Goal: Task Accomplishment & Management: Complete application form

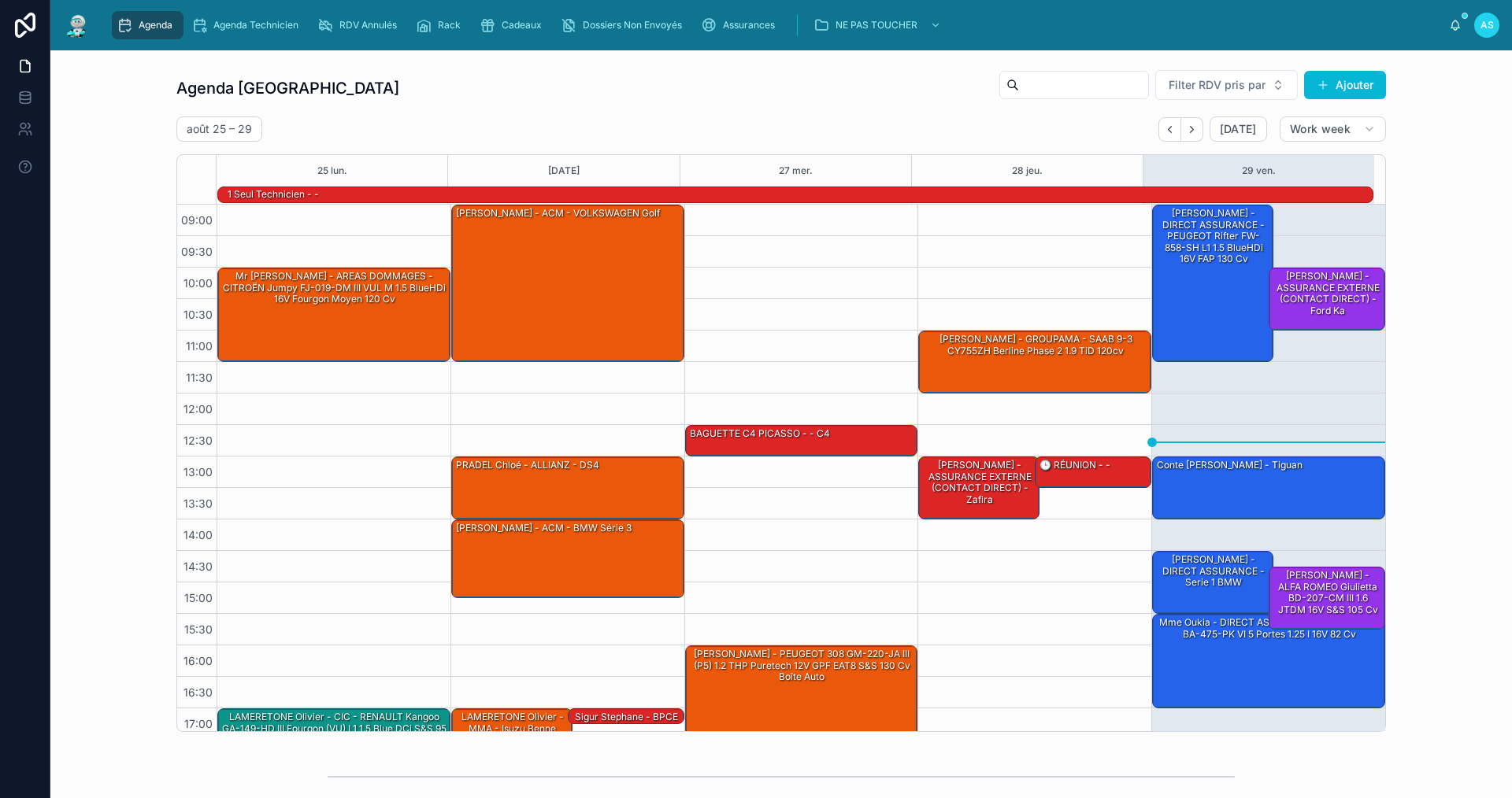
click at [506, 40] on div "Agenda Agenda Technicien RDV Annulés Rack Cadeaux Dossiers Non Envoyés Assuranc…" at bounding box center [776, 25] width 1345 height 35
click at [512, 24] on span "Cadeaux" at bounding box center [521, 25] width 40 height 13
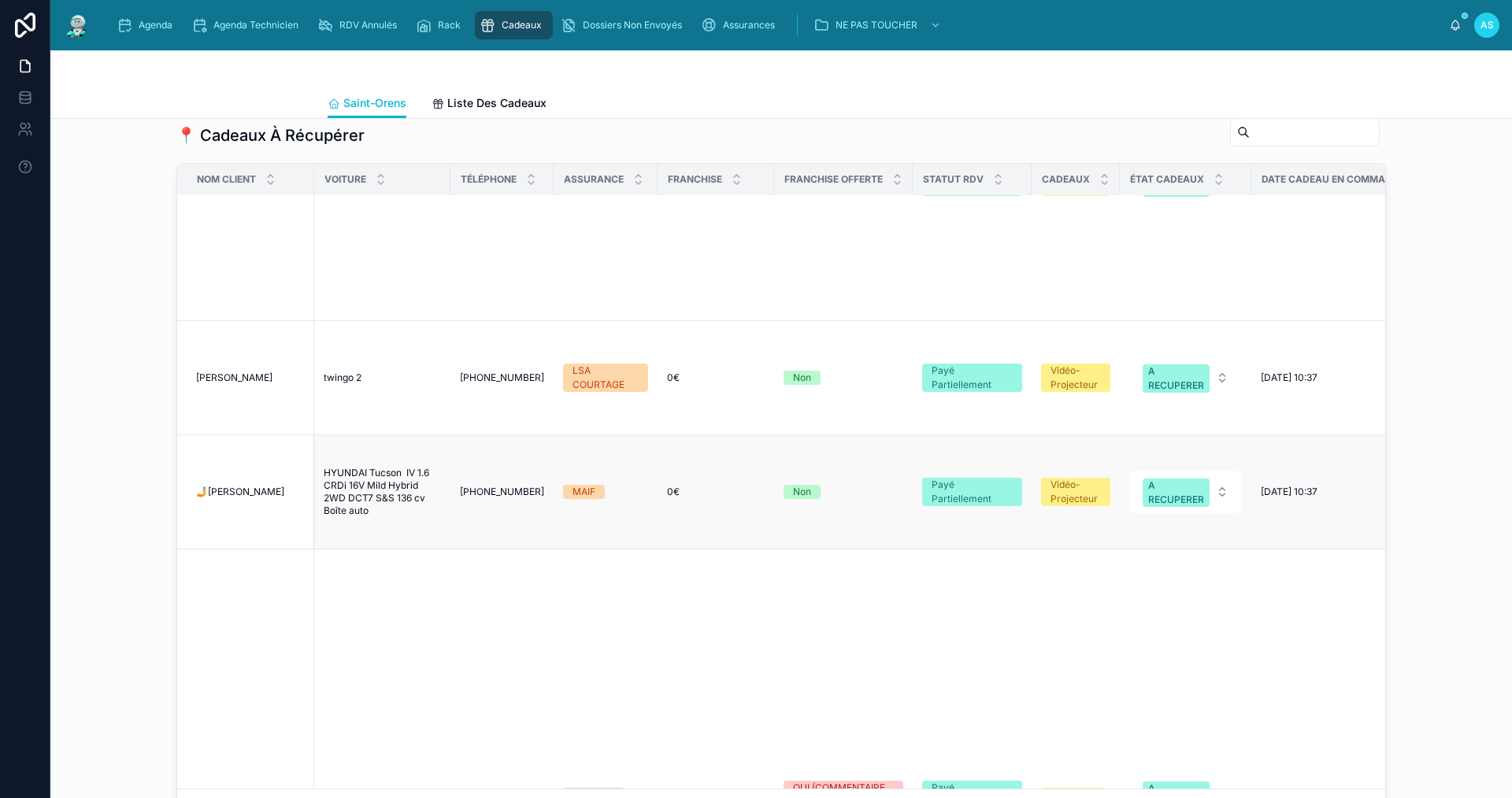
scroll to position [945, 0]
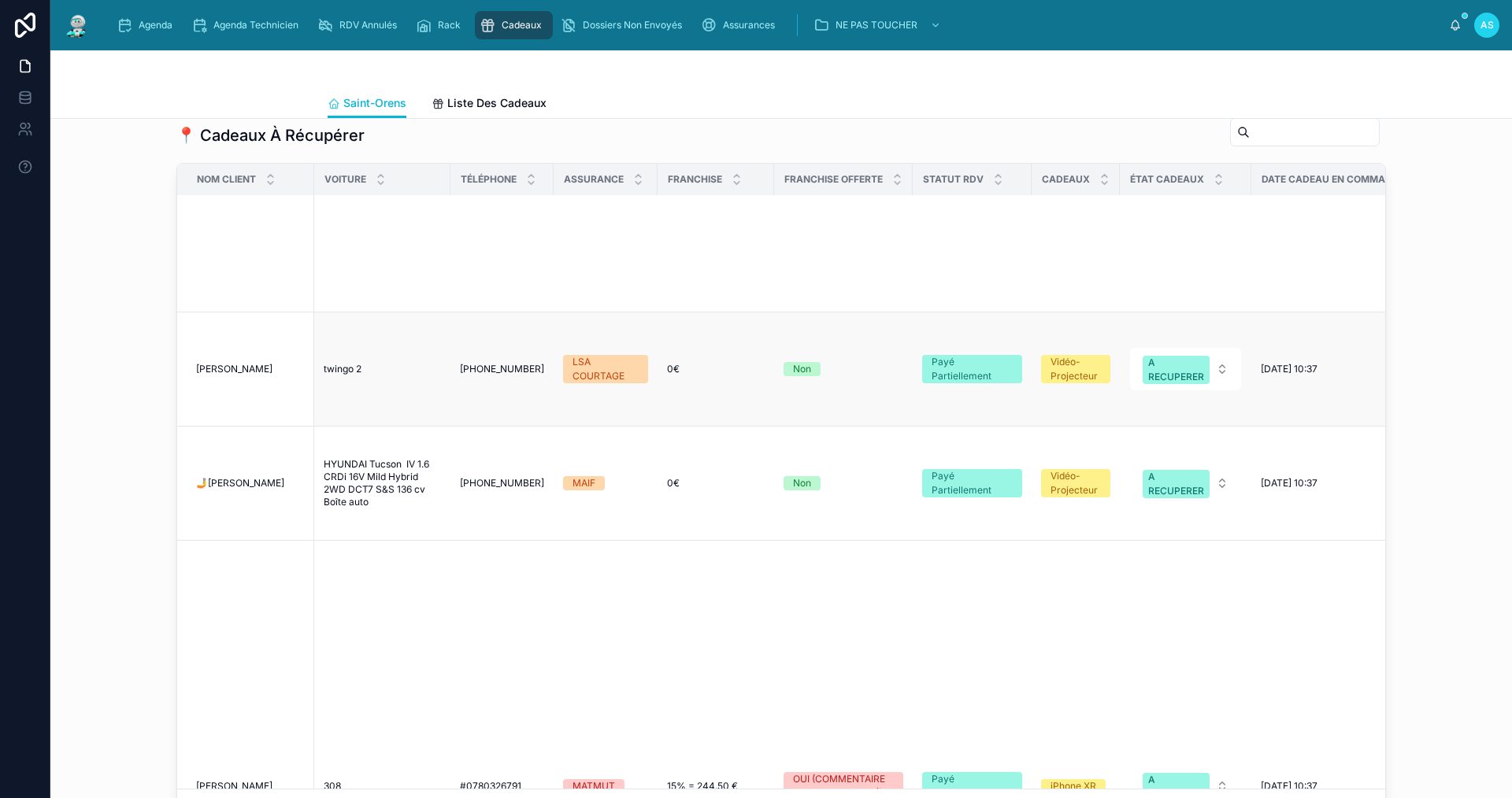
click at [241, 363] on span "[PERSON_NAME]" at bounding box center [234, 369] width 76 height 13
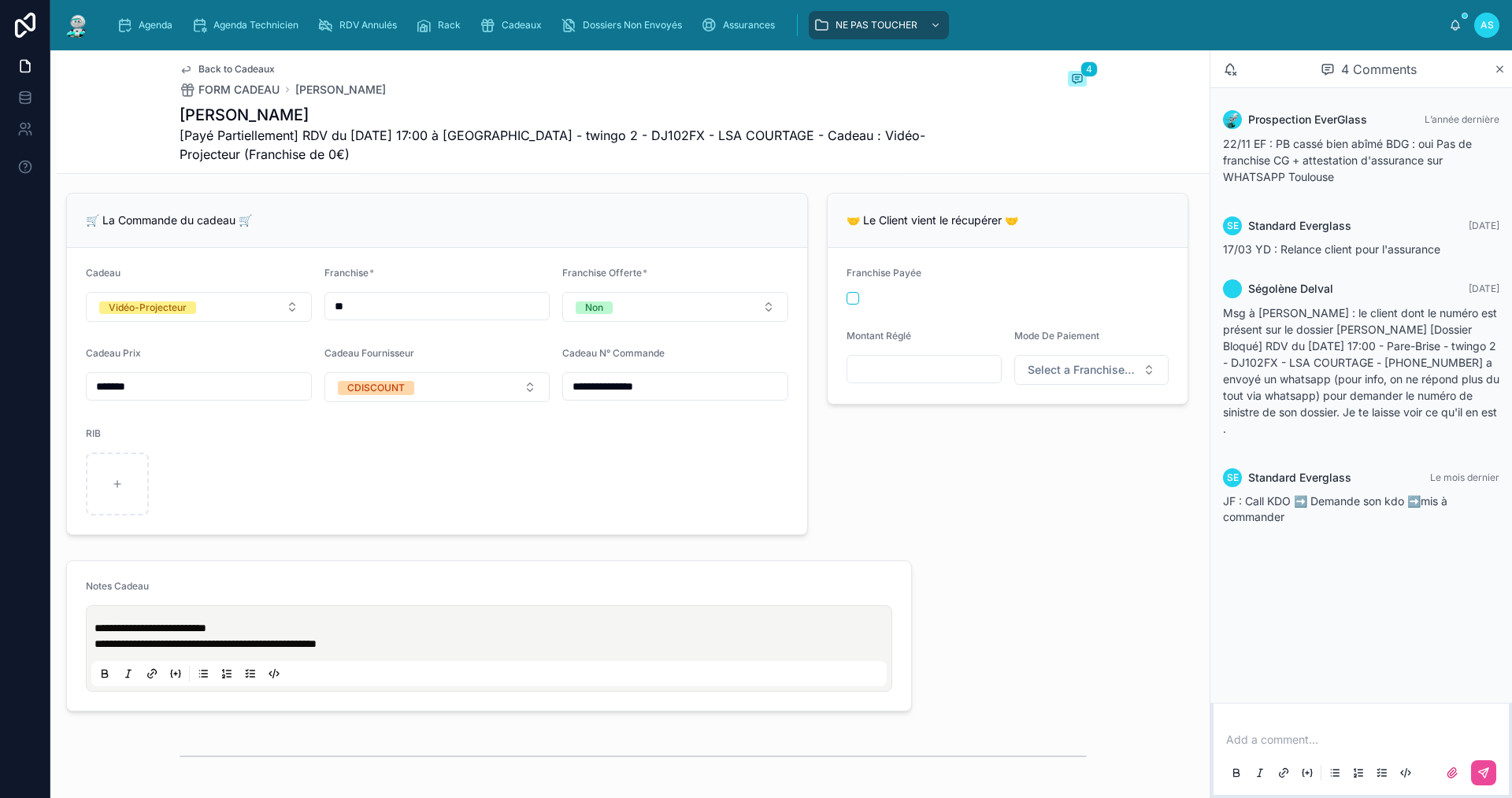
scroll to position [630, 0]
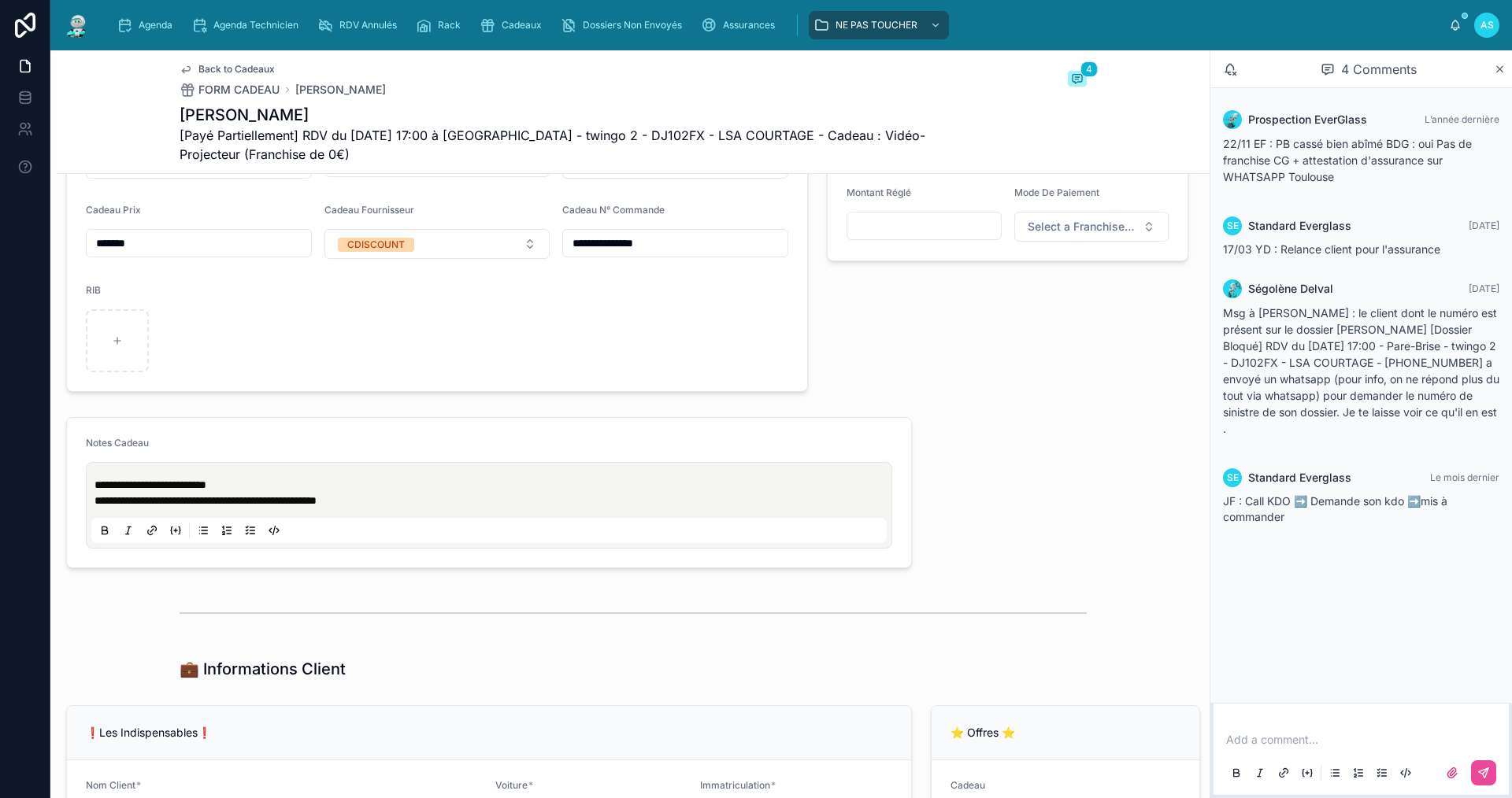
click at [495, 71] on div "Back to Cadeaux FORM CADEAU [PERSON_NAME] 4" at bounding box center [633, 80] width 907 height 35
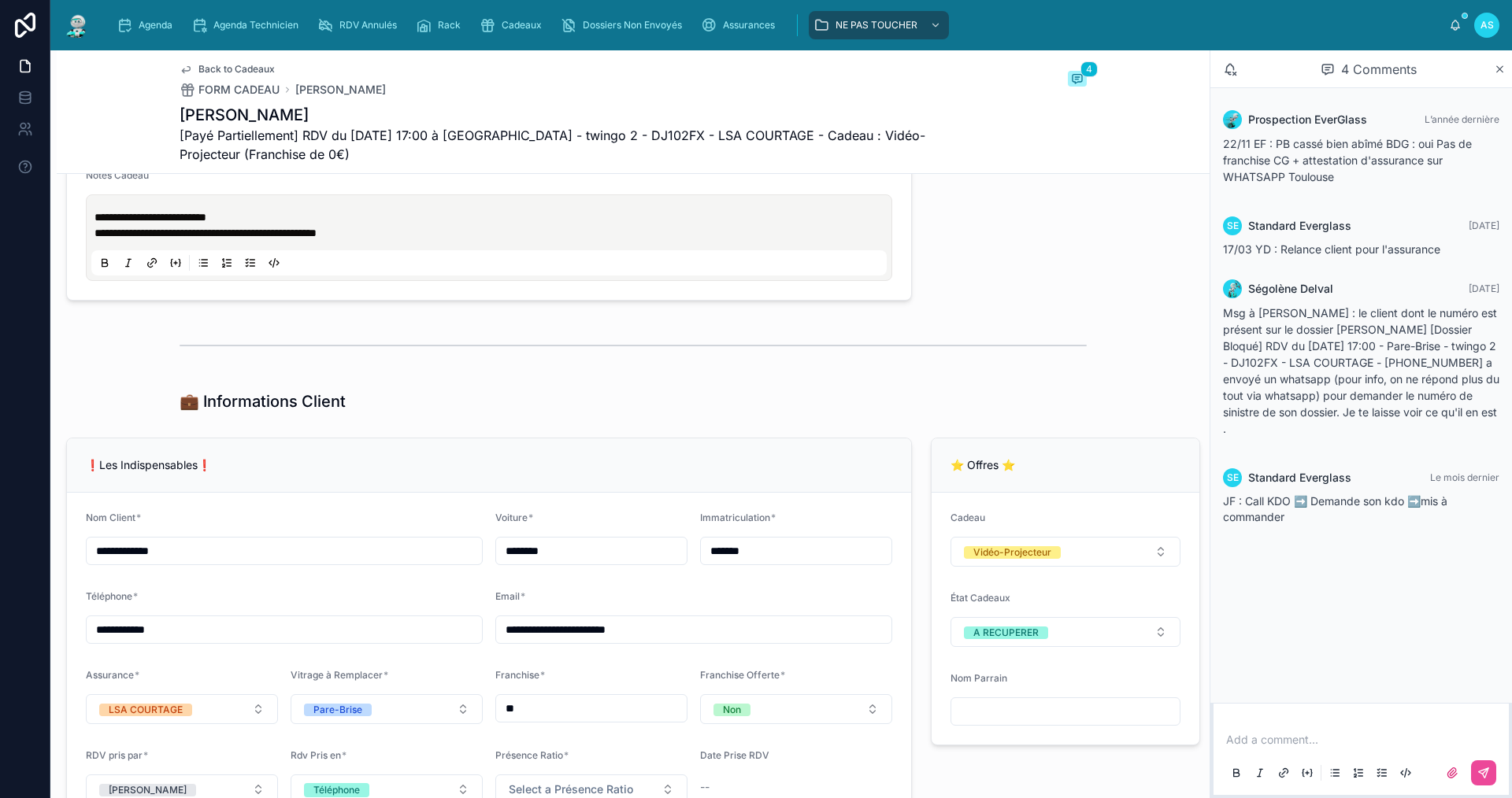
scroll to position [866, 0]
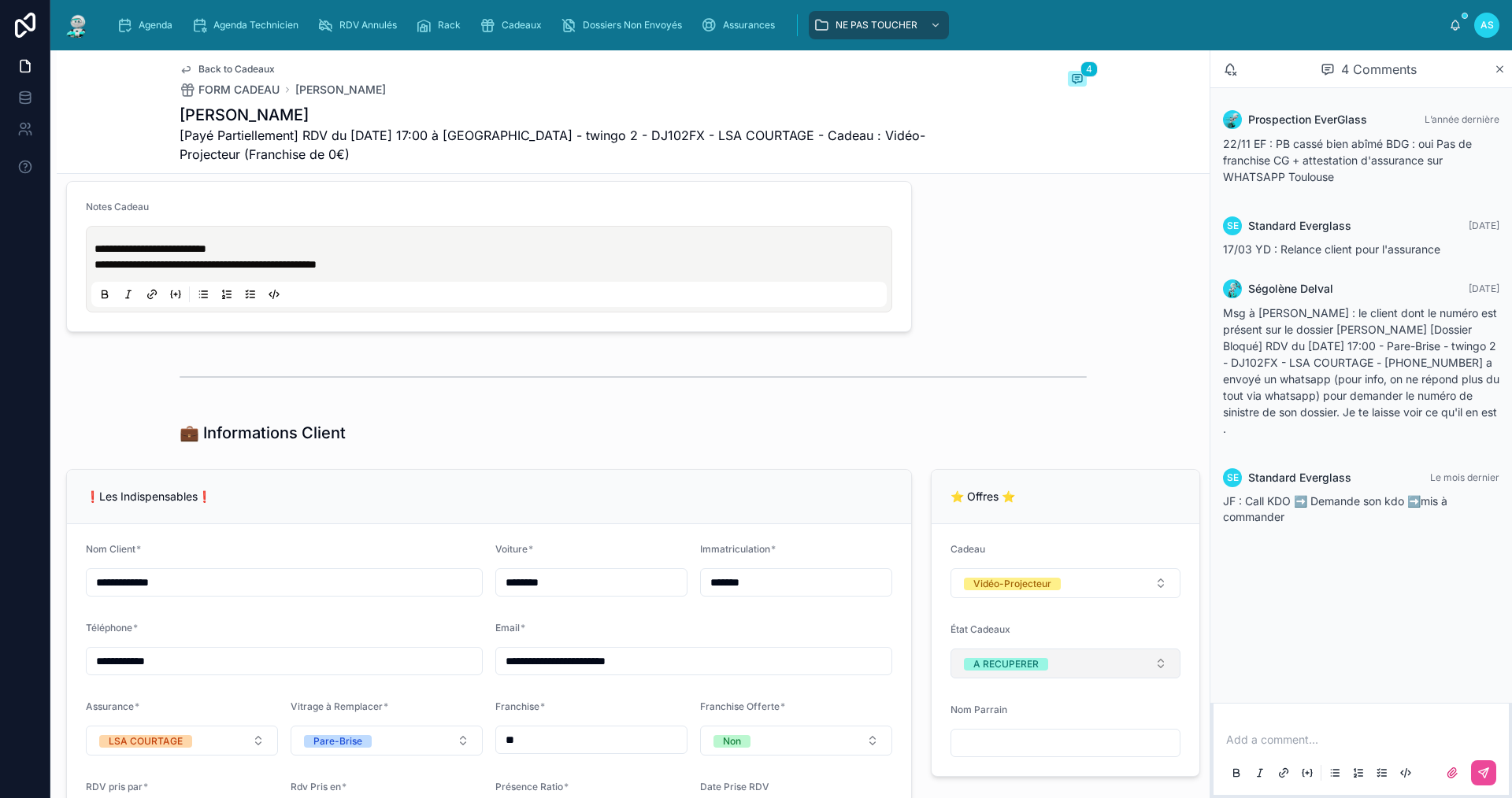
click at [1013, 670] on div "A RECUPERER" at bounding box center [1006, 665] width 65 height 13
click at [986, 639] on div "OFFERT" at bounding box center [980, 643] width 37 height 13
click at [139, 21] on span "Agenda" at bounding box center [156, 25] width 34 height 13
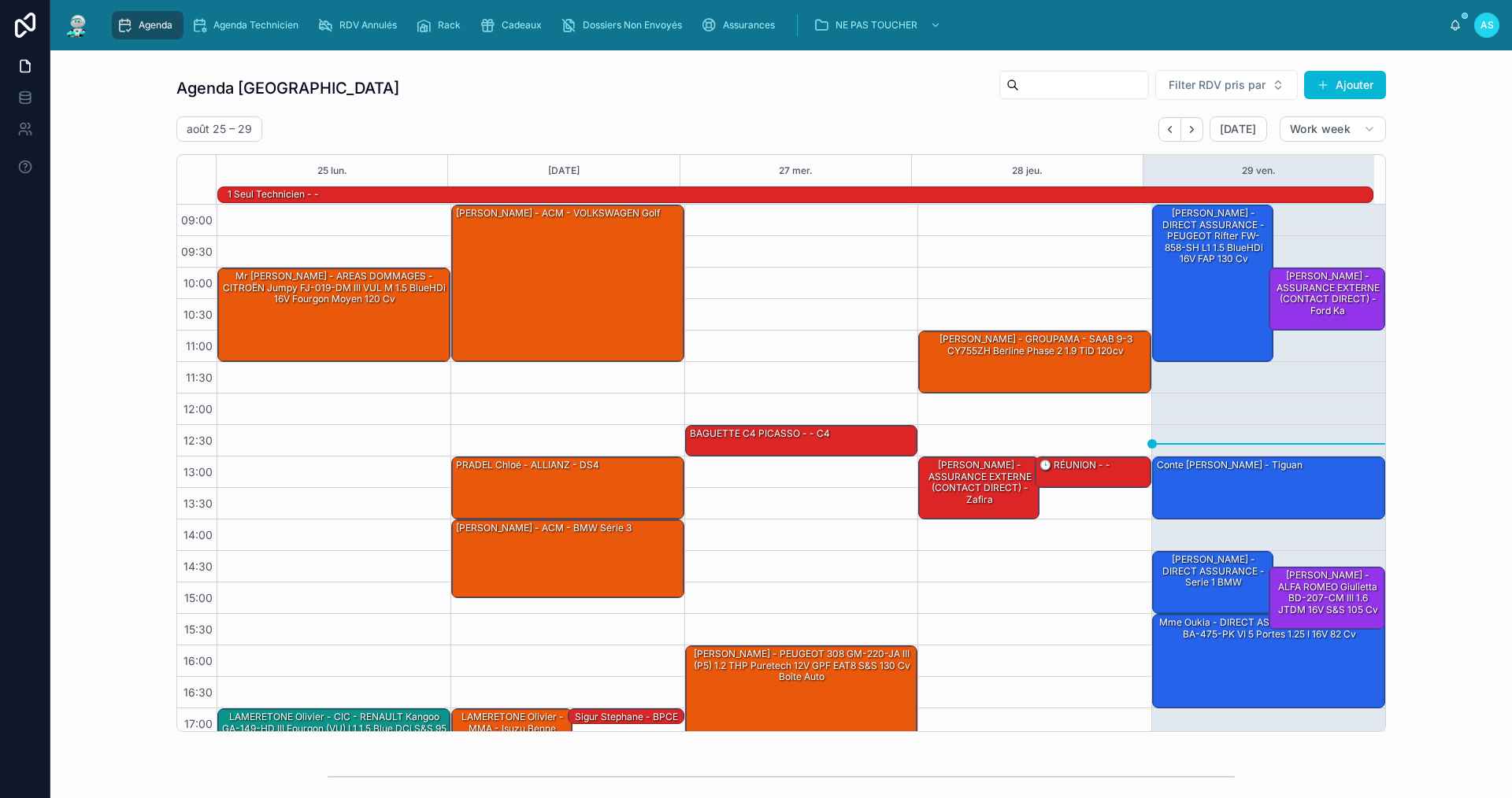
scroll to position [41, 0]
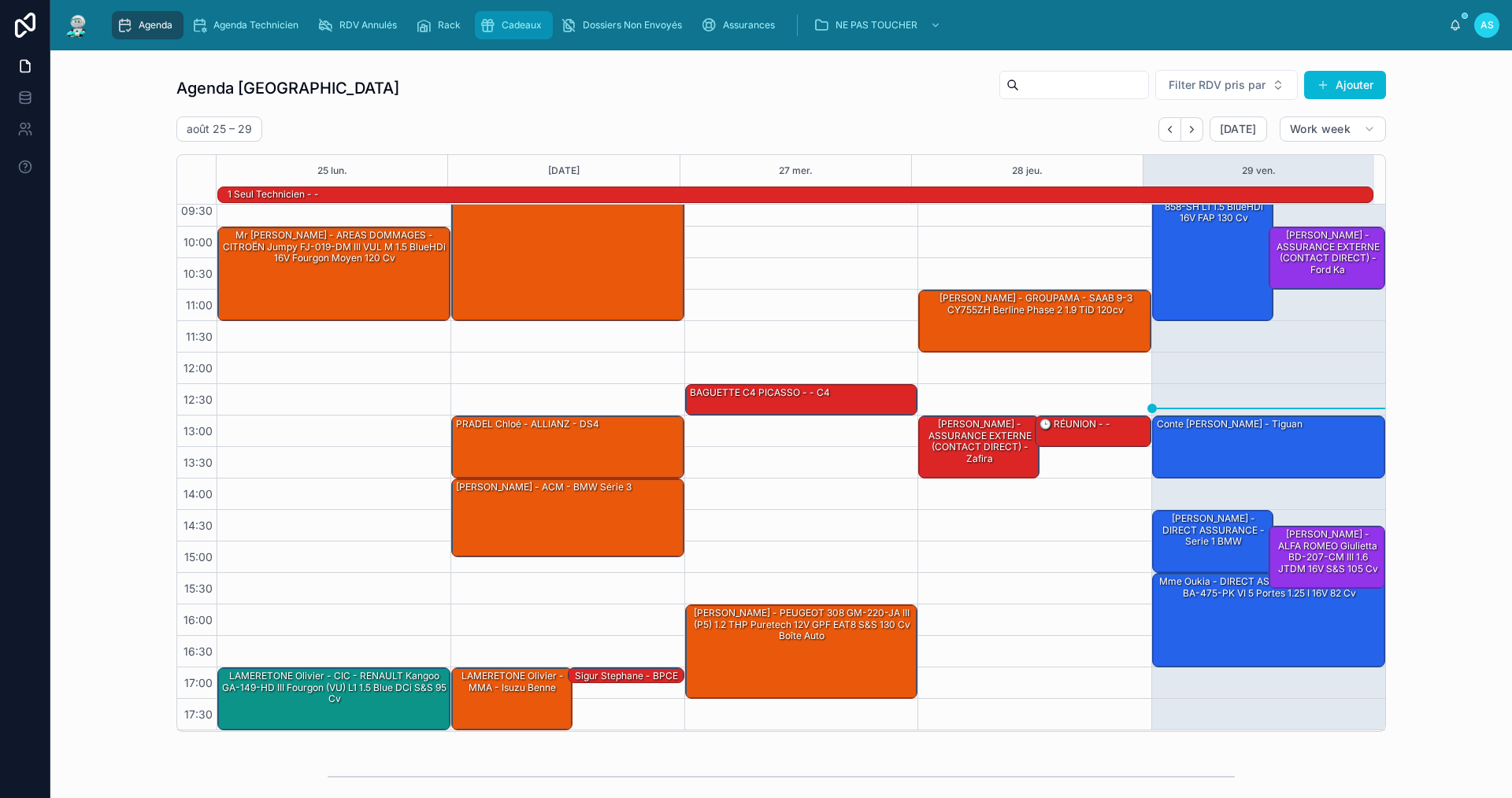
click at [518, 22] on span "Cadeaux" at bounding box center [521, 25] width 40 height 13
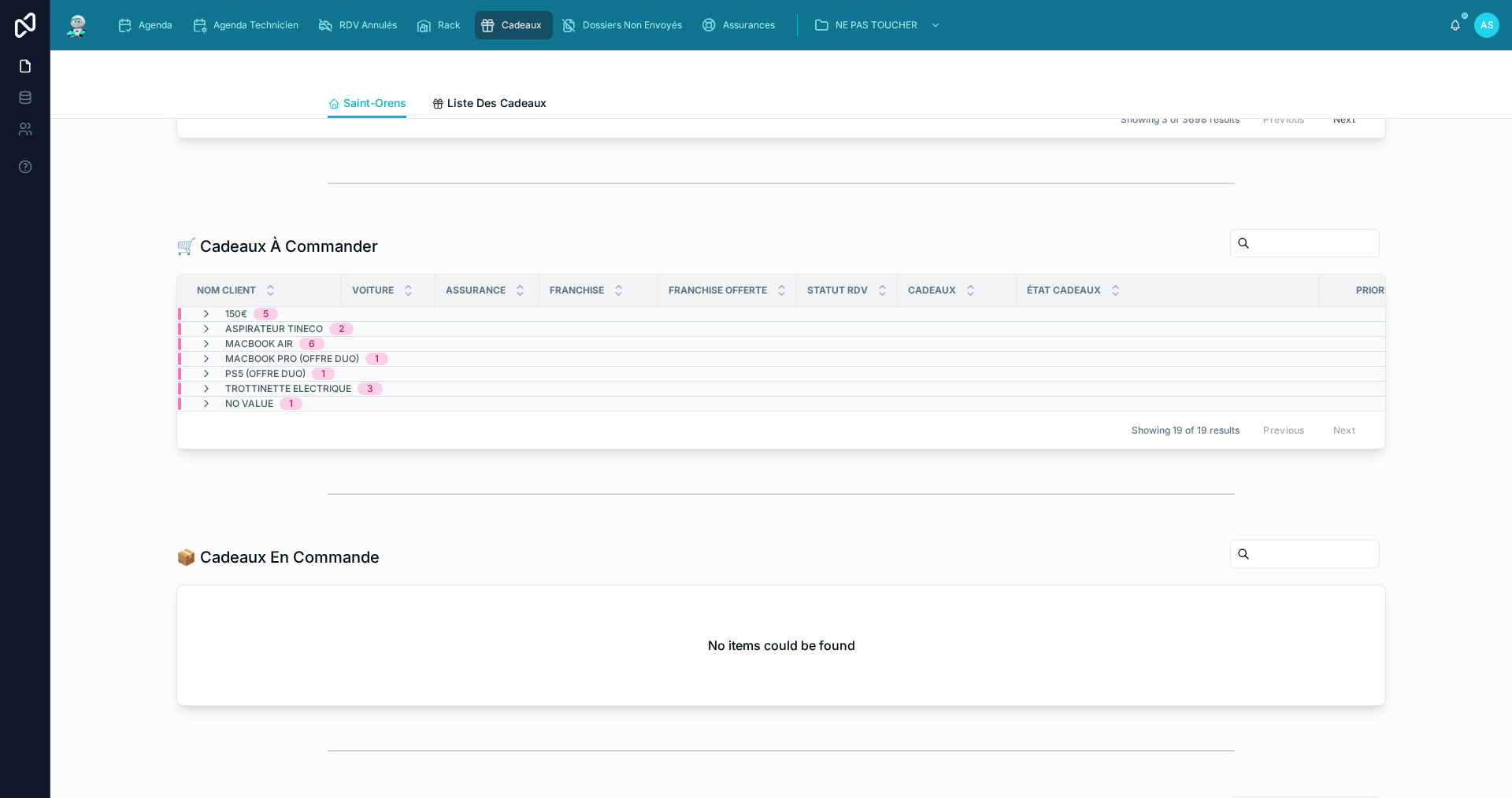
scroll to position [260, 0]
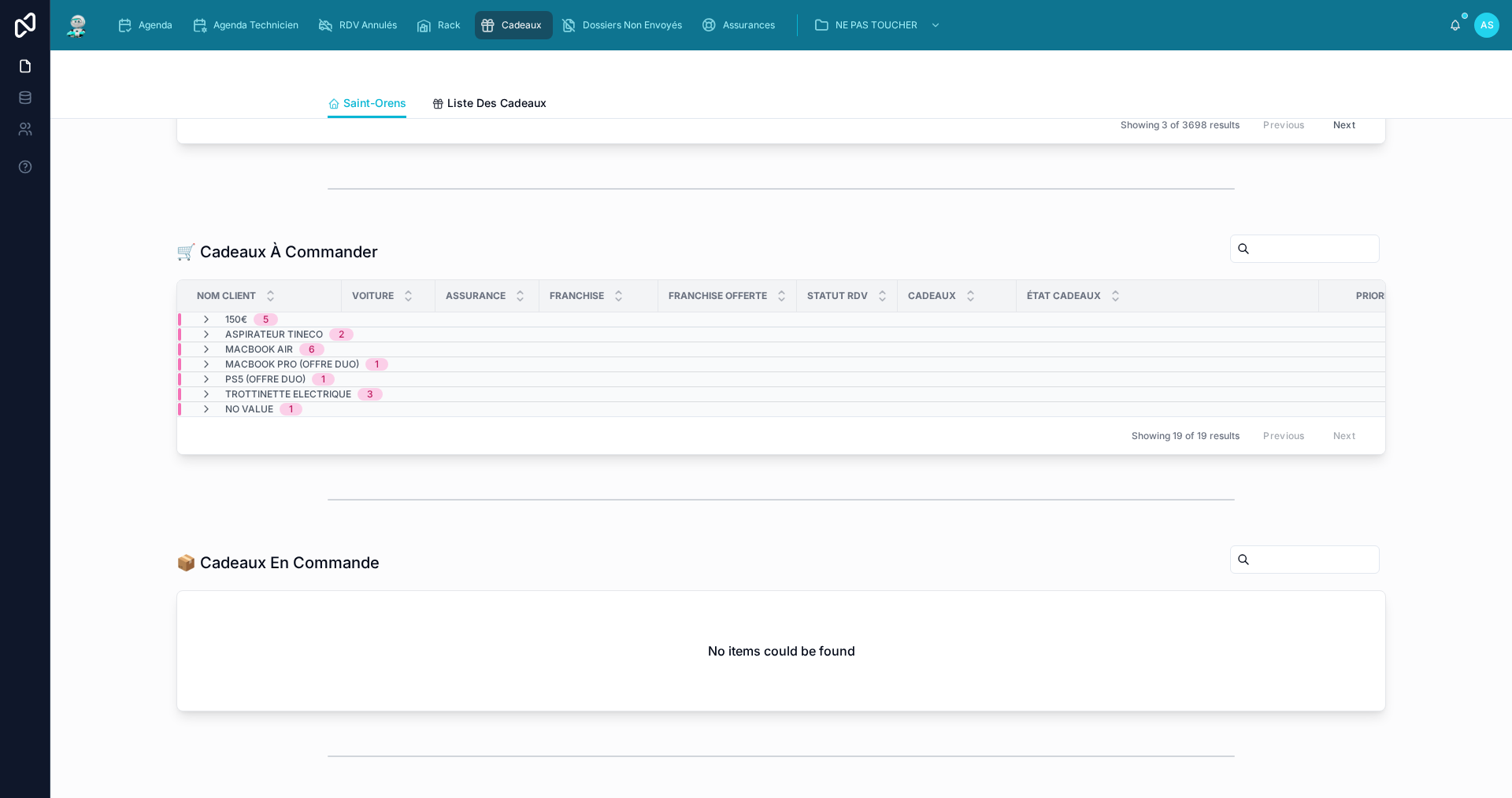
click at [296, 416] on div "1" at bounding box center [290, 409] width 23 height 13
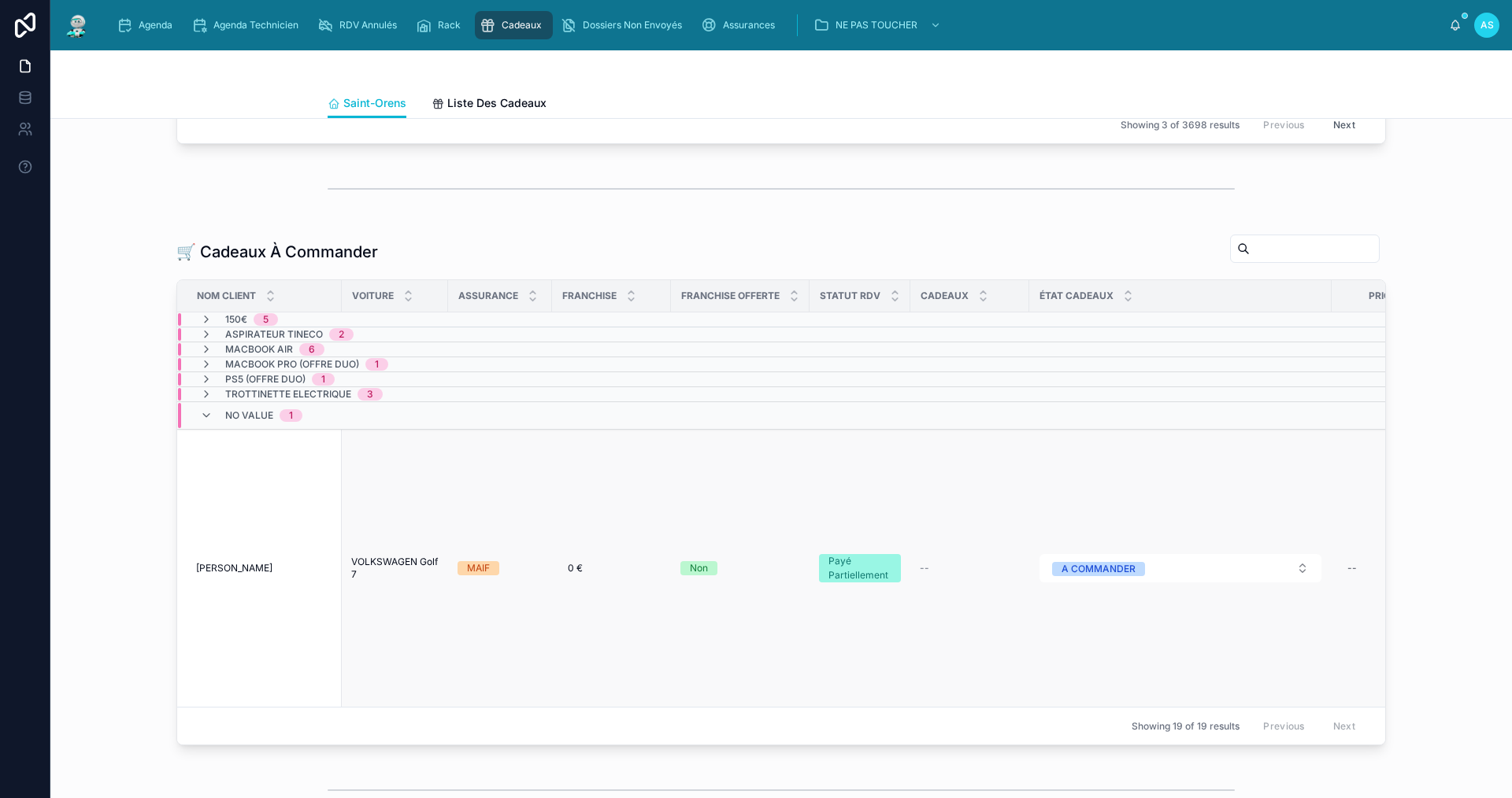
click at [272, 574] on span "[PERSON_NAME]" at bounding box center [234, 569] width 76 height 13
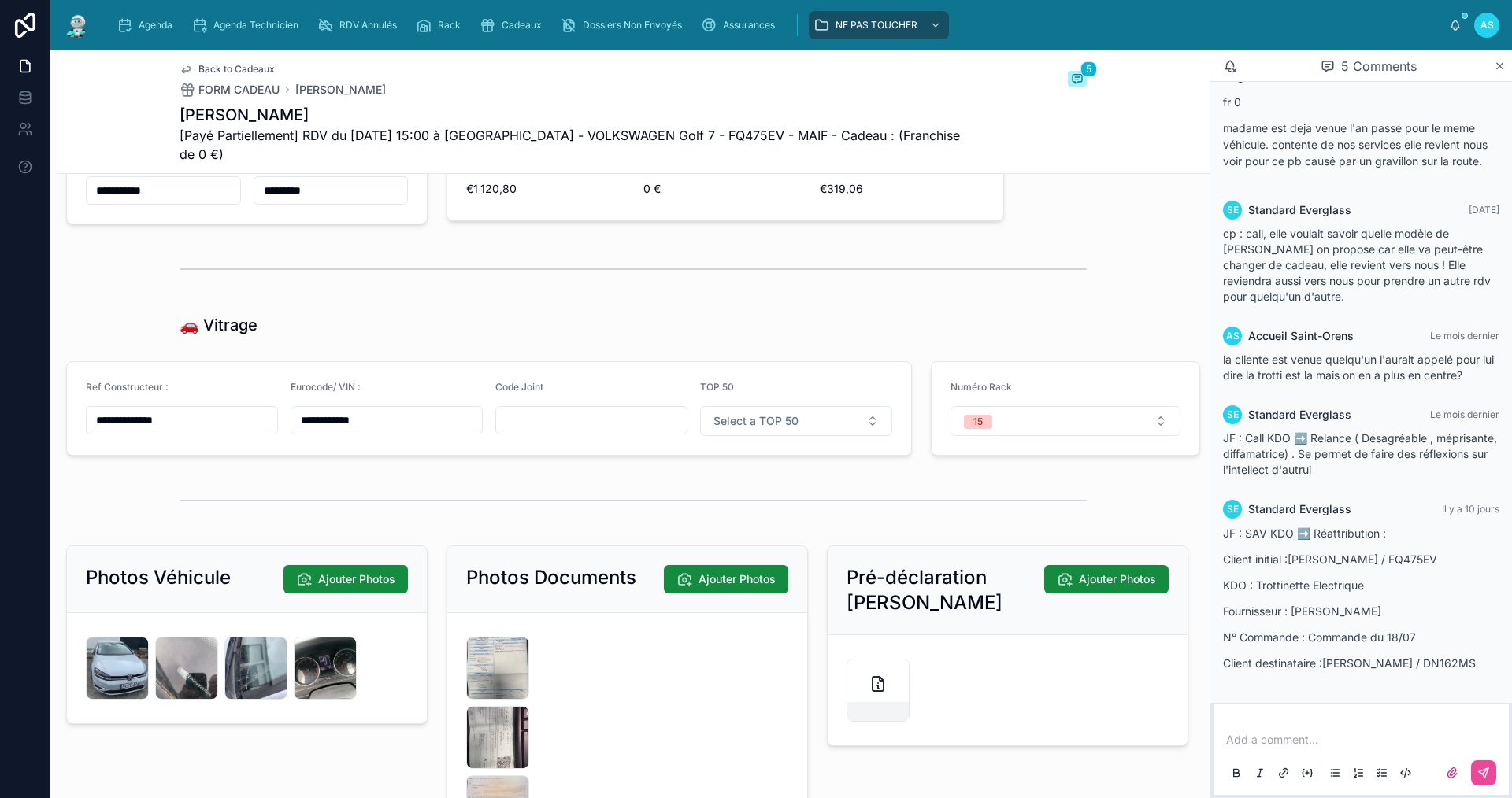
scroll to position [3227, 0]
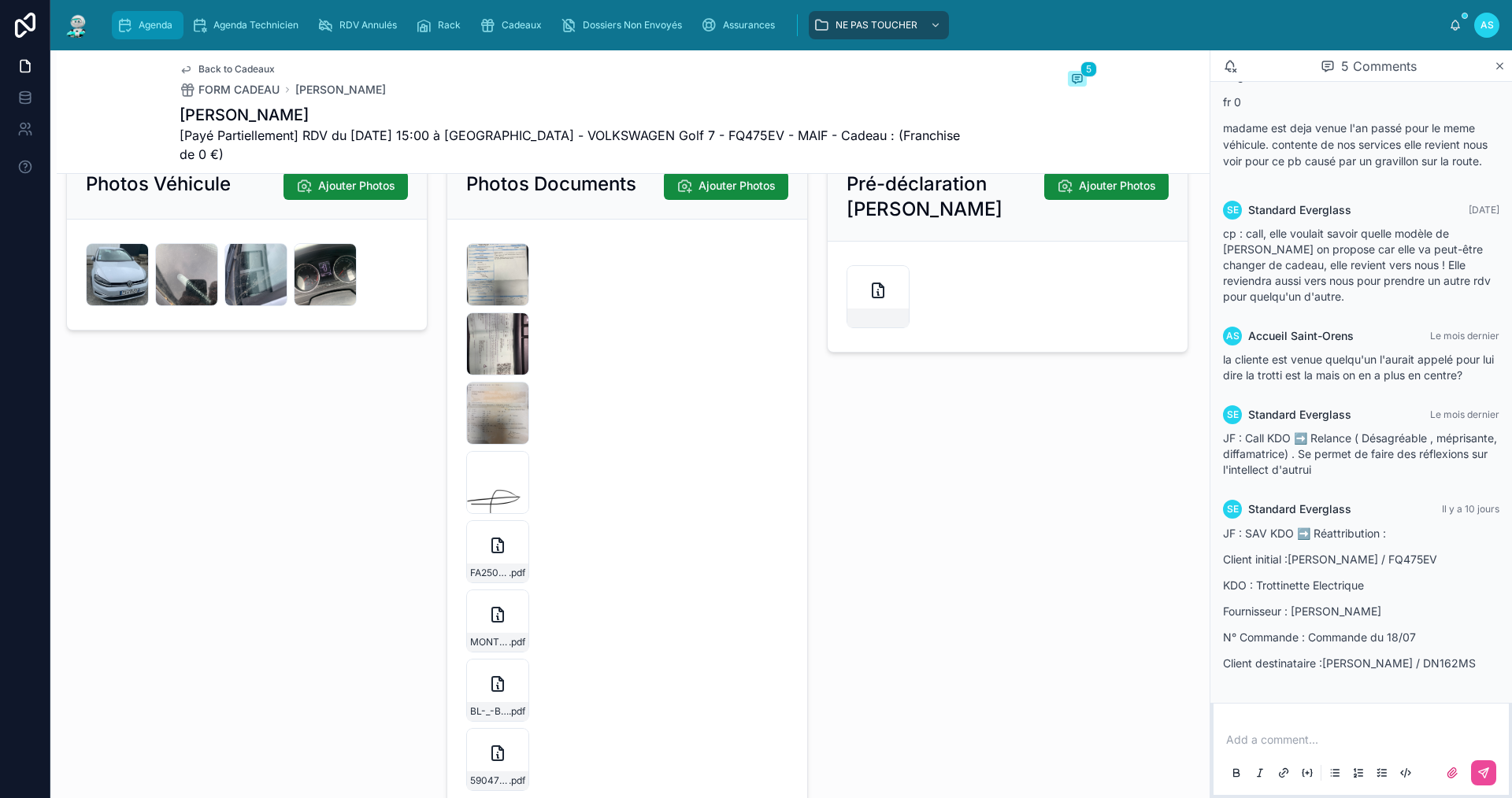
click at [133, 34] on div "Agenda" at bounding box center [148, 25] width 62 height 25
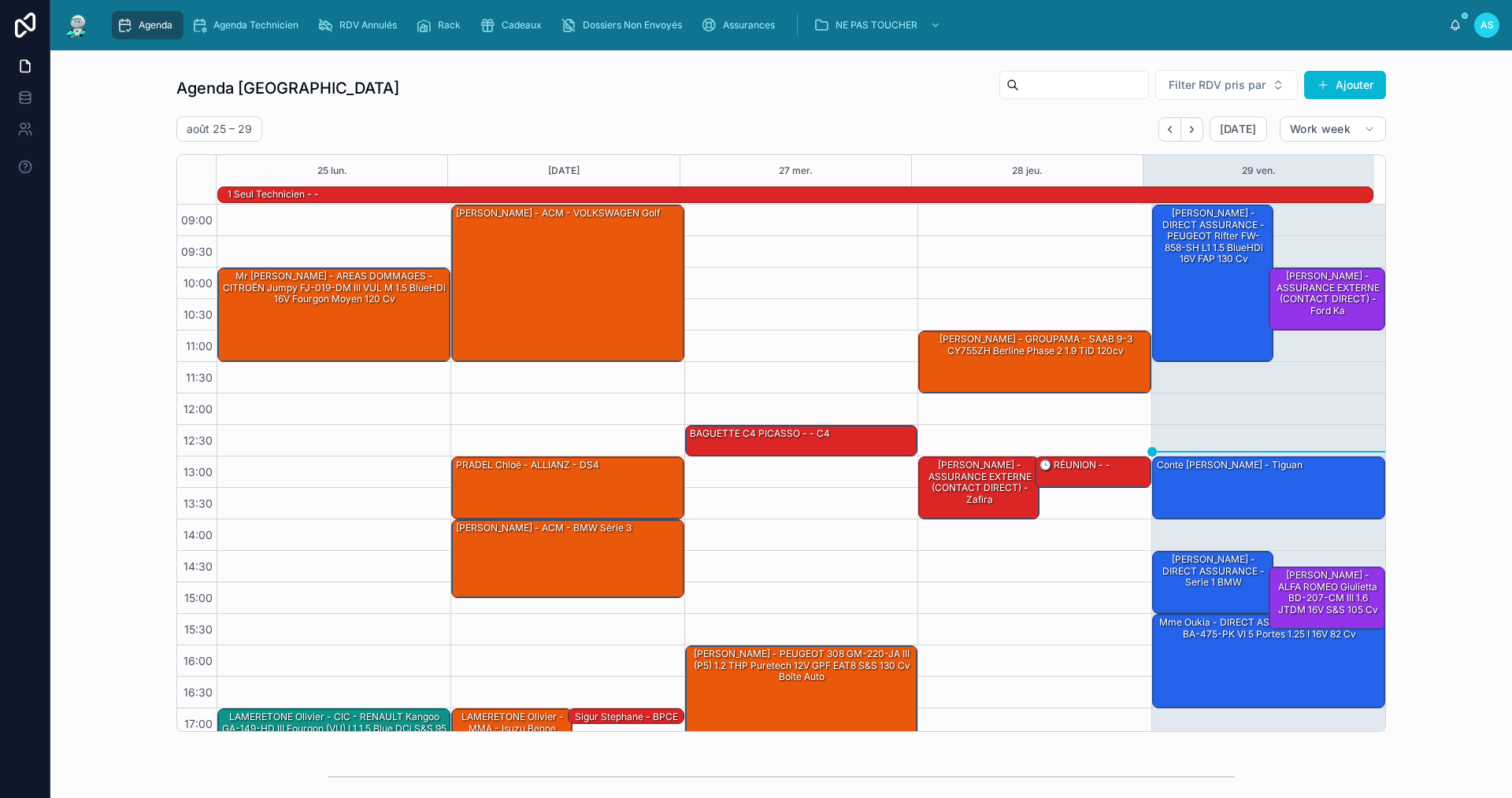
scroll to position [41, 0]
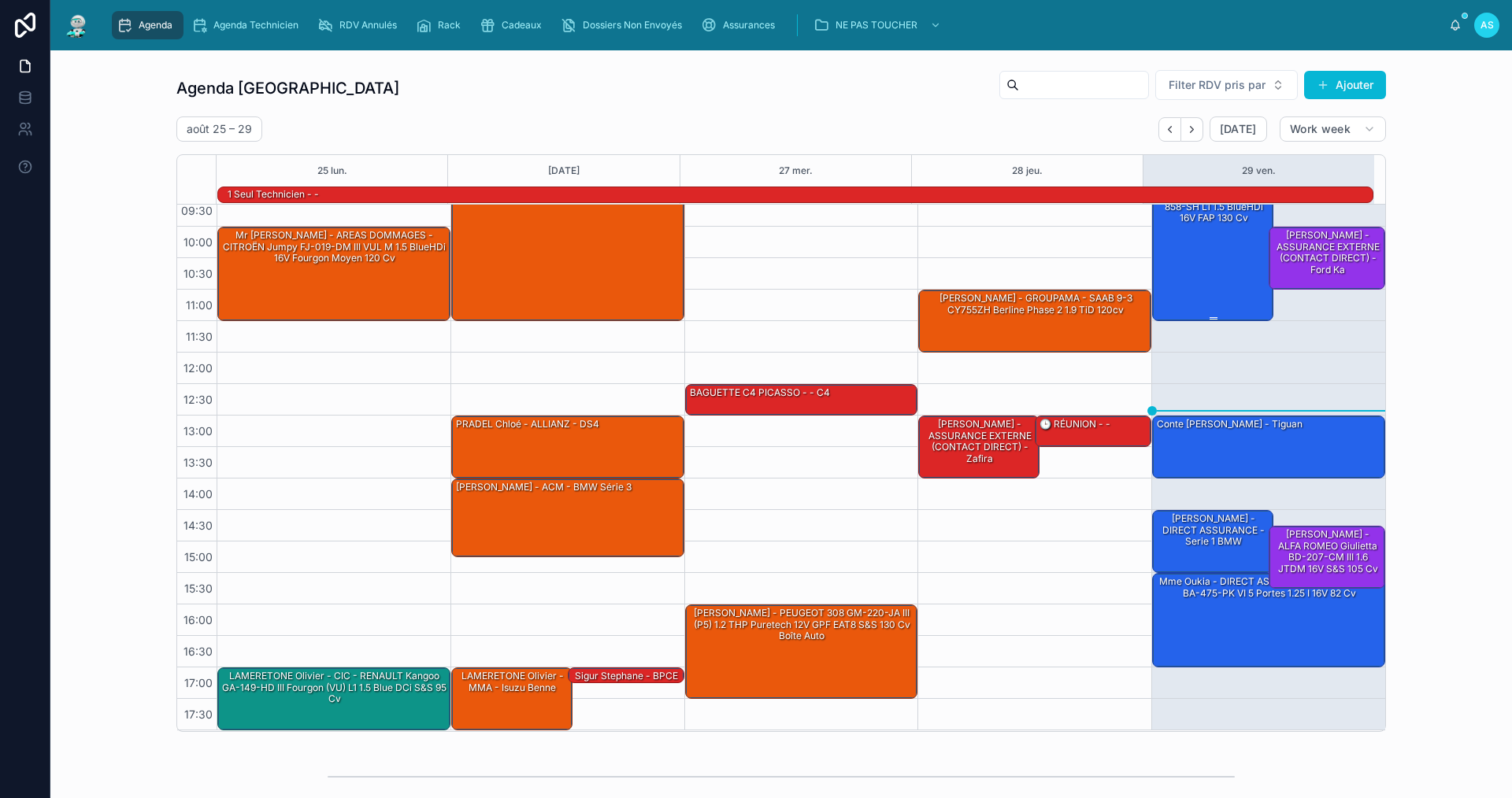
click at [1189, 264] on div "[PERSON_NAME] - DIRECT ASSURANCE - PEUGEOT Rifter FW-858-SH L1 1.5 BlueHDi 16V …" at bounding box center [1214, 241] width 117 height 154
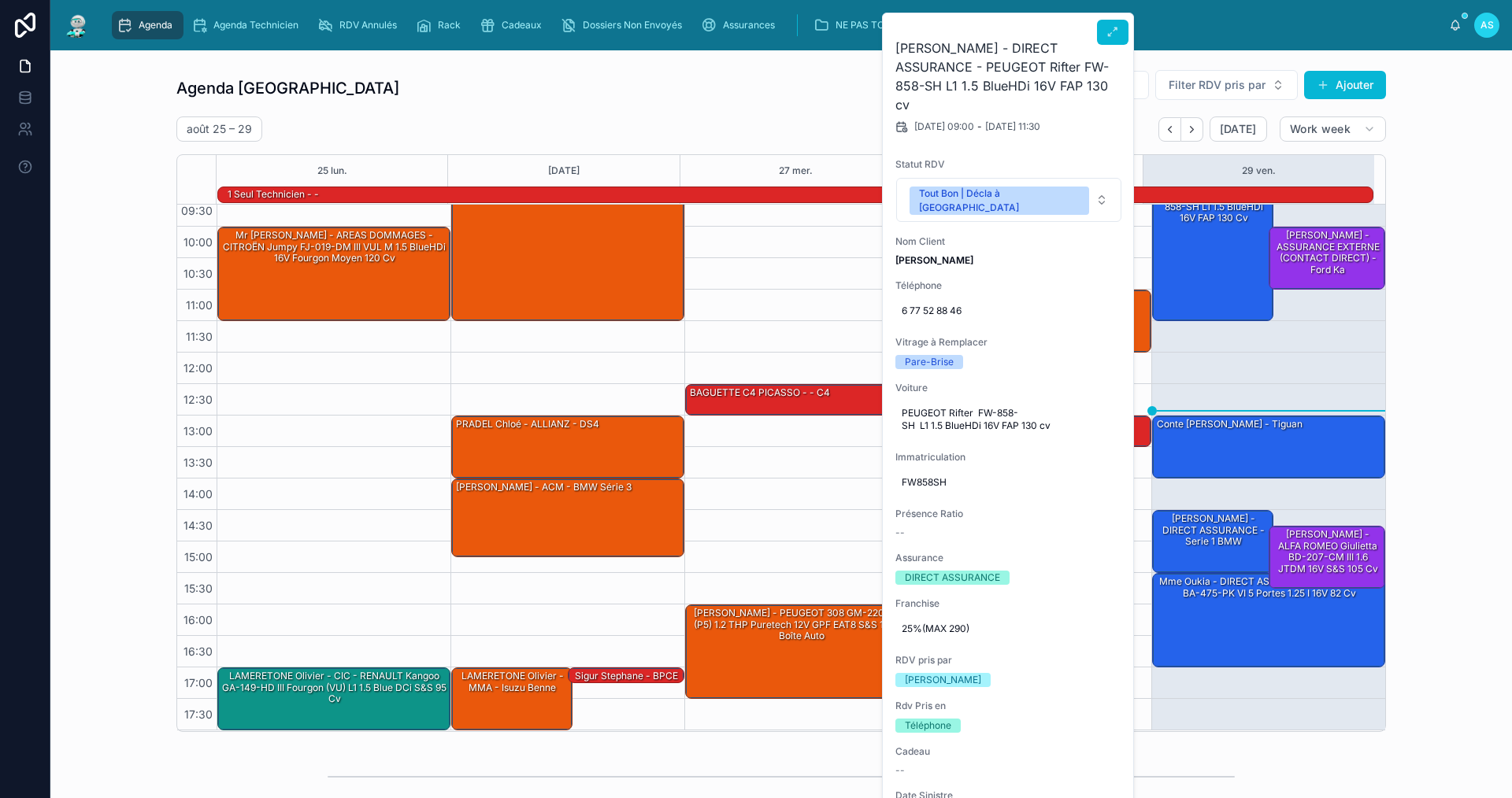
click at [1110, 17] on div at bounding box center [1113, 29] width 32 height 32
click at [1111, 28] on icon at bounding box center [1113, 33] width 13 height 13
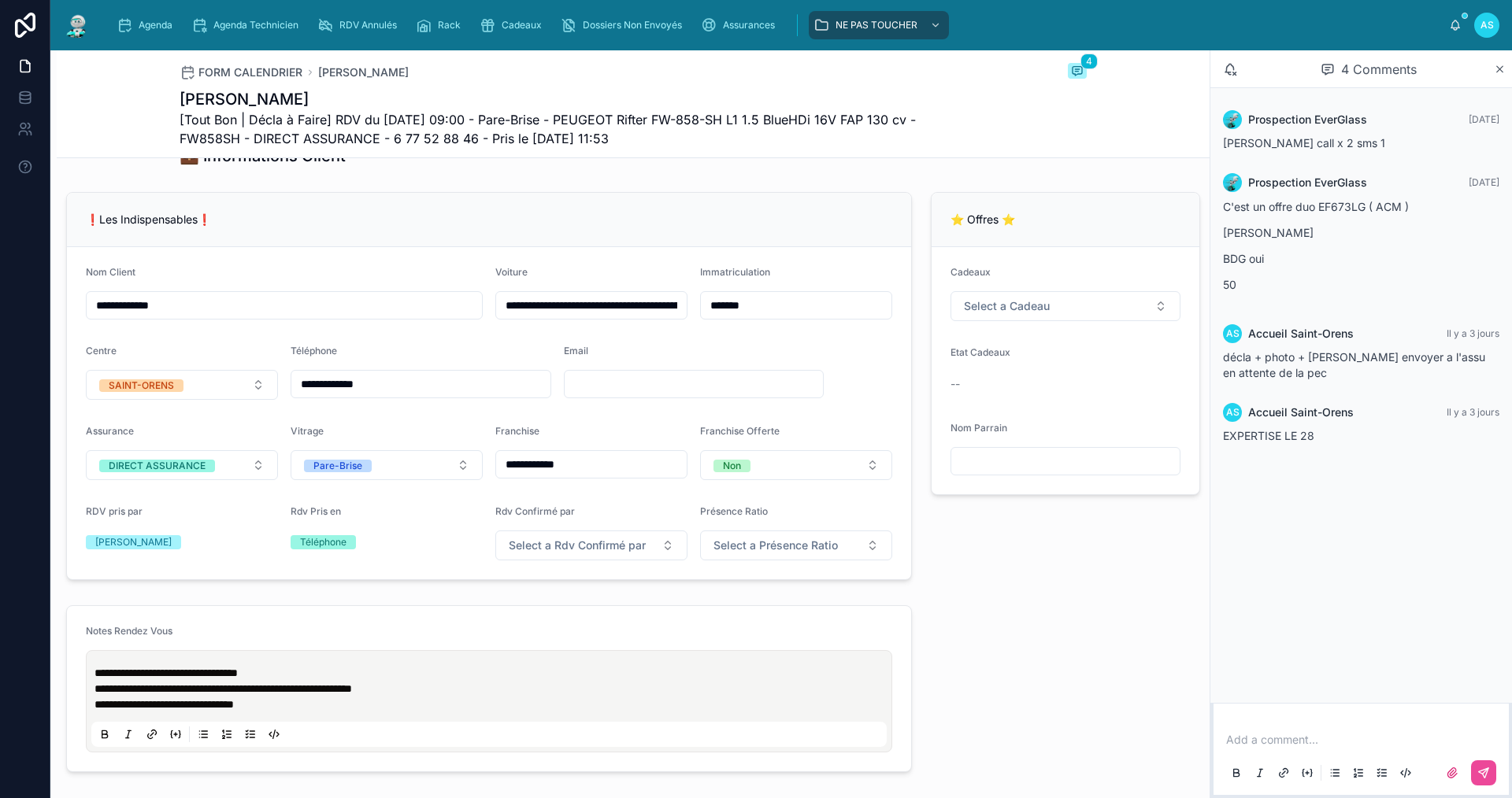
scroll to position [393, 0]
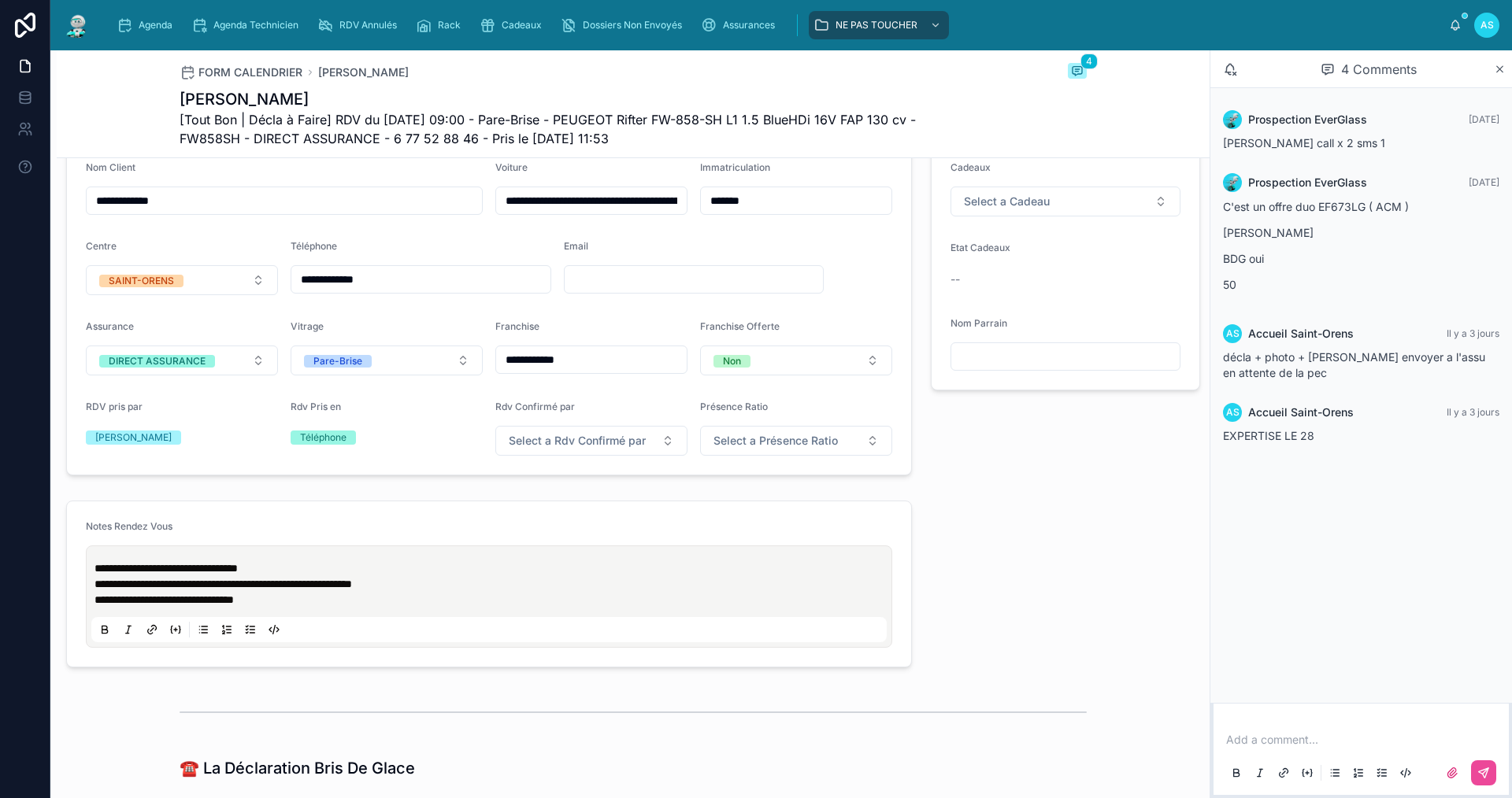
click at [152, 6] on div "Agenda Agenda Technicien RDV Annulés Rack Cadeaux Dossiers Non Envoyés Assuranc…" at bounding box center [782, 25] width 1462 height 51
click at [153, 18] on div "Agenda" at bounding box center [148, 25] width 62 height 25
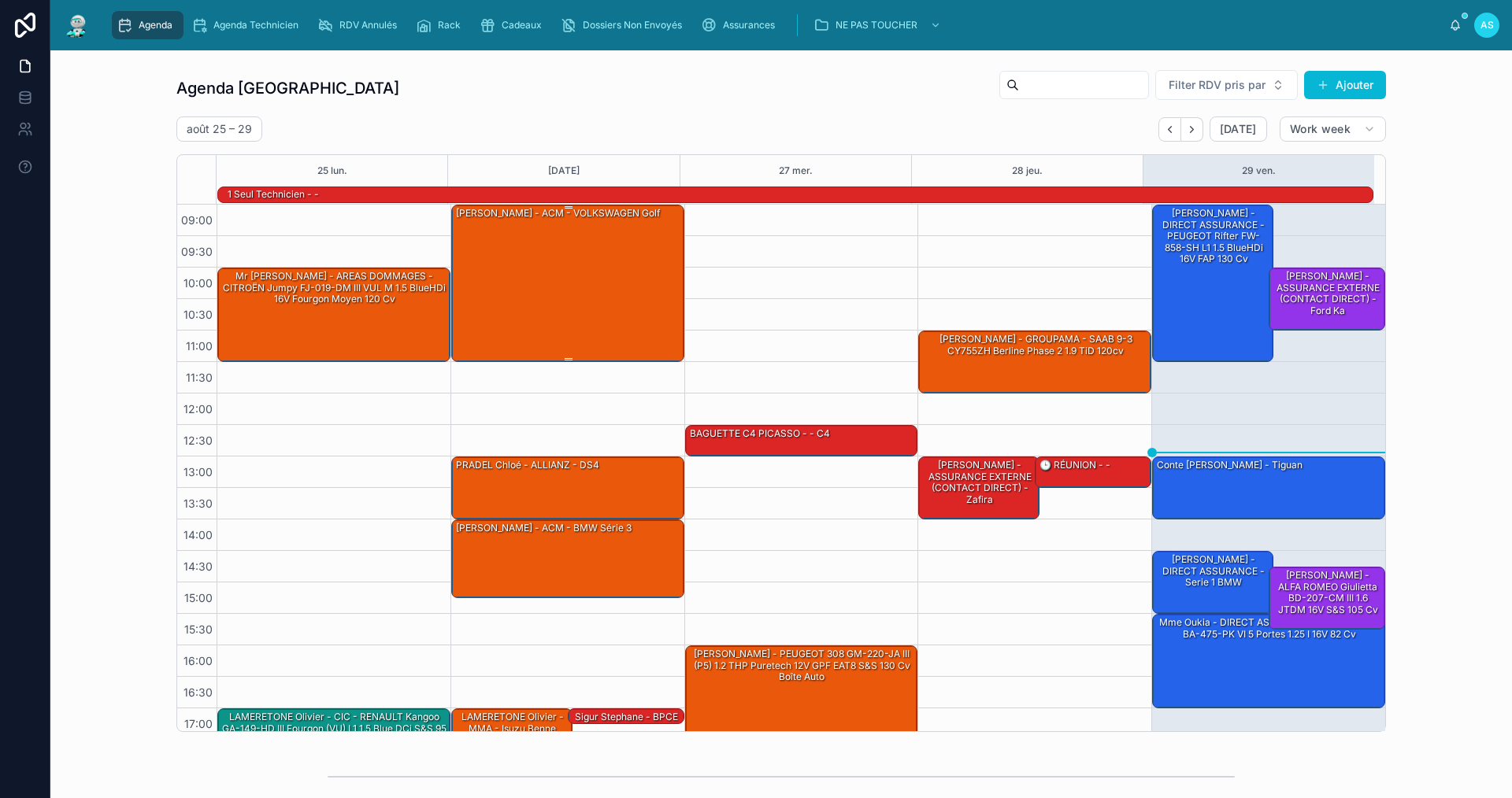
click at [563, 290] on div "[PERSON_NAME] - ACM - VOLKSWAGEN Golf" at bounding box center [569, 282] width 229 height 154
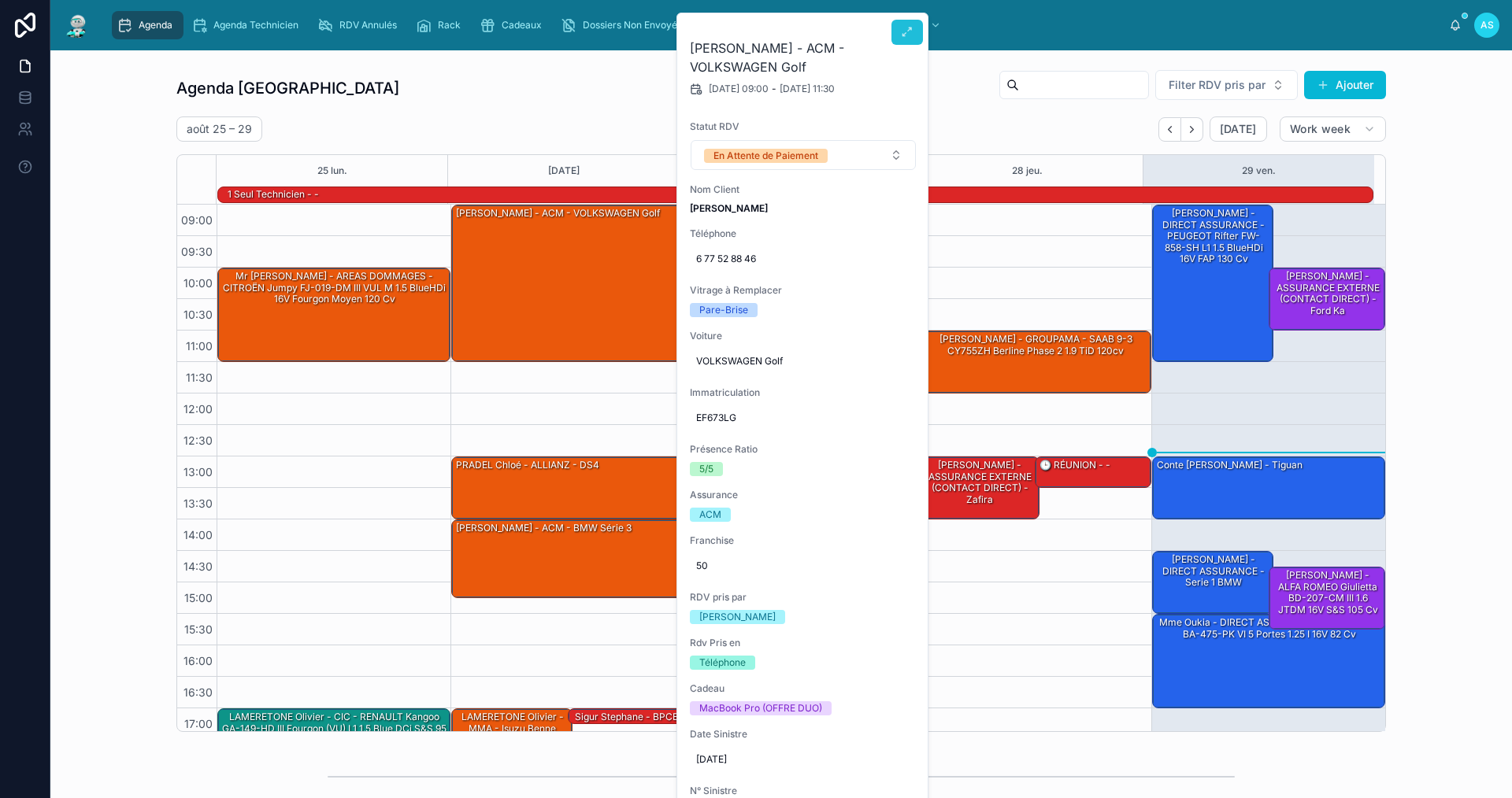
click at [905, 29] on icon at bounding box center [907, 33] width 13 height 13
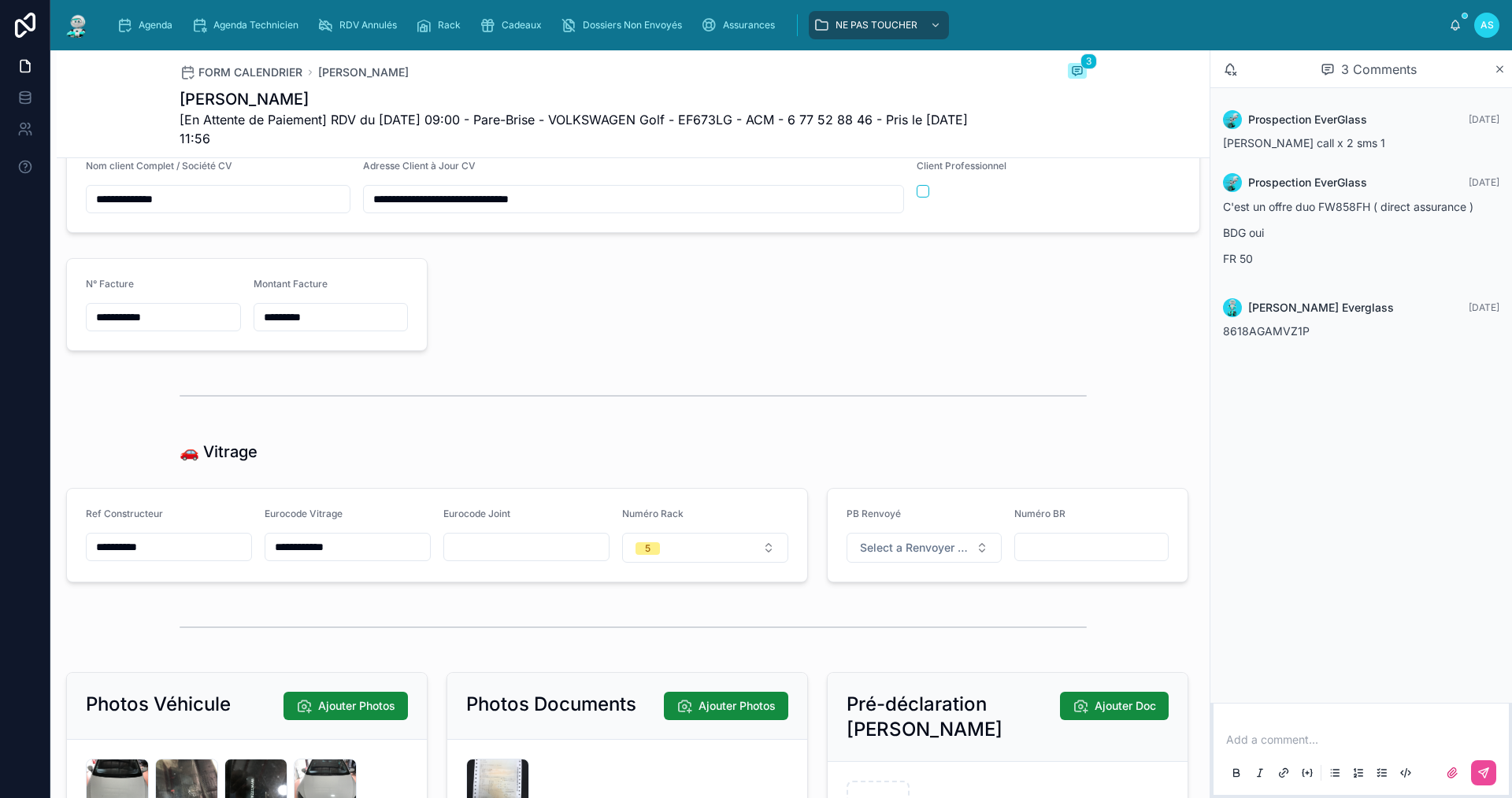
scroll to position [1575, 0]
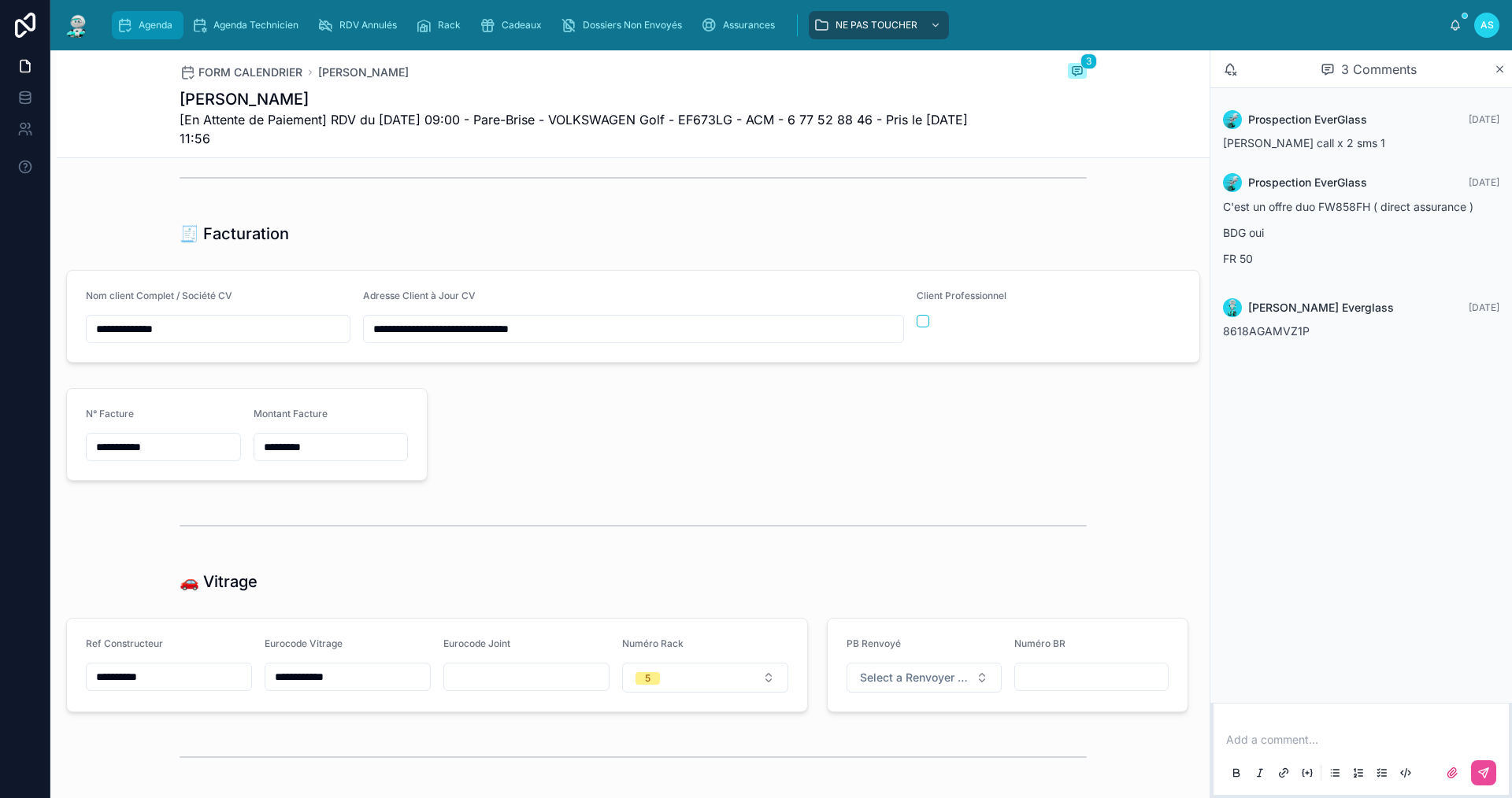
click at [143, 21] on span "Agenda" at bounding box center [156, 25] width 34 height 13
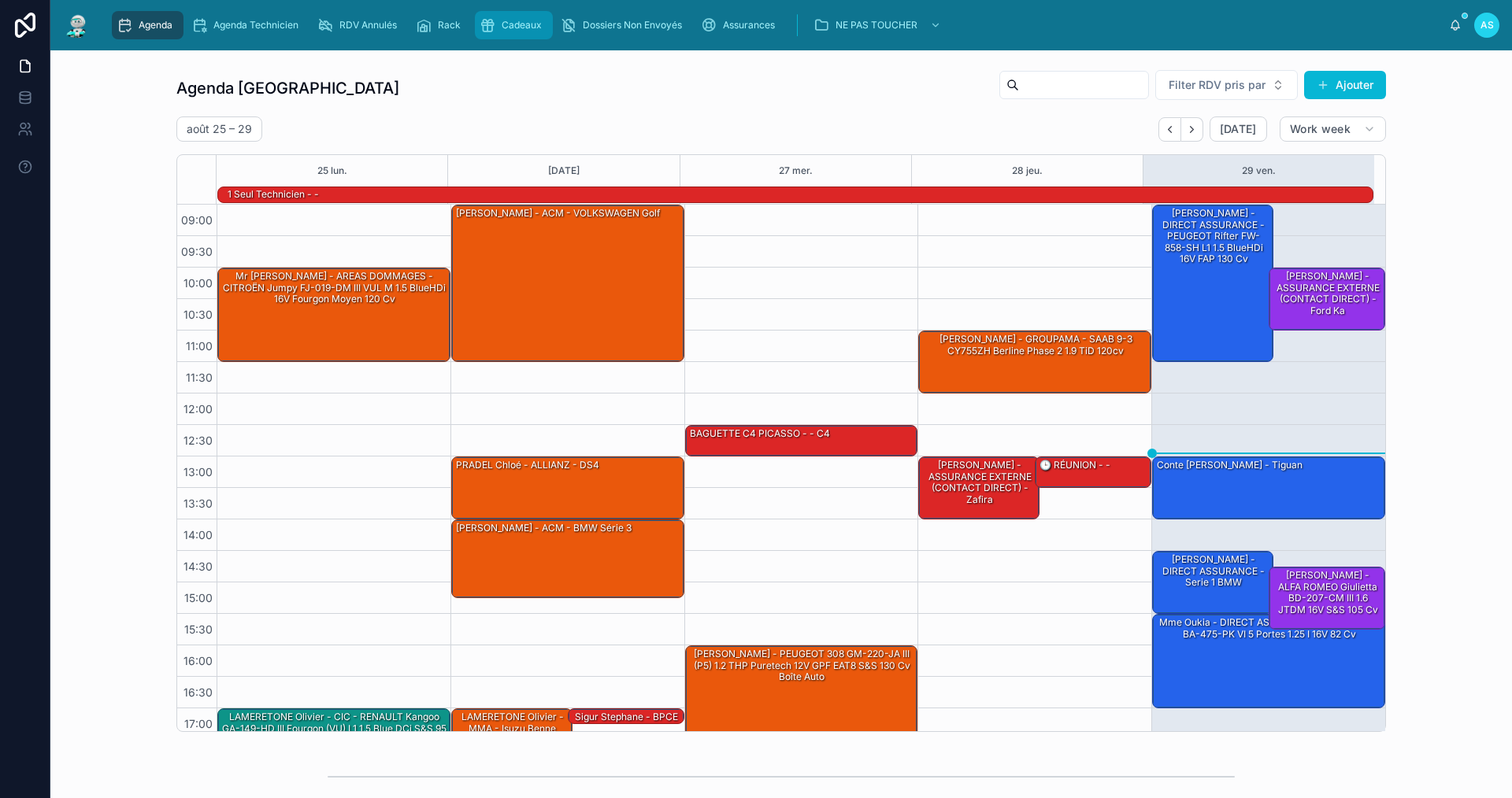
click at [519, 16] on div "Cadeaux" at bounding box center [514, 25] width 68 height 25
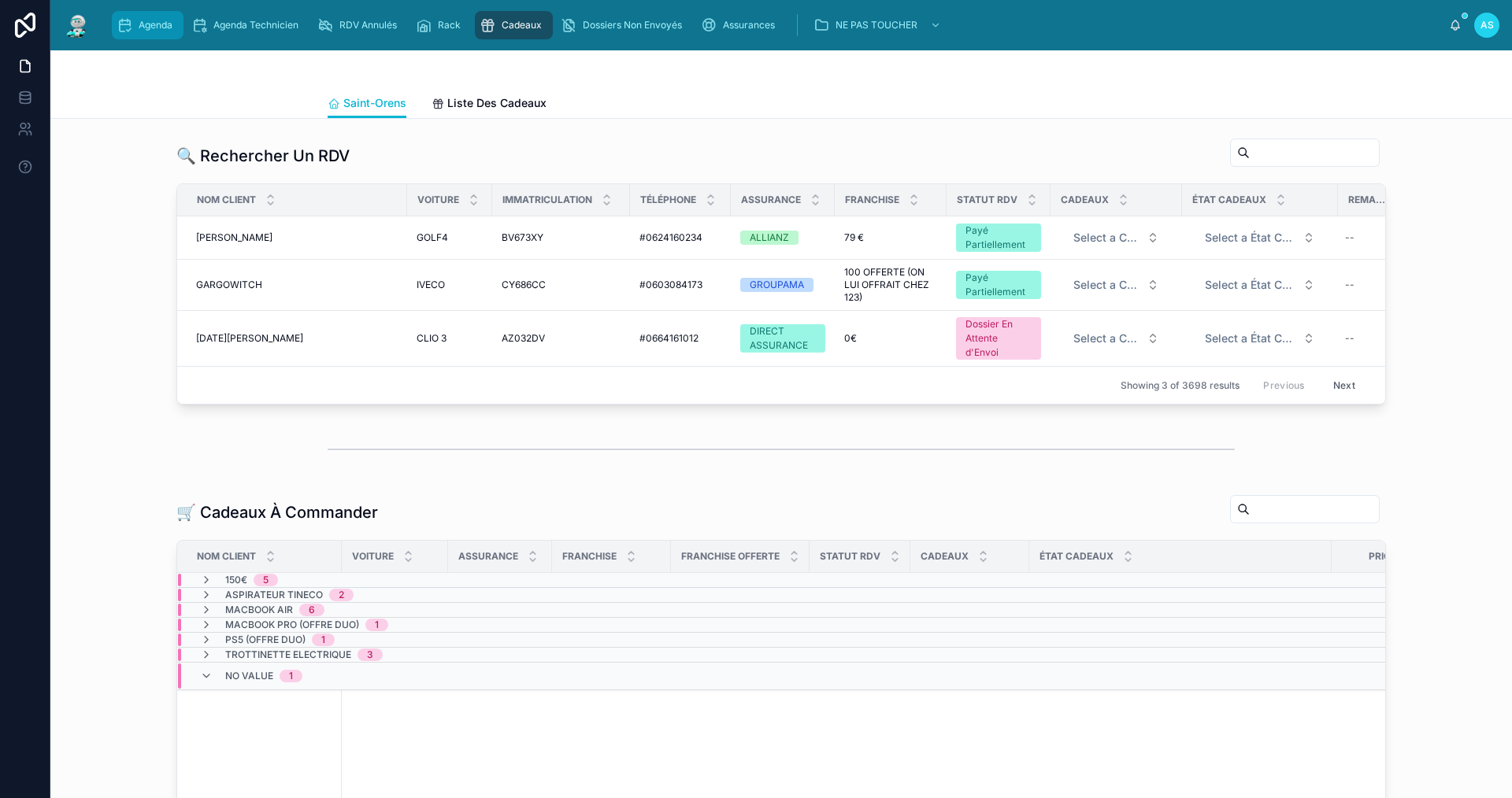
click at [137, 21] on div "Agenda" at bounding box center [148, 25] width 62 height 25
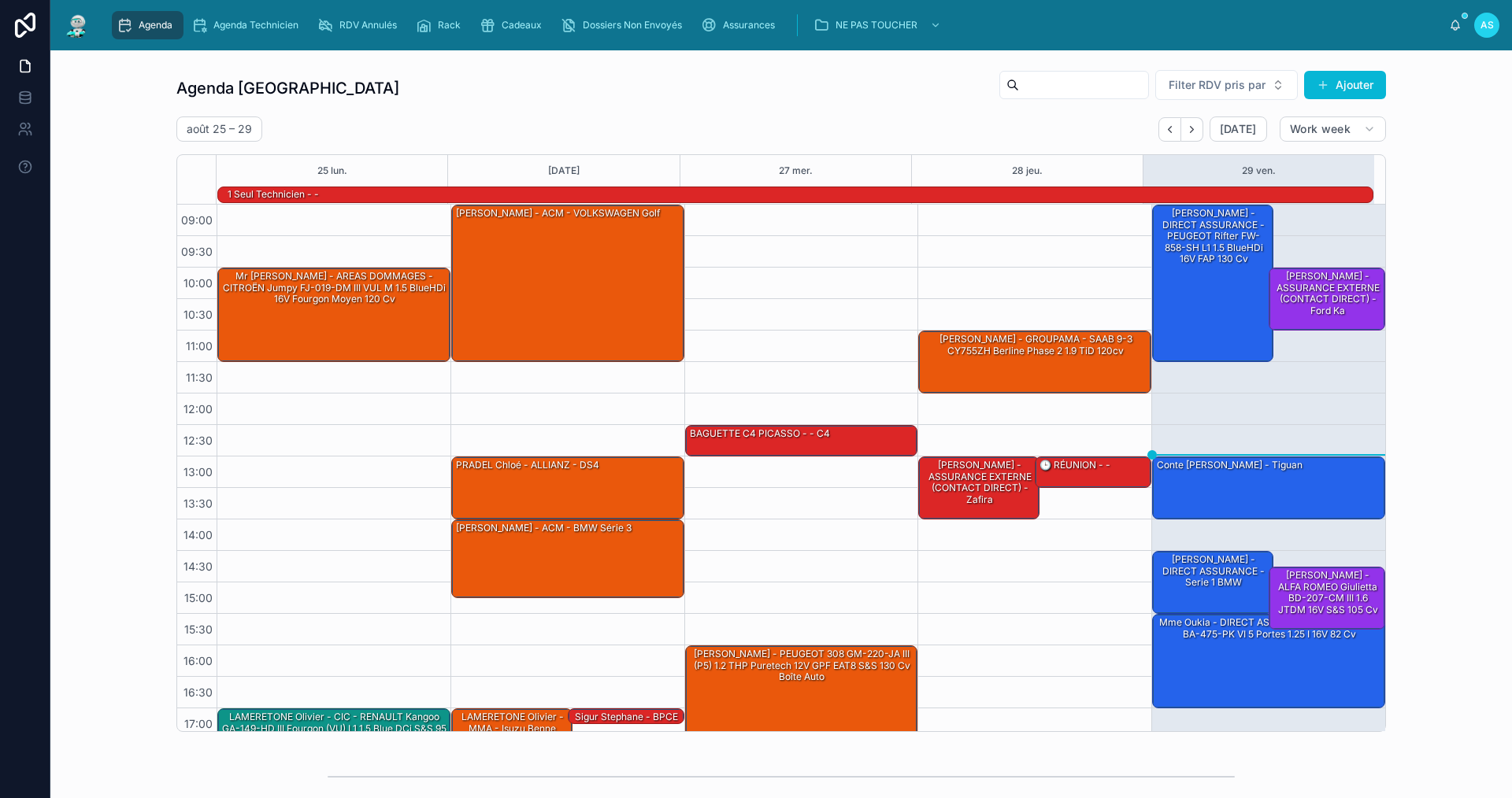
scroll to position [41, 0]
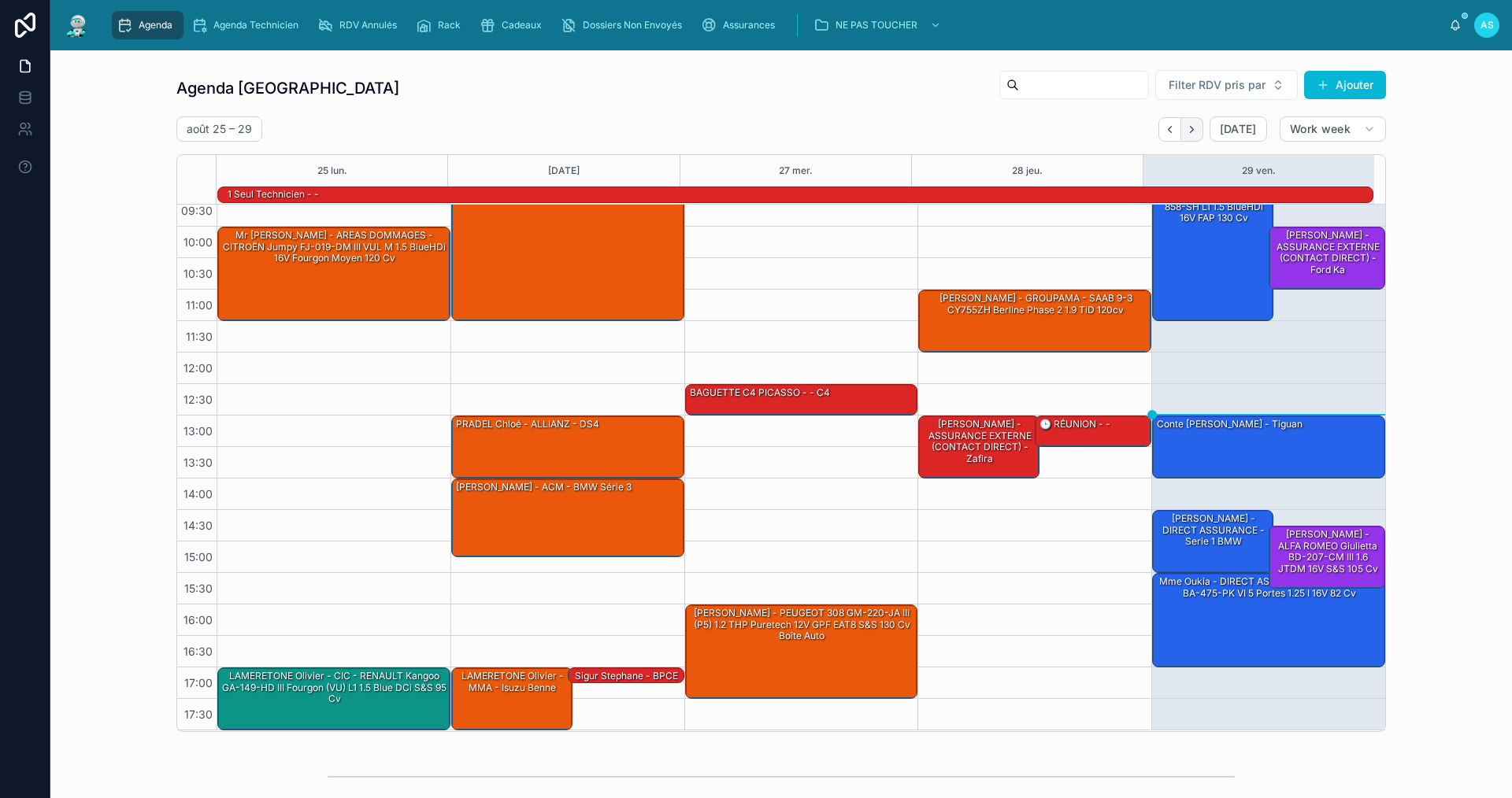
click at [1189, 125] on icon "Next" at bounding box center [1191, 129] width 12 height 12
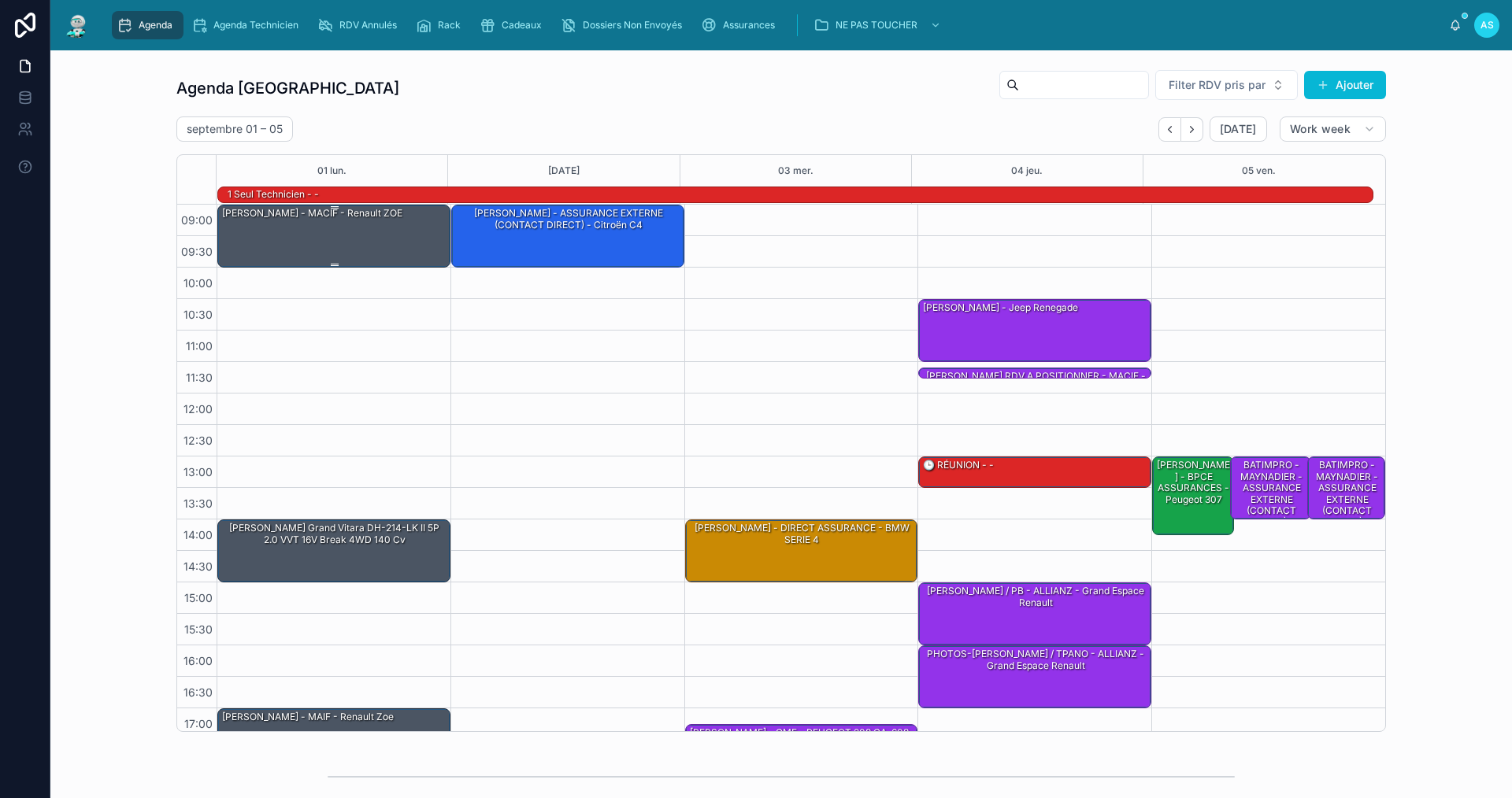
click at [334, 209] on div "[PERSON_NAME] - MACIF - Renault ZOE" at bounding box center [312, 213] width 183 height 14
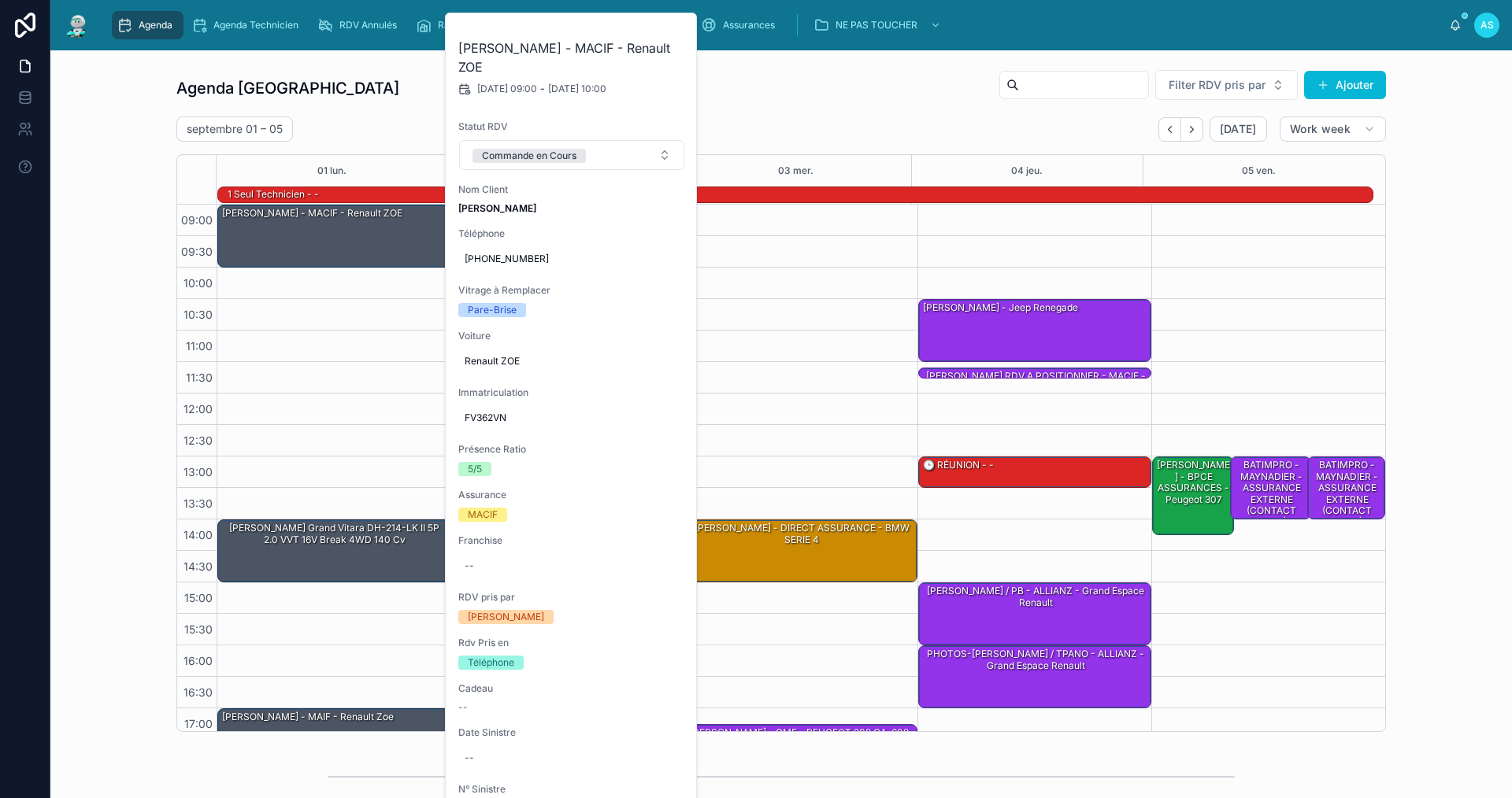
click at [861, 92] on div "Agenda Saint-Orens Filter RDV pris par [PERSON_NAME]" at bounding box center [781, 88] width 1210 height 38
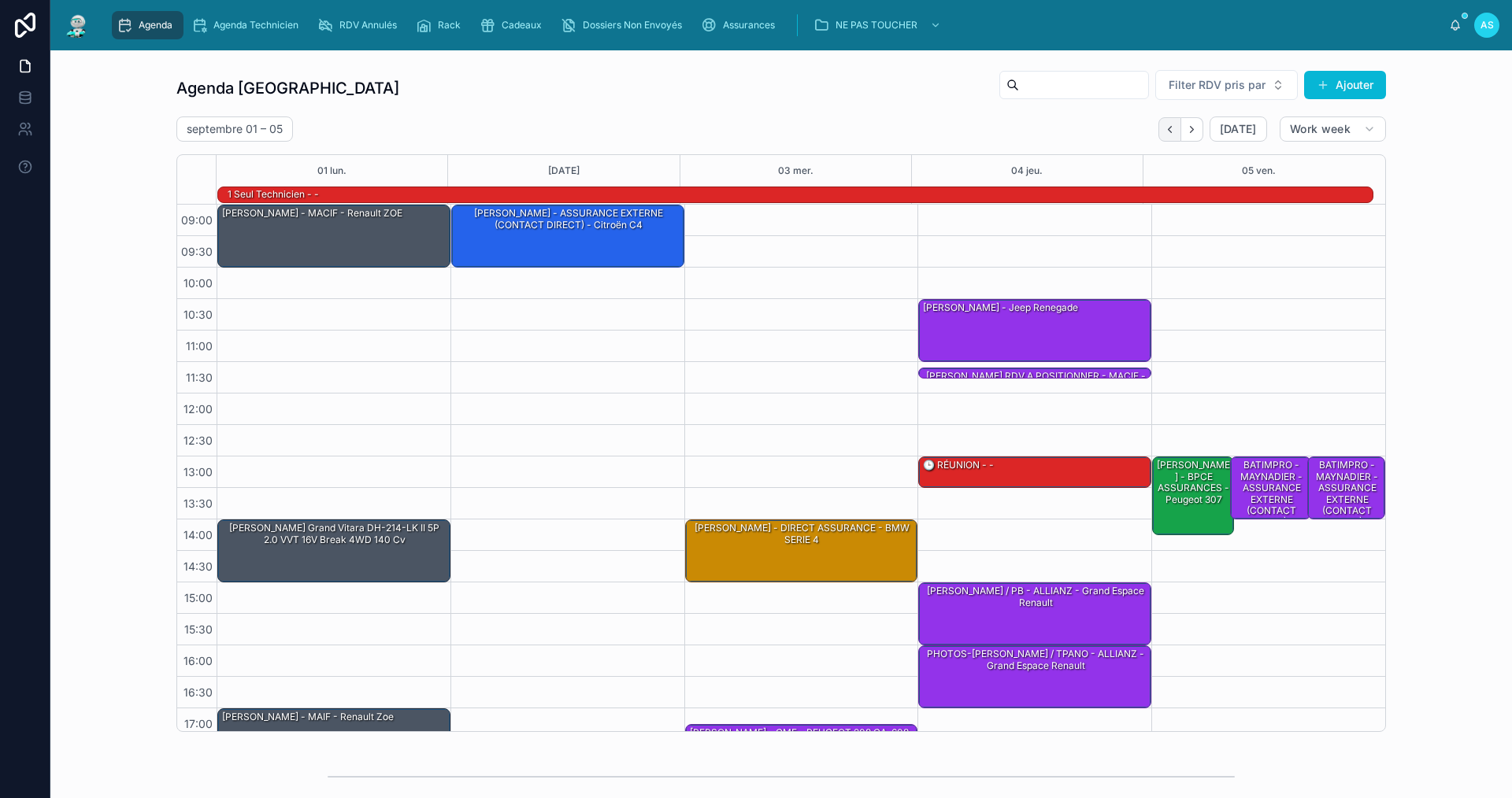
click at [1164, 130] on icon "Back" at bounding box center [1170, 129] width 12 height 12
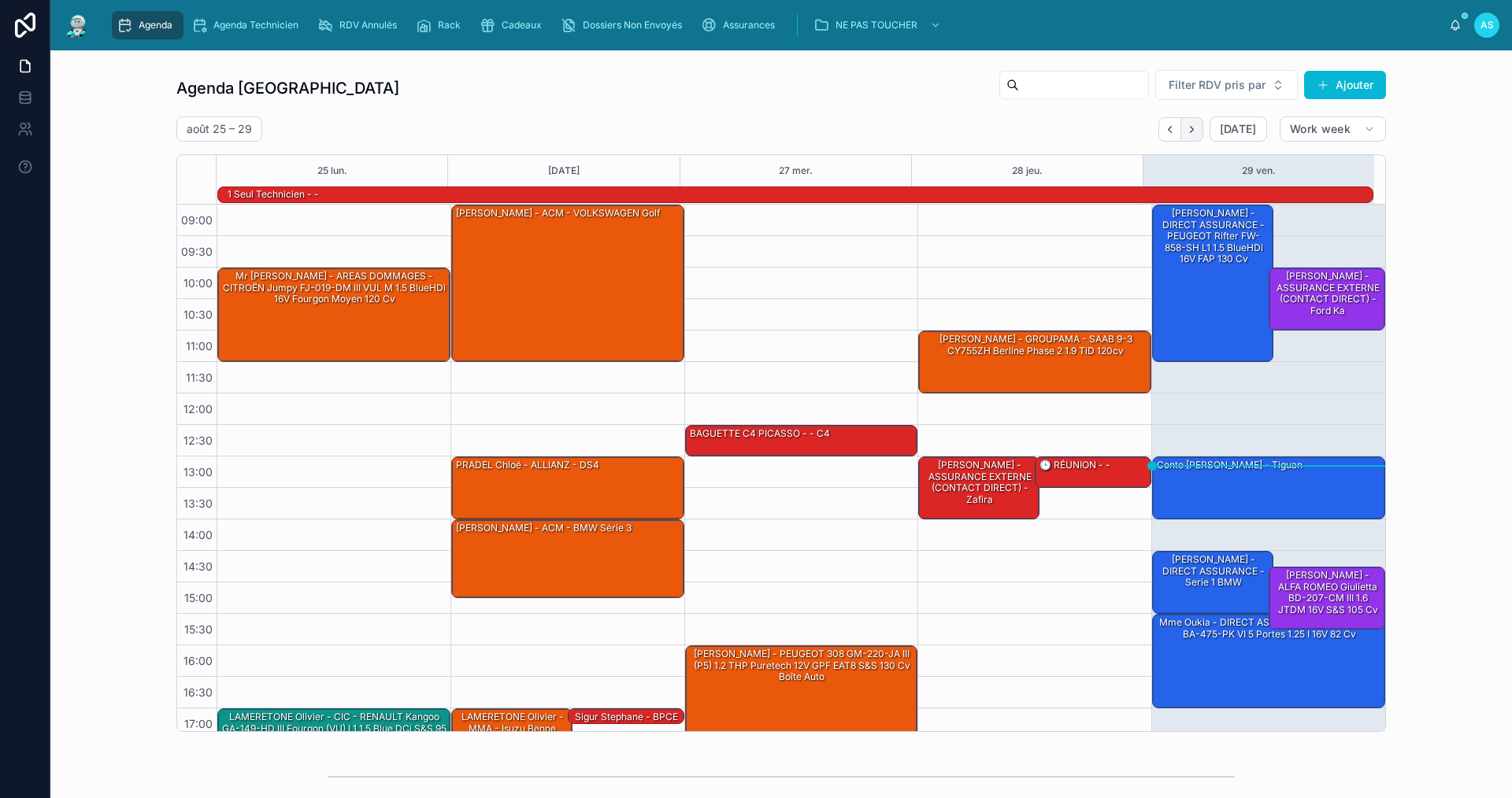
click at [1192, 134] on icon "Next" at bounding box center [1191, 129] width 12 height 12
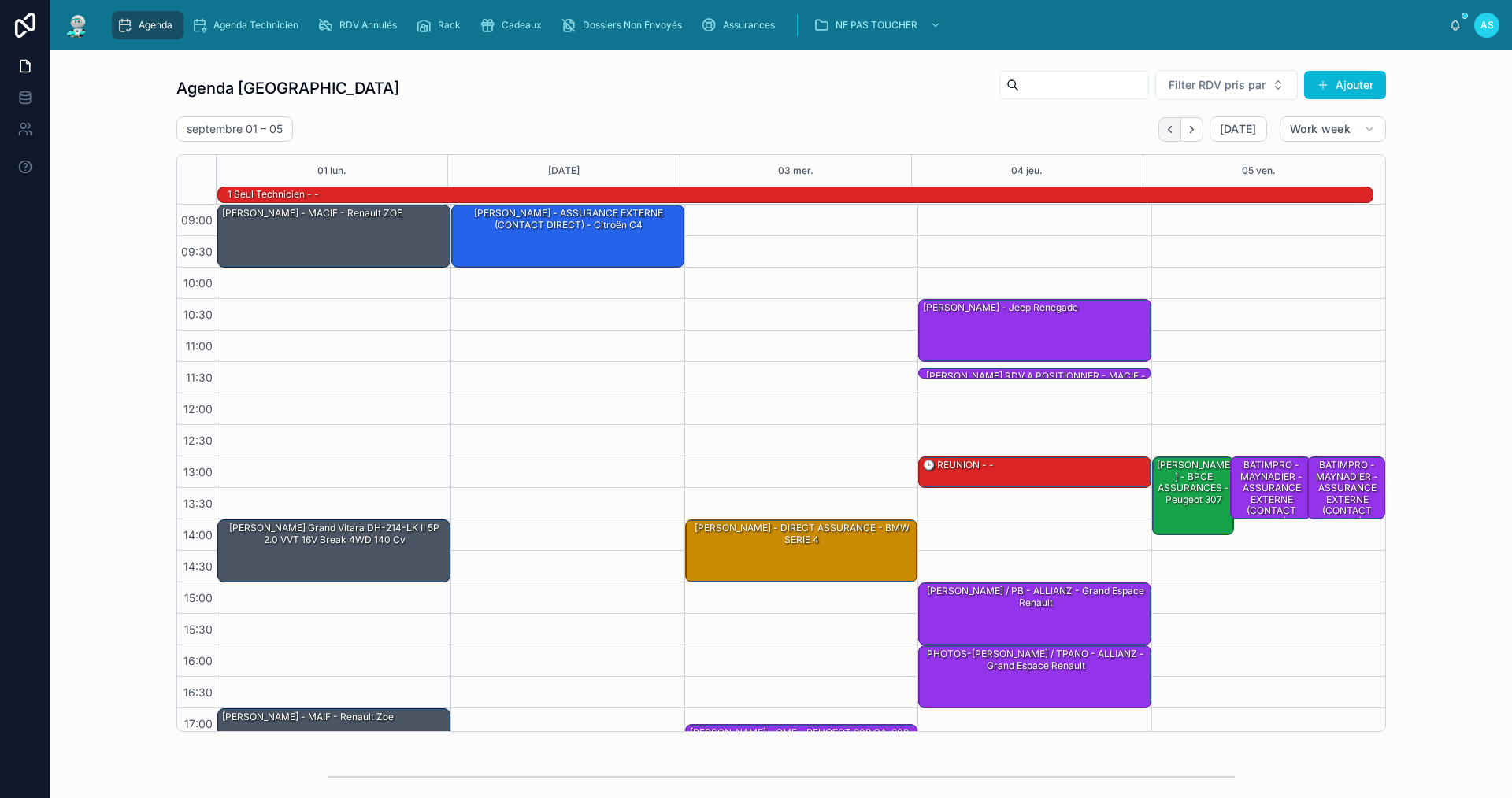
click at [1159, 134] on button "Back" at bounding box center [1170, 129] width 23 height 25
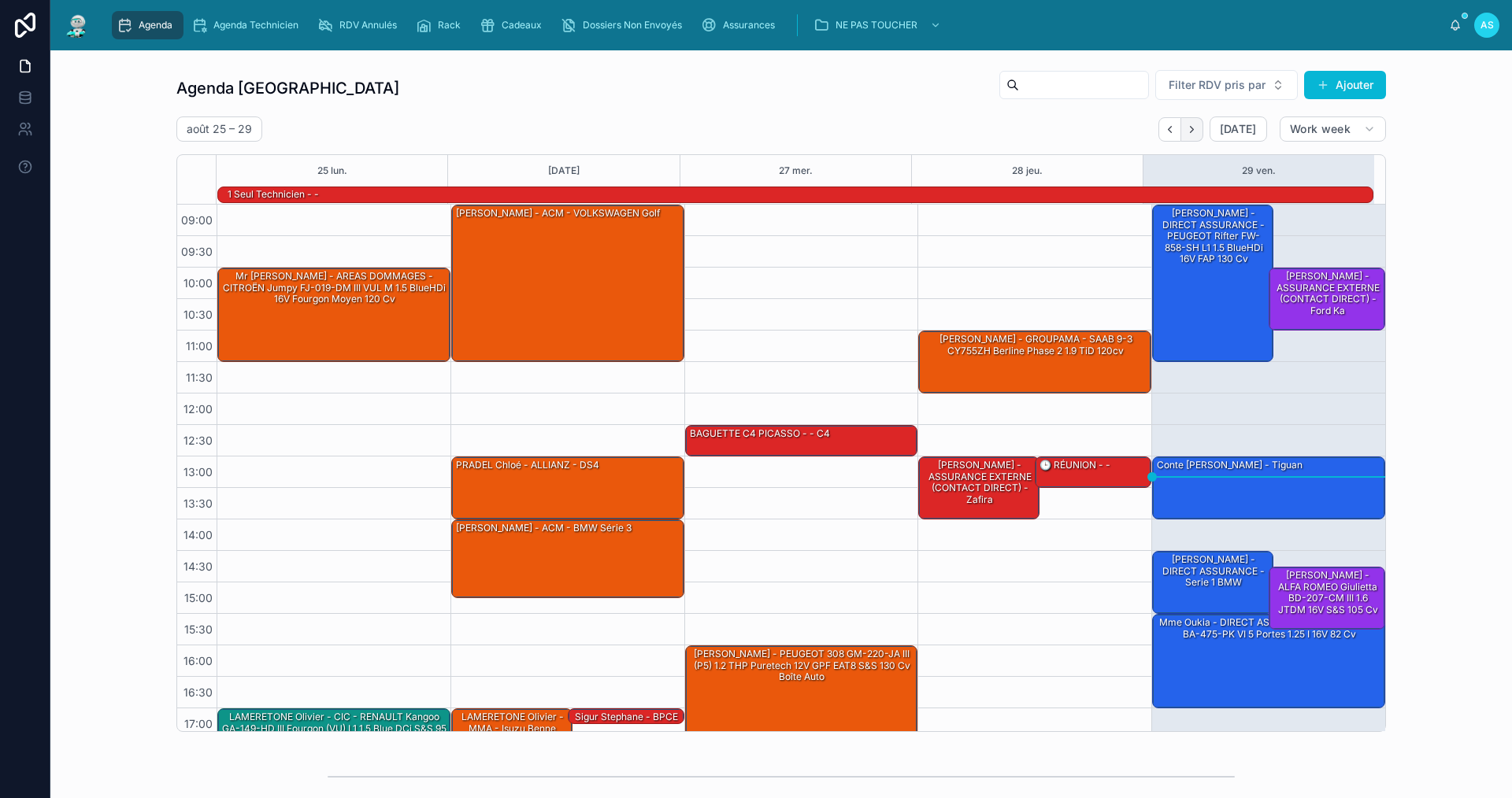
click at [1188, 133] on icon "Next" at bounding box center [1191, 129] width 12 height 12
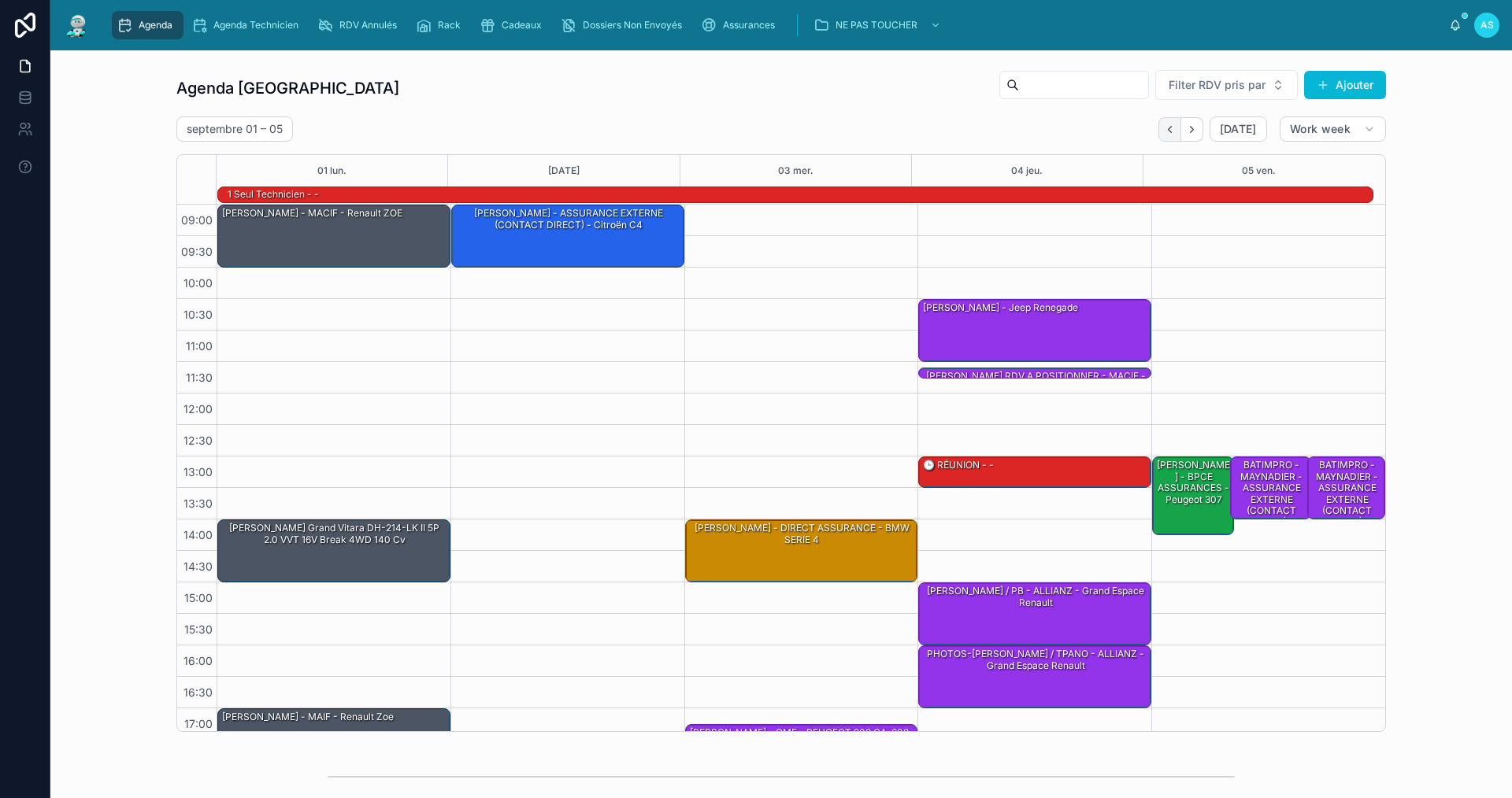
click at [1164, 133] on icon "Back" at bounding box center [1170, 129] width 12 height 12
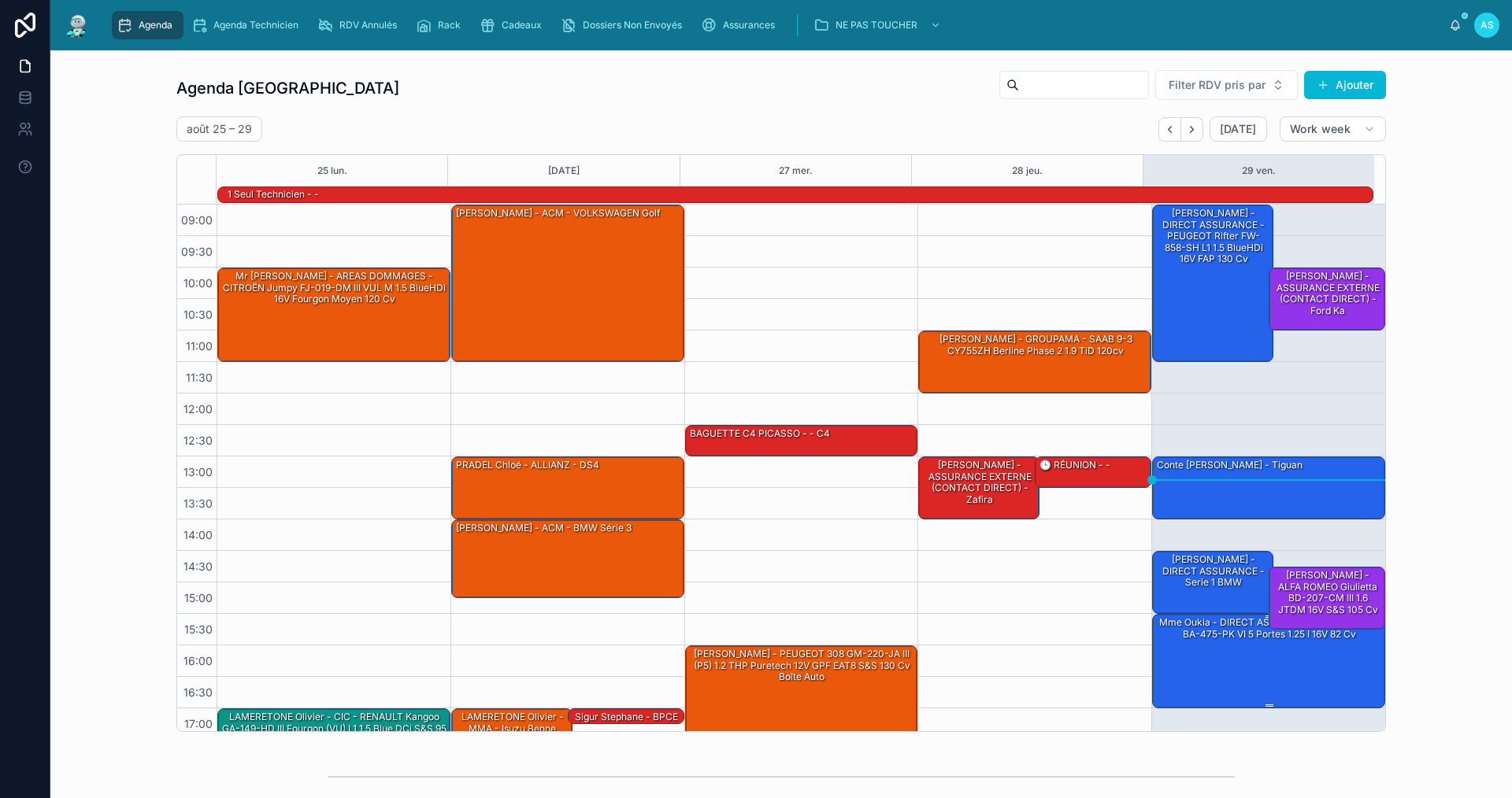
click at [1302, 662] on div "Mme Oukia - DIRECT ASSURANCE - FORD Fiesta BA-475-PK VI 5 portes 1.25 i 16V 82 …" at bounding box center [1270, 660] width 229 height 91
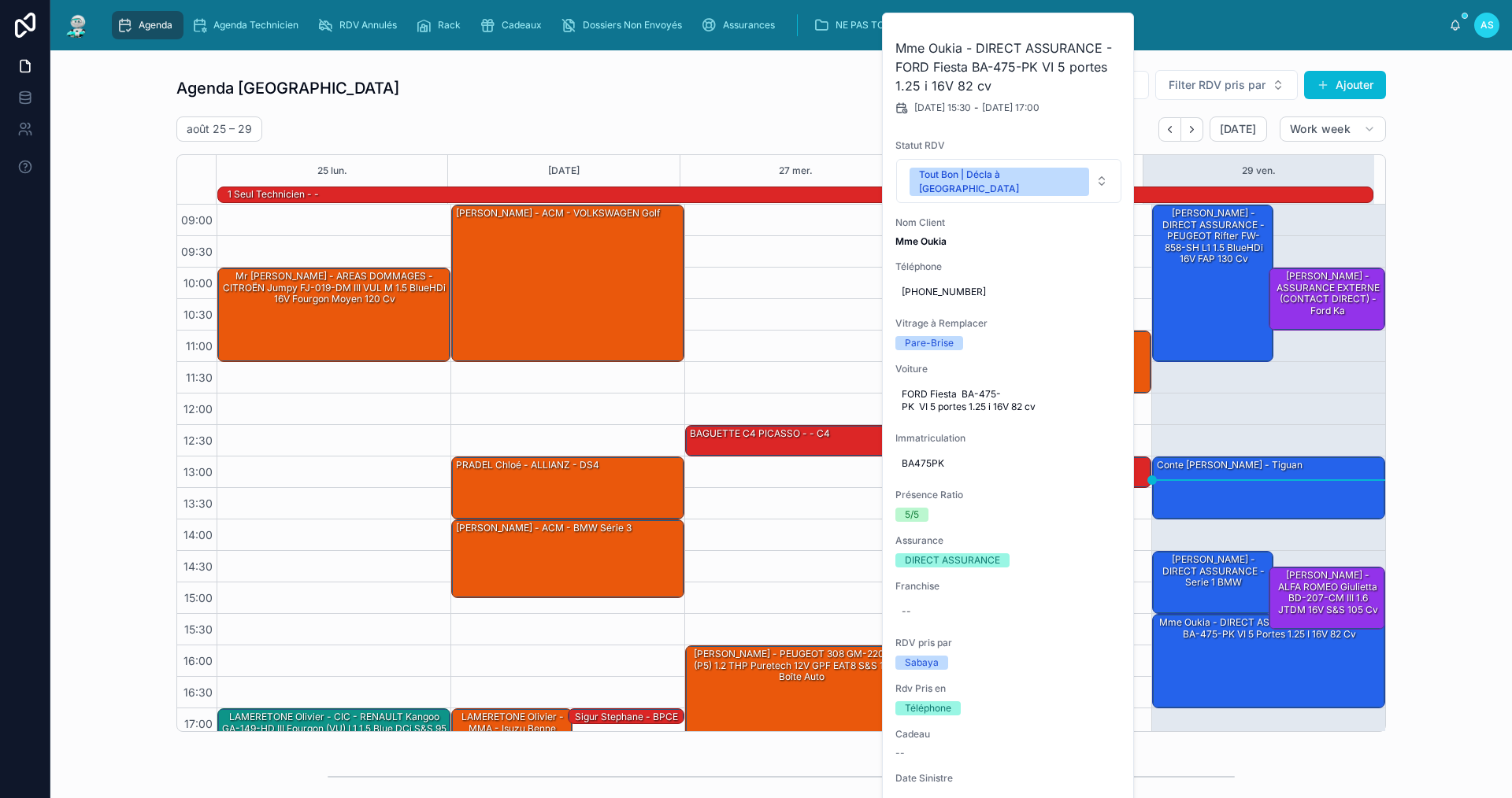
click at [1483, 615] on div "Agenda Saint-Orens Filter RDV pris par Ajouter [DATE] – [DATE] [DATE] Work week…" at bounding box center [781, 400] width 1437 height 675
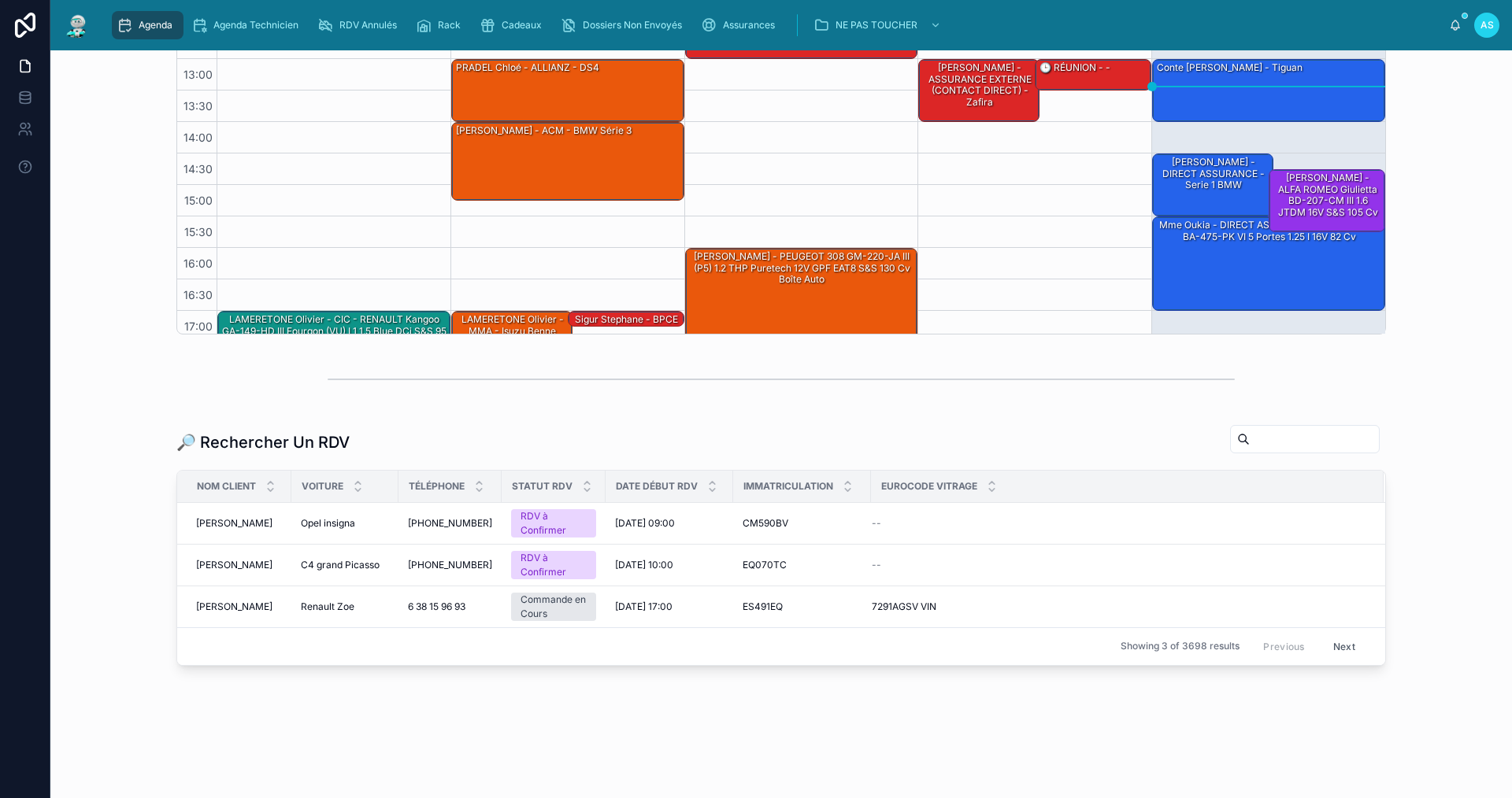
scroll to position [40, 0]
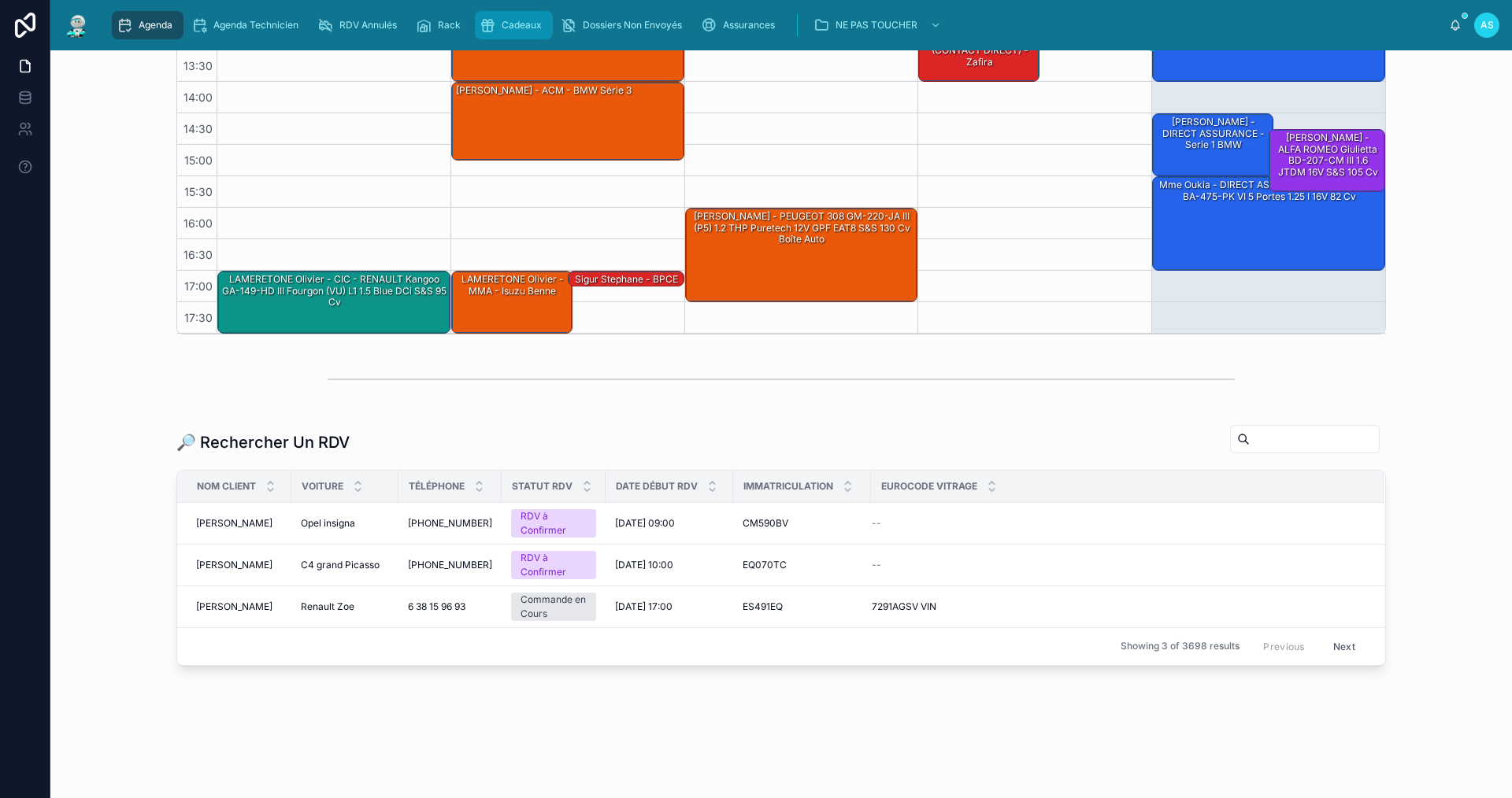
click at [498, 21] on div "Cadeaux" at bounding box center [514, 25] width 68 height 25
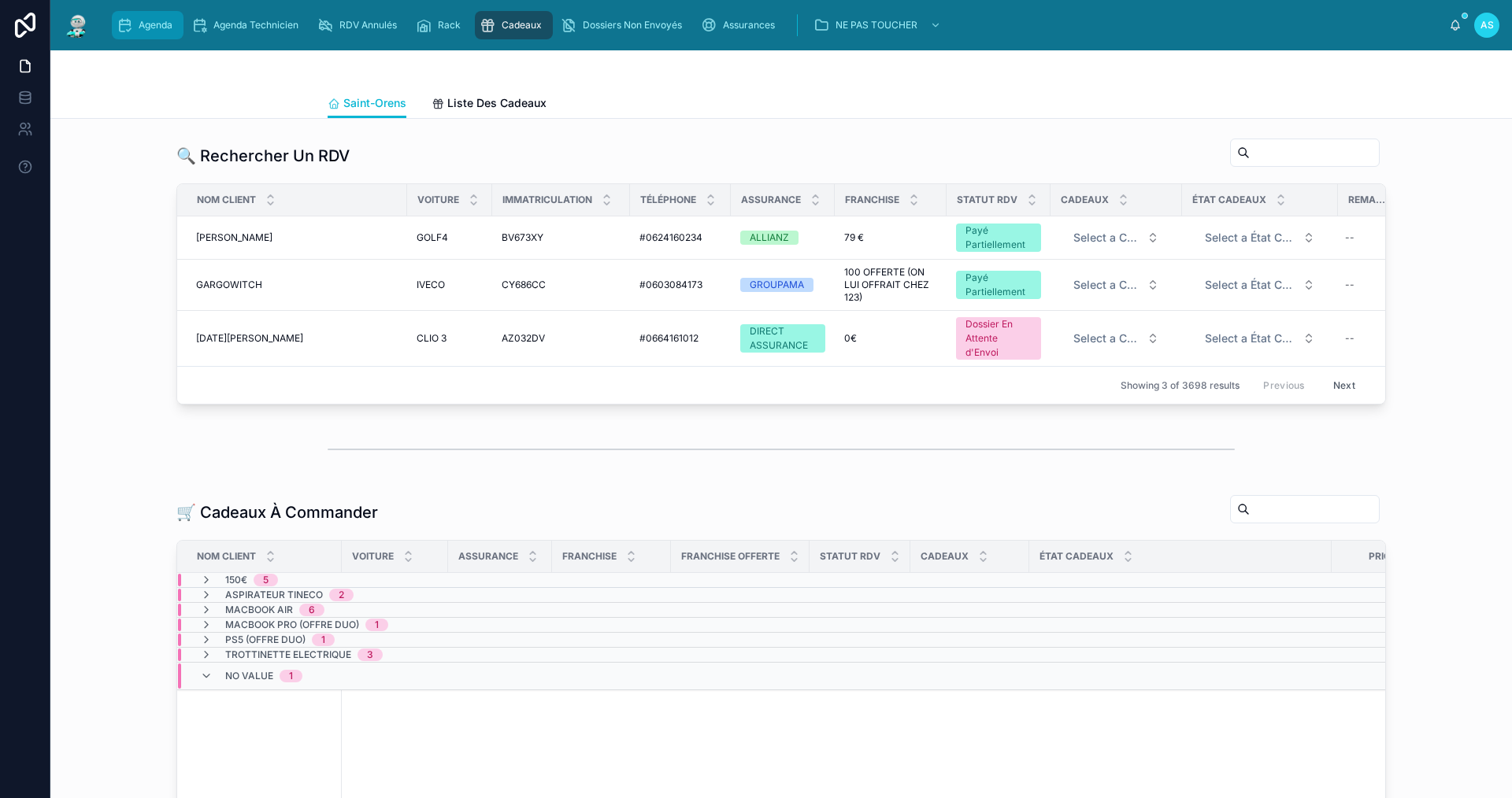
click at [144, 21] on span "Agenda" at bounding box center [156, 25] width 34 height 13
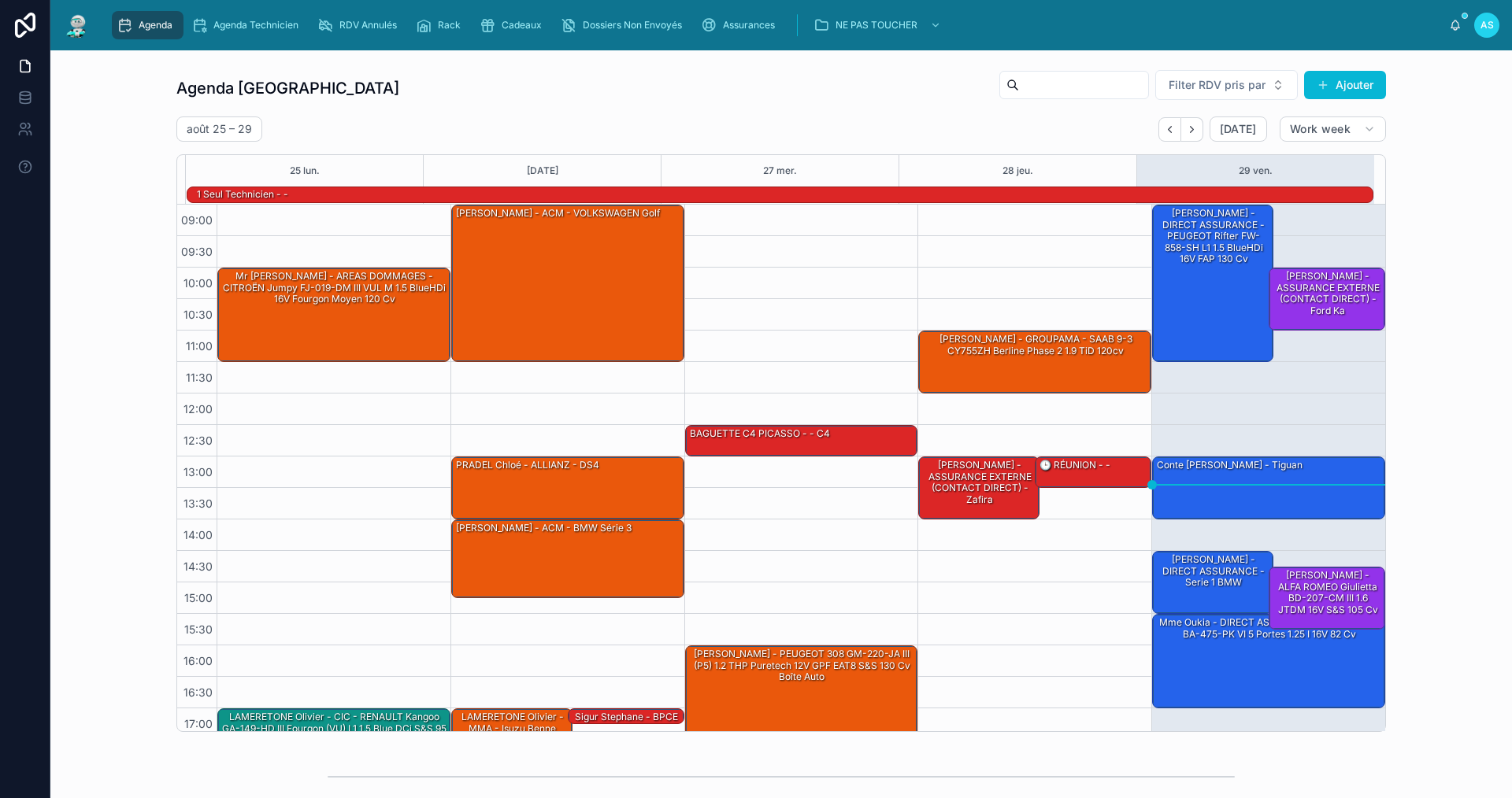
scroll to position [41, 0]
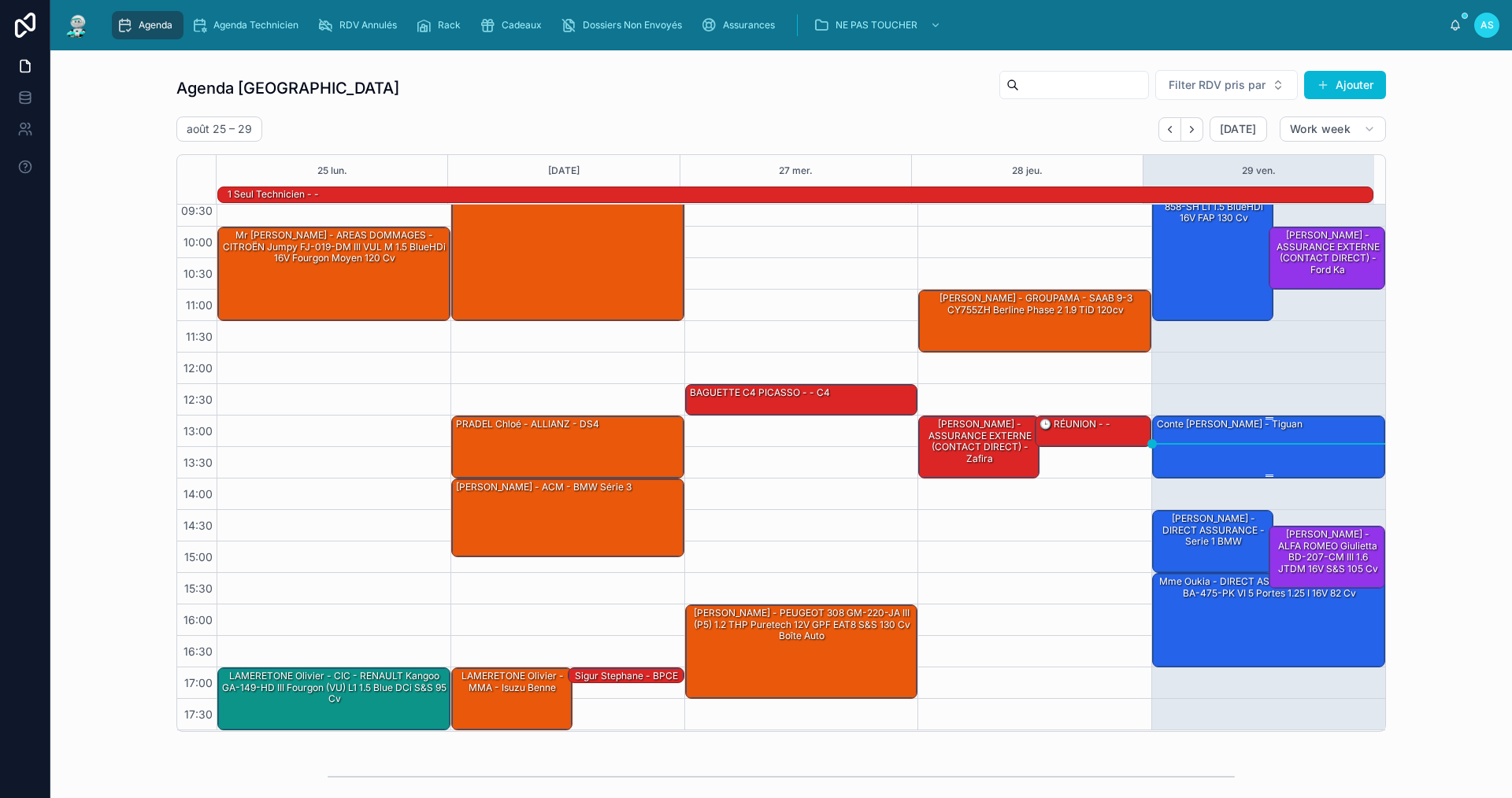
click at [1233, 426] on div "Conte [PERSON_NAME] - Tiguan" at bounding box center [1230, 424] width 149 height 14
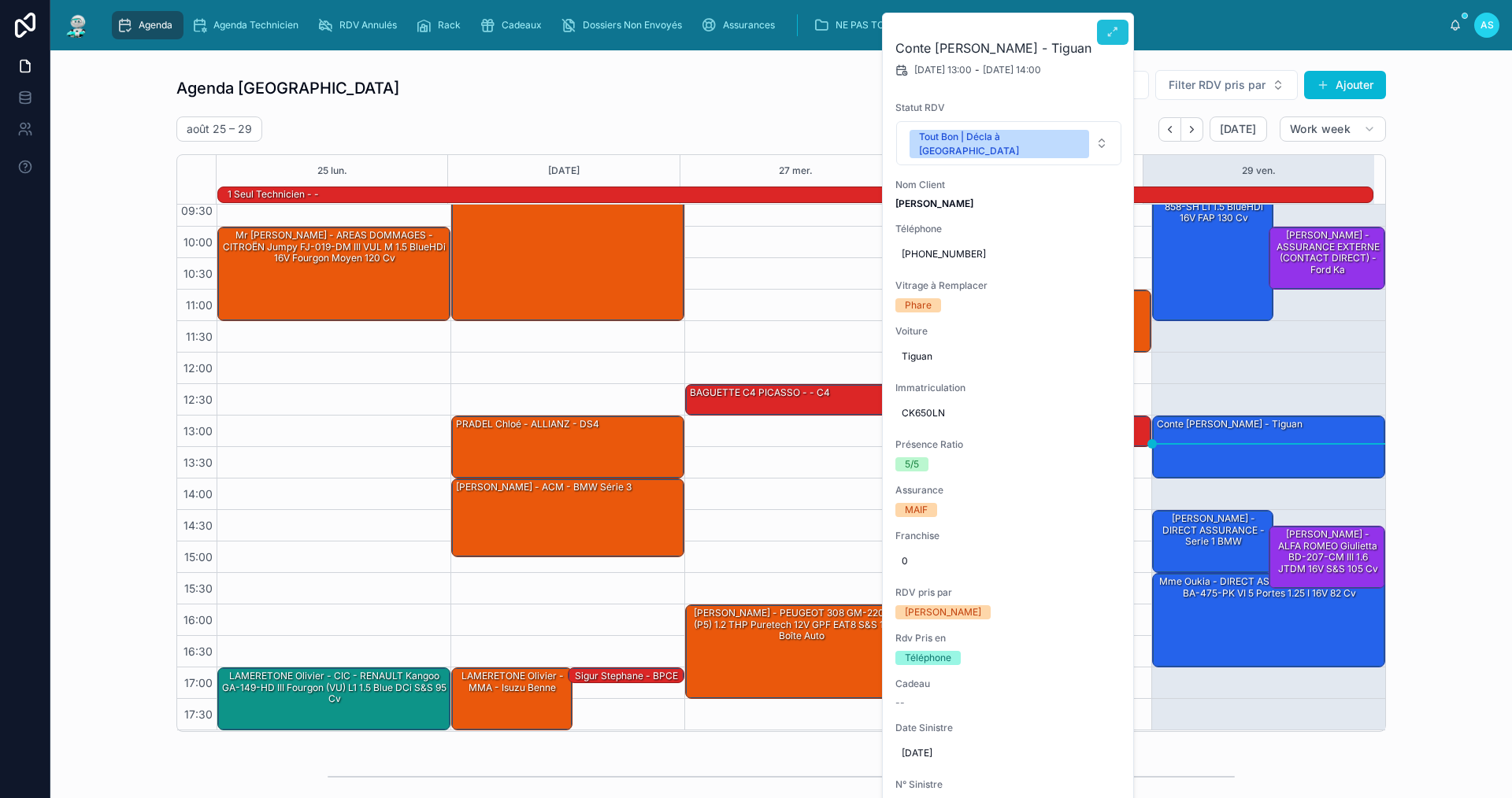
click at [1115, 33] on icon at bounding box center [1113, 33] width 13 height 13
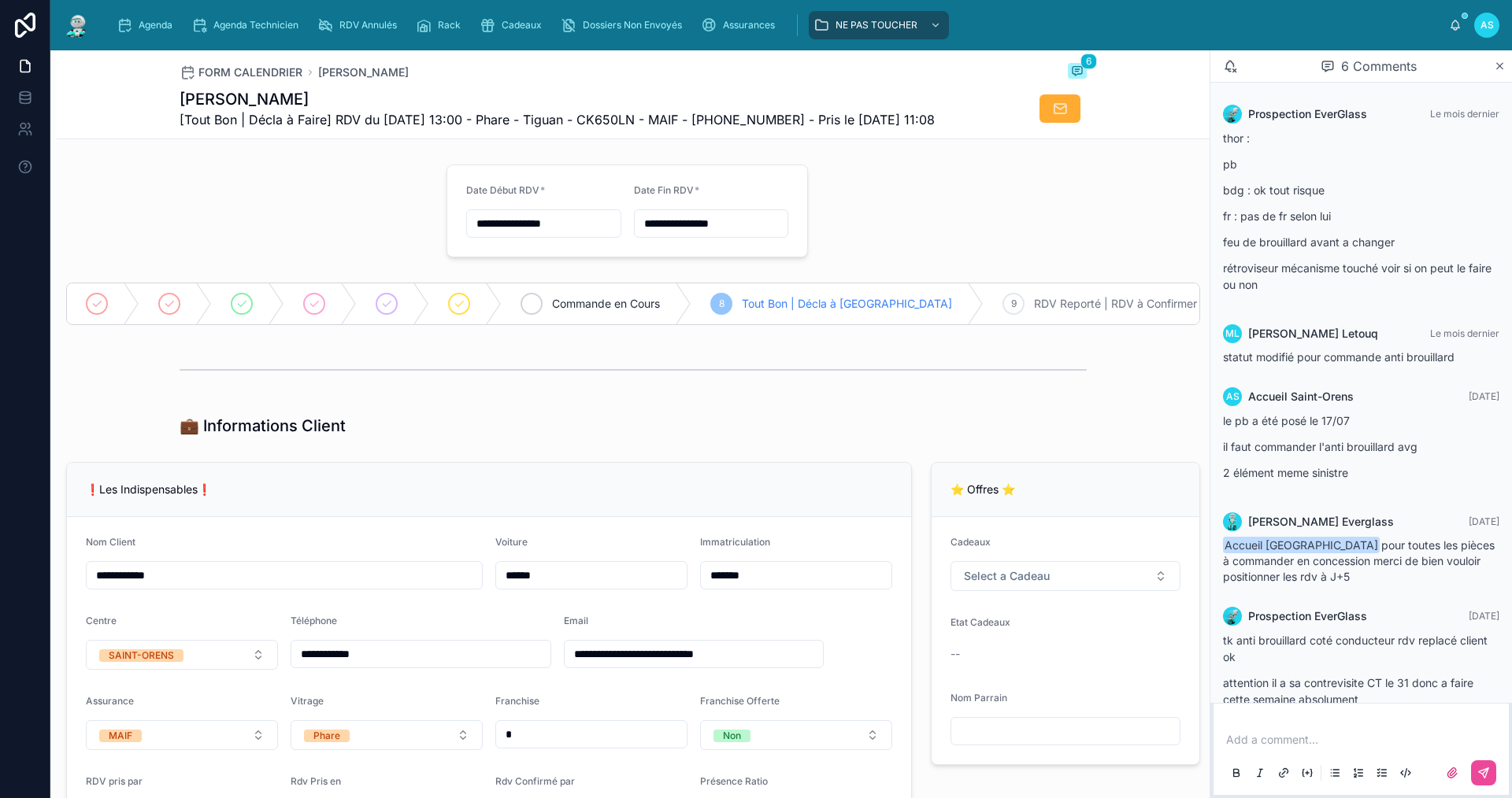
scroll to position [99, 0]
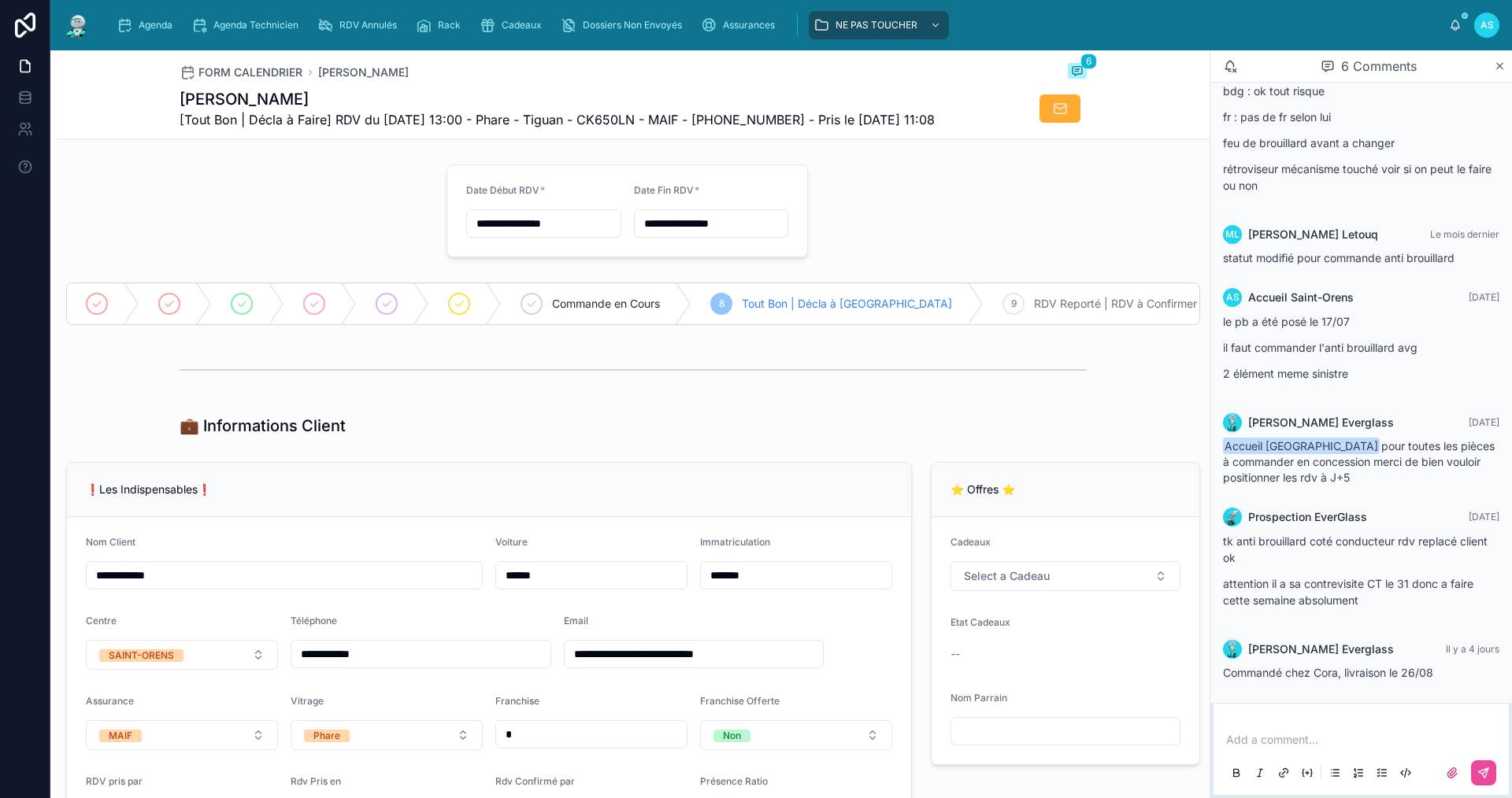
click at [488, 227] on input "**********" at bounding box center [543, 224] width 153 height 22
click at [820, 366] on div at bounding box center [633, 370] width 907 height 40
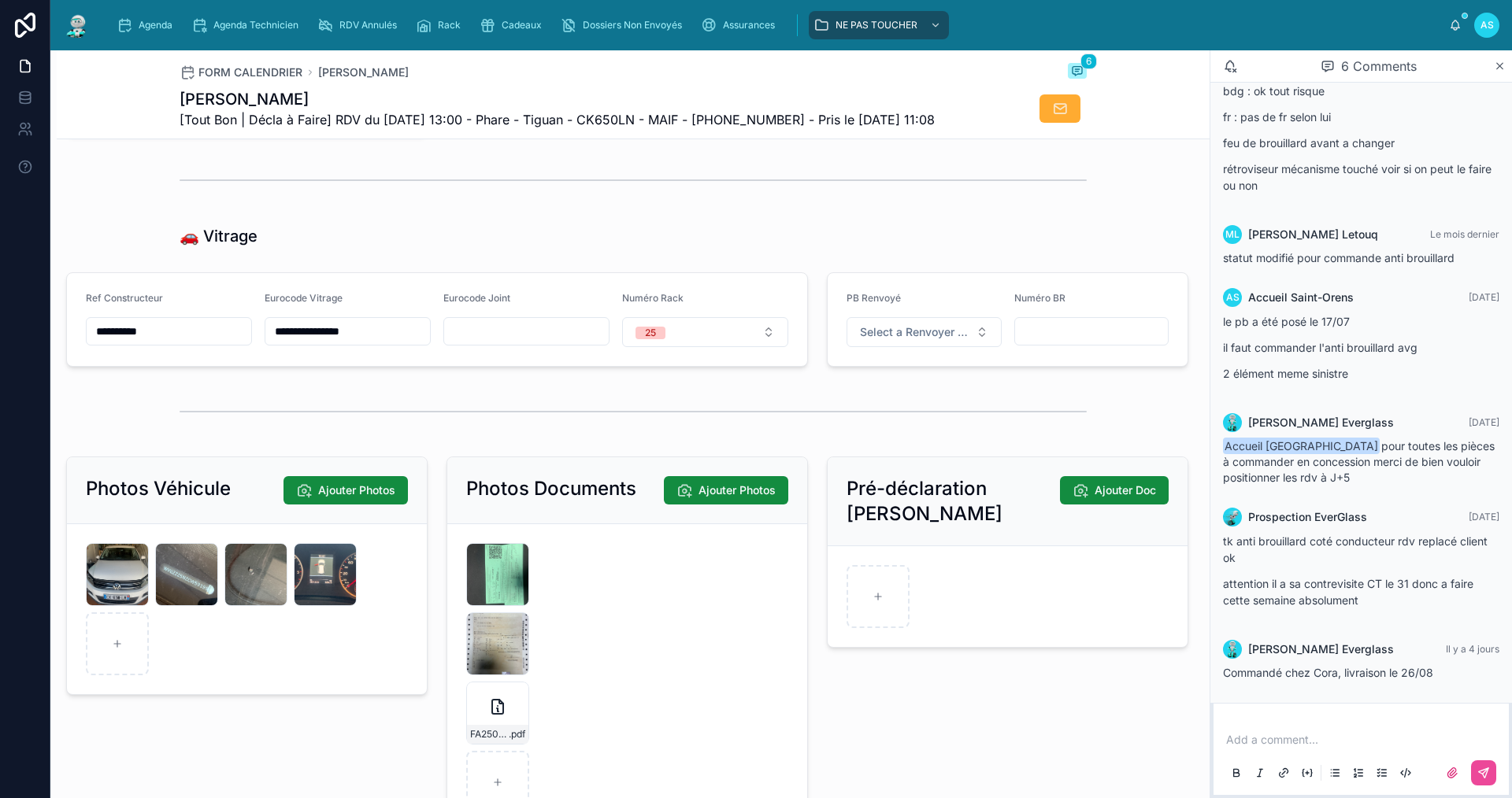
scroll to position [2187, 0]
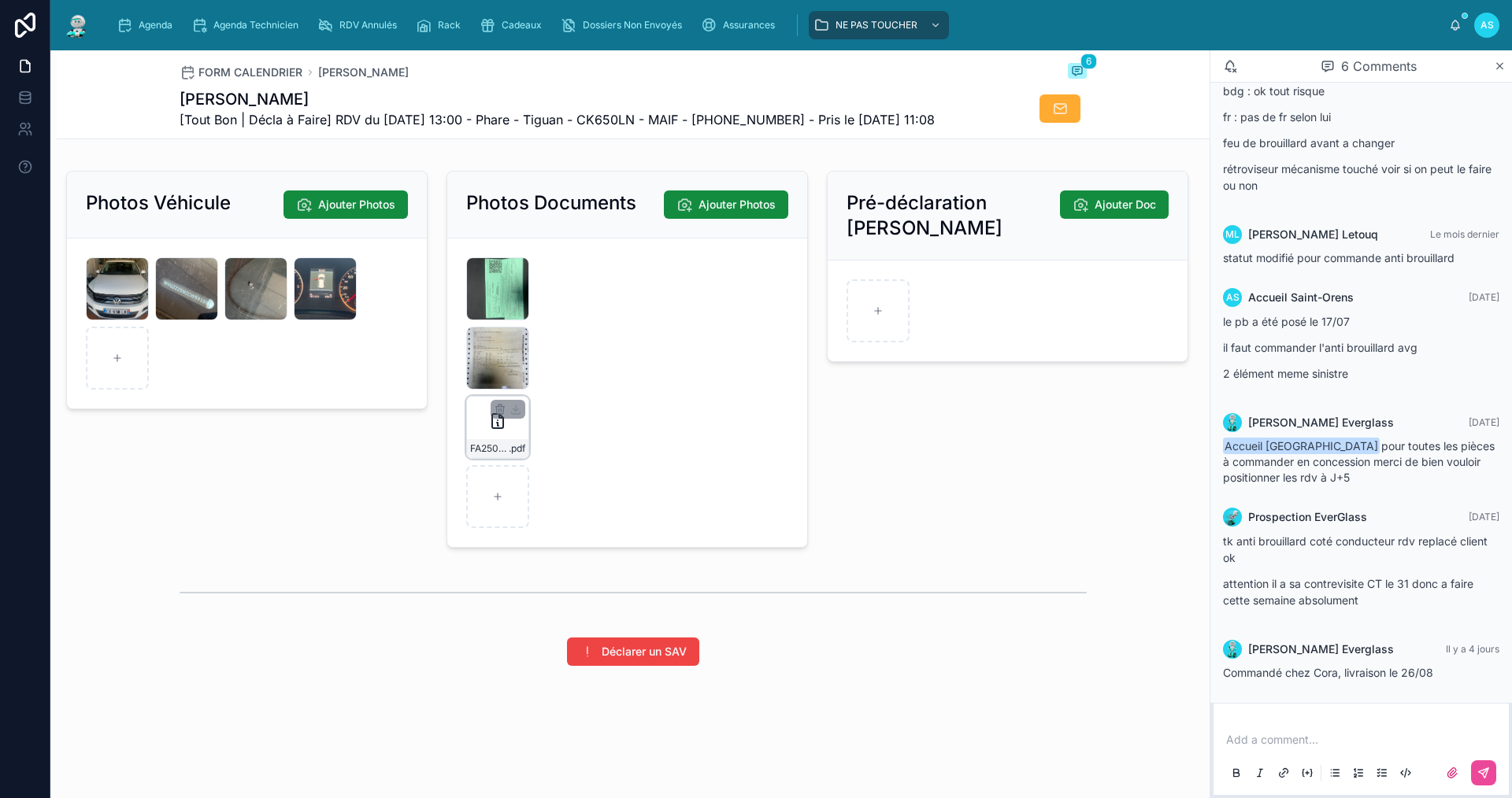
click at [491, 435] on div "FA2507-7162 .pdf" at bounding box center [497, 427] width 63 height 63
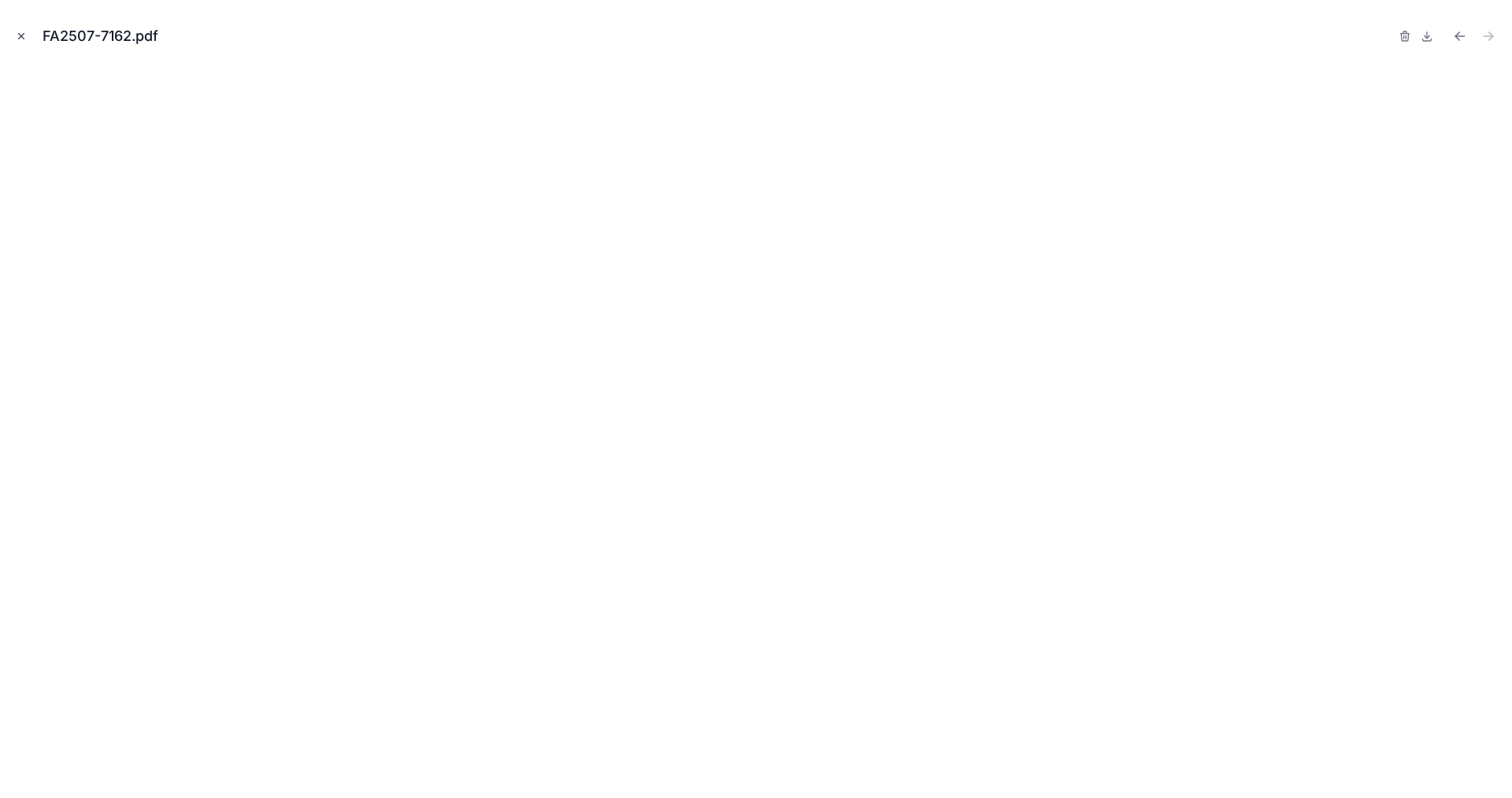
click at [25, 41] on icon "Close modal" at bounding box center [21, 36] width 11 height 11
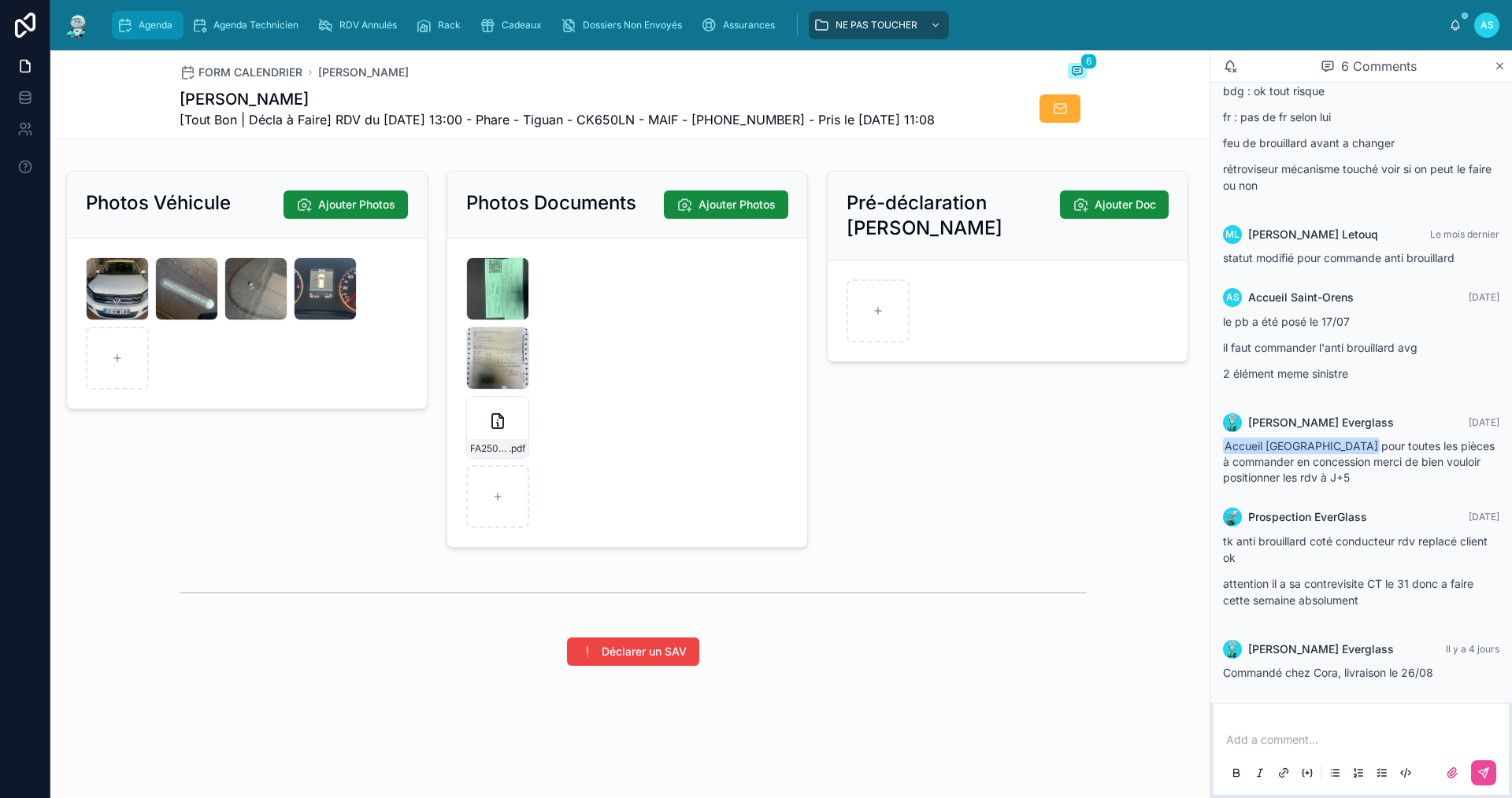
click at [145, 25] on span "Agenda" at bounding box center [156, 25] width 34 height 13
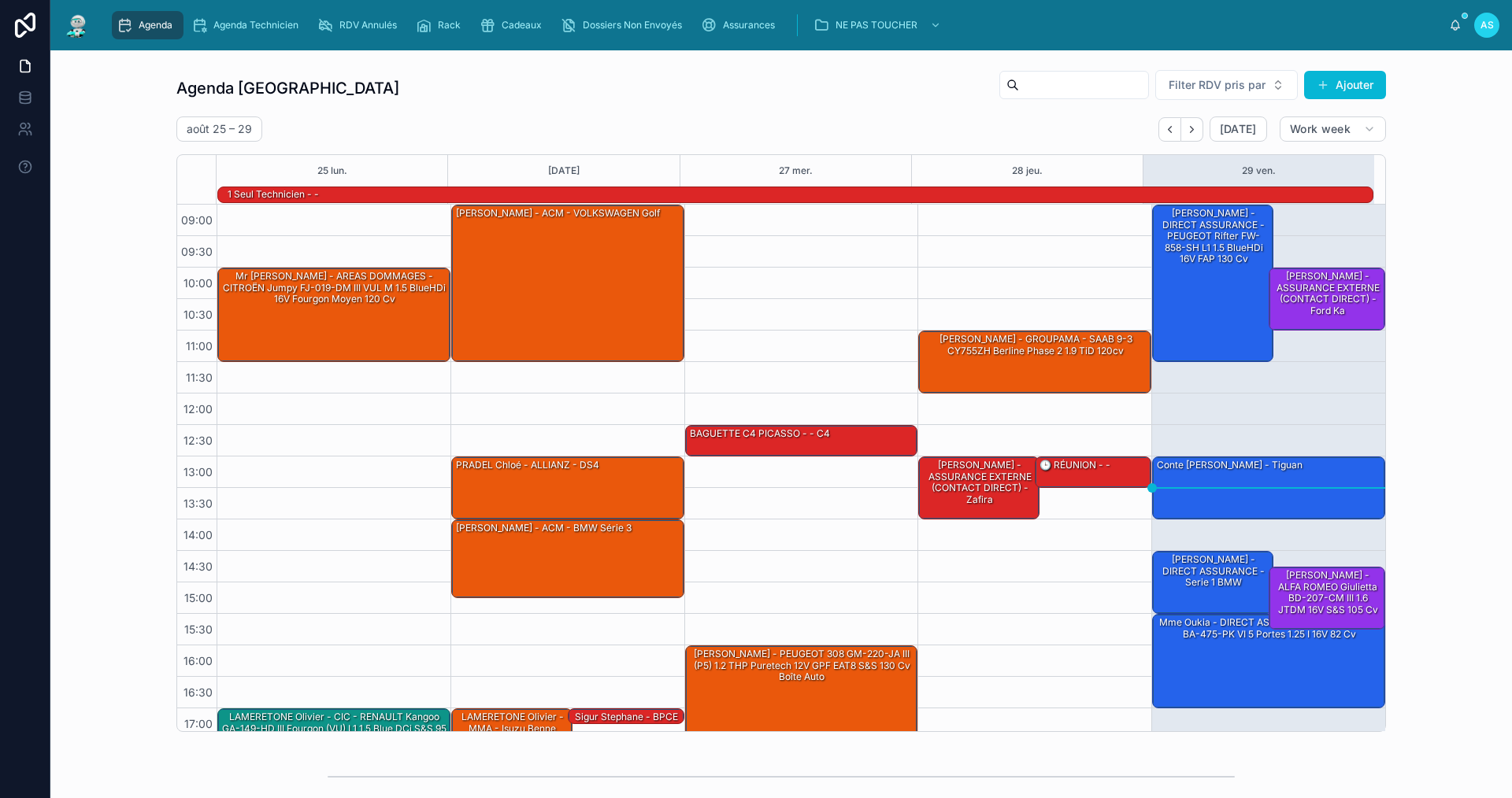
scroll to position [41, 0]
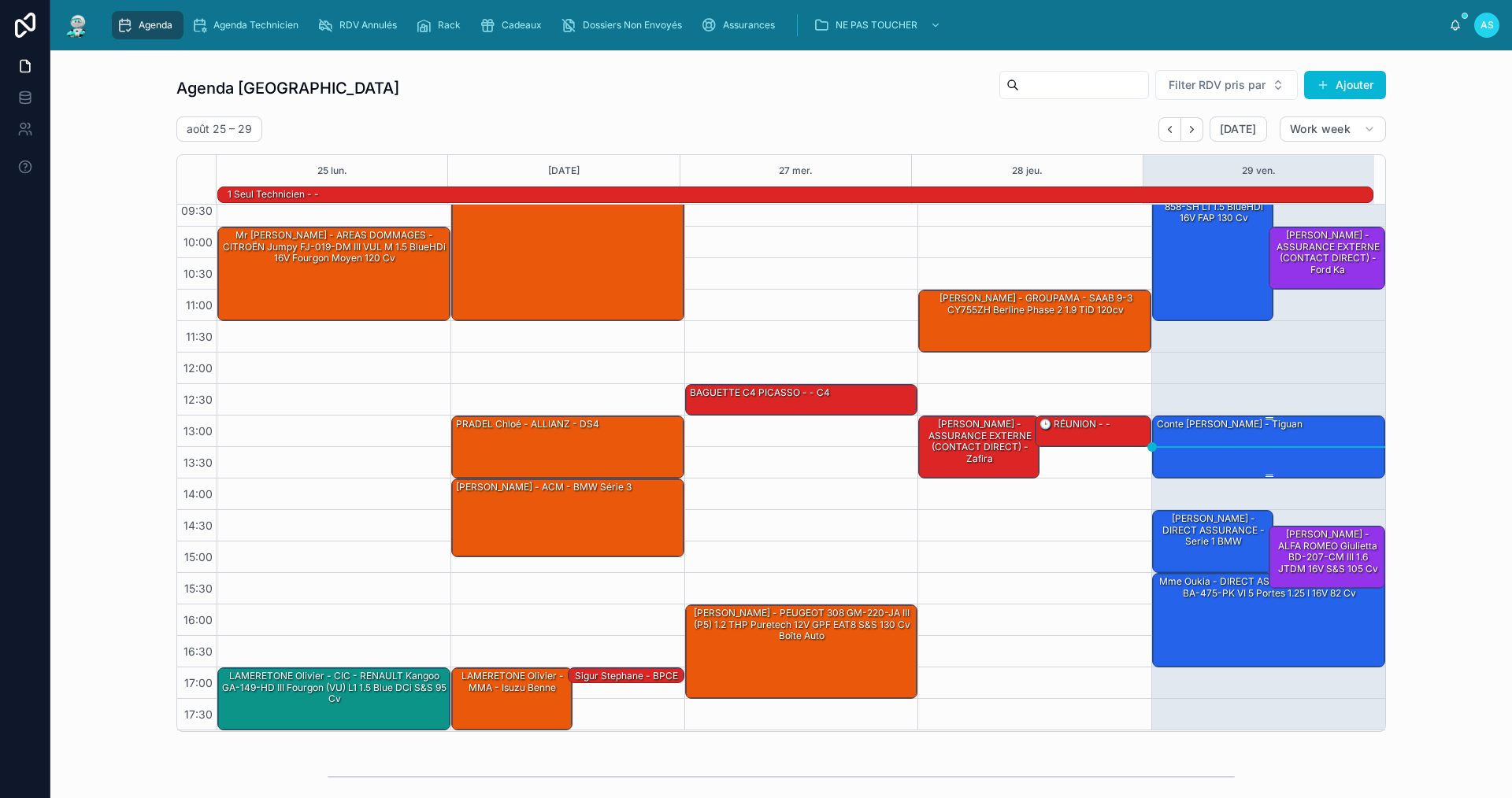
click at [1256, 432] on div "Conte [PERSON_NAME] - Tiguan" at bounding box center [1230, 424] width 149 height 14
click at [1256, 432] on div "Conte [PERSON_NAME] - Tiguan" at bounding box center [1230, 424] width 149 height 16
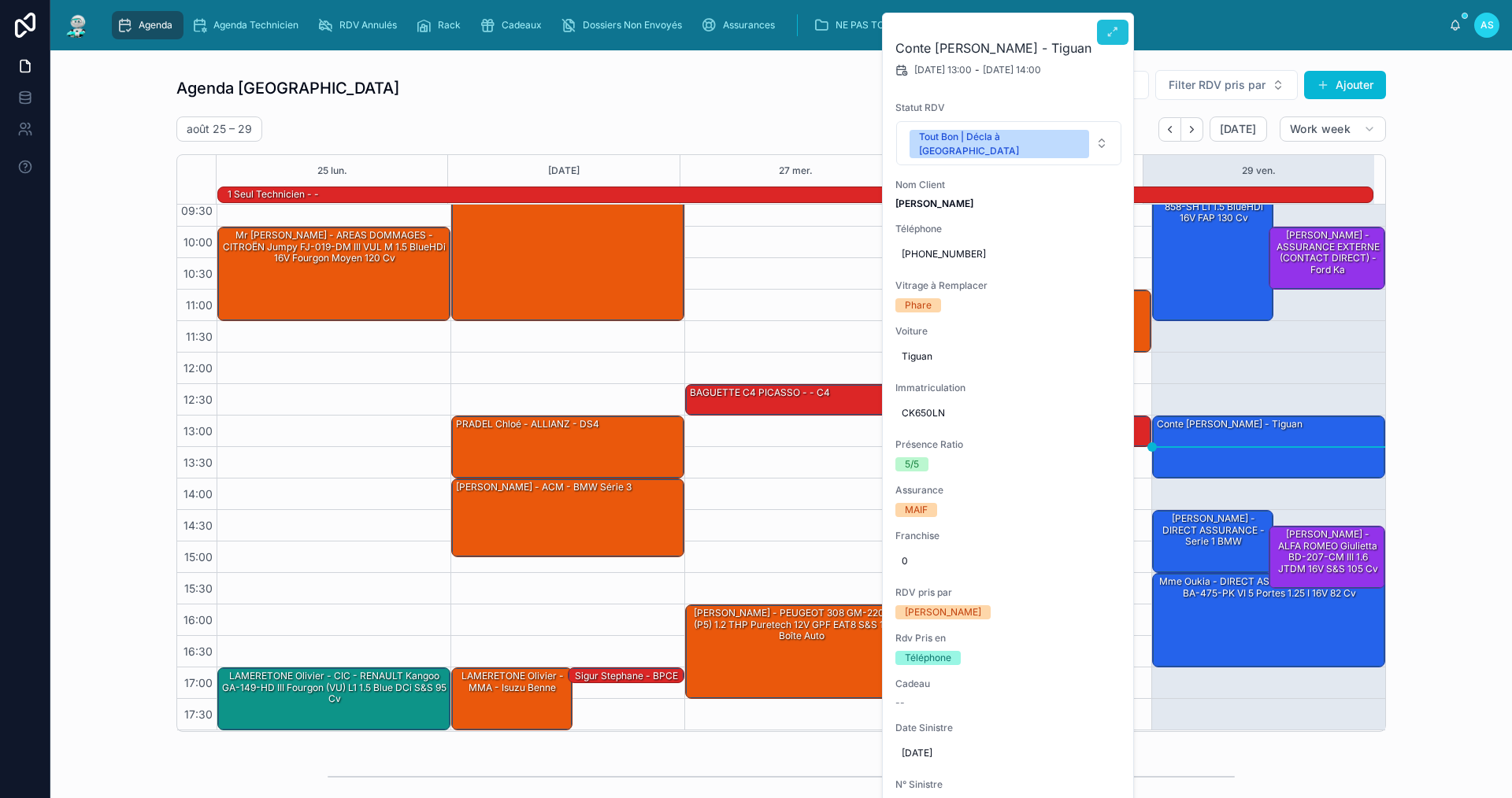
click at [1113, 29] on icon at bounding box center [1113, 33] width 13 height 13
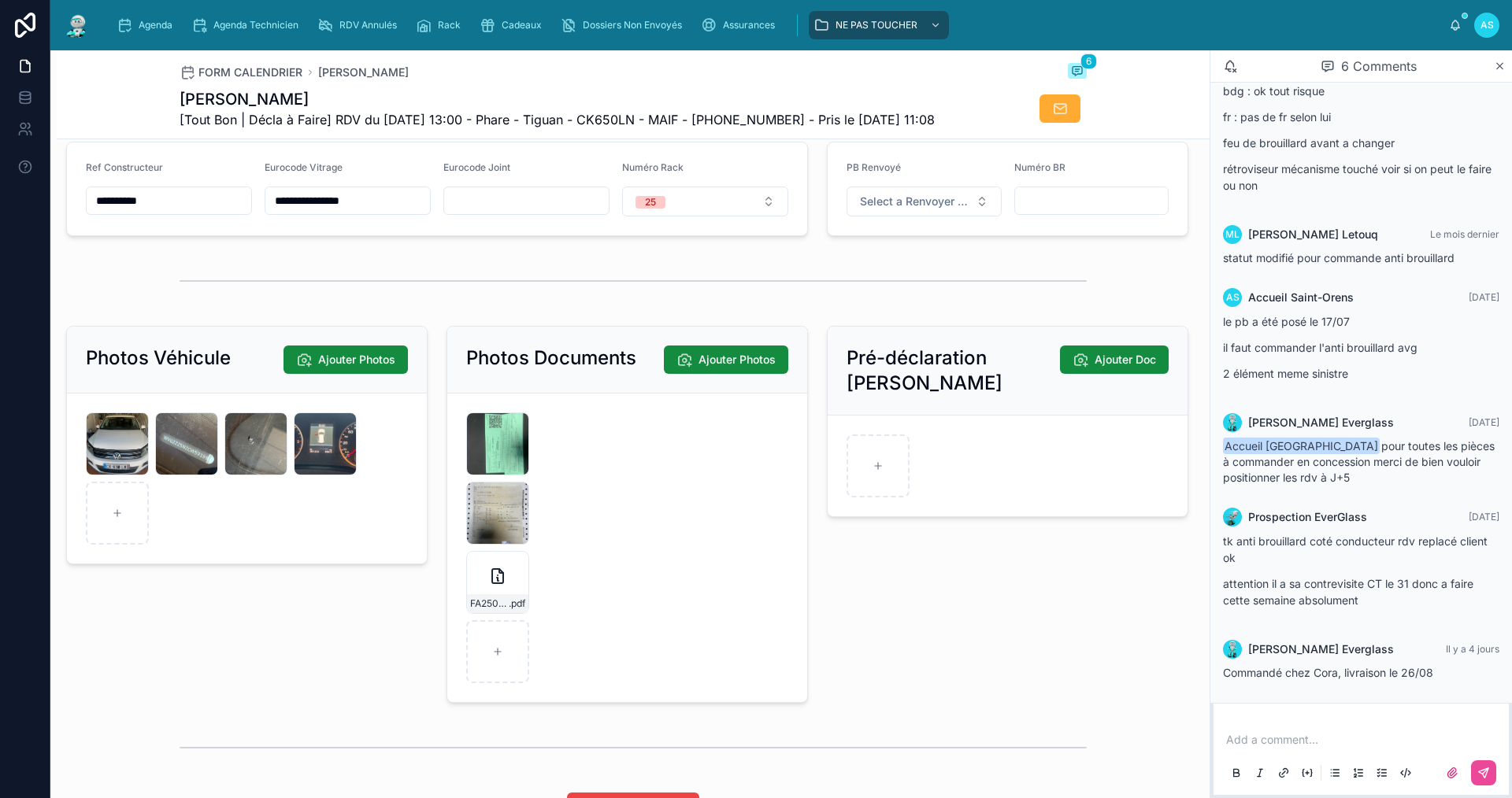
scroll to position [2047, 0]
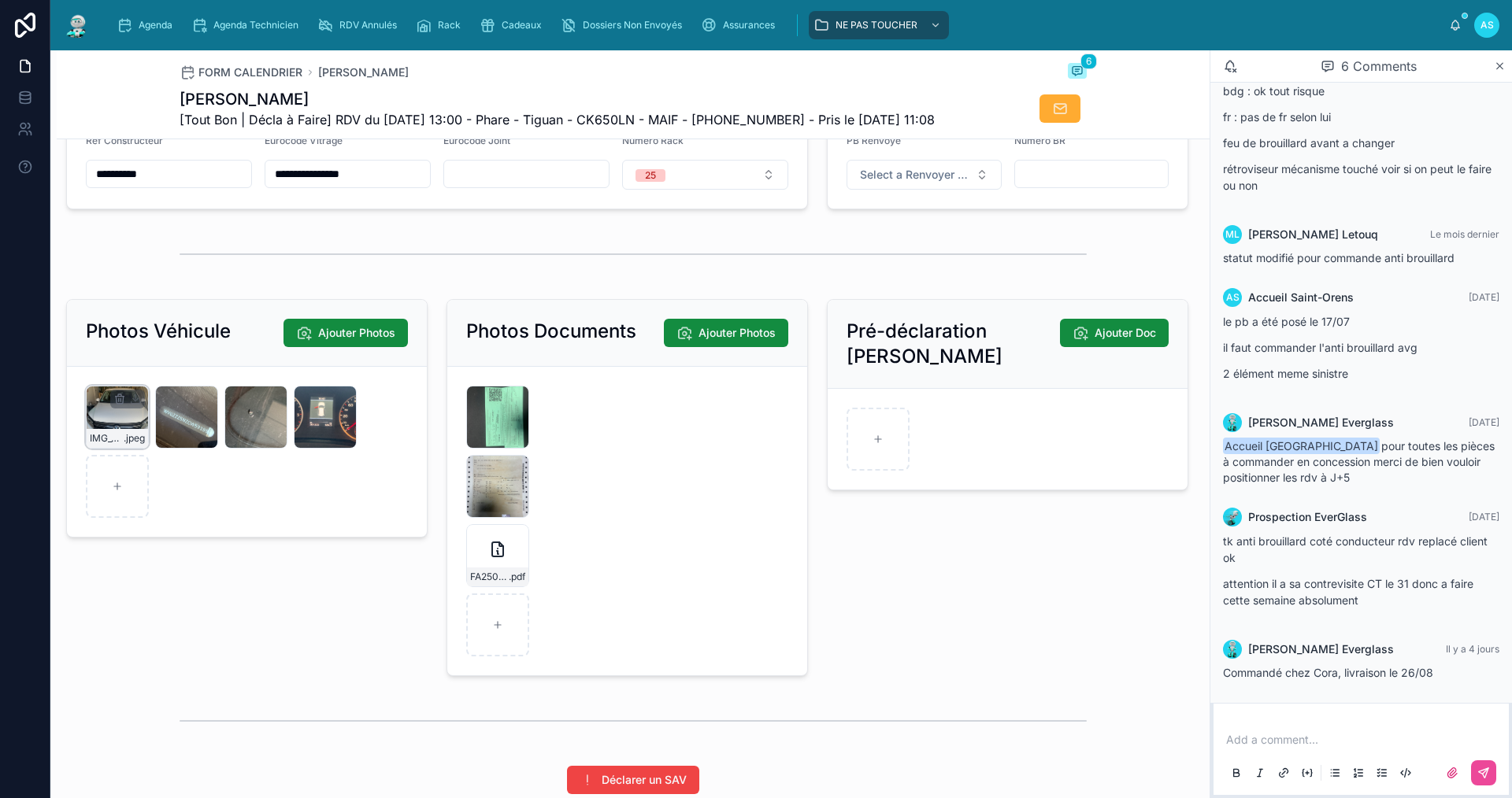
click at [117, 429] on div "IMG_8128 .jpeg" at bounding box center [117, 416] width 63 height 63
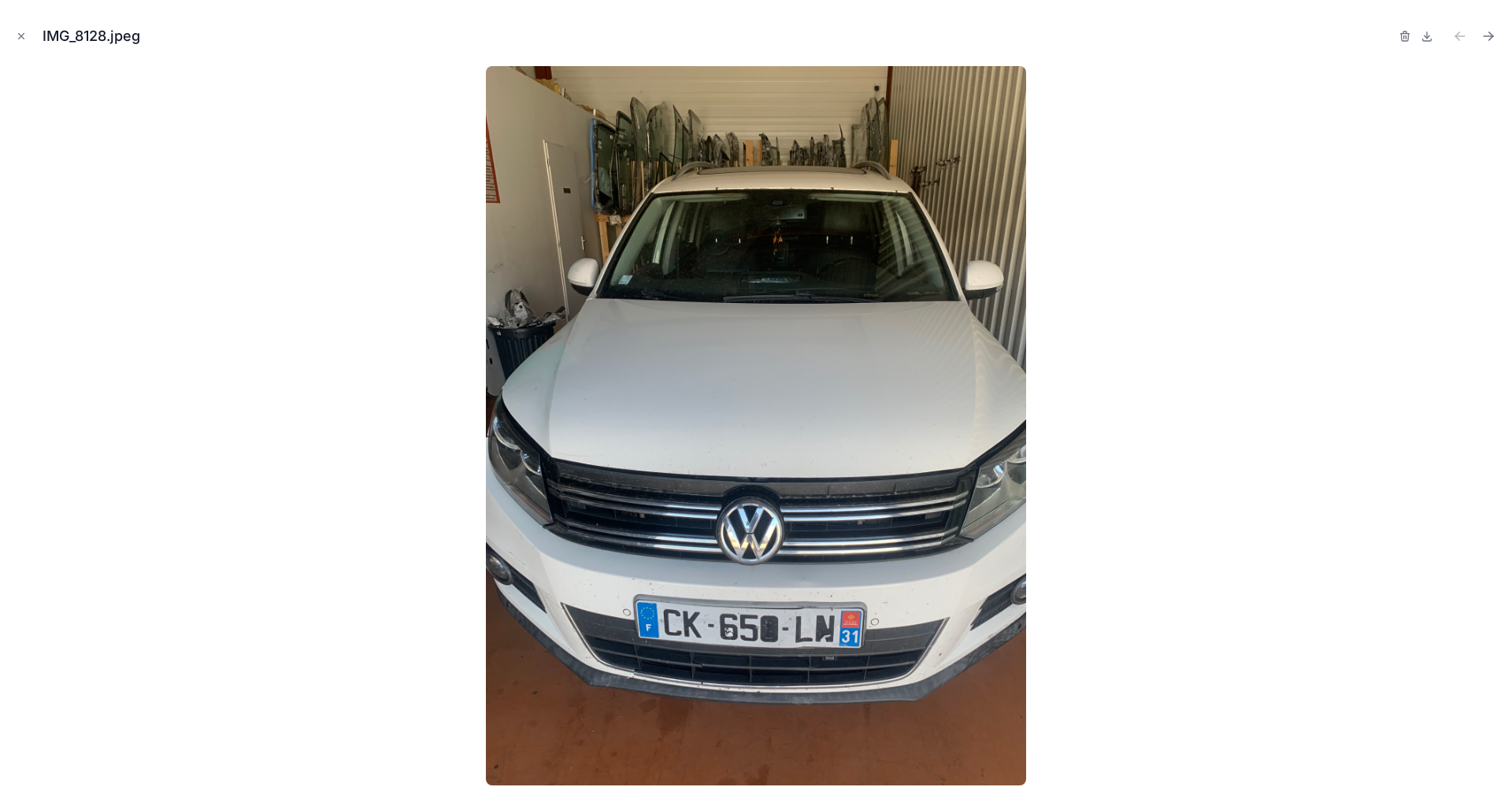
click at [1422, 455] on div at bounding box center [756, 425] width 1487 height 719
click at [20, 34] on icon "Close modal" at bounding box center [21, 36] width 11 height 11
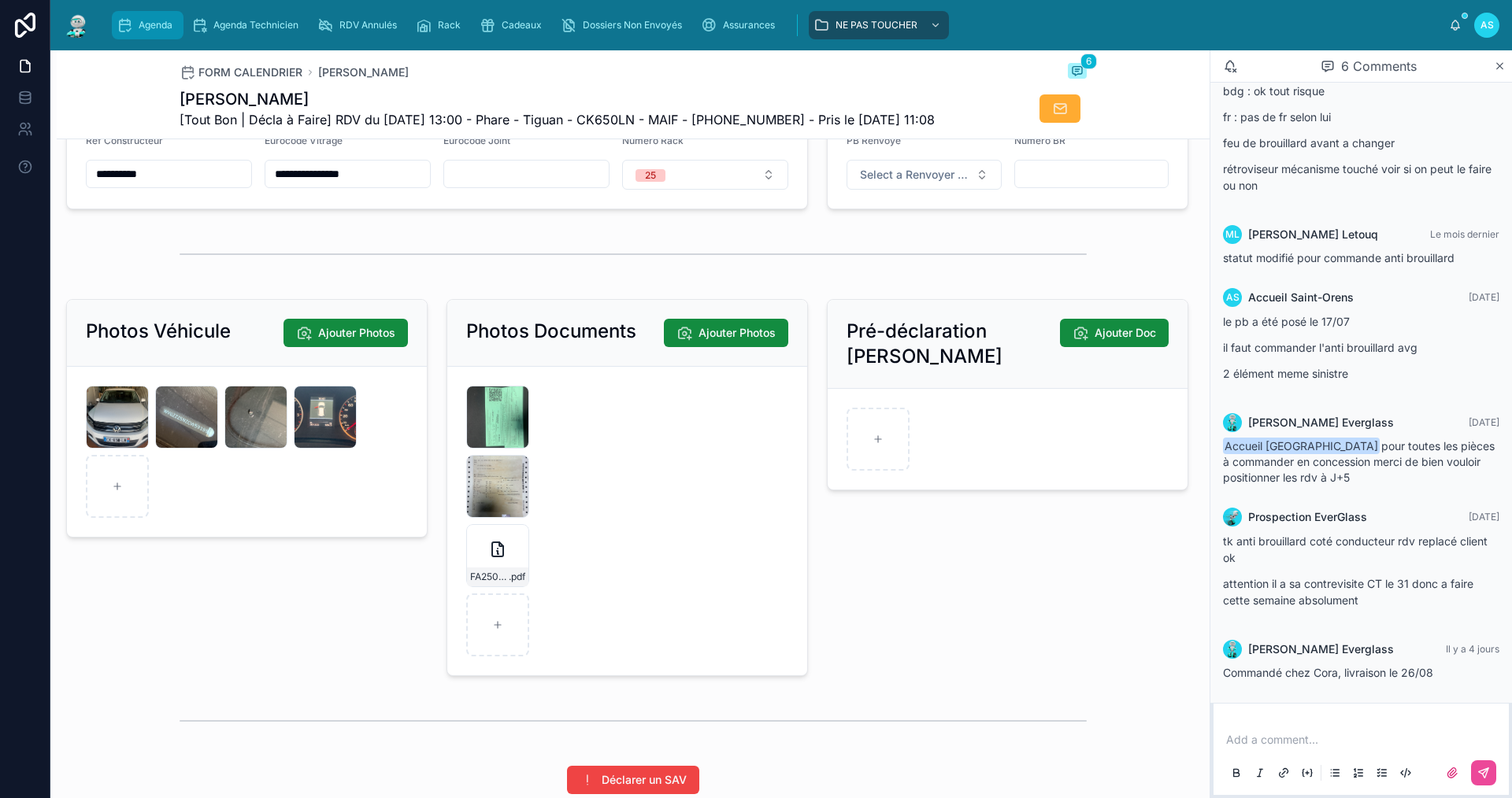
click at [144, 23] on span "Agenda" at bounding box center [156, 25] width 34 height 13
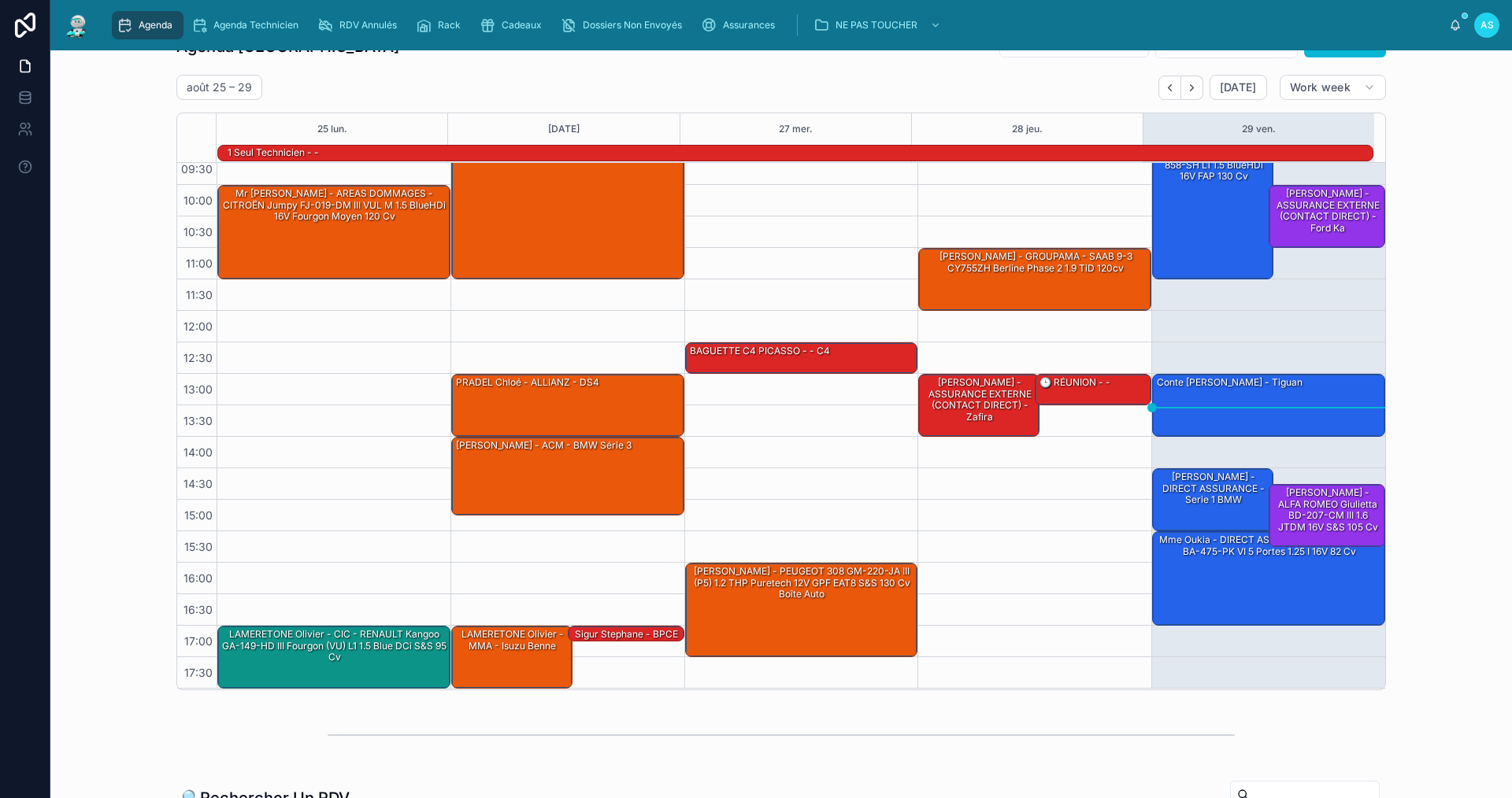
scroll to position [79, 0]
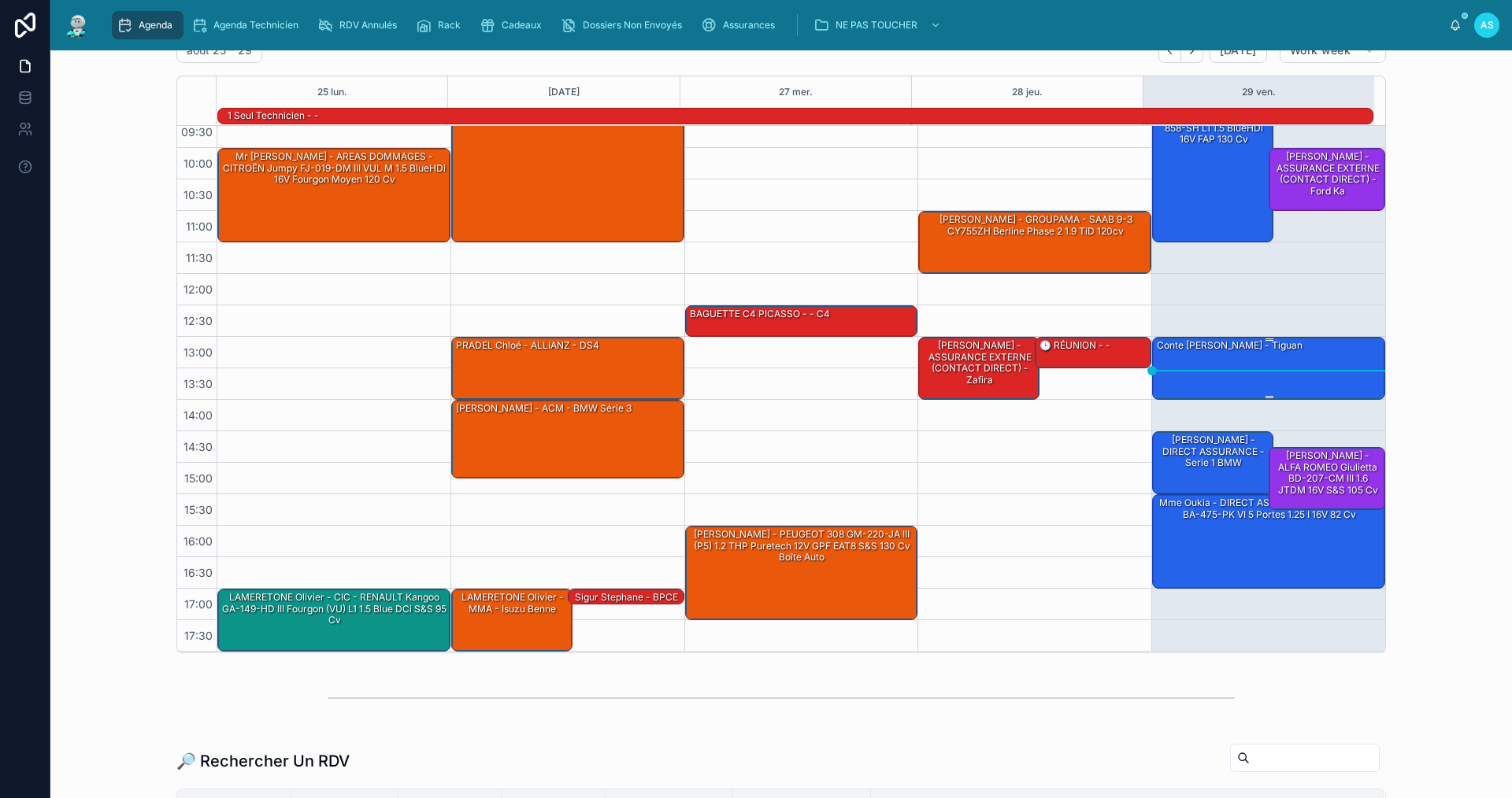
click at [1193, 369] on div "Conte [PERSON_NAME] - Tiguan" at bounding box center [1270, 367] width 229 height 59
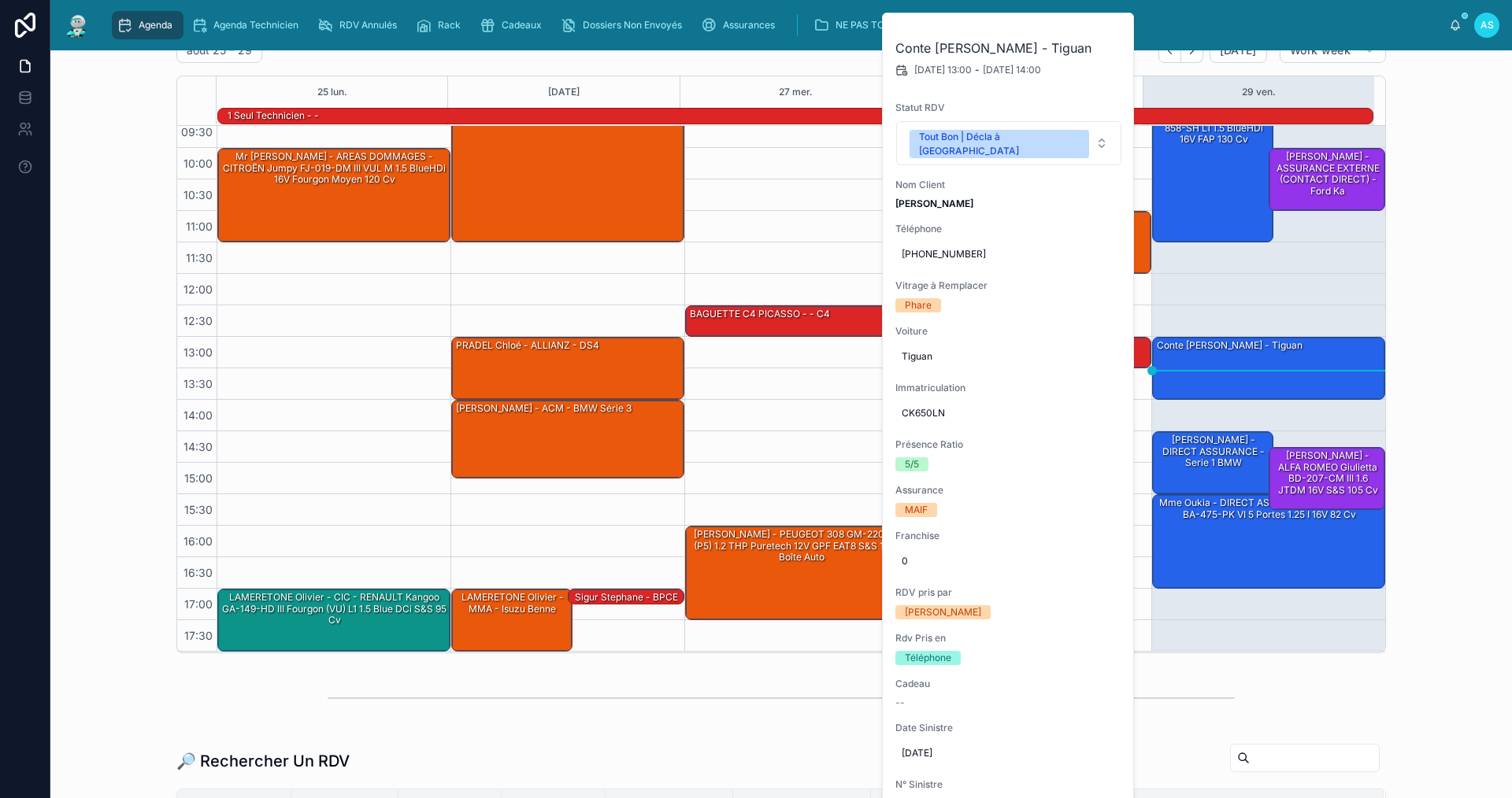
click at [0, 0] on icon at bounding box center [0, 0] width 0 height 0
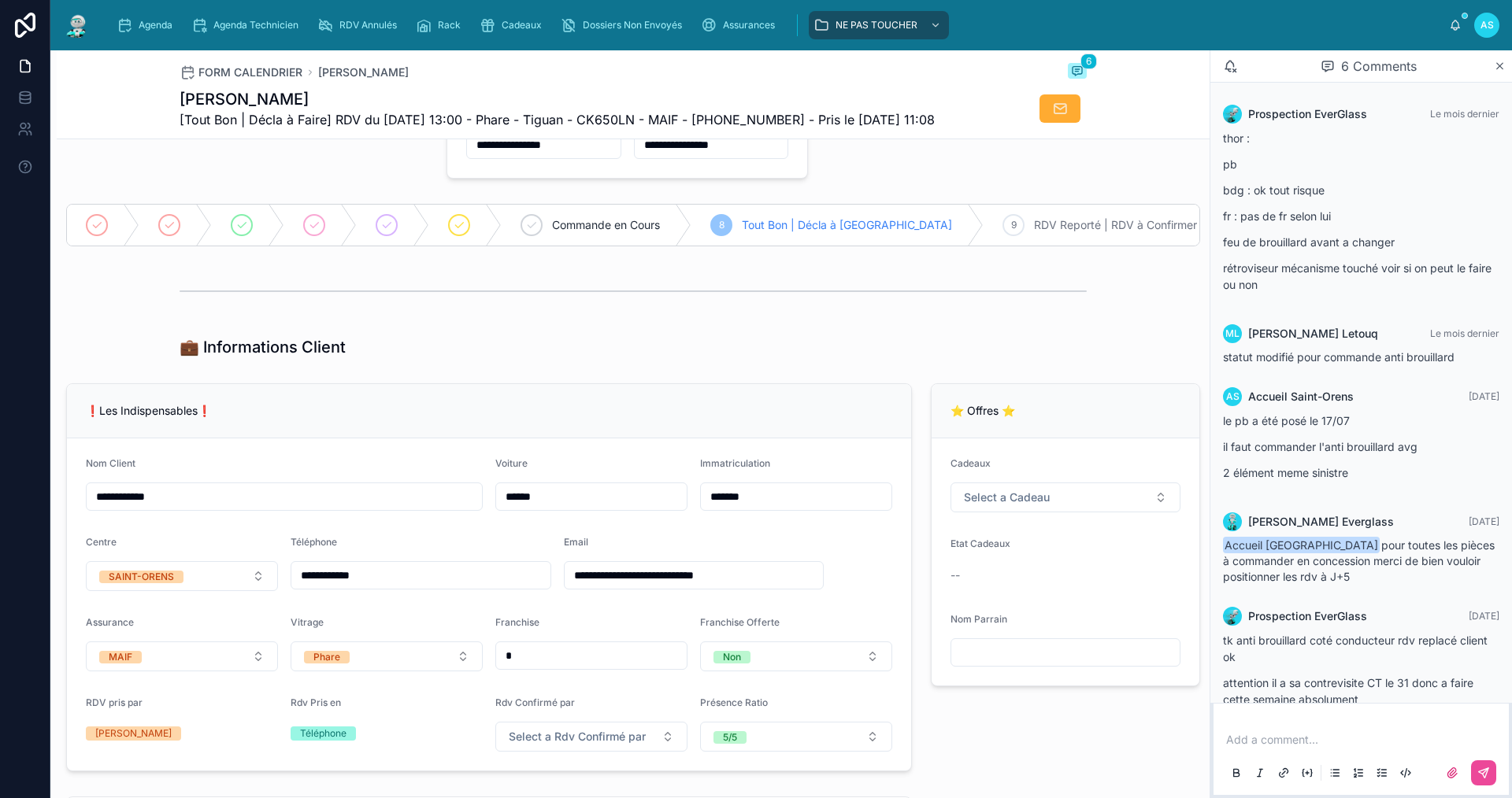
scroll to position [99, 0]
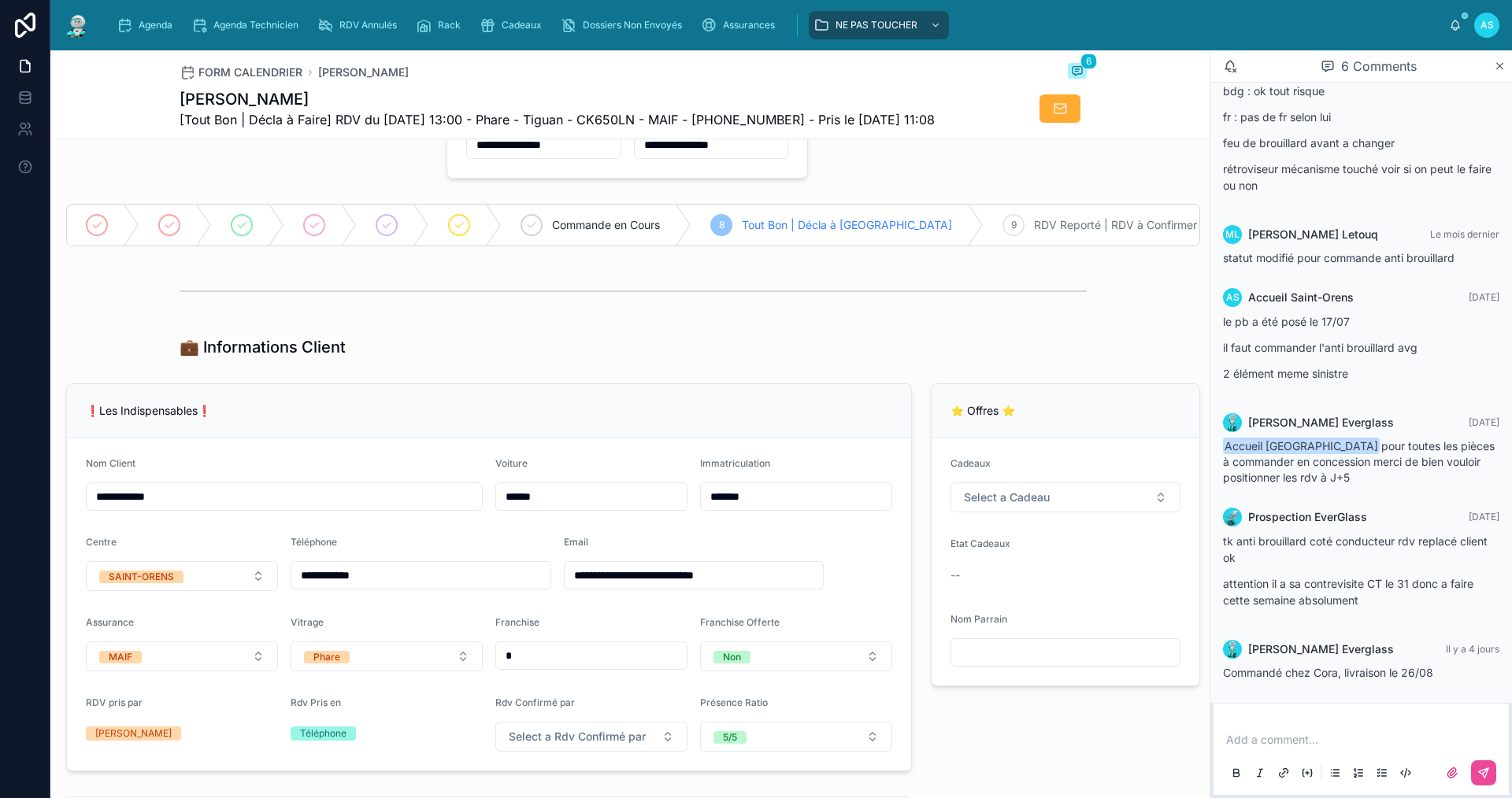
click at [133, 10] on div "Agenda Agenda Technicien RDV Annulés Rack Cadeaux Dossiers Non Envoyés Assuranc…" at bounding box center [776, 25] width 1345 height 35
click at [137, 19] on div "Agenda" at bounding box center [148, 25] width 62 height 25
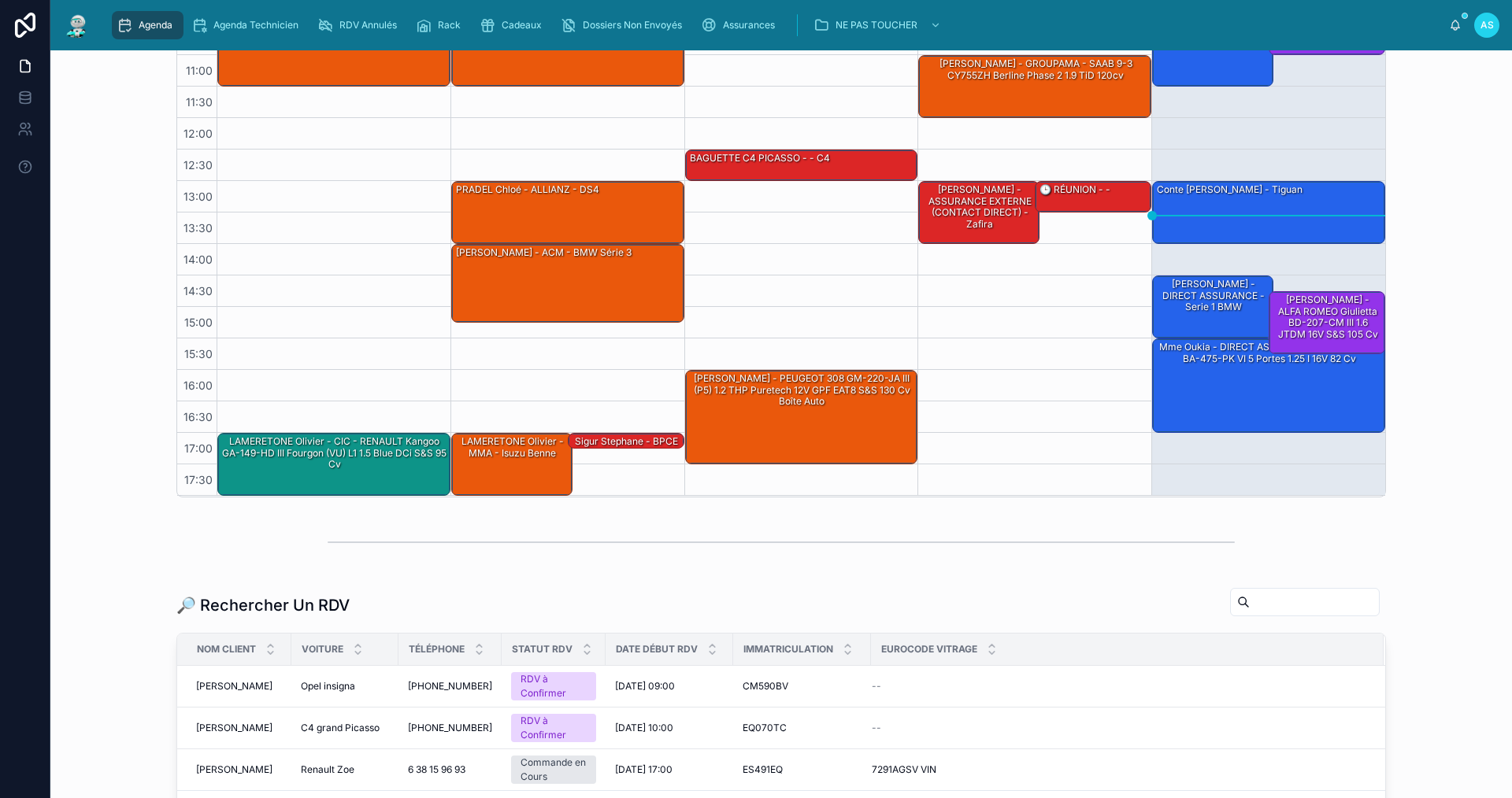
scroll to position [236, 0]
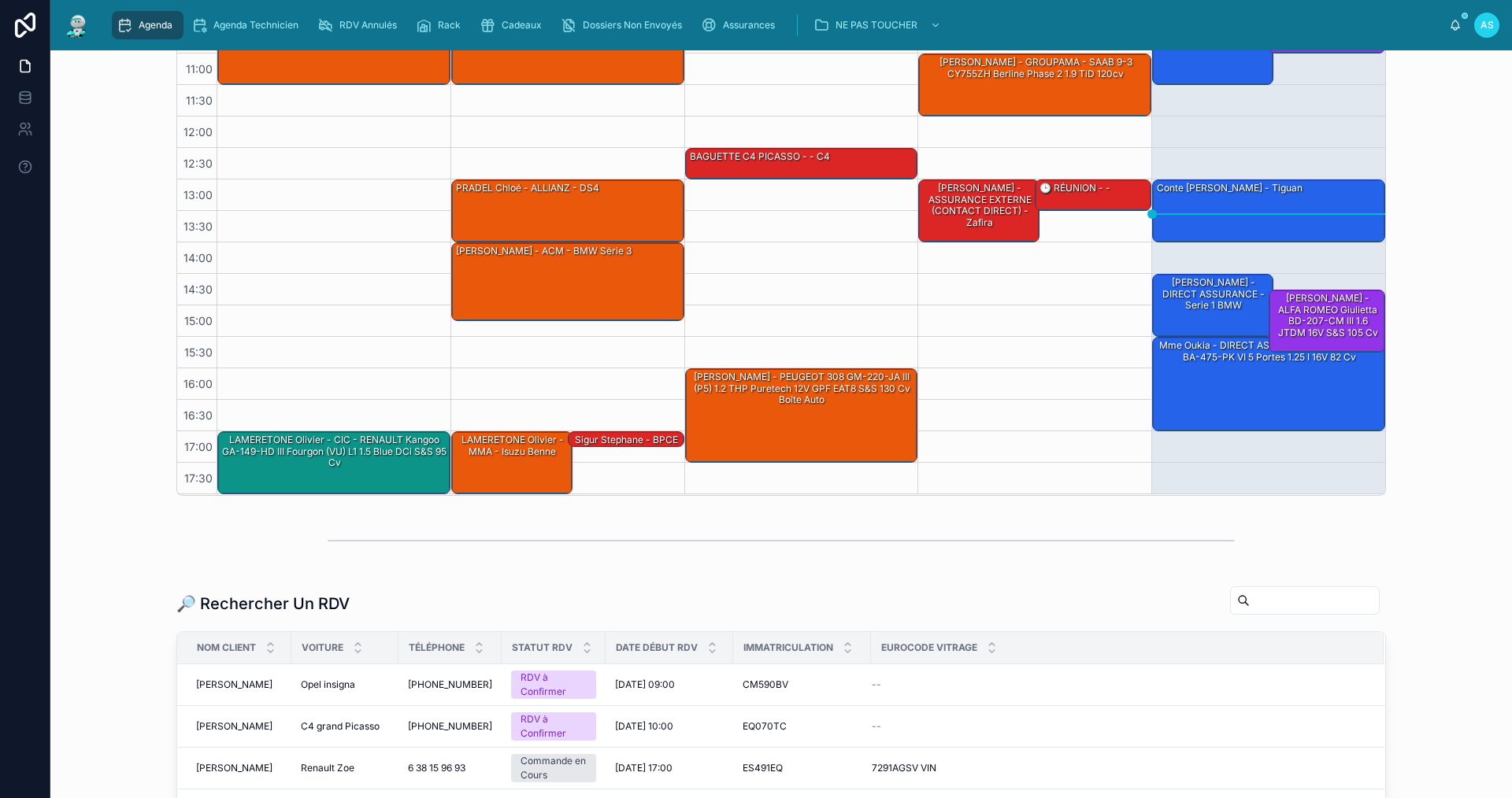
click at [1283, 599] on input "text" at bounding box center [1314, 600] width 129 height 22
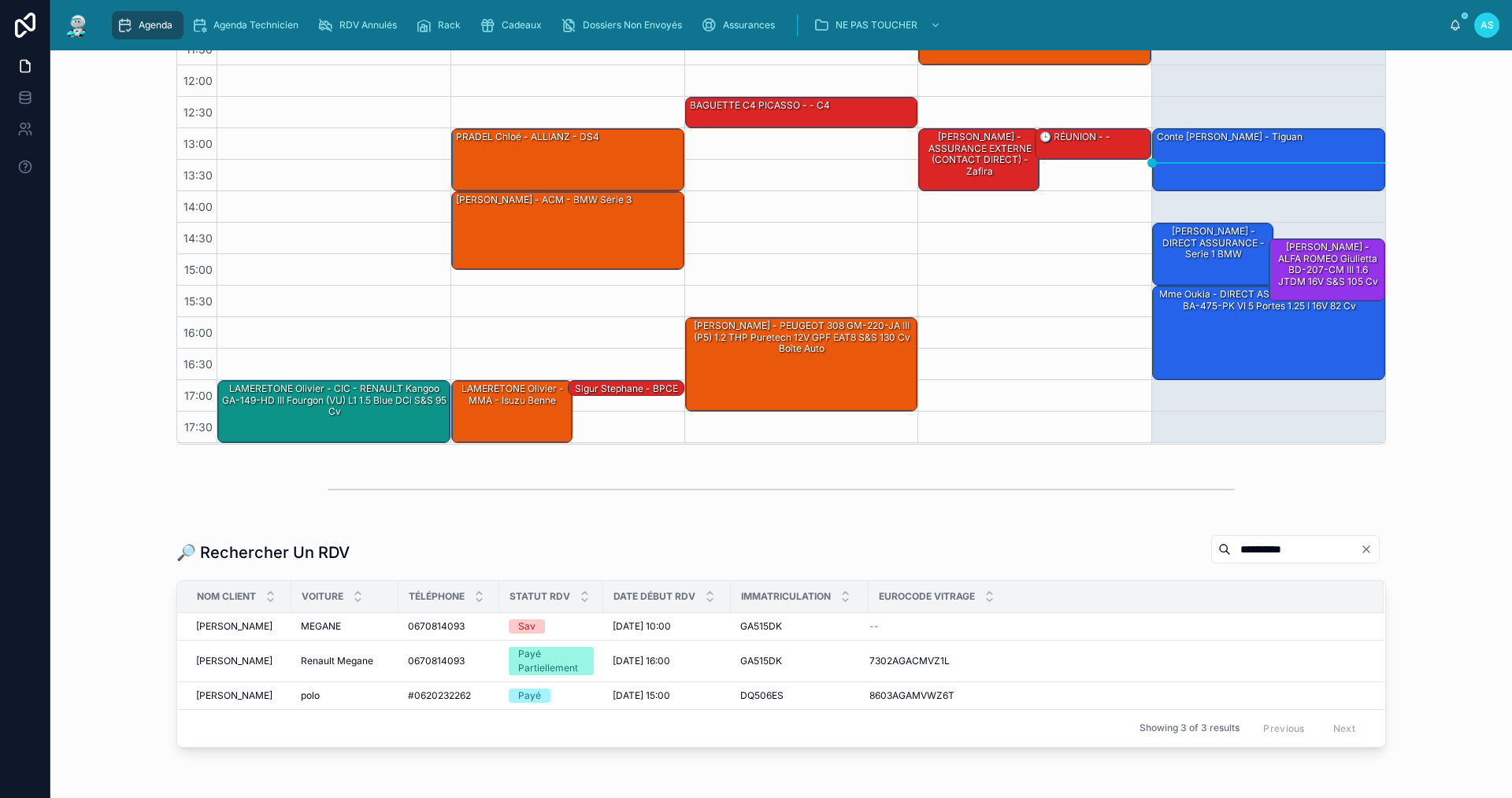
scroll to position [315, 0]
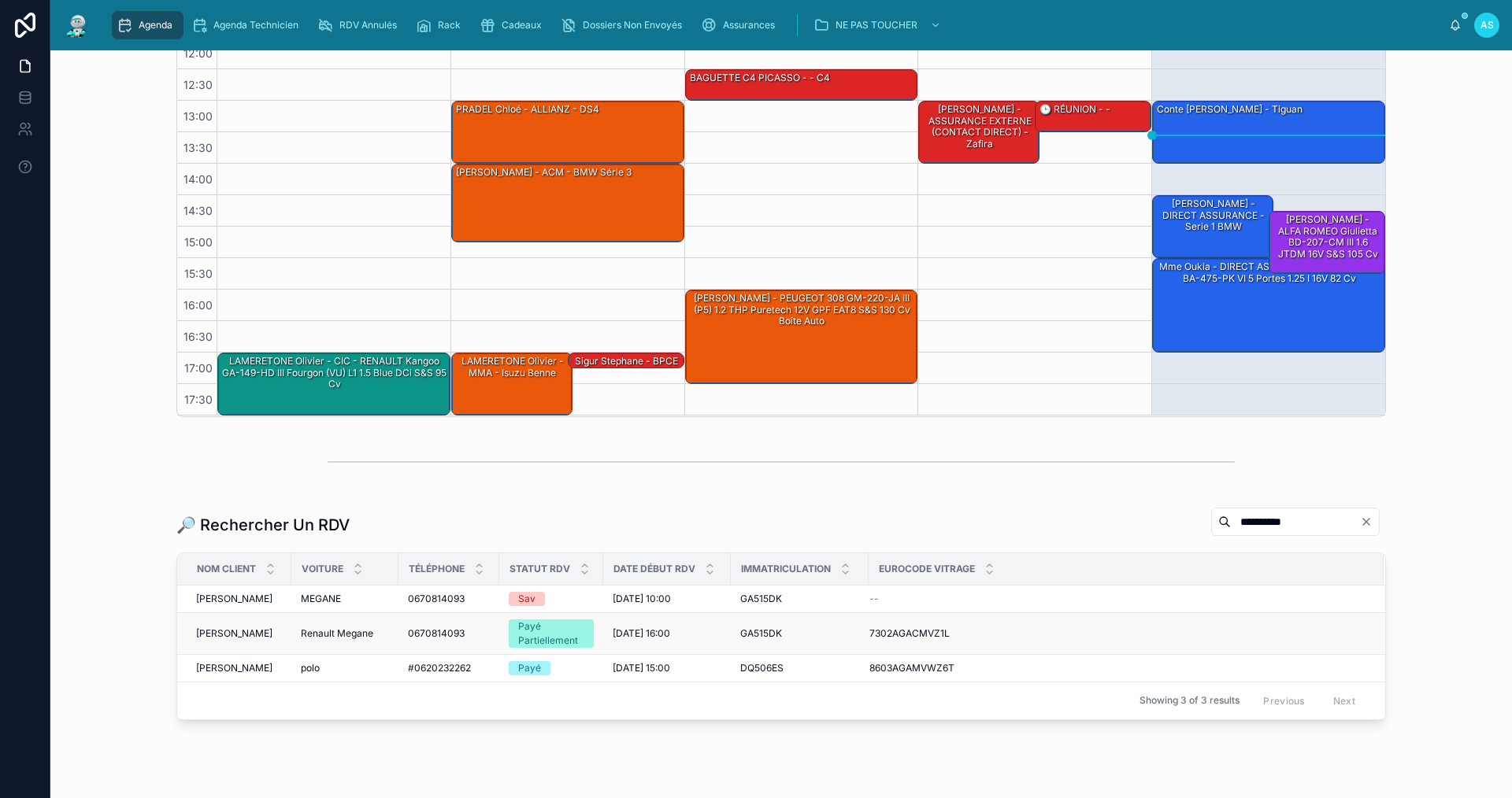
type input "**********"
click at [664, 640] on span "[DATE] 16:00" at bounding box center [641, 634] width 57 height 13
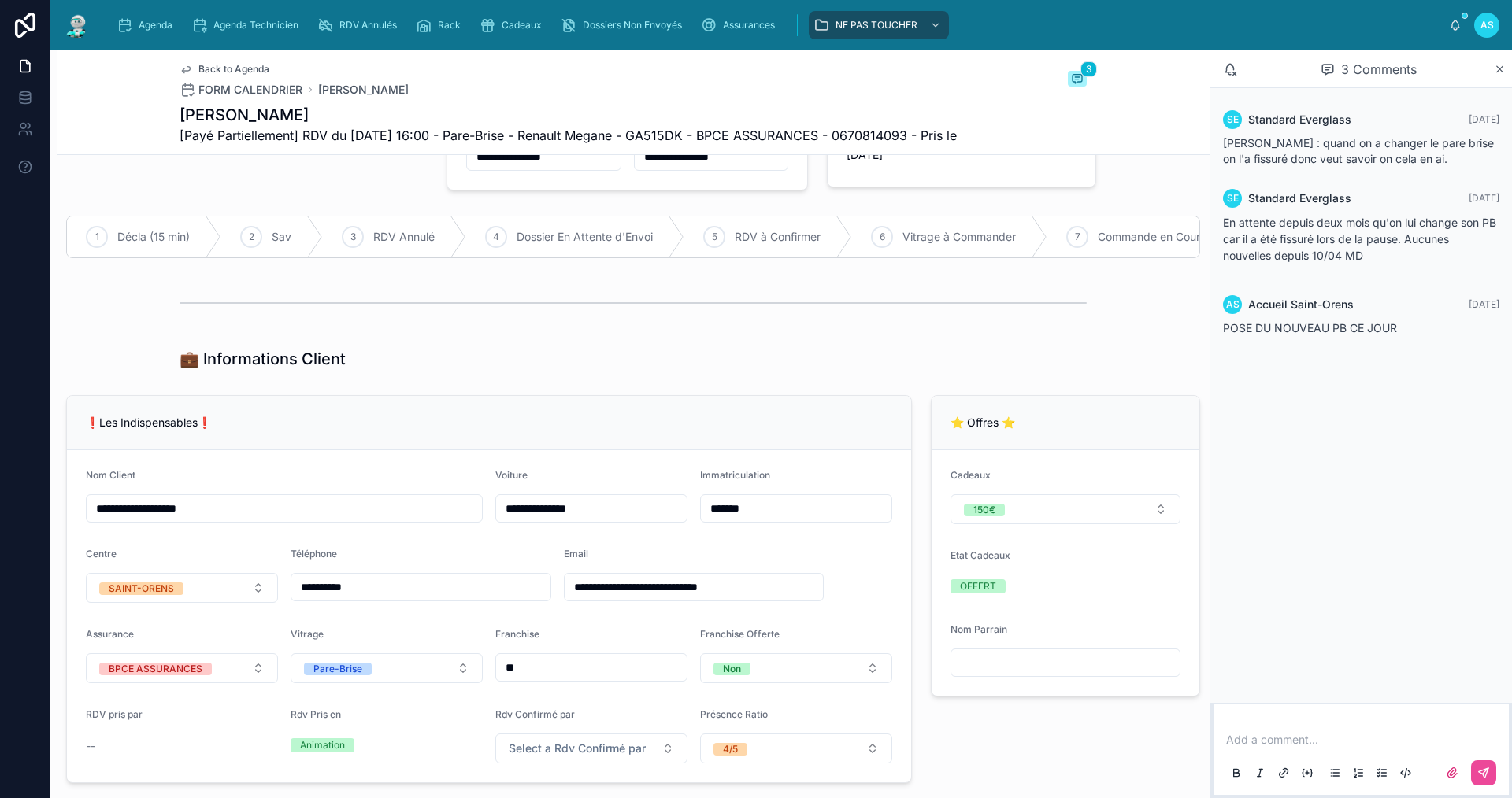
scroll to position [79, 0]
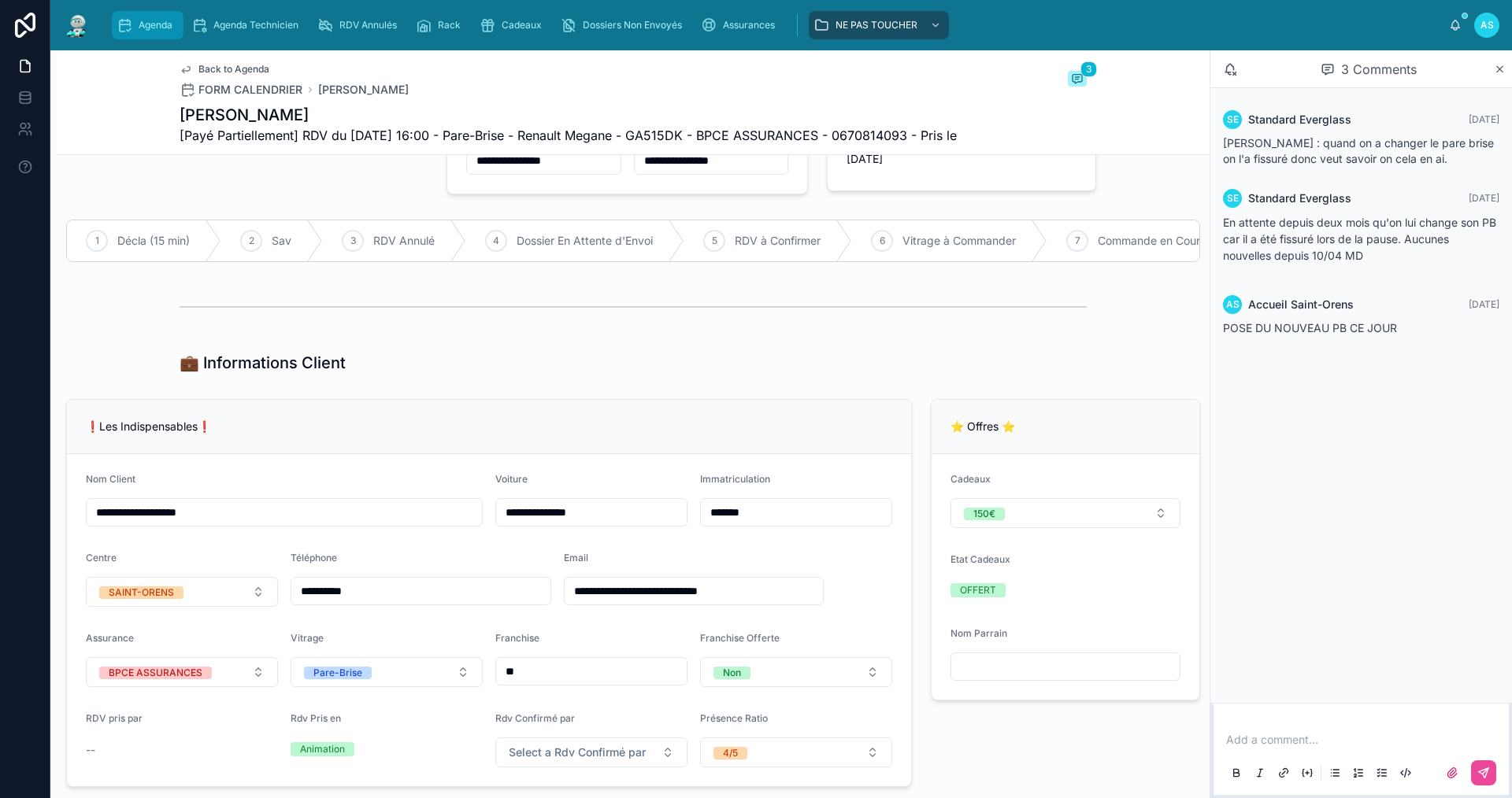
click at [137, 23] on div "Agenda" at bounding box center [148, 25] width 62 height 25
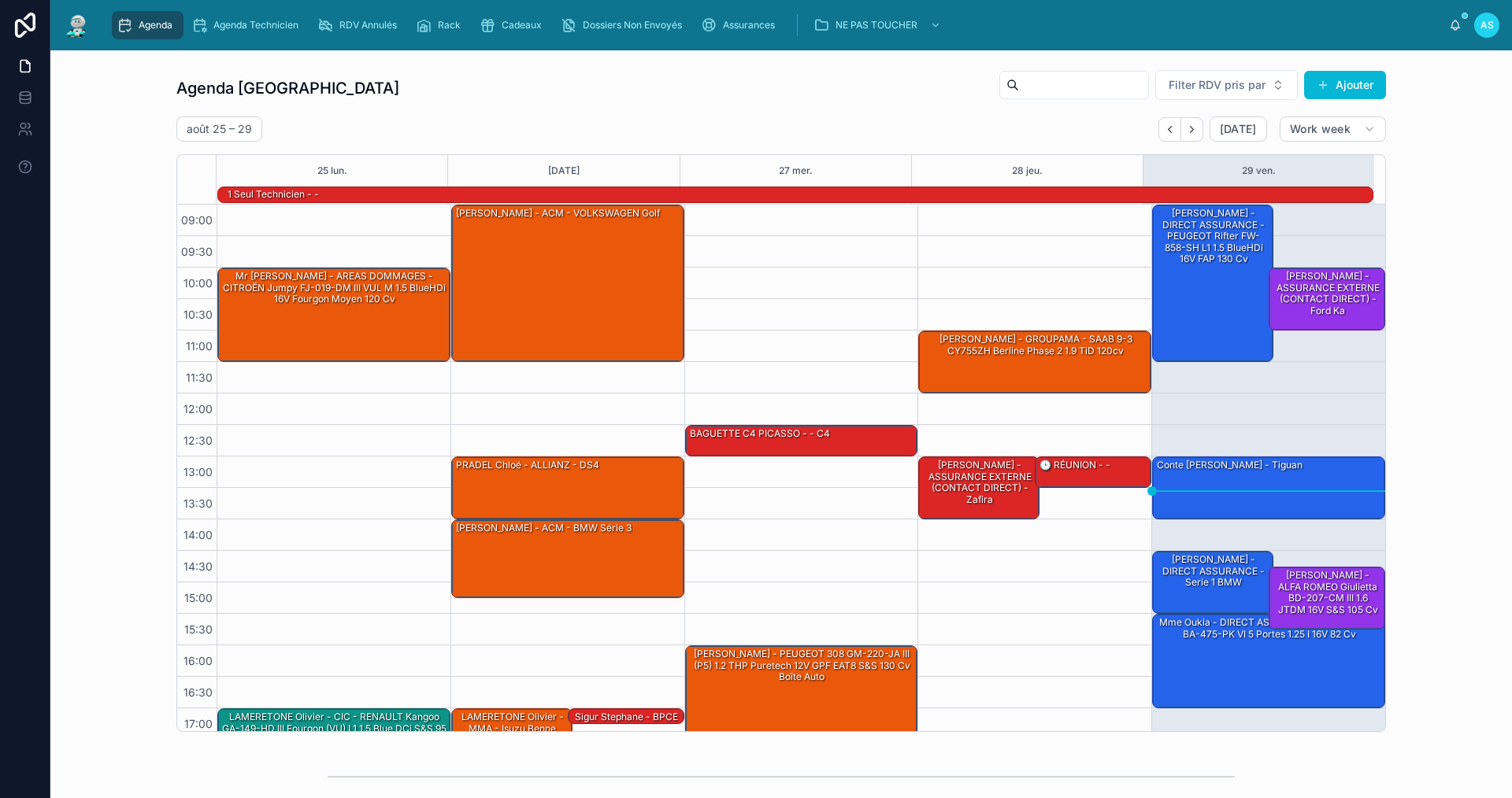
scroll to position [41, 0]
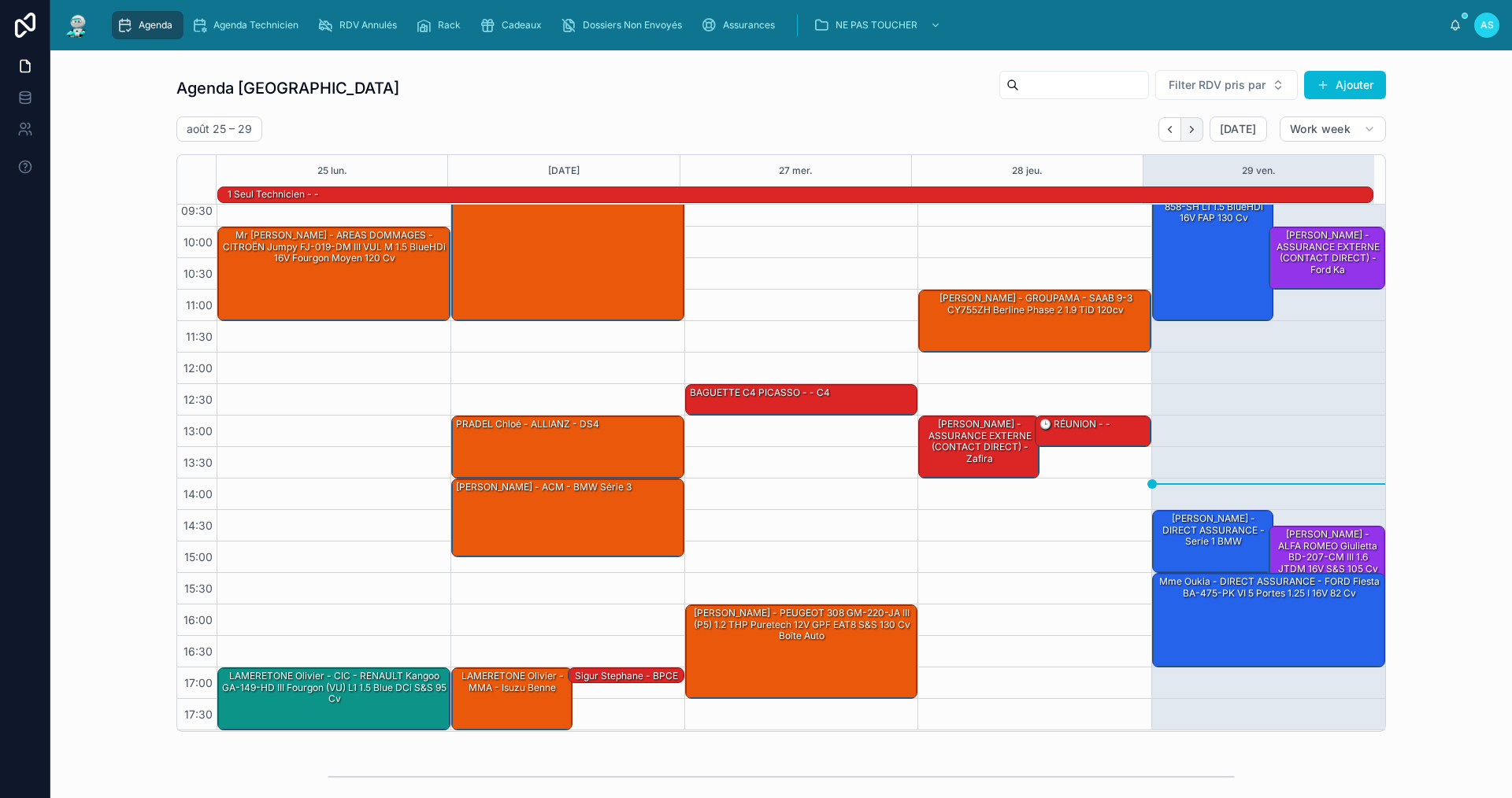
click at [1187, 130] on icon "Next" at bounding box center [1191, 129] width 12 height 12
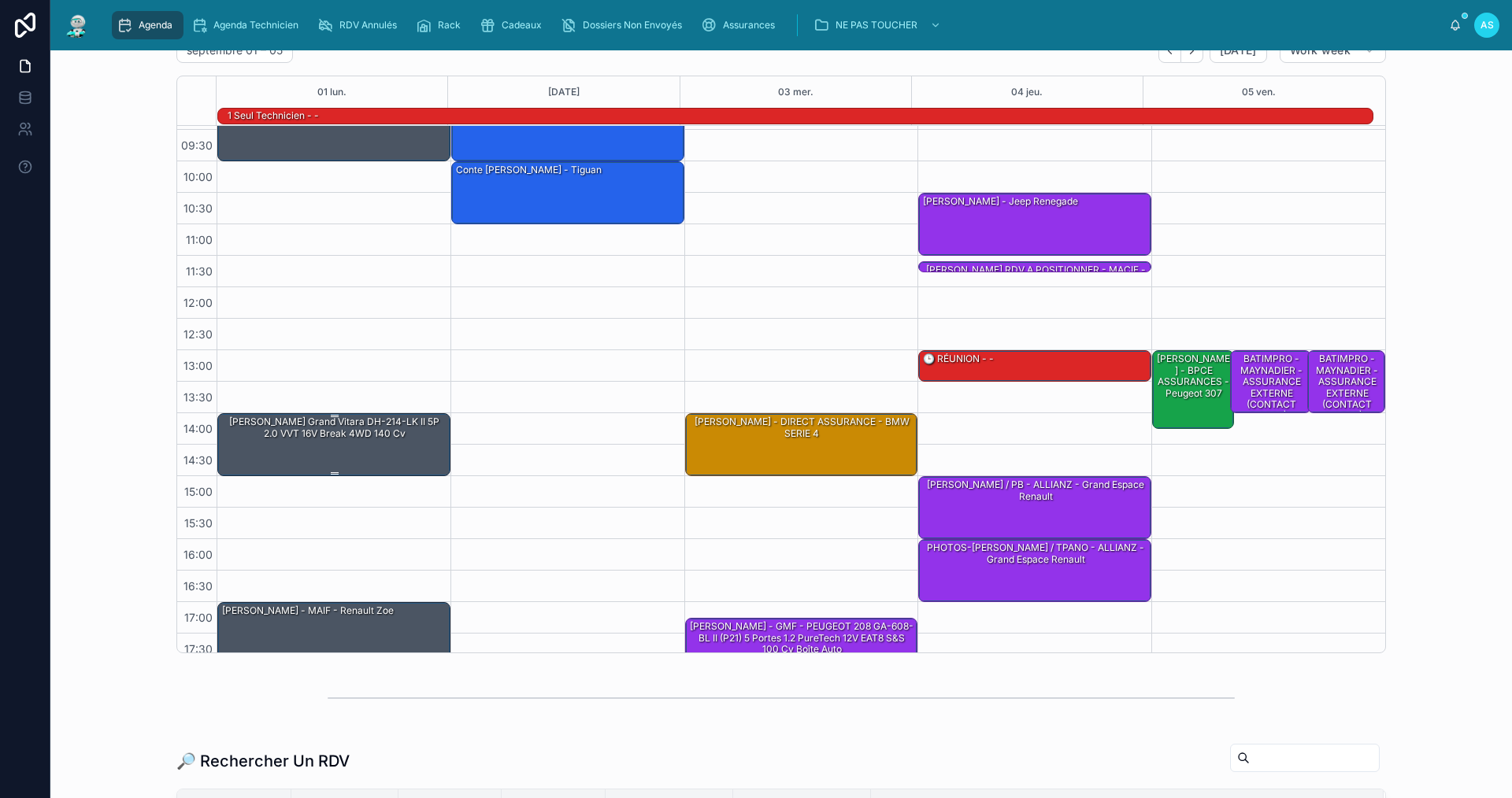
scroll to position [40, 0]
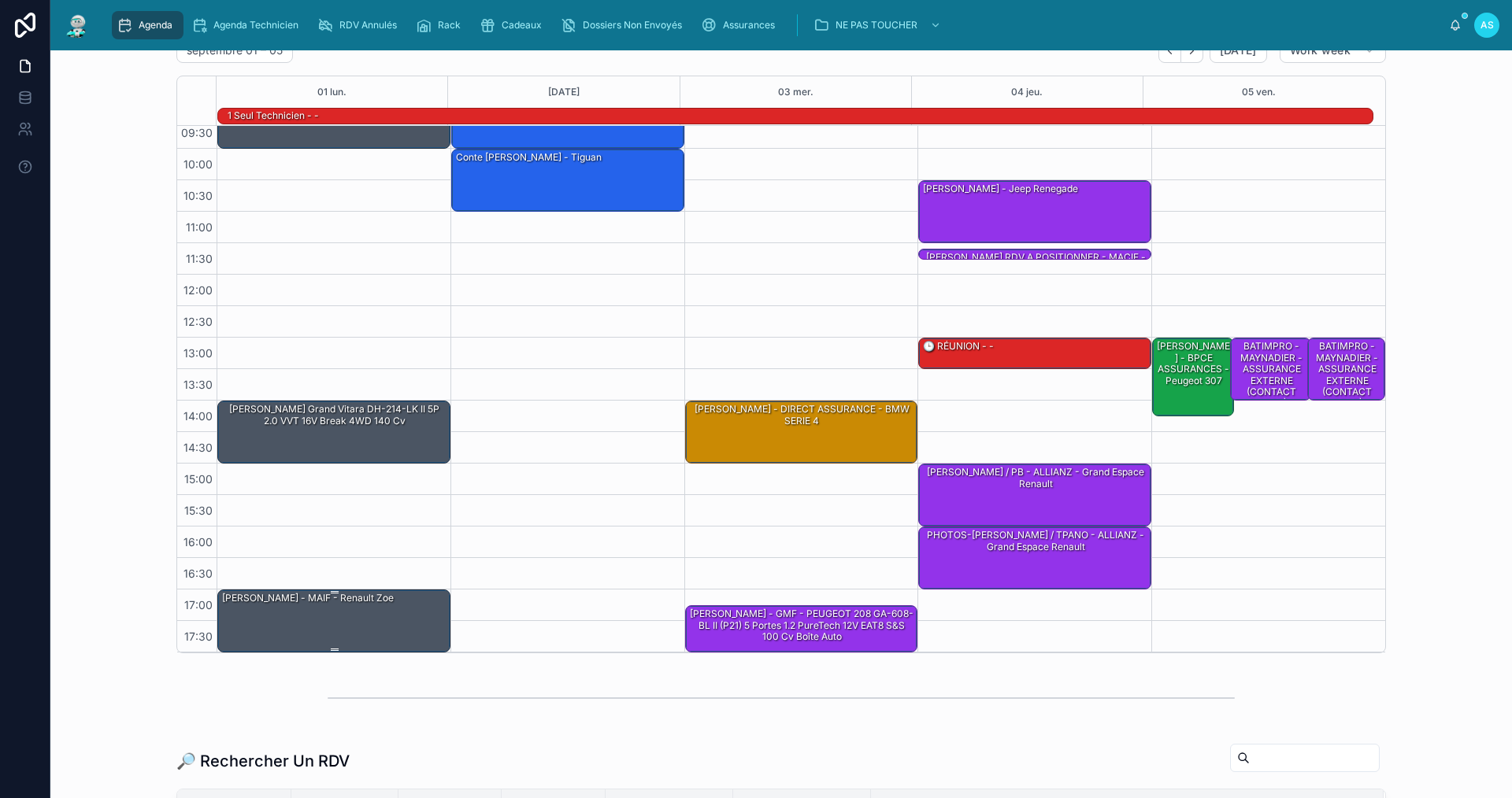
click at [364, 630] on div "[PERSON_NAME] - MAIF - Renault Zoe" at bounding box center [335, 620] width 229 height 59
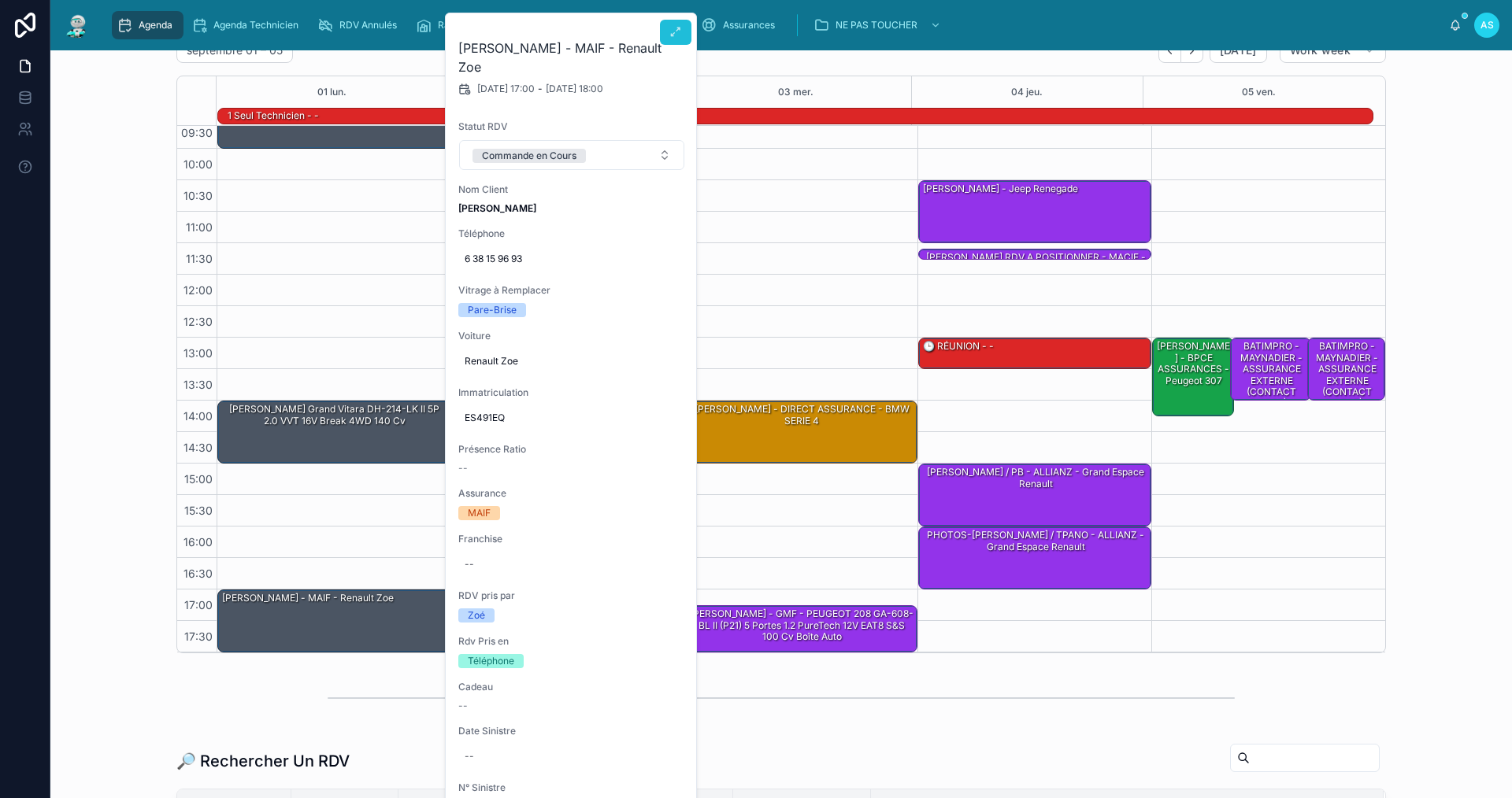
click at [674, 23] on button at bounding box center [676, 33] width 32 height 25
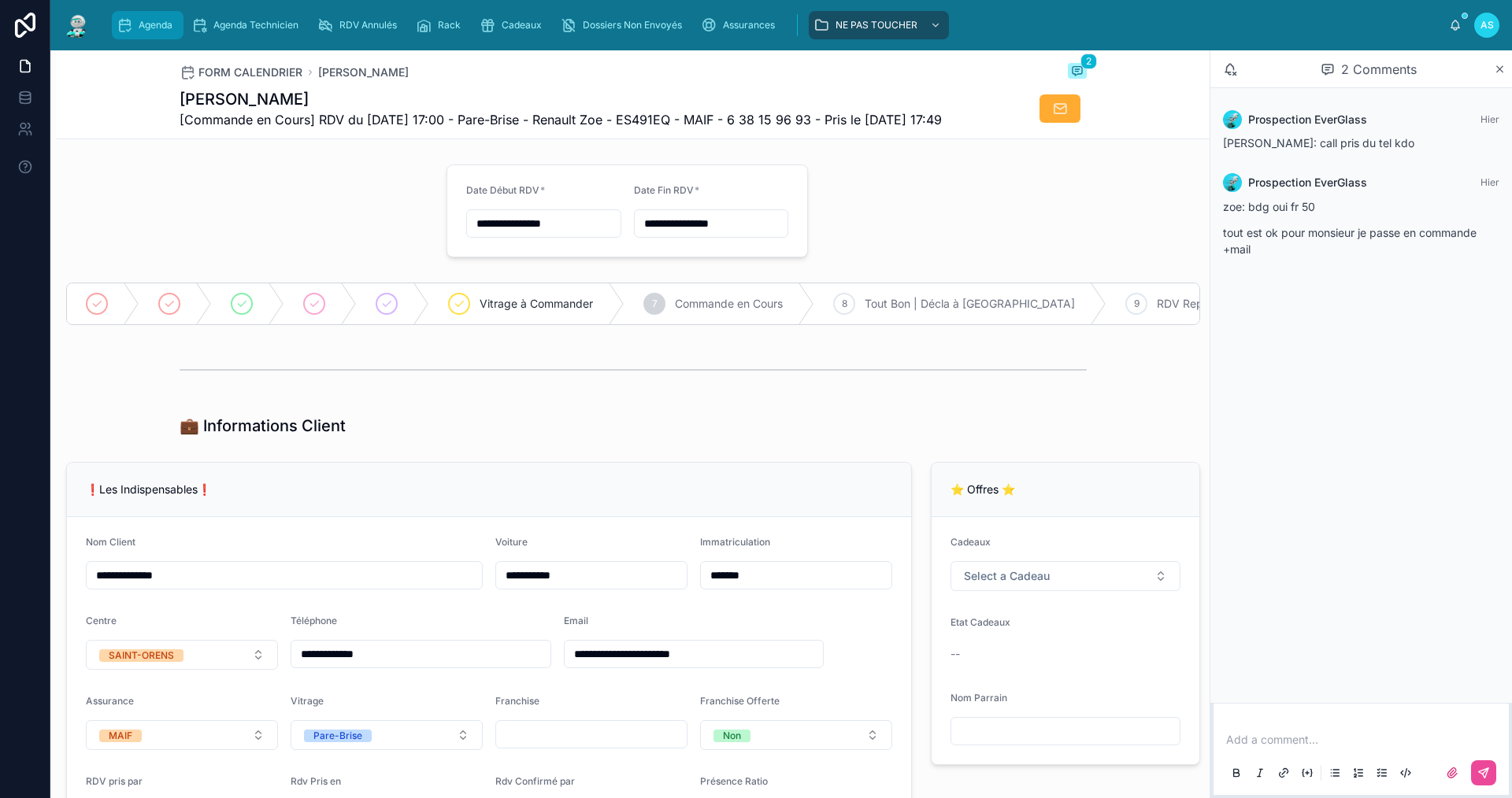
click at [153, 25] on span "Agenda" at bounding box center [156, 25] width 34 height 13
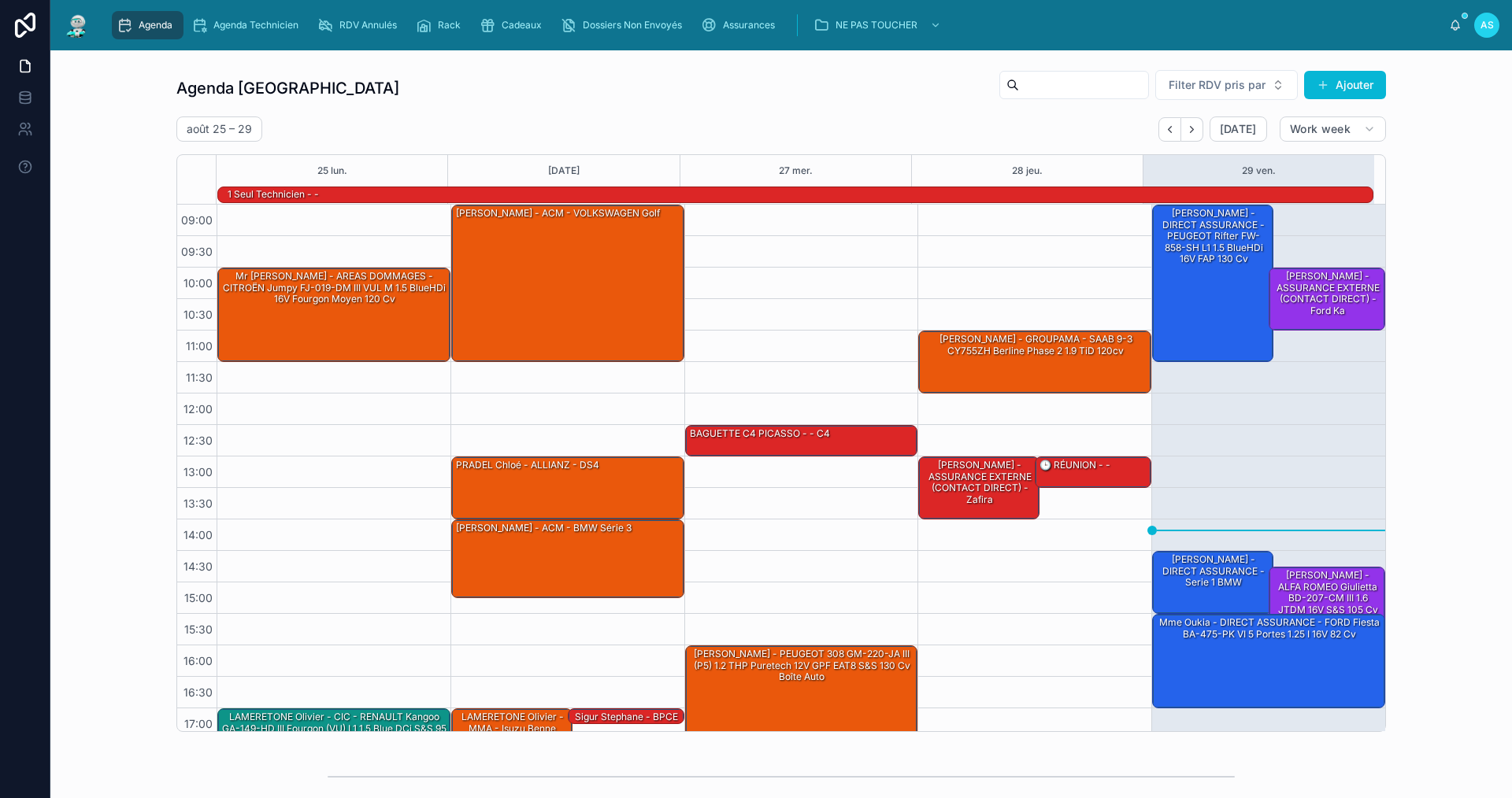
scroll to position [41, 0]
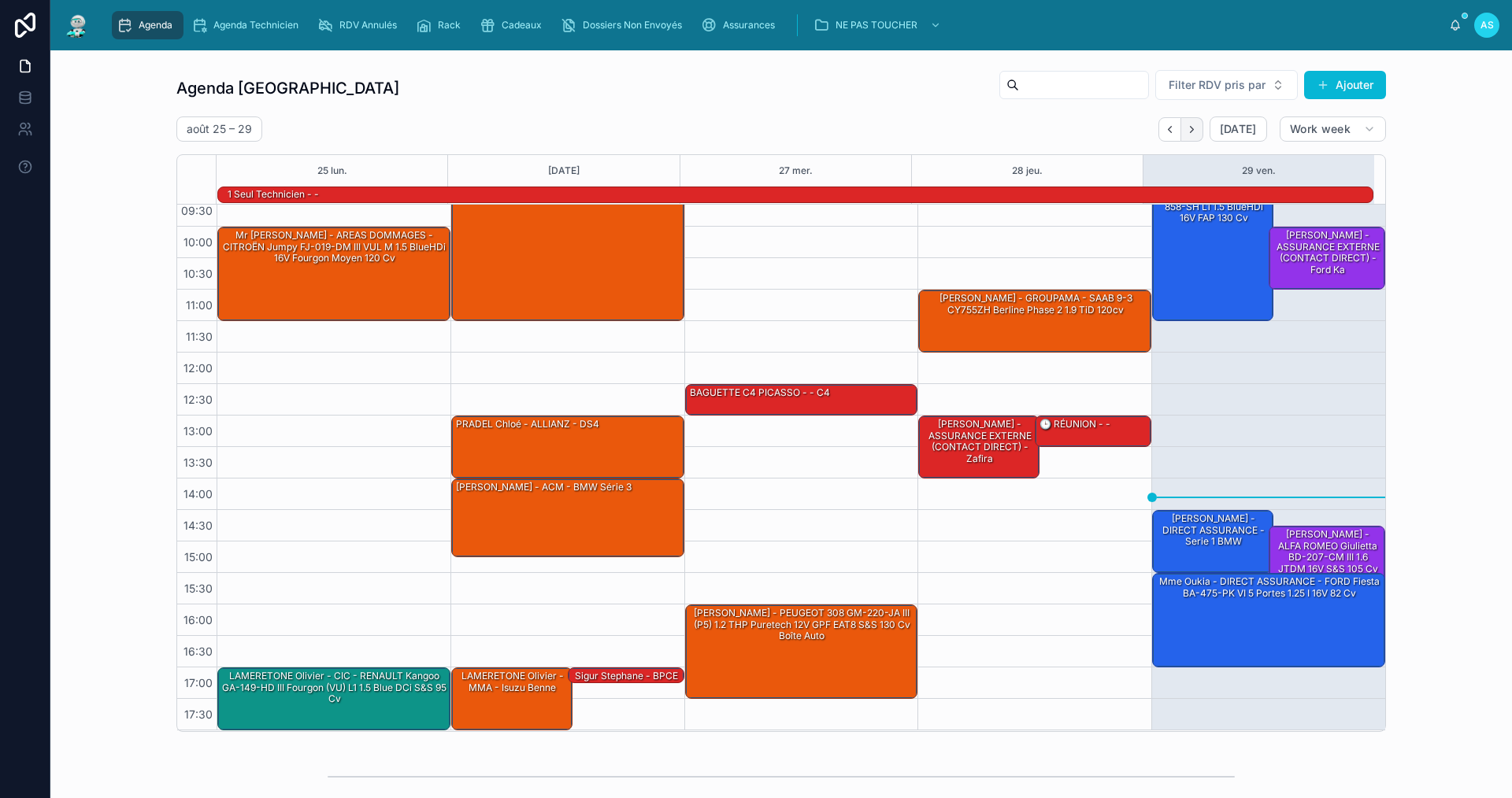
click at [1186, 129] on icon "Next" at bounding box center [1191, 129] width 12 height 12
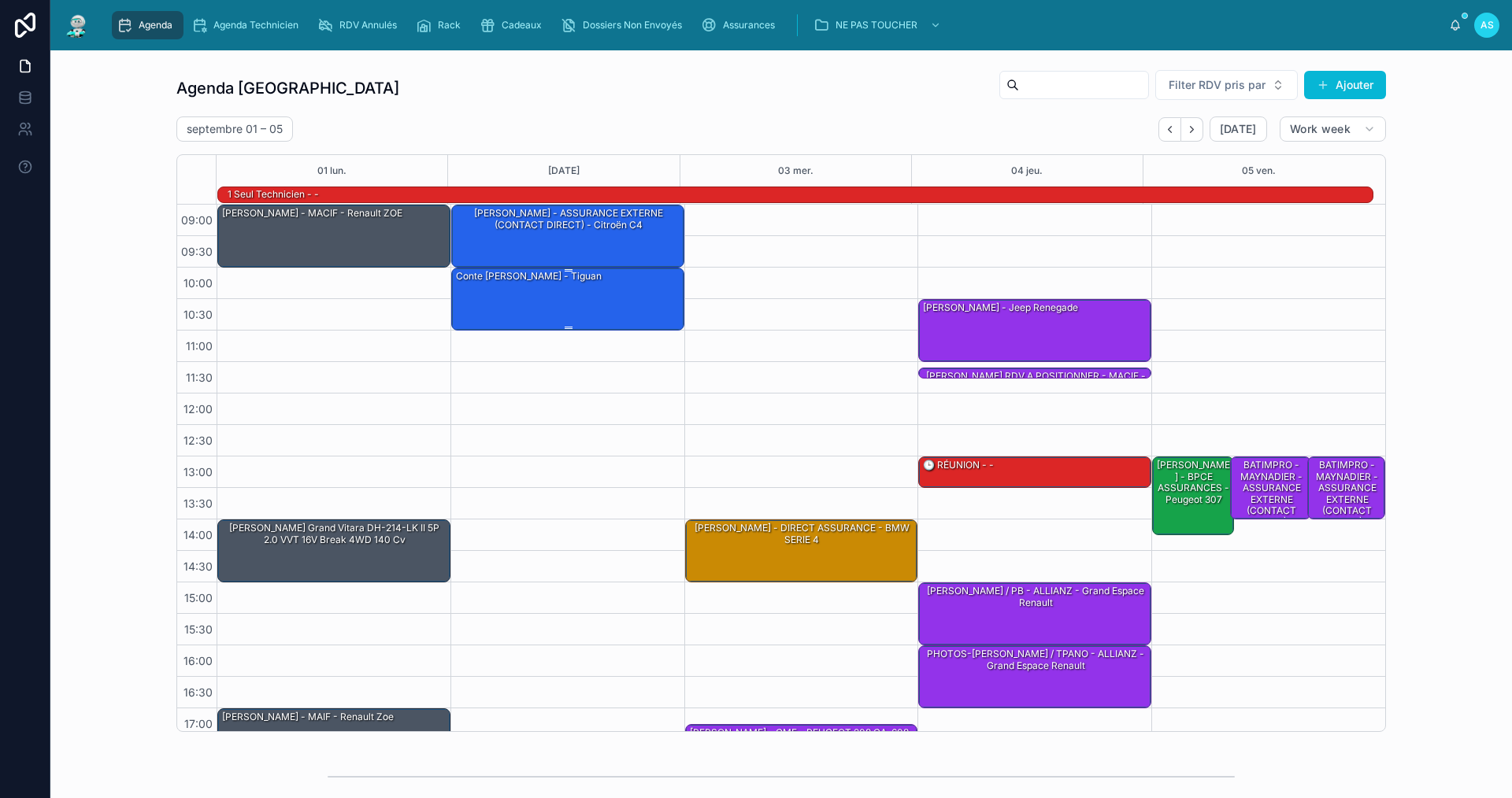
click at [561, 305] on div "Conte [PERSON_NAME] - Tiguan" at bounding box center [569, 297] width 229 height 59
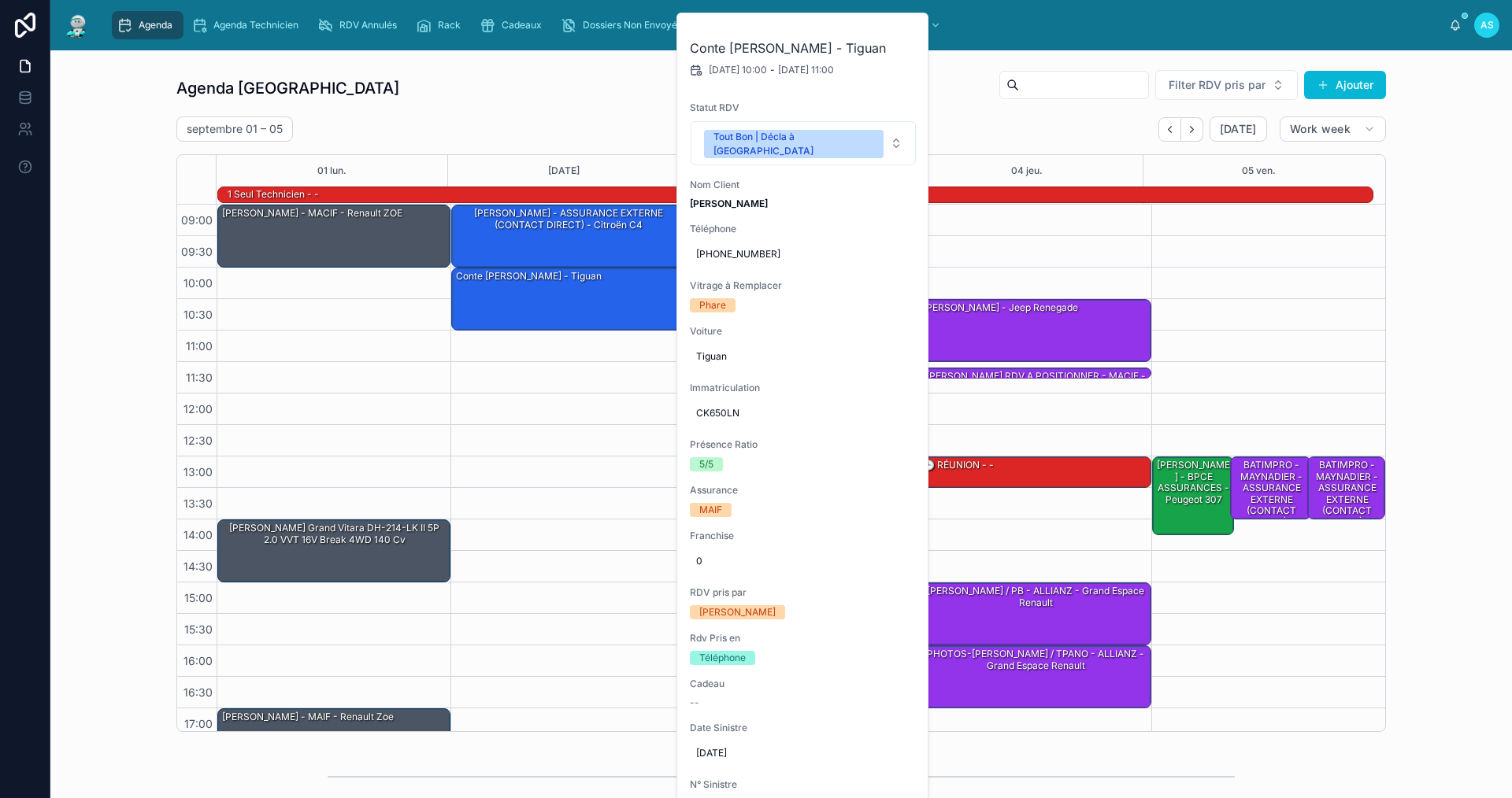
click at [0, 0] on icon at bounding box center [0, 0] width 0 height 0
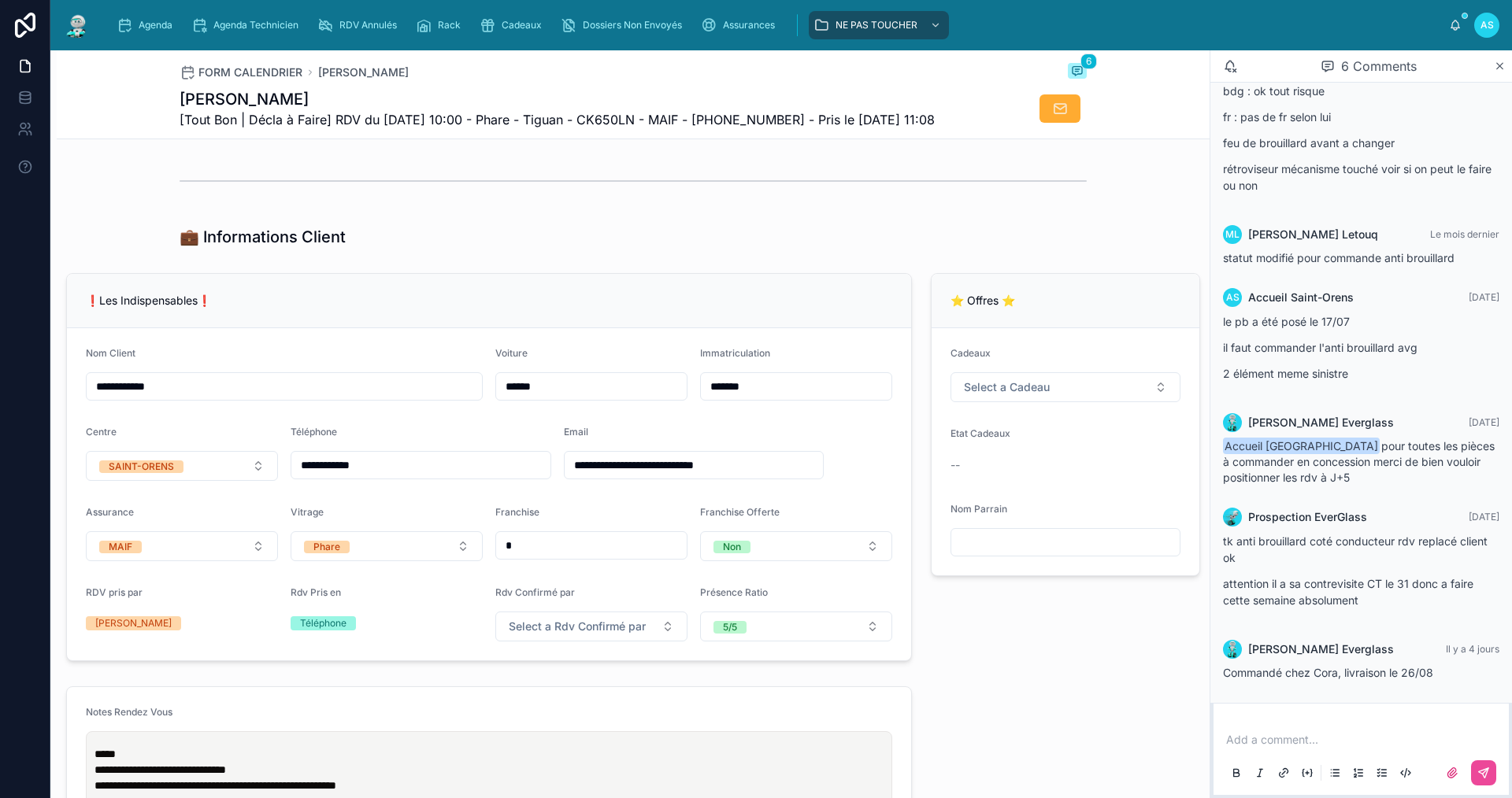
scroll to position [236, 0]
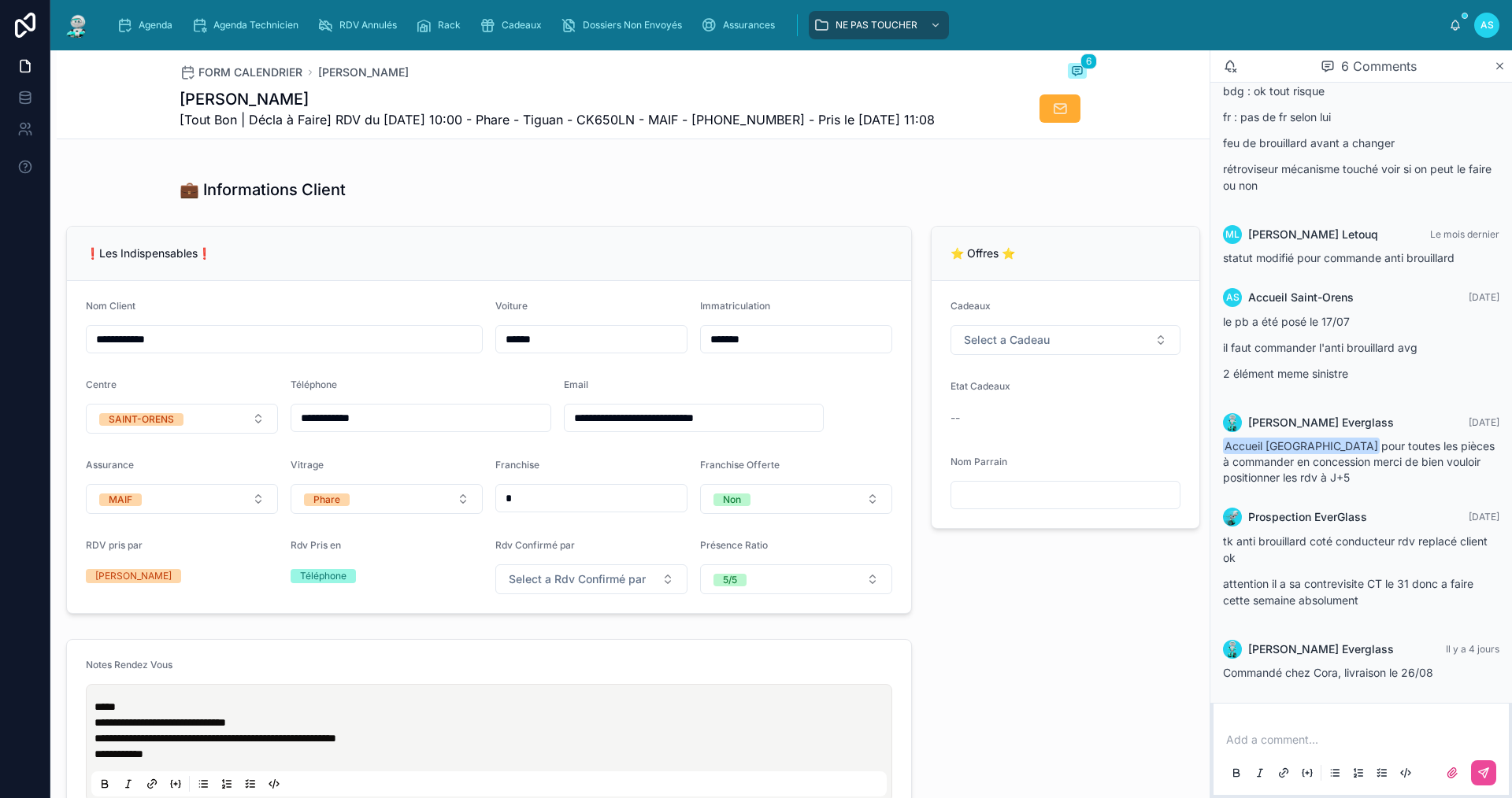
click at [1293, 747] on div "Add a comment..." at bounding box center [1361, 755] width 276 height 66
click at [1297, 743] on p at bounding box center [1364, 740] width 276 height 16
click at [1487, 773] on icon at bounding box center [1484, 773] width 10 height 10
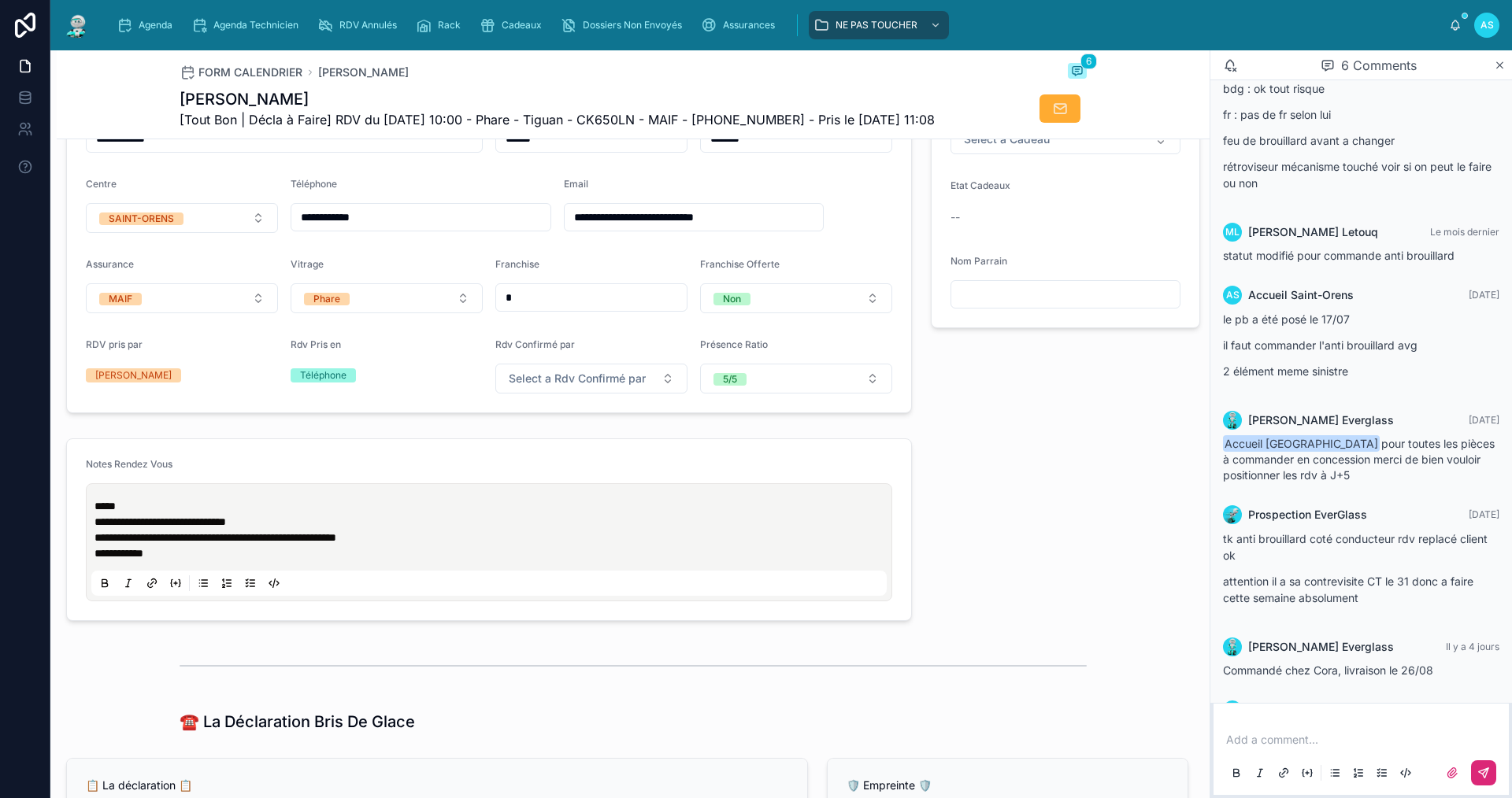
scroll to position [0, 0]
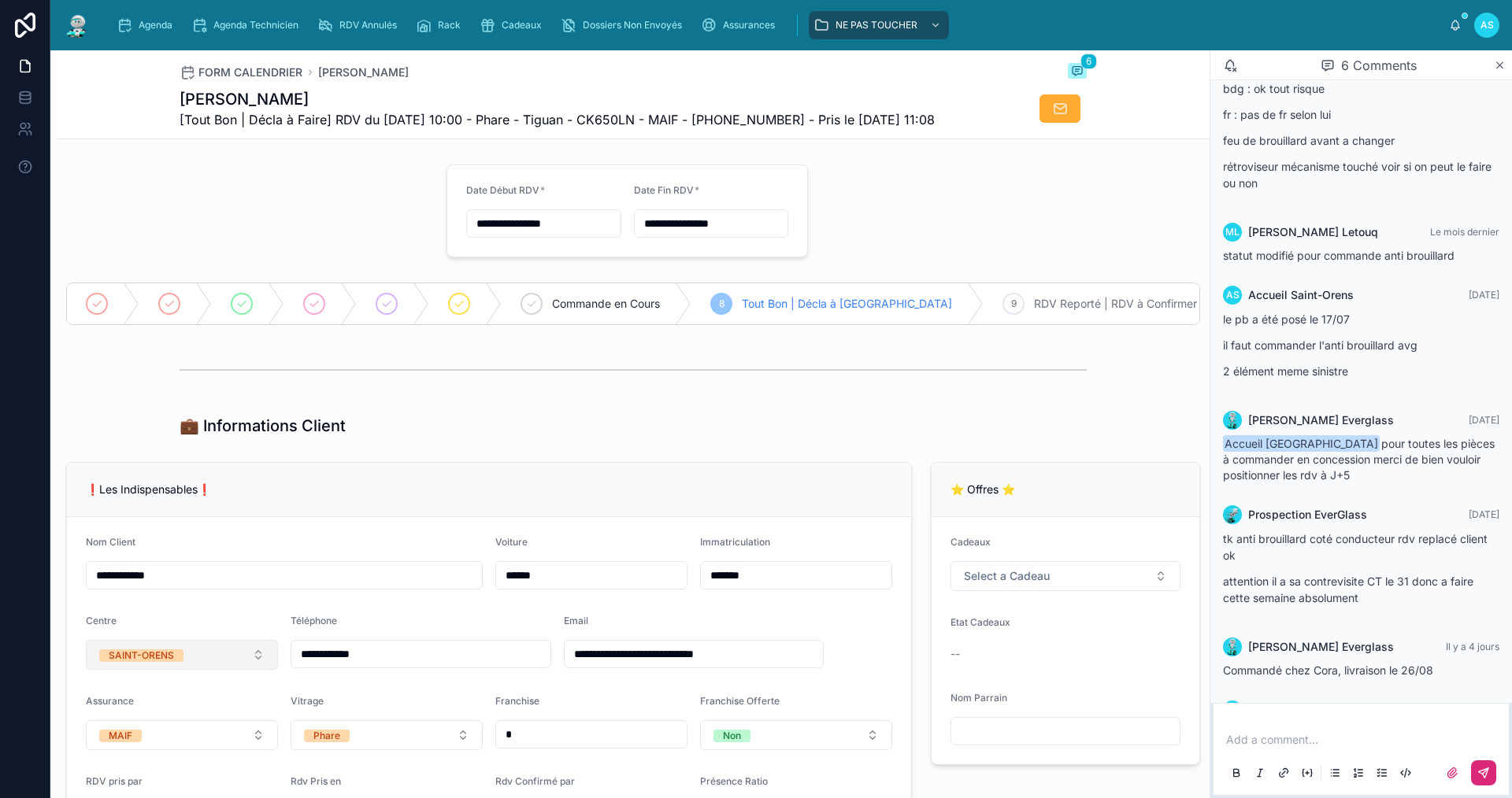
click at [213, 669] on button "SAINT-ORENS" at bounding box center [182, 655] width 192 height 30
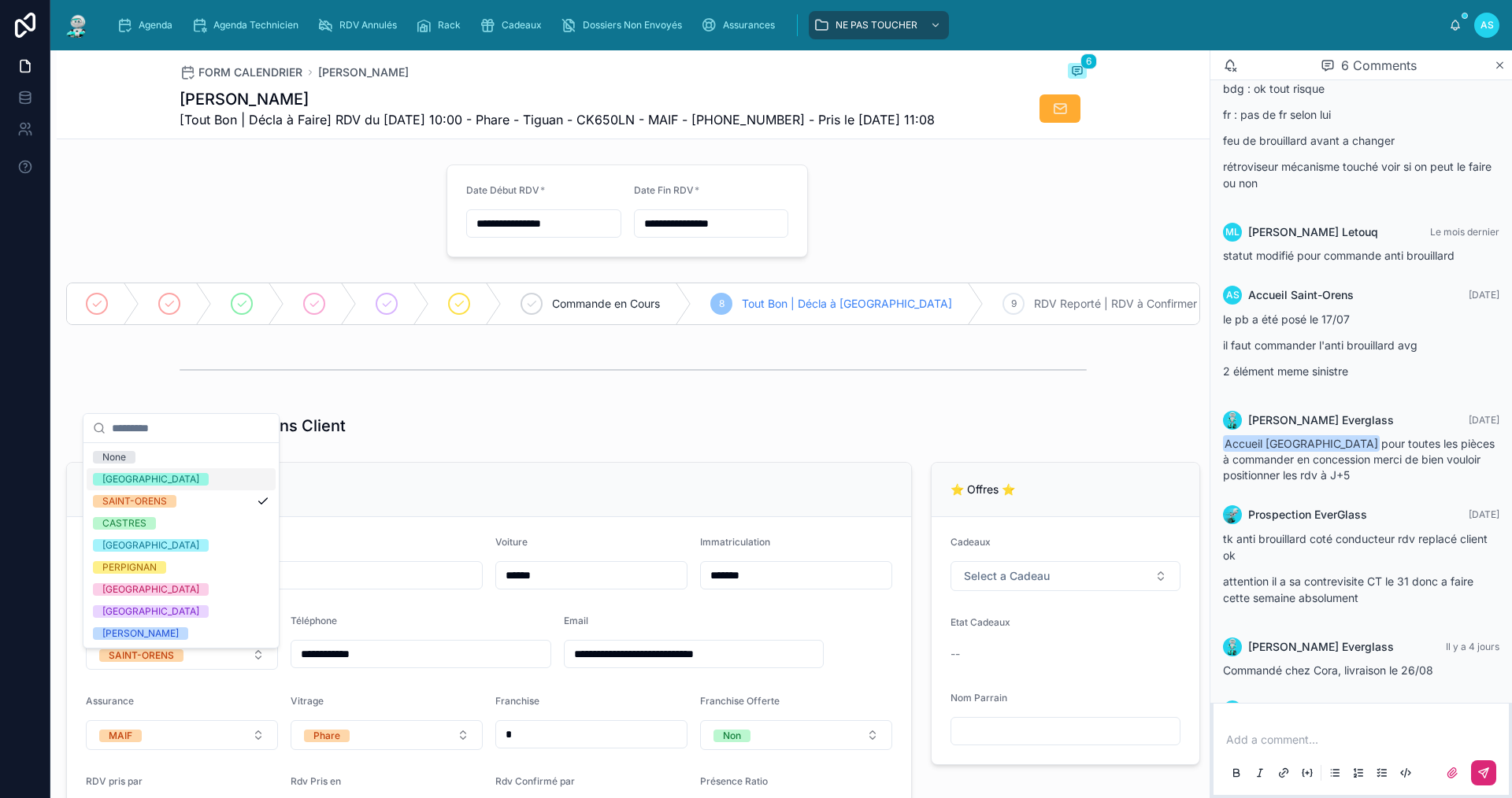
click at [149, 479] on div "[GEOGRAPHIC_DATA]" at bounding box center [151, 479] width 97 height 13
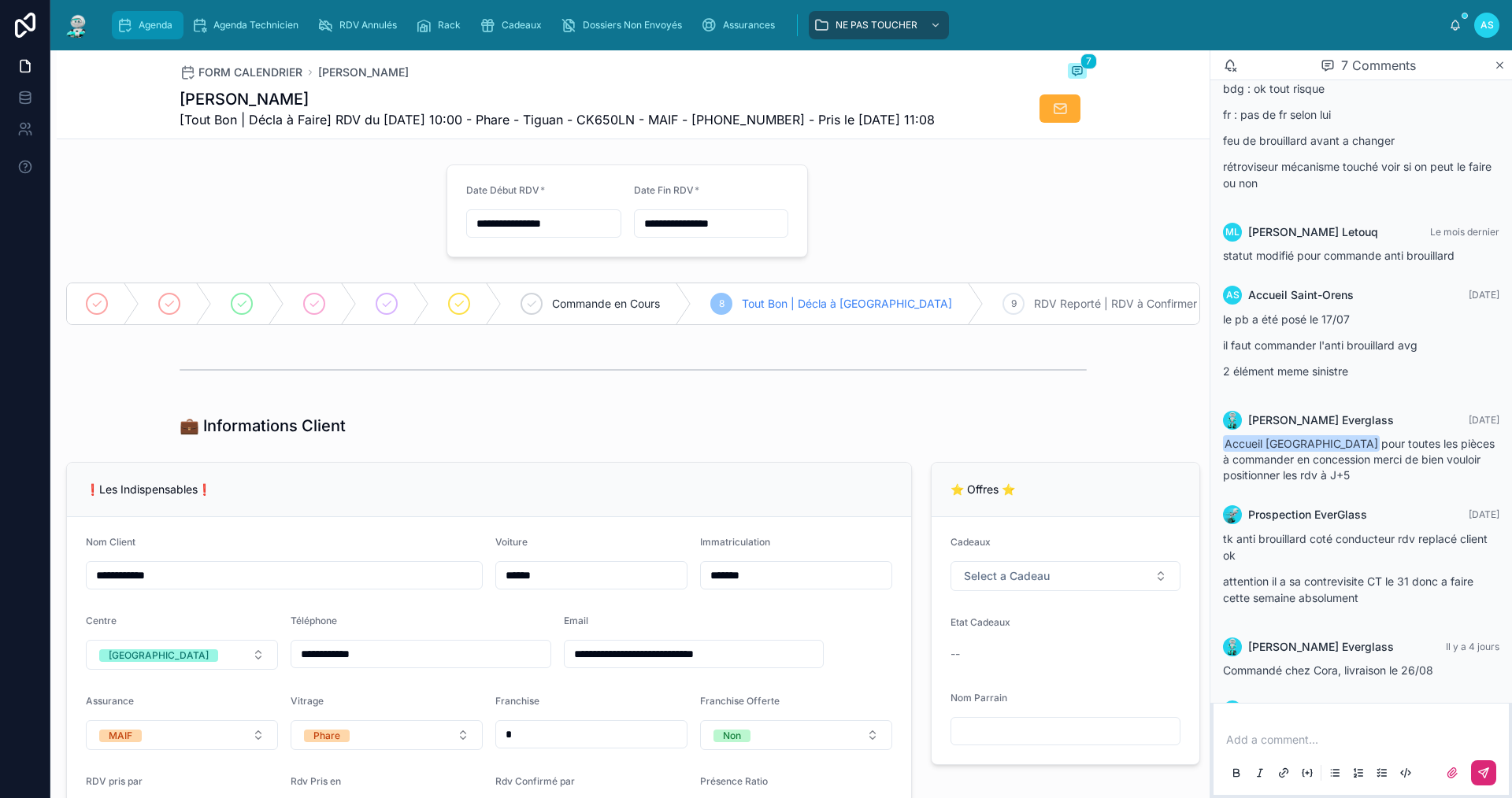
click at [152, 33] on div "Agenda" at bounding box center [148, 25] width 62 height 25
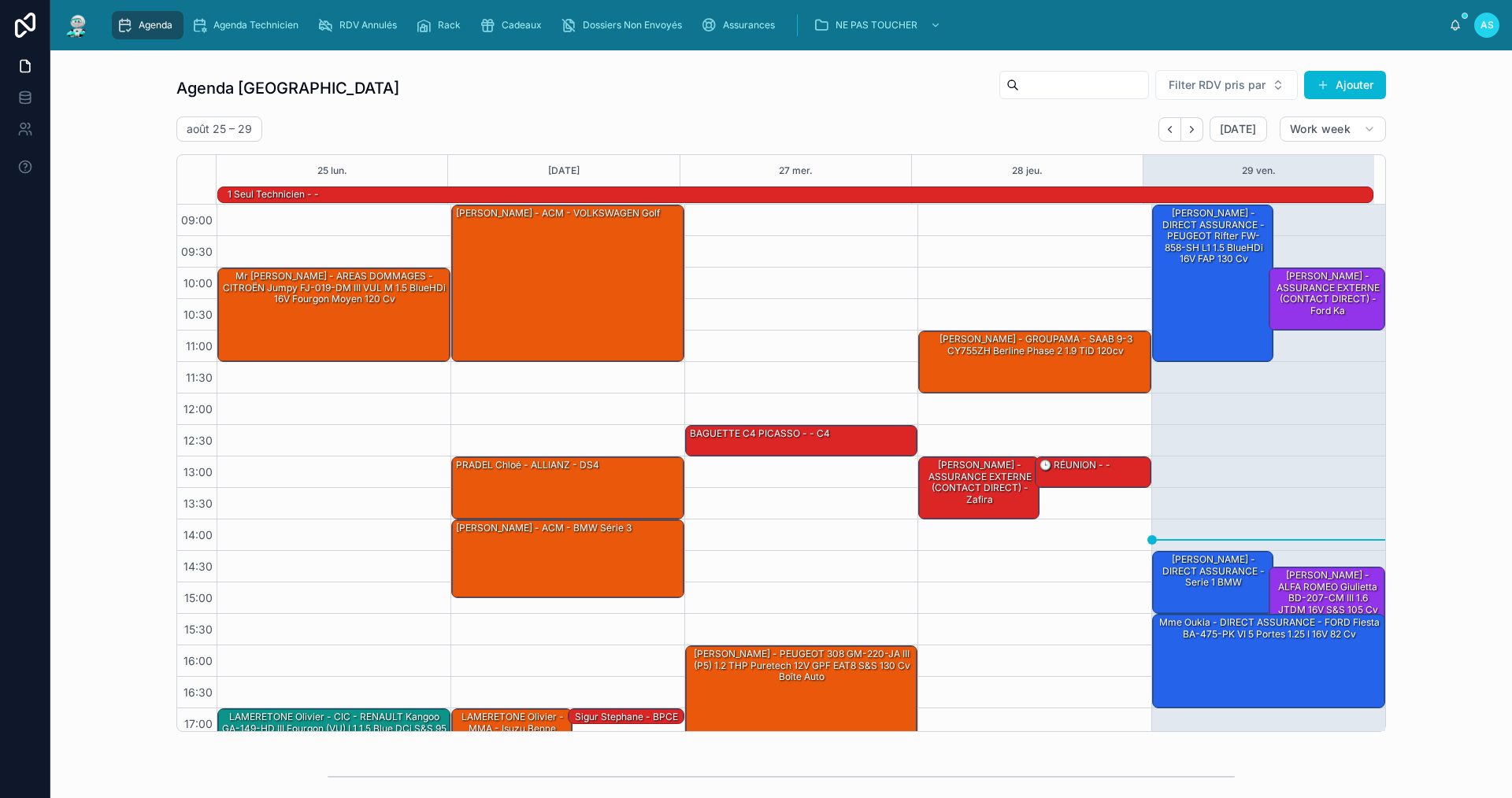
scroll to position [41, 0]
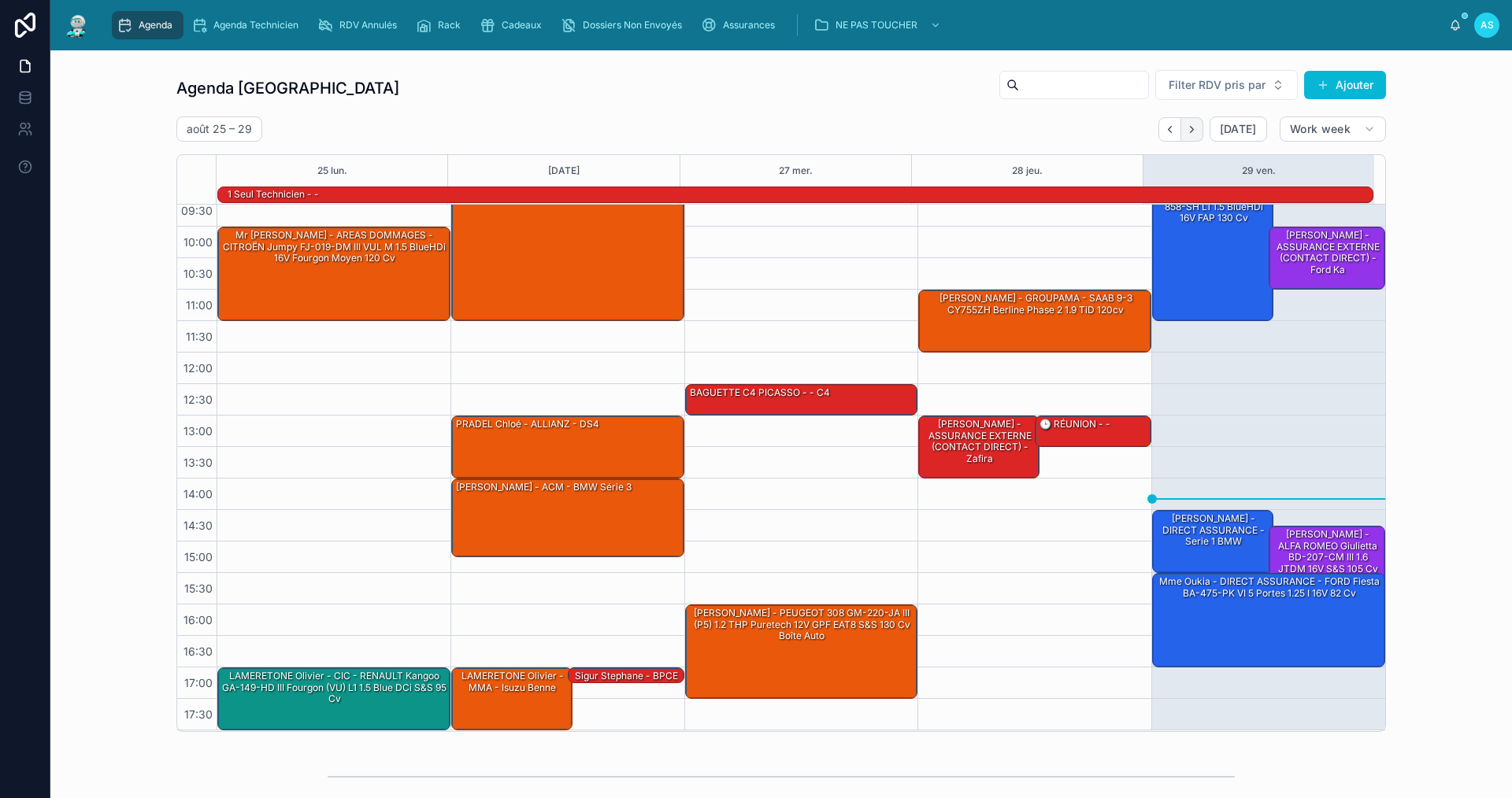
click at [1191, 126] on icon "Next" at bounding box center [1191, 129] width 12 height 12
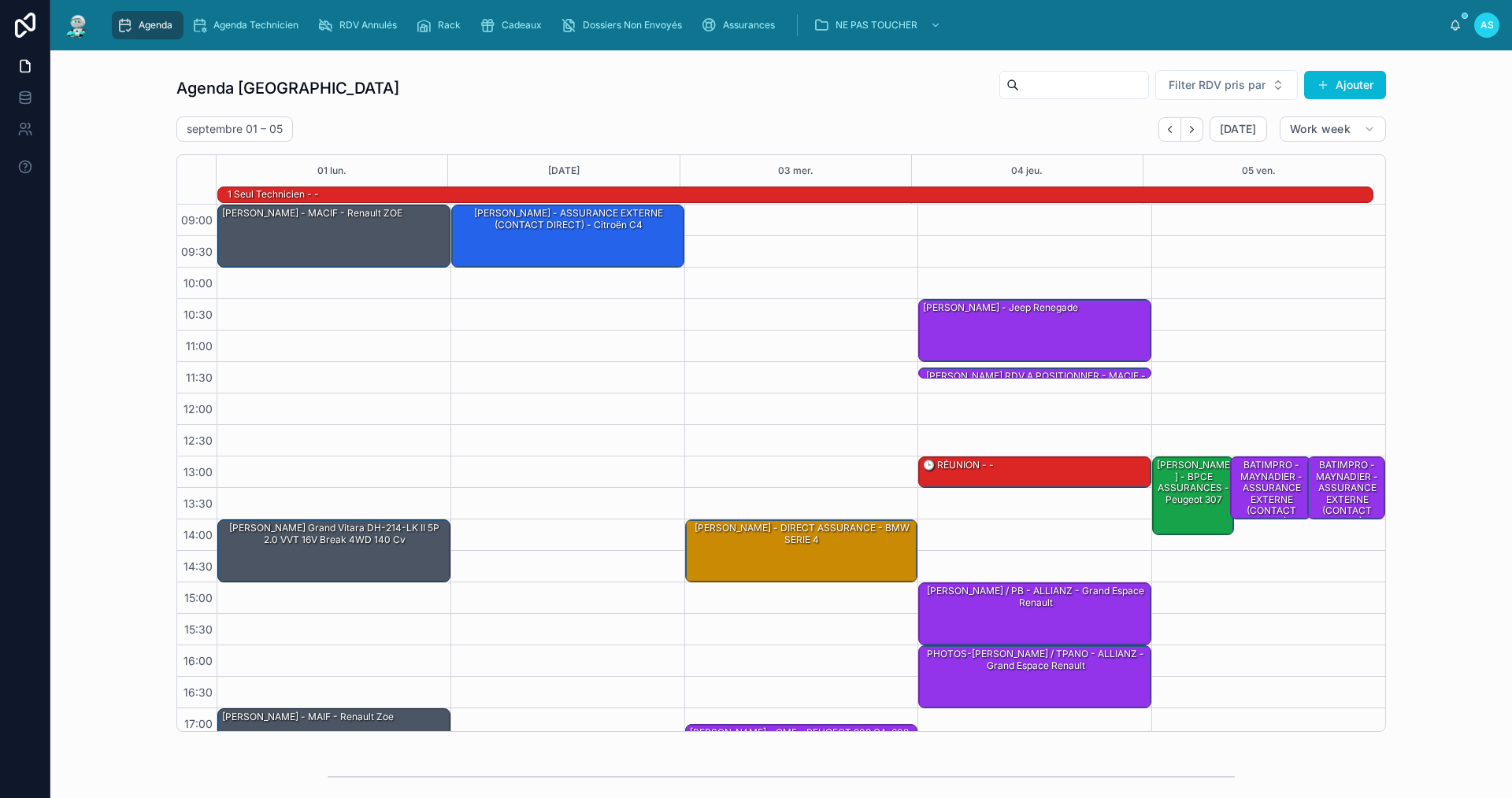
click at [156, 22] on span "Agenda" at bounding box center [156, 25] width 34 height 13
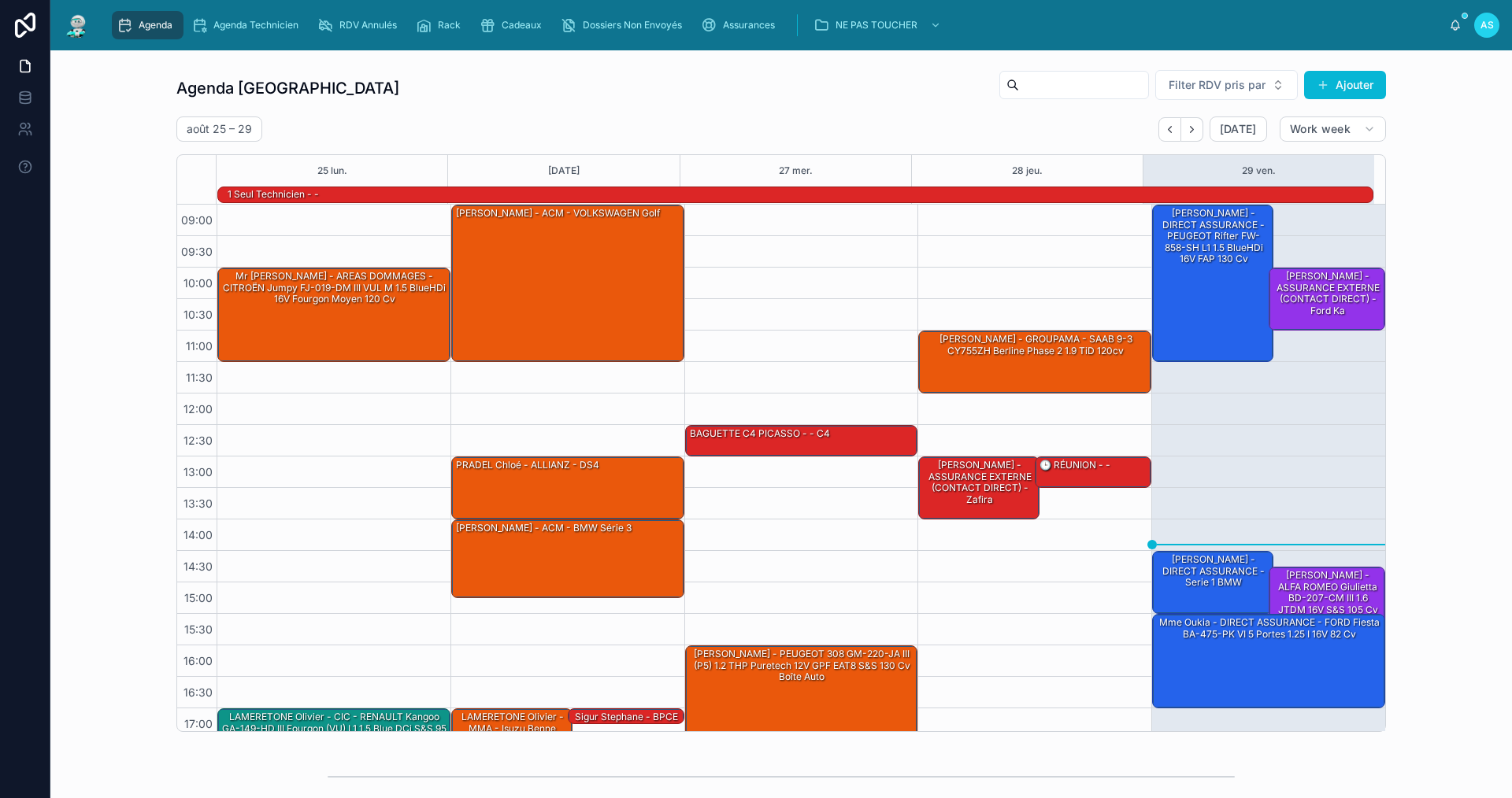
scroll to position [41, 0]
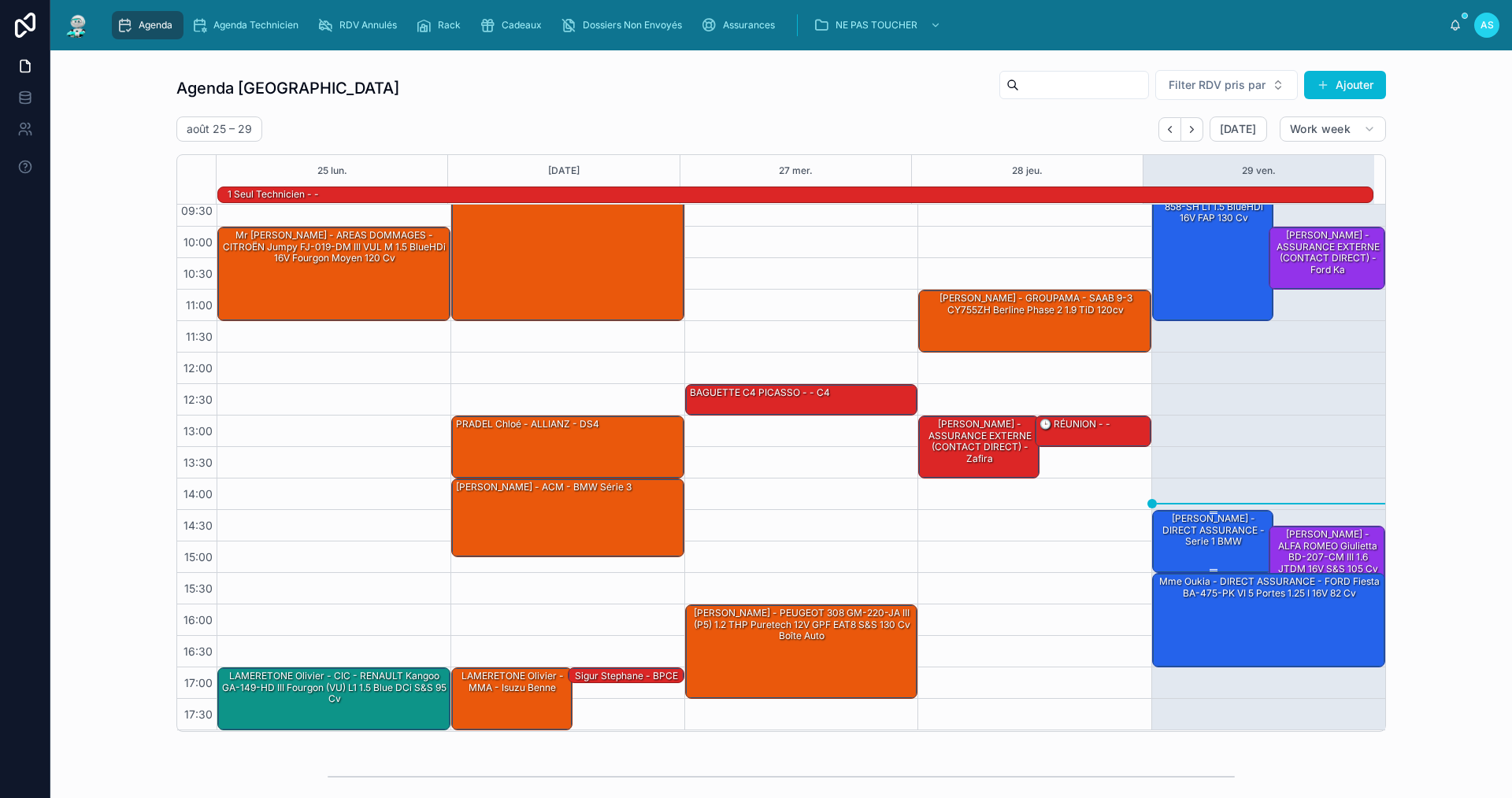
click at [1200, 535] on div "[PERSON_NAME] - DIRECT ASSURANCE - Serie 1 BMW" at bounding box center [1214, 530] width 117 height 37
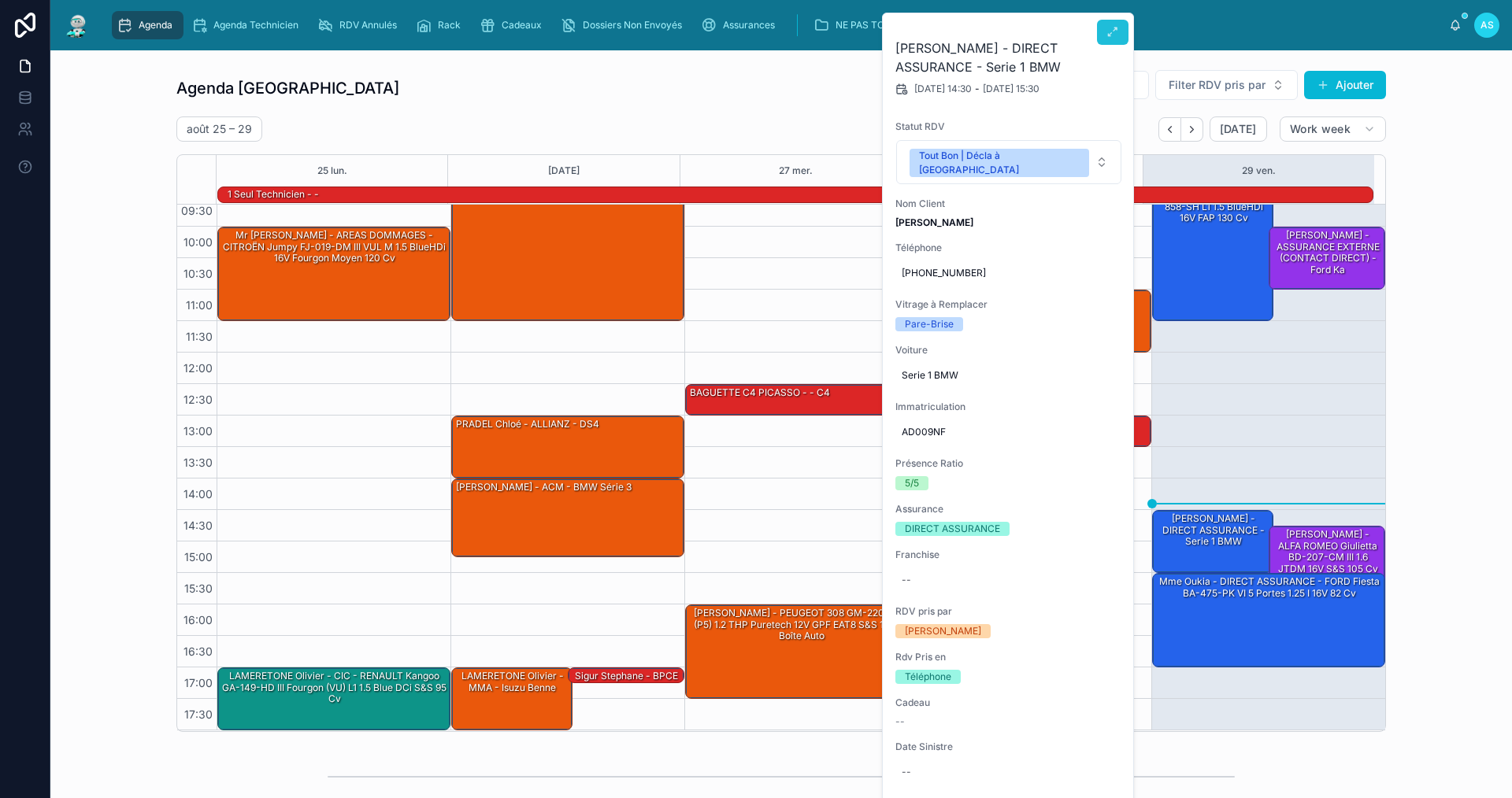
click at [1110, 36] on icon at bounding box center [1113, 33] width 13 height 13
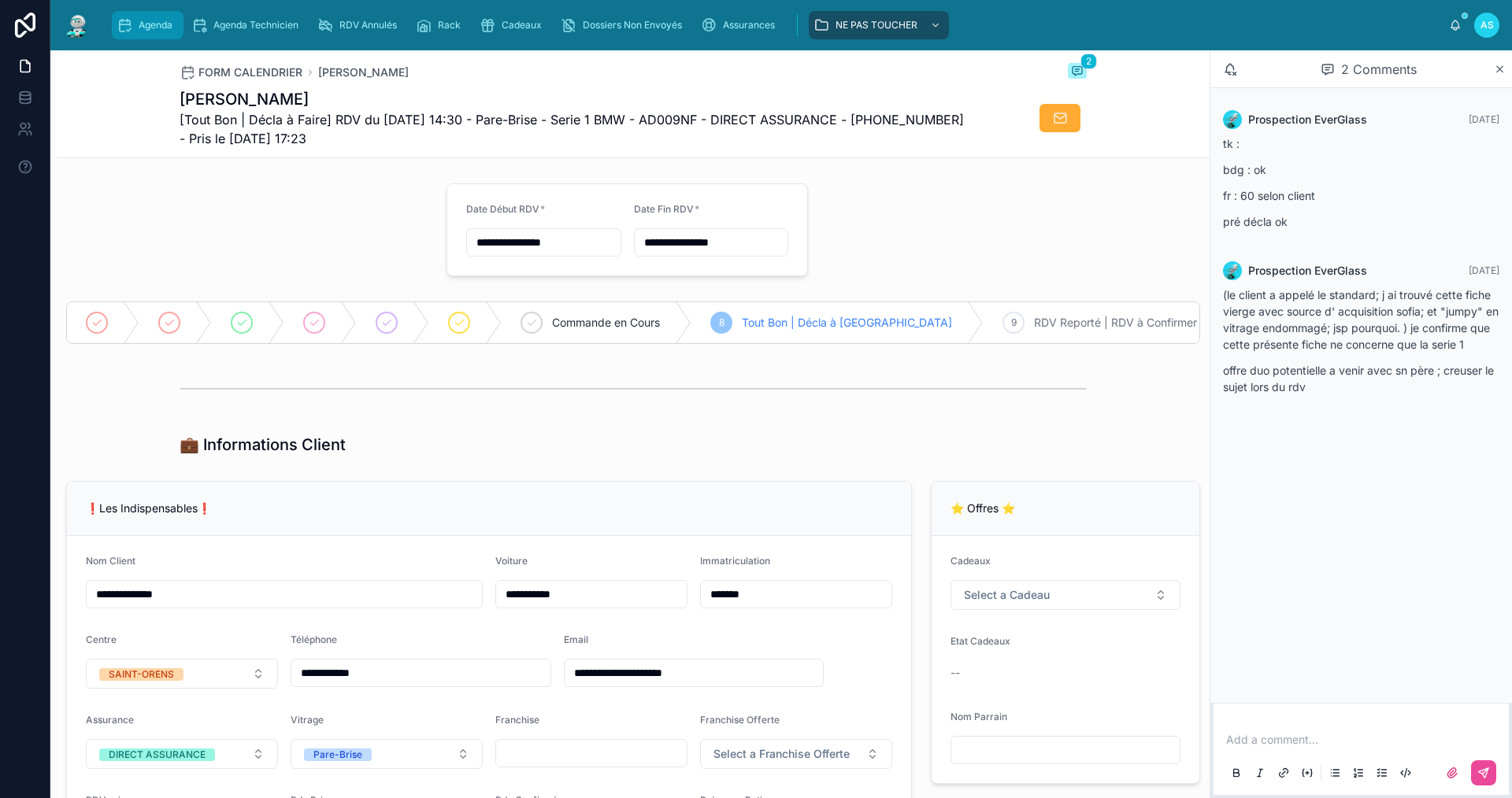
click at [140, 24] on span "Agenda" at bounding box center [156, 25] width 34 height 13
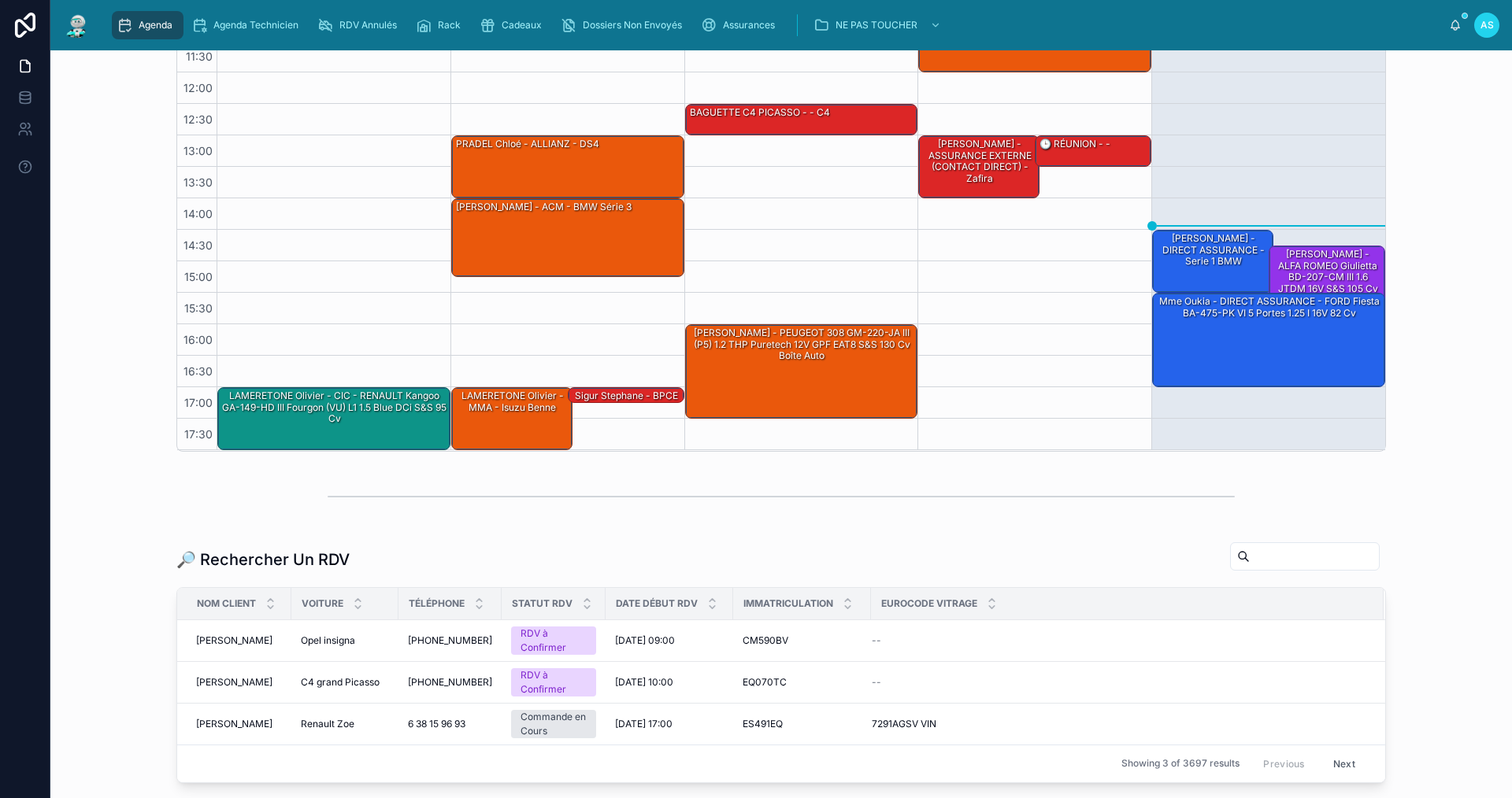
scroll to position [315, 0]
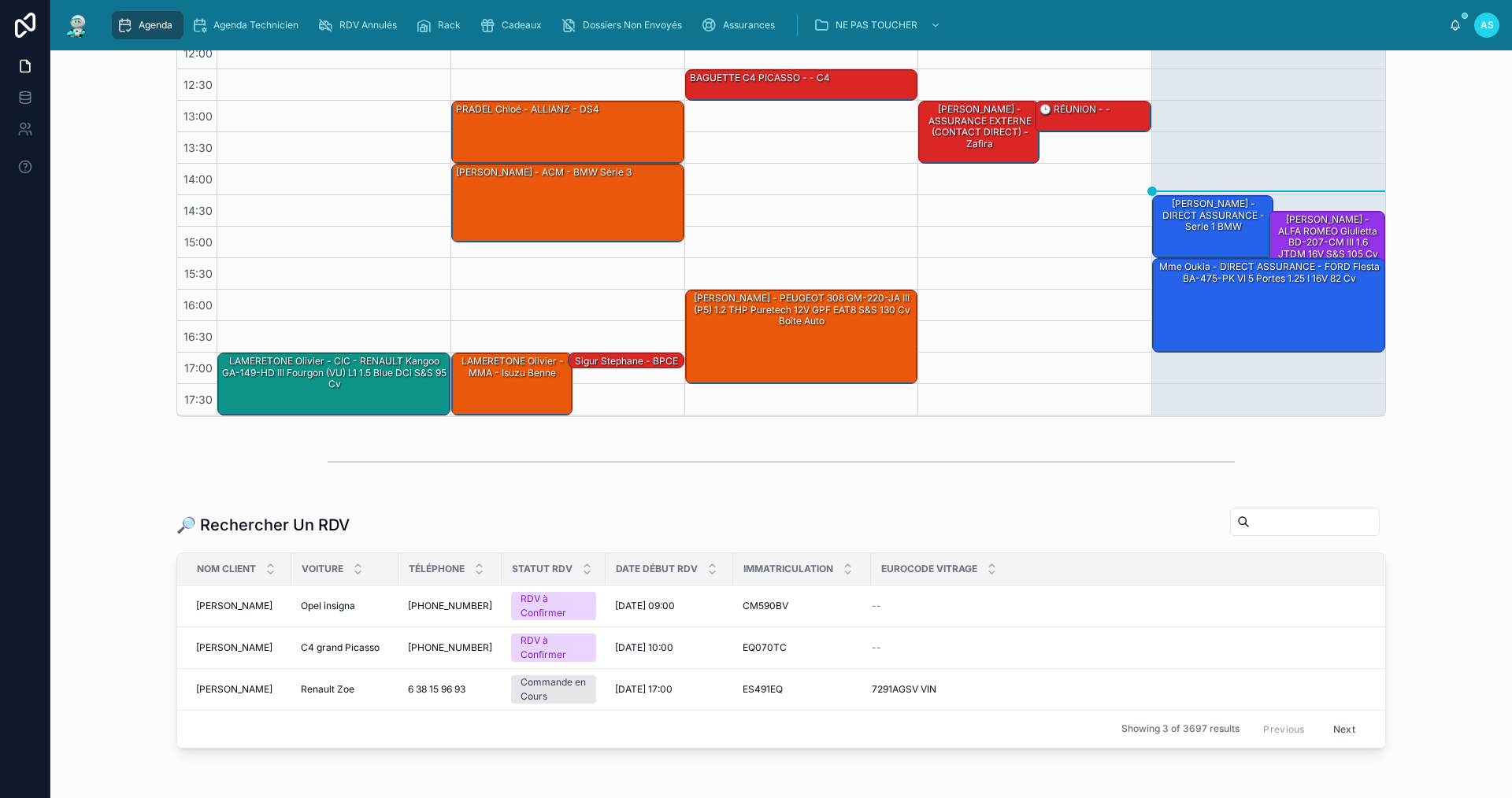
click at [1260, 520] on input "text" at bounding box center [1314, 522] width 129 height 22
paste input "**********"
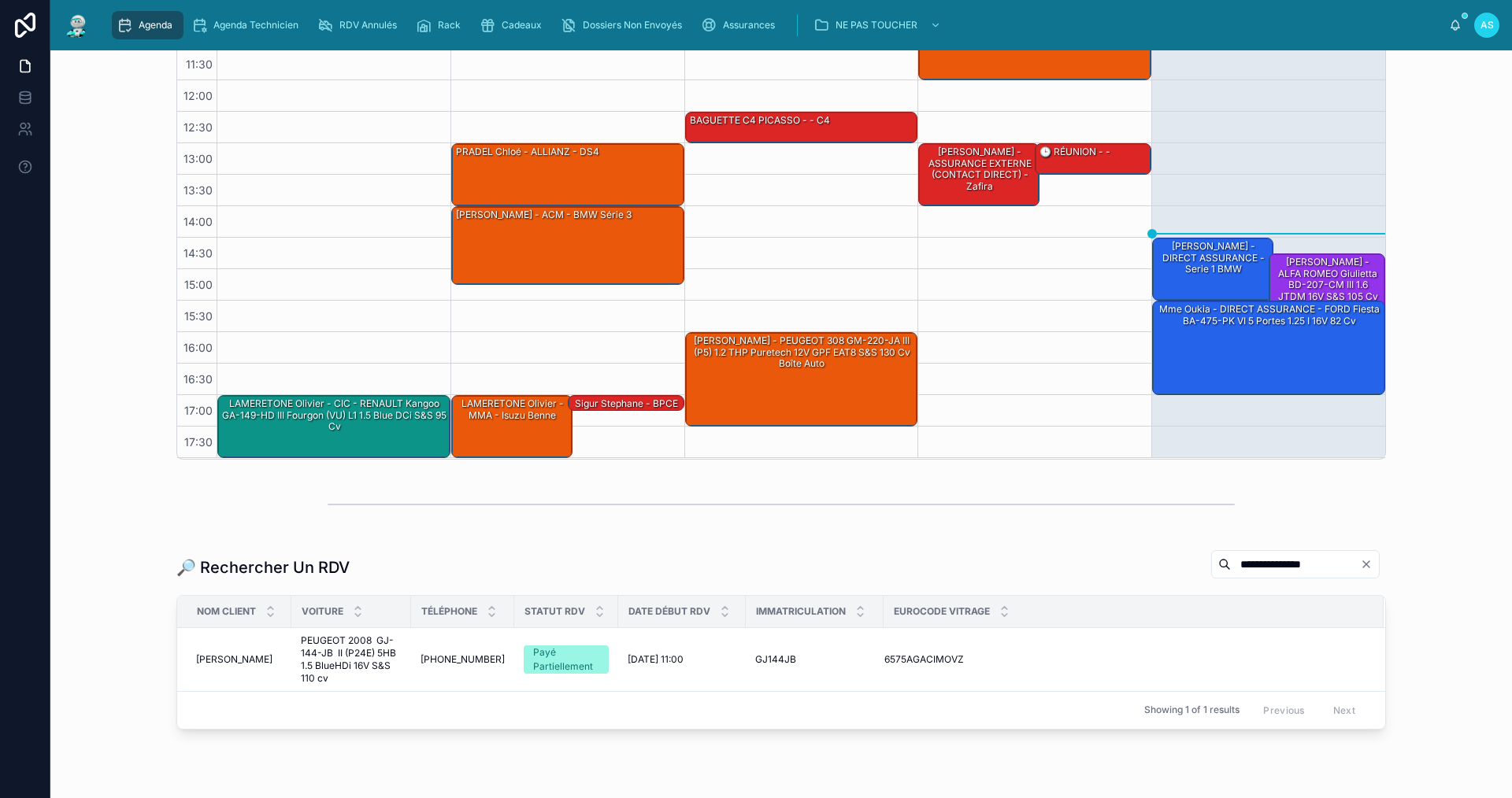
scroll to position [315, 0]
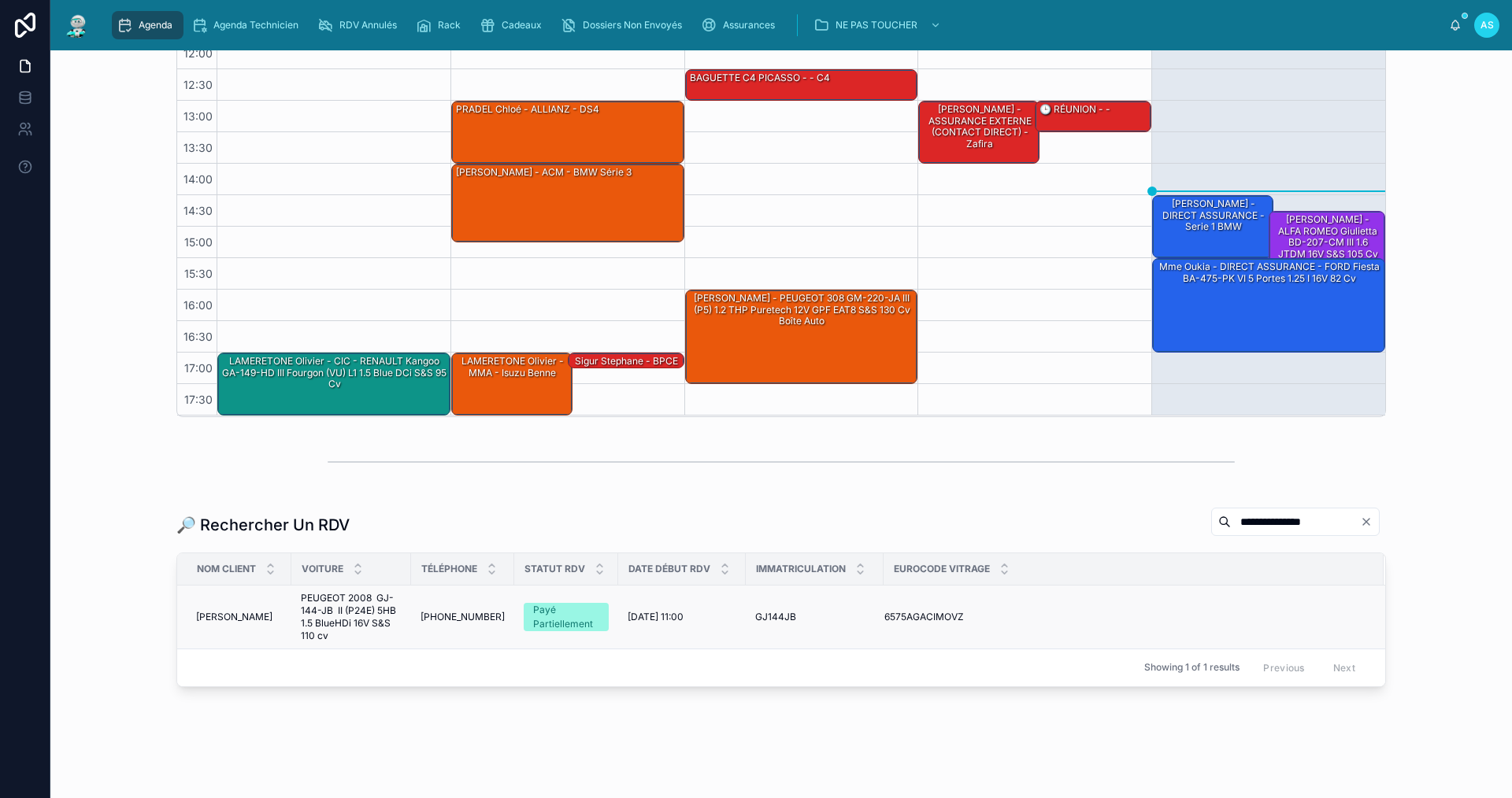
type input "**********"
click at [464, 613] on span "[PHONE_NUMBER]" at bounding box center [463, 617] width 84 height 13
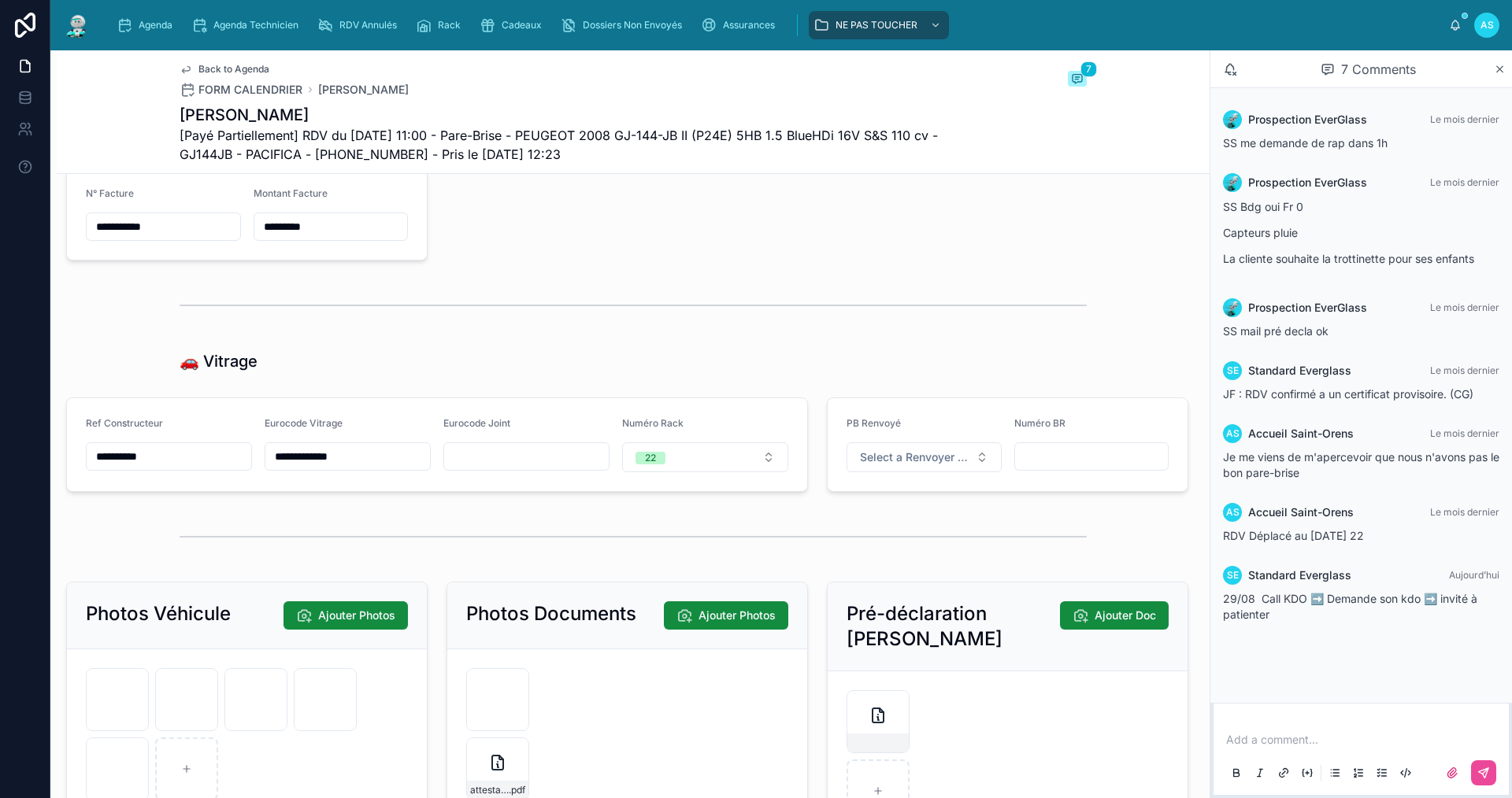
scroll to position [2204, 0]
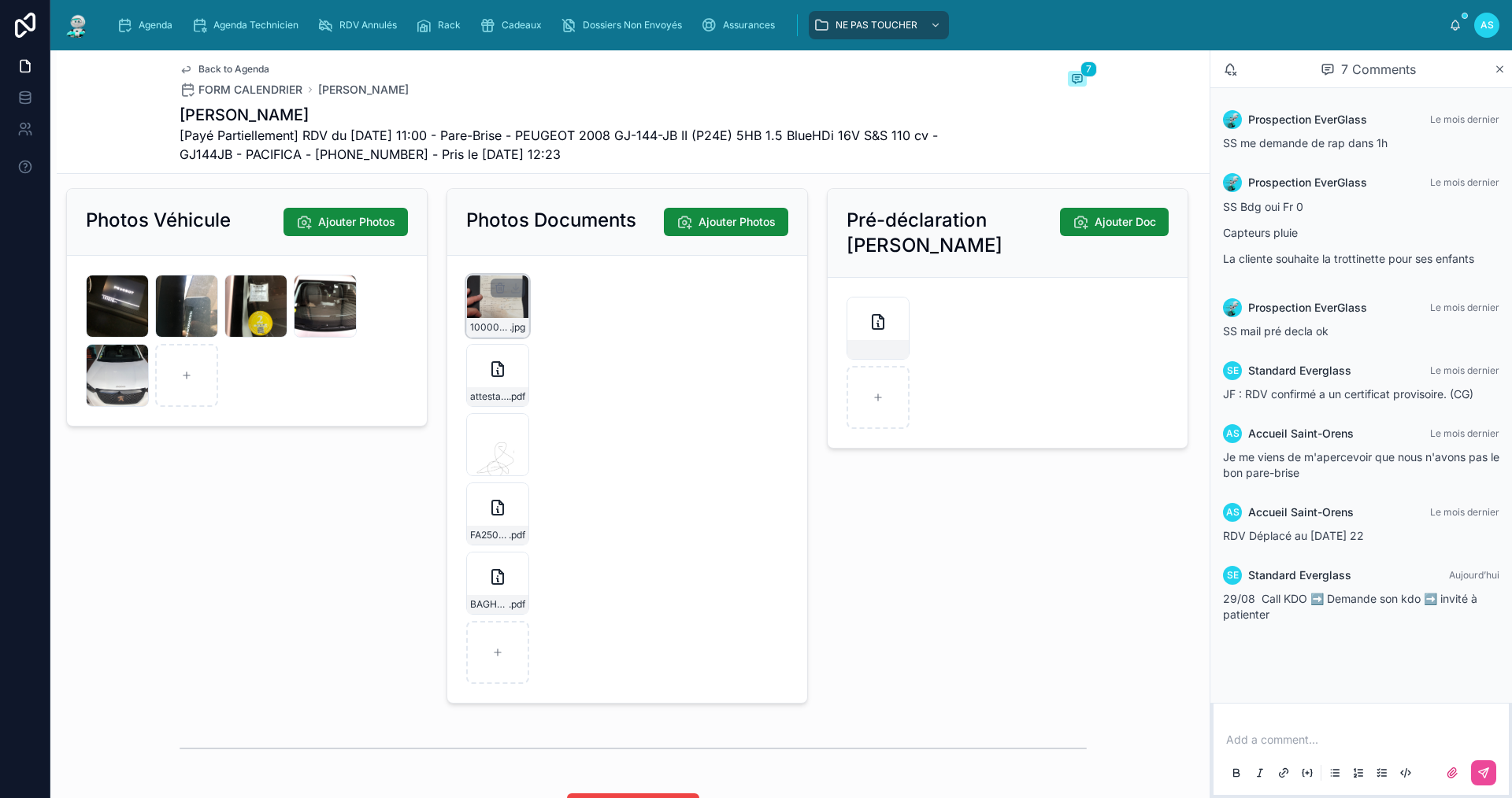
click at [484, 324] on div "1000019987 .jpg" at bounding box center [497, 305] width 63 height 63
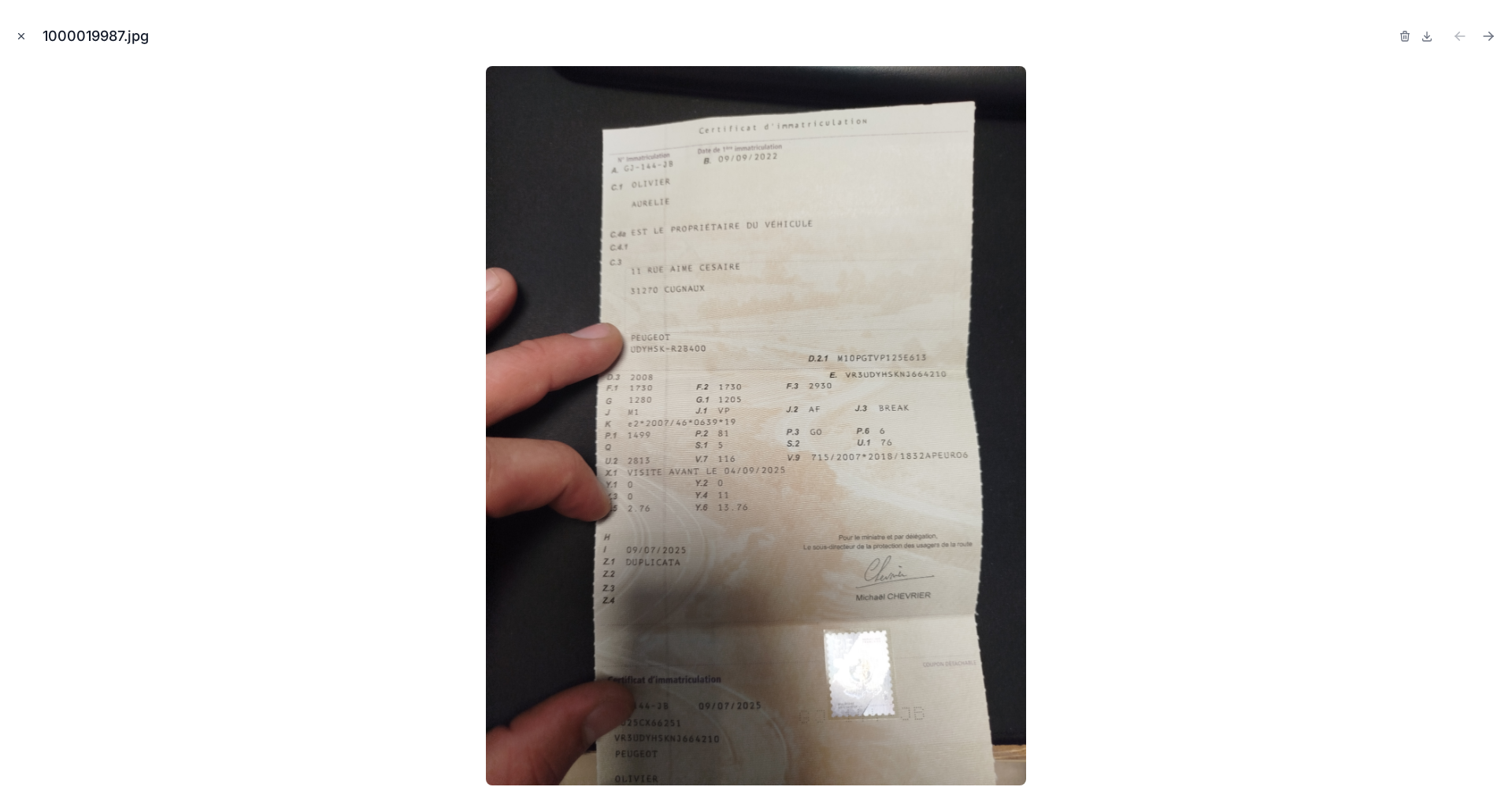
click at [22, 33] on icon "Close modal" at bounding box center [21, 36] width 11 height 11
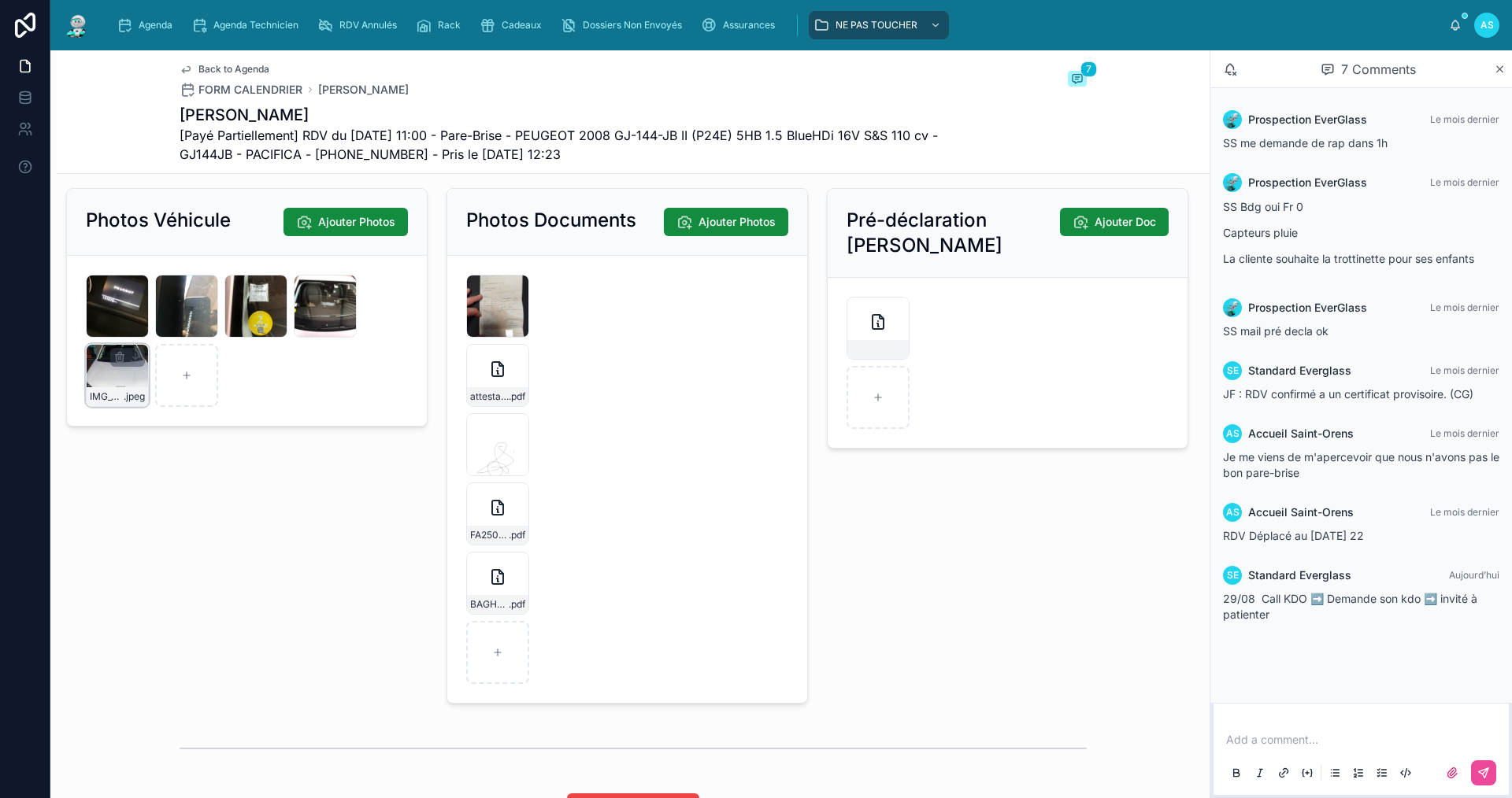
click at [103, 394] on div "IMG_0424 .jpeg" at bounding box center [117, 375] width 63 height 63
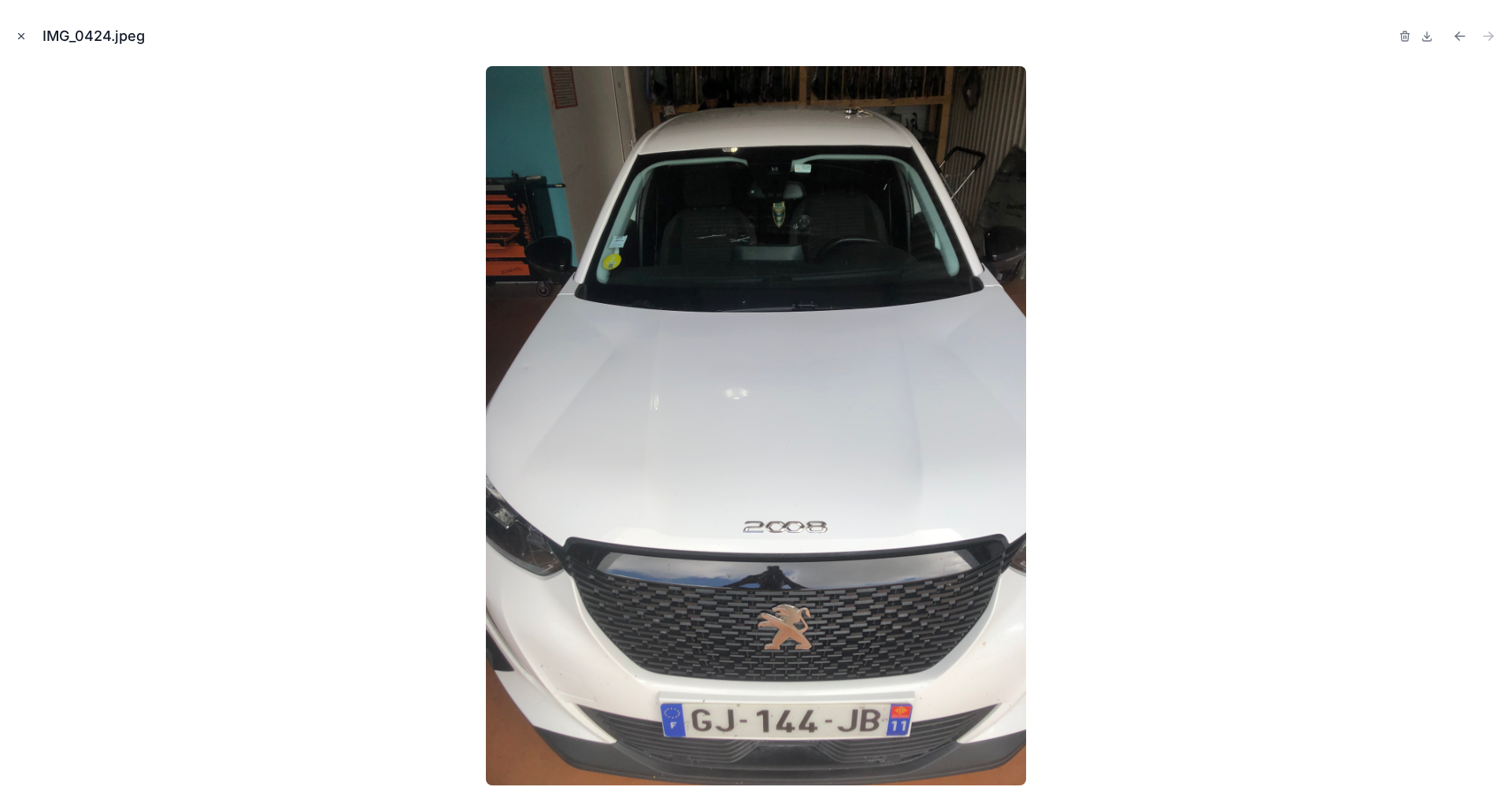
click at [17, 36] on icon "Close modal" at bounding box center [21, 36] width 11 height 11
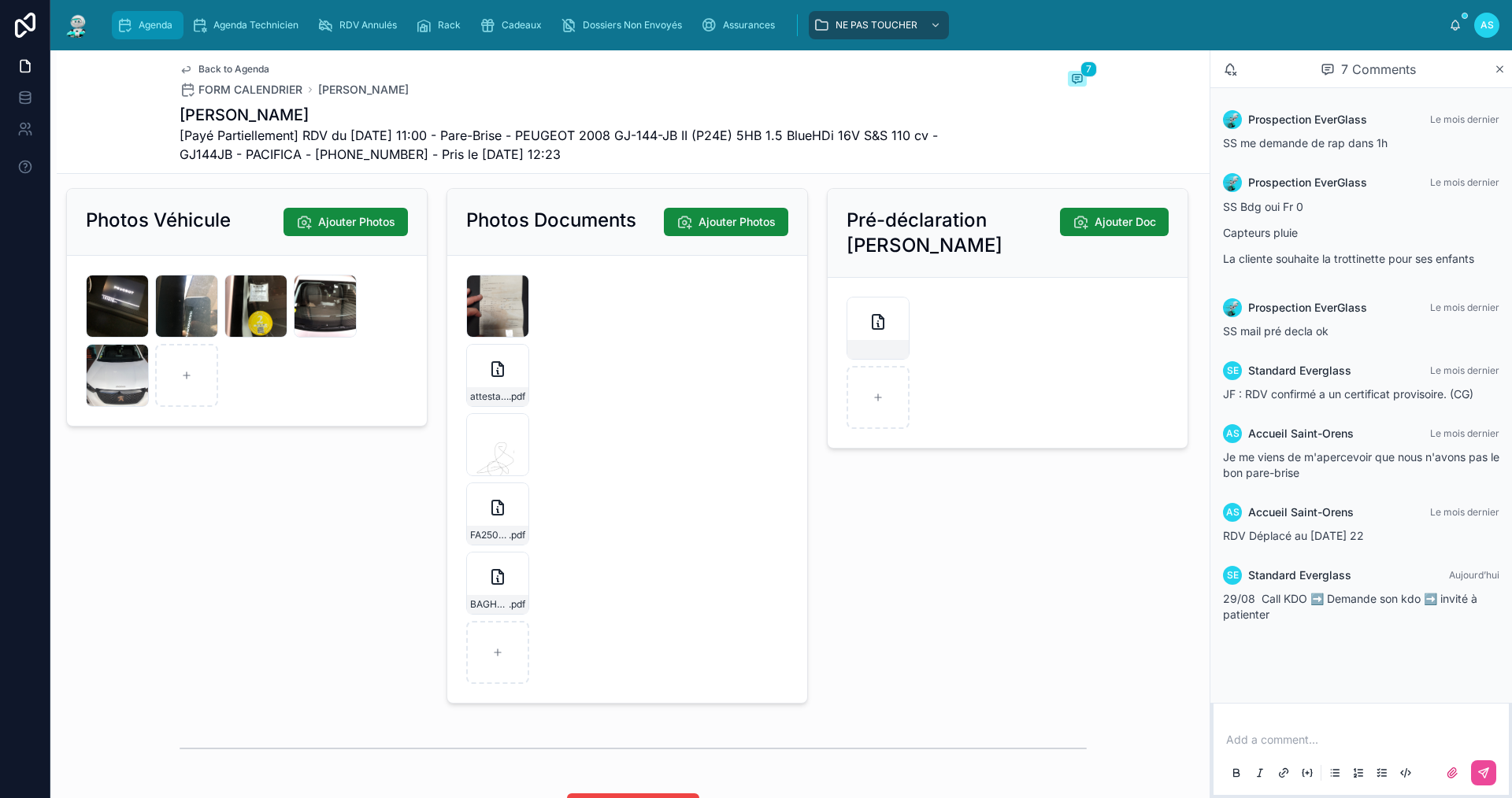
click at [167, 33] on div "Agenda" at bounding box center [148, 25] width 62 height 25
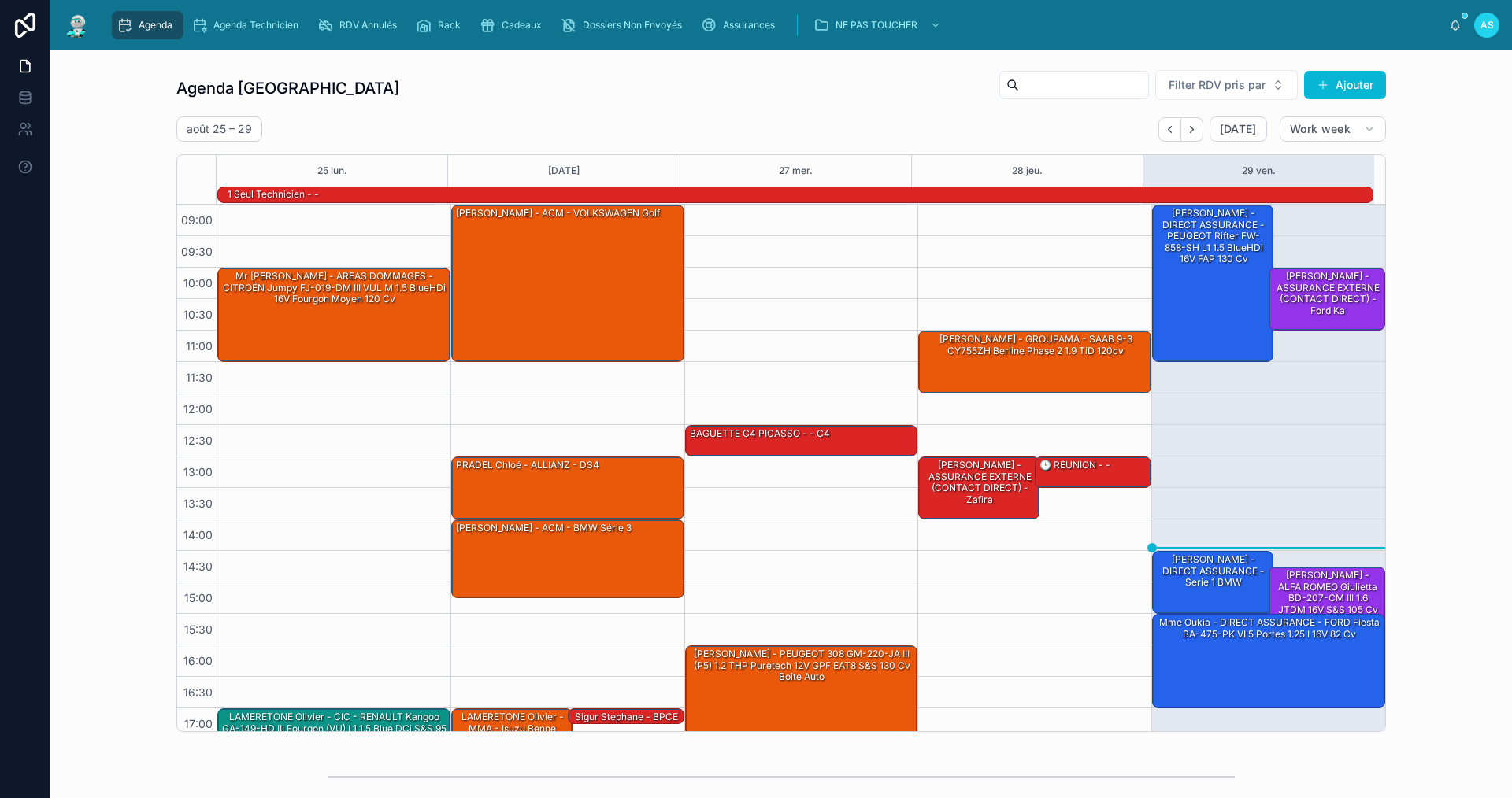
scroll to position [41, 0]
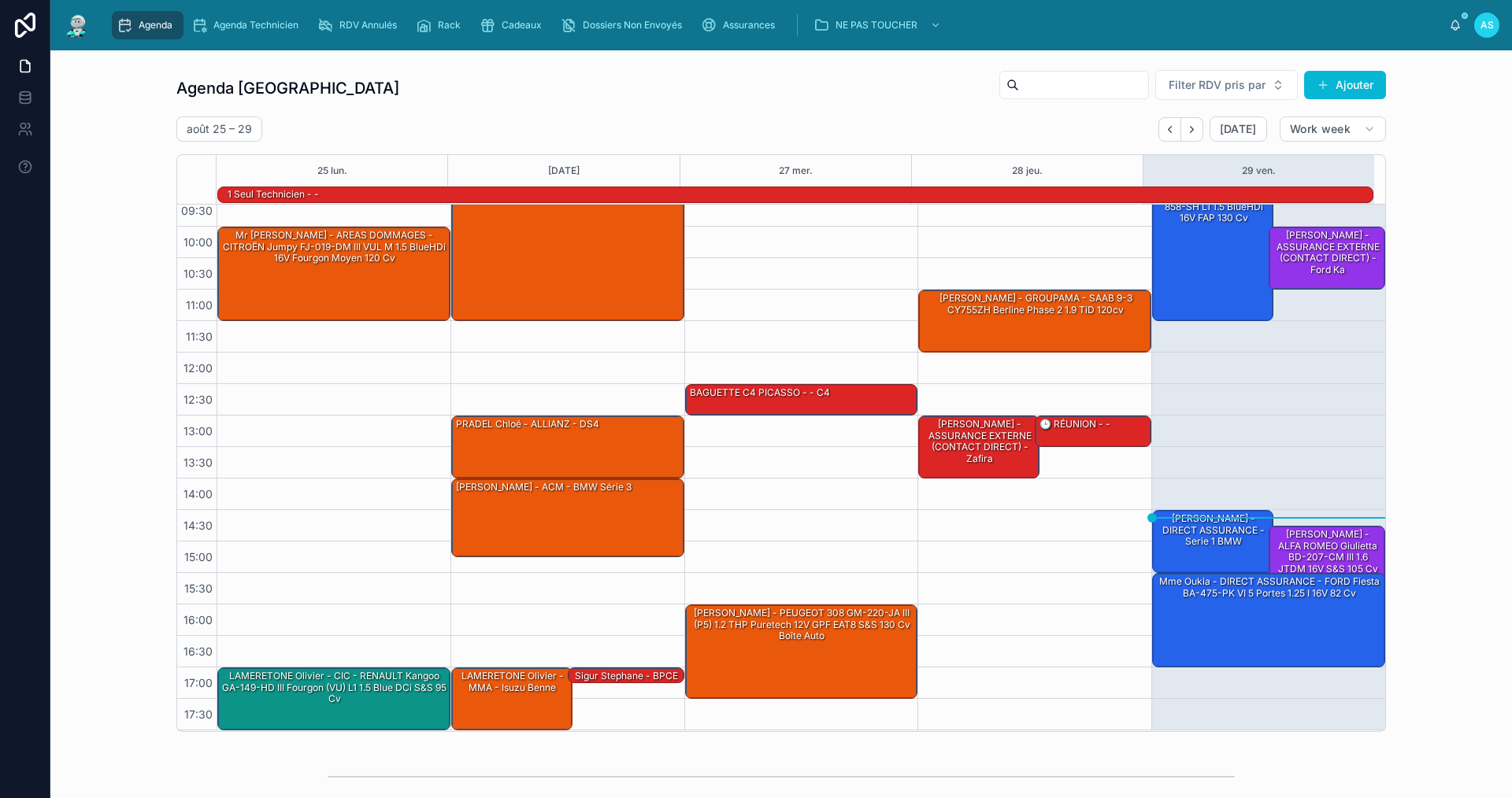
drag, startPoint x: 190, startPoint y: 88, endPoint x: 587, endPoint y: 68, distance: 397.5
click at [587, 68] on div "Agenda Saint-Orens Filter RDV pris par Ajouter [DATE] – [DATE] [DATE] Work week…" at bounding box center [781, 400] width 1437 height 675
click at [528, 44] on div "Agenda Agenda Technicien RDV Annulés Rack Cadeaux Dossiers Non Envoyés Assuranc…" at bounding box center [782, 25] width 1462 height 51
click at [527, 24] on span "Cadeaux" at bounding box center [521, 25] width 40 height 13
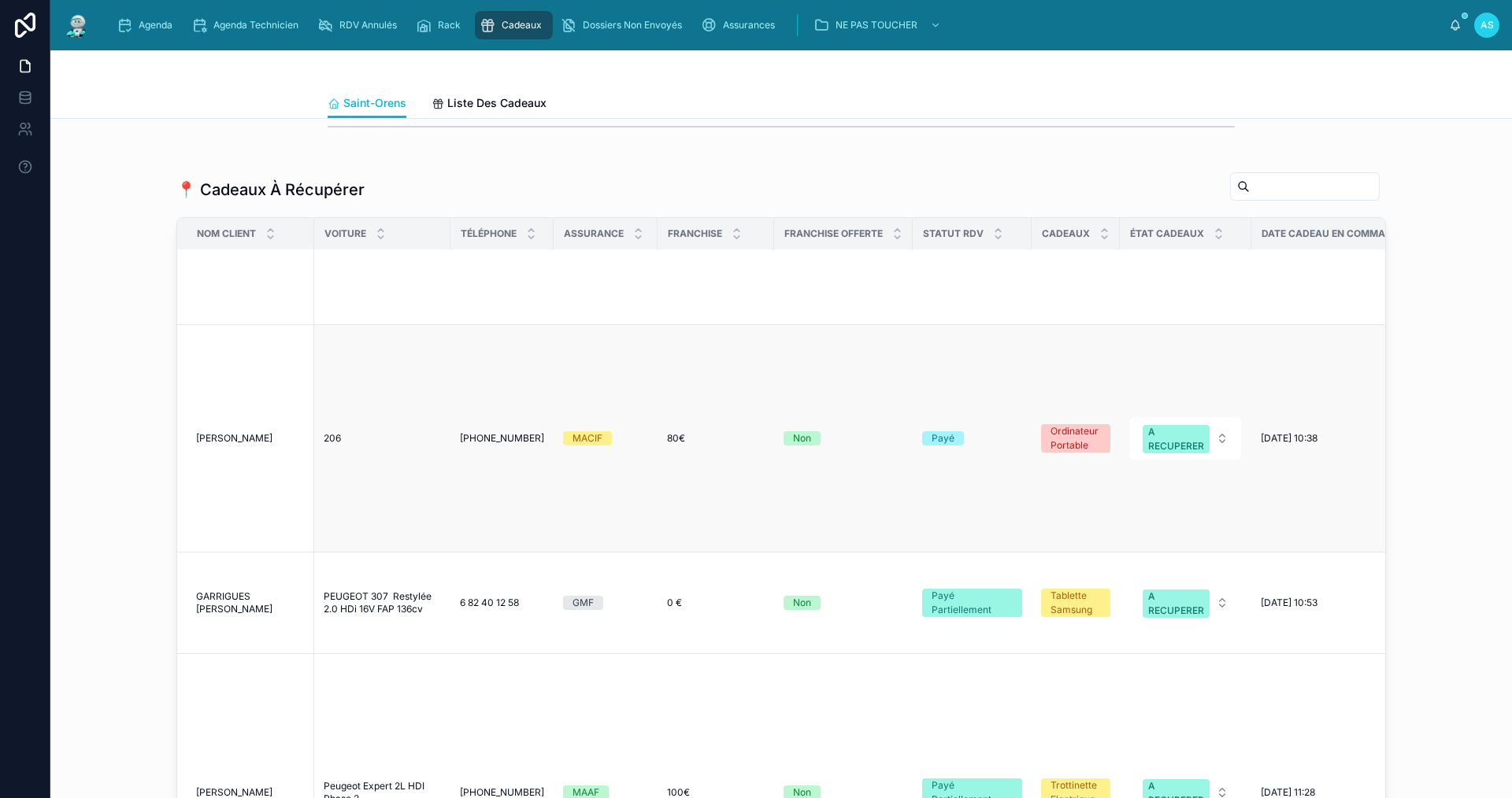
scroll to position [630, 0]
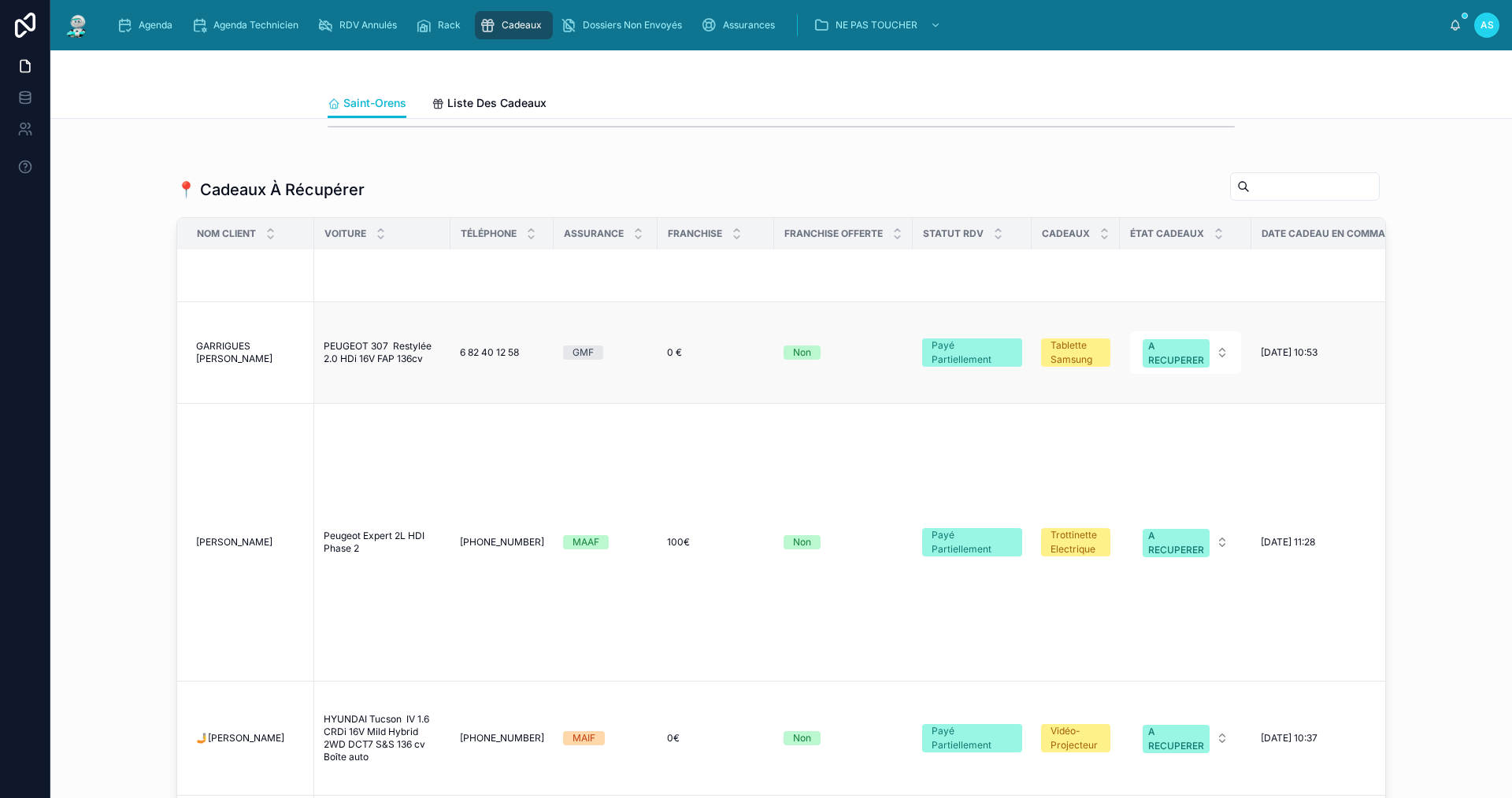
click at [223, 340] on span "GARRIGUES [PERSON_NAME]" at bounding box center [250, 353] width 109 height 25
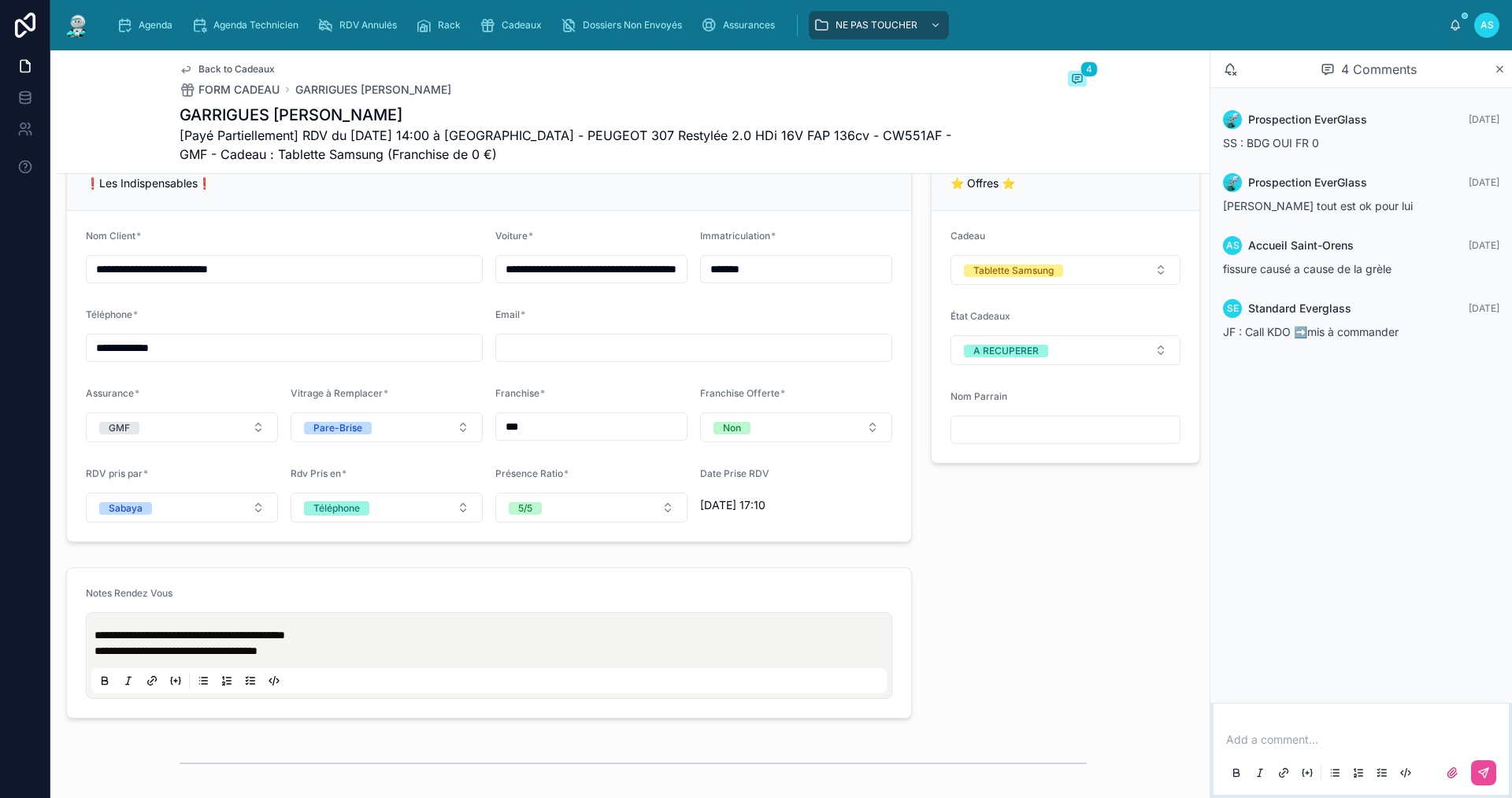
scroll to position [1180, 0]
click at [1079, 362] on button "A RECUPERER" at bounding box center [1066, 349] width 230 height 30
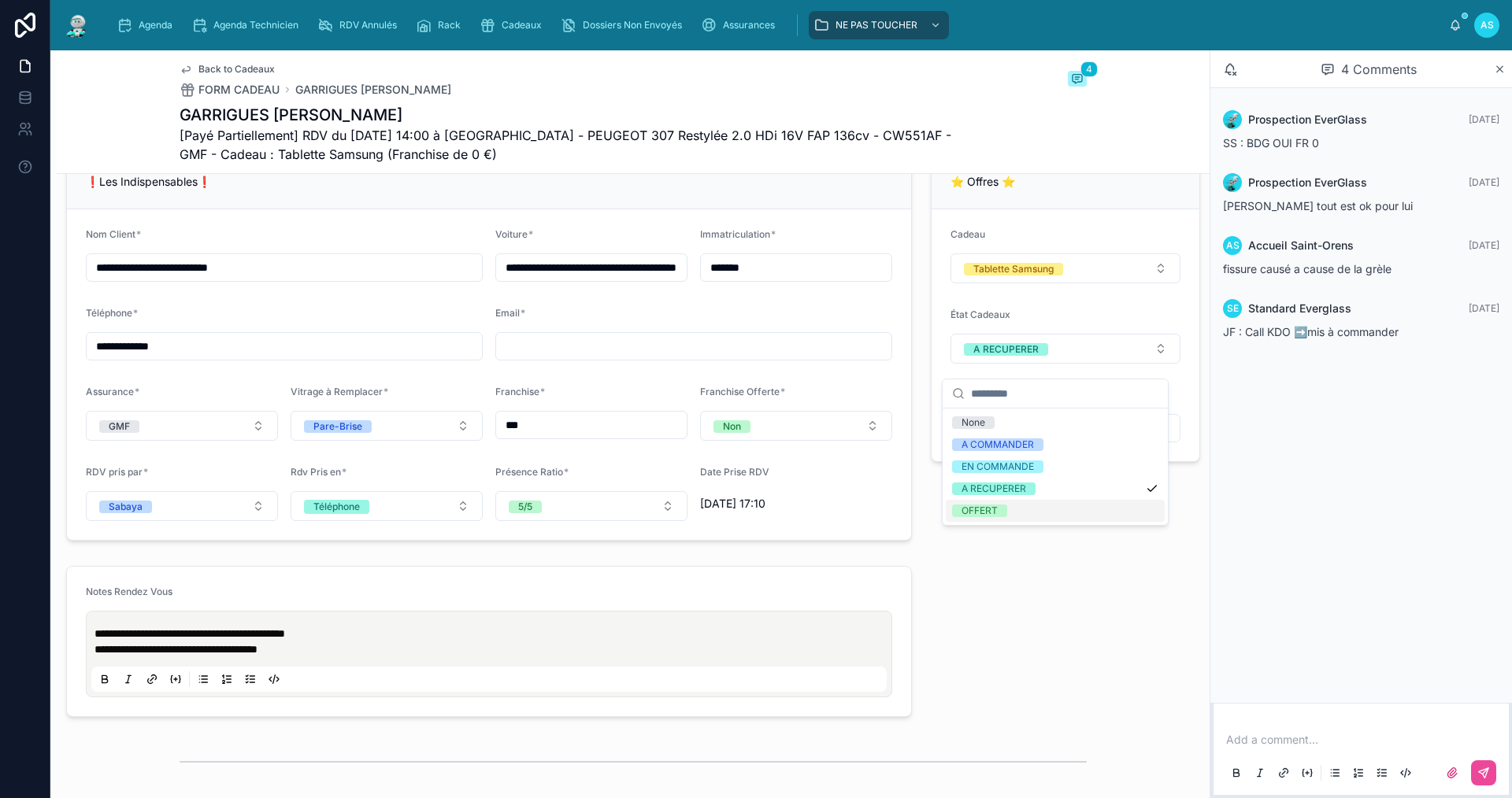
click at [1006, 509] on span "OFFERT" at bounding box center [979, 511] width 55 height 13
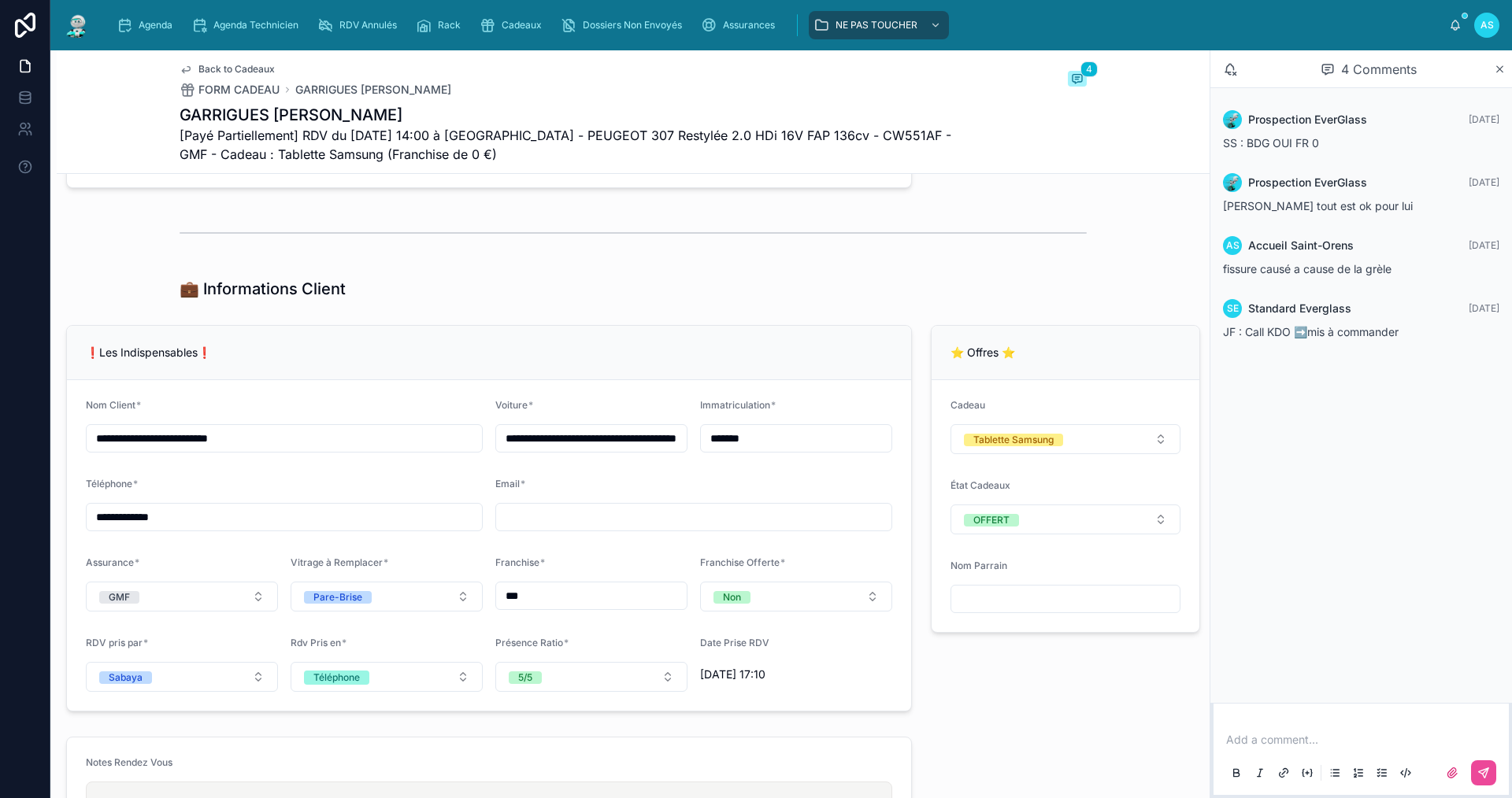
scroll to position [945, 0]
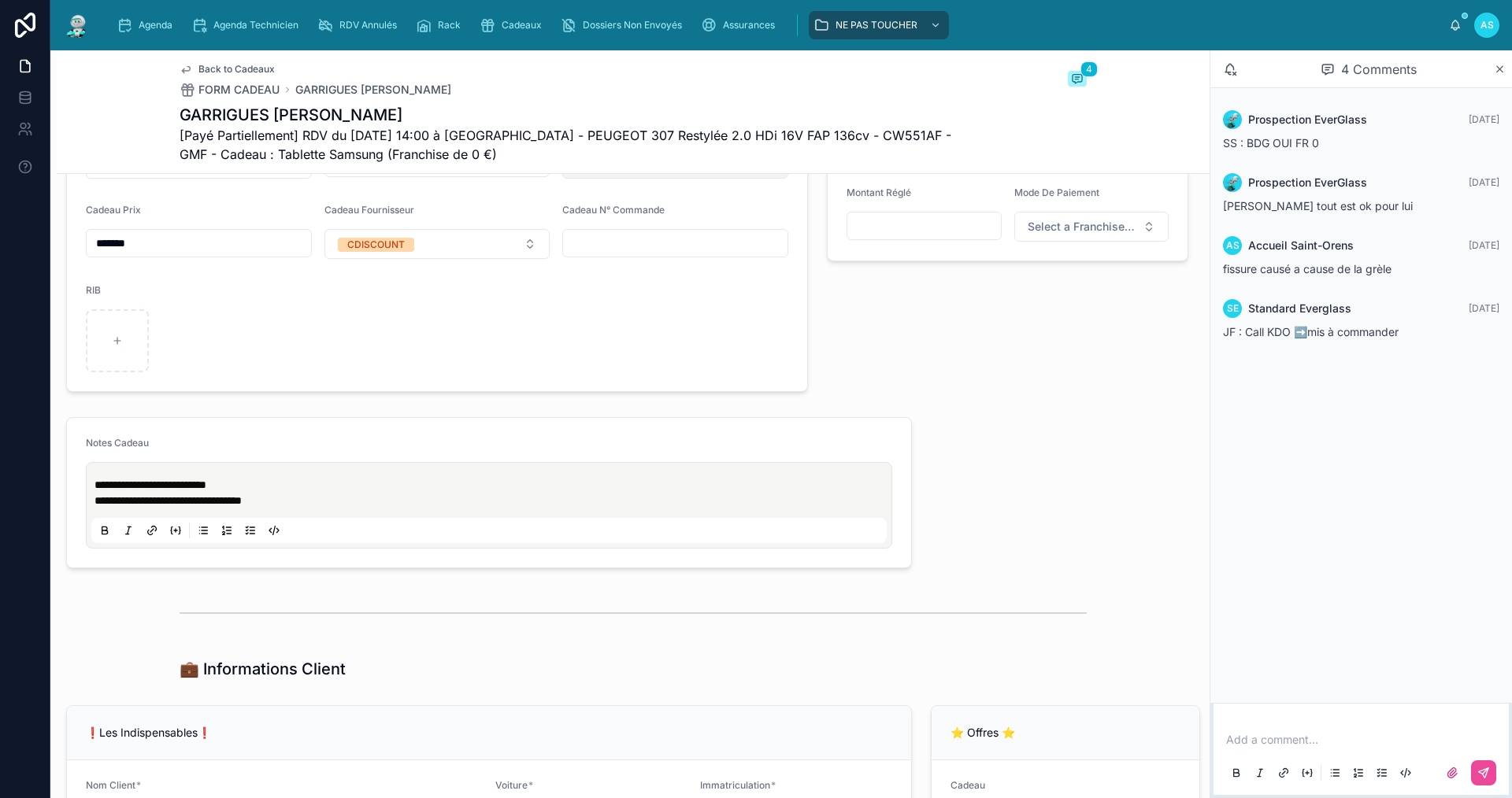
scroll to position [1260, 0]
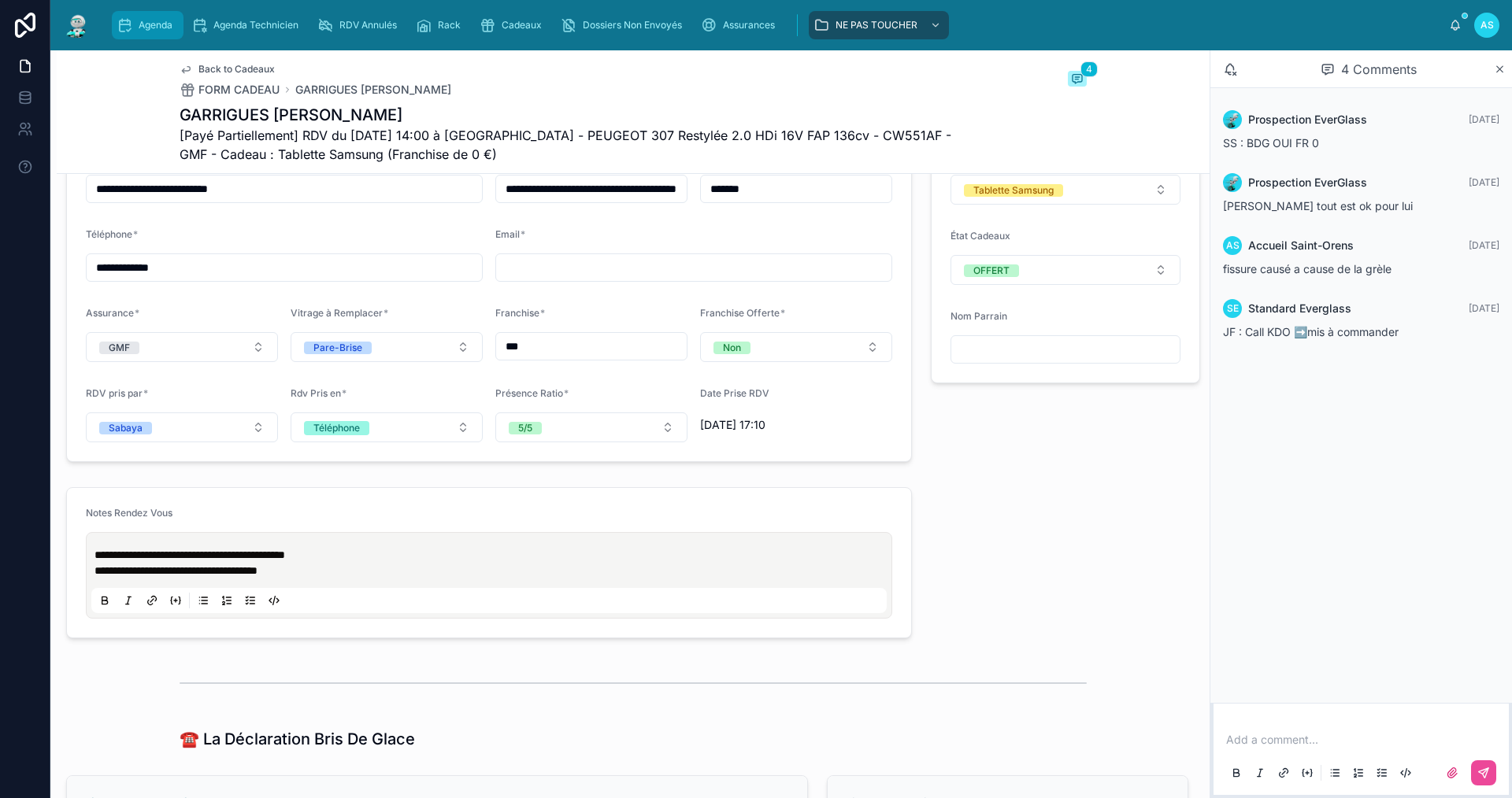
click at [156, 26] on span "Agenda" at bounding box center [156, 25] width 34 height 13
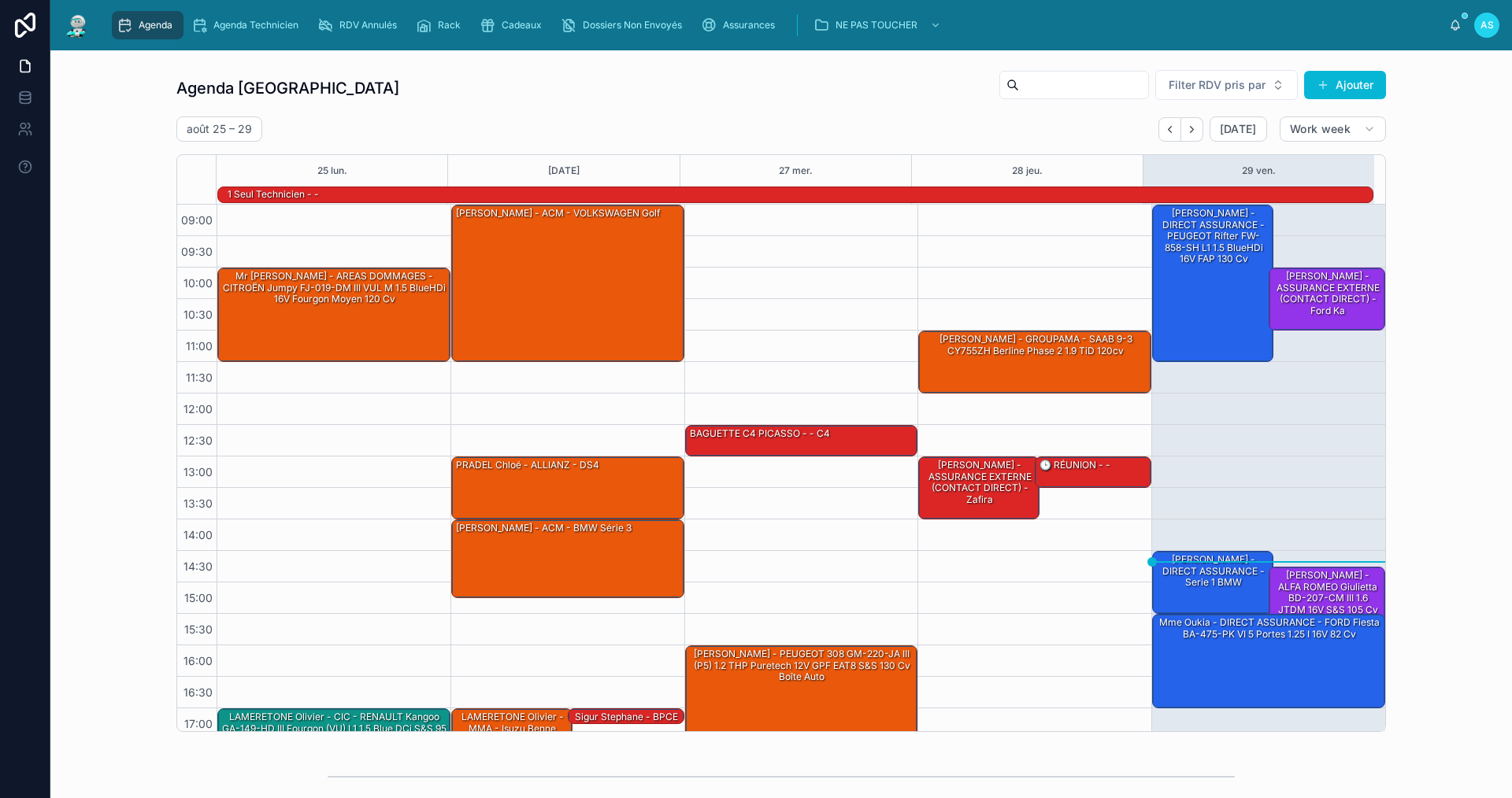
scroll to position [41, 0]
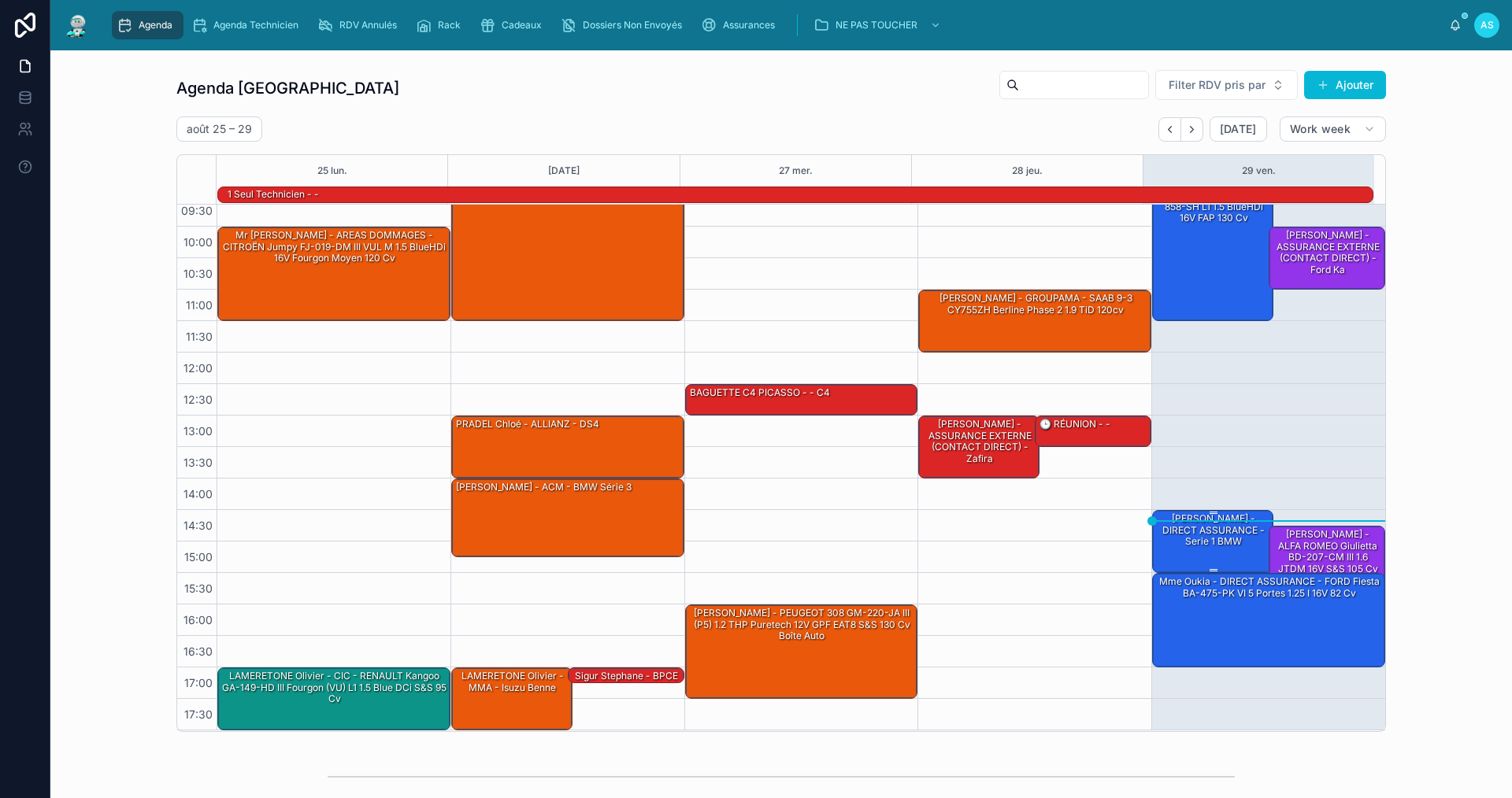
click at [1218, 549] on div "[PERSON_NAME] - DIRECT ASSURANCE - Serie 1 BMW" at bounding box center [1214, 530] width 117 height 37
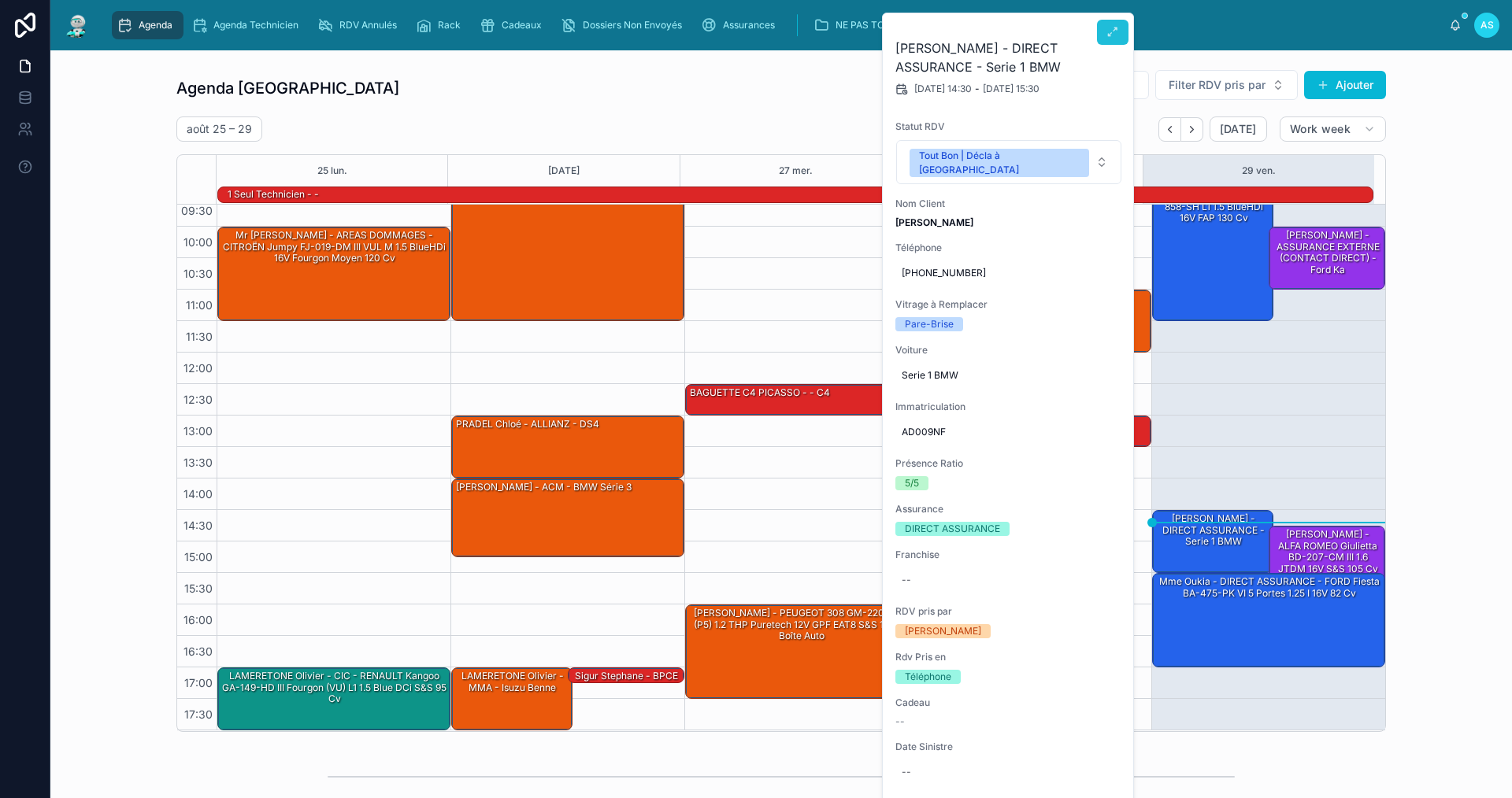
click at [1118, 27] on icon at bounding box center [1113, 33] width 13 height 13
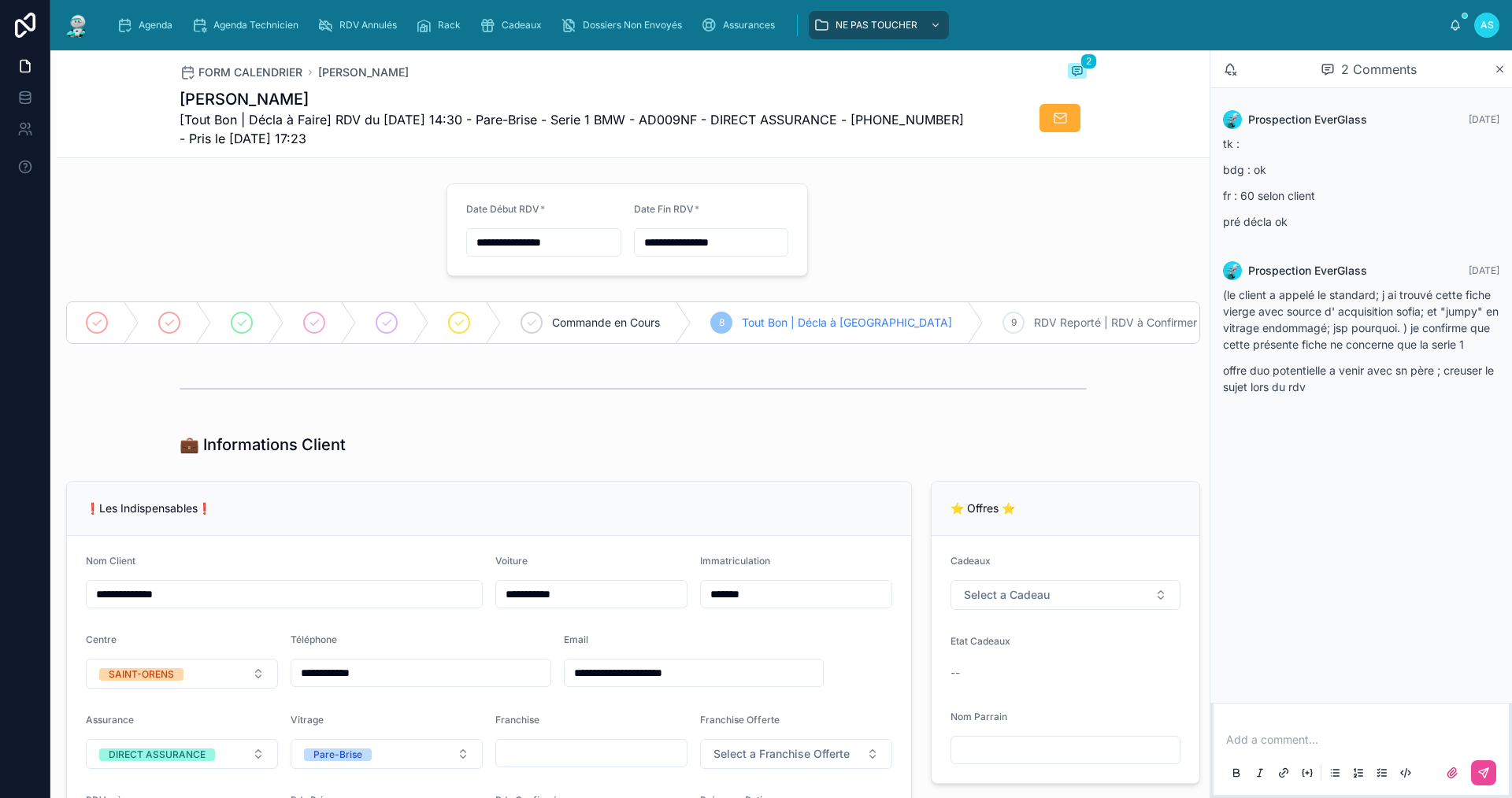
click at [1345, 750] on div "Add a comment..." at bounding box center [1361, 755] width 276 height 66
click at [1328, 737] on p at bounding box center [1364, 740] width 276 height 16
click at [1483, 775] on icon at bounding box center [1484, 773] width 13 height 13
click at [248, 322] on div at bounding box center [242, 323] width 22 height 22
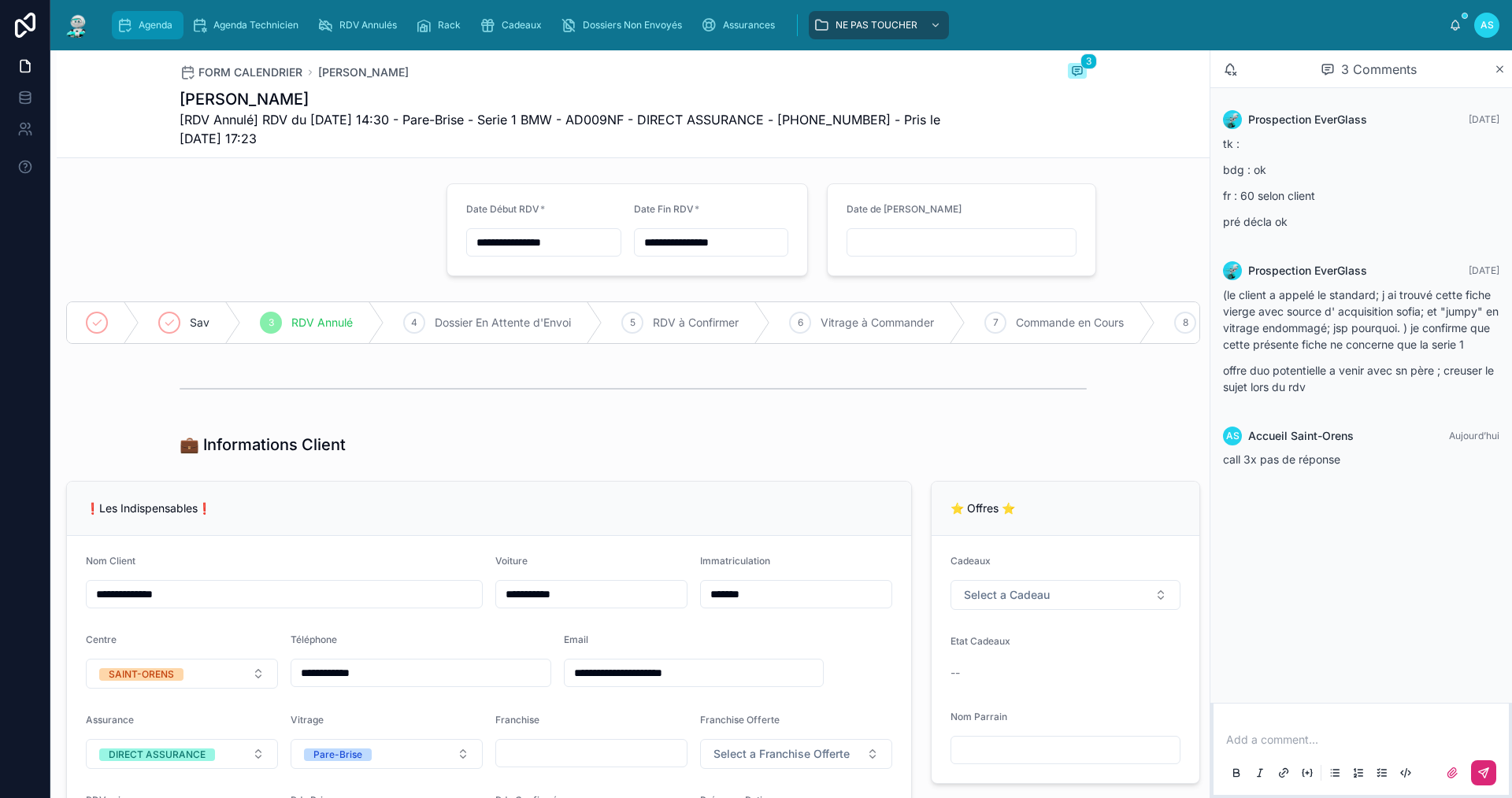
click at [140, 30] on span "Agenda" at bounding box center [156, 25] width 34 height 13
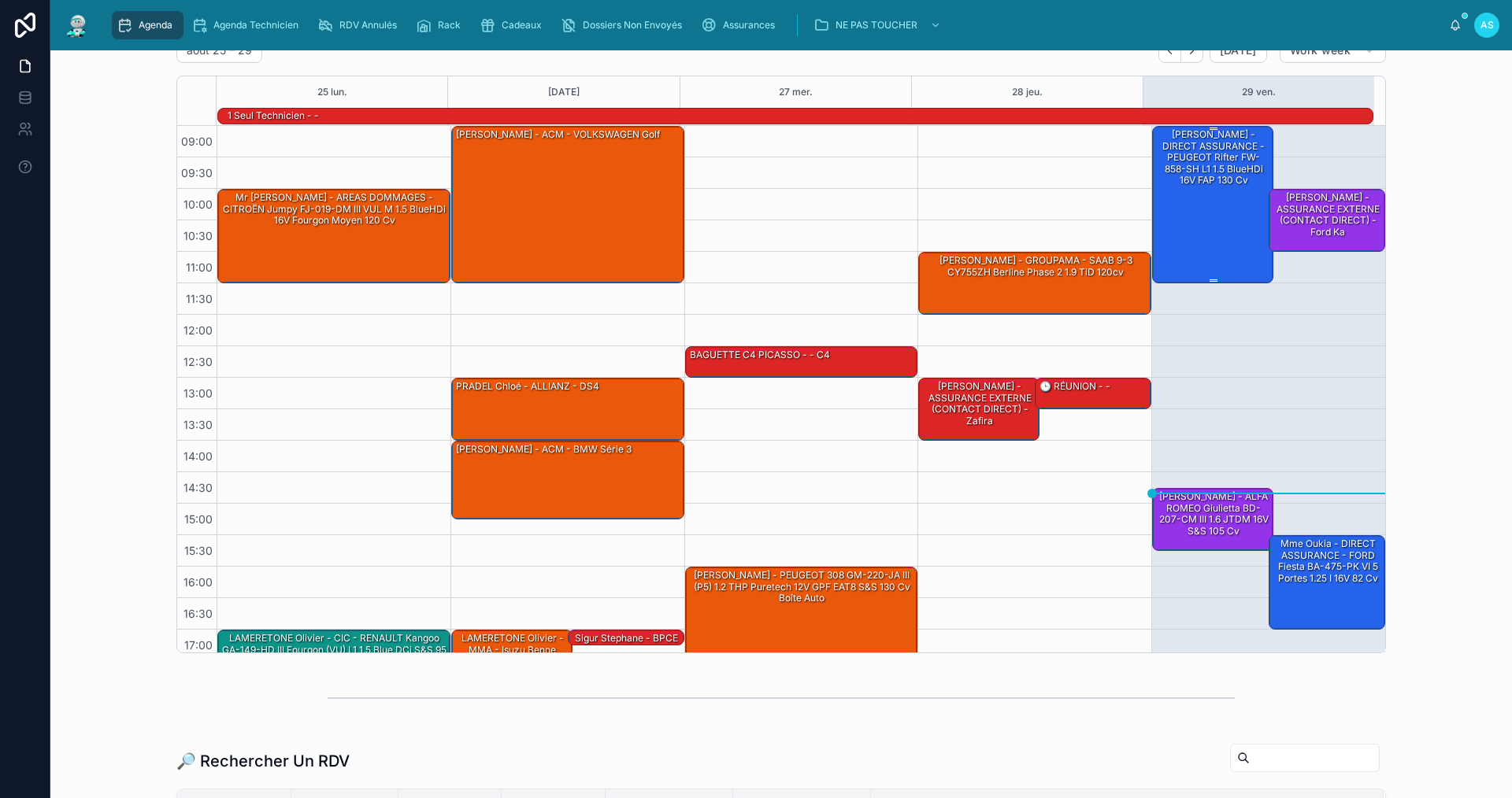
click at [1177, 151] on div "[PERSON_NAME] - DIRECT ASSURANCE - PEUGEOT Rifter FW-858-SH L1 1.5 BlueHDi 16V …" at bounding box center [1214, 157] width 117 height 59
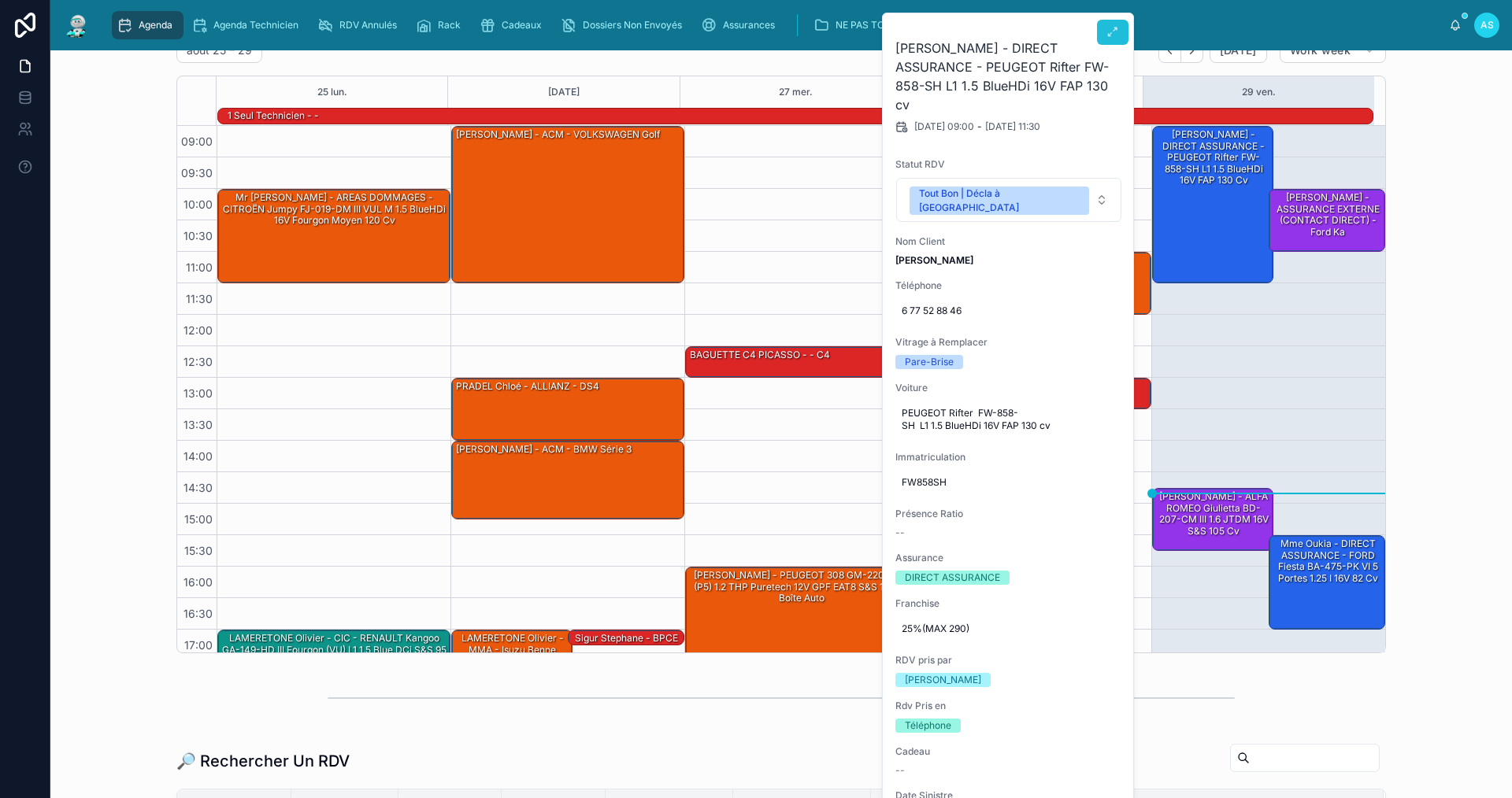
click at [1108, 29] on icon at bounding box center [1113, 33] width 13 height 13
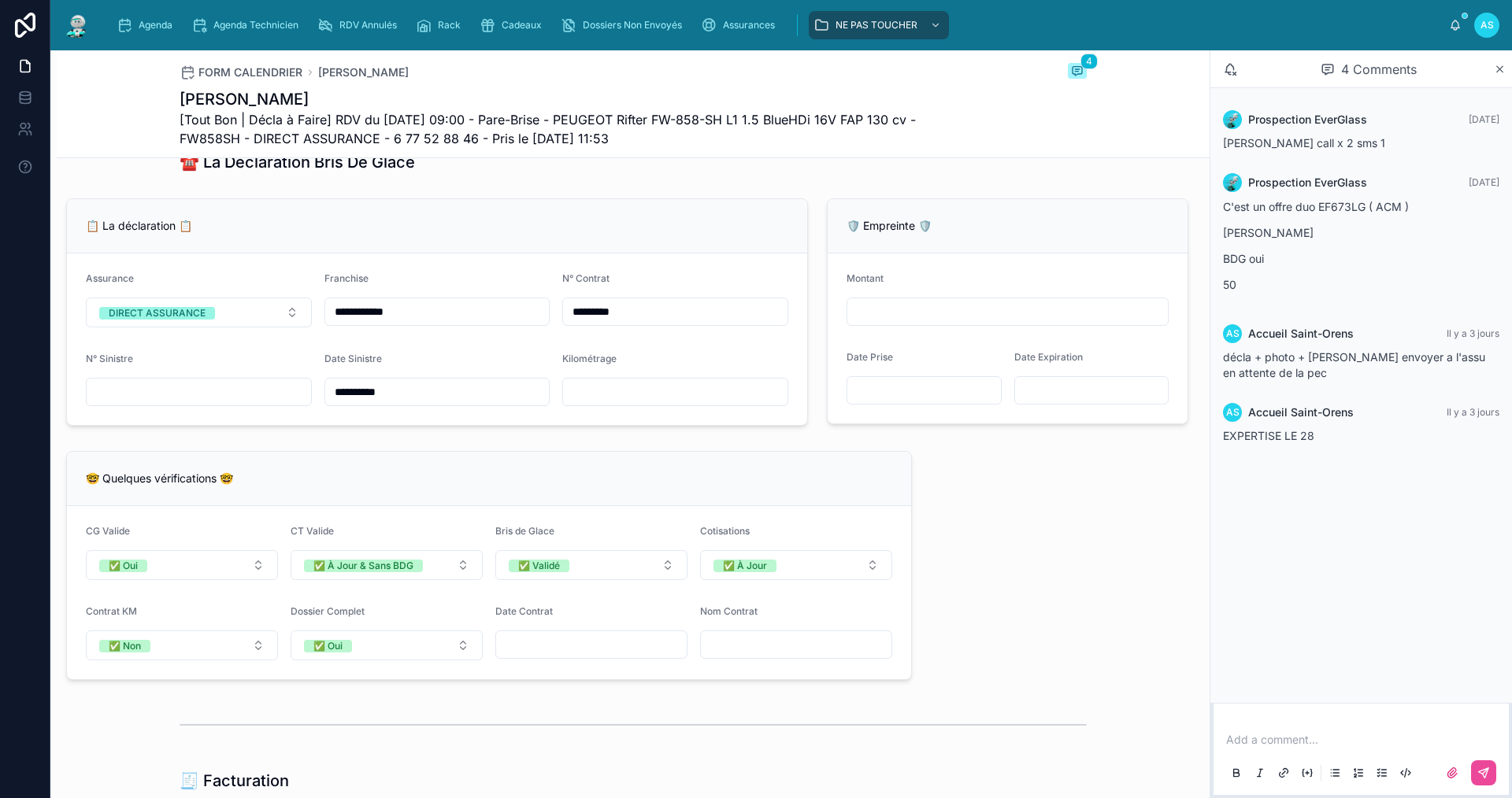
scroll to position [945, 0]
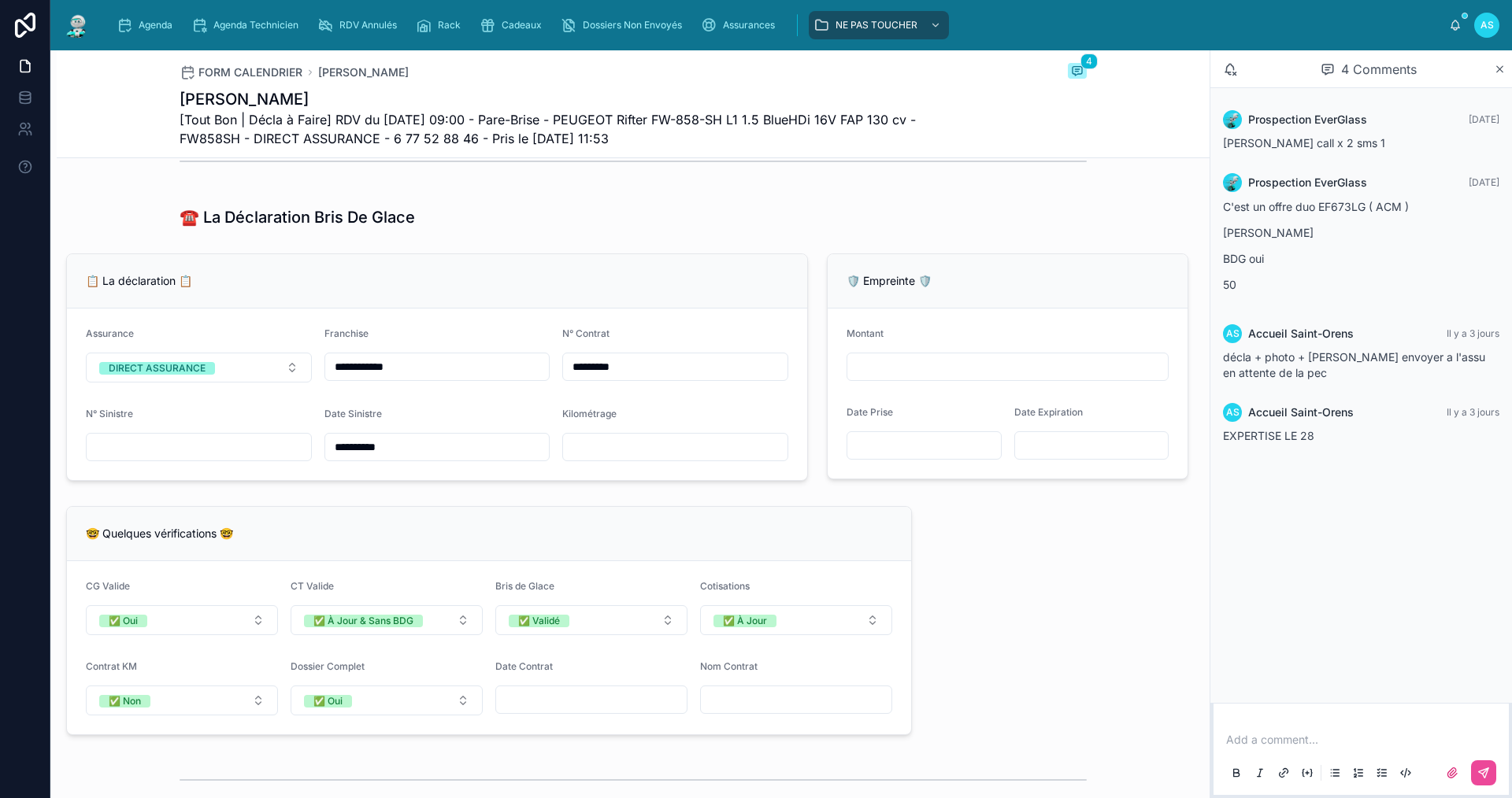
click at [152, 461] on div at bounding box center [198, 447] width 226 height 29
click at [200, 458] on input "text" at bounding box center [198, 447] width 225 height 22
type input "**********"
click at [658, 458] on input "text" at bounding box center [675, 447] width 225 height 22
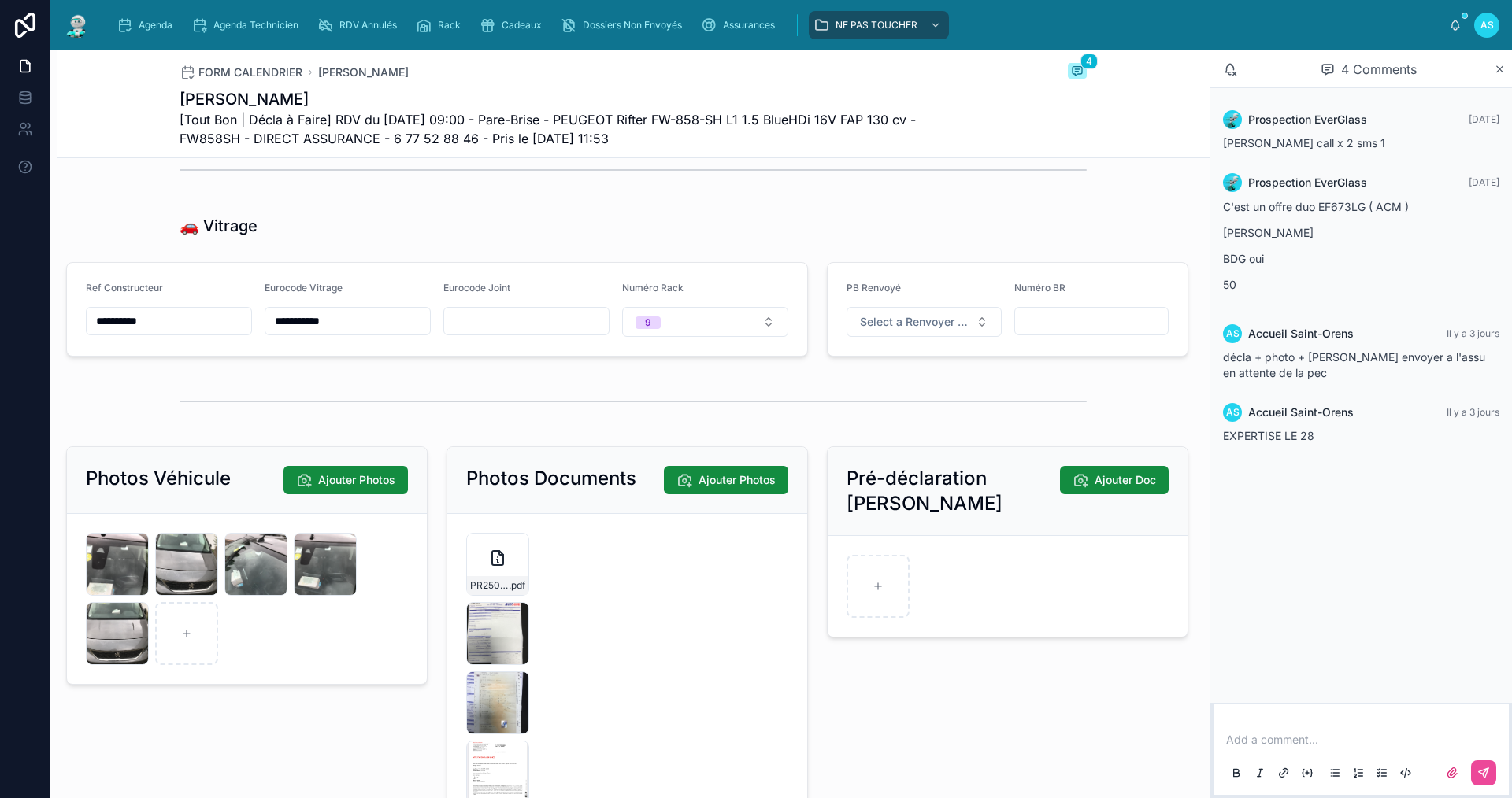
scroll to position [1889, 0]
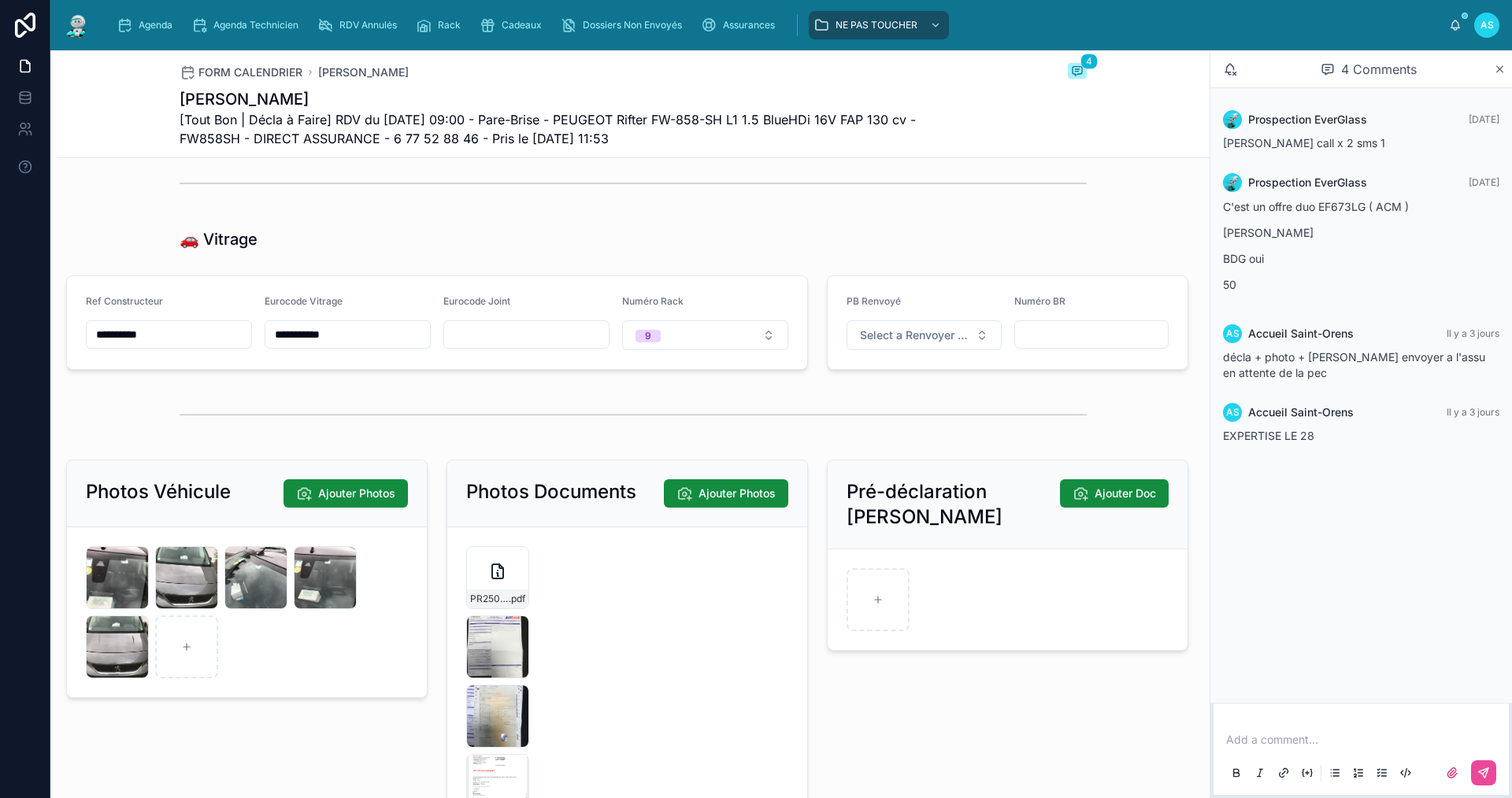
click at [487, 416] on div at bounding box center [633, 415] width 907 height 40
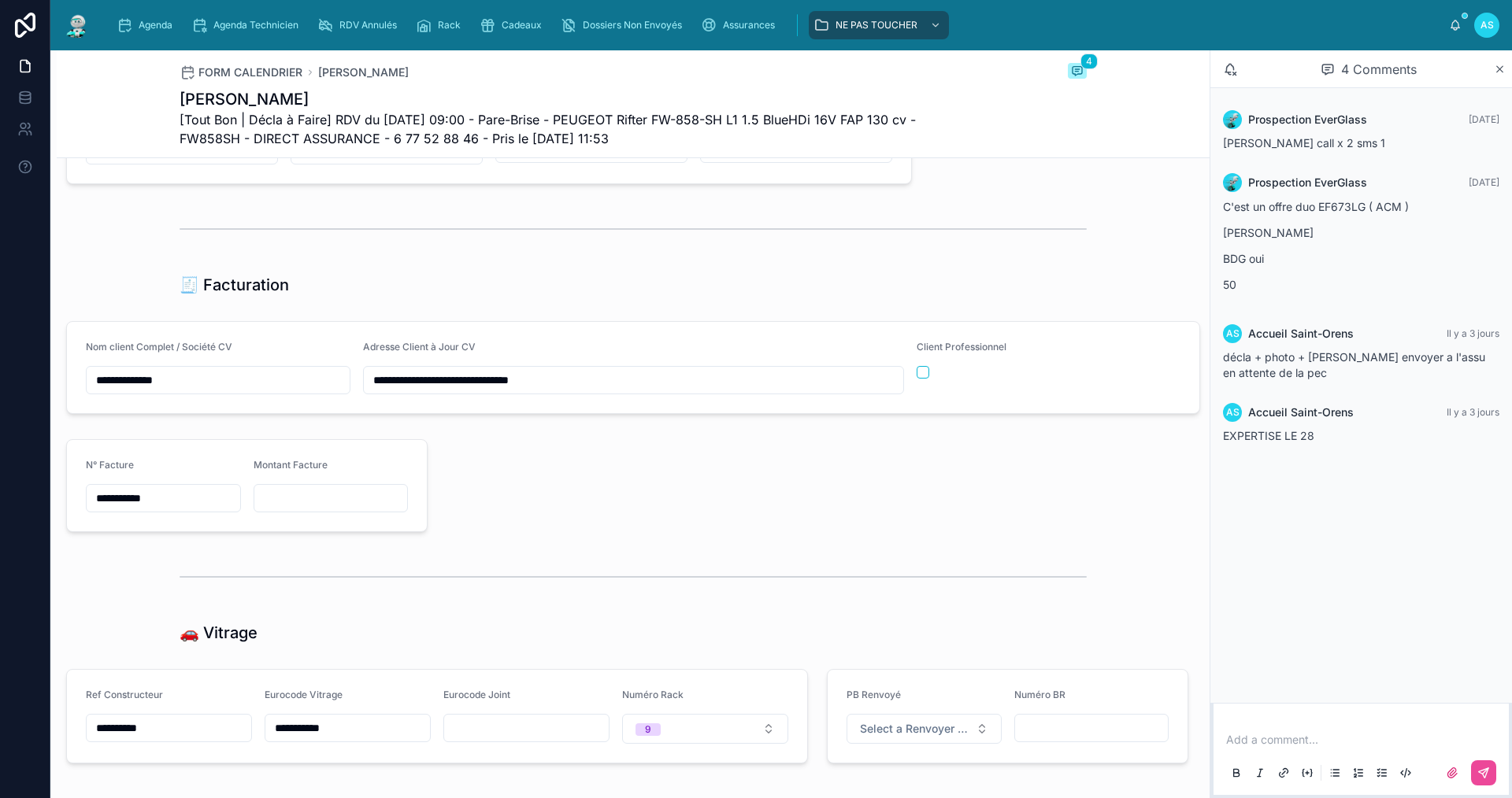
scroll to position [1575, 0]
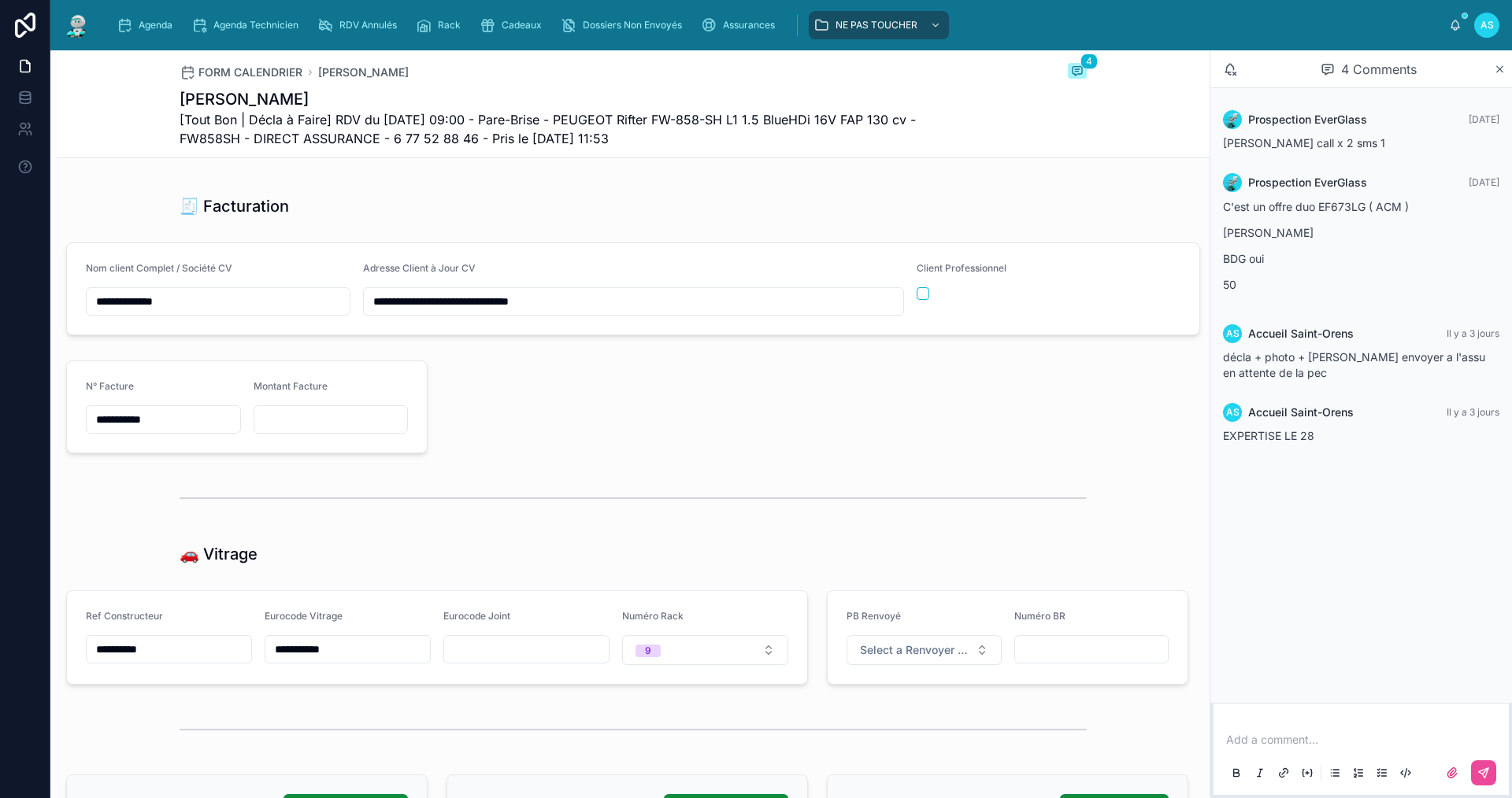
click at [1264, 740] on p at bounding box center [1364, 740] width 276 height 16
click at [737, 176] on div at bounding box center [633, 150] width 1153 height 52
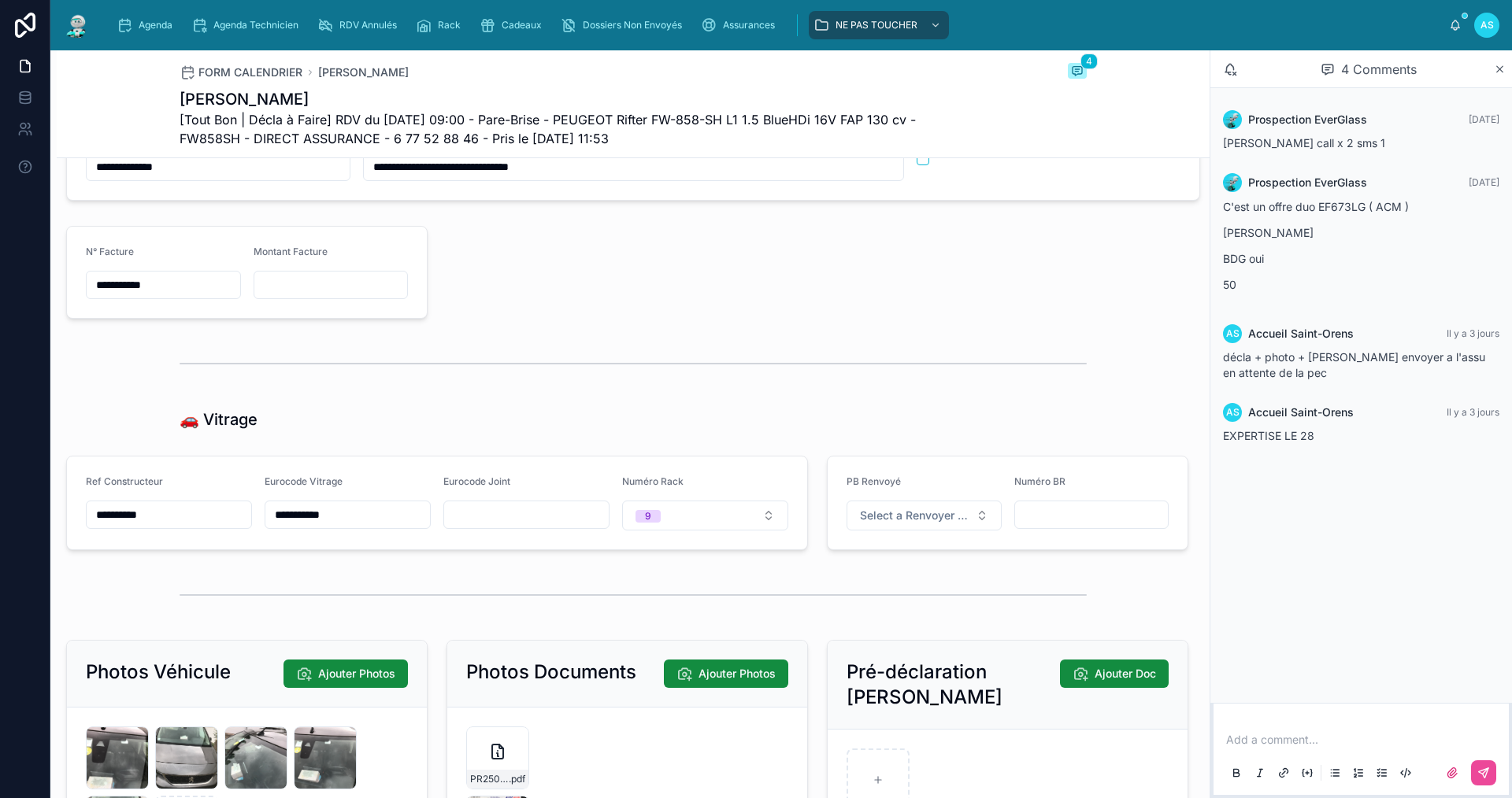
scroll to position [1732, 0]
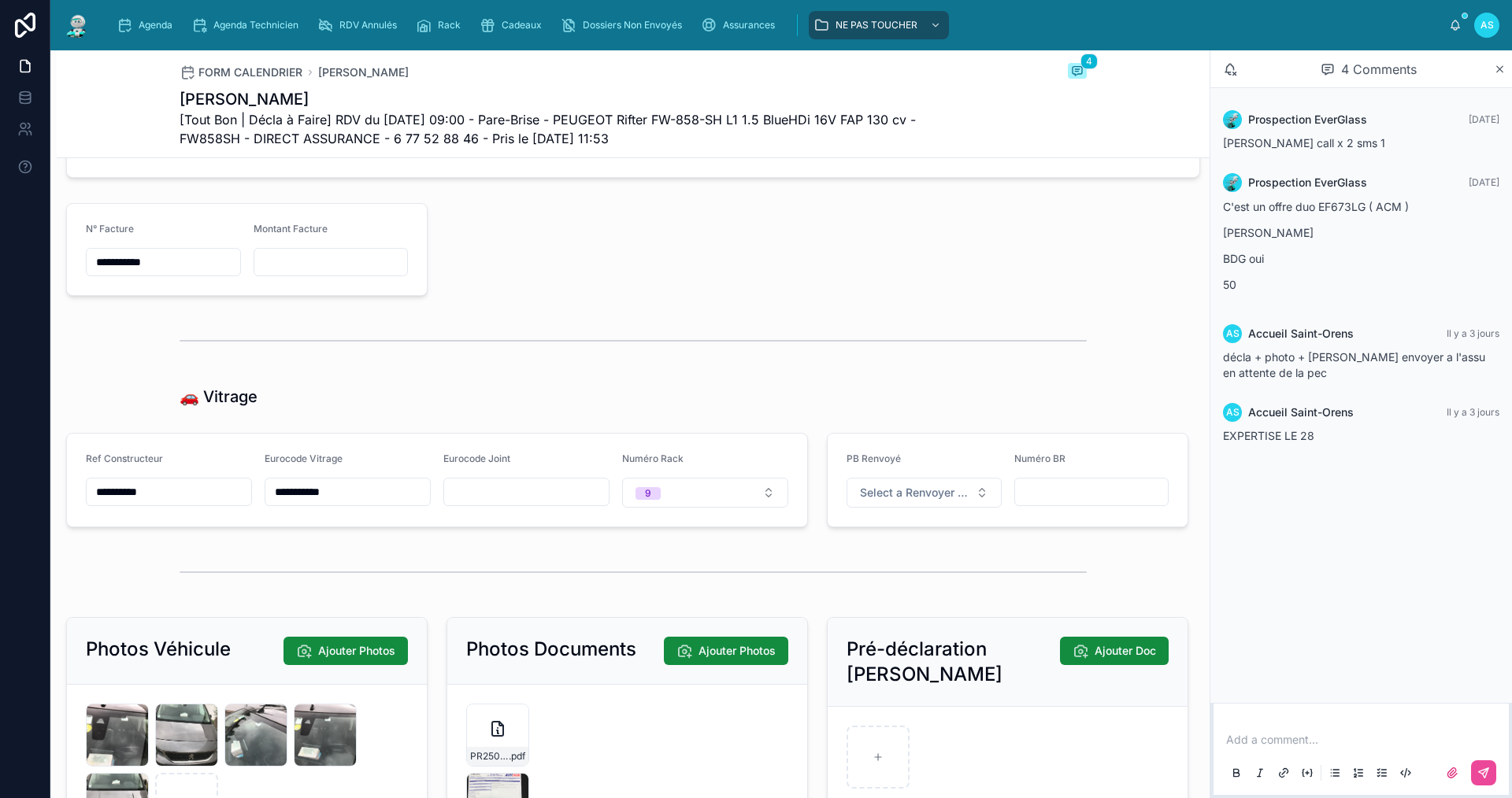
click at [1248, 742] on p at bounding box center [1364, 740] width 276 height 16
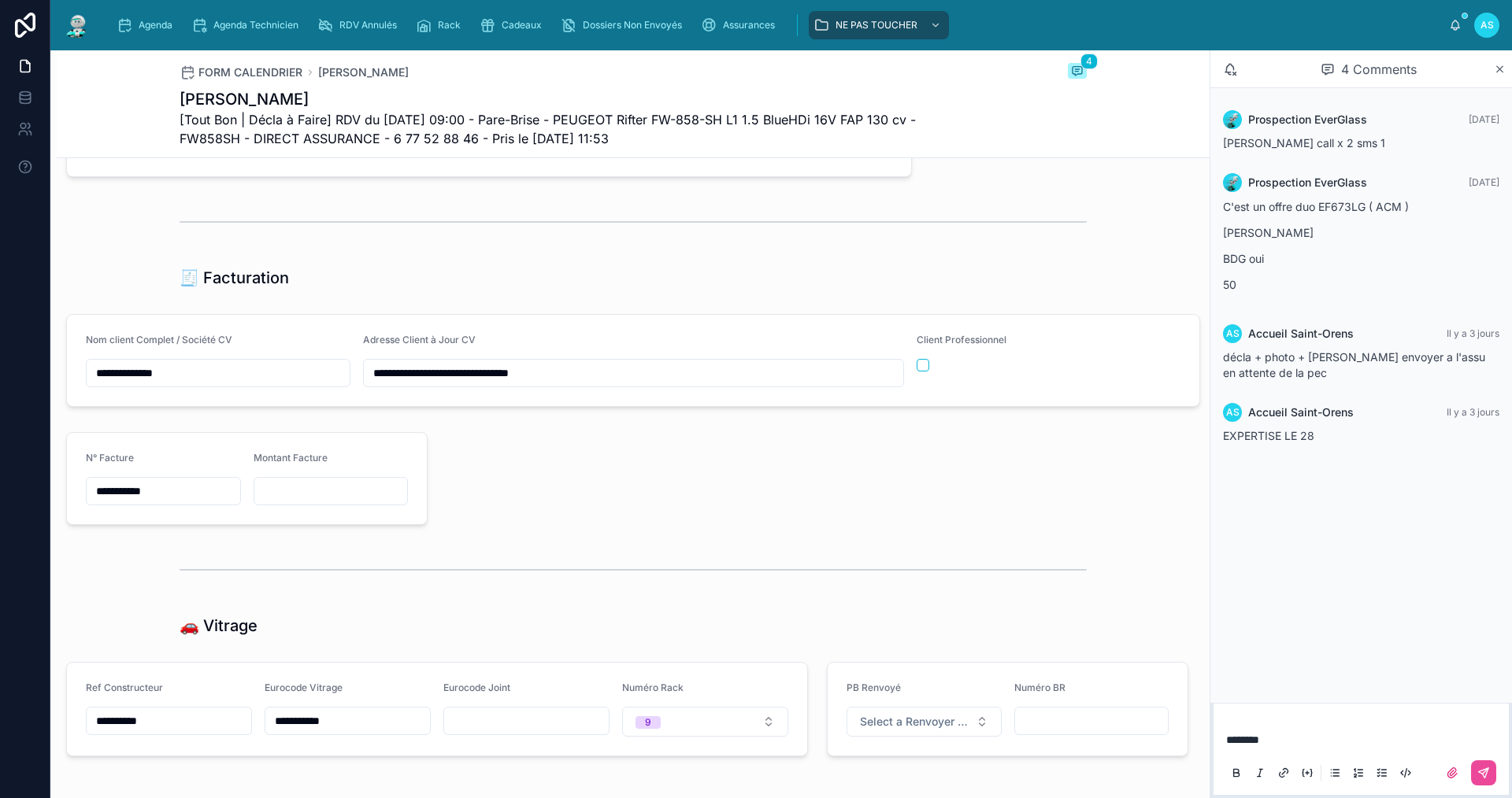
scroll to position [1495, 0]
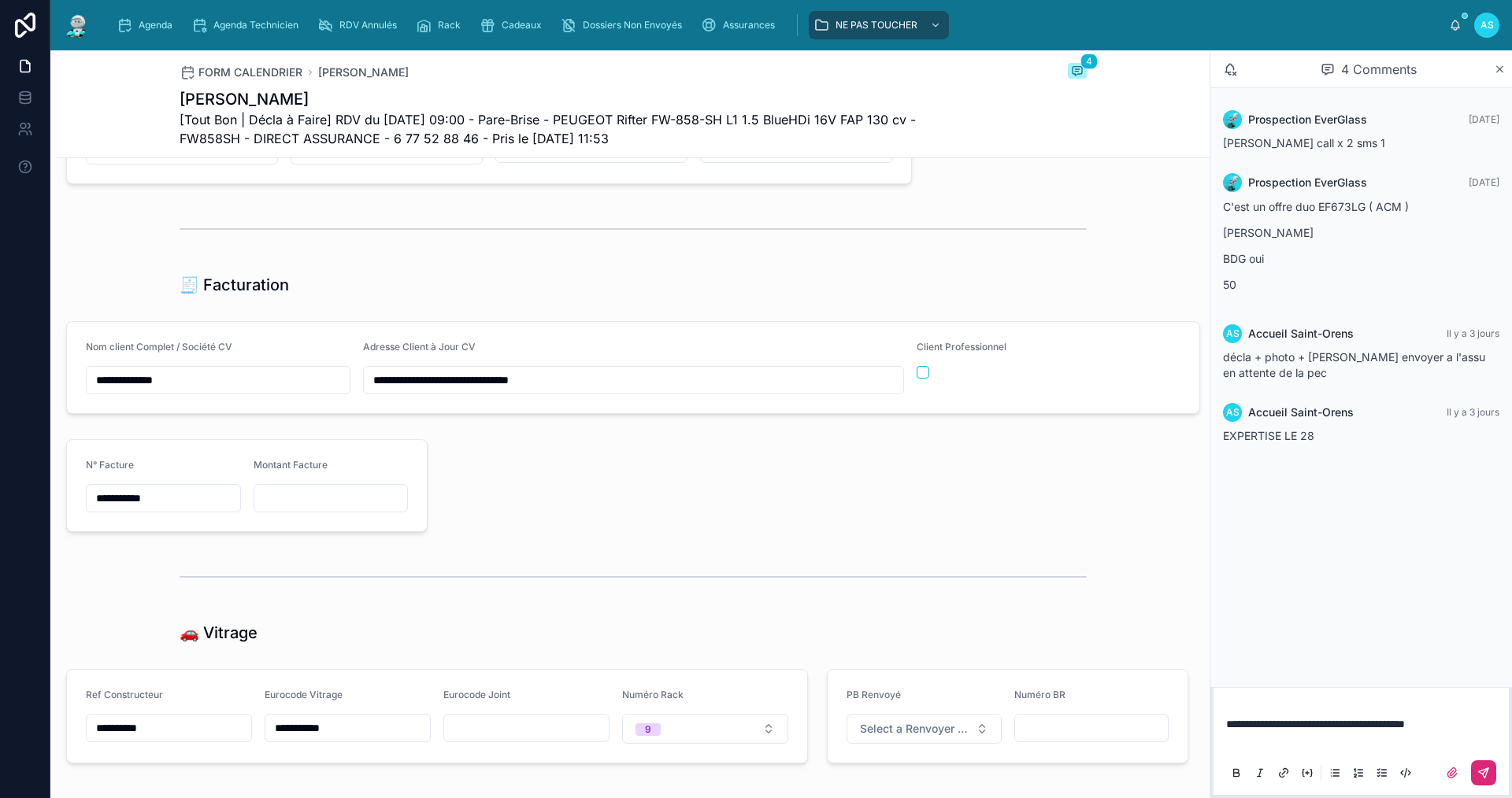
click at [1476, 770] on button at bounding box center [1484, 773] width 25 height 25
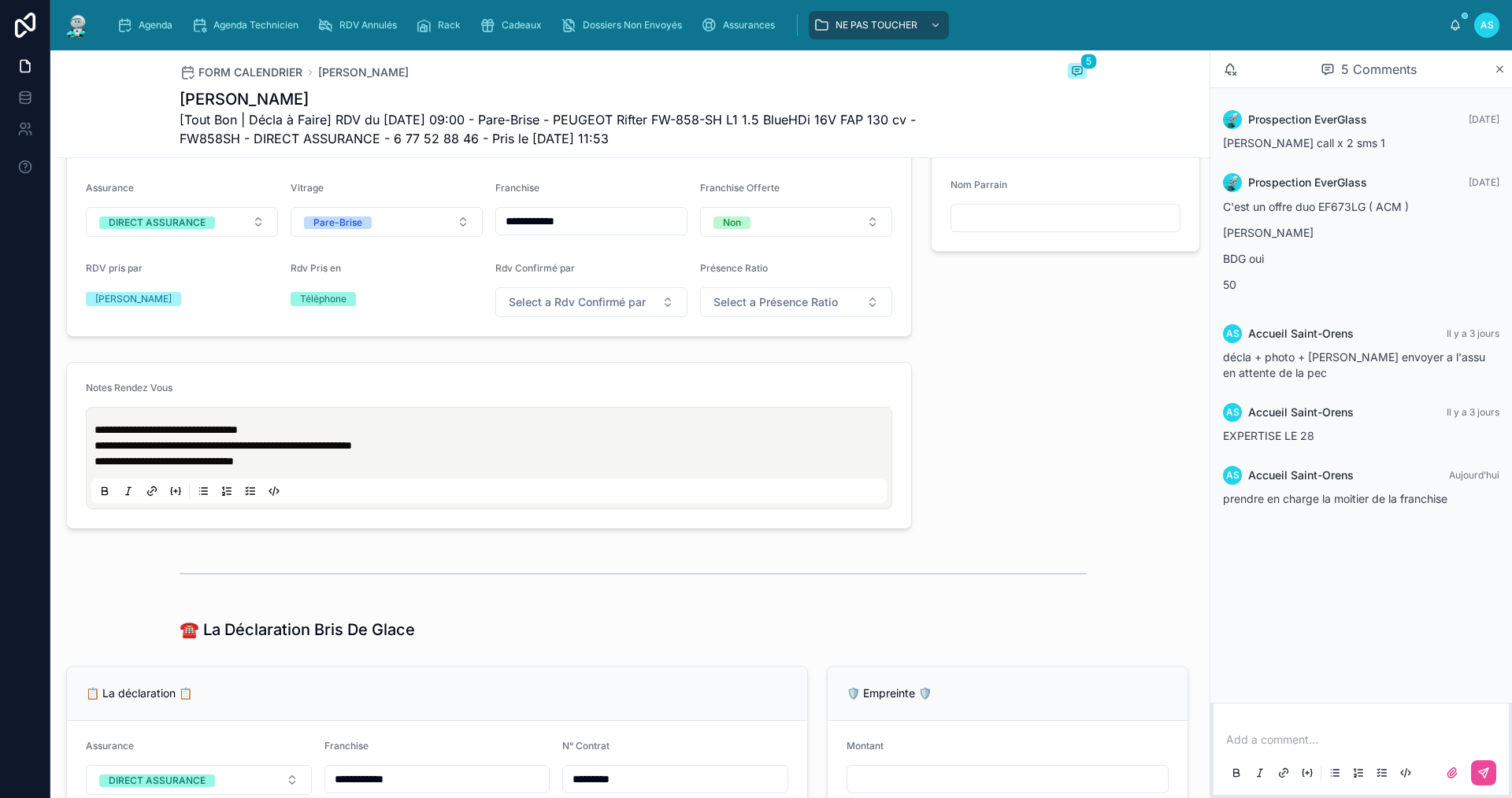
scroll to position [472, 0]
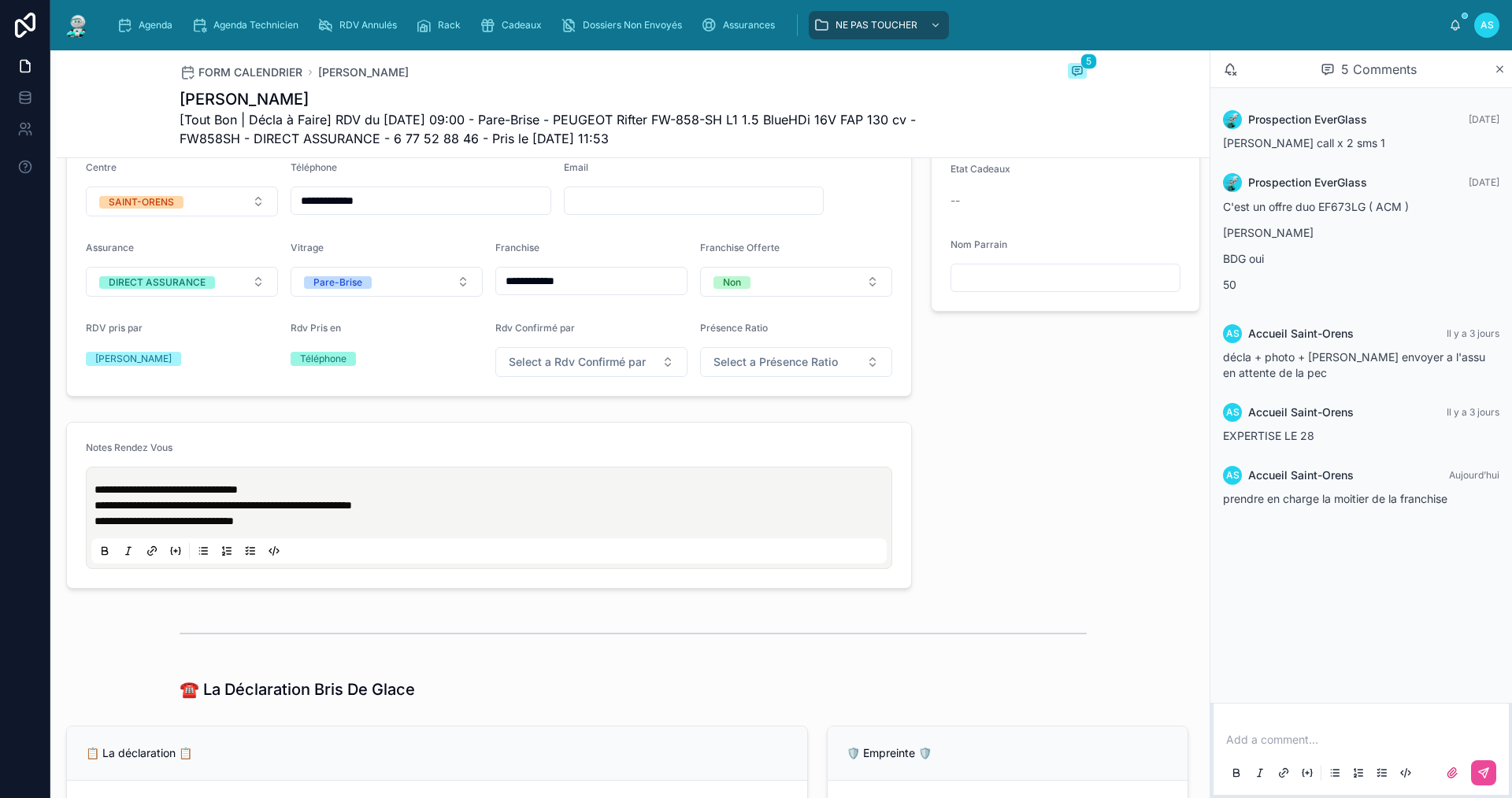
click at [95, 495] on span "**********" at bounding box center [166, 489] width 144 height 11
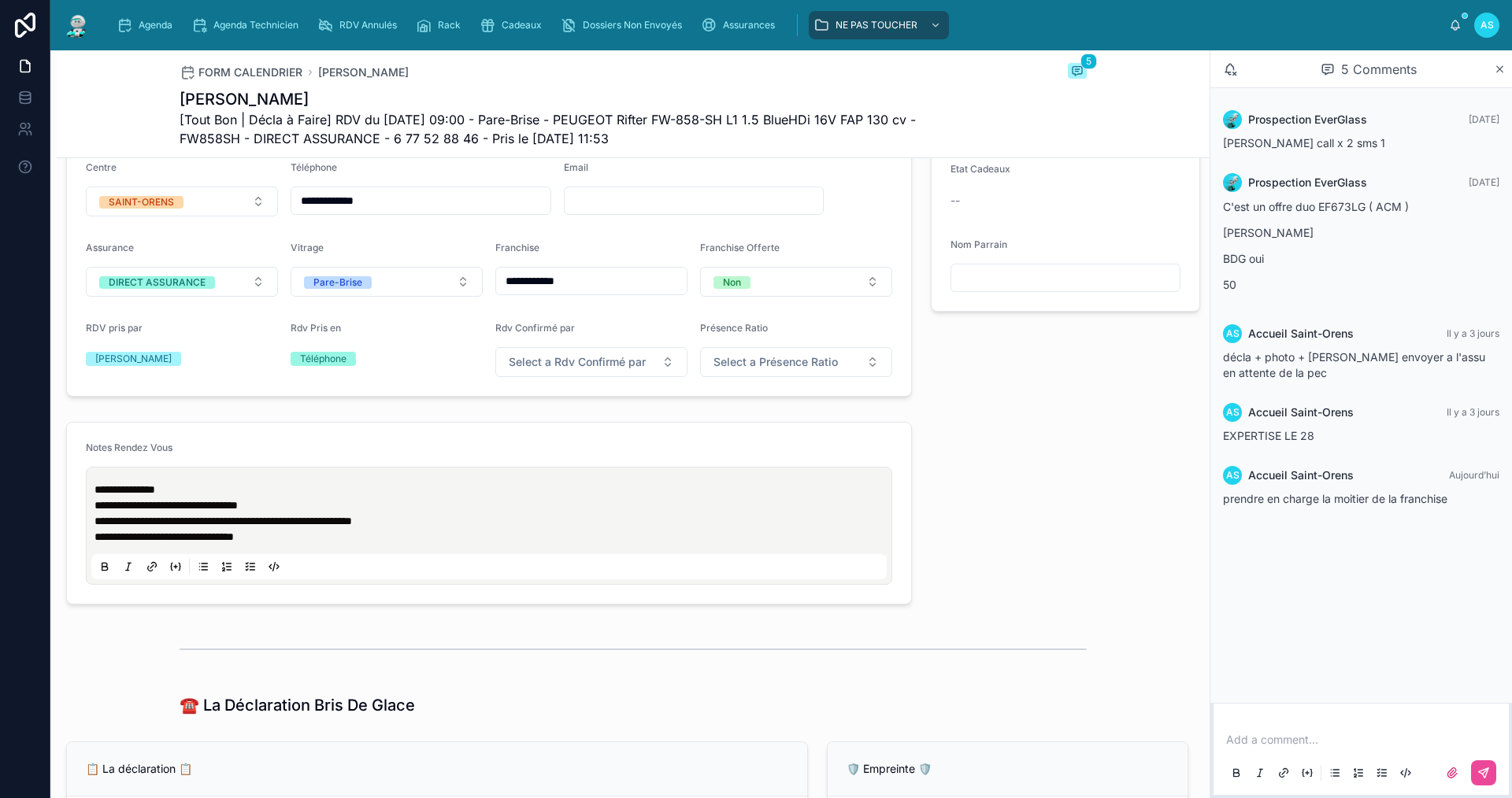
click at [193, 497] on p "**********" at bounding box center [492, 489] width 795 height 16
drag, startPoint x: 247, startPoint y: 496, endPoint x: 79, endPoint y: 490, distance: 168.1
click at [79, 490] on form "**********" at bounding box center [489, 513] width 844 height 181
click at [358, 497] on p "**********" at bounding box center [492, 489] width 795 height 16
click at [337, 497] on p "**********" at bounding box center [492, 489] width 795 height 16
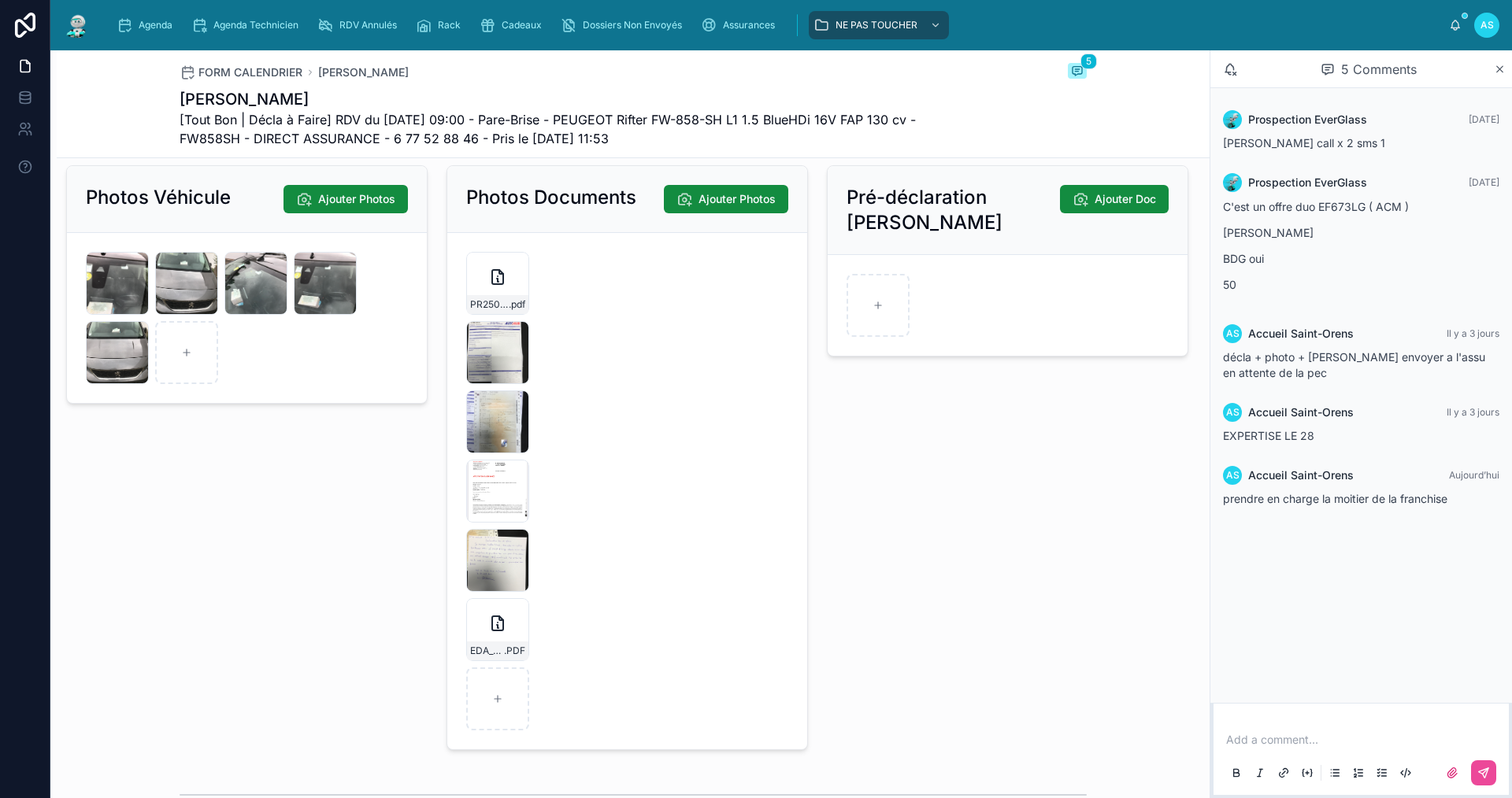
scroll to position [2204, 0]
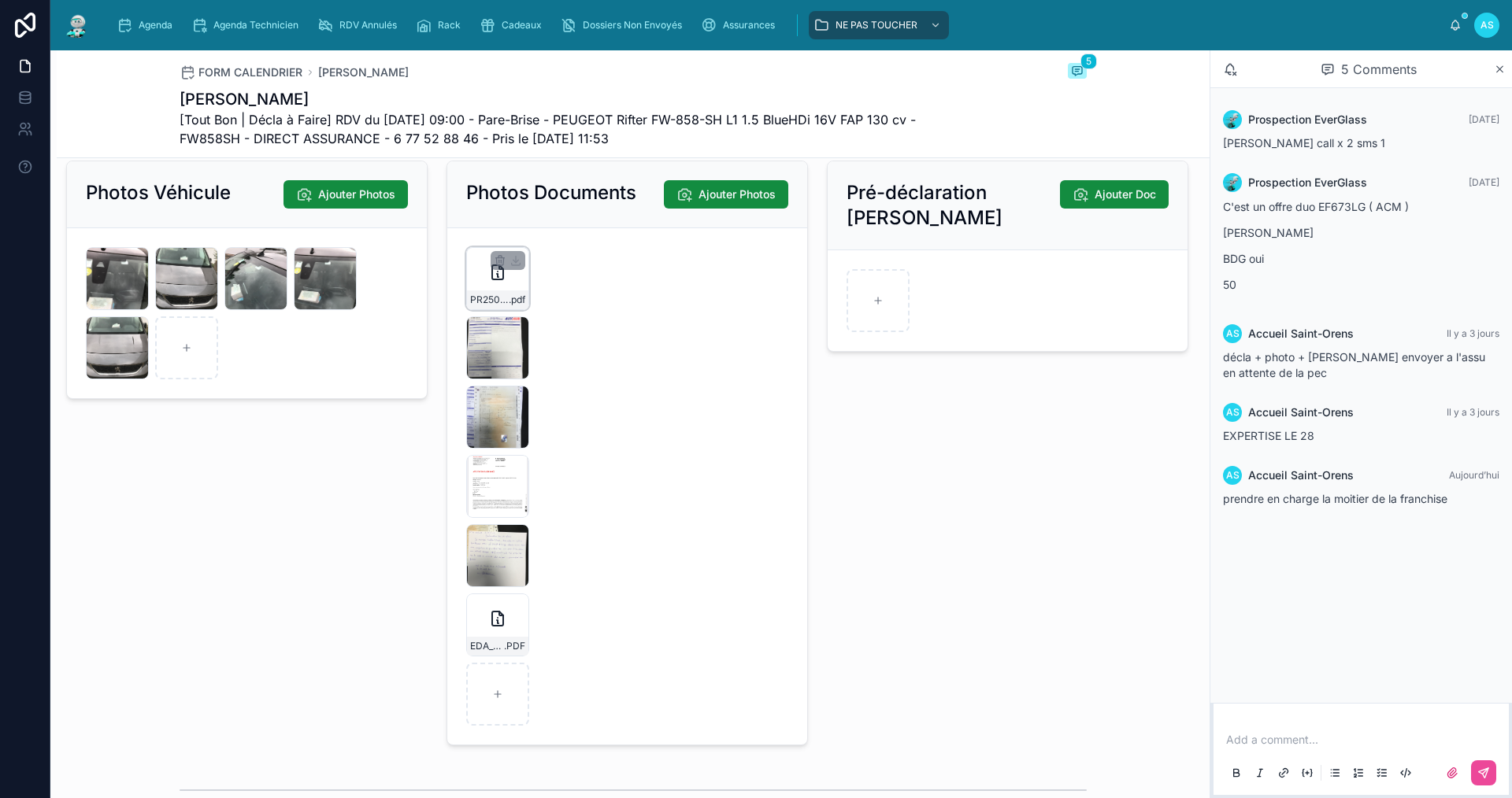
click at [491, 297] on div "PR2508-1634 .pdf" at bounding box center [497, 278] width 63 height 63
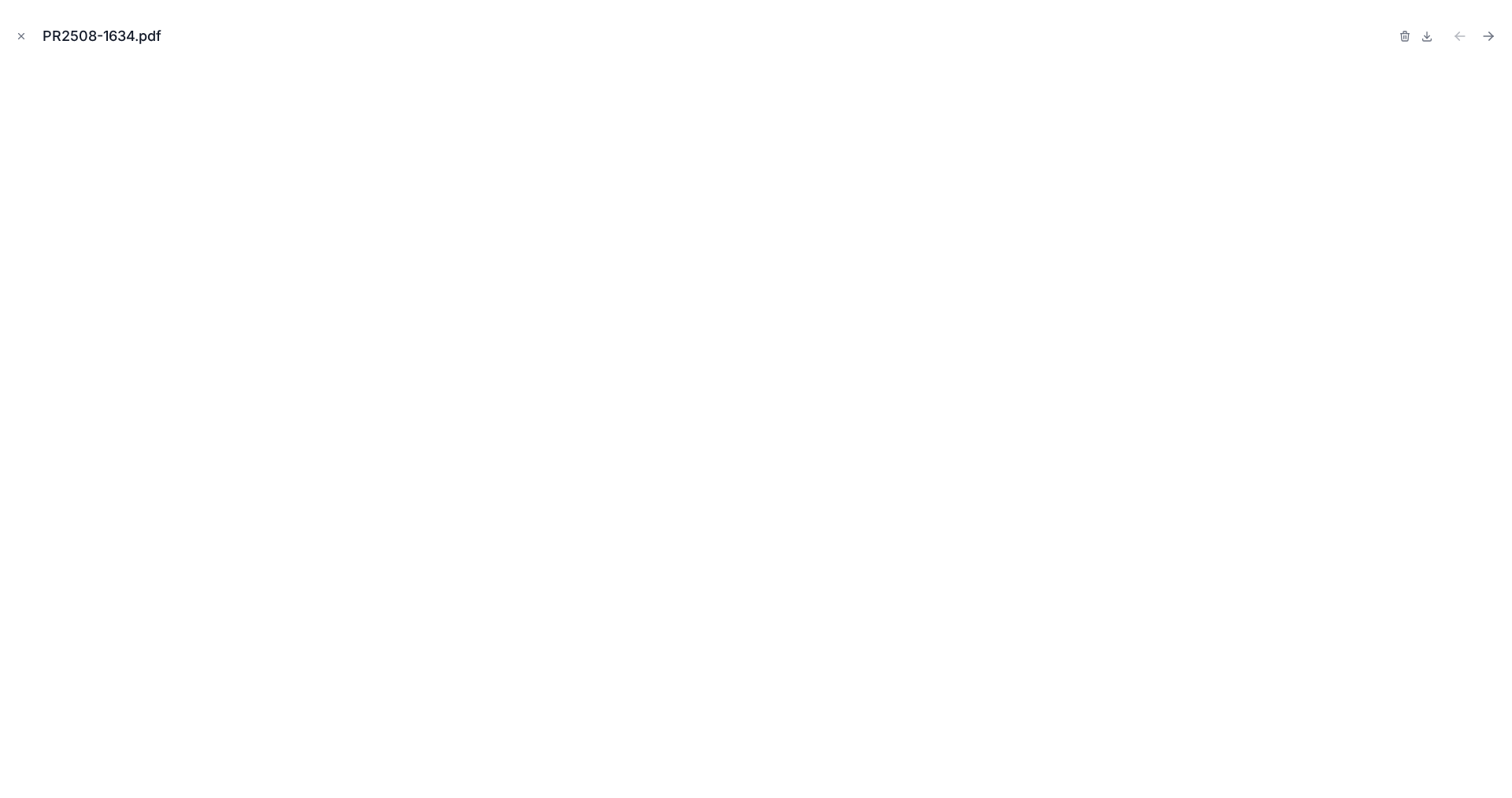
click at [26, 35] on icon "Close modal" at bounding box center [21, 36] width 11 height 11
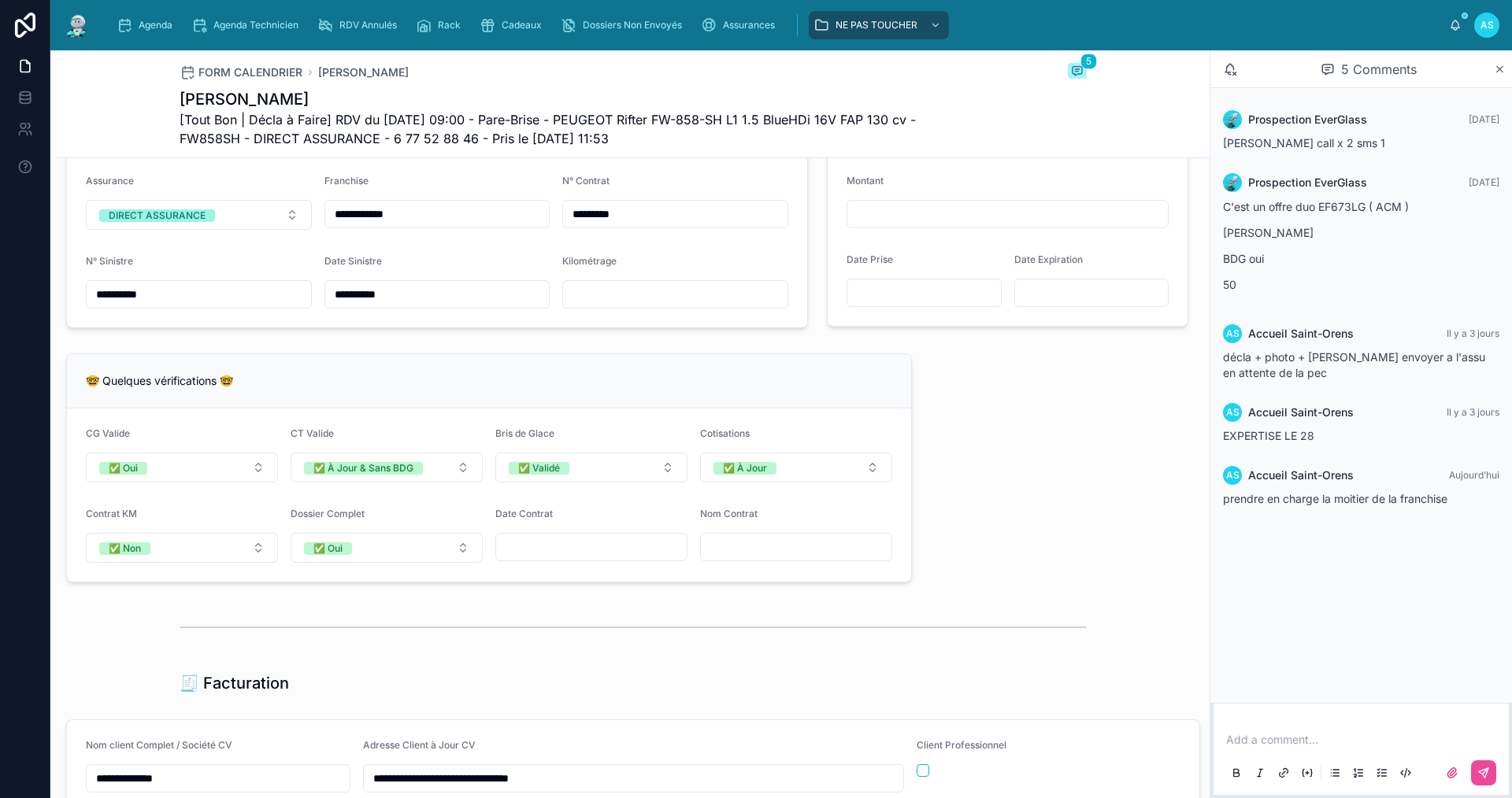
scroll to position [1102, 0]
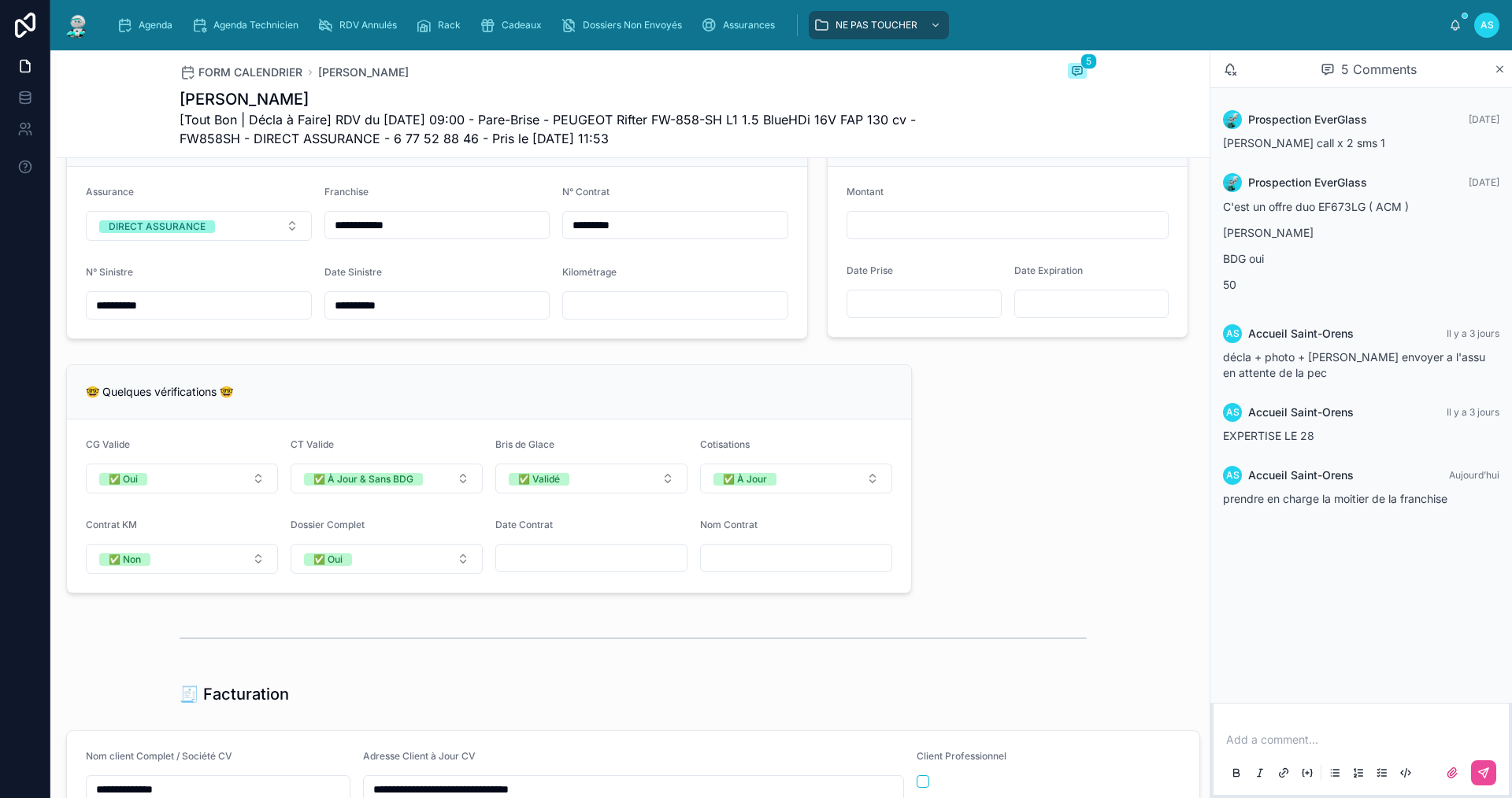
click at [622, 317] on input "text" at bounding box center [675, 305] width 225 height 22
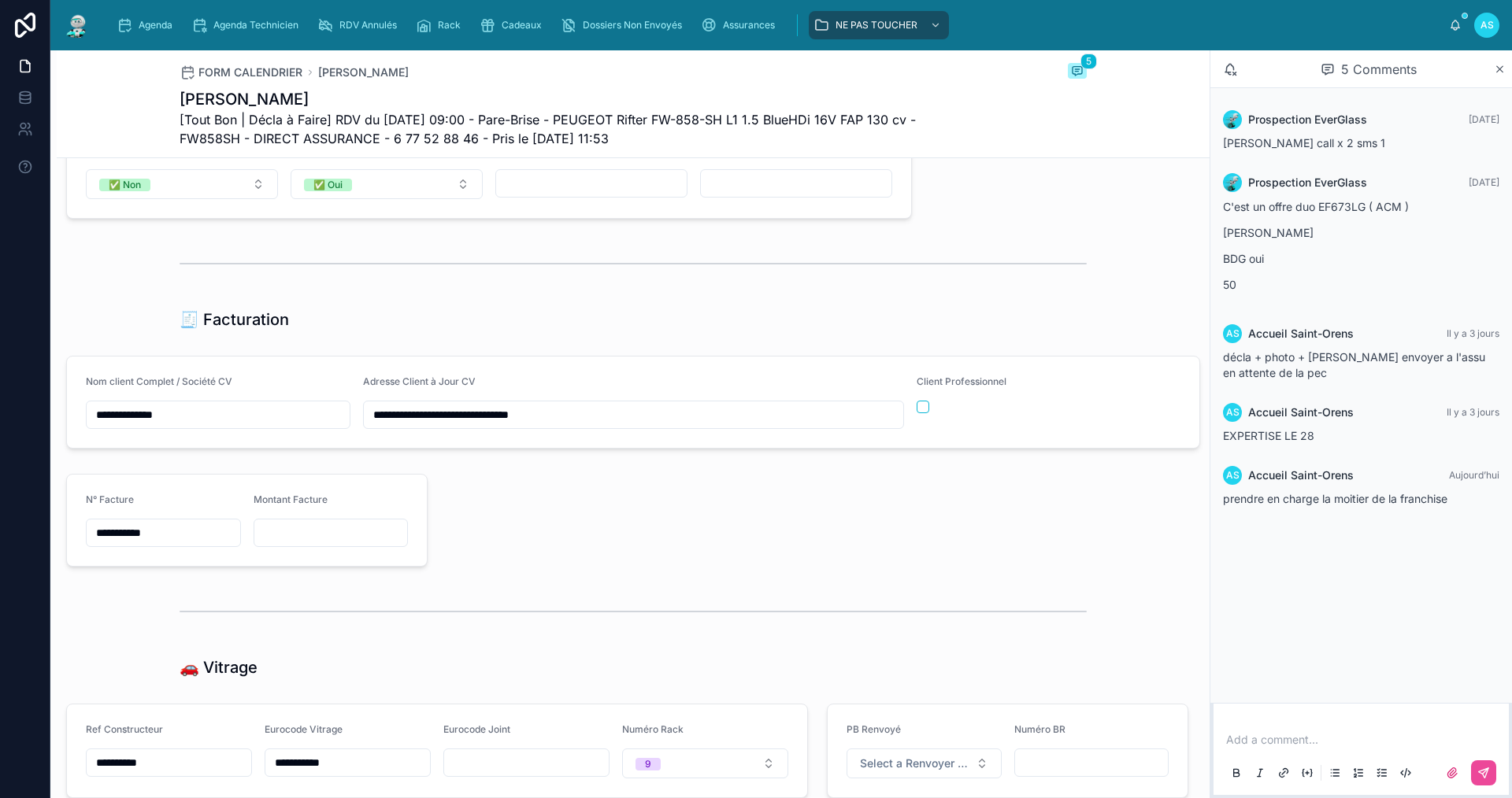
scroll to position [1495, 0]
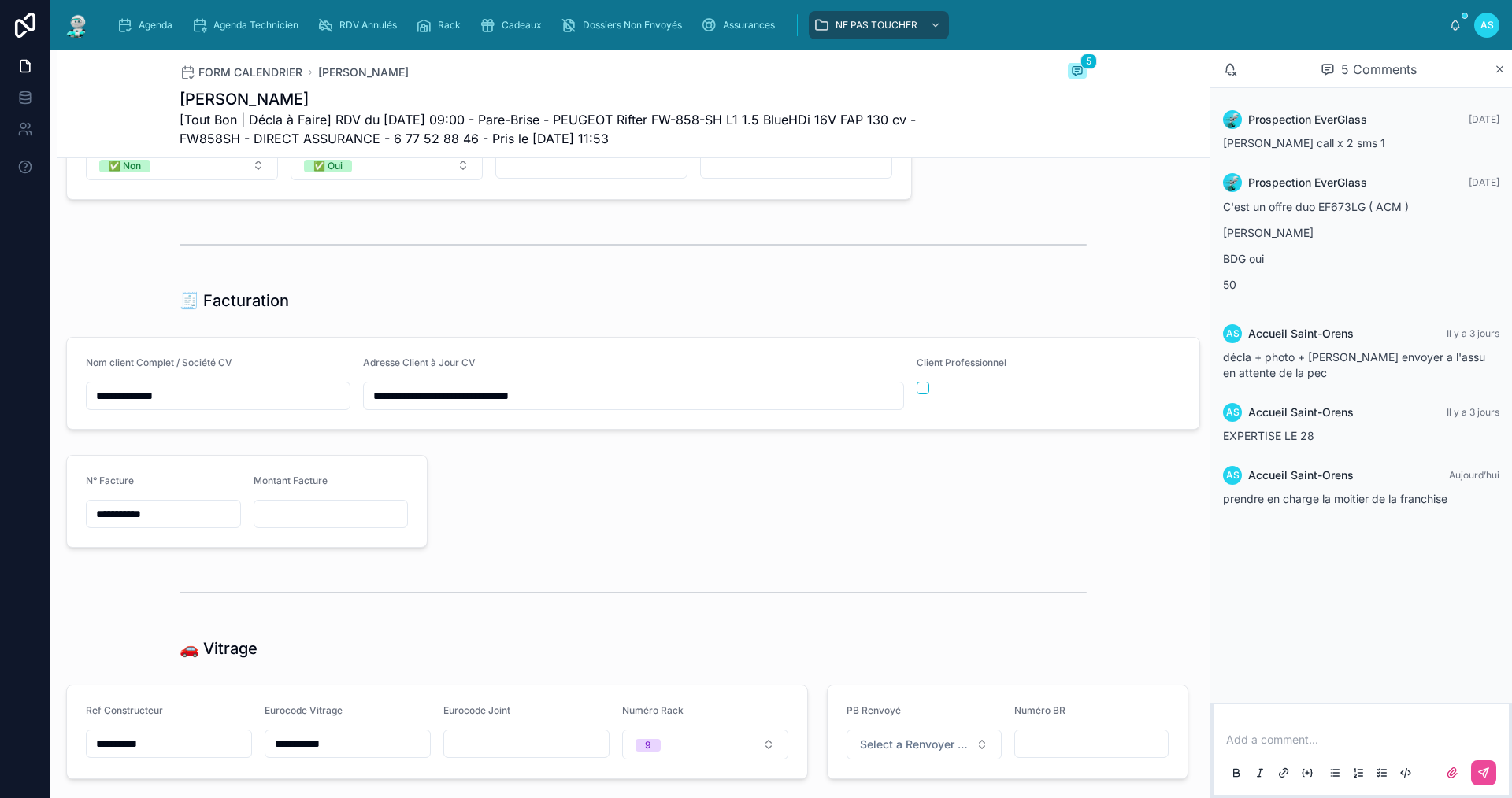
type input "*****"
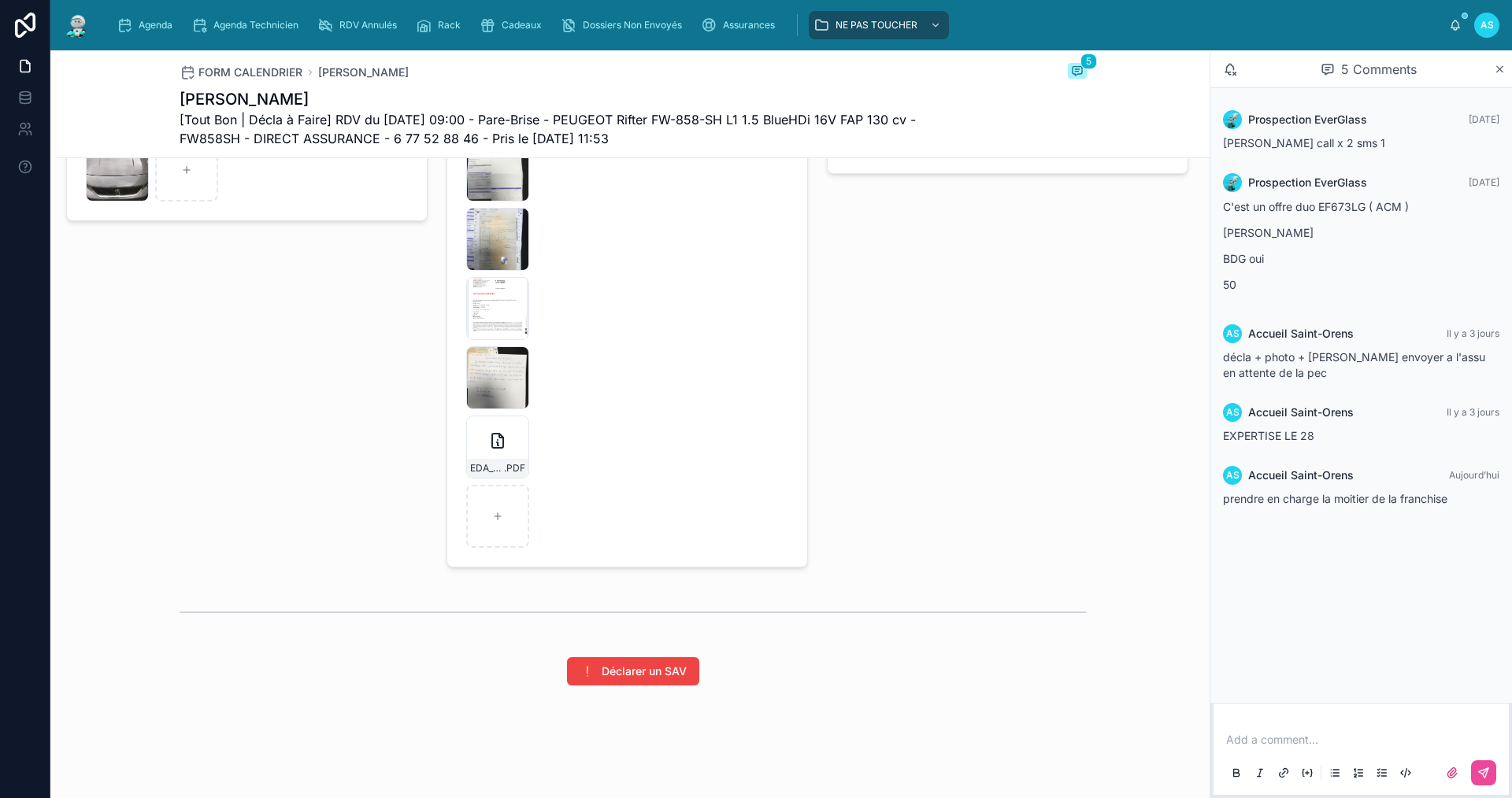
scroll to position [2413, 0]
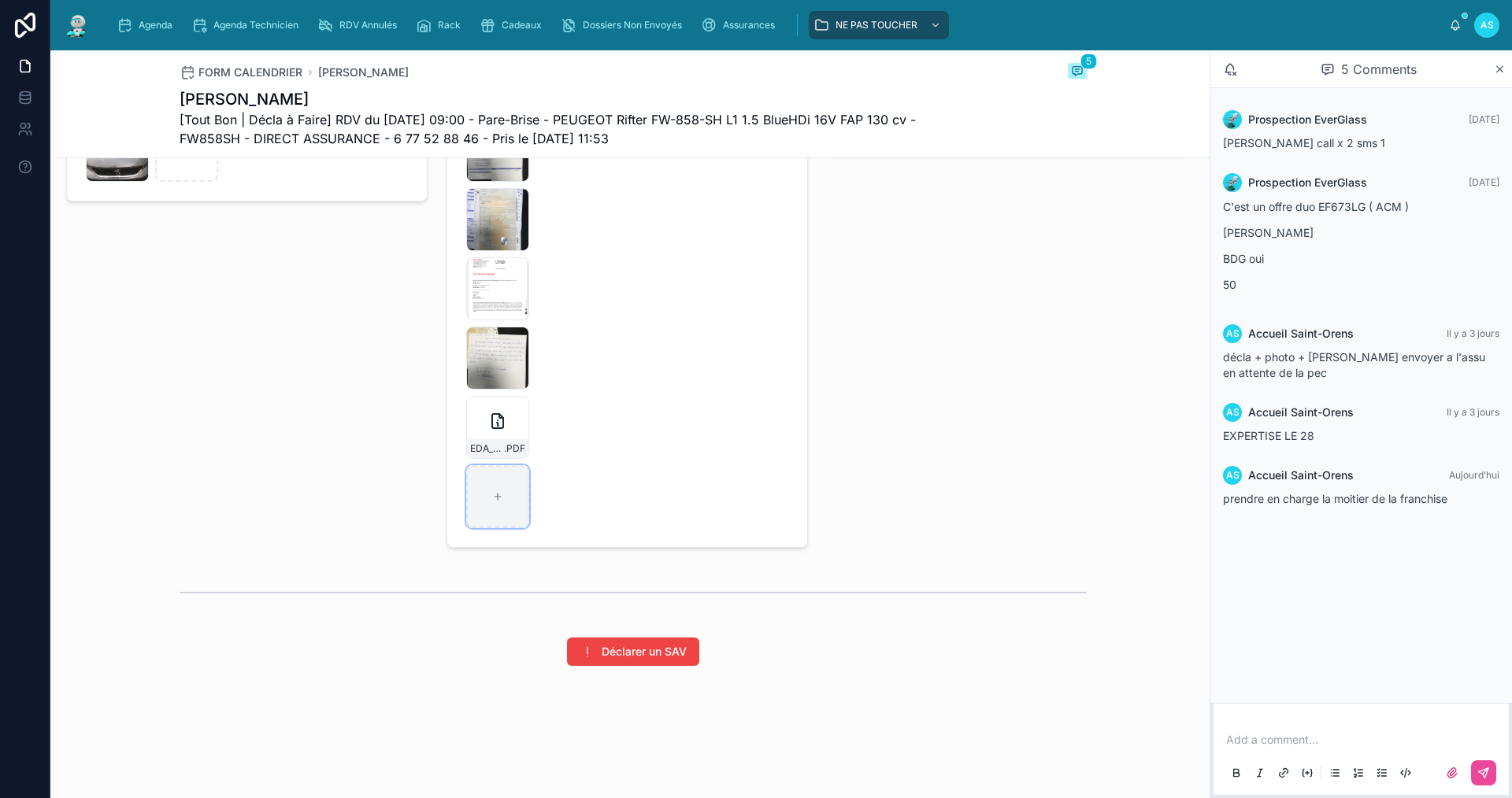
click at [480, 487] on div at bounding box center [497, 496] width 63 height 63
type input "**********"
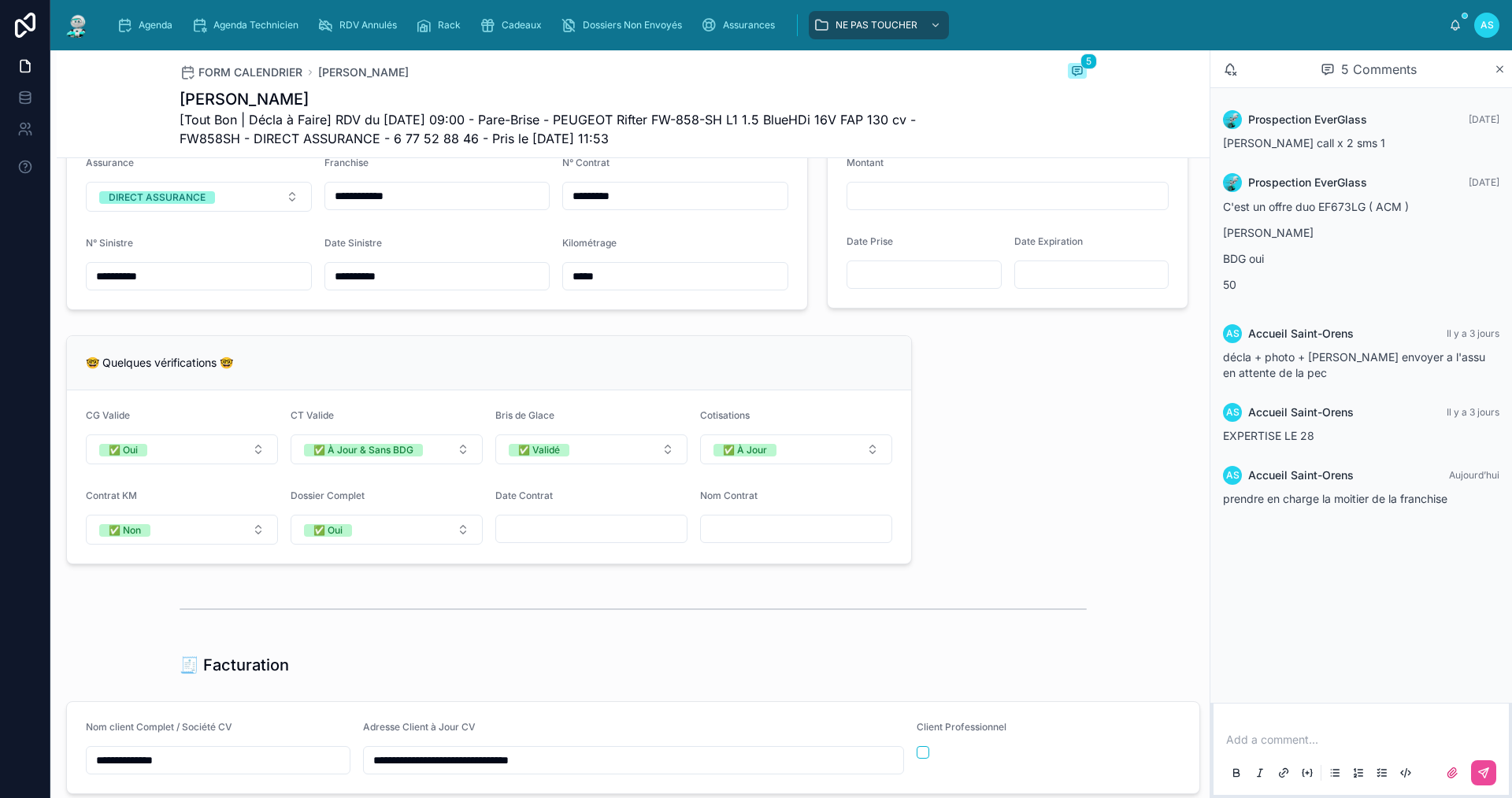
scroll to position [1075, 0]
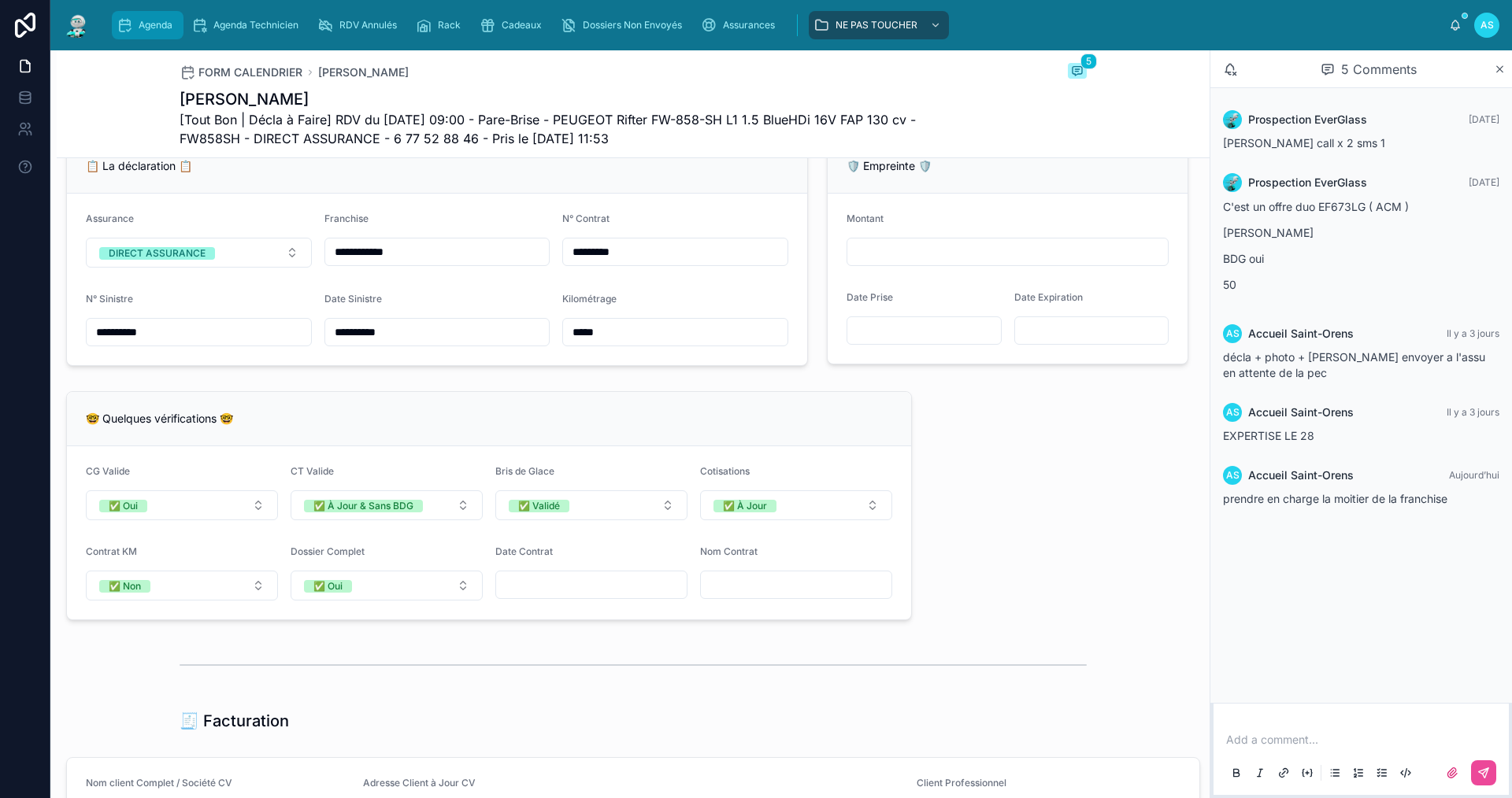
click at [146, 29] on span "Agenda" at bounding box center [156, 25] width 34 height 13
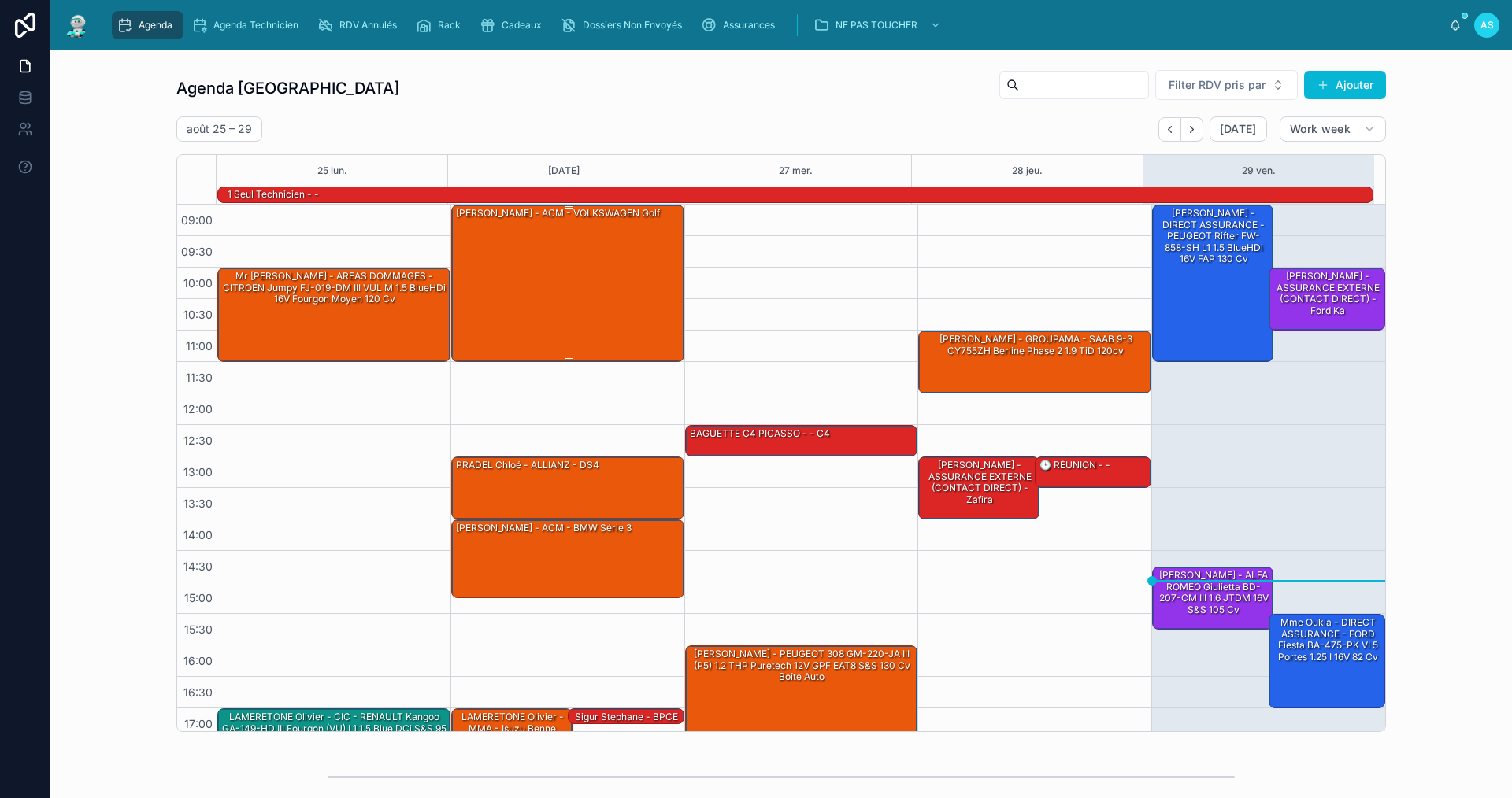
click at [510, 295] on div "[PERSON_NAME] - ACM - VOLKSWAGEN Golf" at bounding box center [569, 282] width 229 height 154
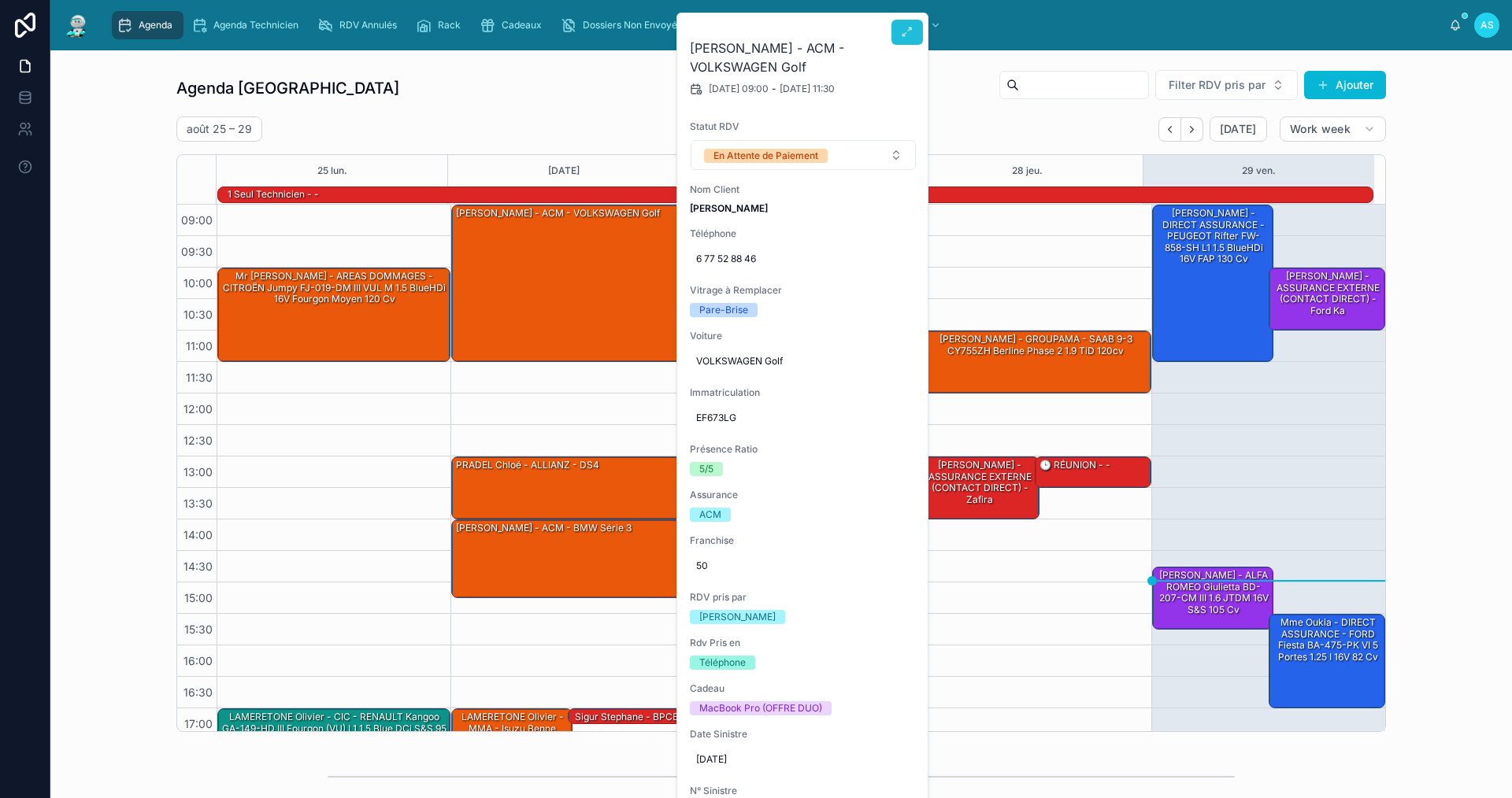
click at [910, 31] on icon at bounding box center [907, 33] width 13 height 13
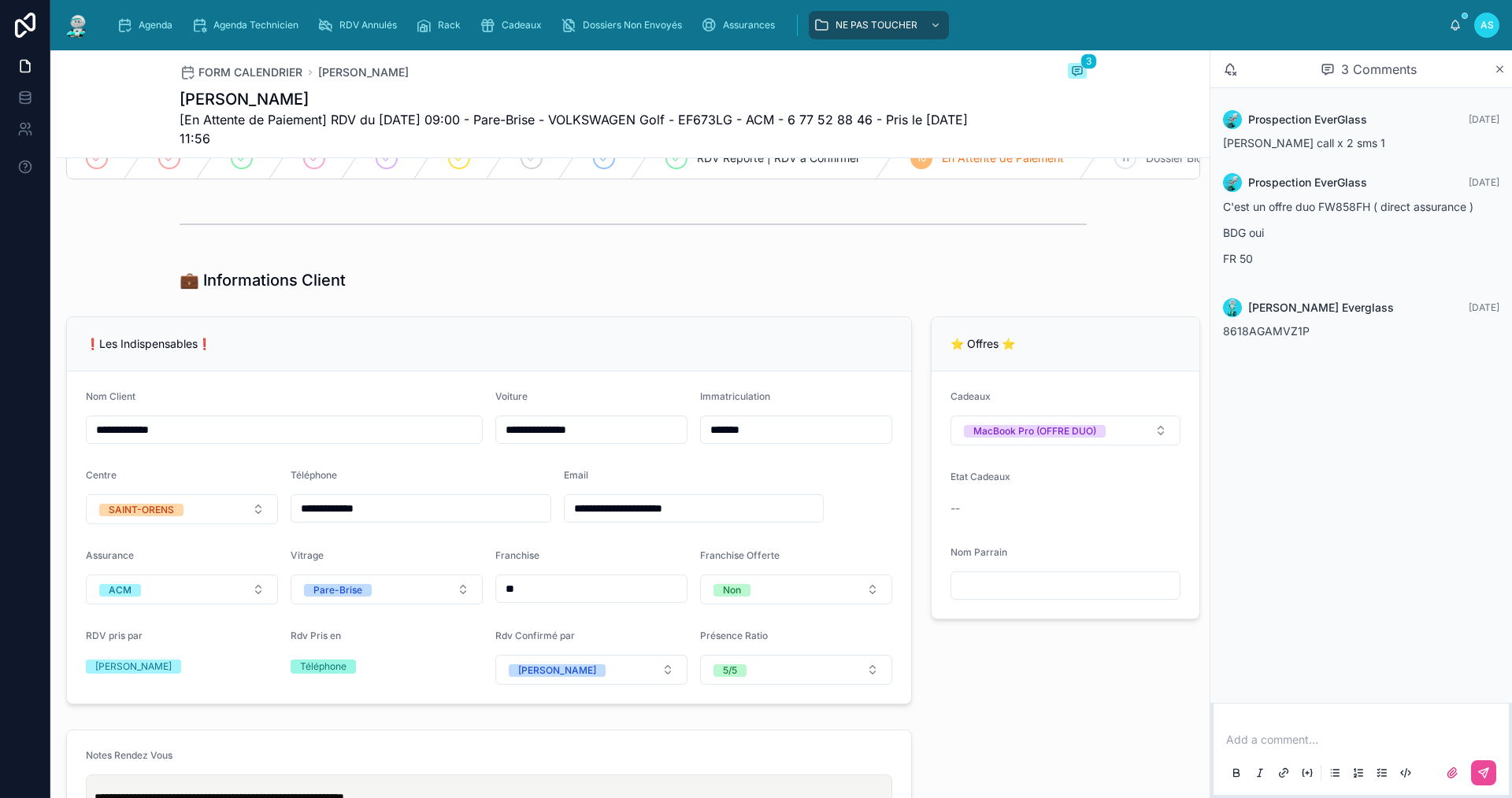
scroll to position [472, 0]
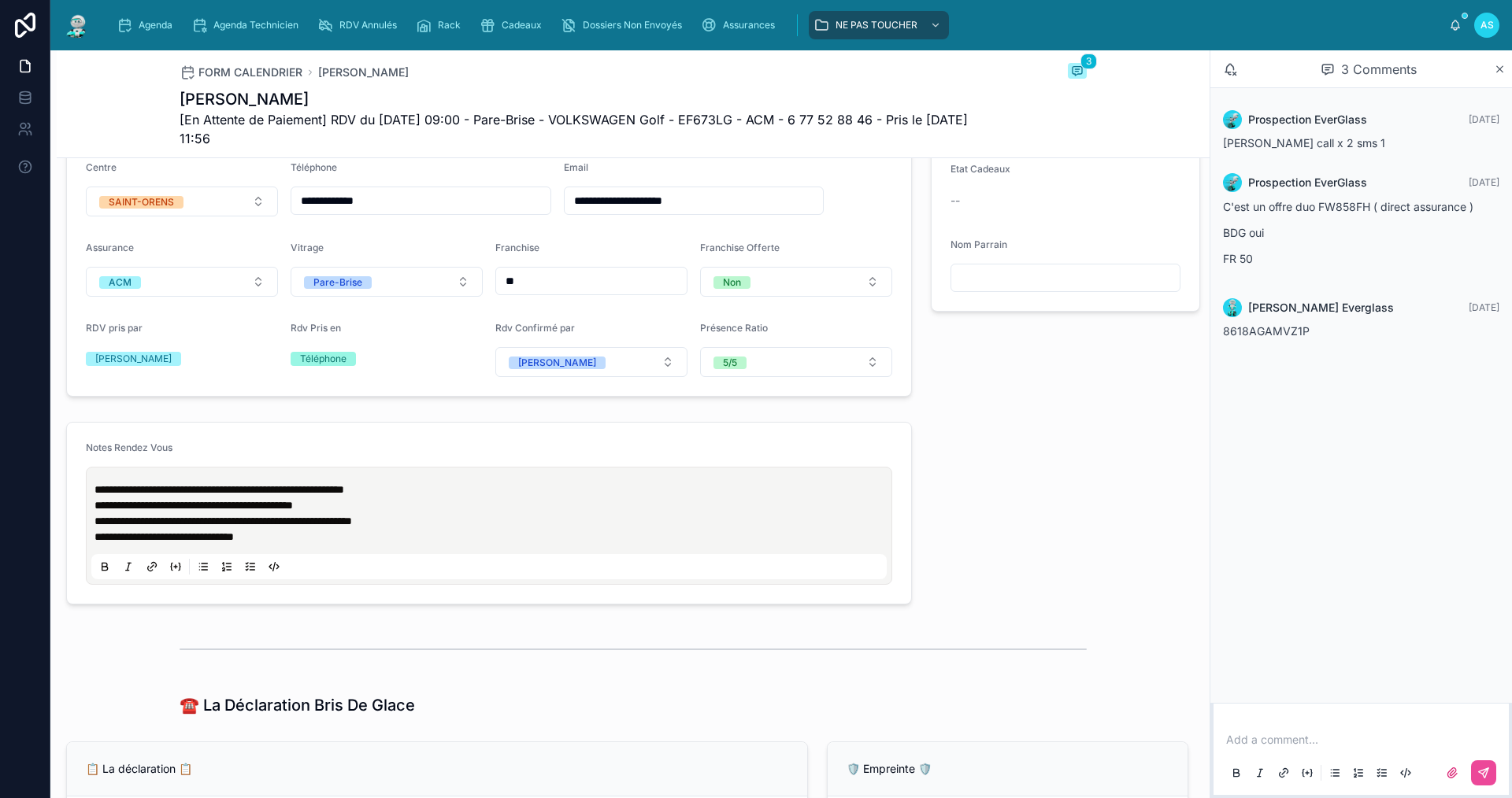
click at [294, 545] on p "**********" at bounding box center [492, 537] width 795 height 16
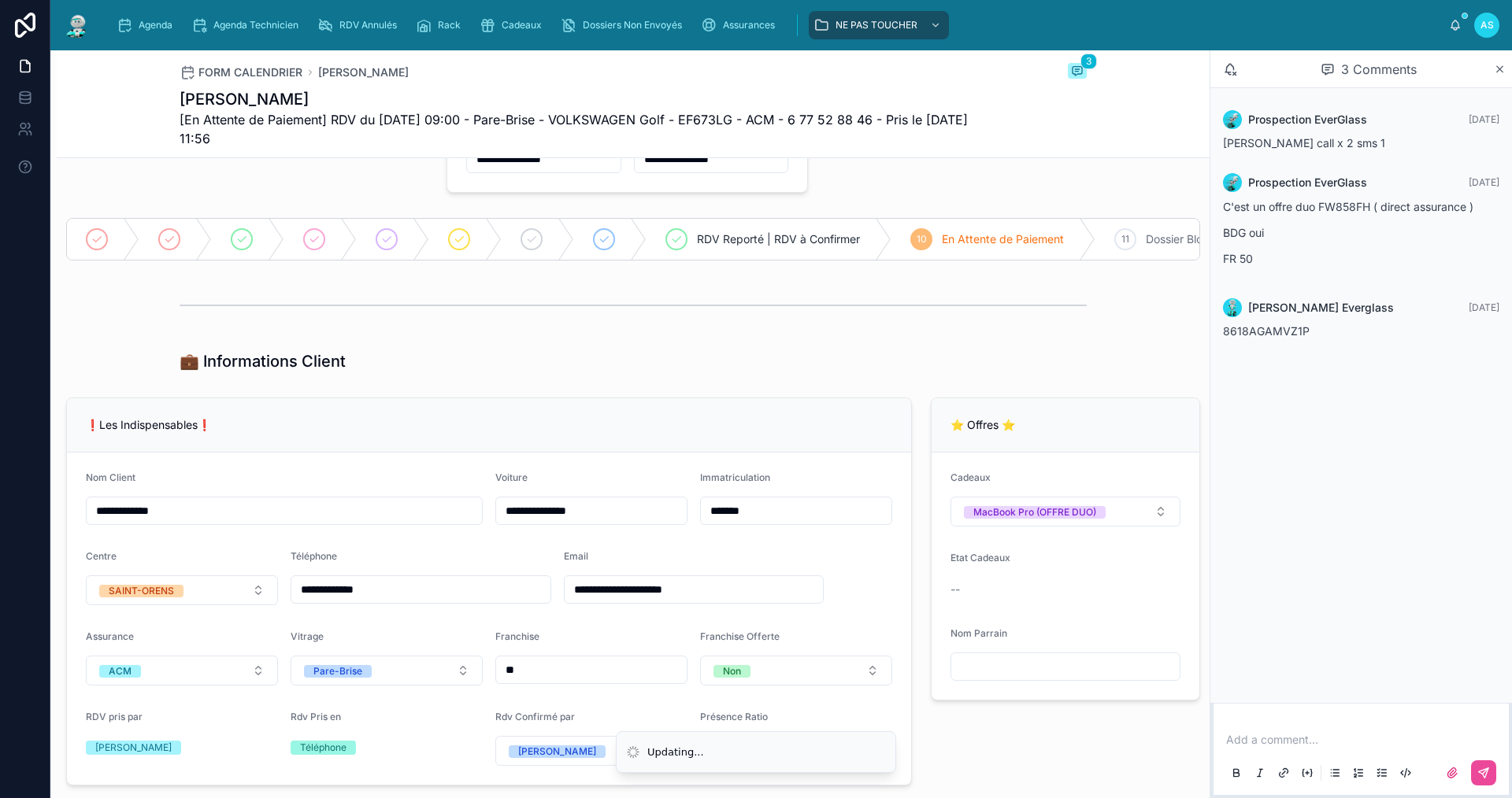
scroll to position [79, 0]
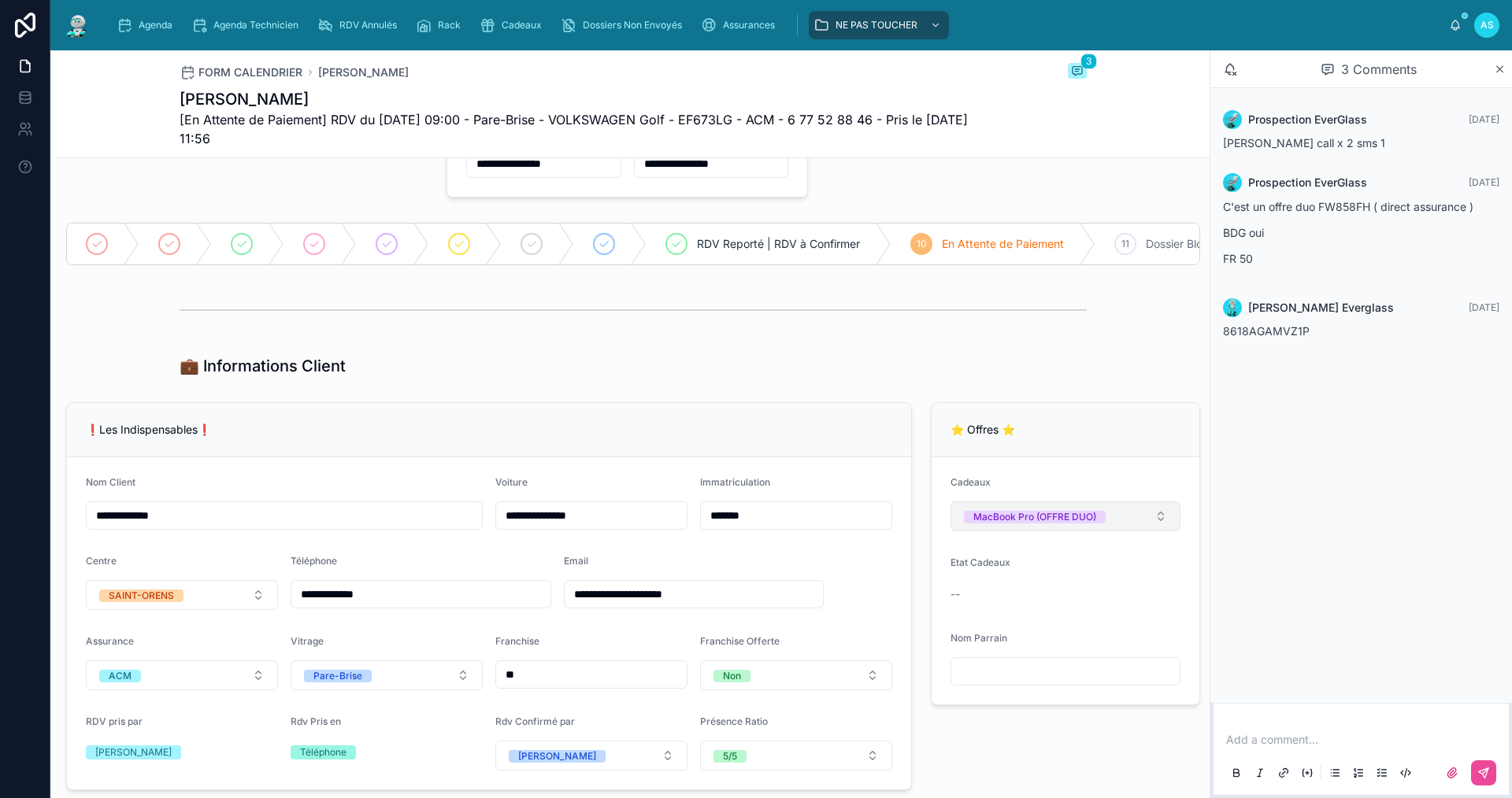
click at [1074, 531] on button "MacBook Pro (OFFRE DUO)" at bounding box center [1066, 516] width 230 height 30
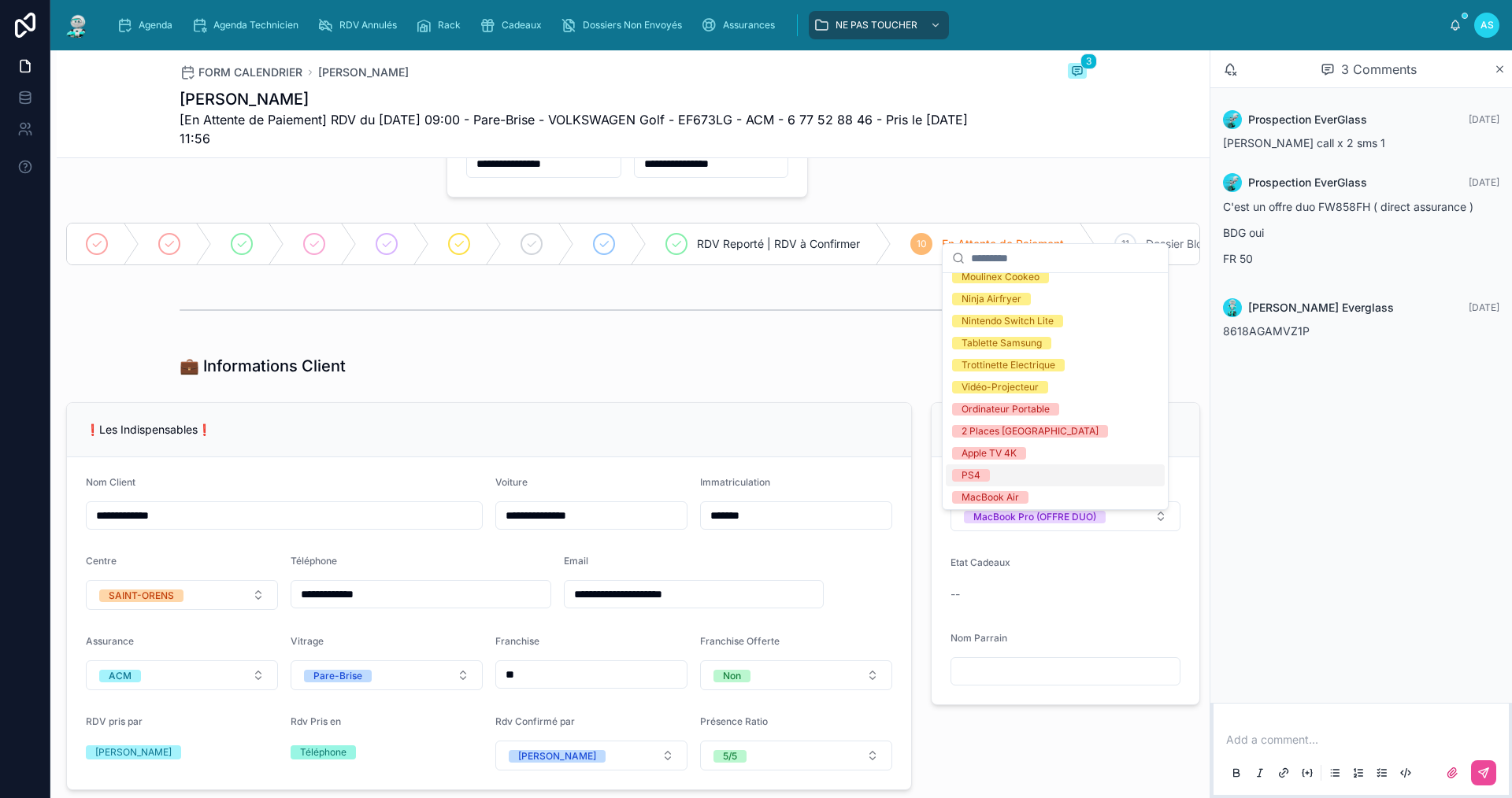
scroll to position [299, 0]
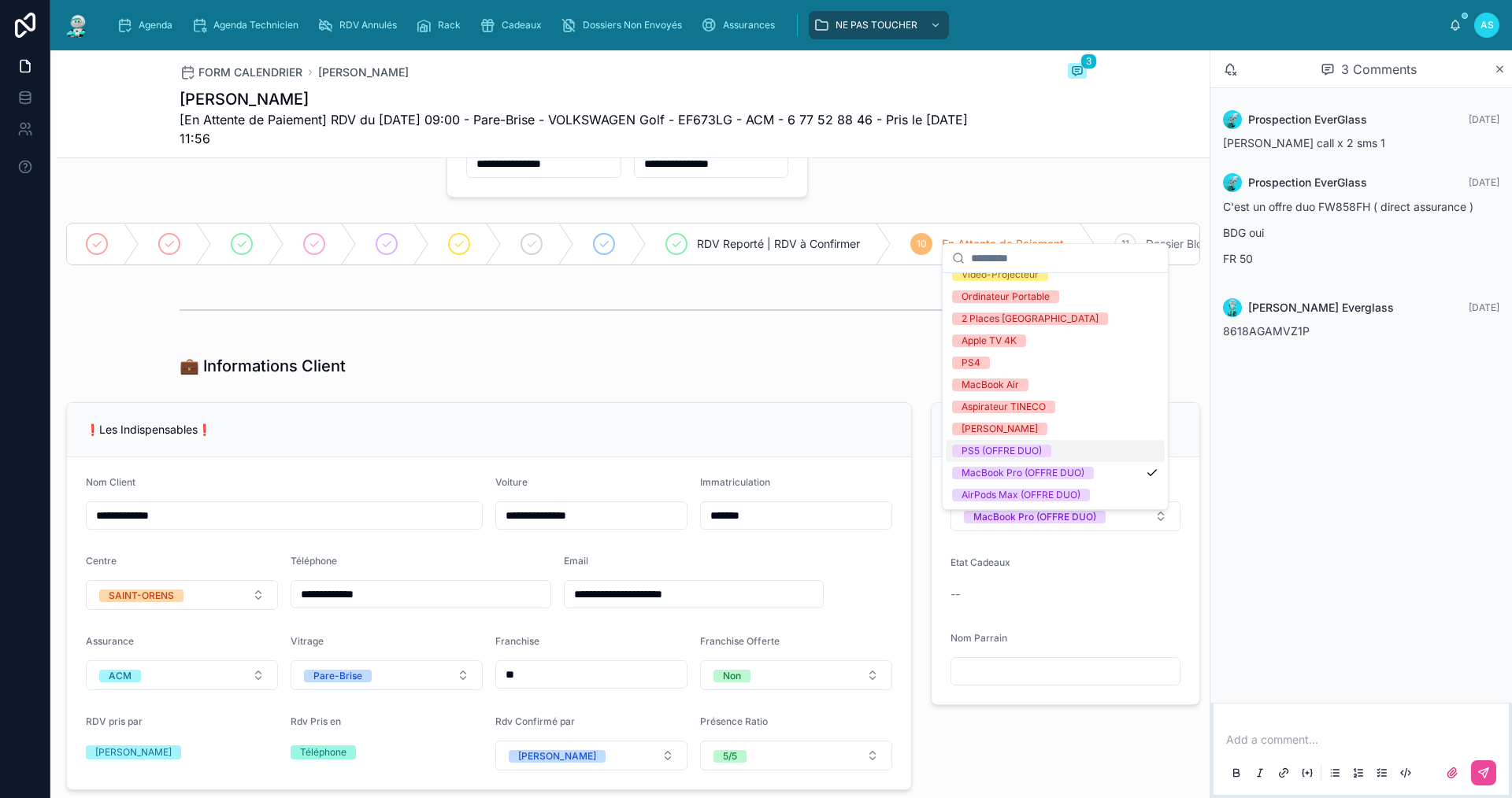
click at [1010, 449] on div "PS5 (OFFRE DUO)" at bounding box center [1002, 451] width 80 height 13
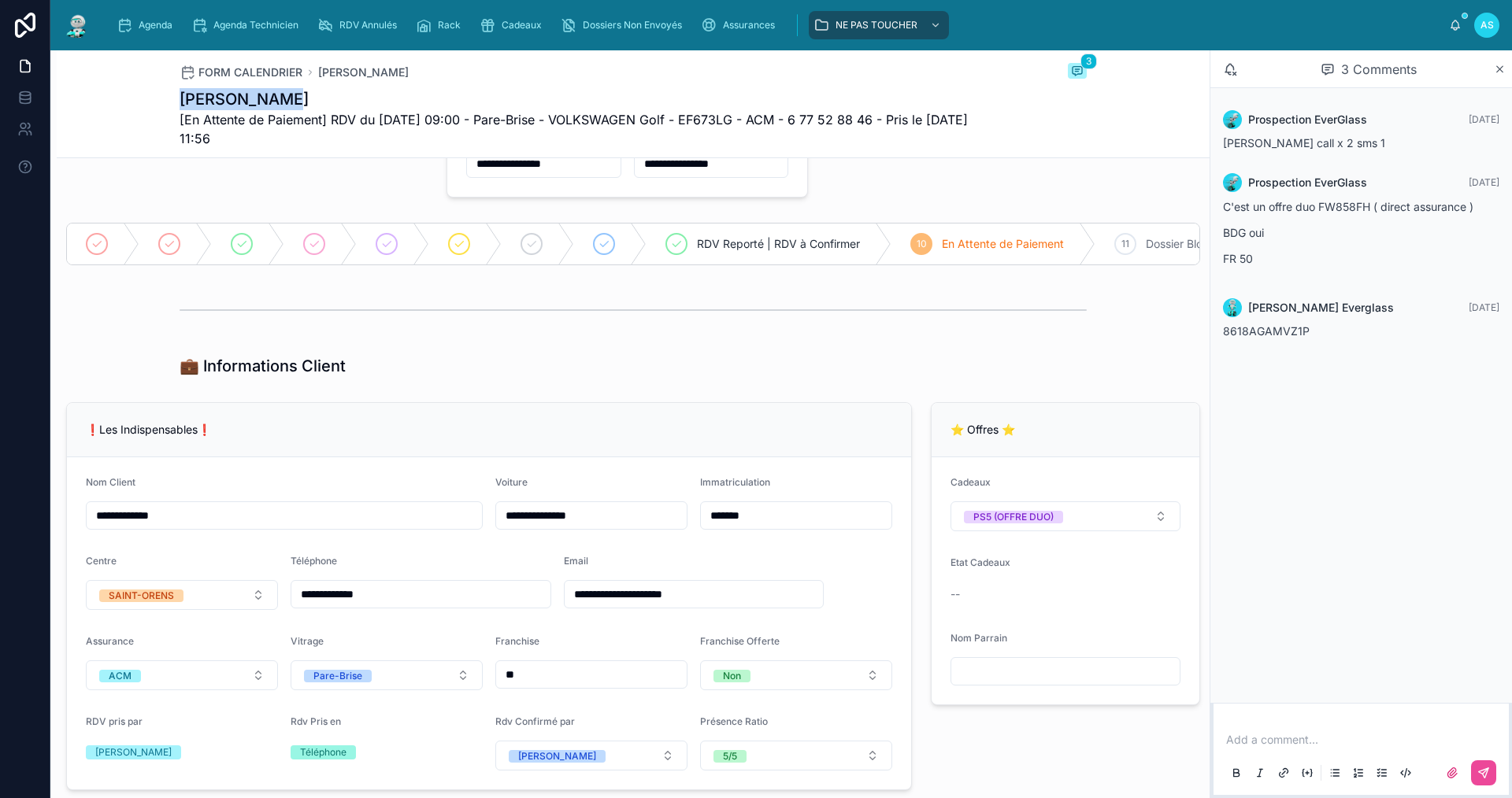
drag, startPoint x: 300, startPoint y: 106, endPoint x: 173, endPoint y: 92, distance: 127.8
click at [179, 92] on h1 "[PERSON_NAME]" at bounding box center [574, 99] width 789 height 22
copy h1 "[PERSON_NAME]"
click at [514, 33] on div "Cadeaux" at bounding box center [514, 25] width 68 height 25
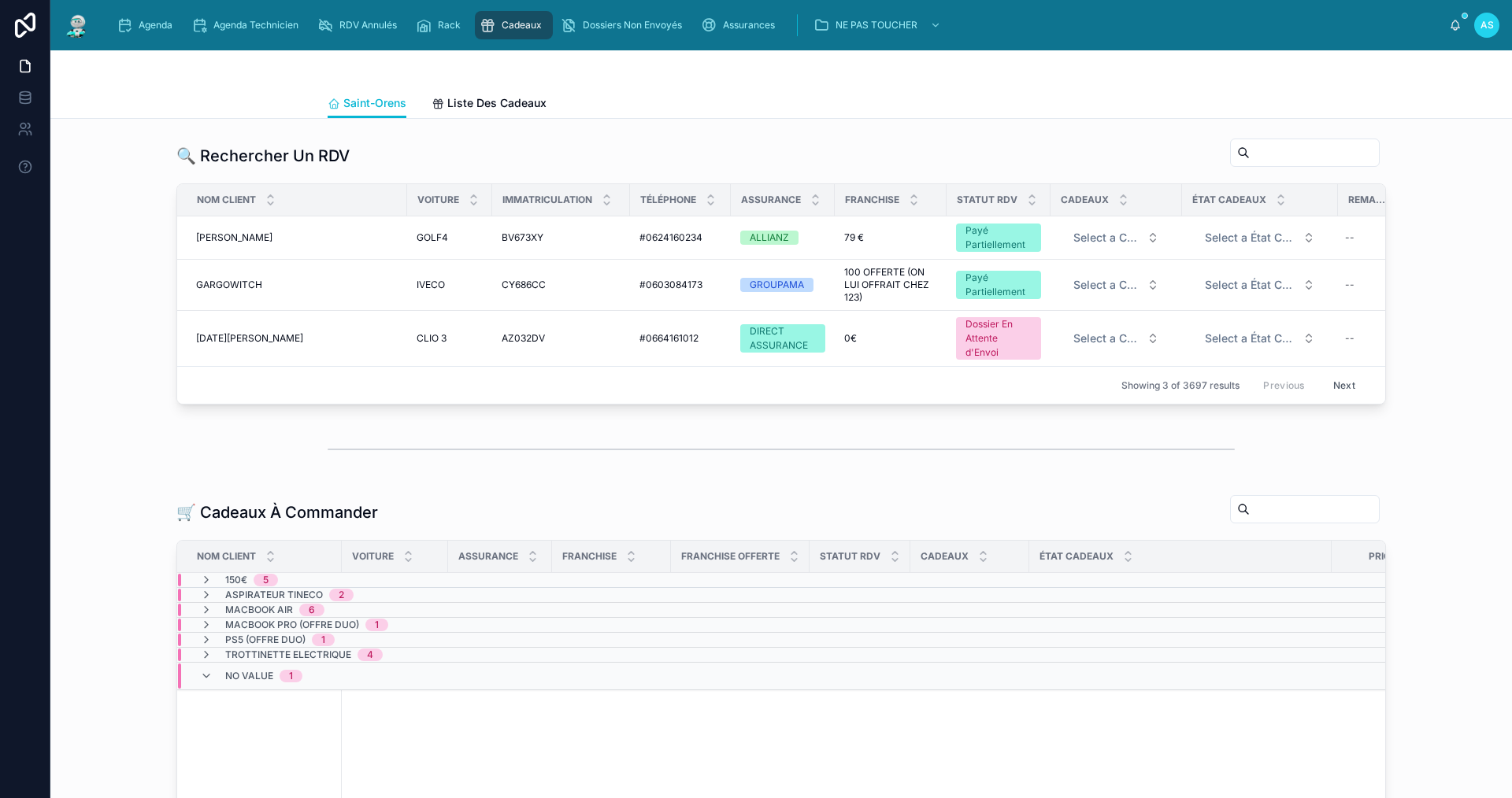
click at [1250, 148] on input "text" at bounding box center [1314, 153] width 129 height 22
paste input "**********"
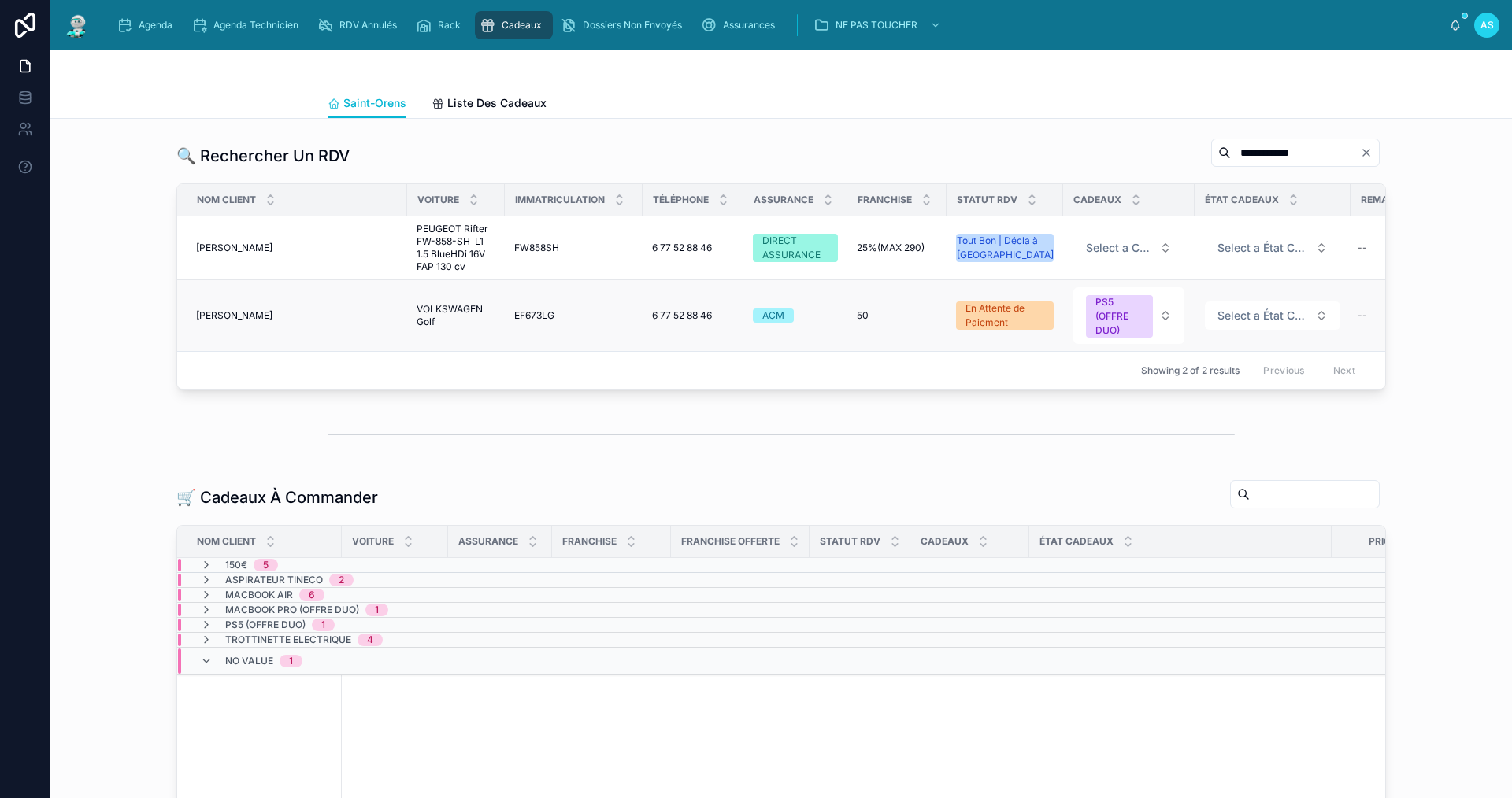
type input "**********"
click at [426, 317] on span "VOLKSWAGEN Golf" at bounding box center [456, 316] width 79 height 25
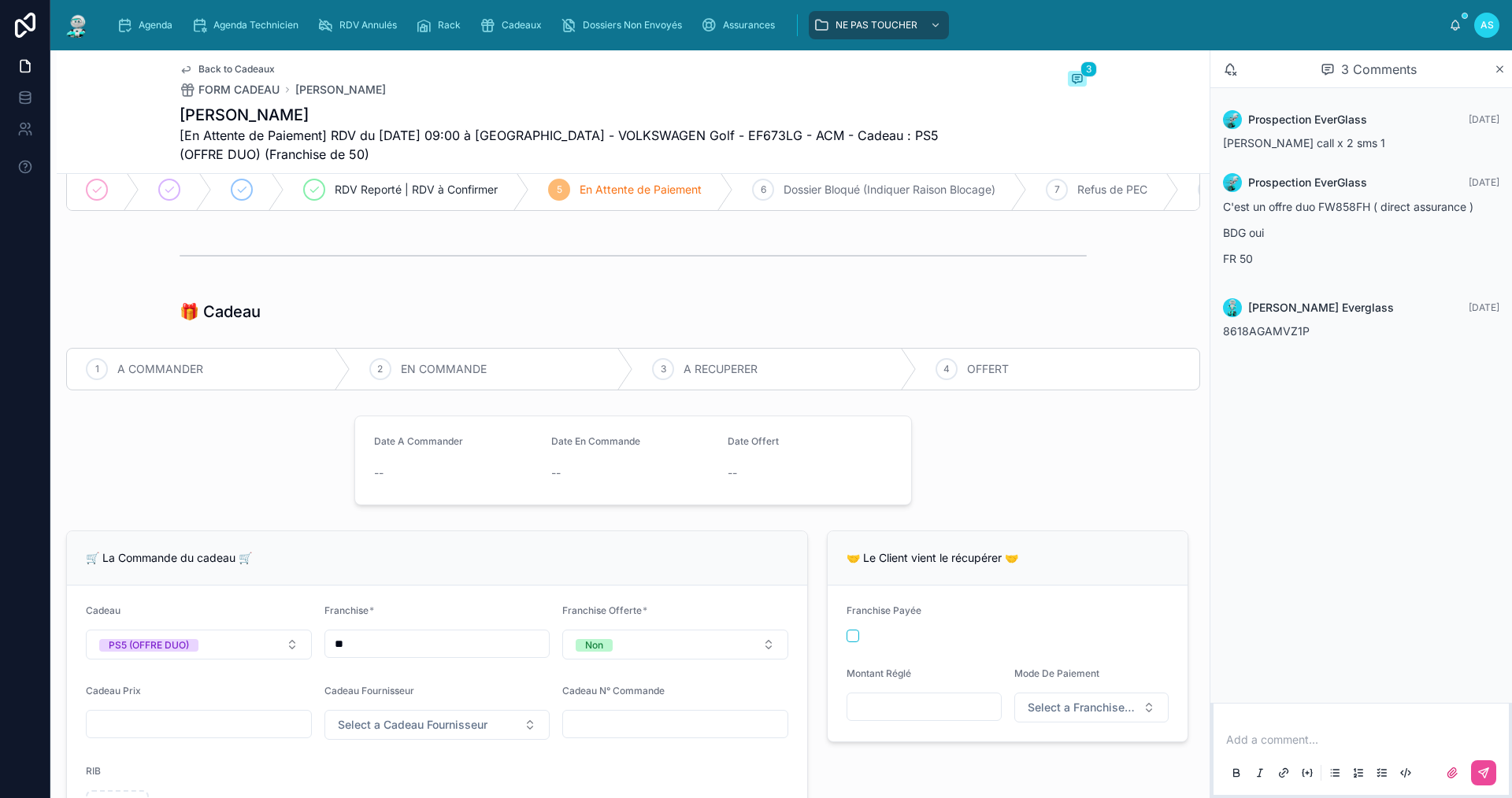
scroll to position [315, 0]
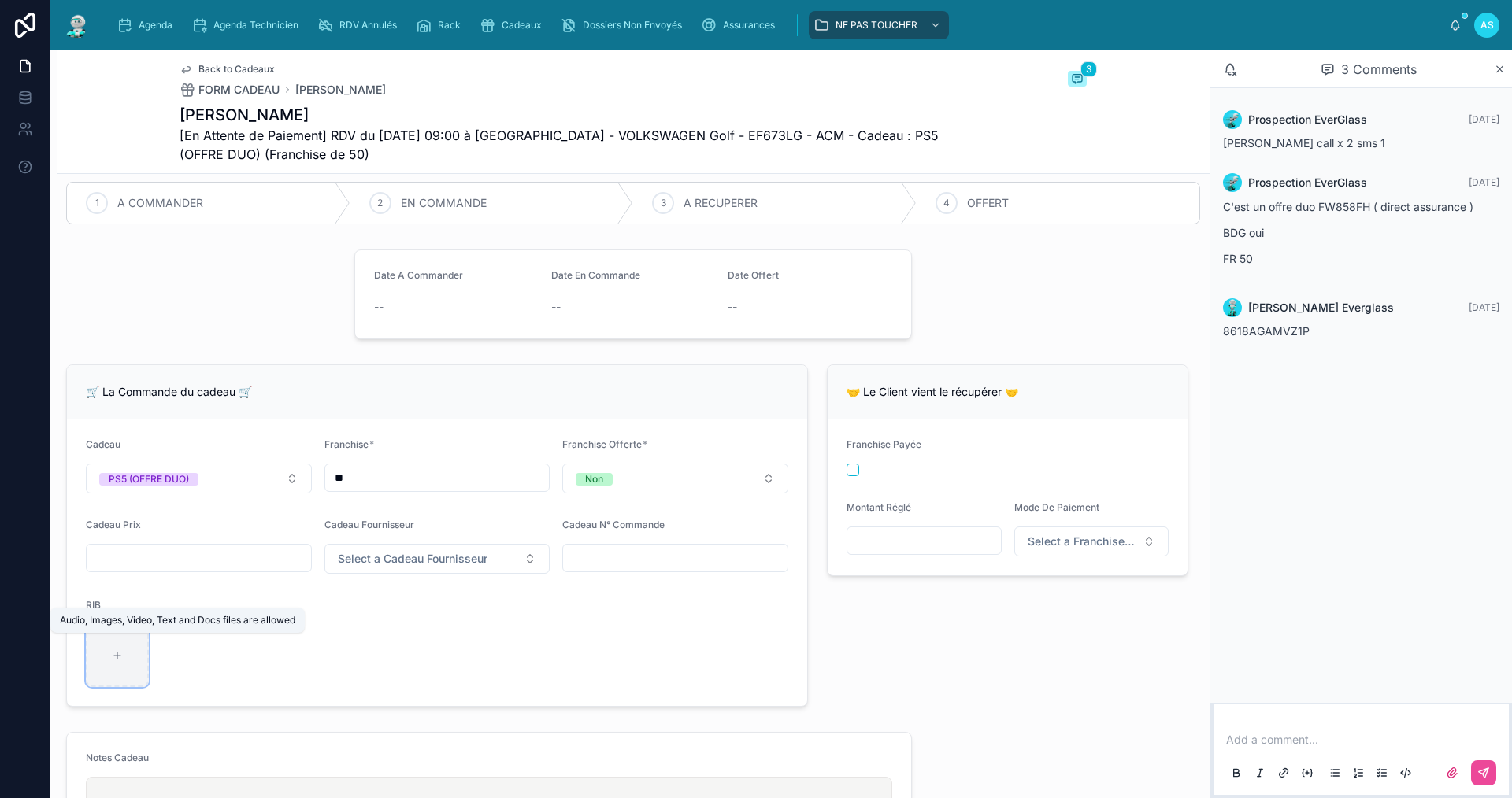
click at [138, 669] on div at bounding box center [117, 655] width 63 height 63
type input "**********"
click at [133, 40] on div "Agenda Agenda Technicien RDV Annulés Rack Cadeaux Dossiers Non Envoyés Assuranc…" at bounding box center [776, 25] width 1345 height 35
click at [152, 25] on span "Agenda" at bounding box center [156, 25] width 34 height 13
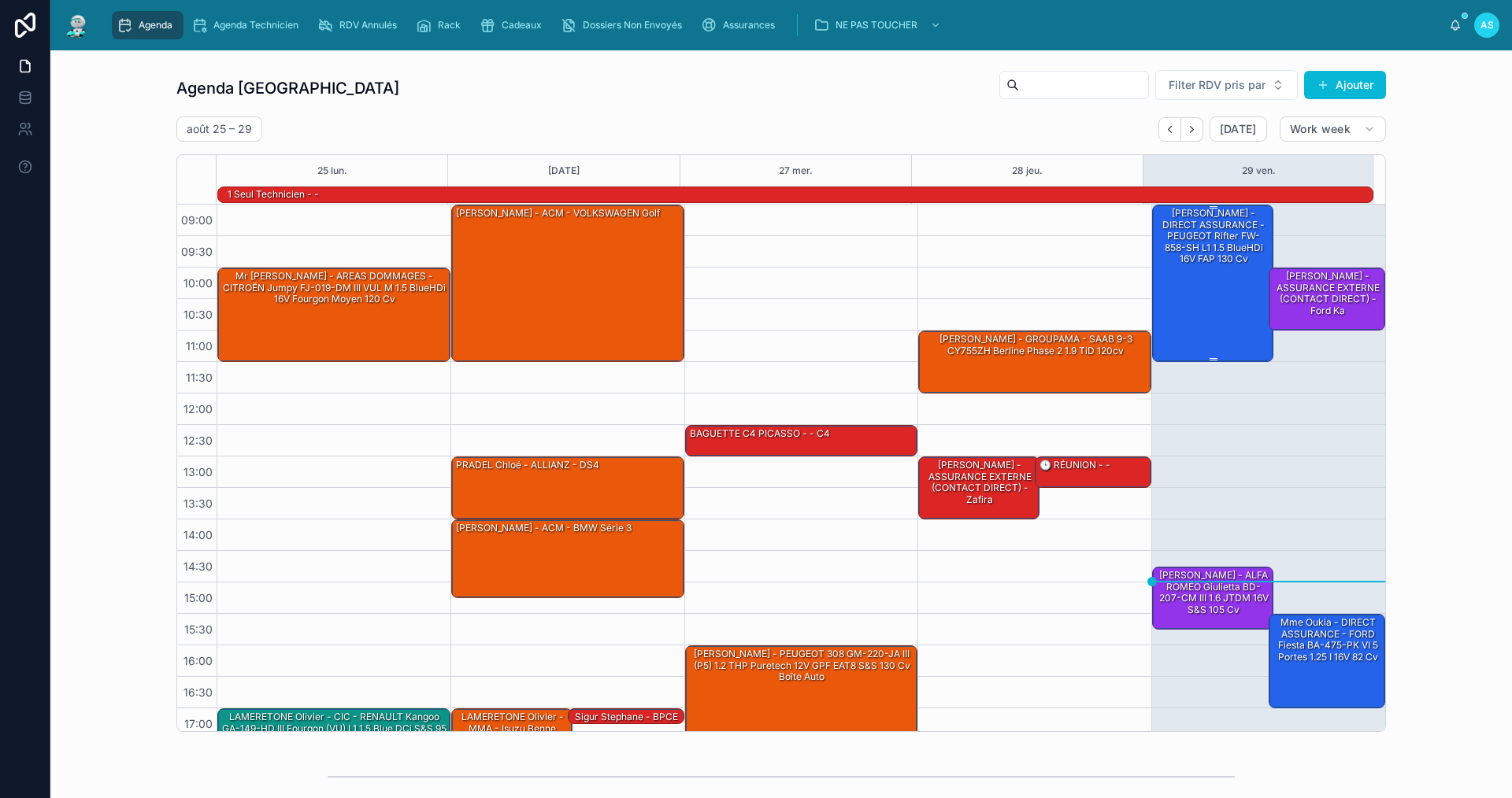
click at [1187, 243] on div "[PERSON_NAME] - DIRECT ASSURANCE - PEUGEOT Rifter FW-858-SH L1 1.5 BlueHDi 16V …" at bounding box center [1214, 236] width 117 height 59
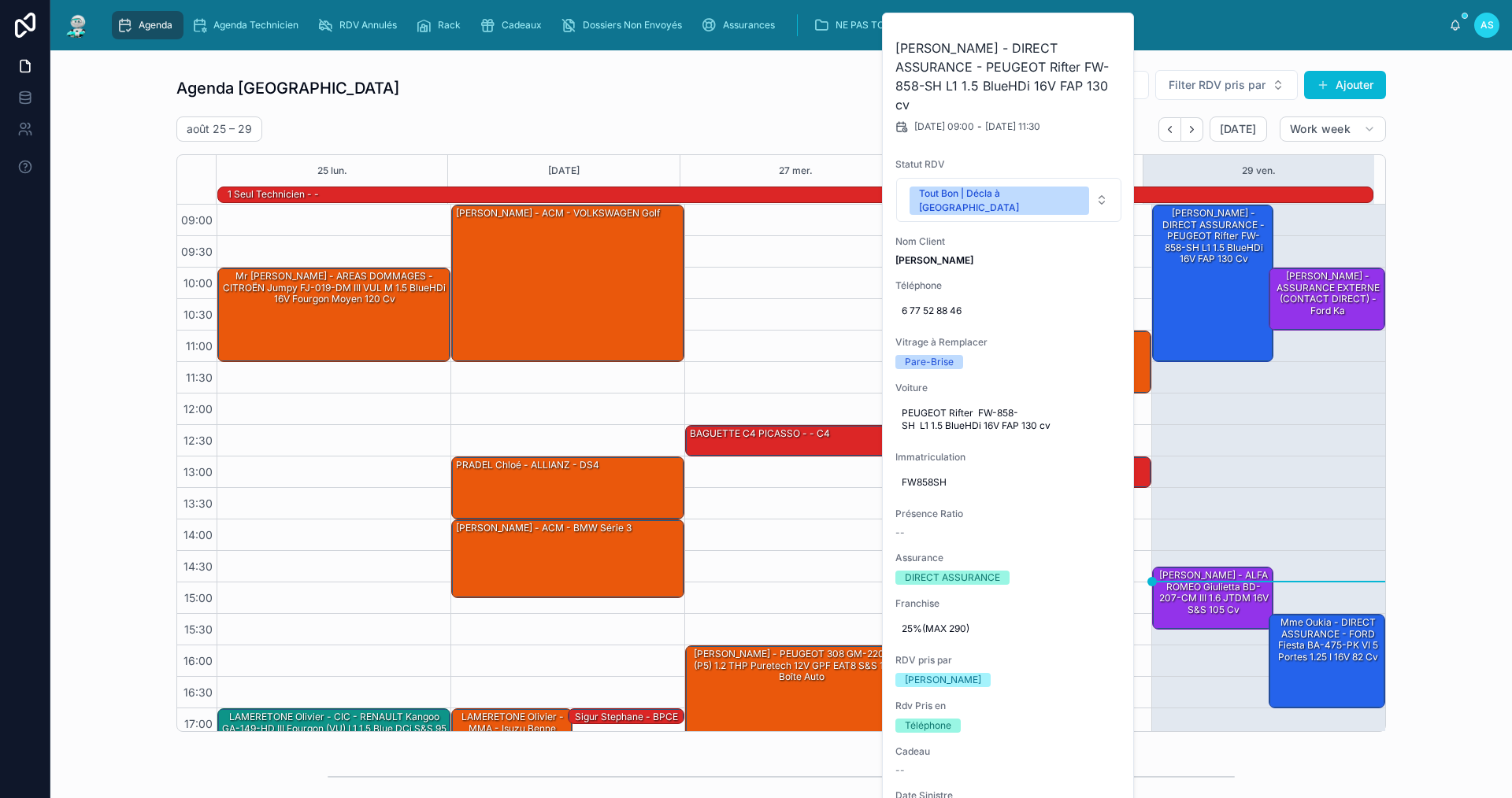
click at [1453, 310] on div "Agenda Saint-Orens Filter RDV pris par Ajouter [DATE] – [DATE] [DATE] Work week…" at bounding box center [781, 400] width 1437 height 675
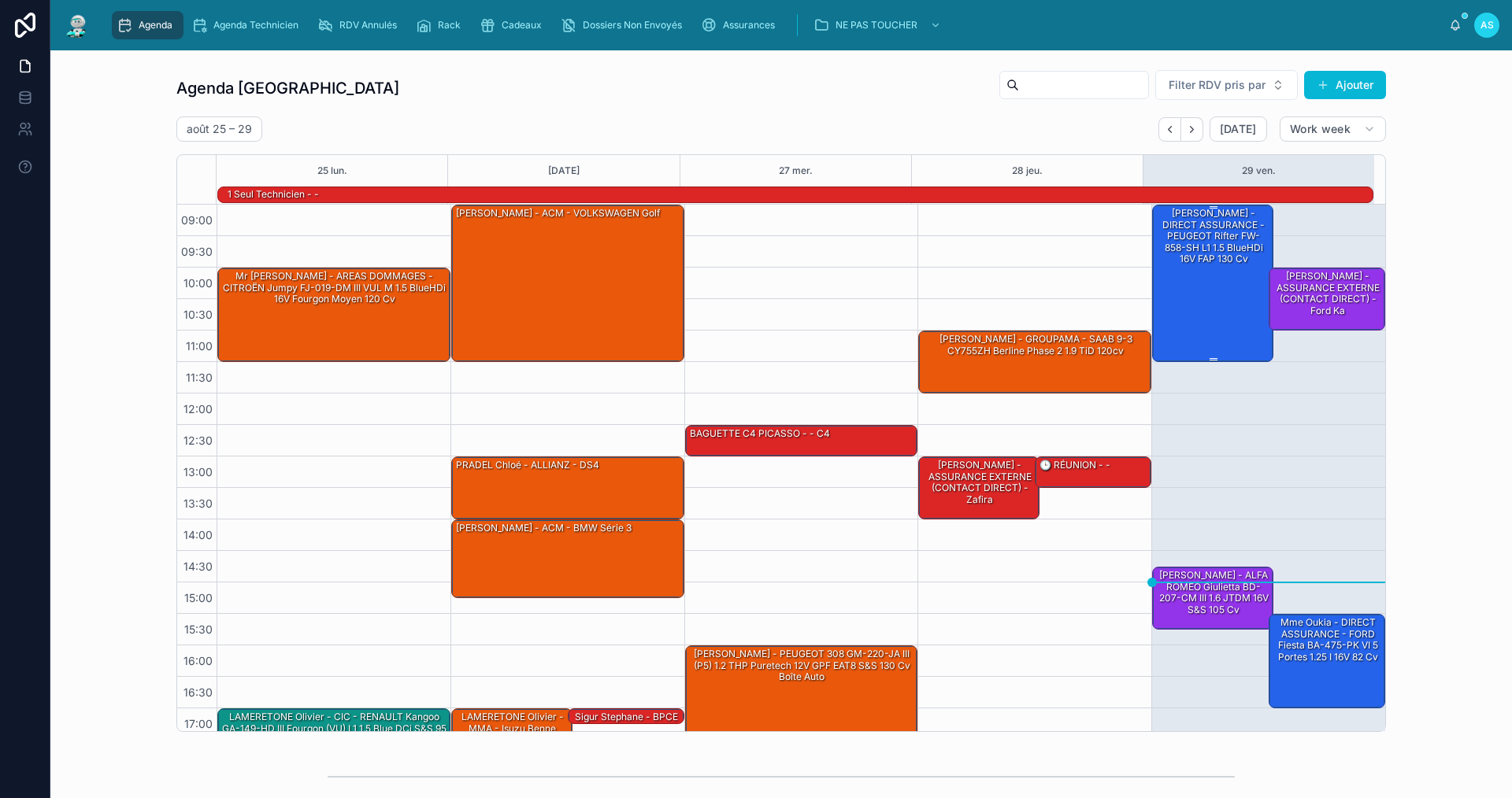
click at [1176, 305] on div "[PERSON_NAME] - DIRECT ASSURANCE - PEUGEOT Rifter FW-858-SH L1 1.5 BlueHDi 16V …" at bounding box center [1214, 282] width 117 height 154
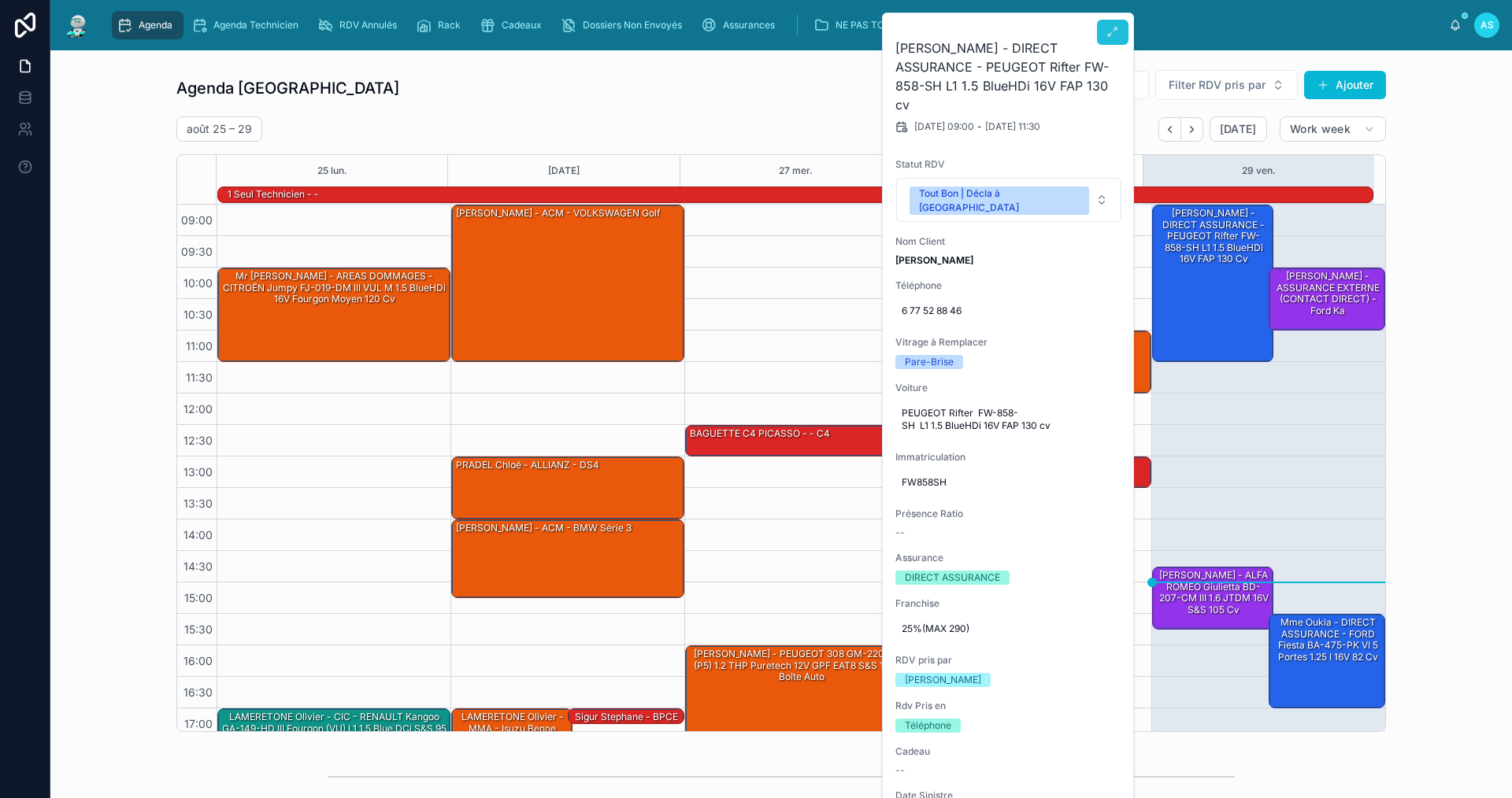
click at [1110, 28] on icon at bounding box center [1113, 33] width 13 height 13
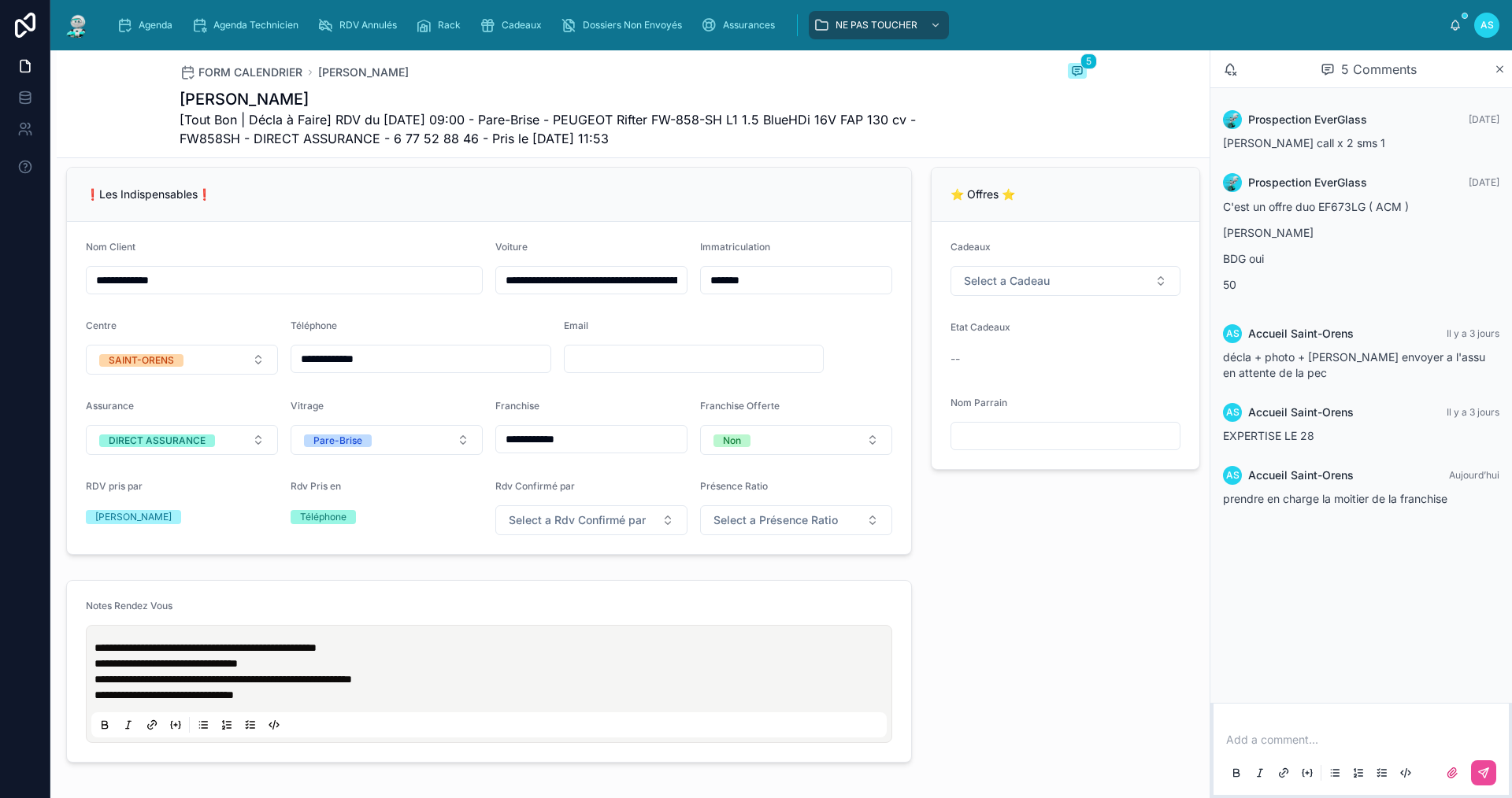
scroll to position [315, 0]
click at [623, 369] on input "text" at bounding box center [694, 359] width 259 height 22
paste input "**********"
type input "**********"
click at [139, 23] on span "Agenda" at bounding box center [156, 25] width 34 height 13
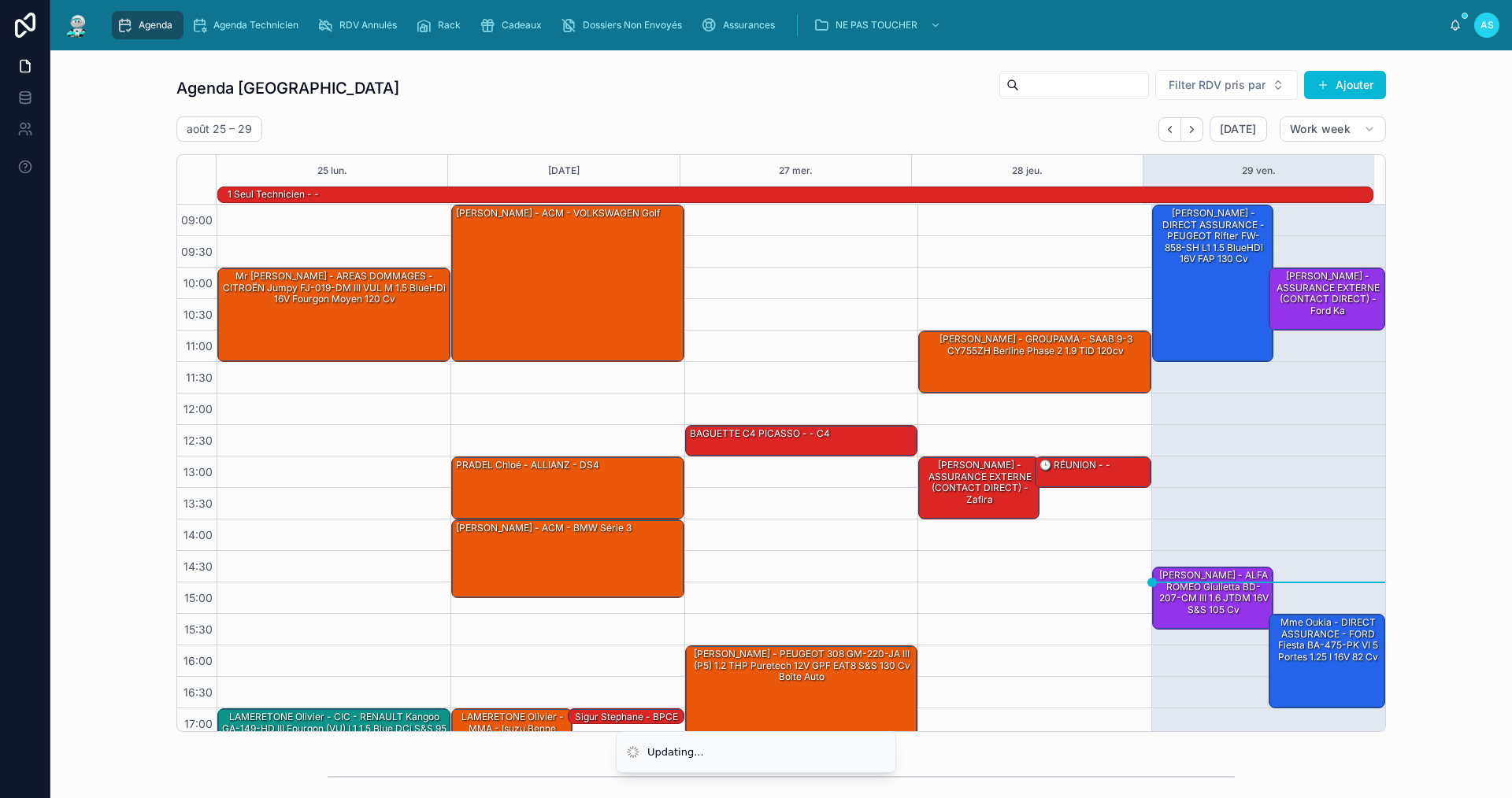
scroll to position [41, 0]
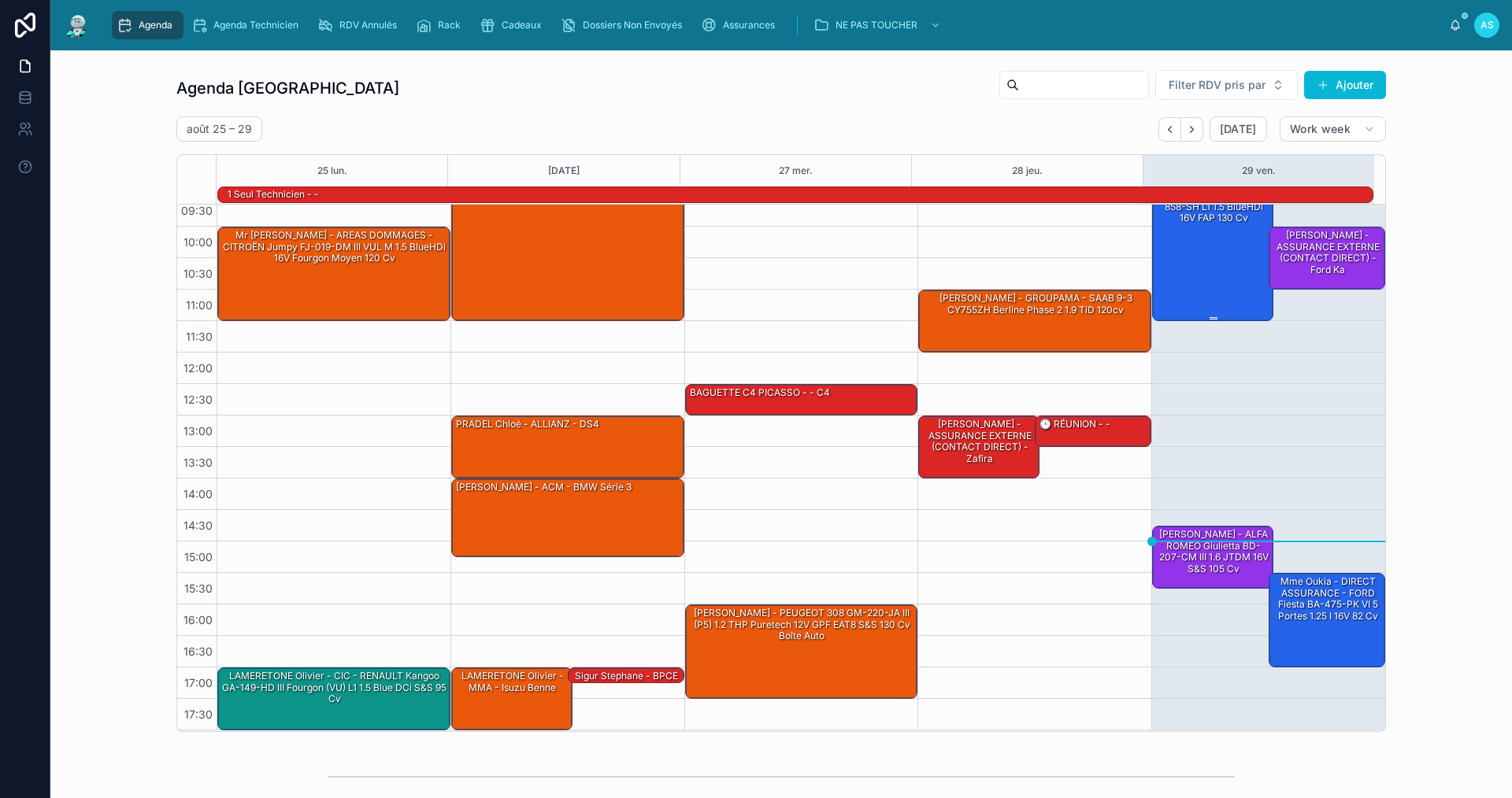
click at [1176, 267] on div "[PERSON_NAME] - DIRECT ASSURANCE - PEUGEOT Rifter FW-858-SH L1 1.5 BlueHDi 16V …" at bounding box center [1214, 241] width 117 height 154
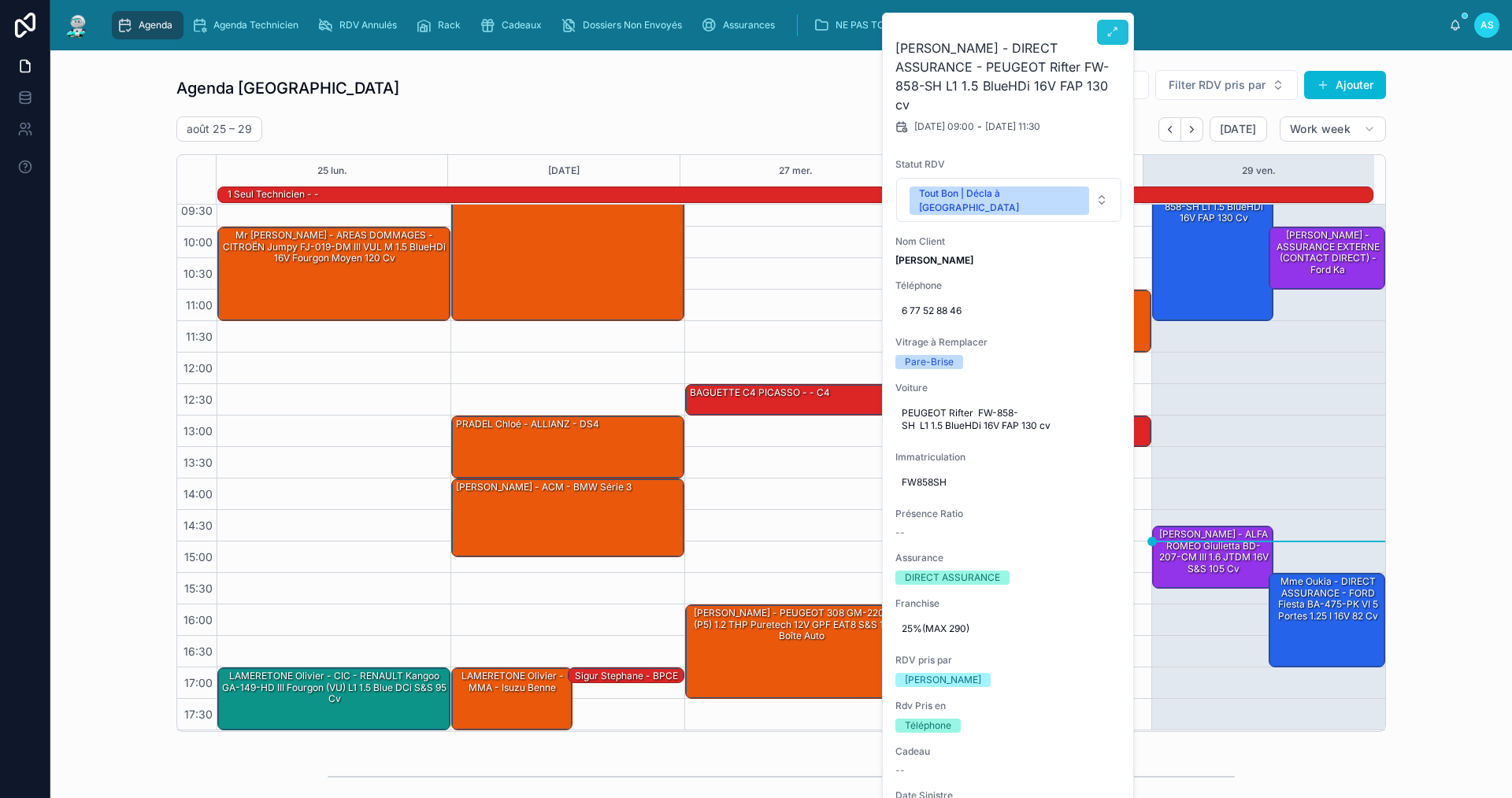
click at [1111, 35] on icon at bounding box center [1113, 33] width 13 height 13
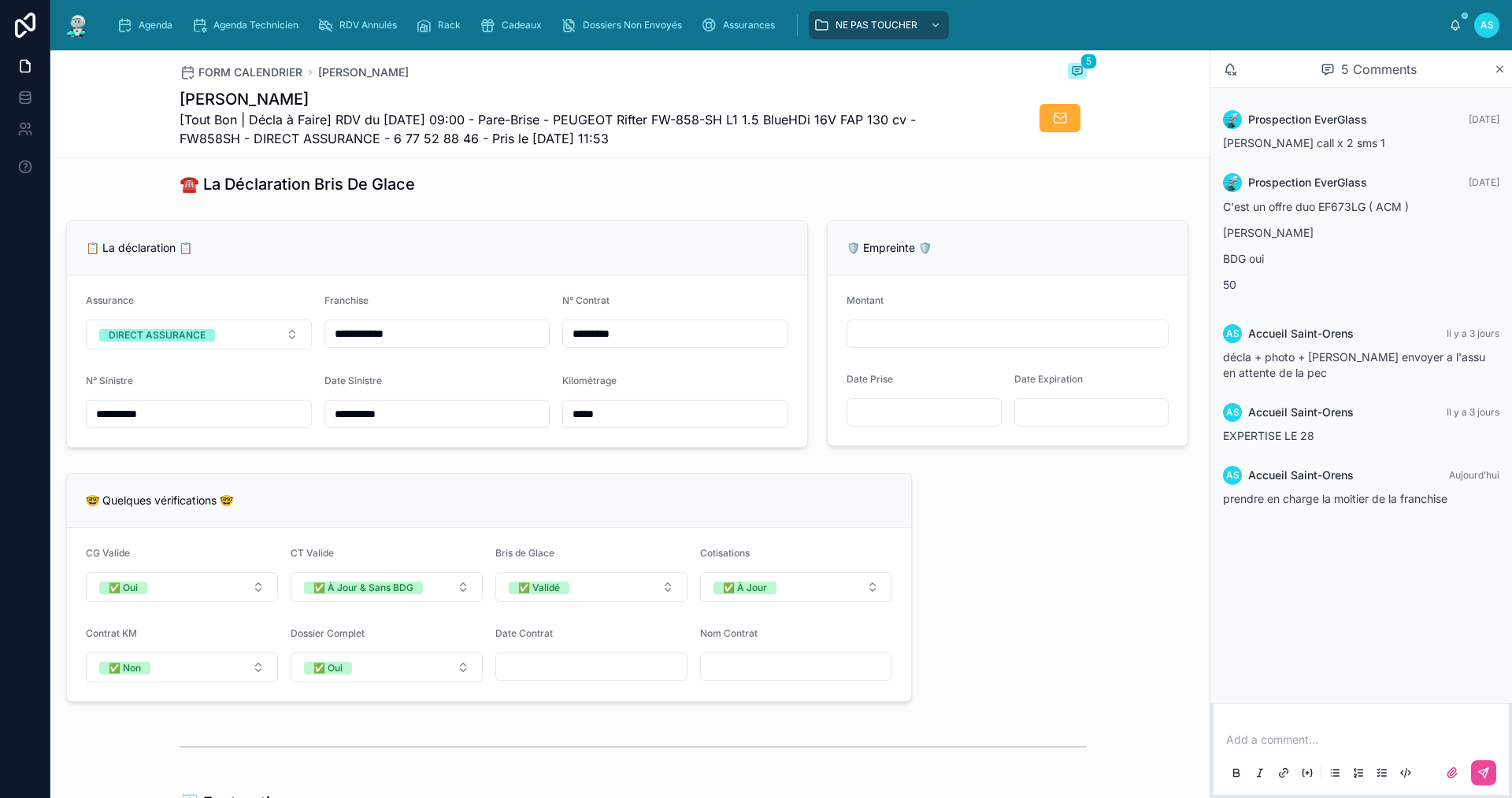
scroll to position [945, 0]
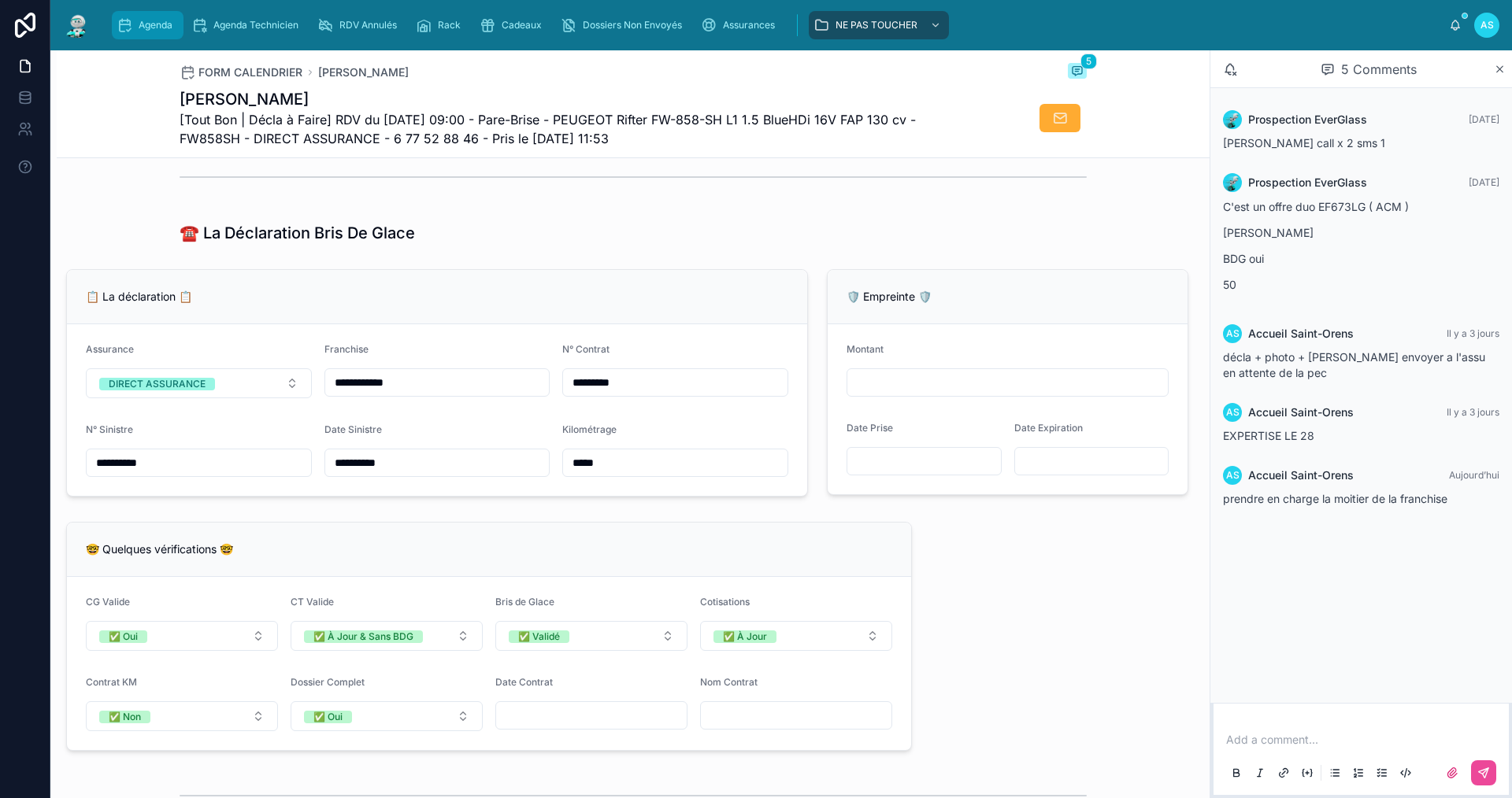
click at [161, 25] on span "Agenda" at bounding box center [156, 25] width 34 height 13
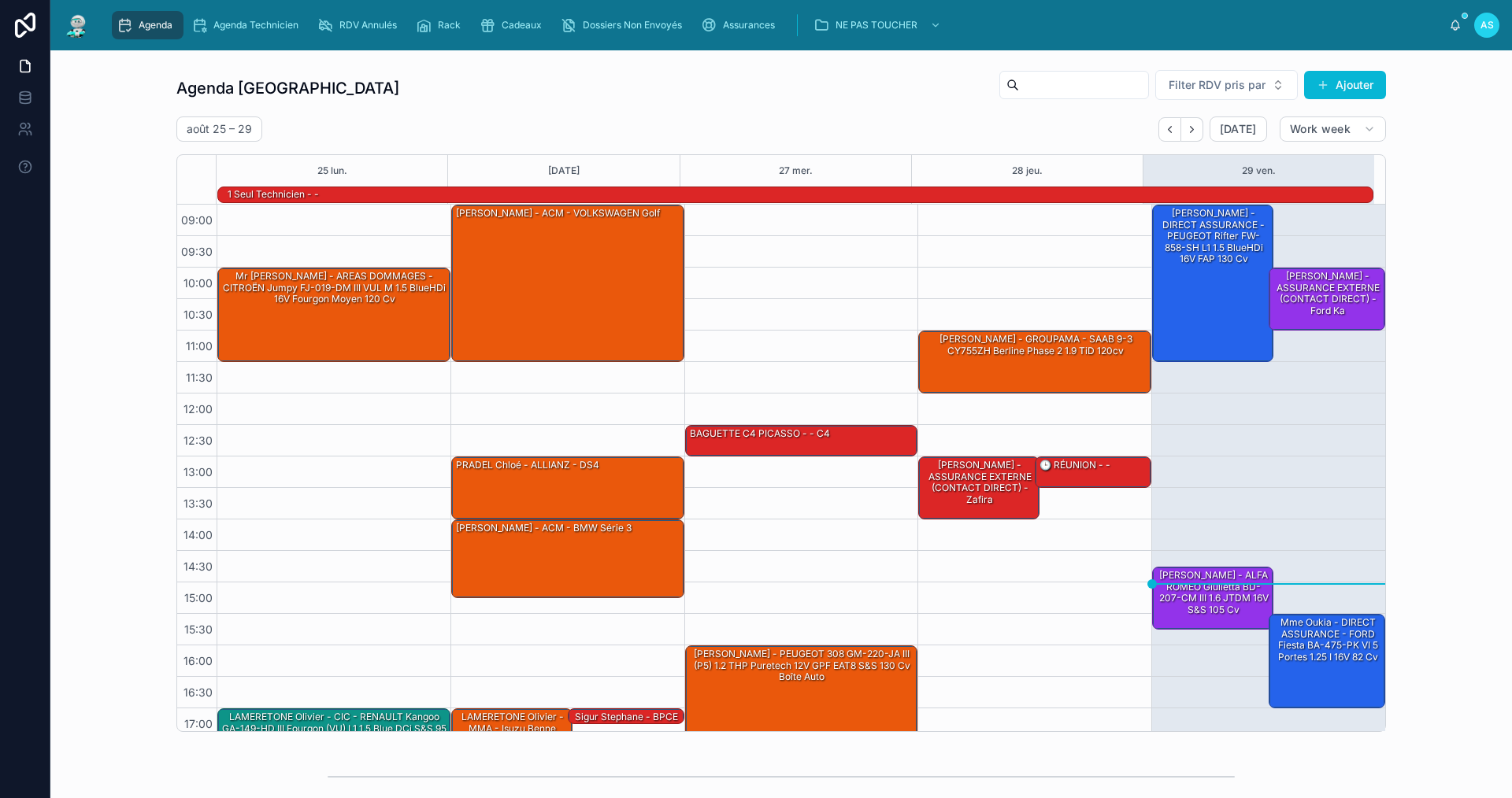
scroll to position [41, 0]
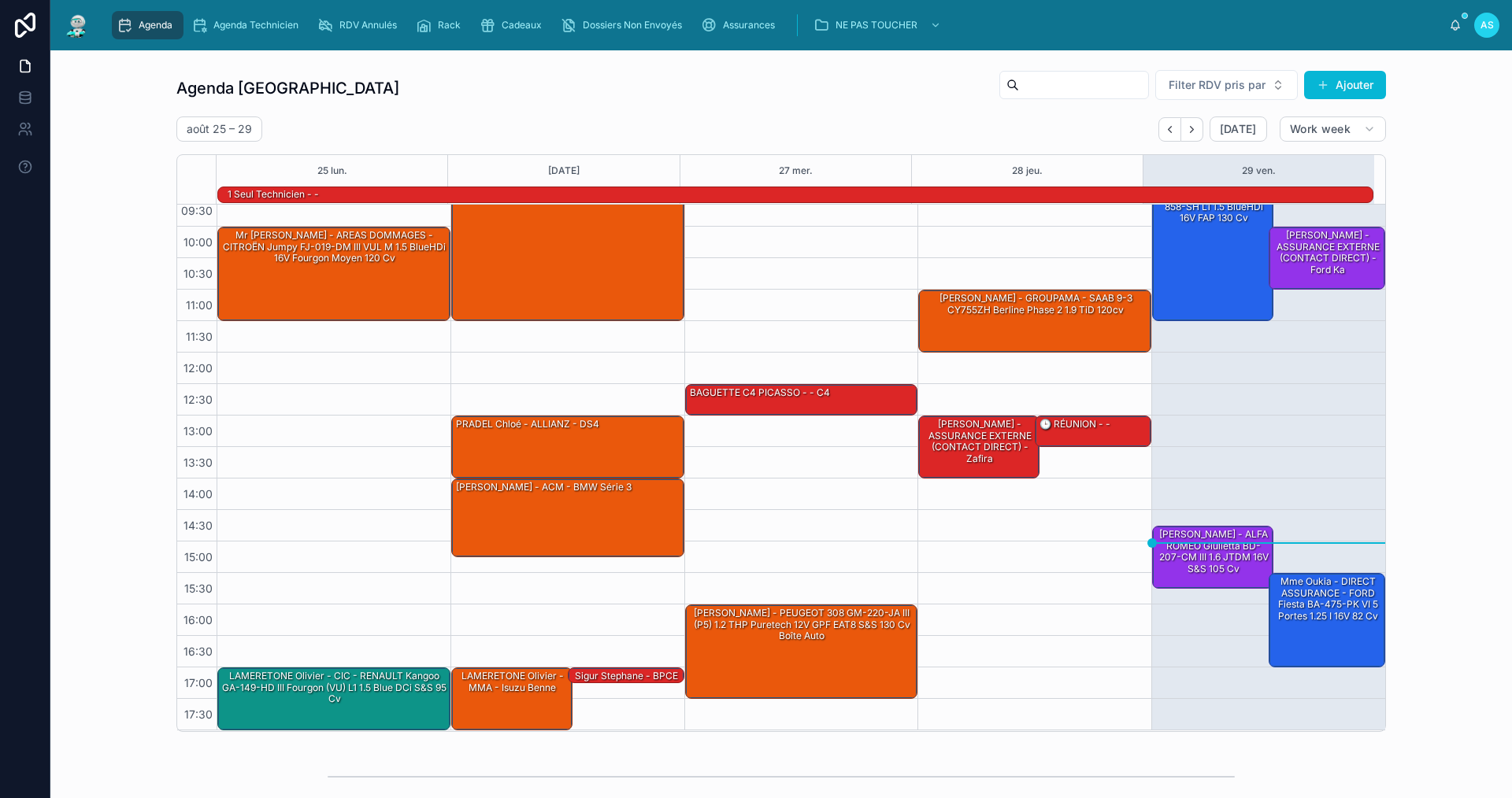
click at [167, 19] on span "Agenda" at bounding box center [156, 25] width 34 height 13
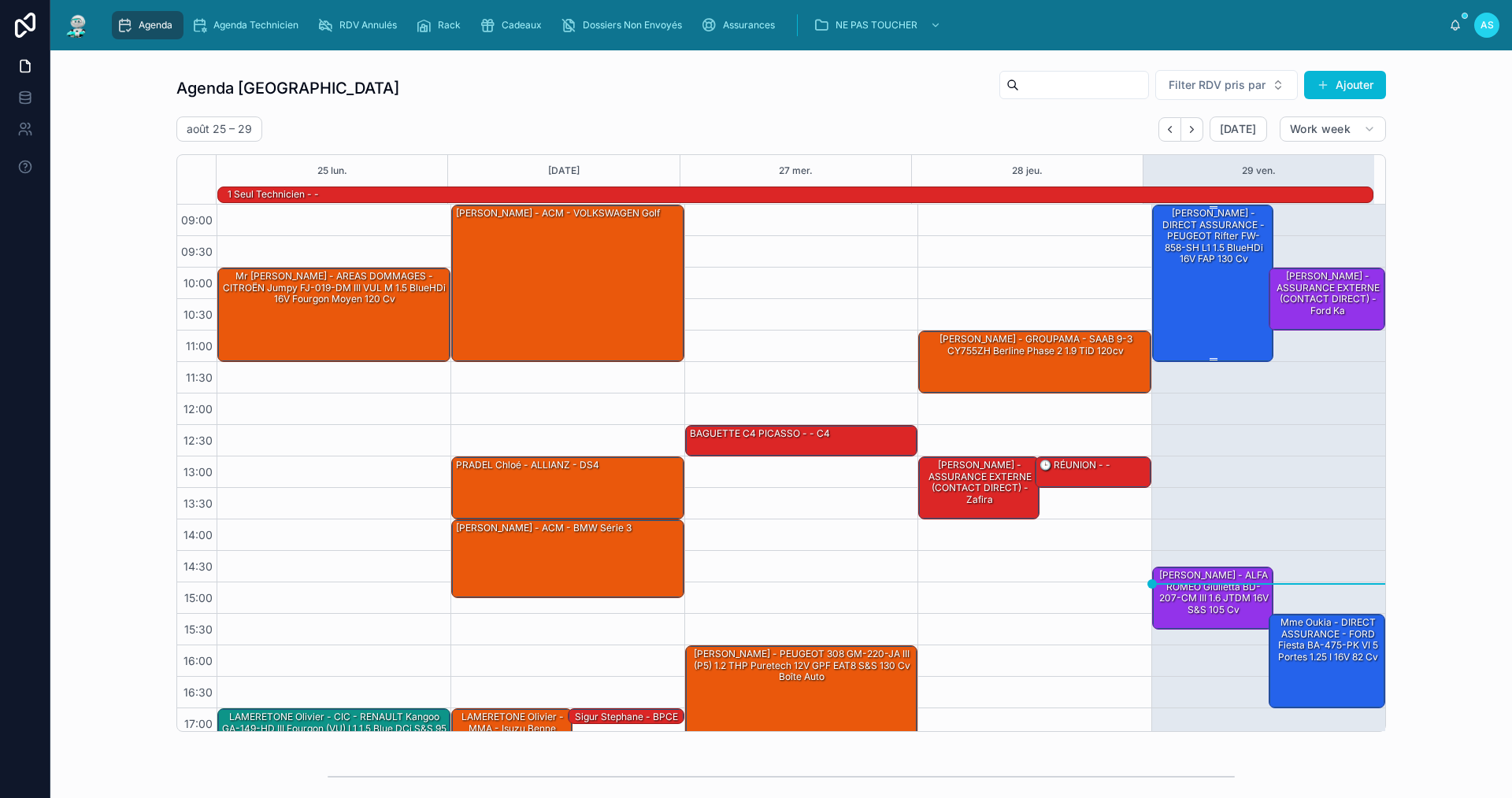
click at [1214, 269] on div "[PERSON_NAME] - DIRECT ASSURANCE - PEUGEOT Rifter FW-858-SH L1 1.5 BlueHDi 16V …" at bounding box center [1214, 282] width 117 height 154
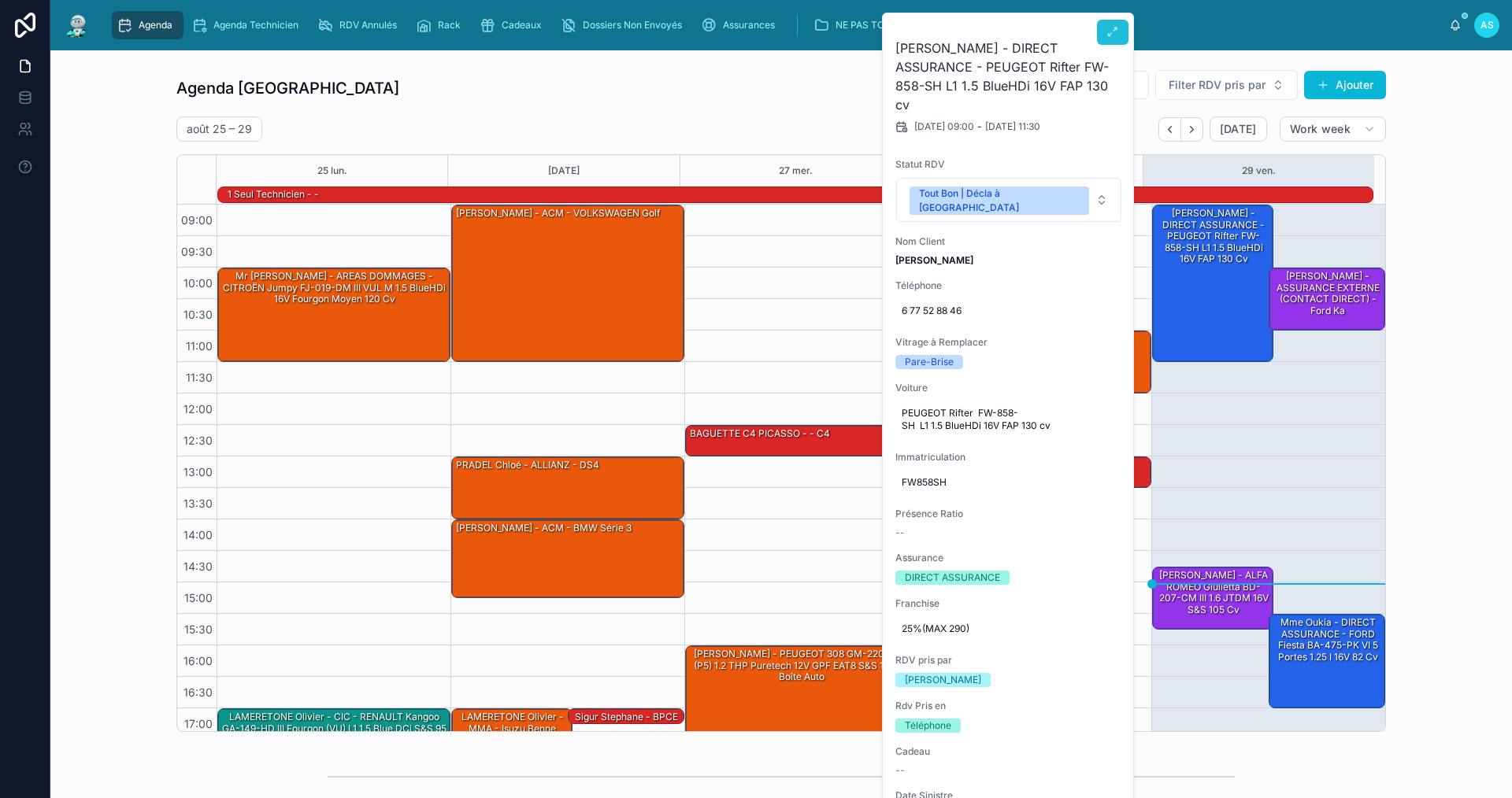
click at [1108, 38] on icon at bounding box center [1113, 33] width 13 height 13
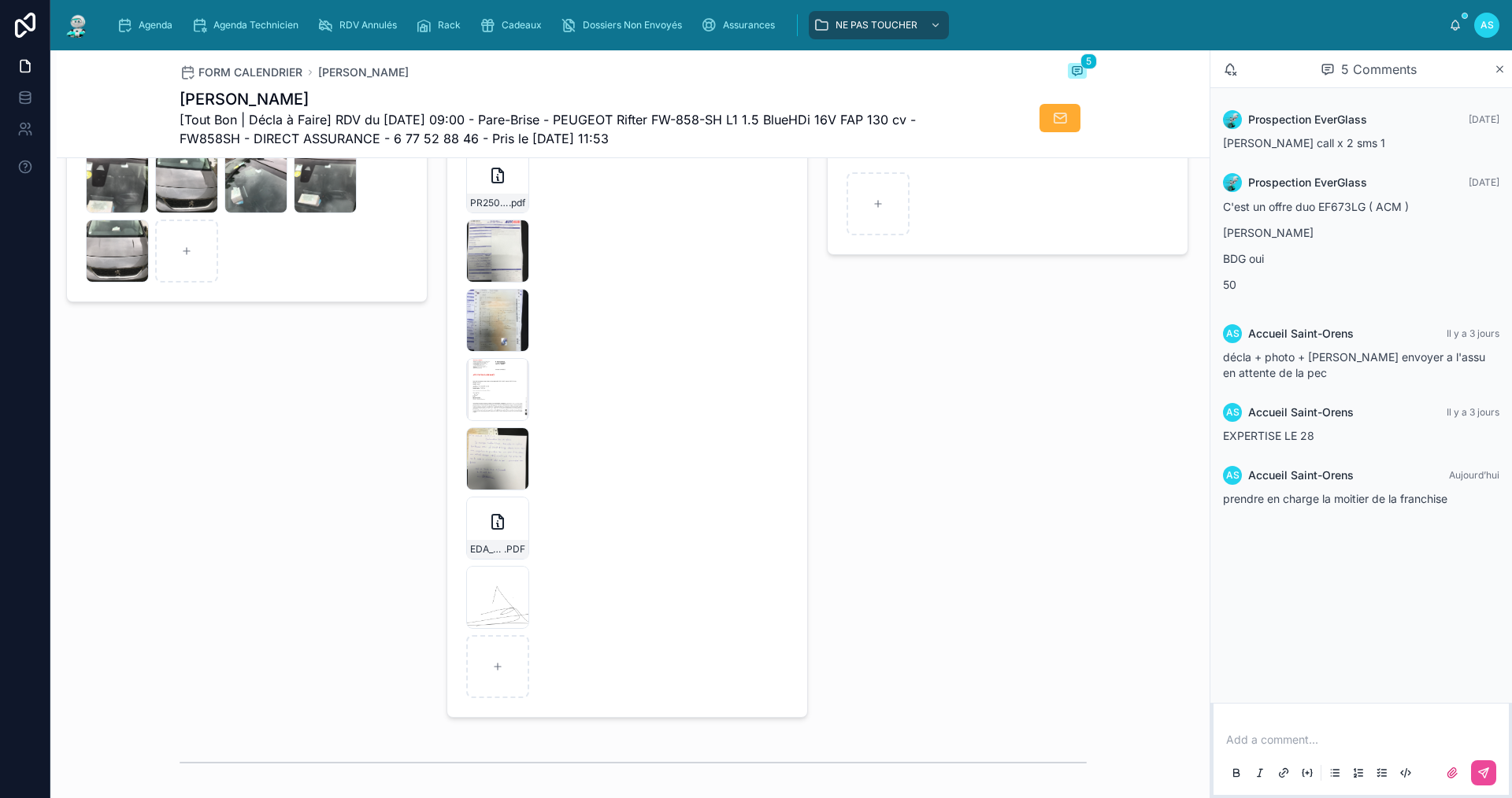
scroll to position [2047, 0]
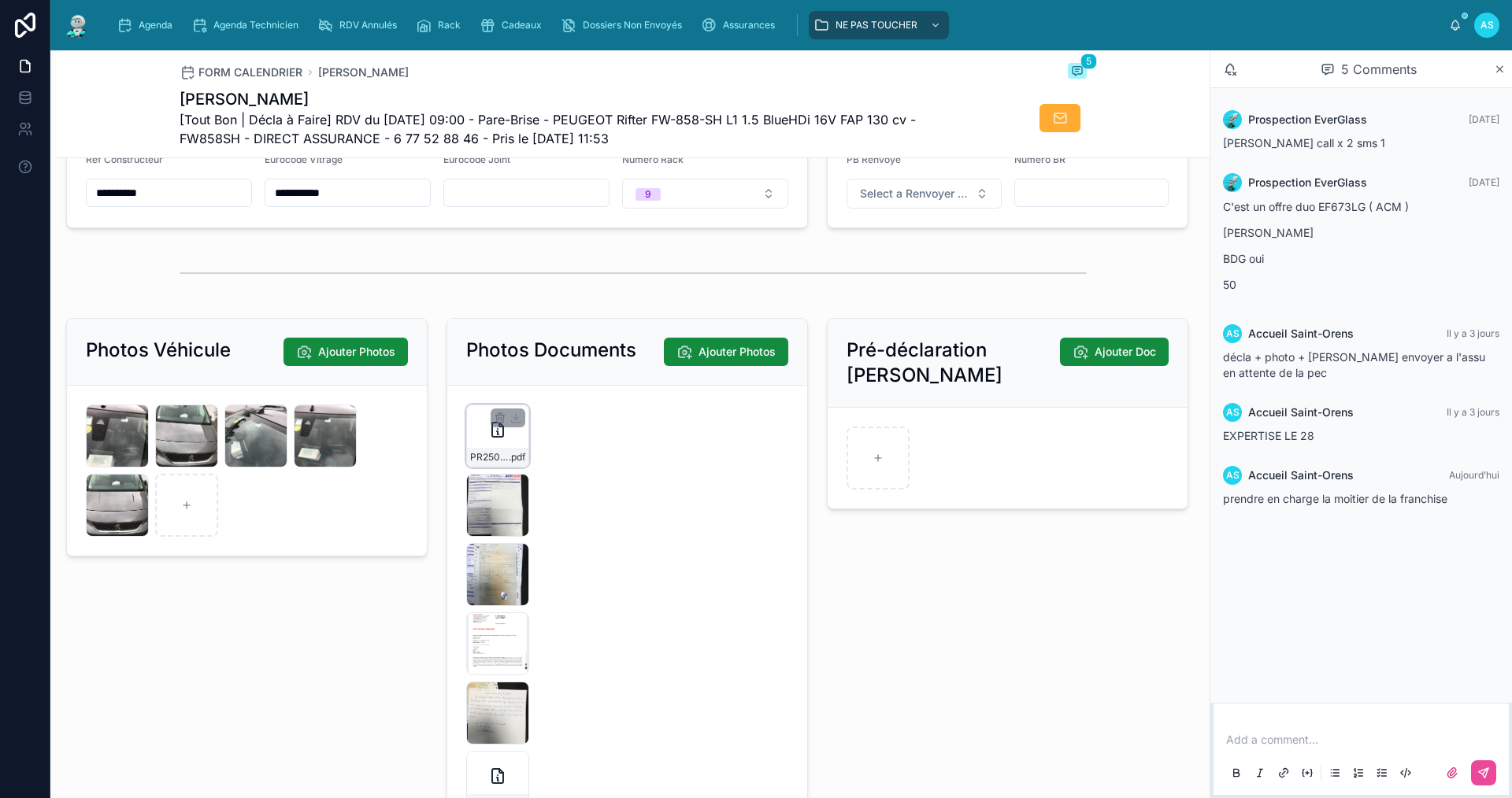
click at [481, 458] on div "PR2508-1634 .pdf" at bounding box center [497, 435] width 63 height 63
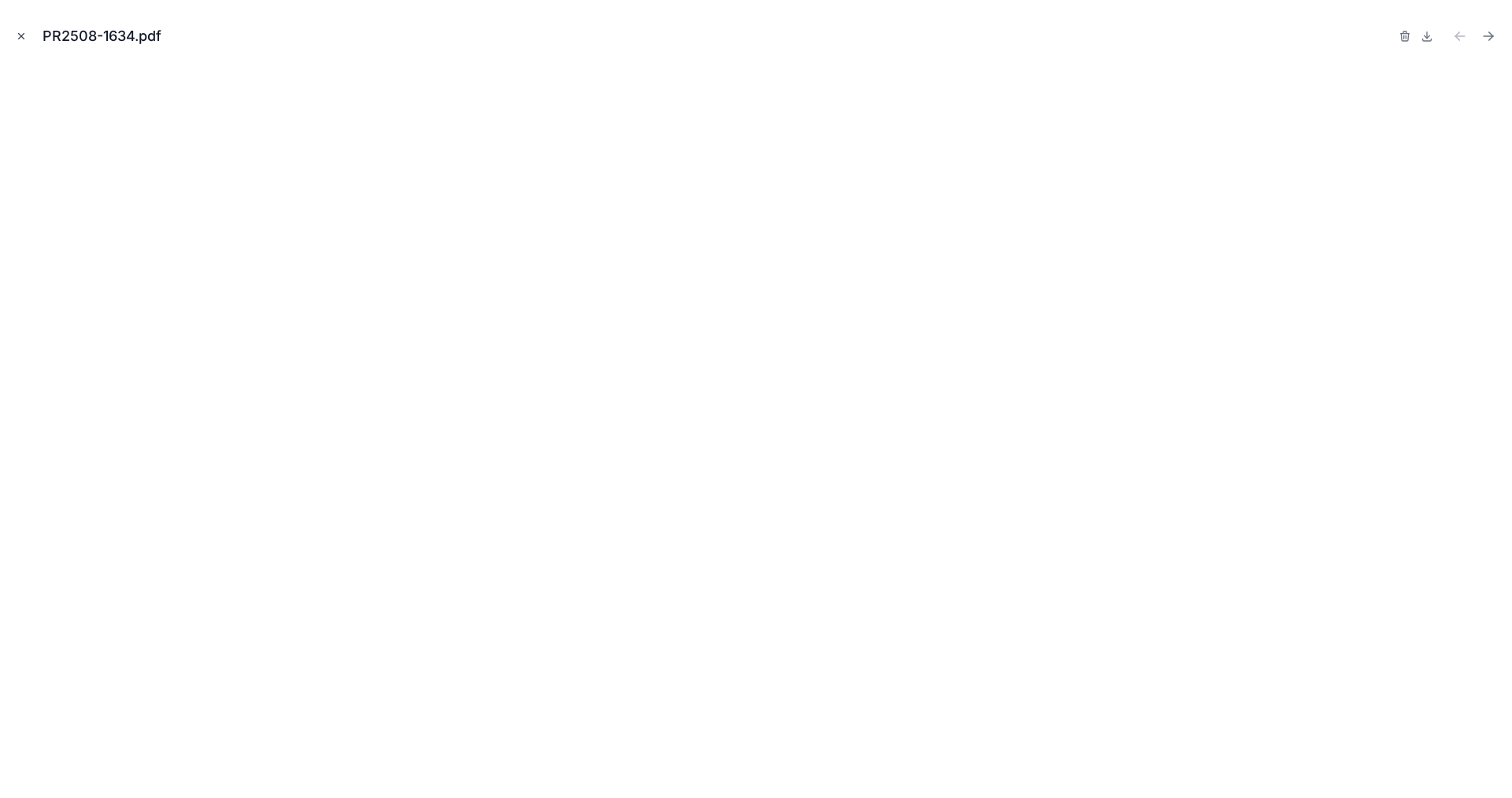
click at [21, 41] on icon "Close modal" at bounding box center [21, 36] width 11 height 11
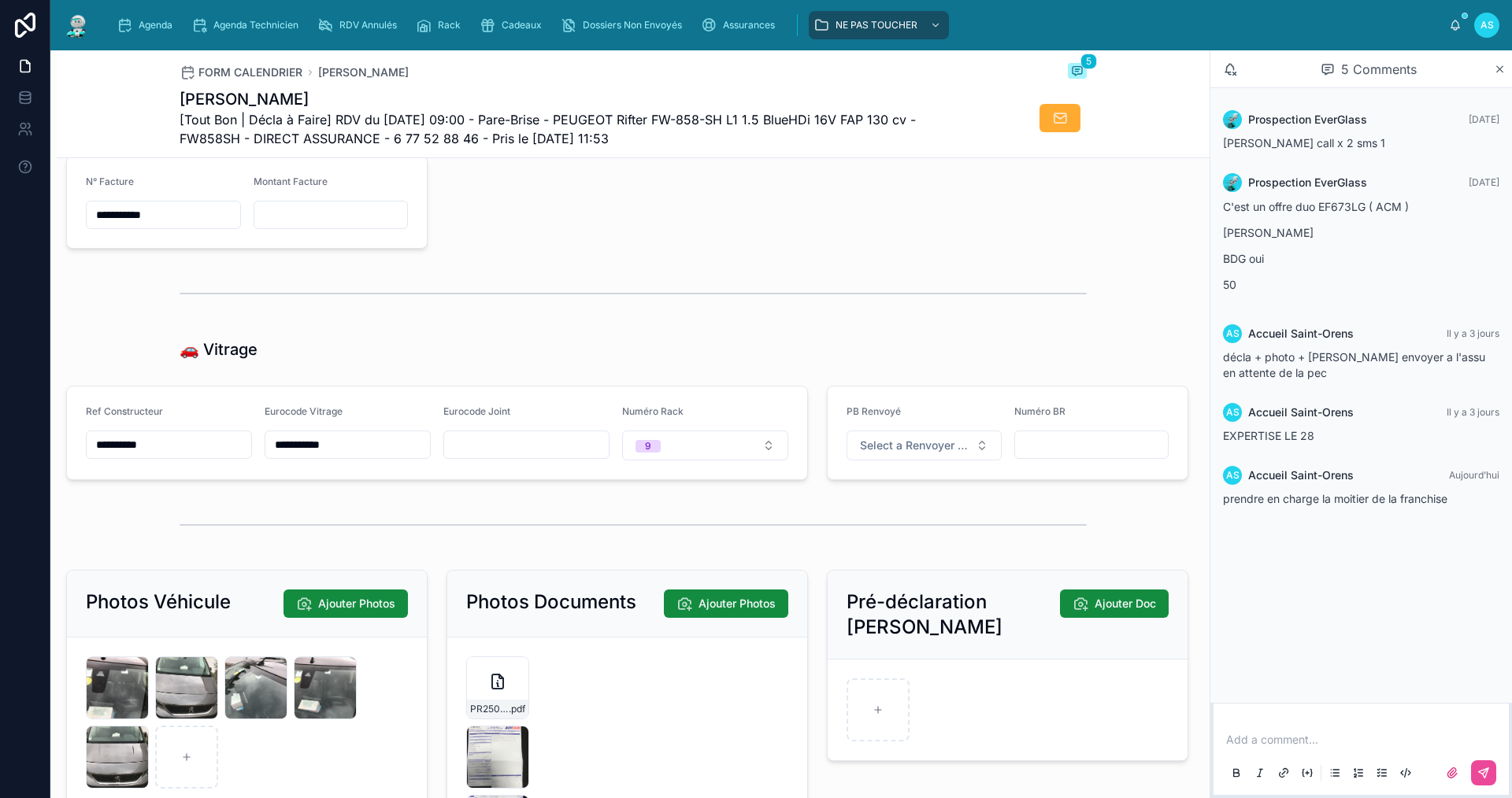
scroll to position [1653, 0]
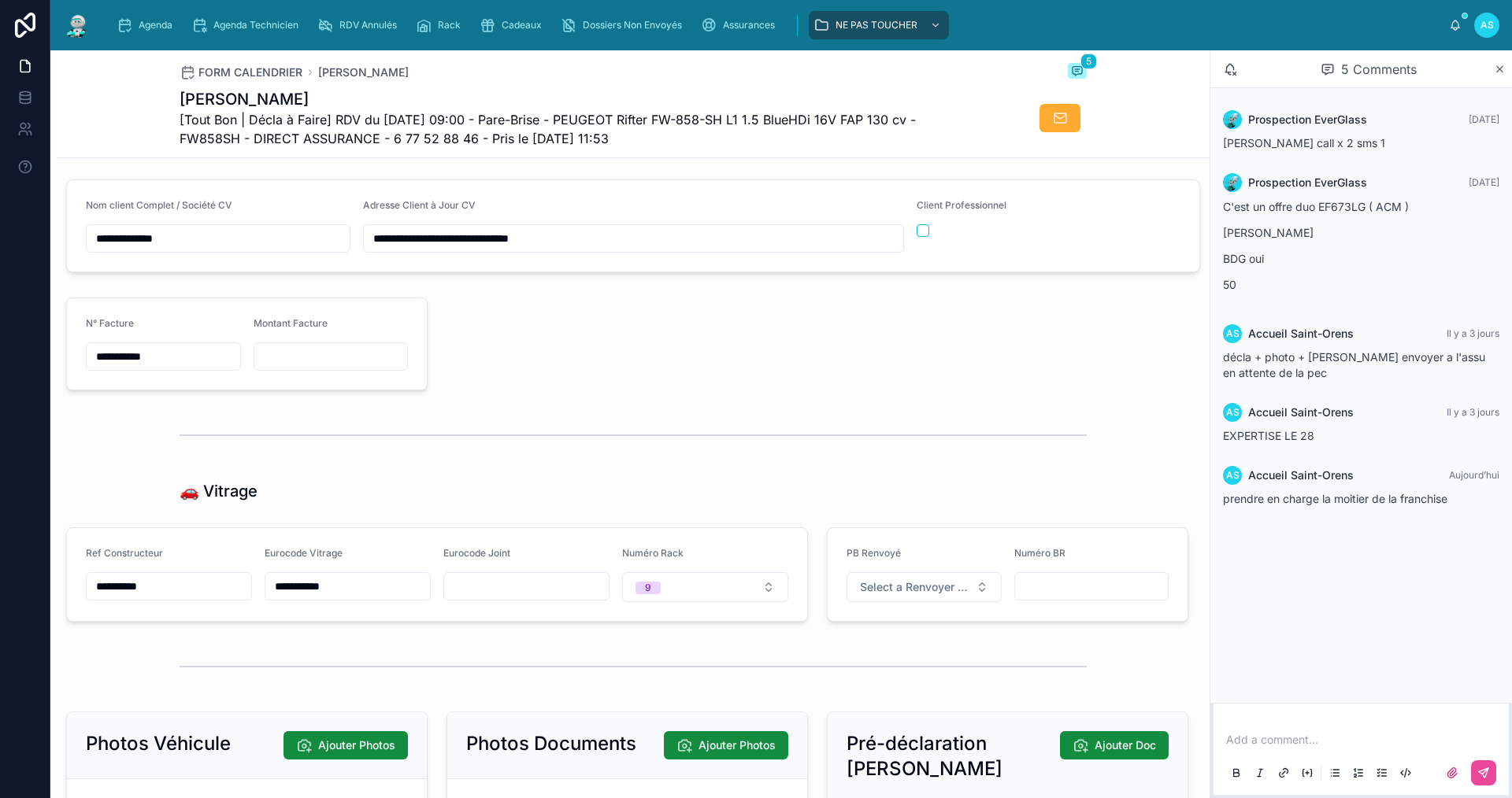
click at [153, 40] on div "Agenda Agenda Technicien RDV Annulés Rack Cadeaux Dossiers Non Envoyés Assuranc…" at bounding box center [776, 25] width 1345 height 35
click at [153, 25] on span "Agenda" at bounding box center [156, 25] width 34 height 13
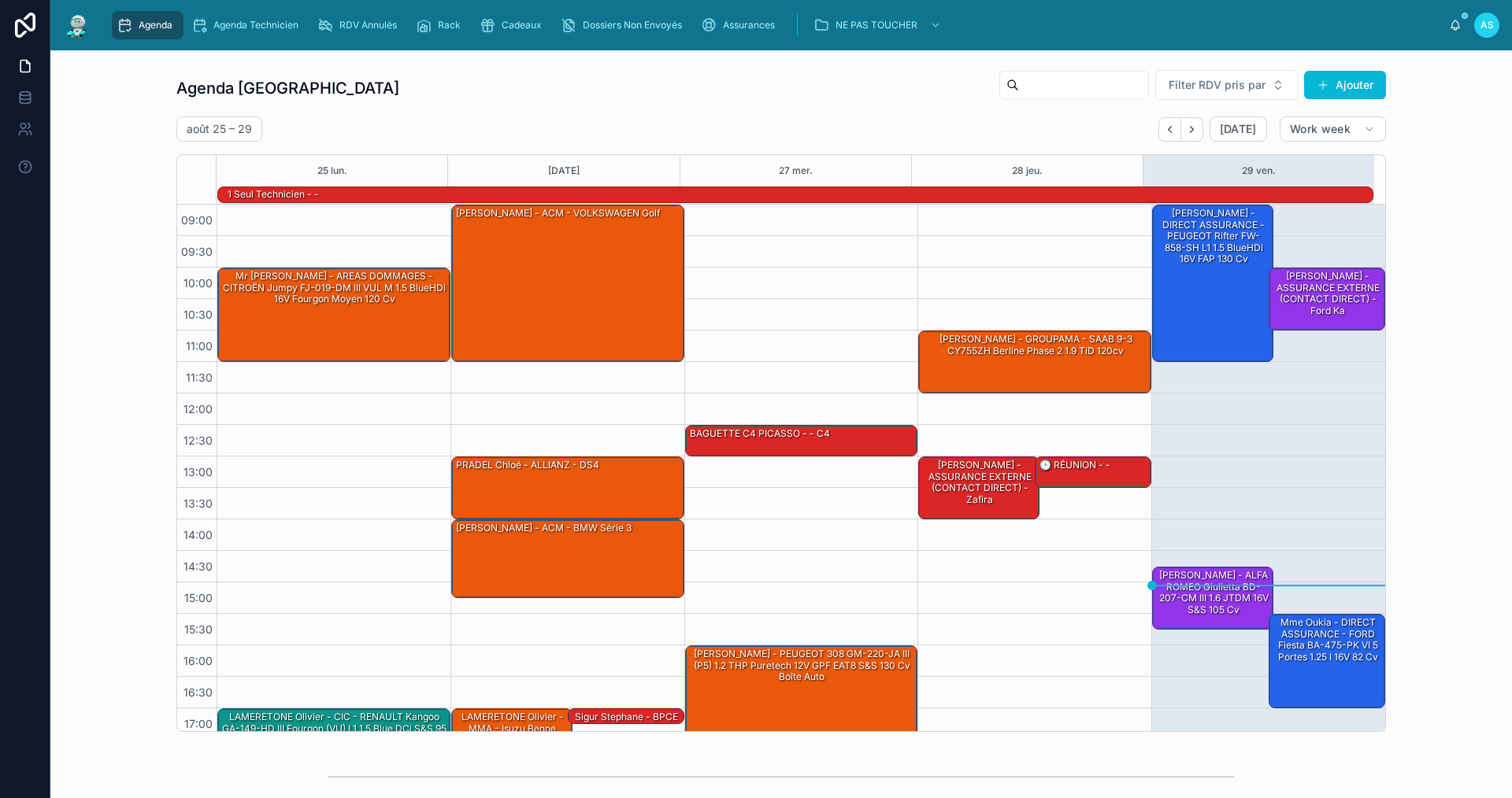
scroll to position [41, 0]
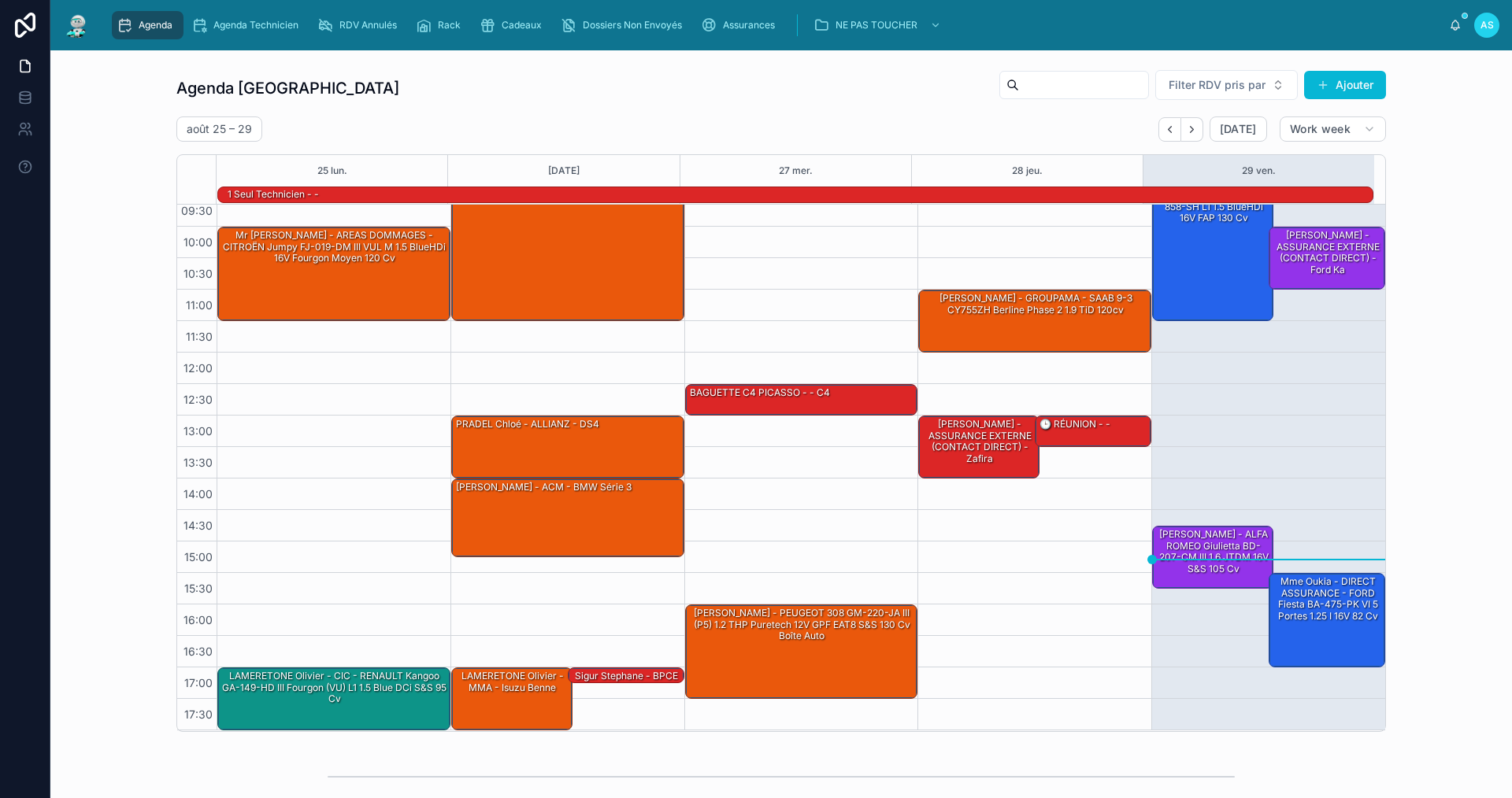
click at [141, 29] on span "Agenda" at bounding box center [156, 25] width 34 height 13
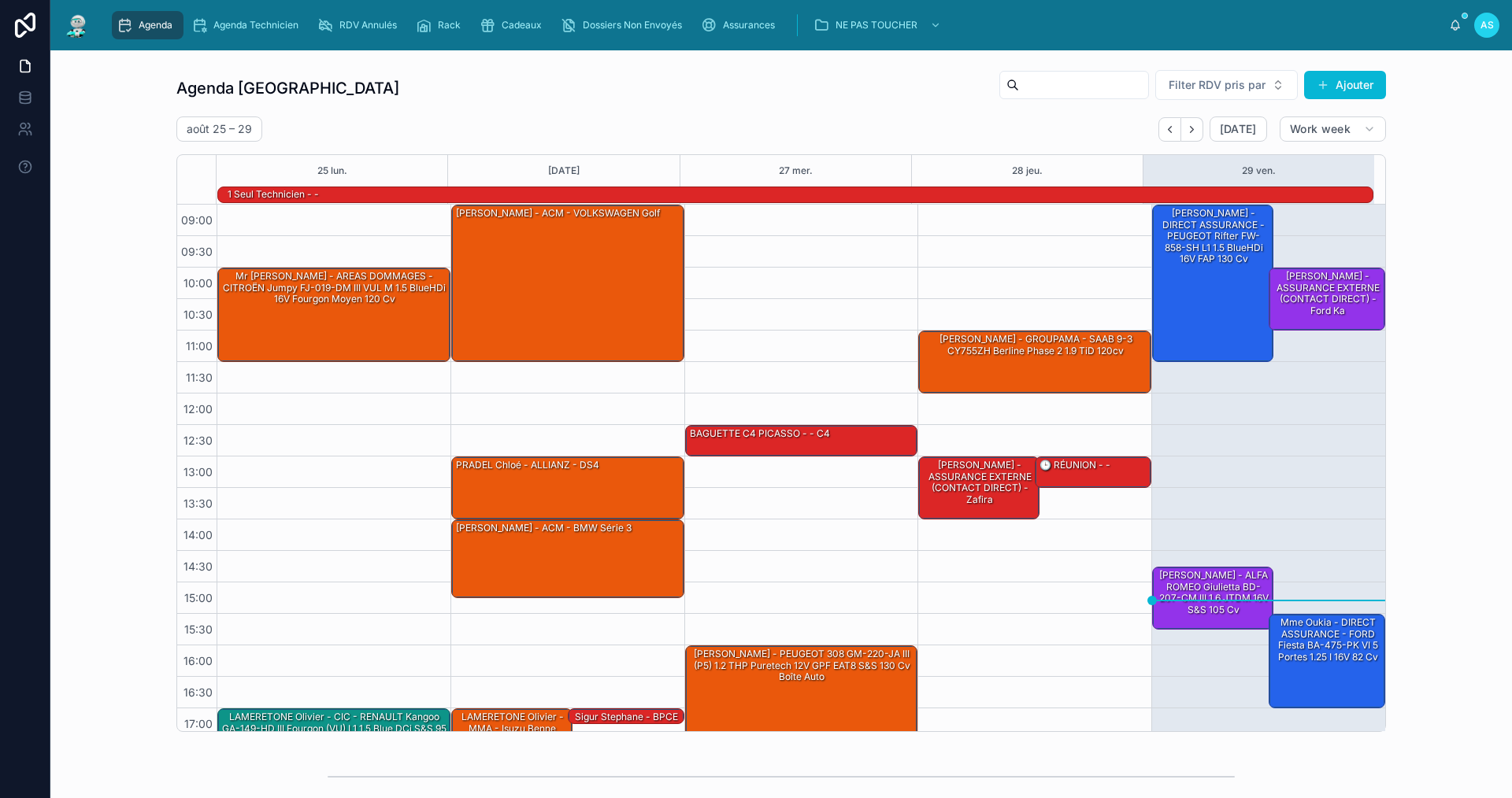
scroll to position [41, 0]
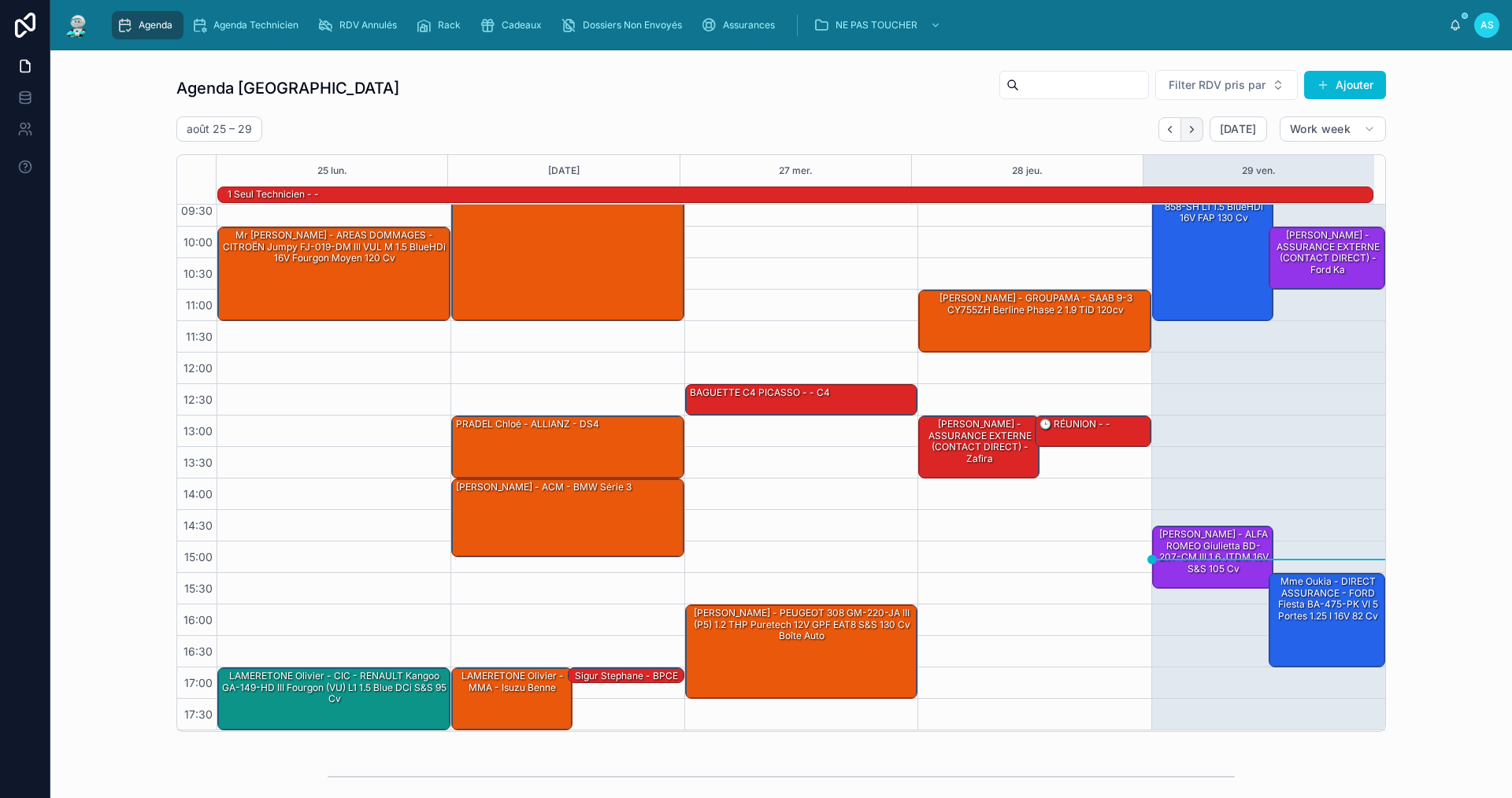
click at [1186, 125] on icon "Next" at bounding box center [1191, 129] width 12 height 12
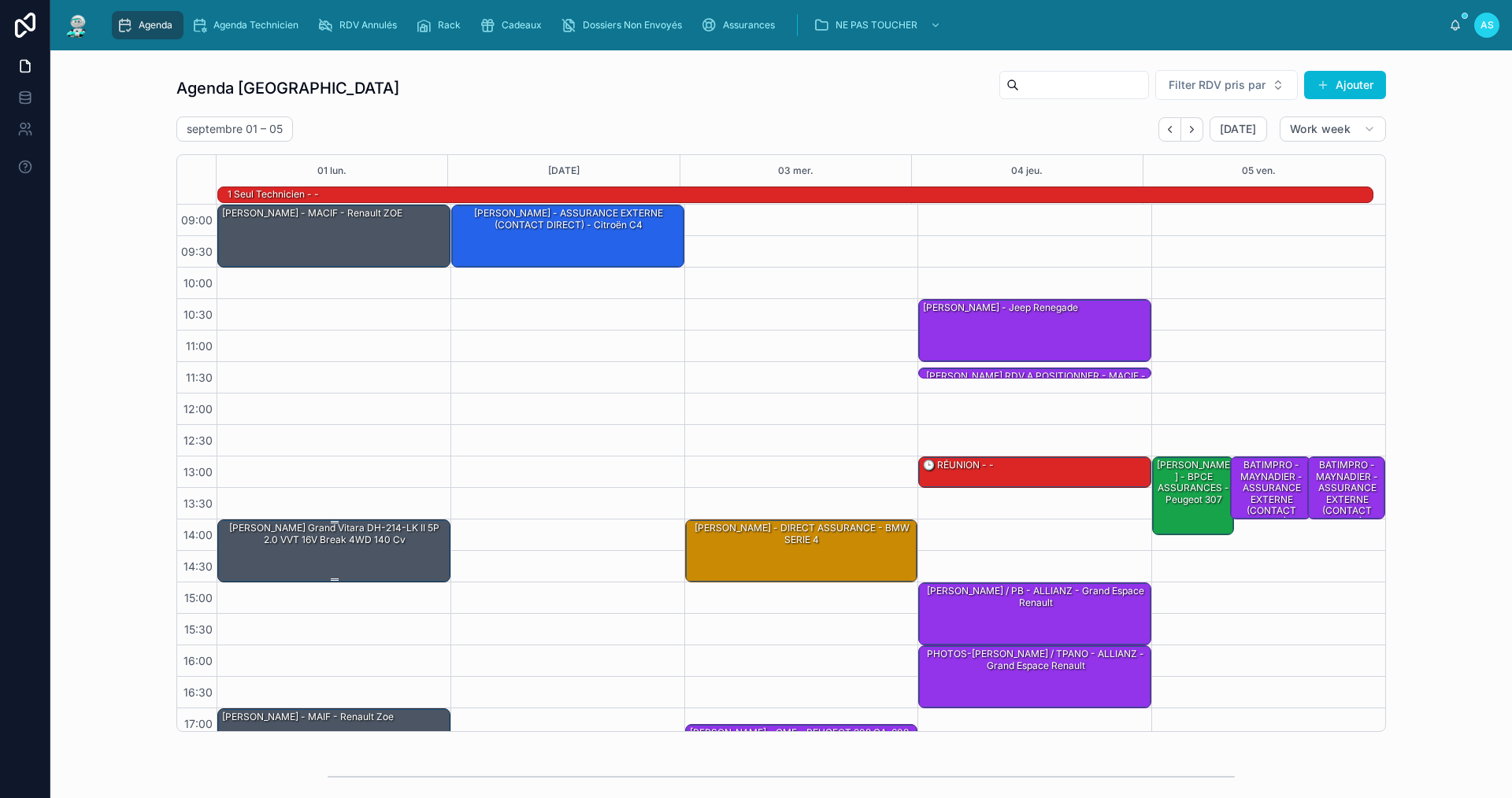
click at [352, 522] on div at bounding box center [335, 522] width 229 height 2
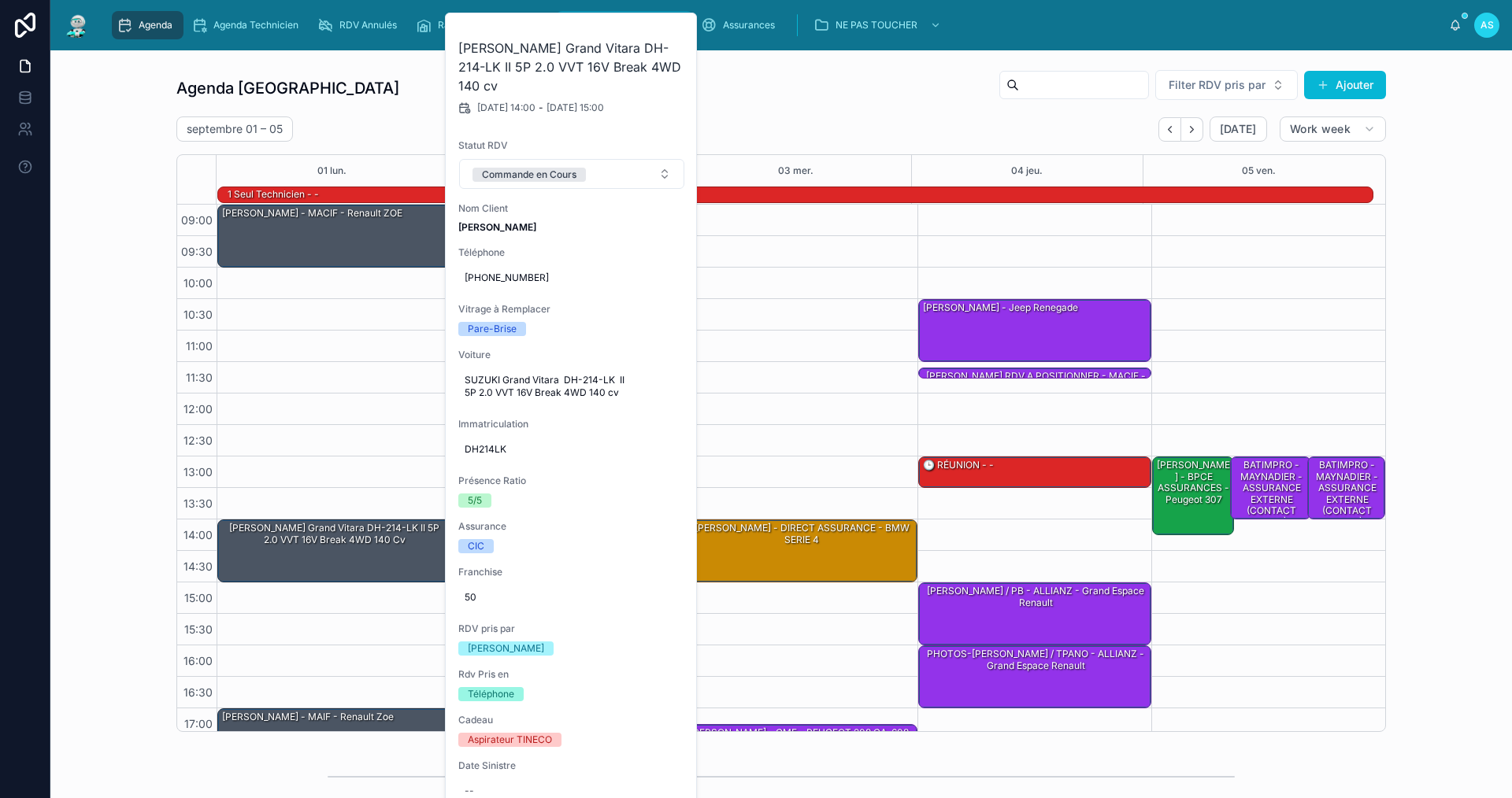
click at [0, 0] on icon at bounding box center [0, 0] width 0 height 0
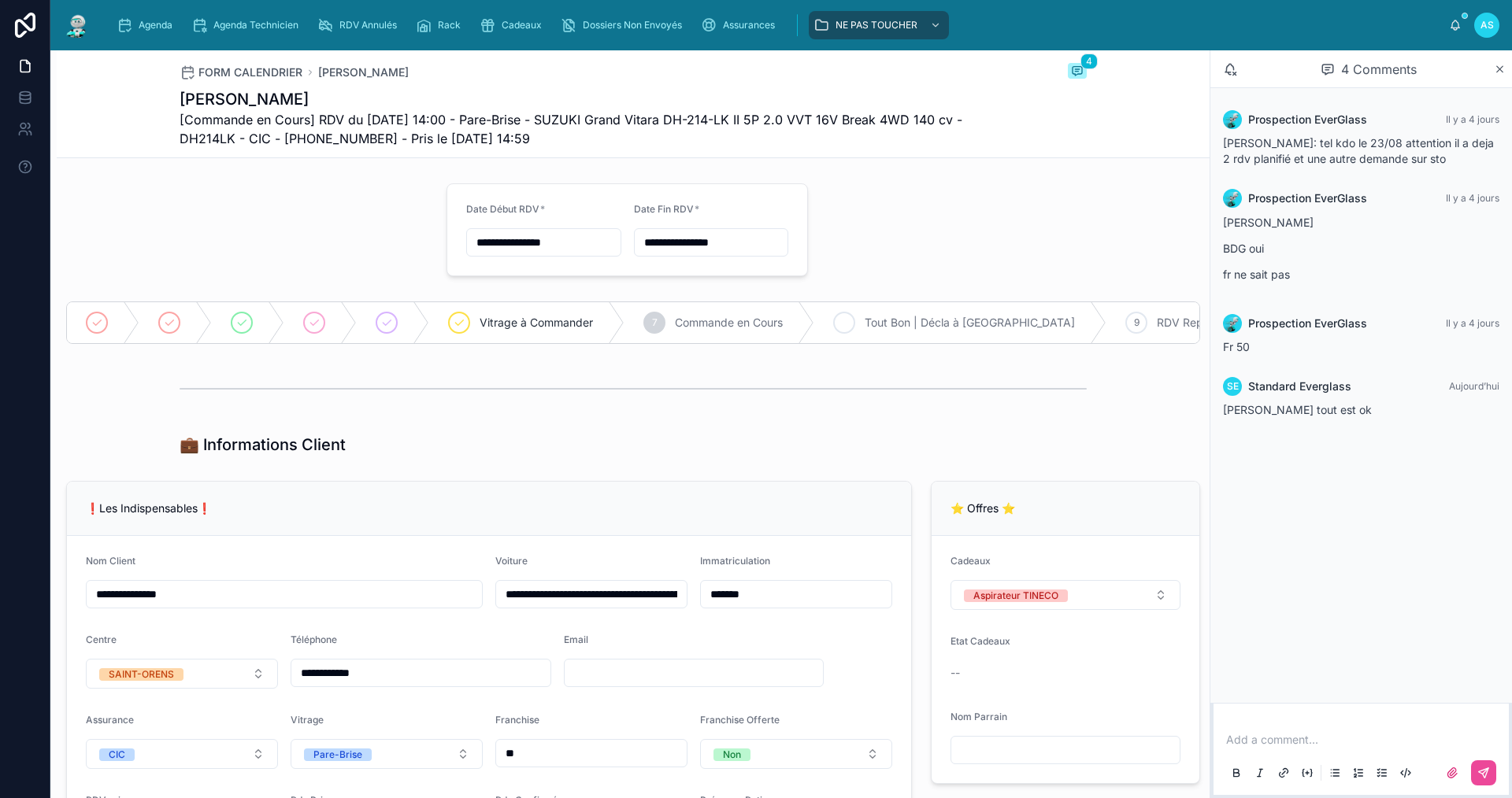
click at [856, 328] on div "8" at bounding box center [844, 323] width 22 height 22
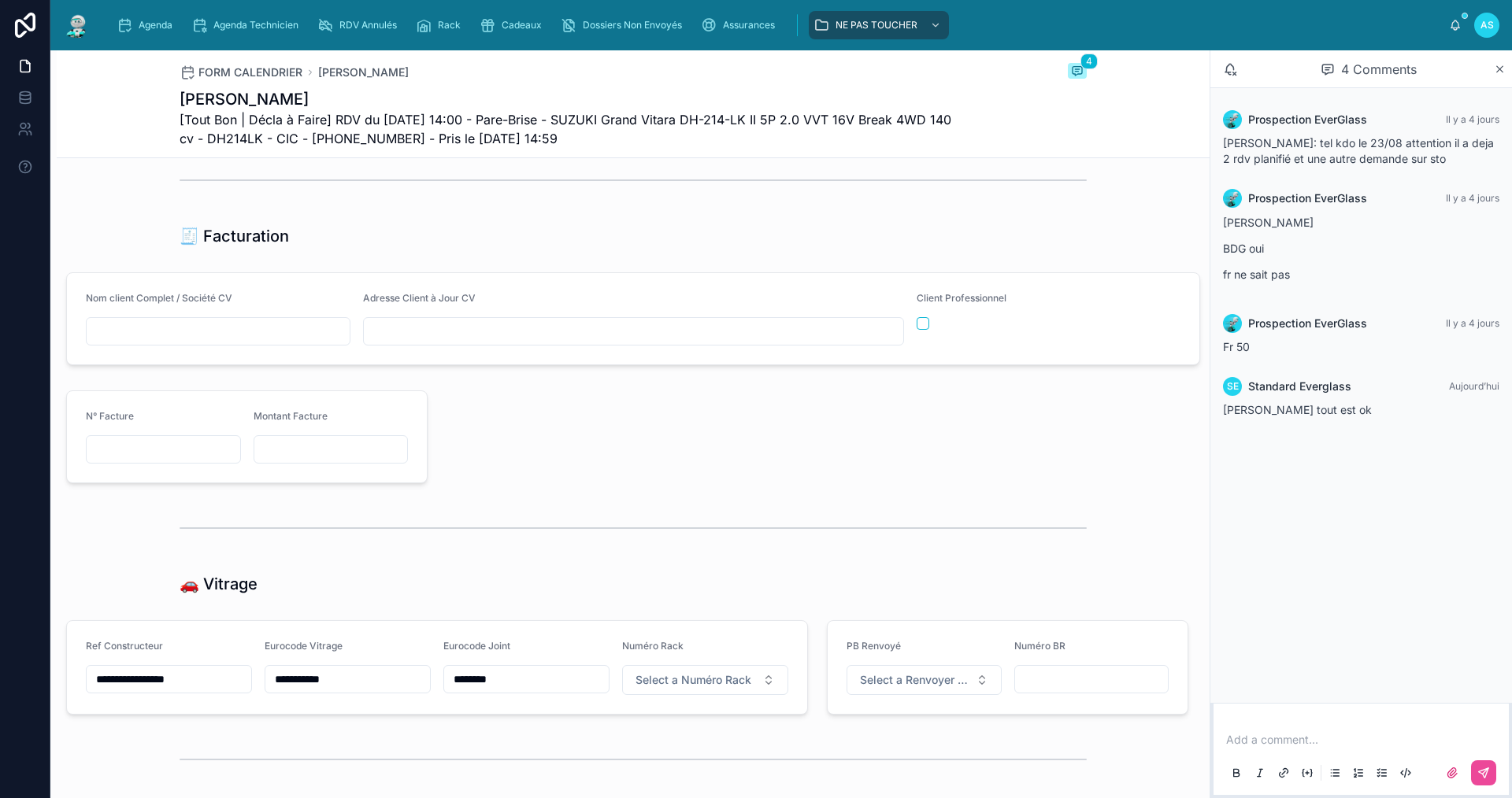
scroll to position [1575, 0]
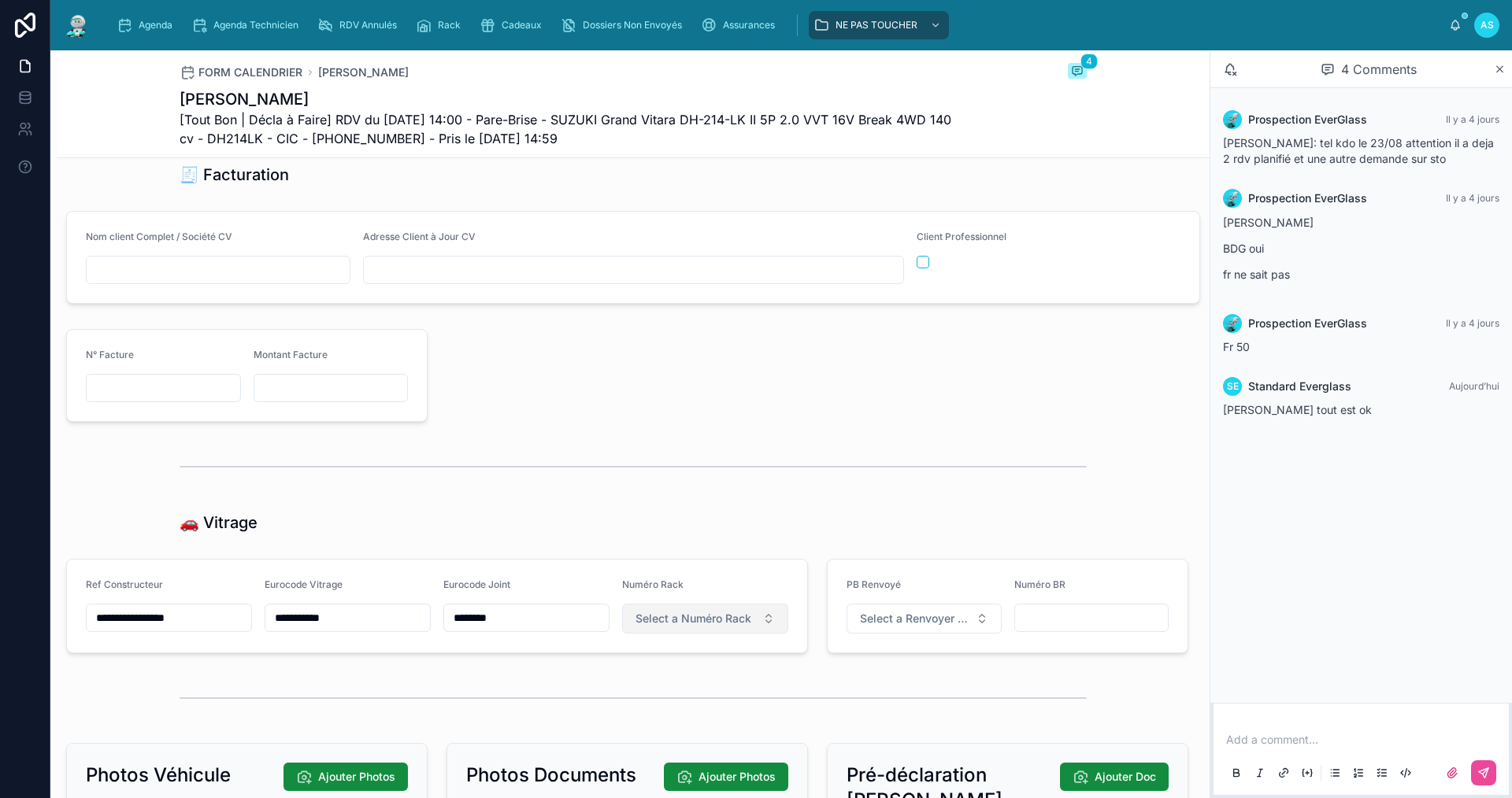
click at [729, 627] on span "Select a Numéro Rack" at bounding box center [694, 619] width 116 height 16
click at [667, 542] on div "8" at bounding box center [698, 544] width 189 height 22
click at [156, 29] on span "Agenda" at bounding box center [156, 25] width 34 height 13
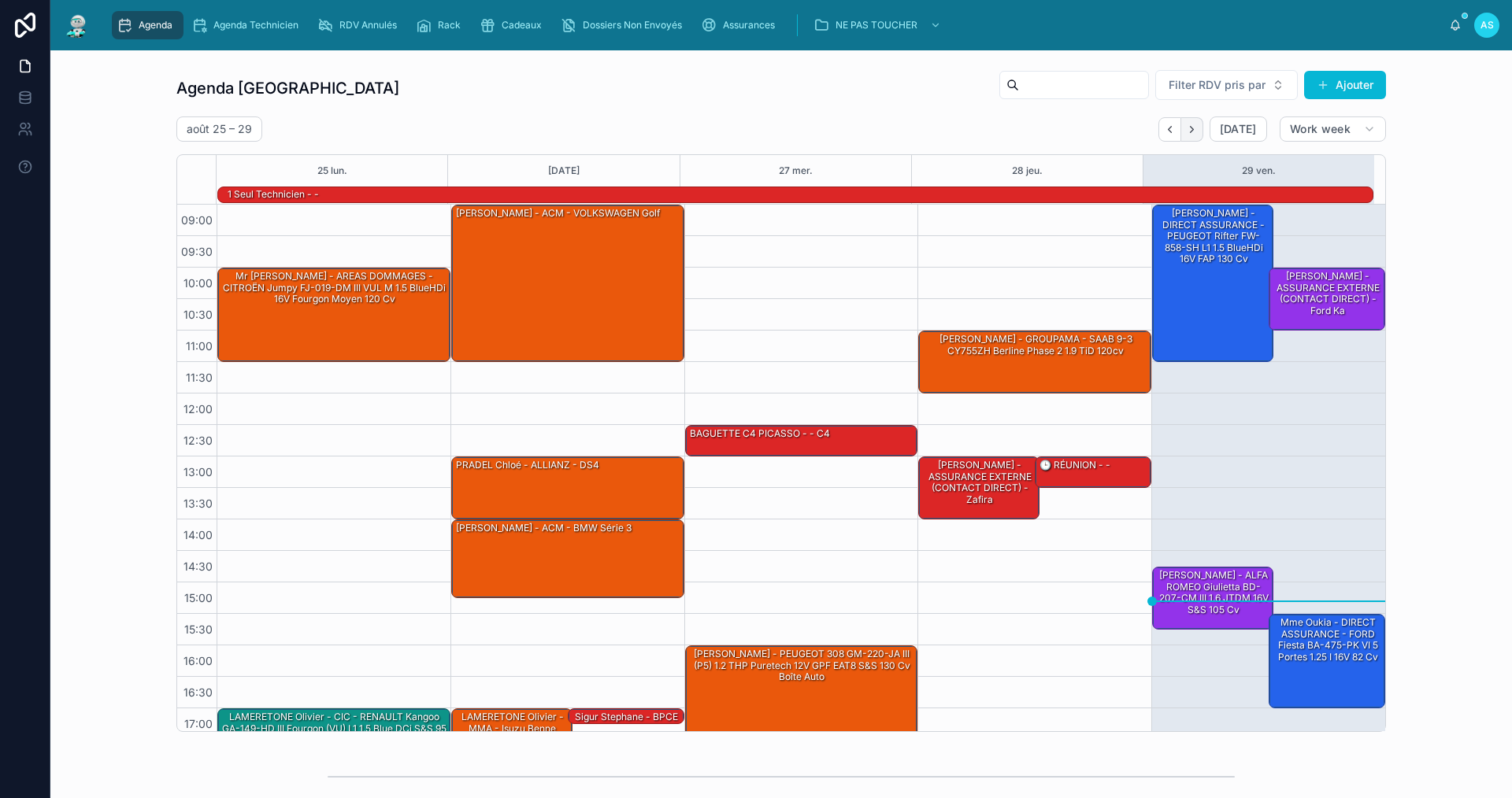
click at [1181, 129] on button "Next" at bounding box center [1192, 129] width 22 height 25
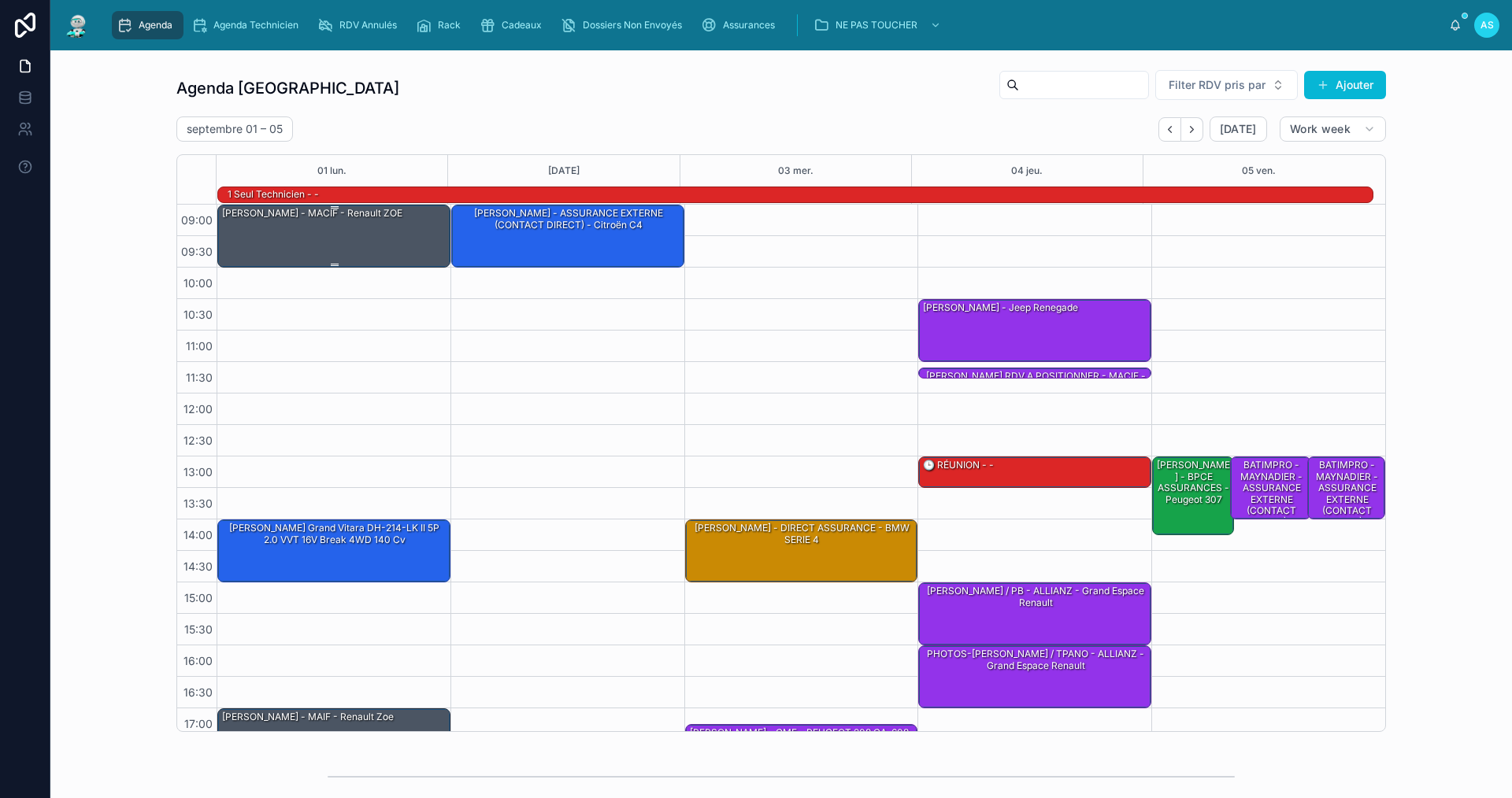
click at [327, 240] on div "[PERSON_NAME] - MACIF - Renault ZOE" at bounding box center [335, 235] width 229 height 59
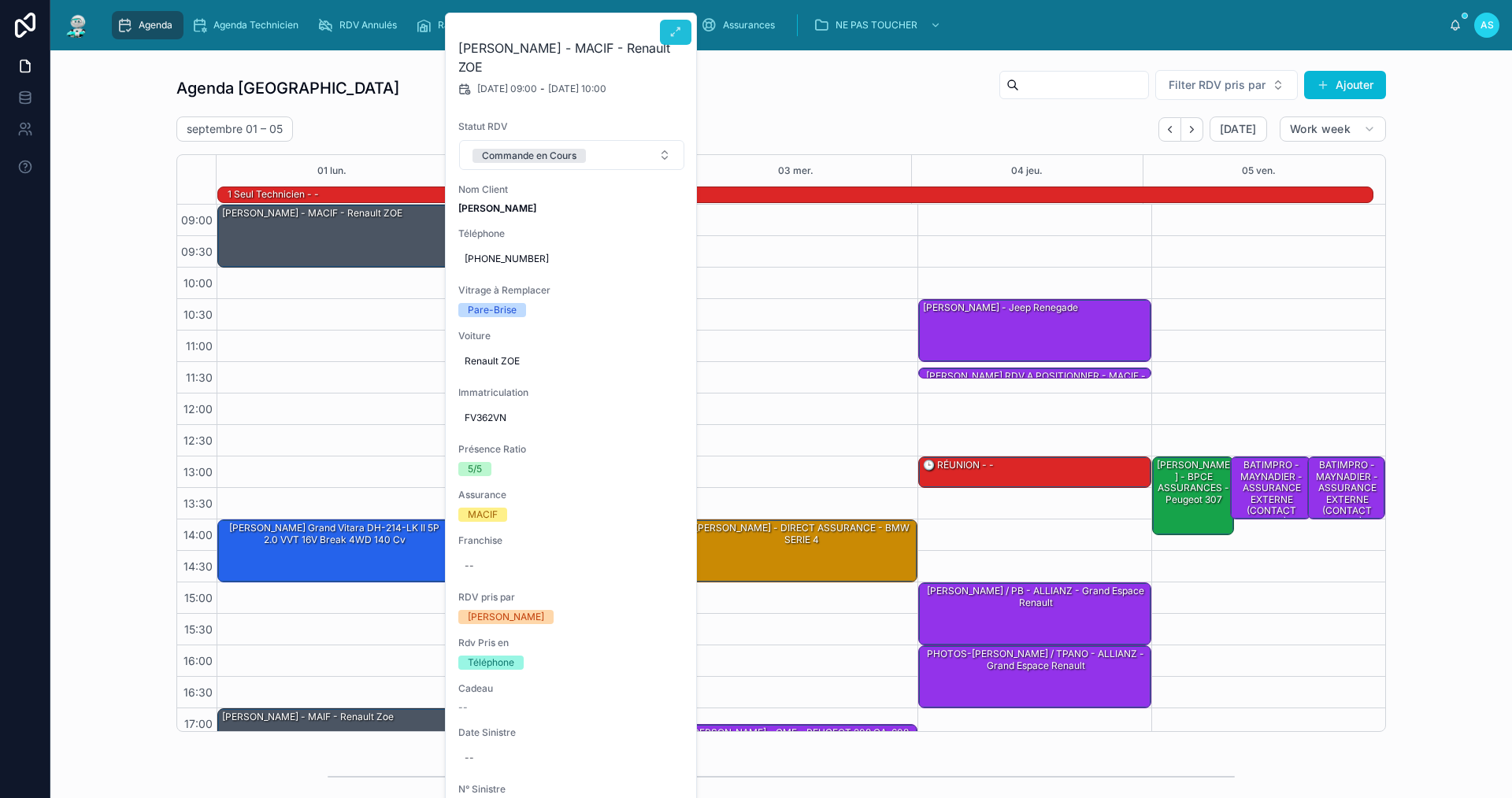
click at [668, 30] on button at bounding box center [676, 33] width 32 height 25
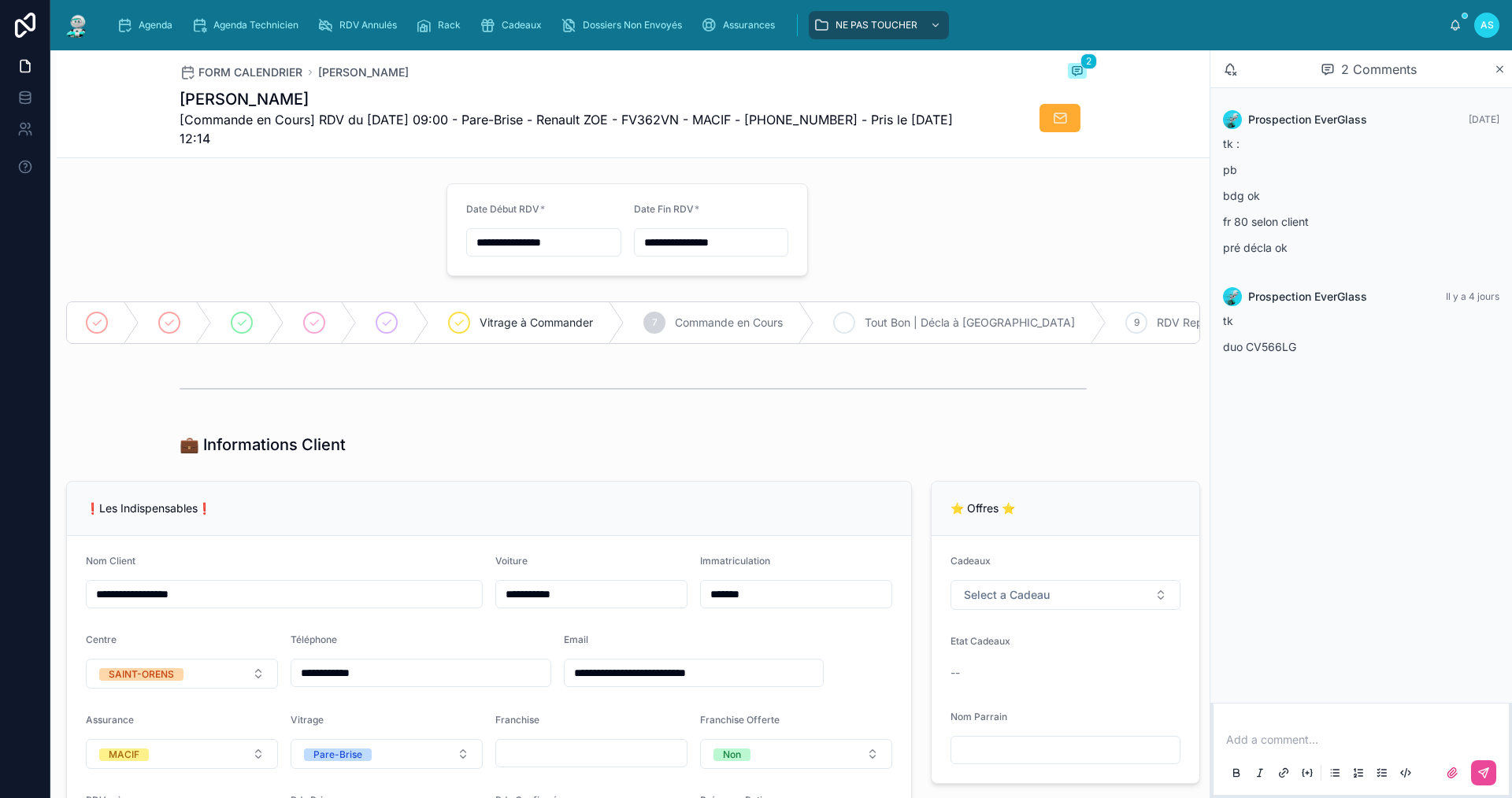
click at [844, 318] on icon at bounding box center [844, 323] width 13 height 13
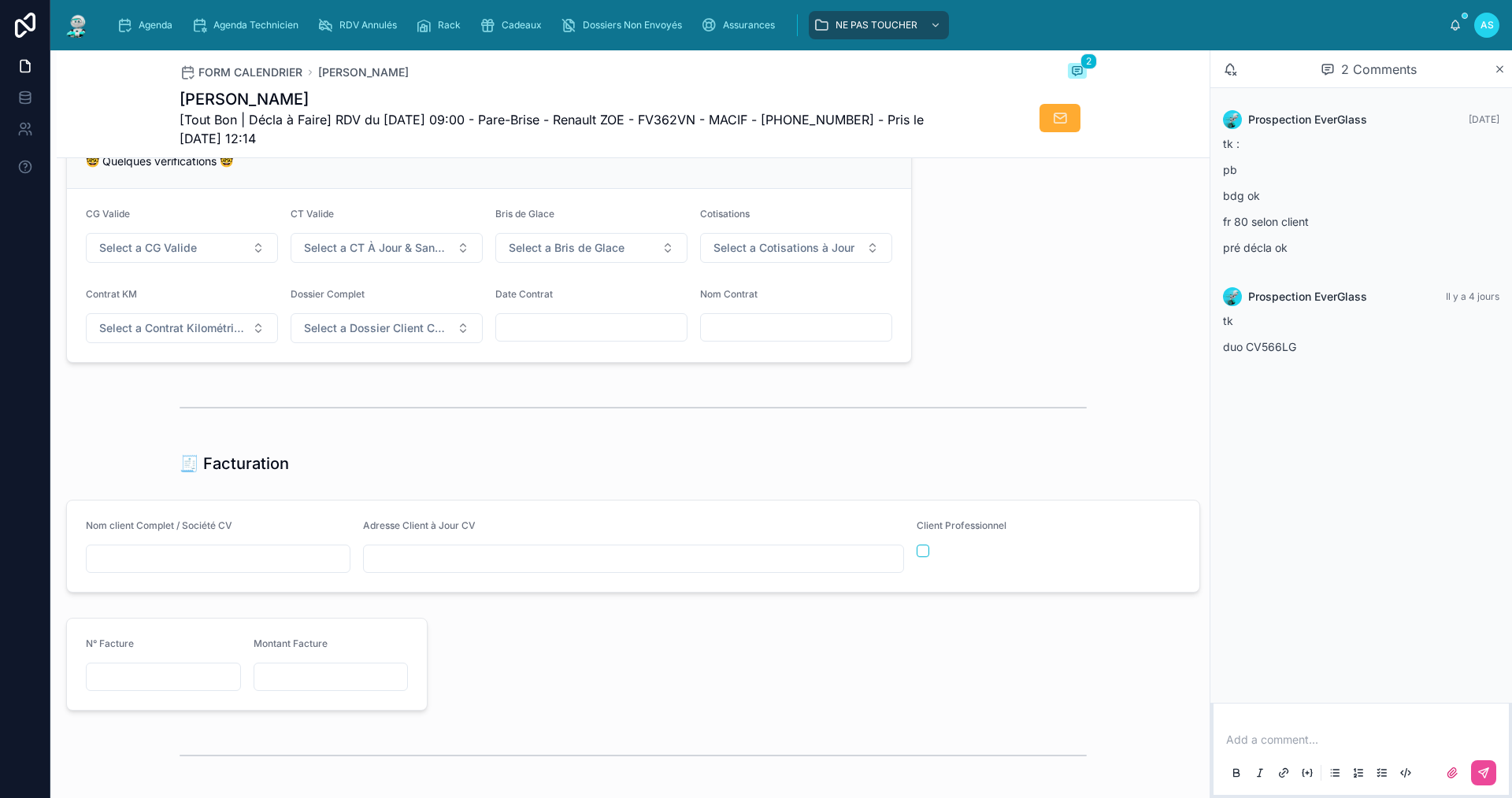
scroll to position [1653, 0]
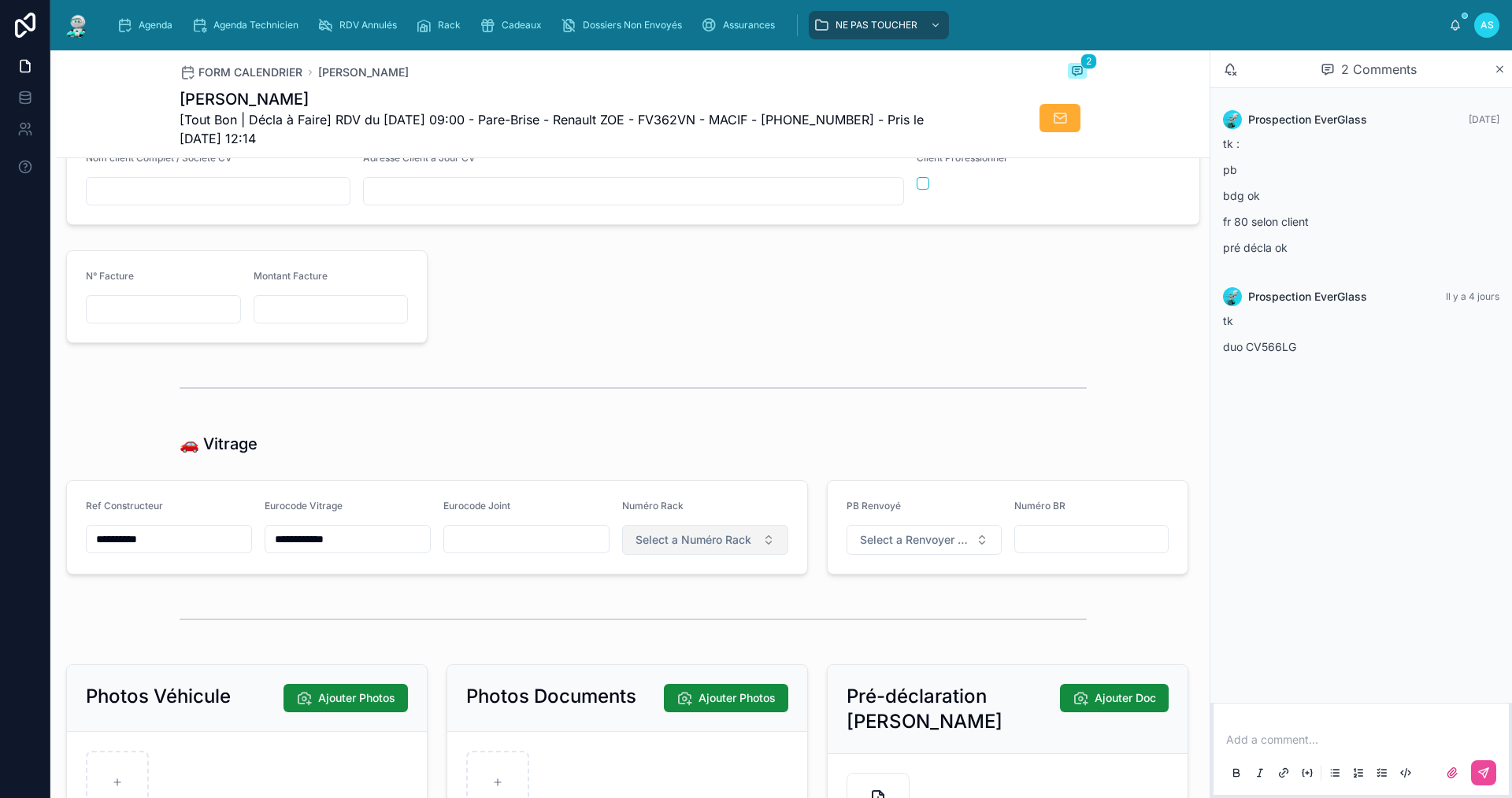
click at [696, 555] on button "Select a Numéro Rack" at bounding box center [705, 540] width 166 height 30
click at [644, 440] on div "14" at bounding box center [698, 440] width 189 height 22
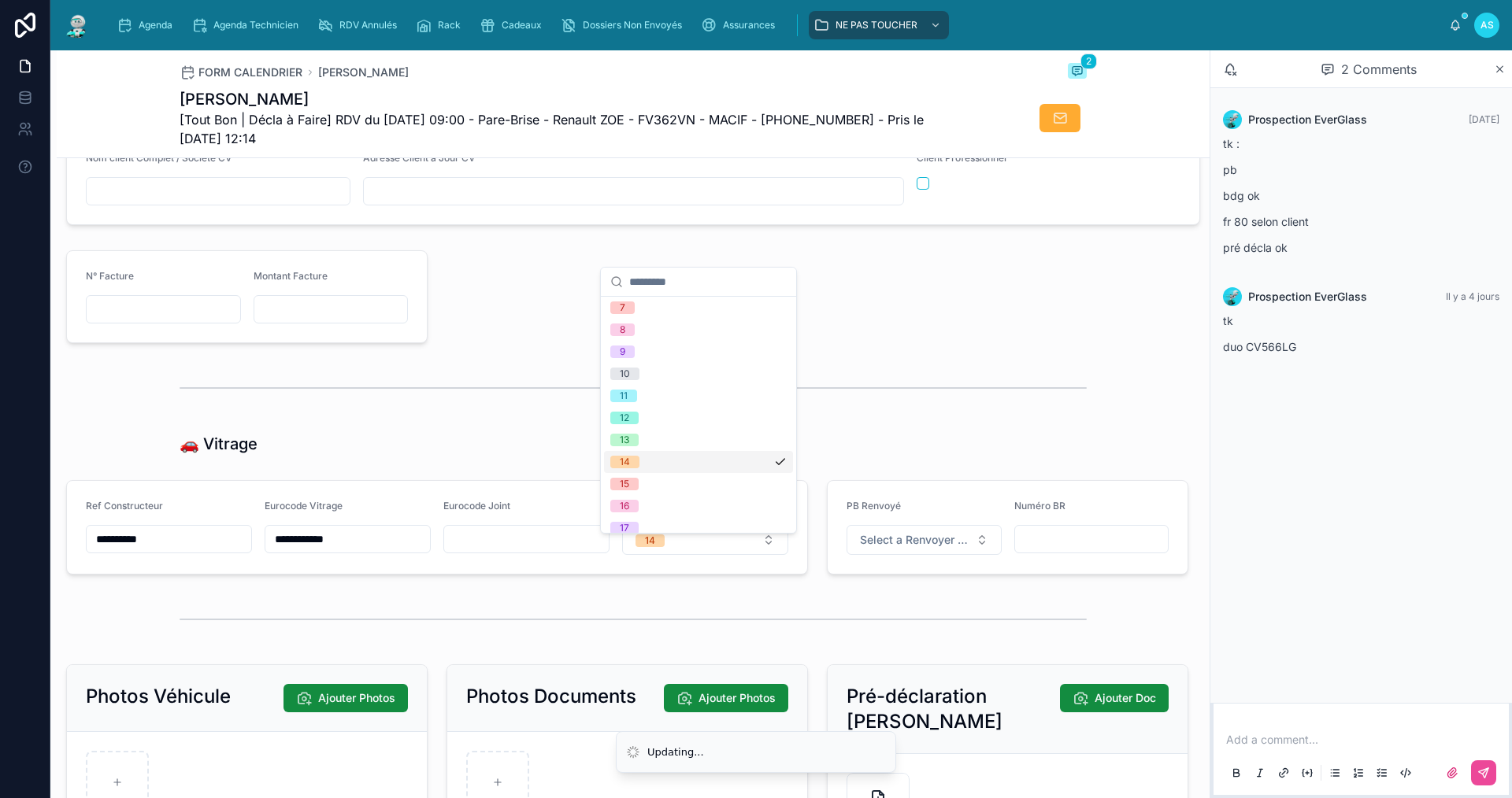
scroll to position [179, 0]
click at [149, 21] on span "Agenda" at bounding box center [156, 25] width 34 height 13
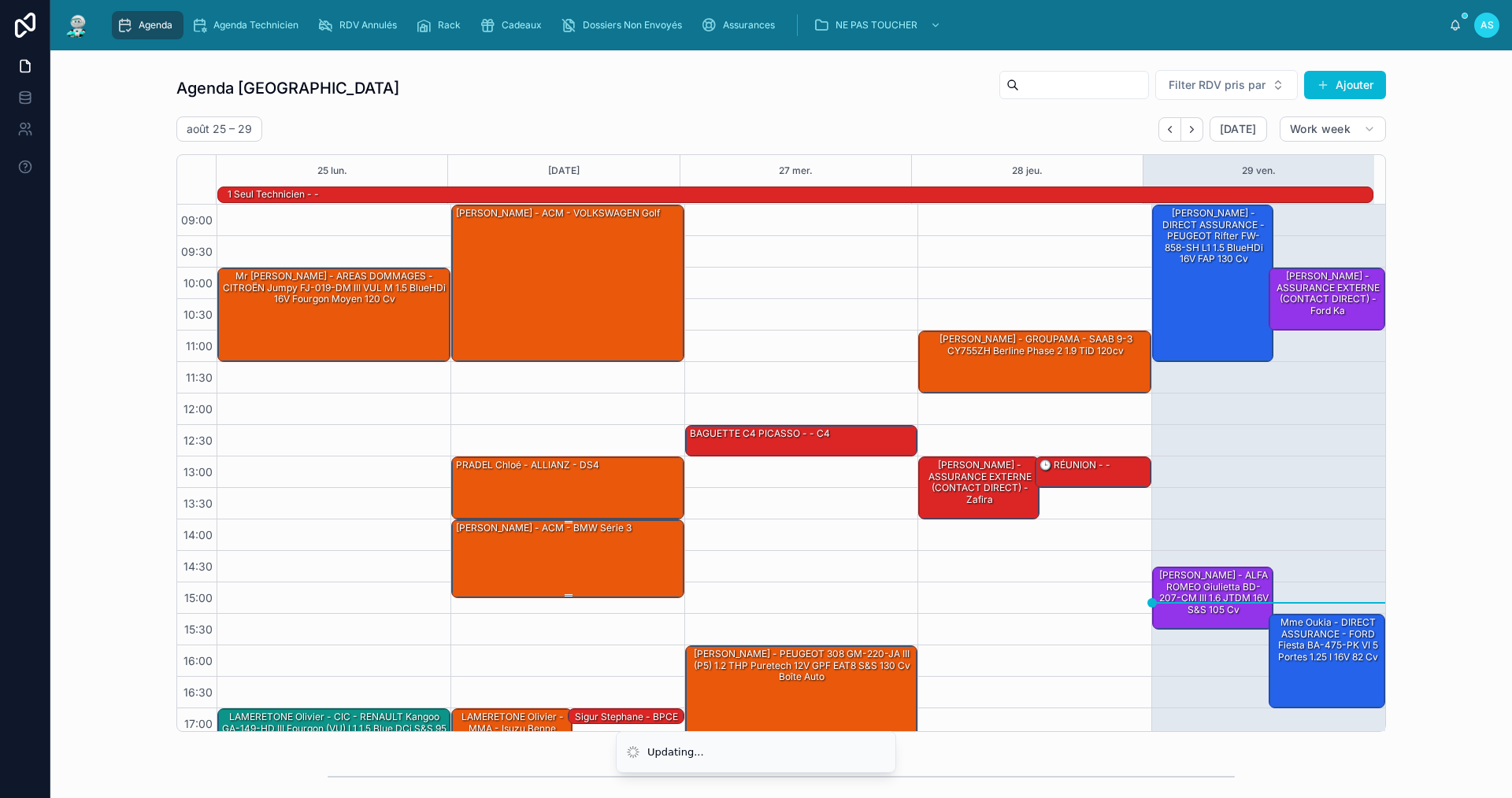
scroll to position [41, 0]
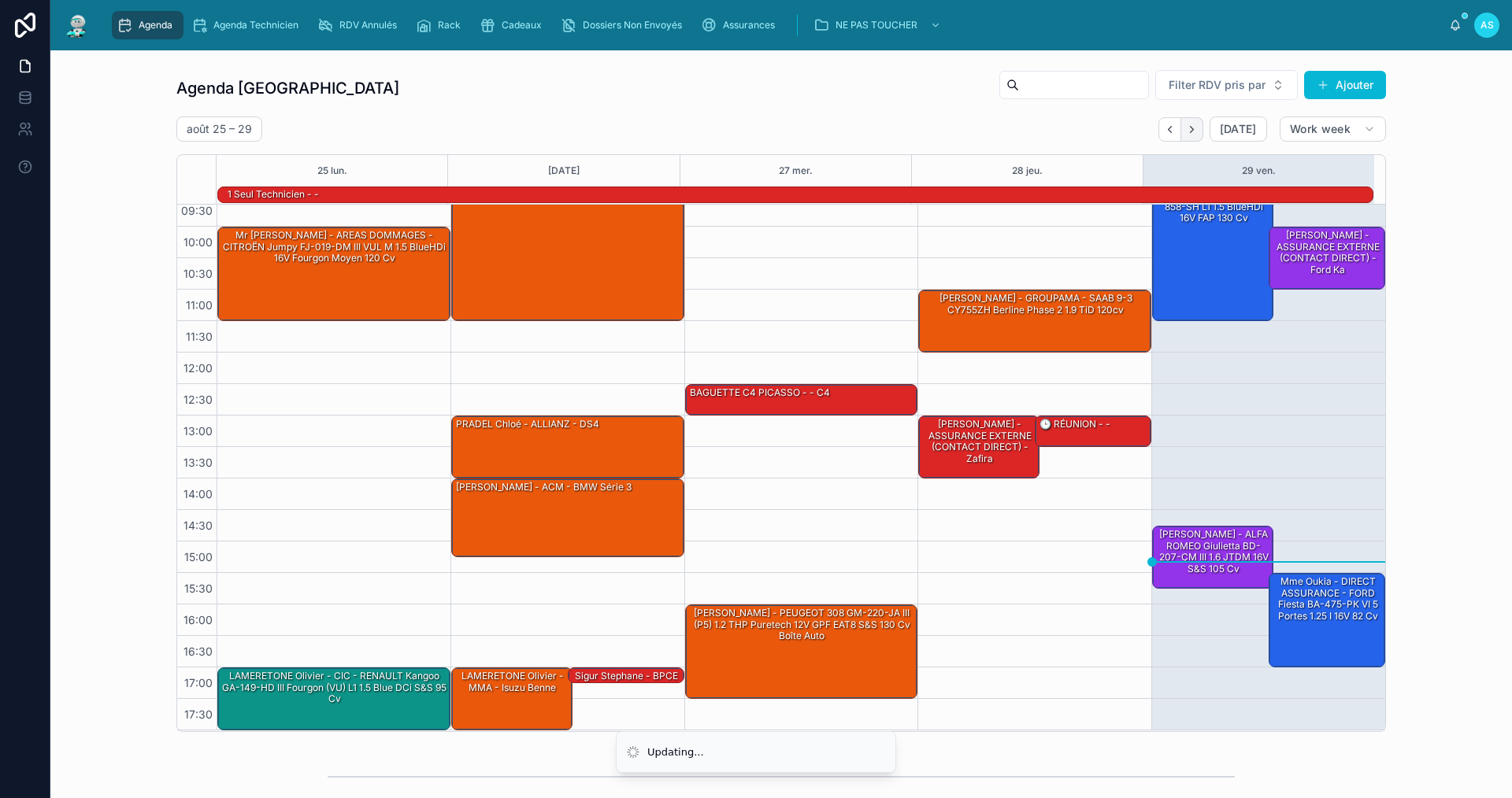
click at [1186, 124] on icon "Next" at bounding box center [1191, 129] width 12 height 12
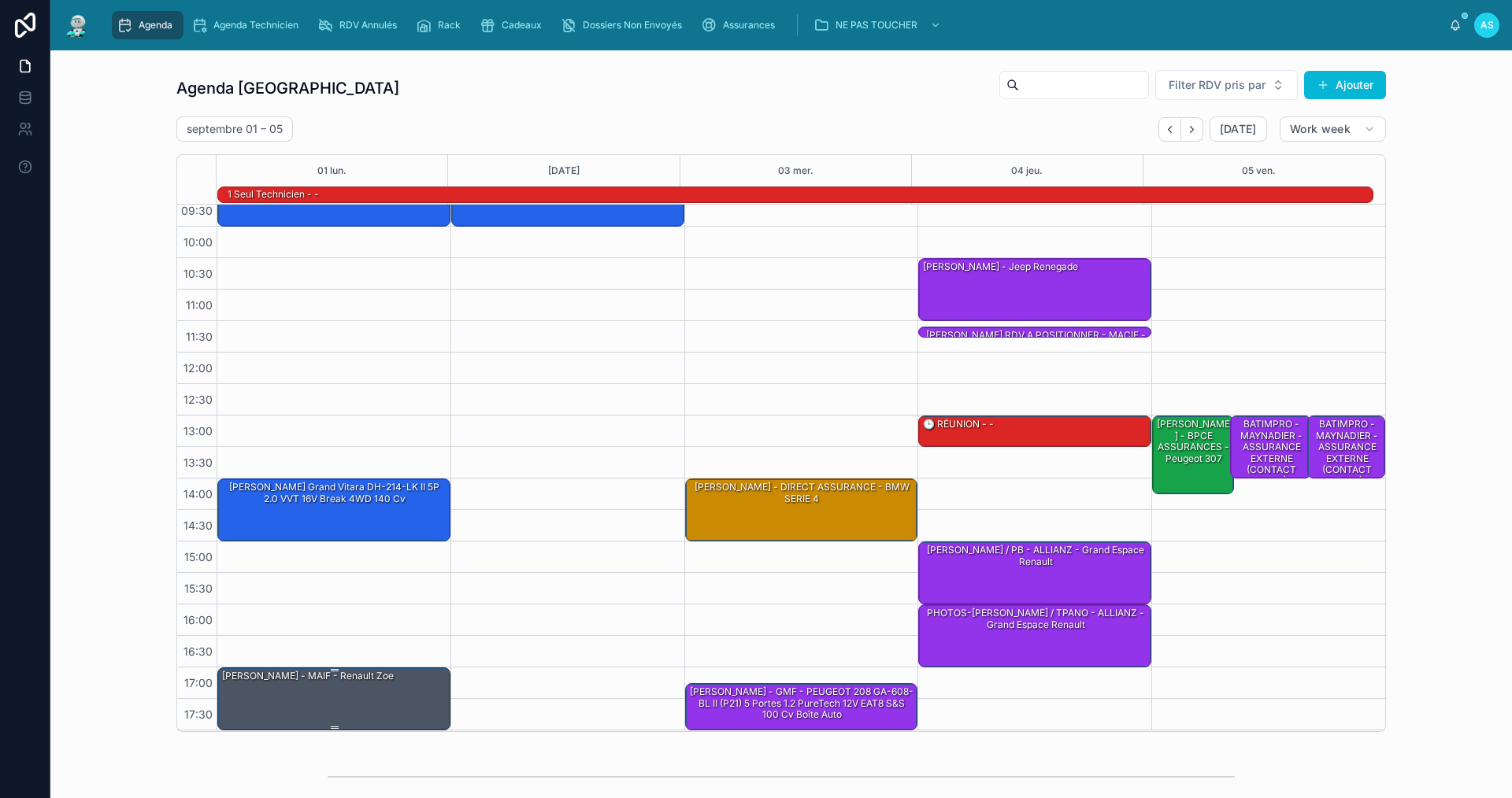
click at [342, 684] on div "[PERSON_NAME] - MAIF - Renault Zoe" at bounding box center [308, 676] width 175 height 16
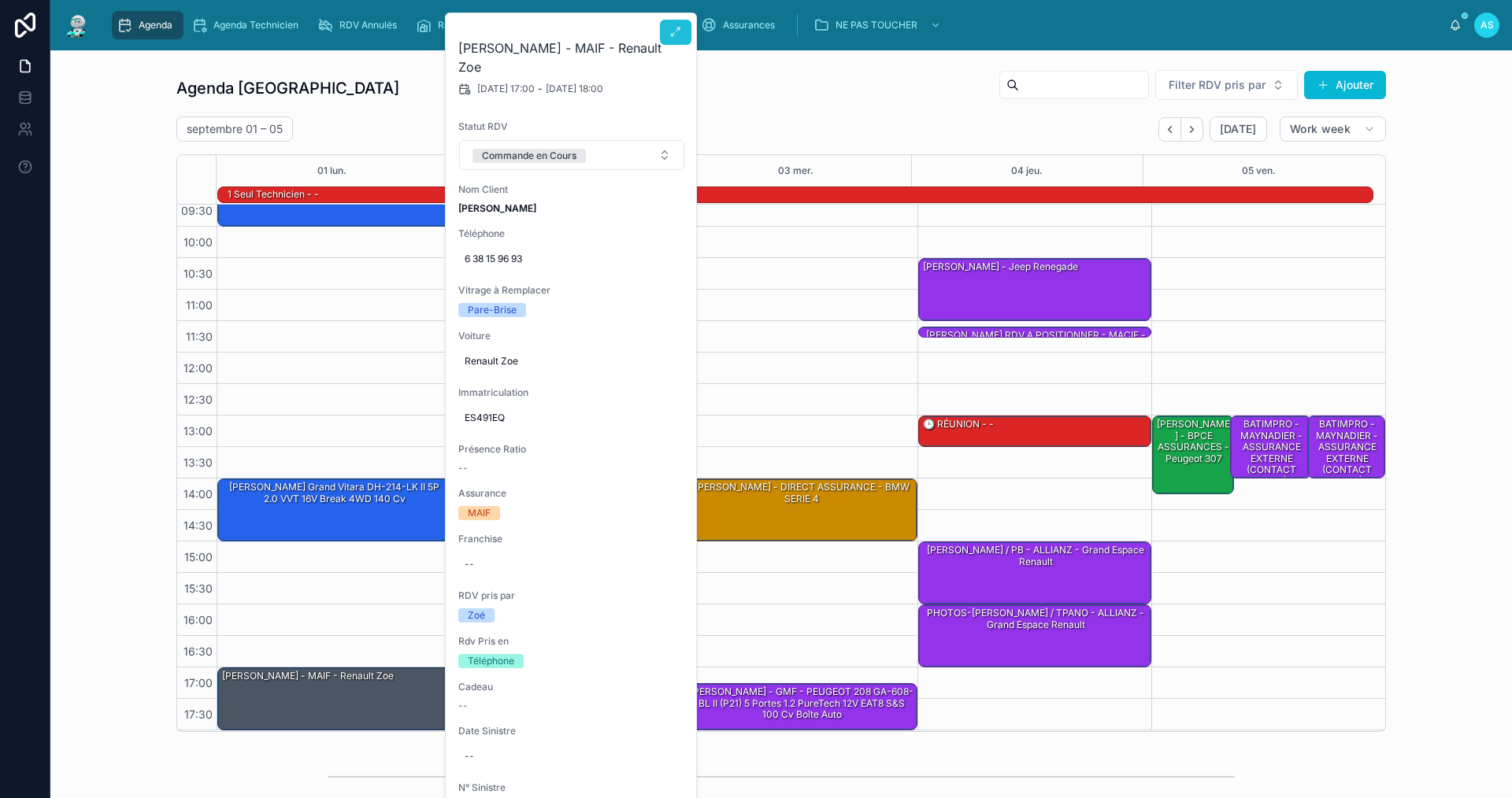
click at [669, 29] on icon at bounding box center [675, 33] width 13 height 13
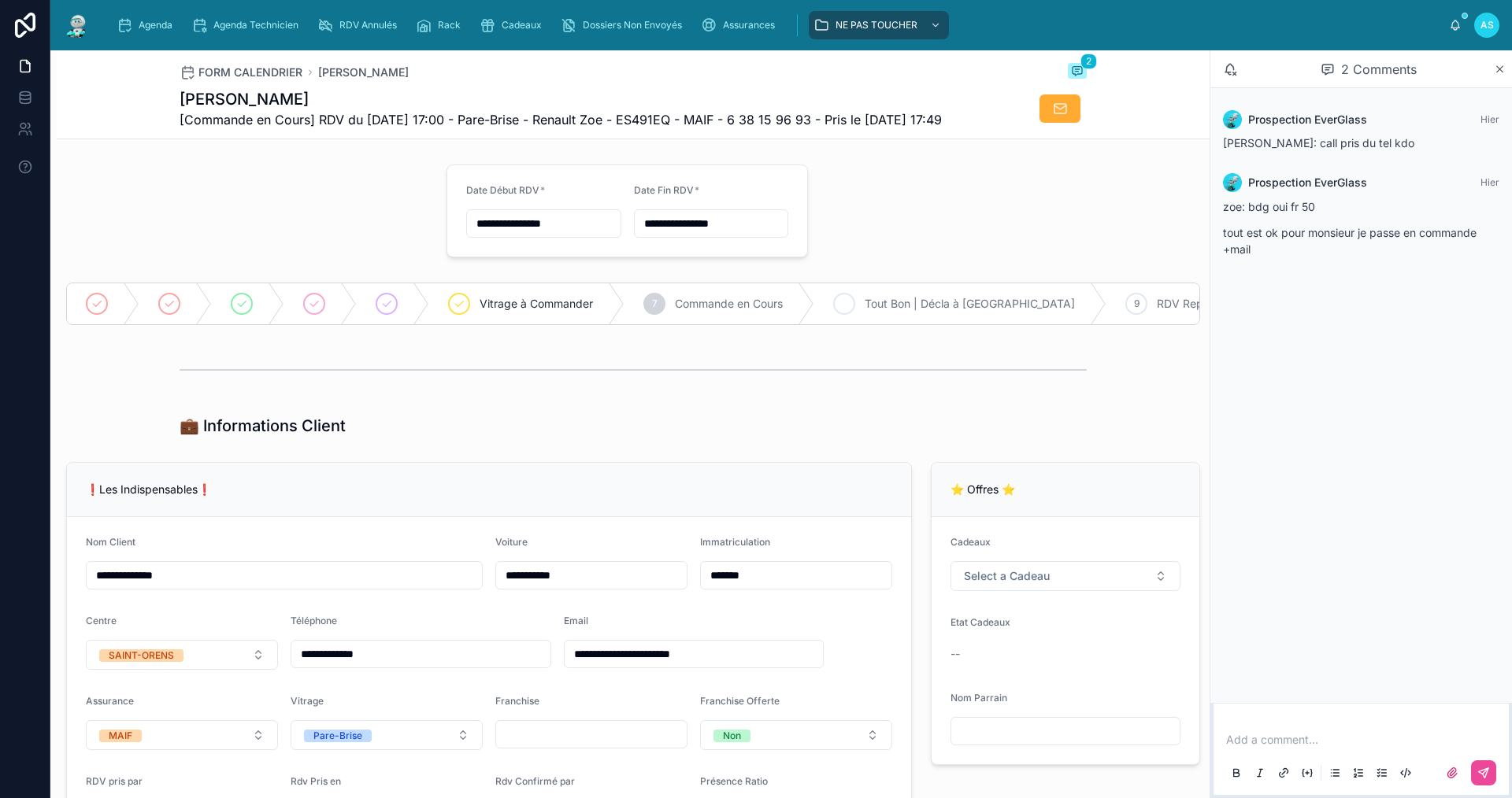
click at [869, 312] on span "Tout Bon | Décla à [GEOGRAPHIC_DATA]" at bounding box center [970, 304] width 210 height 16
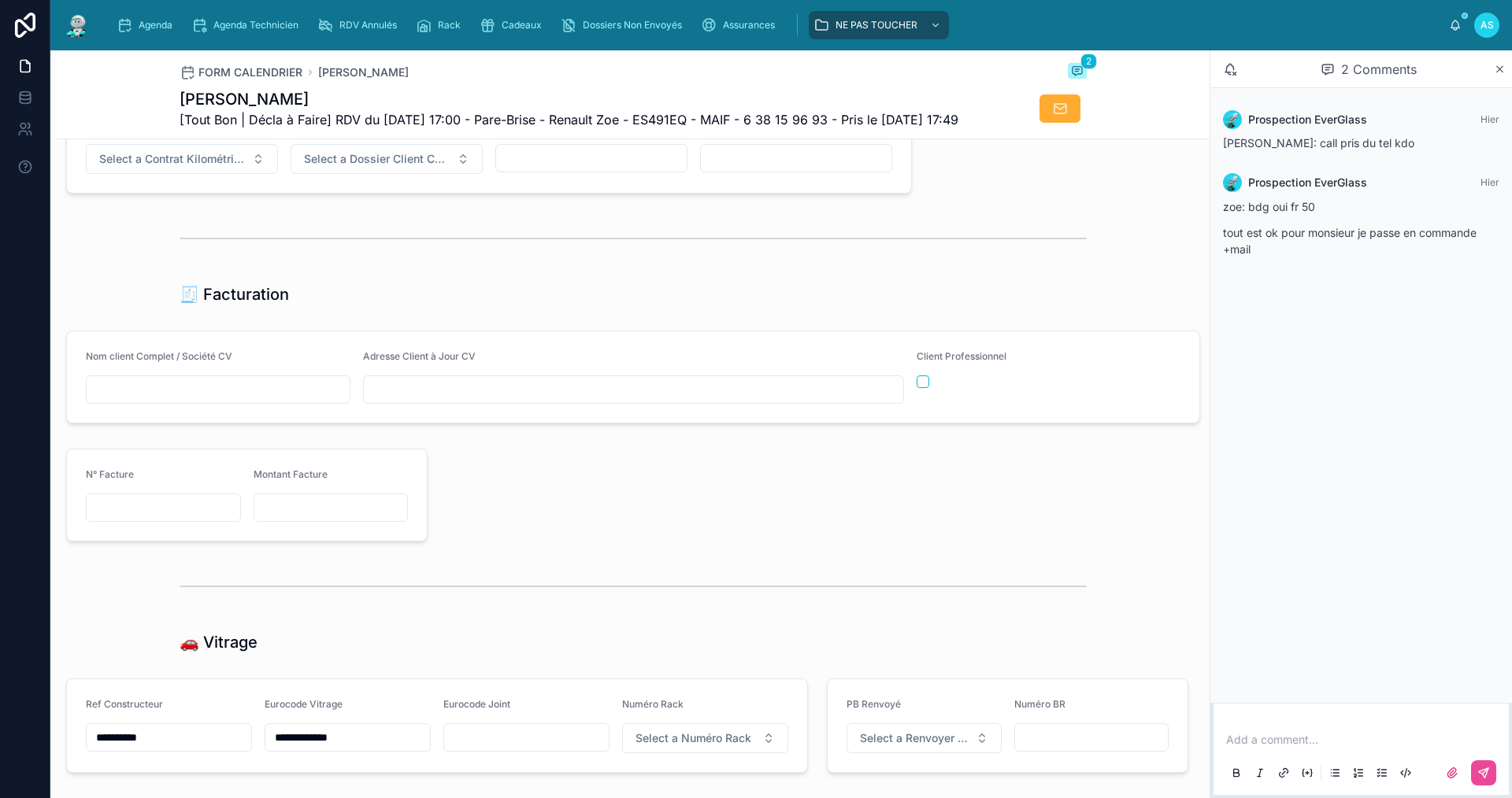
scroll to position [1653, 0]
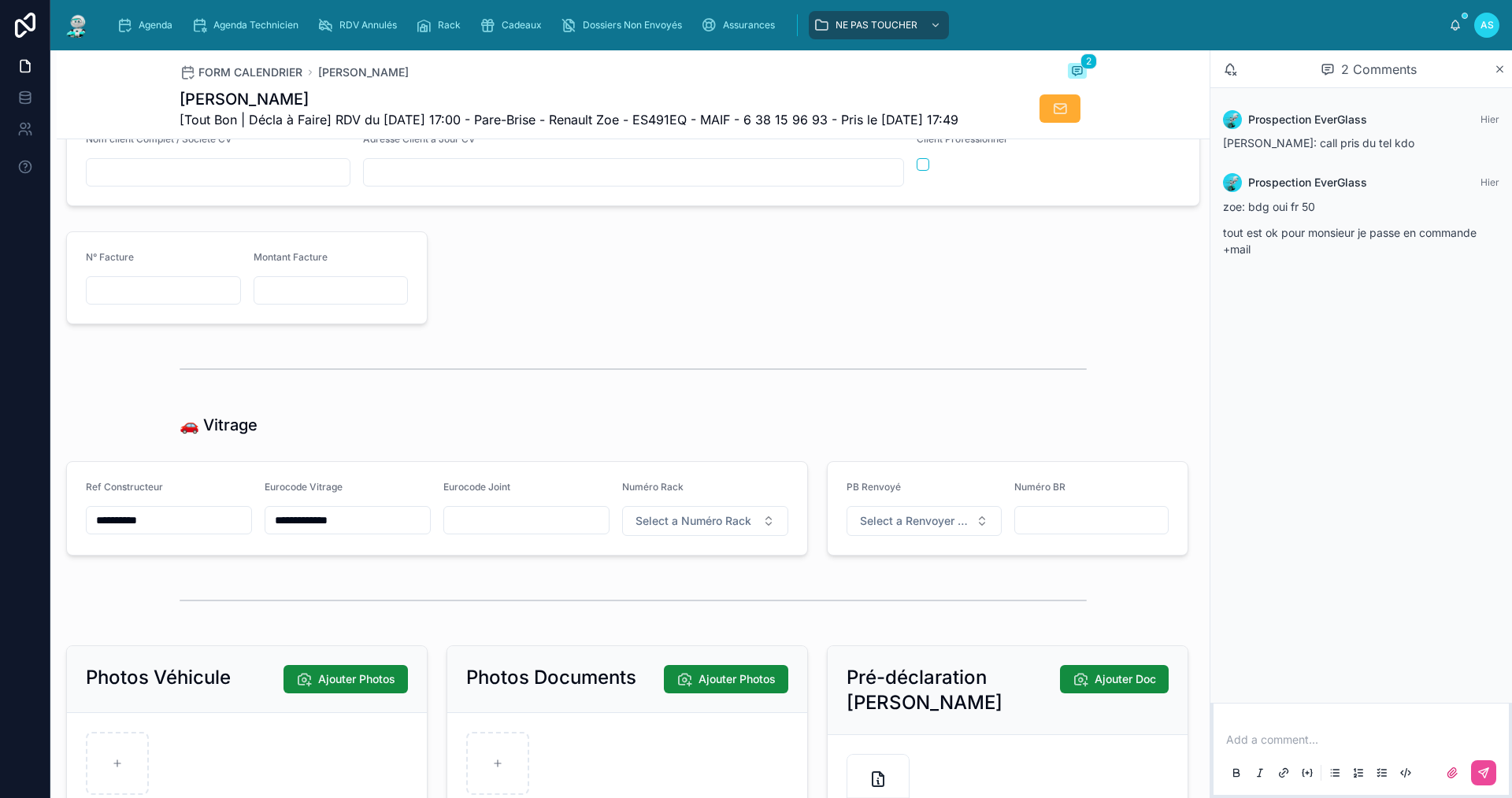
drag, startPoint x: 702, startPoint y: 569, endPoint x: 710, endPoint y: 558, distance: 13.6
click at [702, 555] on form "**********" at bounding box center [437, 508] width 741 height 93
click at [712, 529] on span "Select a Numéro Rack" at bounding box center [694, 521] width 116 height 16
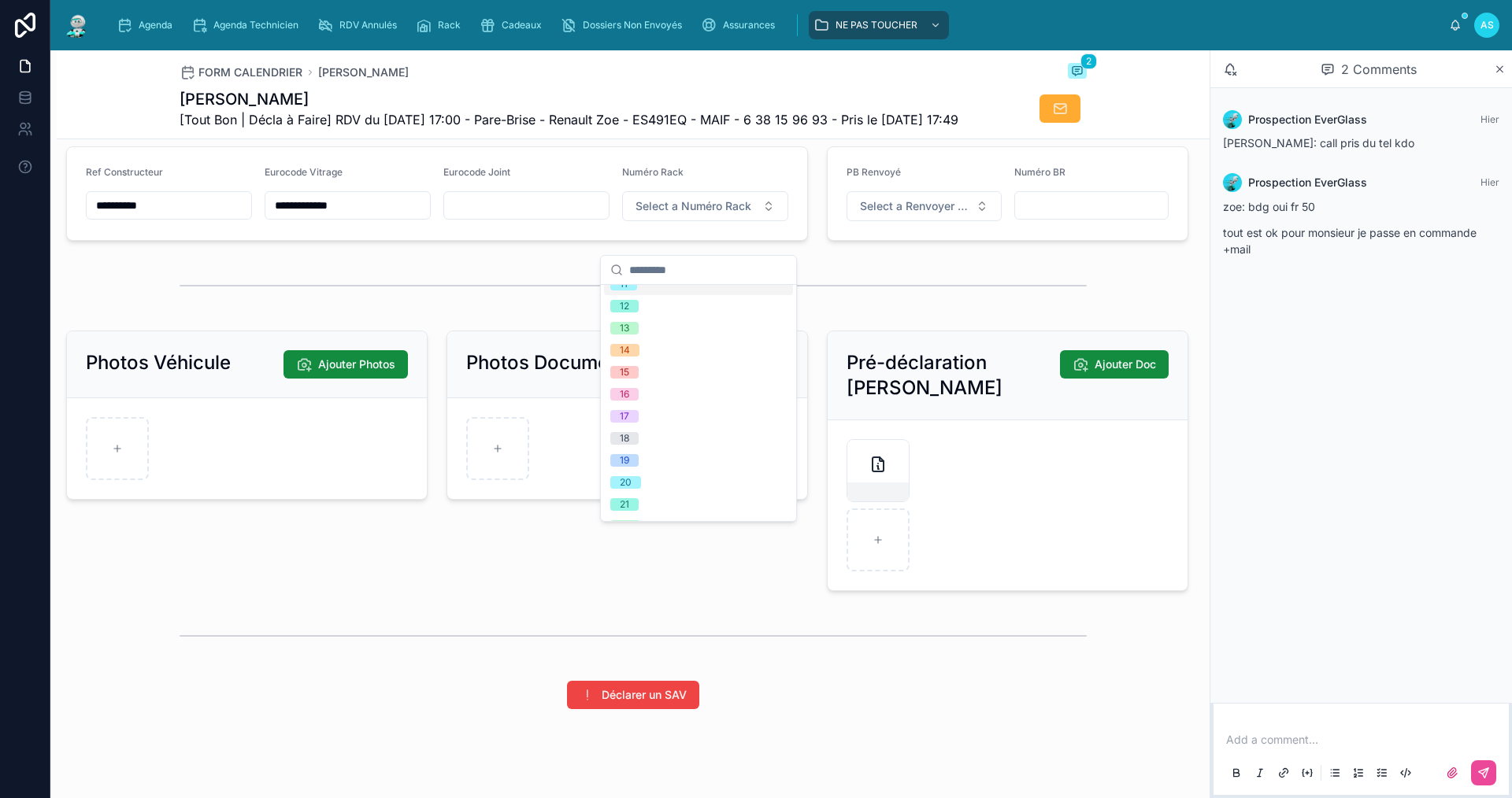
scroll to position [236, 0]
click at [658, 370] on div "15" at bounding box center [698, 371] width 189 height 22
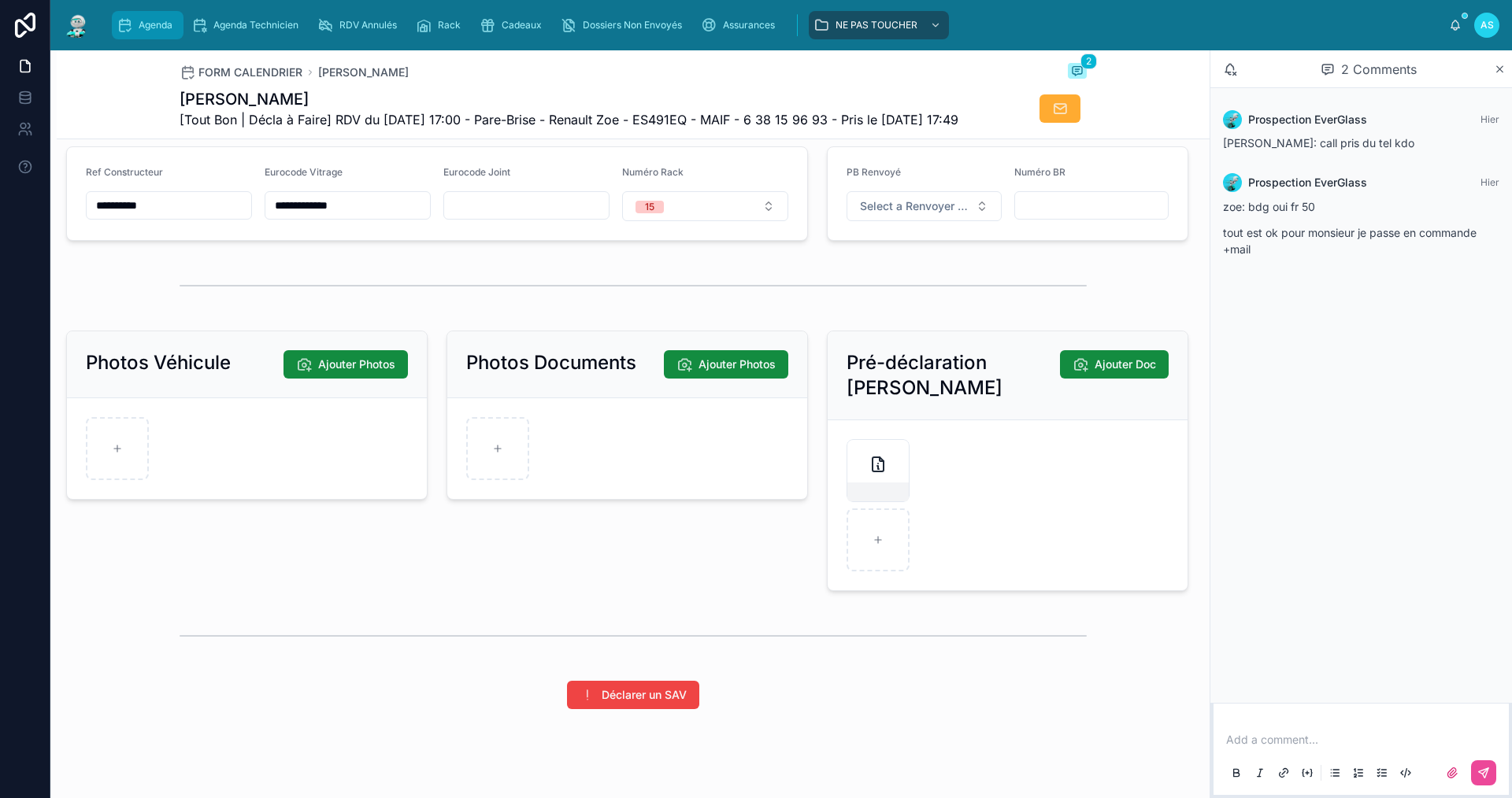
click at [156, 21] on span "Agenda" at bounding box center [156, 25] width 34 height 13
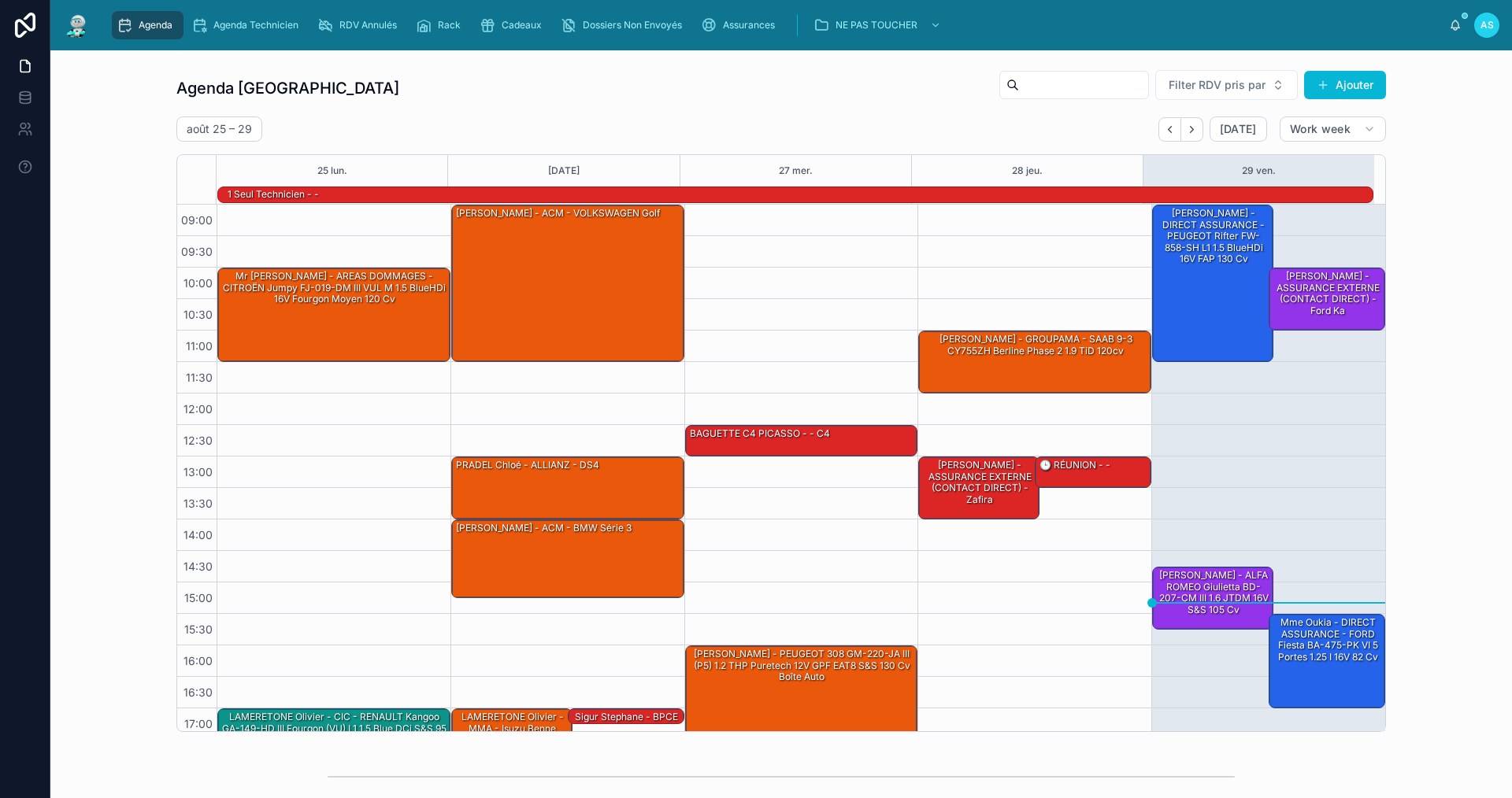
scroll to position [41, 0]
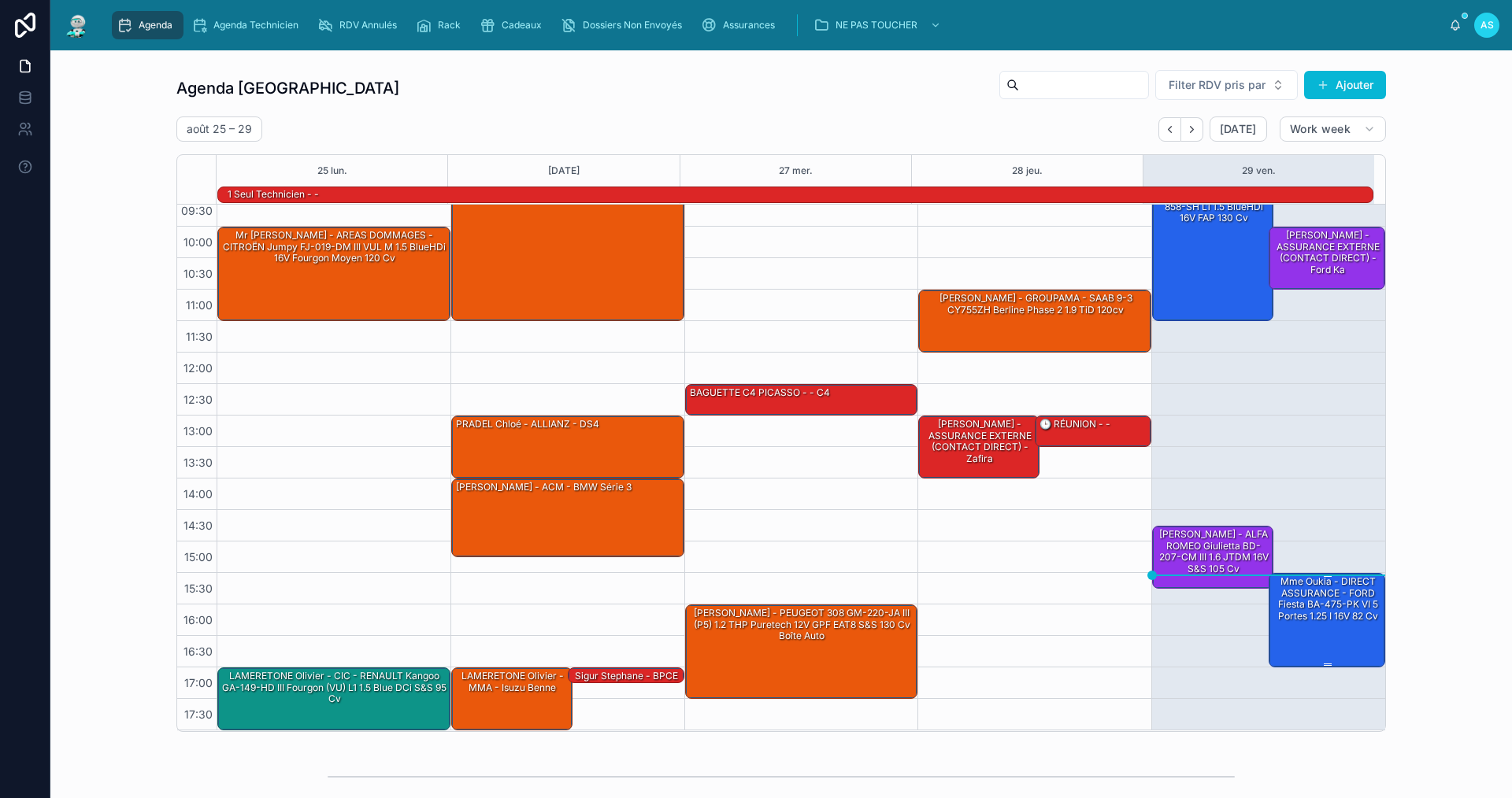
click at [1337, 621] on div "Mme Oukia - DIRECT ASSURANCE - FORD Fiesta BA-475-PK VI 5 portes 1.25 i 16V 82 …" at bounding box center [1328, 599] width 112 height 49
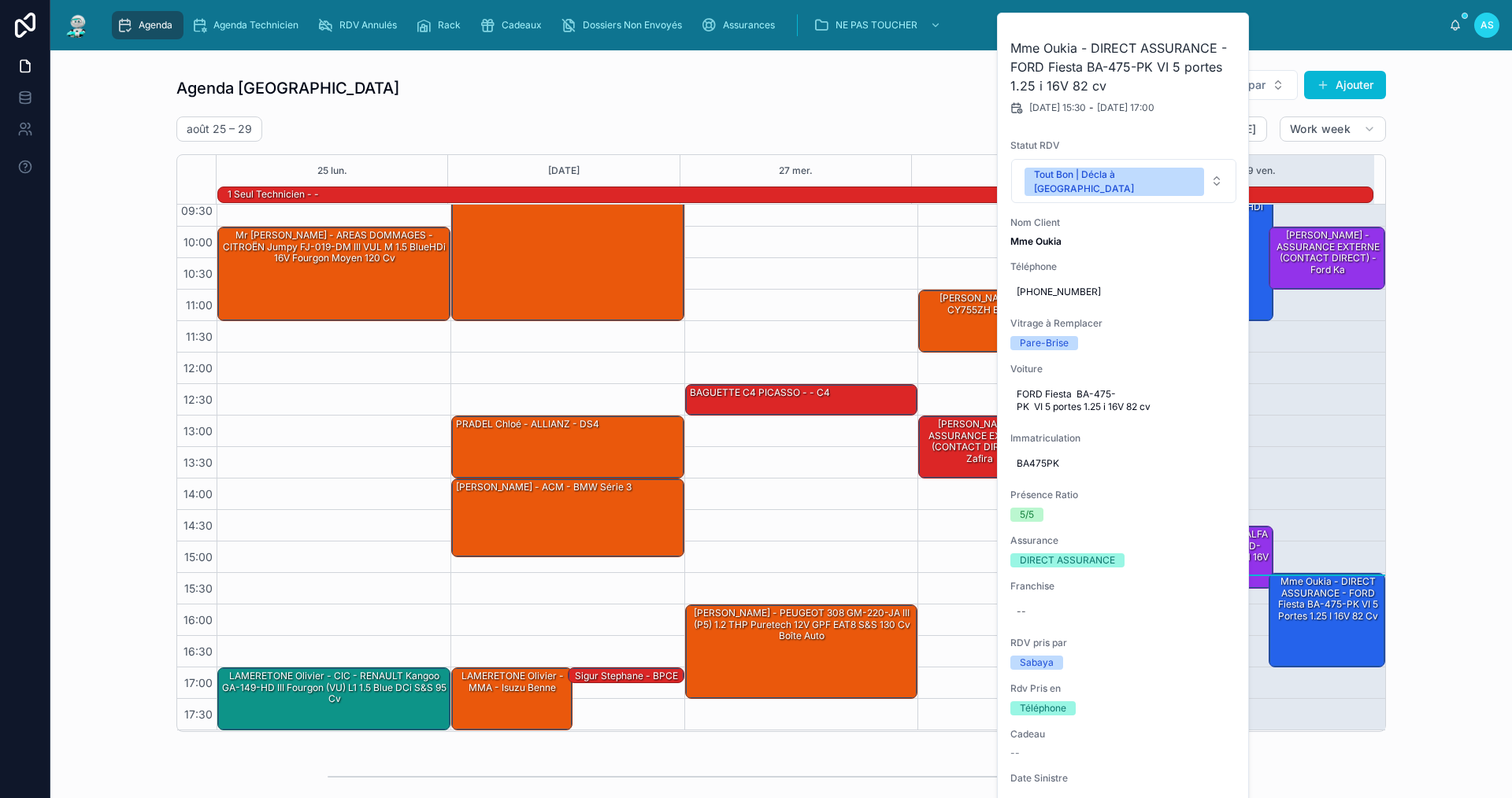
click at [0, 0] on button at bounding box center [0, 0] width 0 height 0
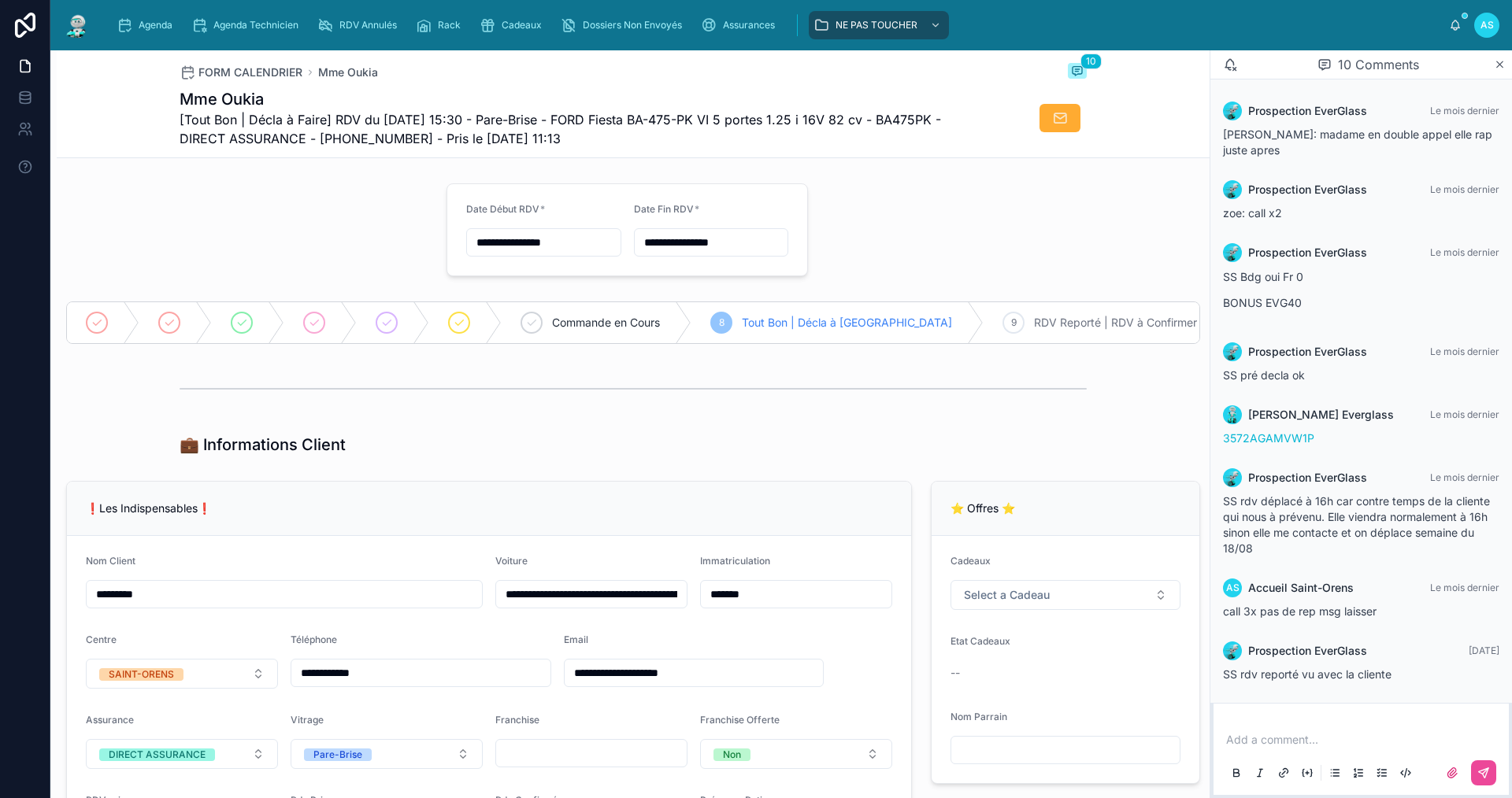
scroll to position [164, 0]
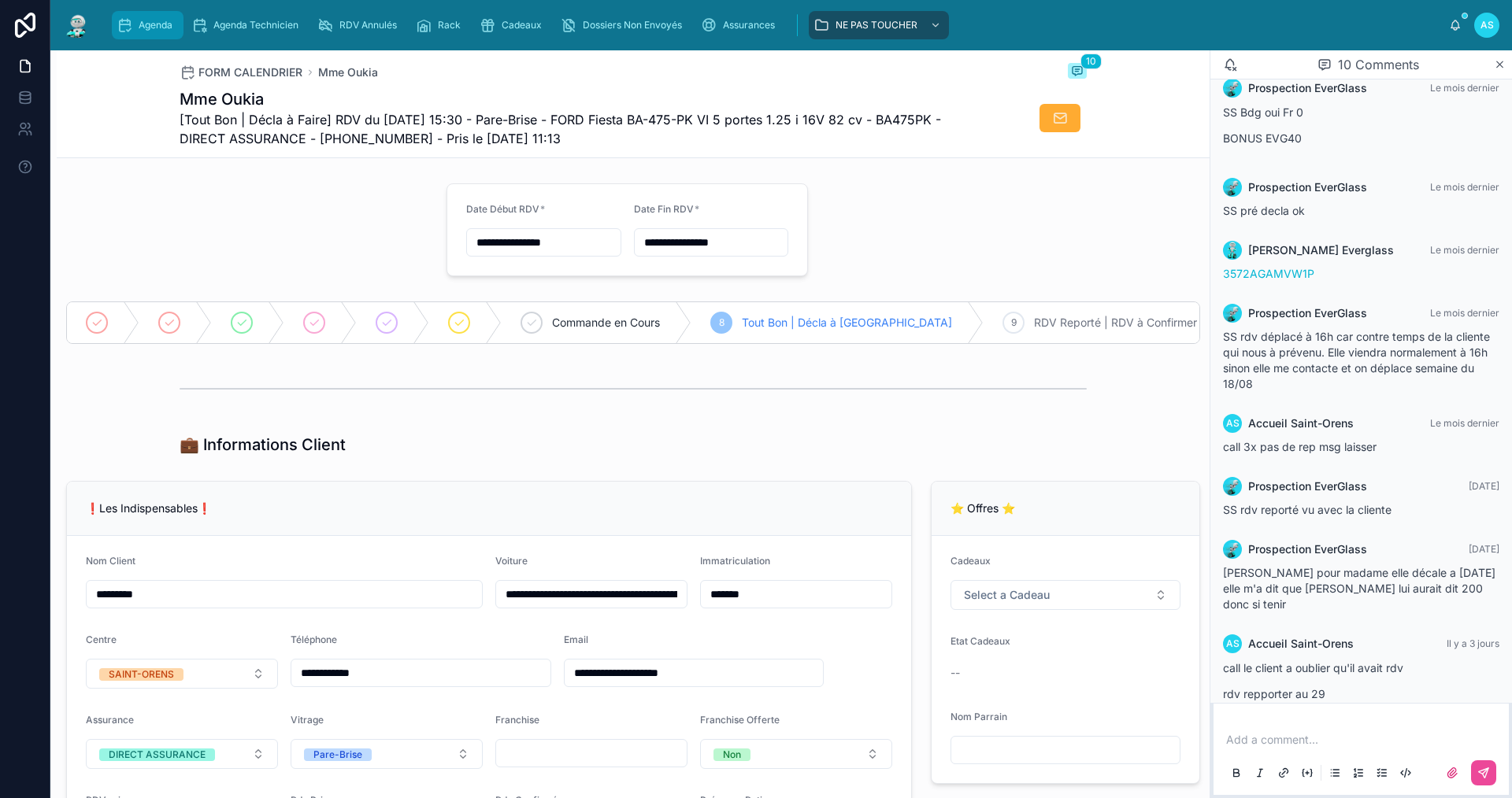
click at [161, 13] on div "Agenda" at bounding box center [148, 25] width 62 height 25
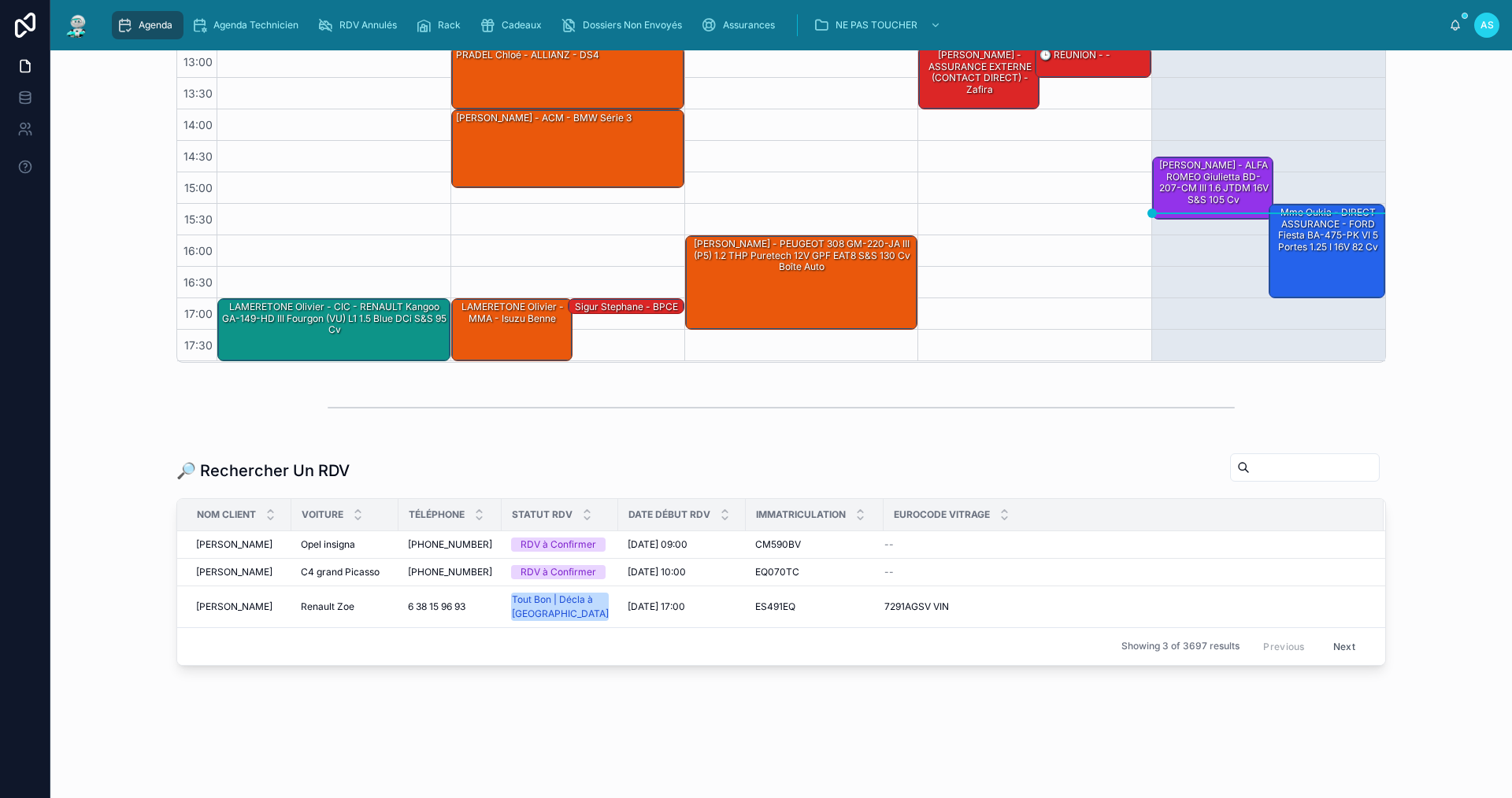
scroll to position [397, 0]
click at [1323, 457] on input "text" at bounding box center [1314, 468] width 129 height 22
click at [1464, 382] on div at bounding box center [781, 407] width 1437 height 52
click at [1250, 457] on input "text" at bounding box center [1314, 468] width 129 height 22
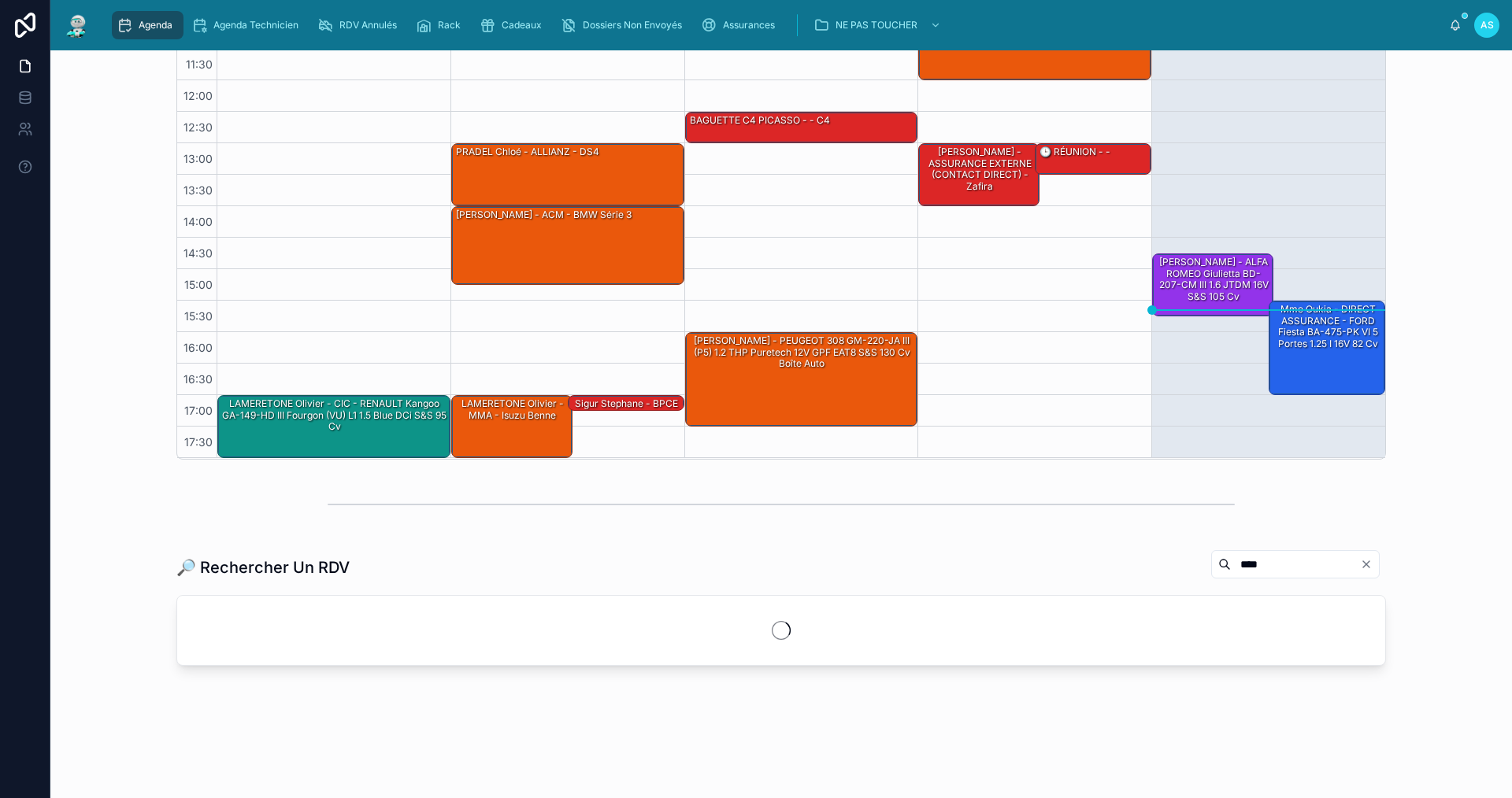
scroll to position [383, 0]
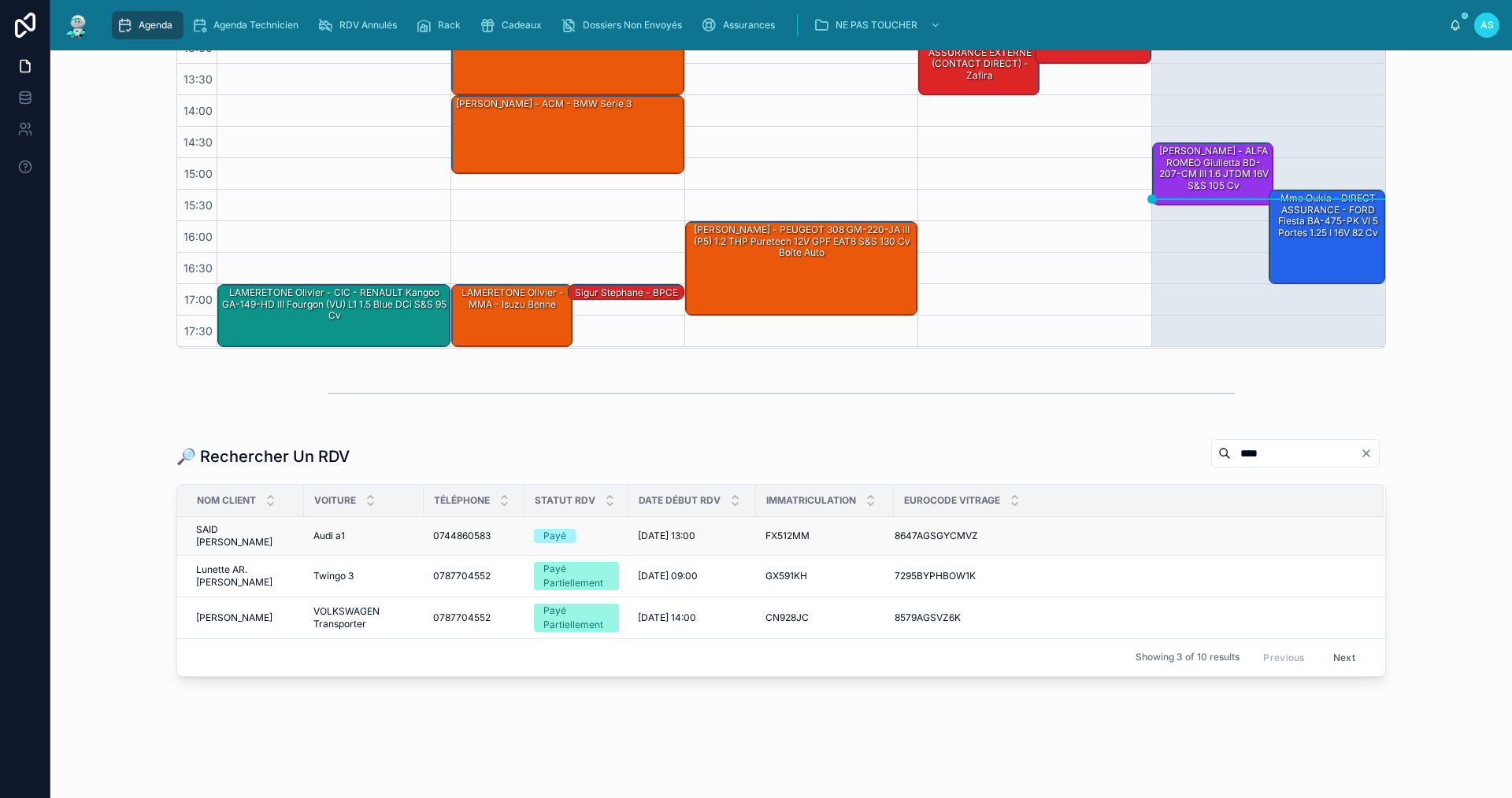
type input "****"
click at [319, 530] on span "Audi a1" at bounding box center [329, 536] width 32 height 13
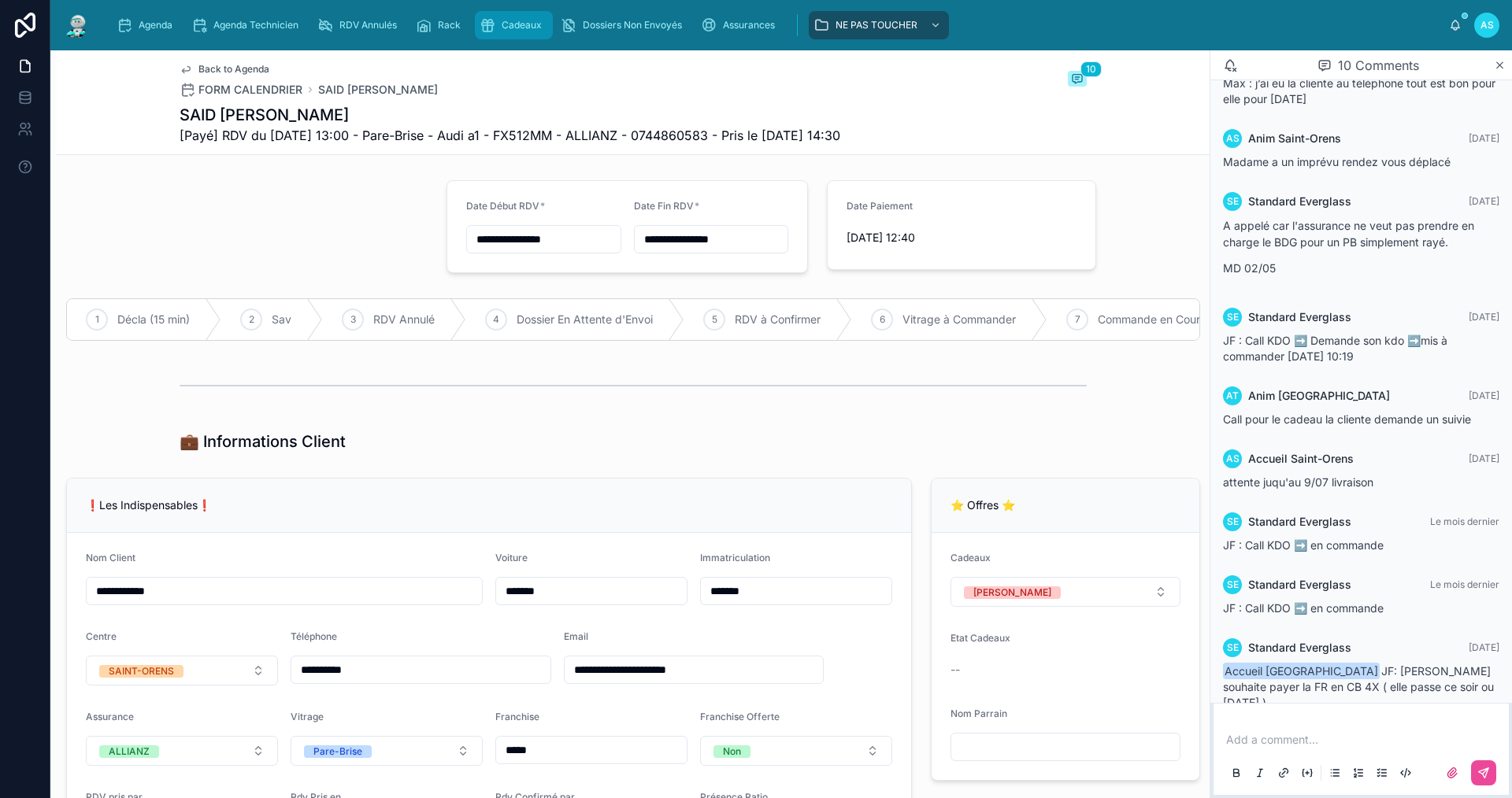
click at [521, 15] on div "Cadeaux" at bounding box center [514, 25] width 68 height 25
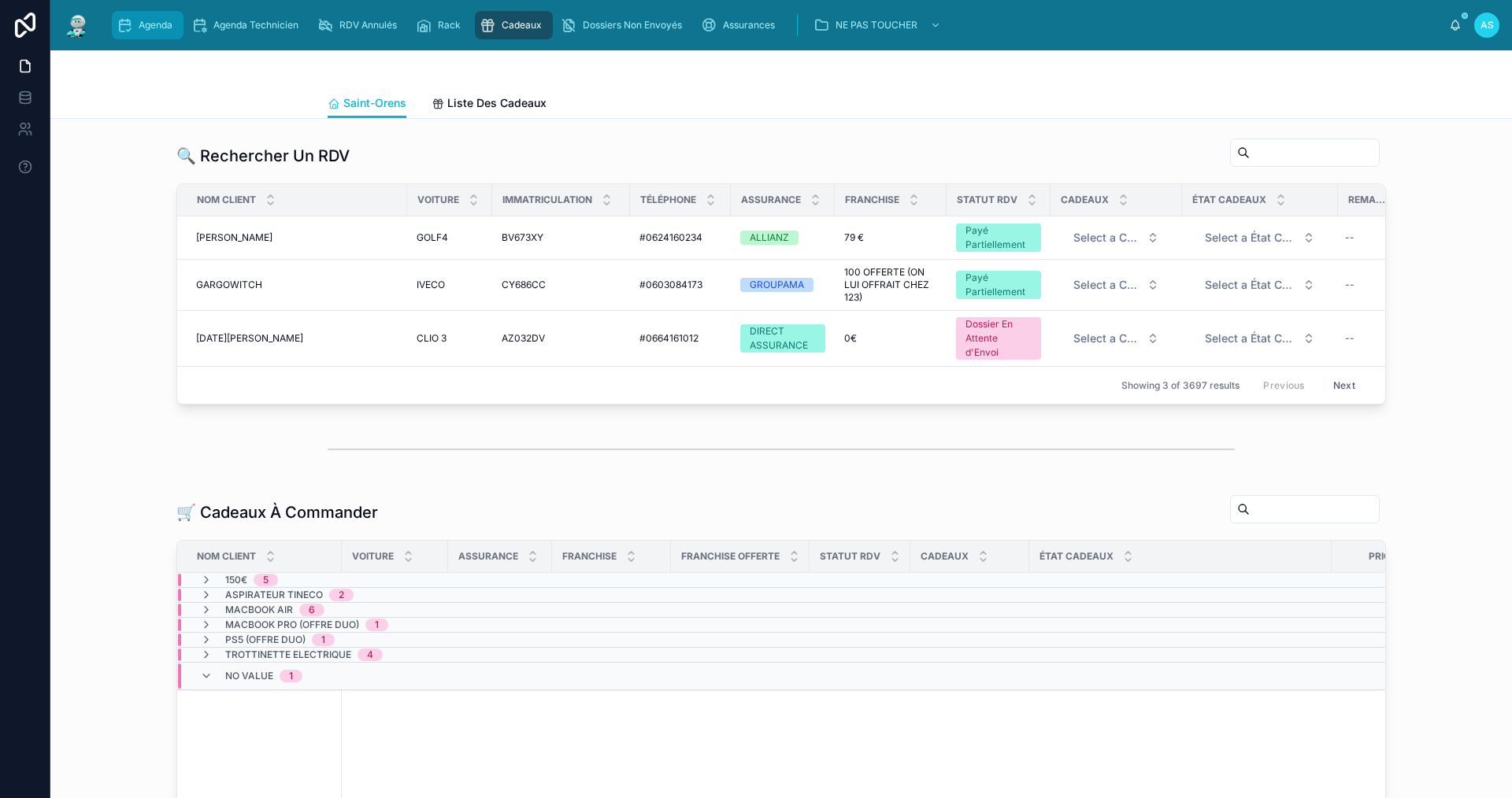
click at [158, 11] on link "Agenda" at bounding box center [148, 25] width 71 height 29
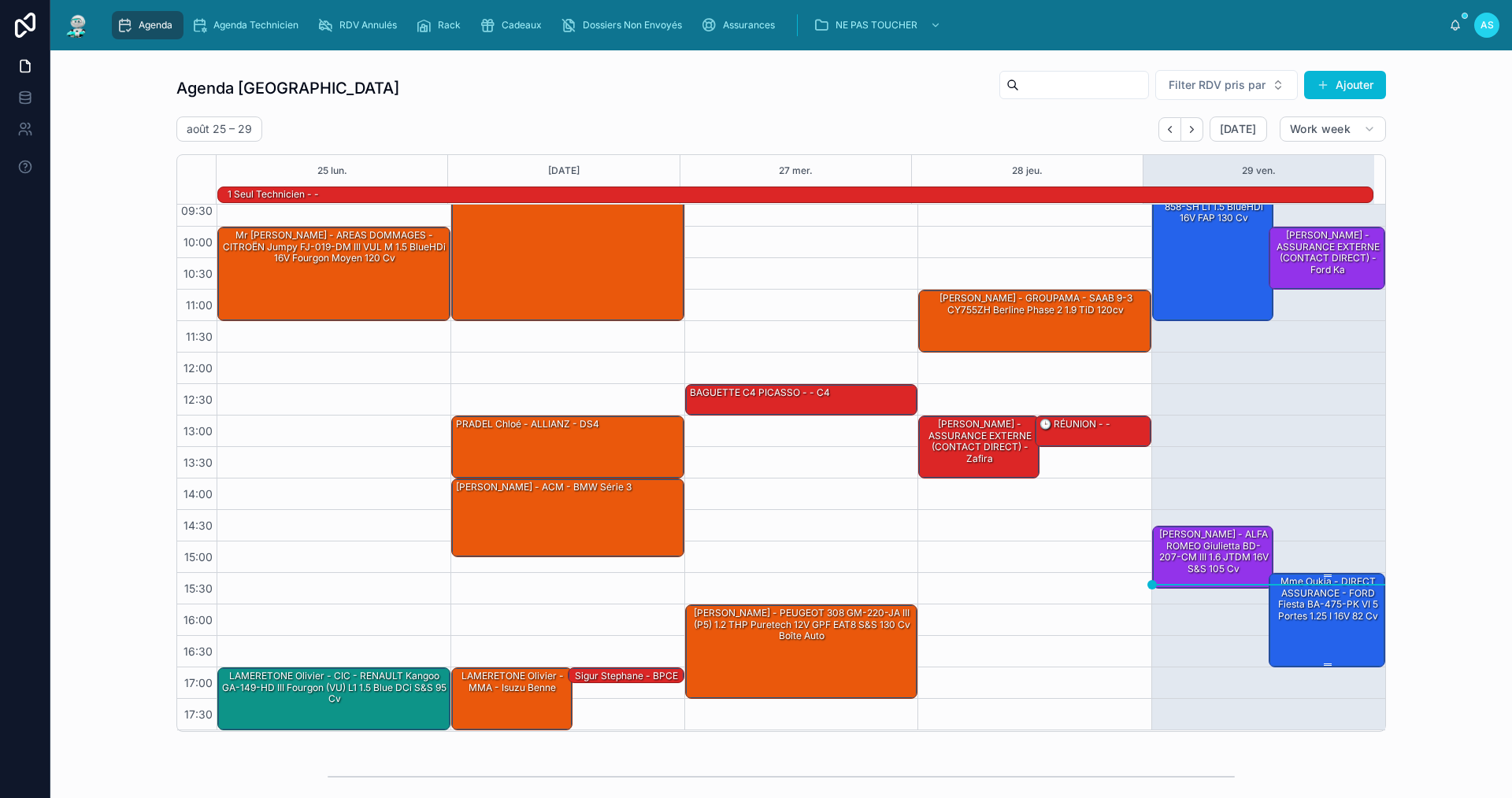
click at [1316, 623] on div "Mme Oukia - DIRECT ASSURANCE - FORD Fiesta BA-475-PK VI 5 portes 1.25 i 16V 82 …" at bounding box center [1328, 599] width 112 height 49
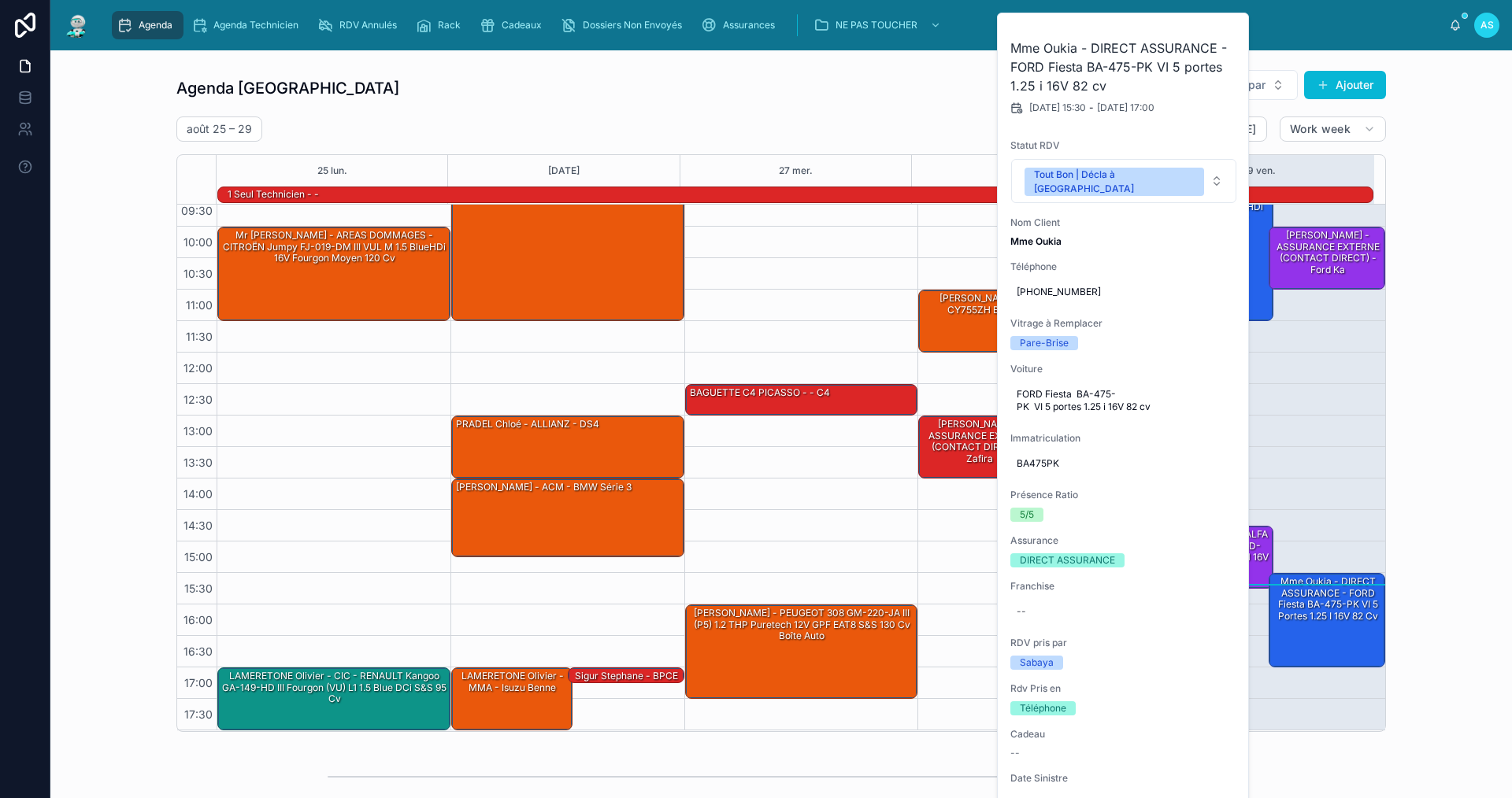
click at [1470, 489] on div "Agenda Saint-Orens Filter RDV pris par Ajouter [DATE] – [DATE] [DATE] Work week…" at bounding box center [781, 400] width 1437 height 675
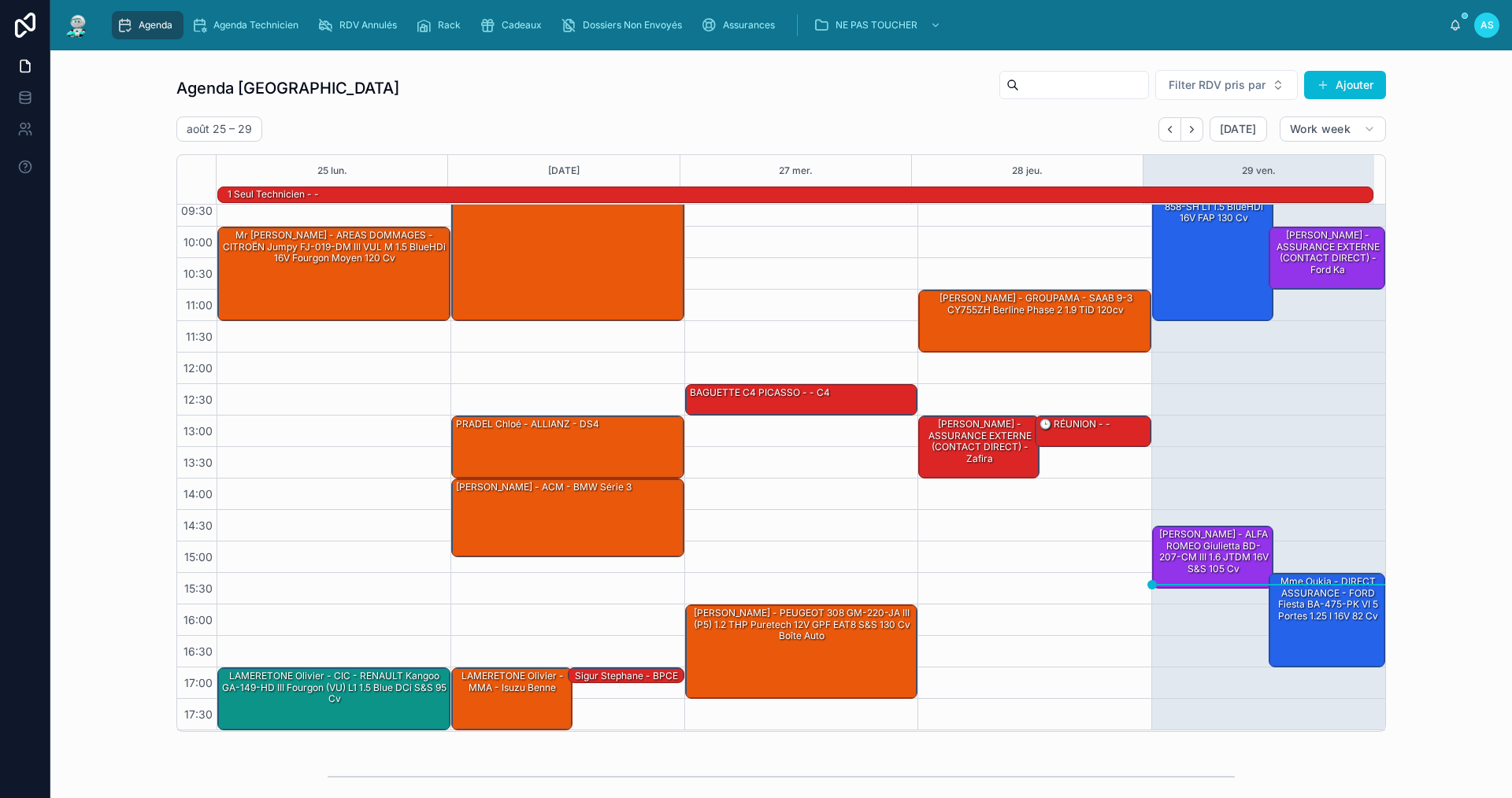
click at [478, 87] on div "Agenda Saint-Orens Filter RDV pris par [PERSON_NAME]" at bounding box center [781, 88] width 1210 height 38
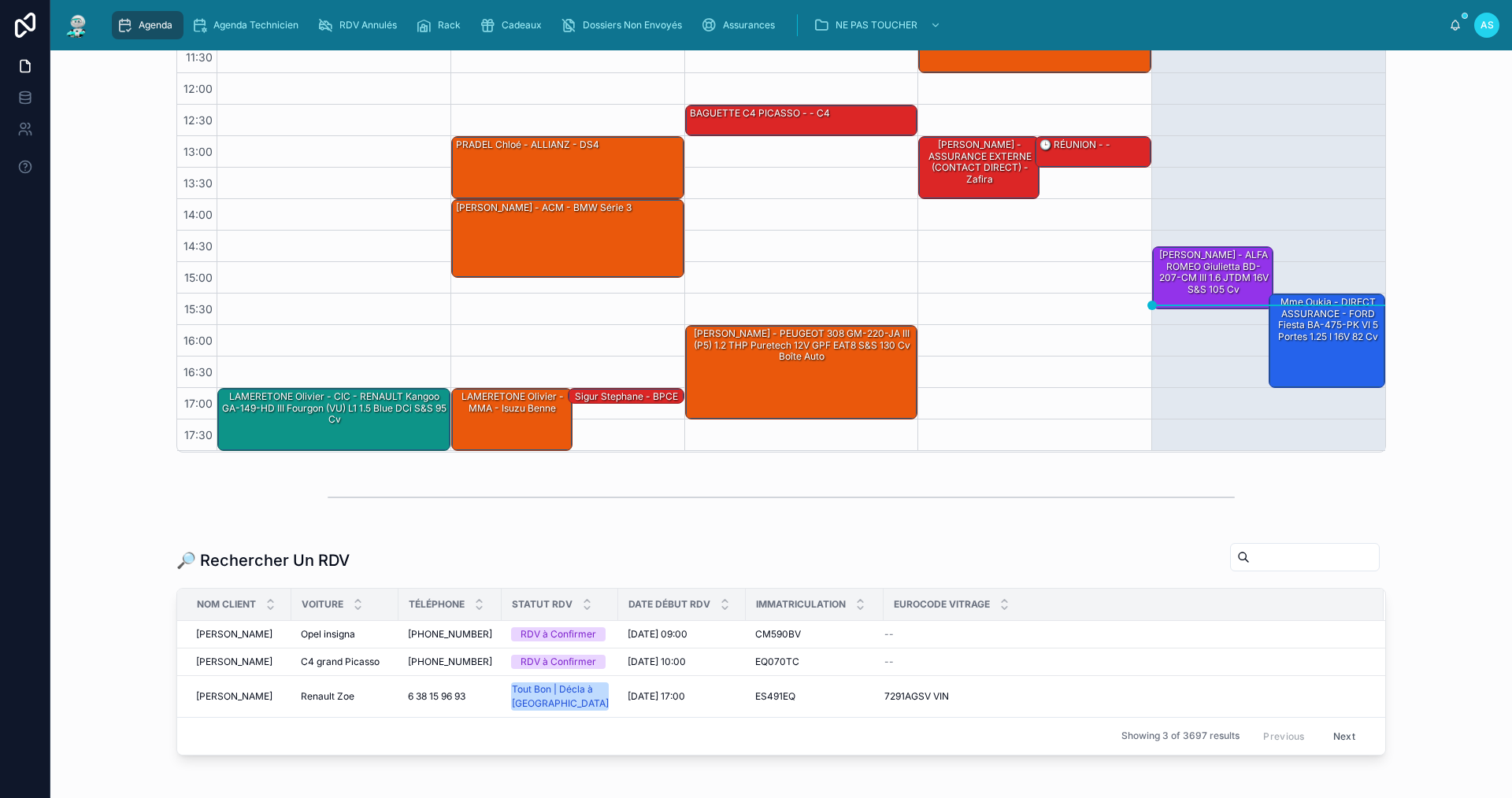
scroll to position [315, 0]
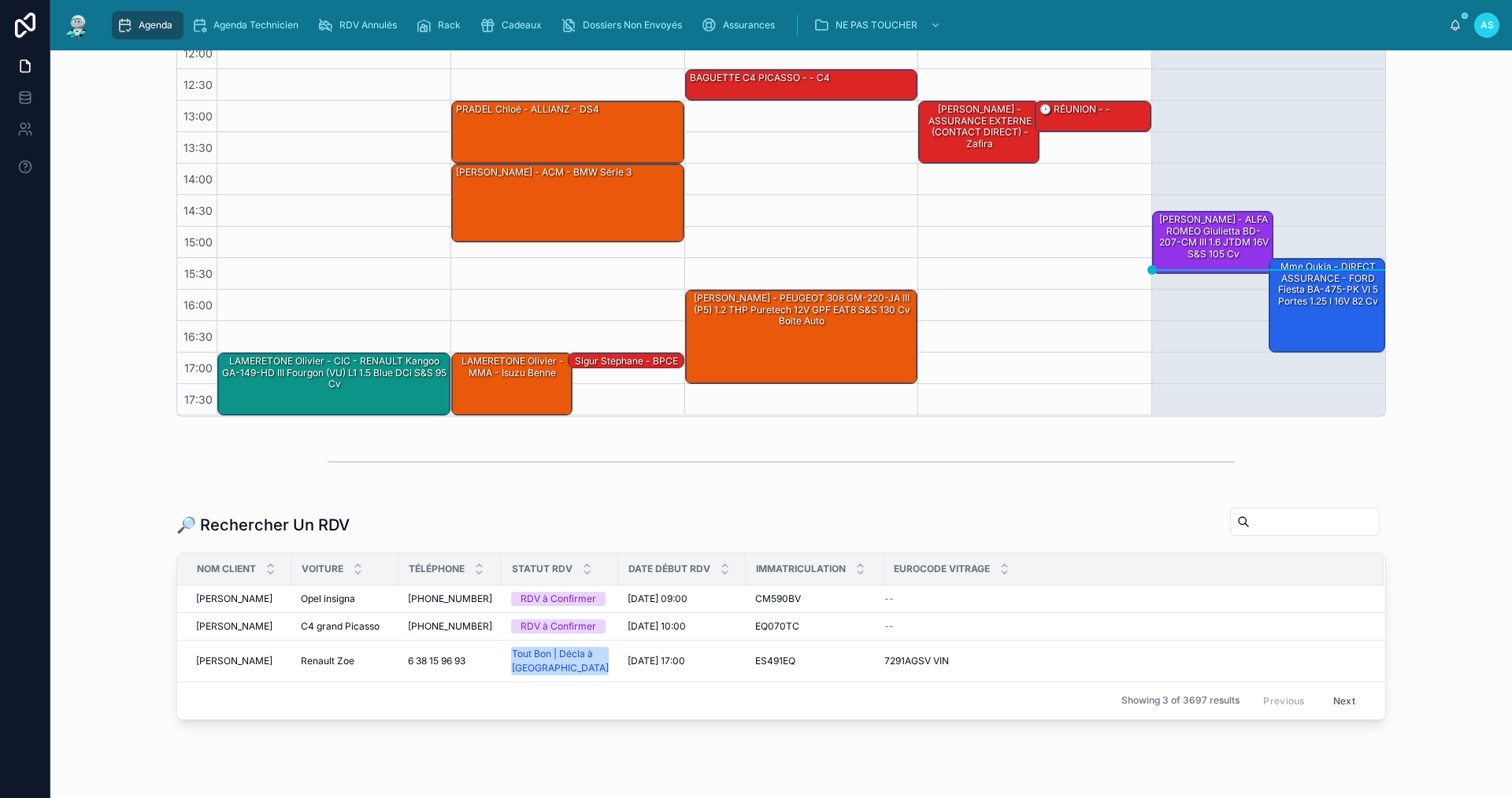
click at [1250, 527] on input "text" at bounding box center [1314, 522] width 129 height 22
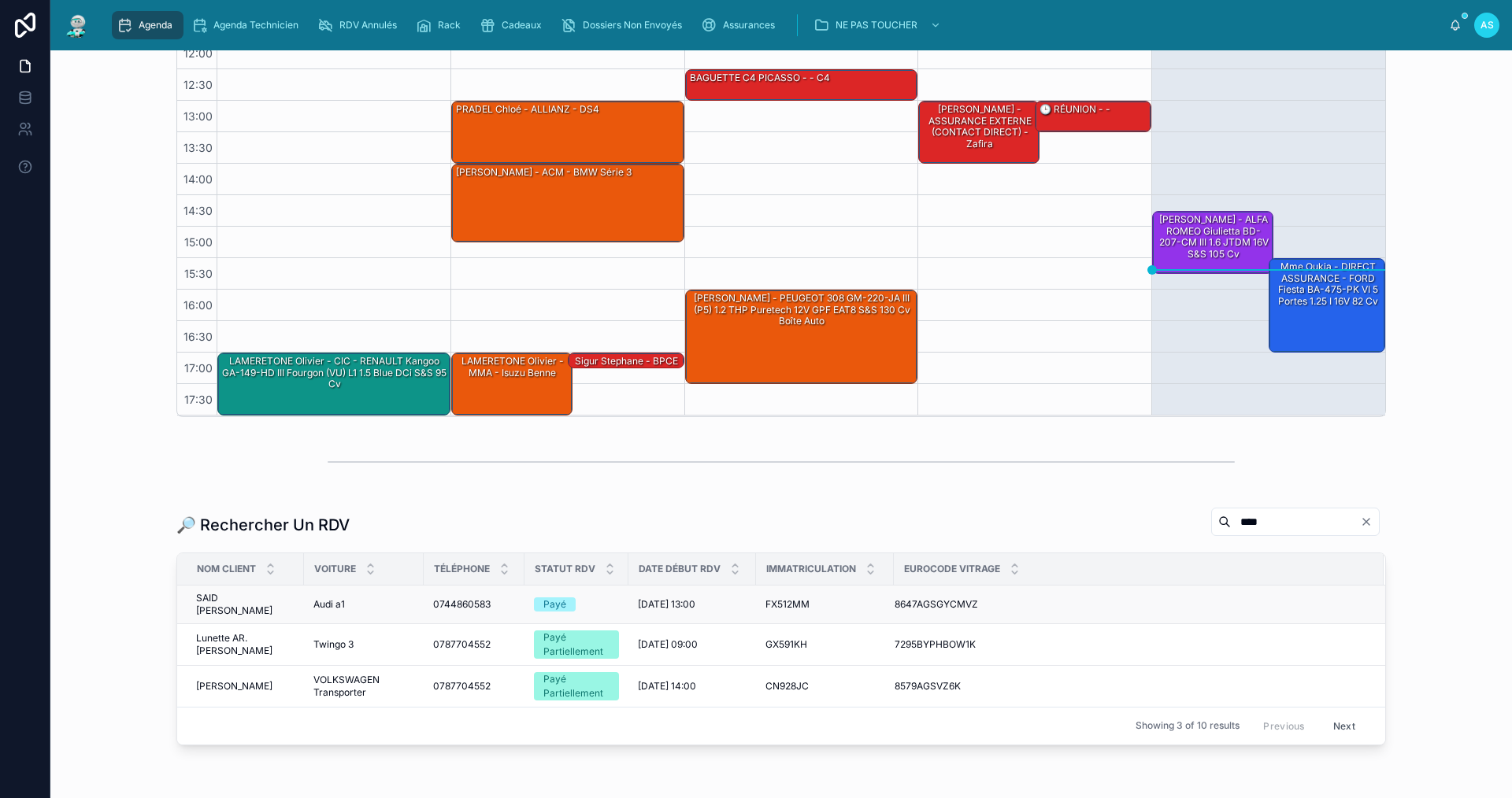
type input "****"
click at [393, 598] on div "Audi a1 Audi a1" at bounding box center [364, 604] width 101 height 13
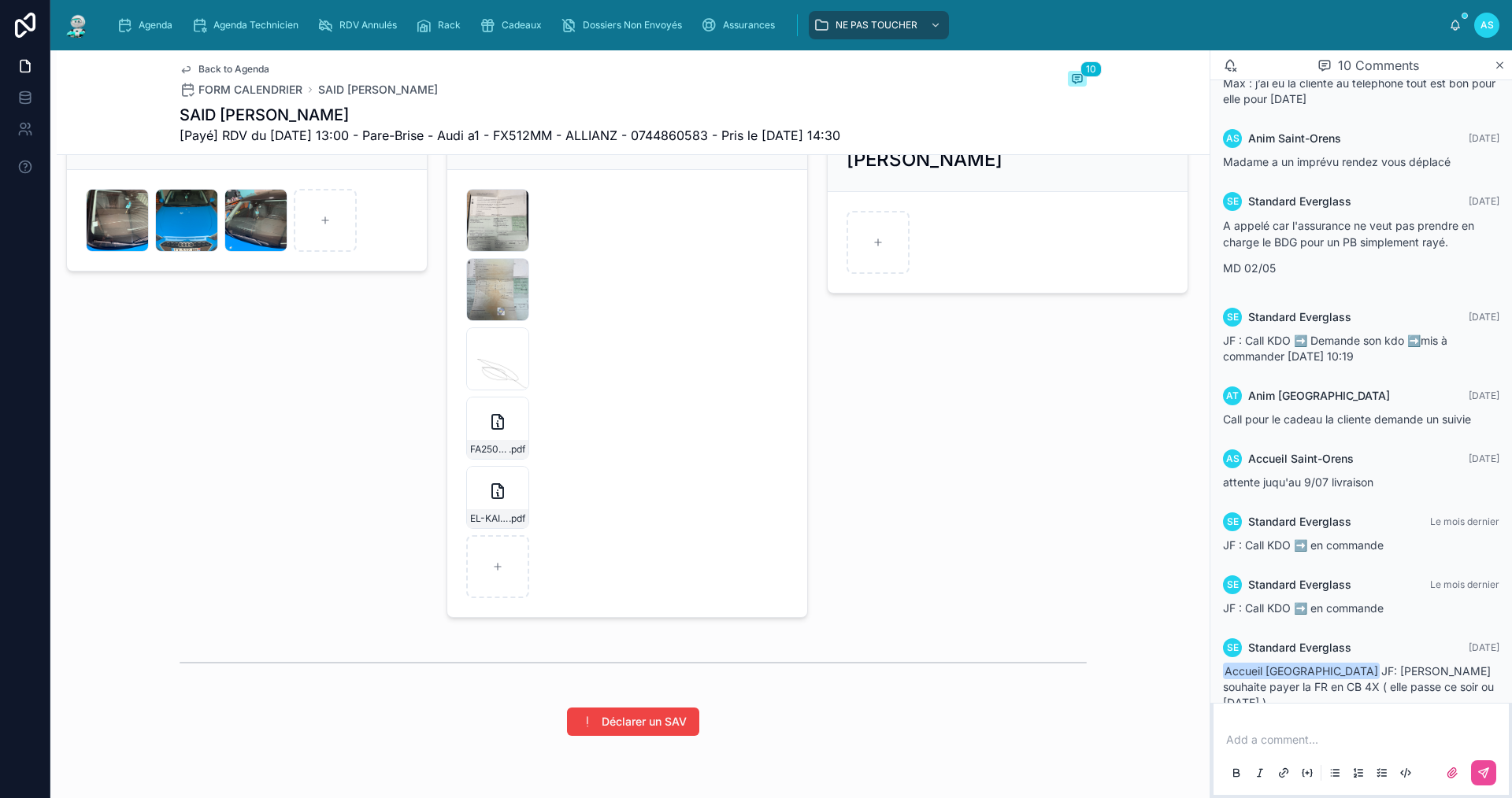
scroll to position [2361, 0]
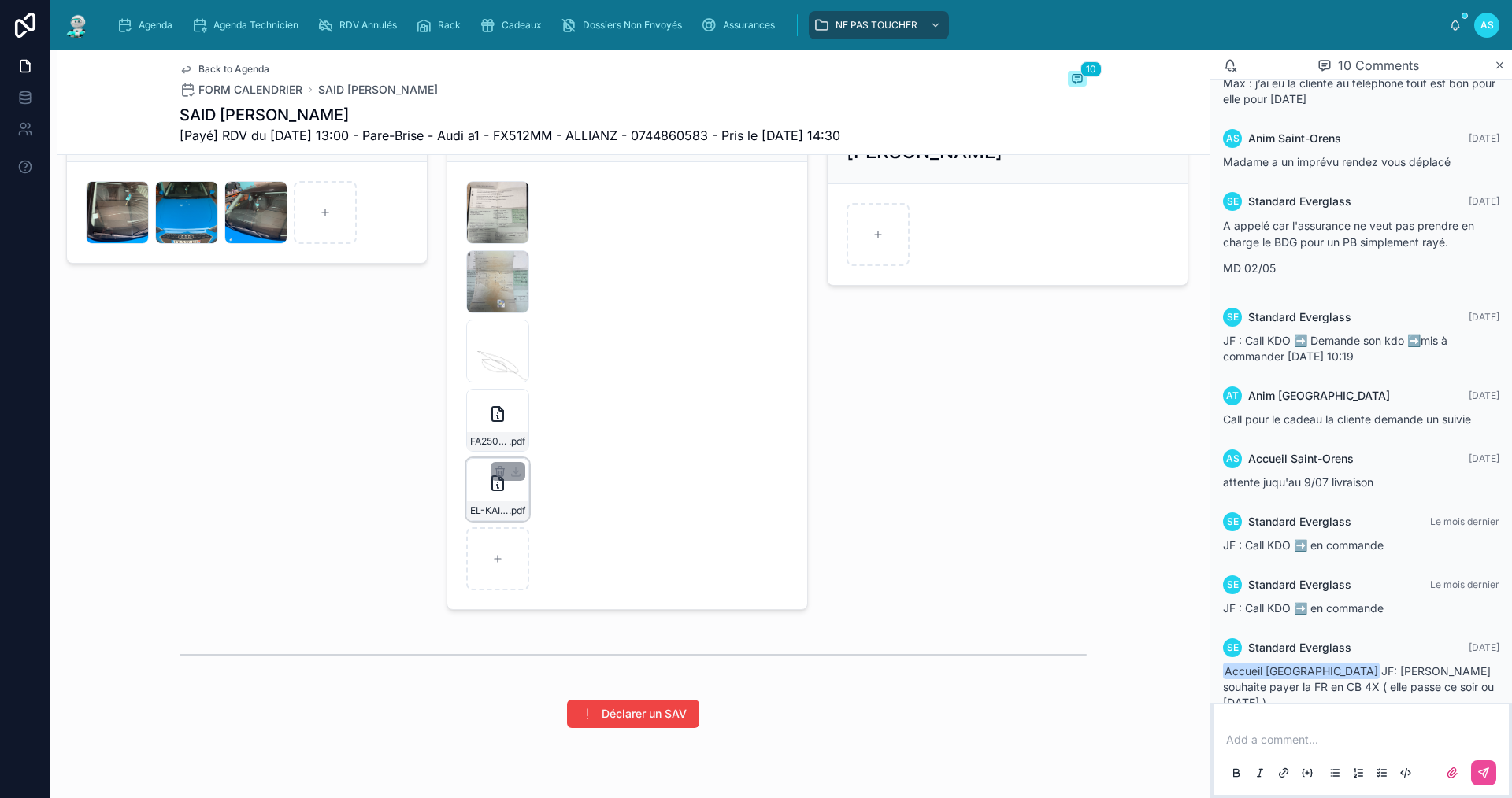
click at [501, 520] on div "EL-KAID-TOUATIA---FA2505-6374_. .pdf" at bounding box center [497, 511] width 61 height 19
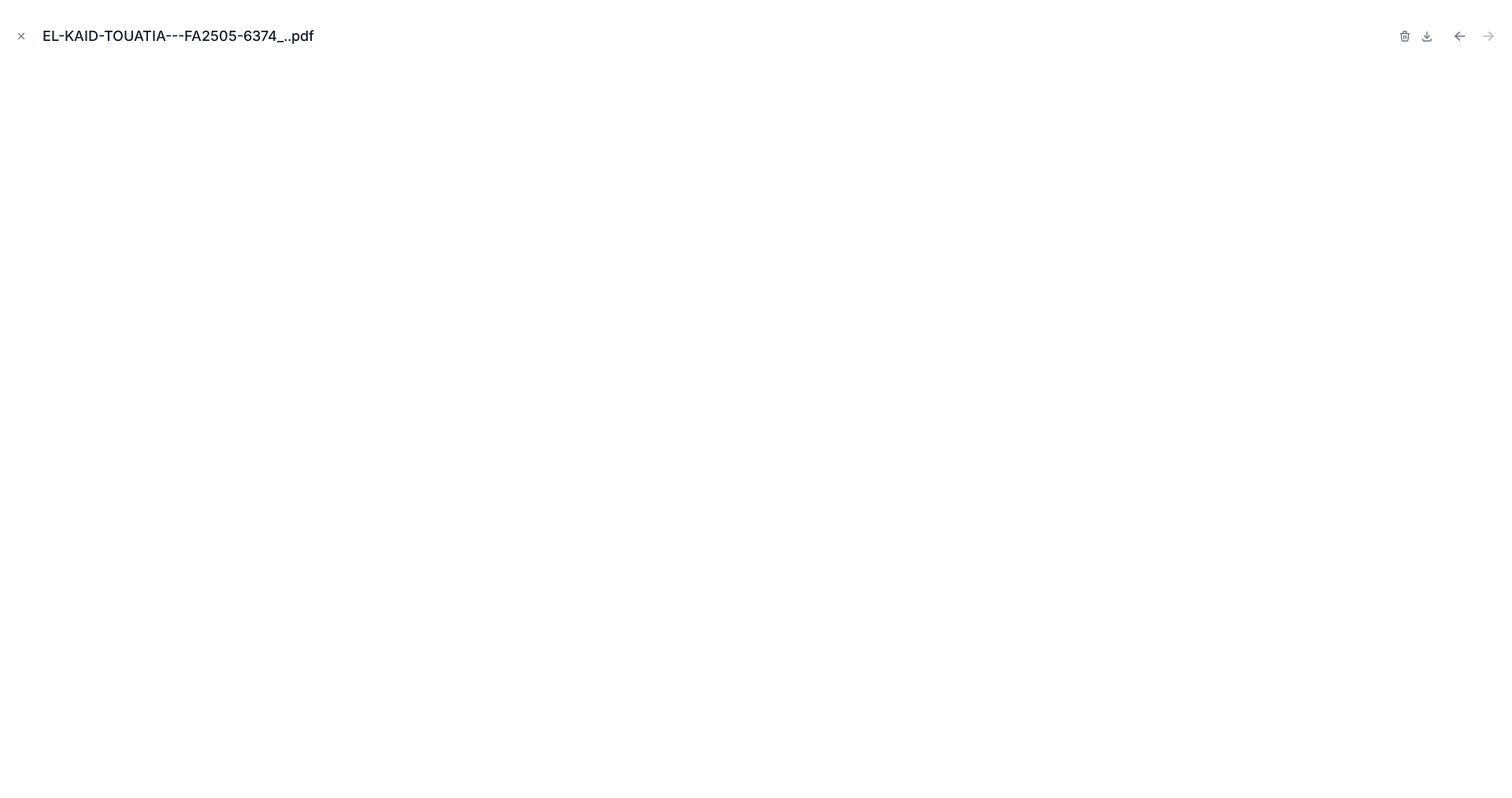
click at [12, 33] on div "EL-KAID-TOUATIA---FA2505-6374_..pdf" at bounding box center [756, 399] width 1512 height 798
click at [19, 33] on icon "Close modal" at bounding box center [21, 36] width 11 height 11
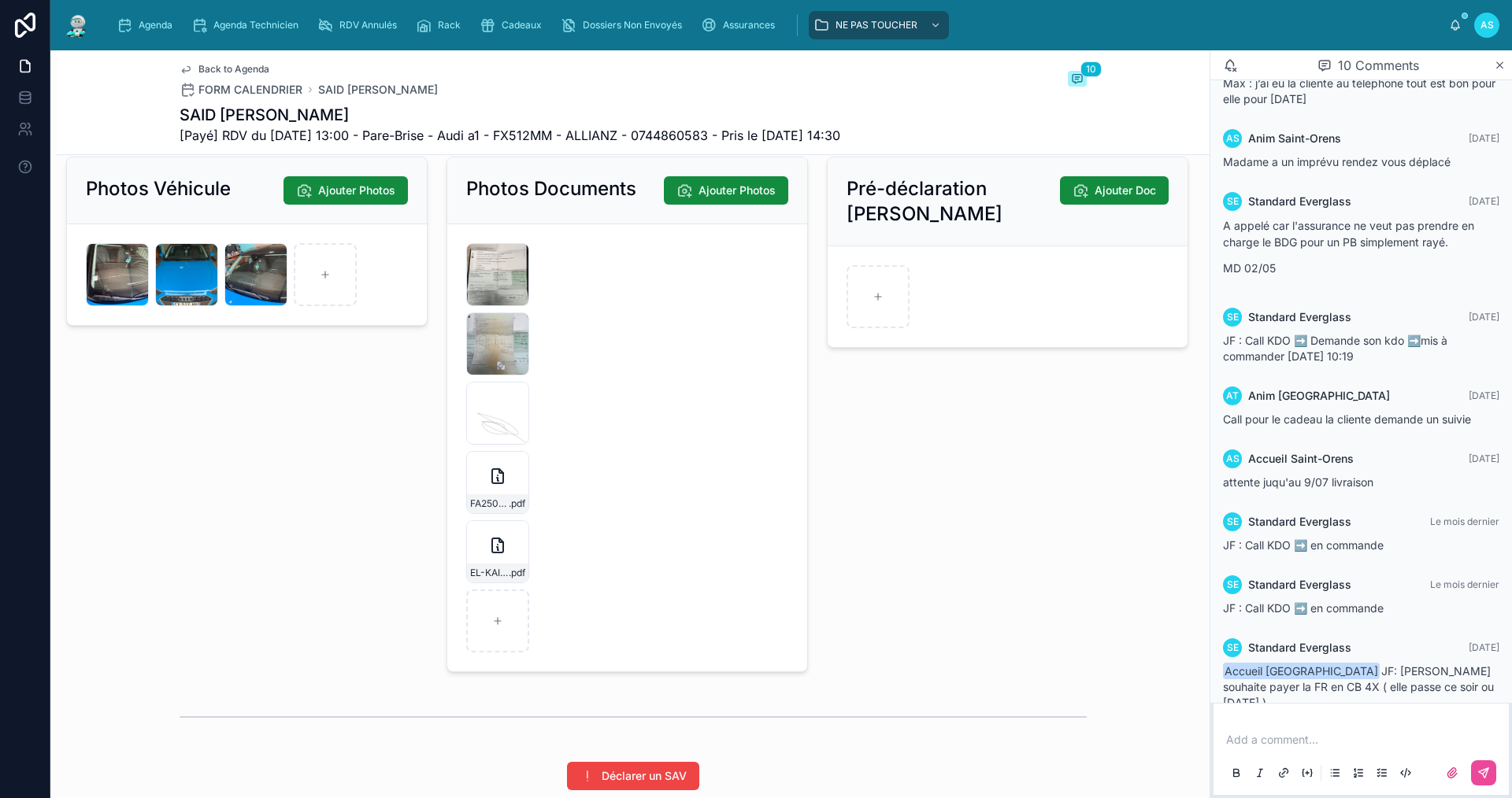
scroll to position [2294, 0]
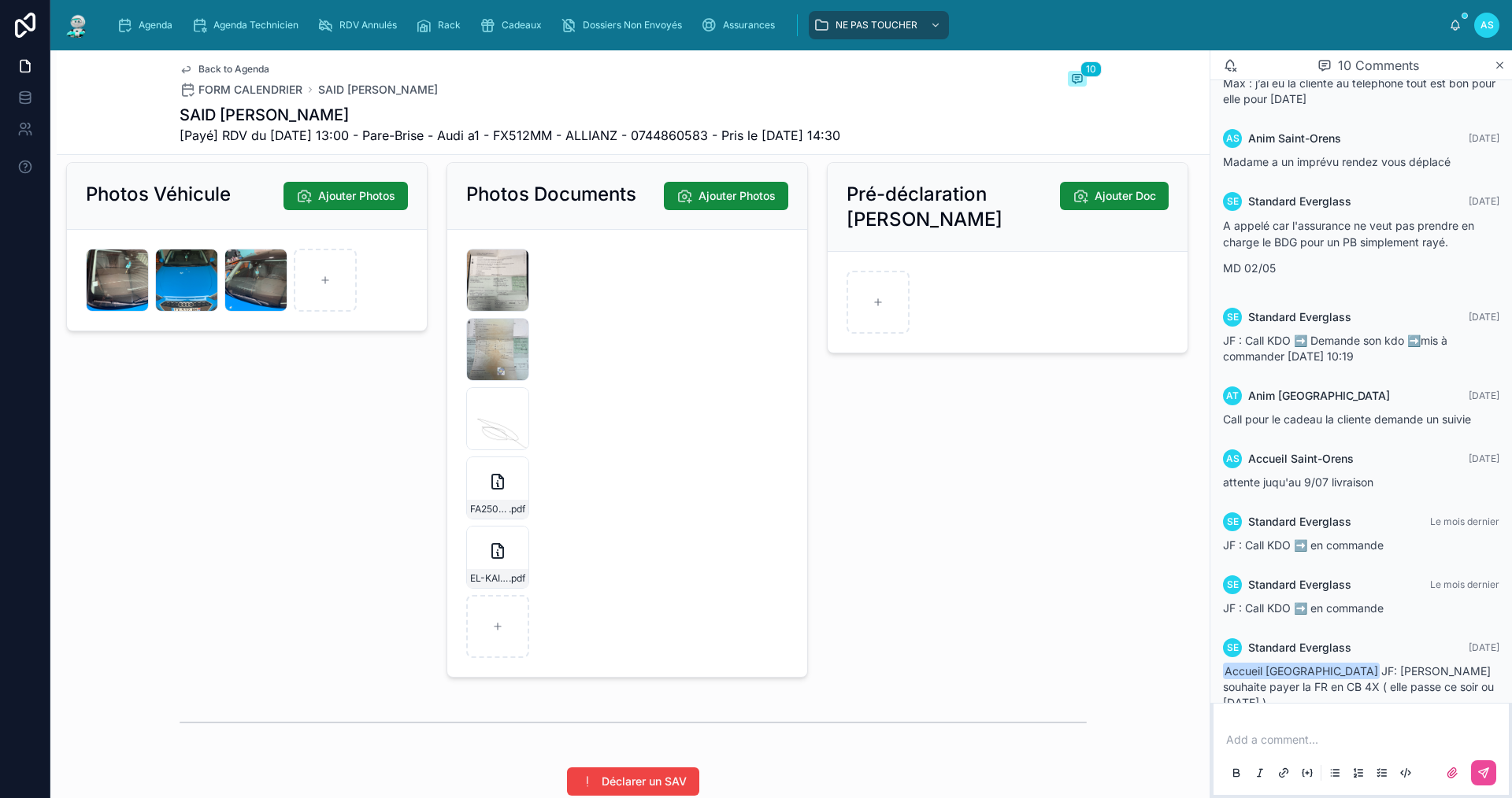
click at [1250, 743] on p at bounding box center [1364, 740] width 276 height 16
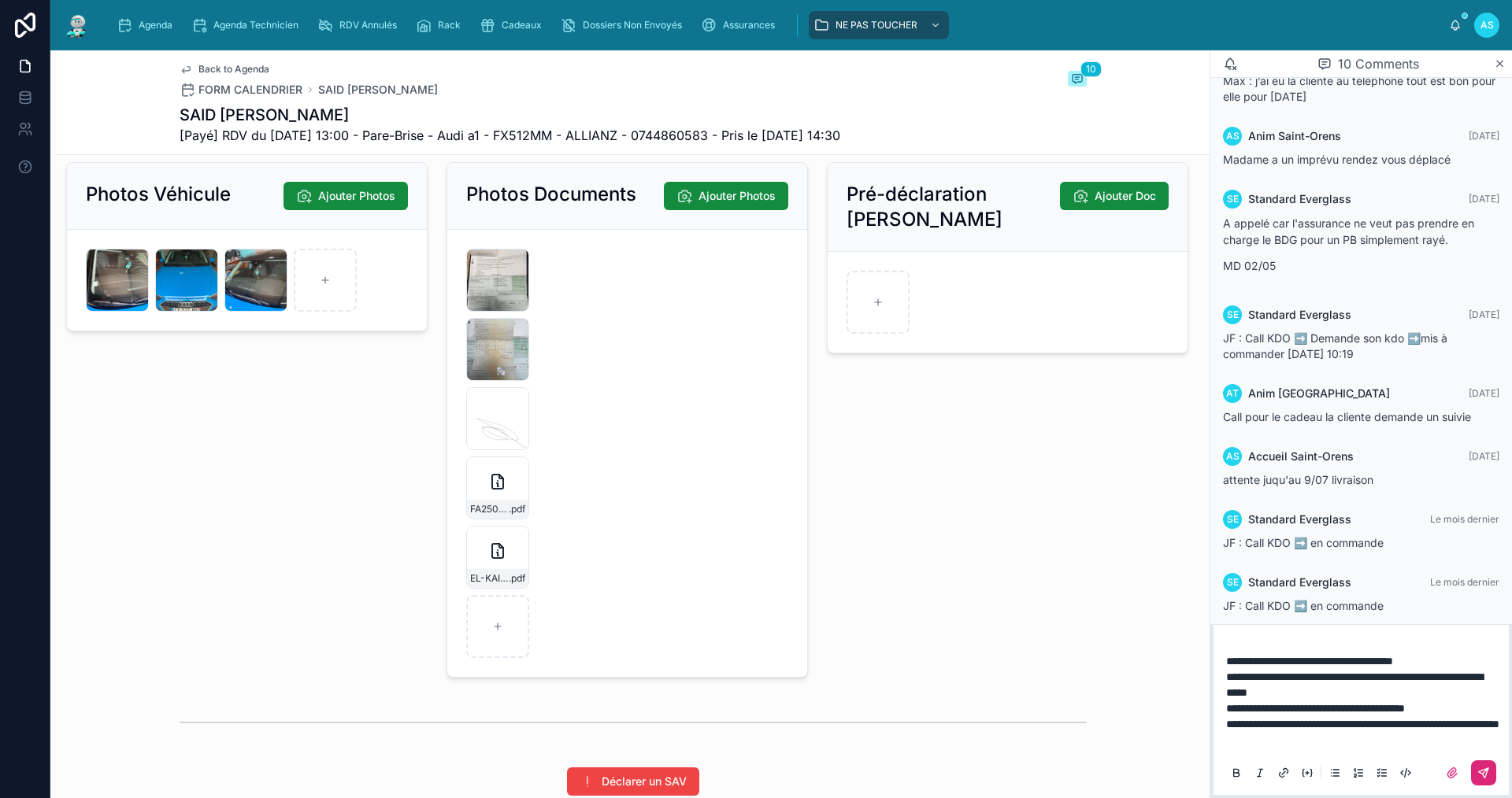
click at [1483, 773] on icon at bounding box center [1484, 773] width 10 height 10
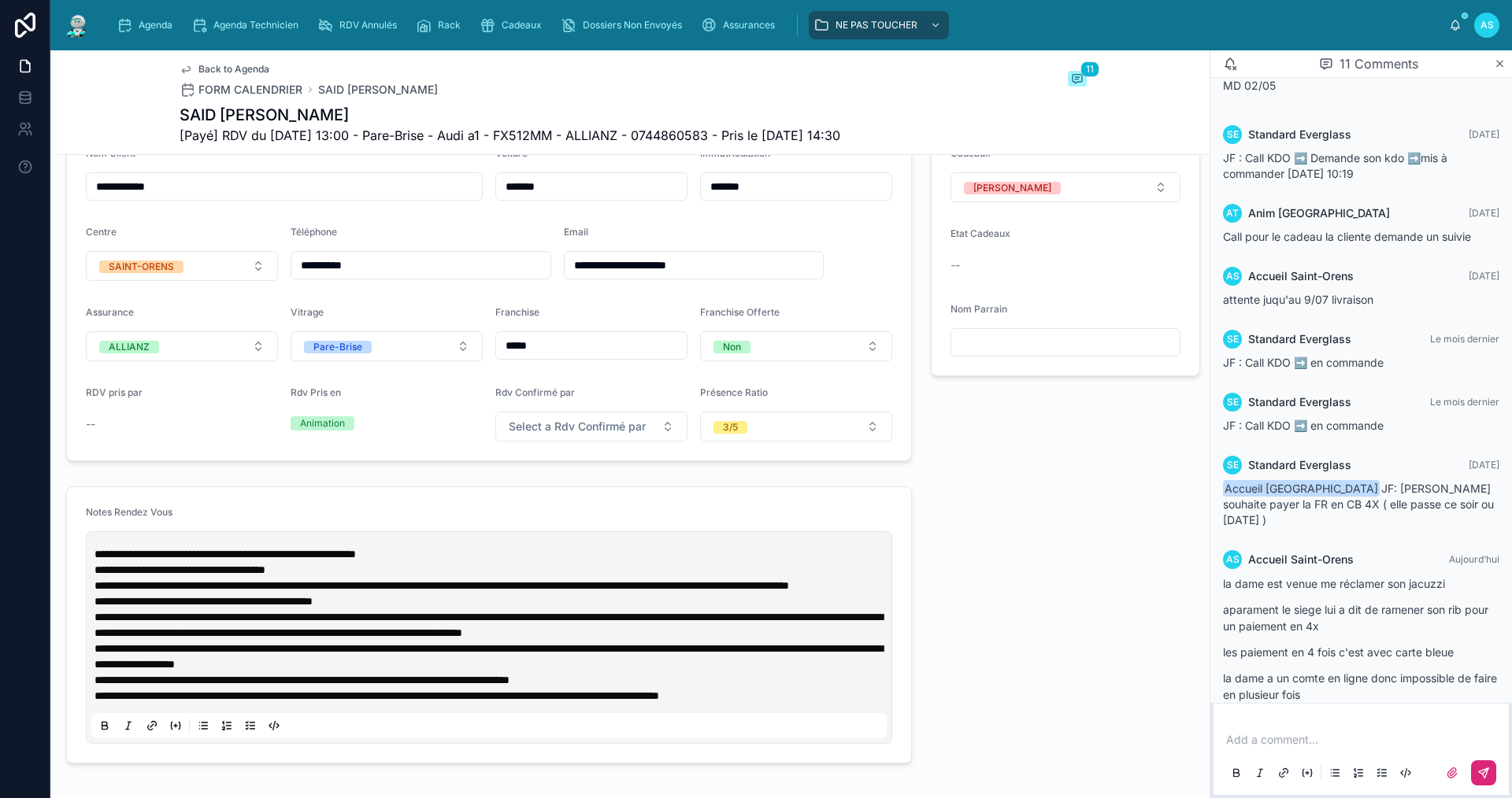
scroll to position [0, 0]
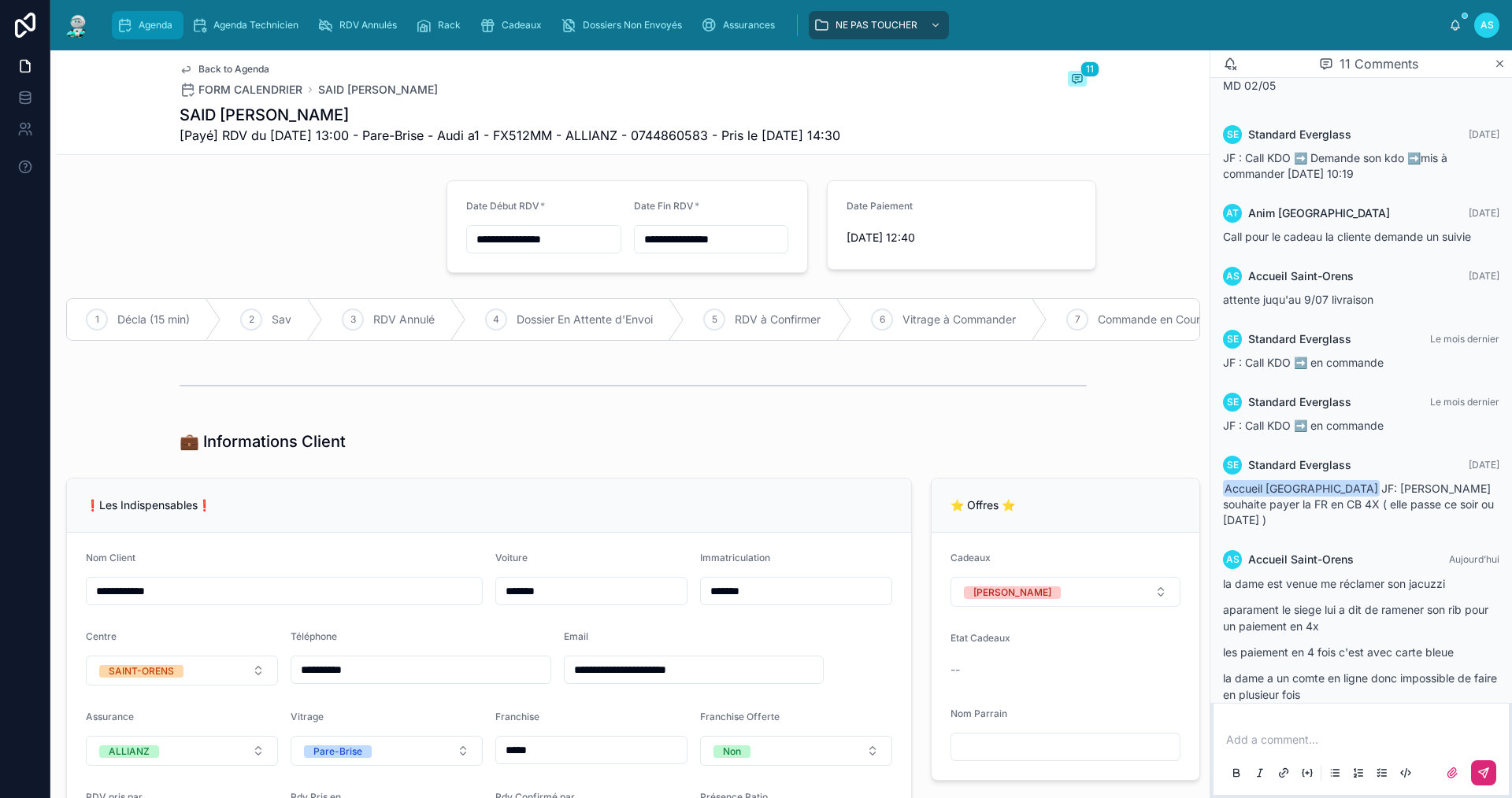
click at [153, 21] on span "Agenda" at bounding box center [156, 25] width 34 height 13
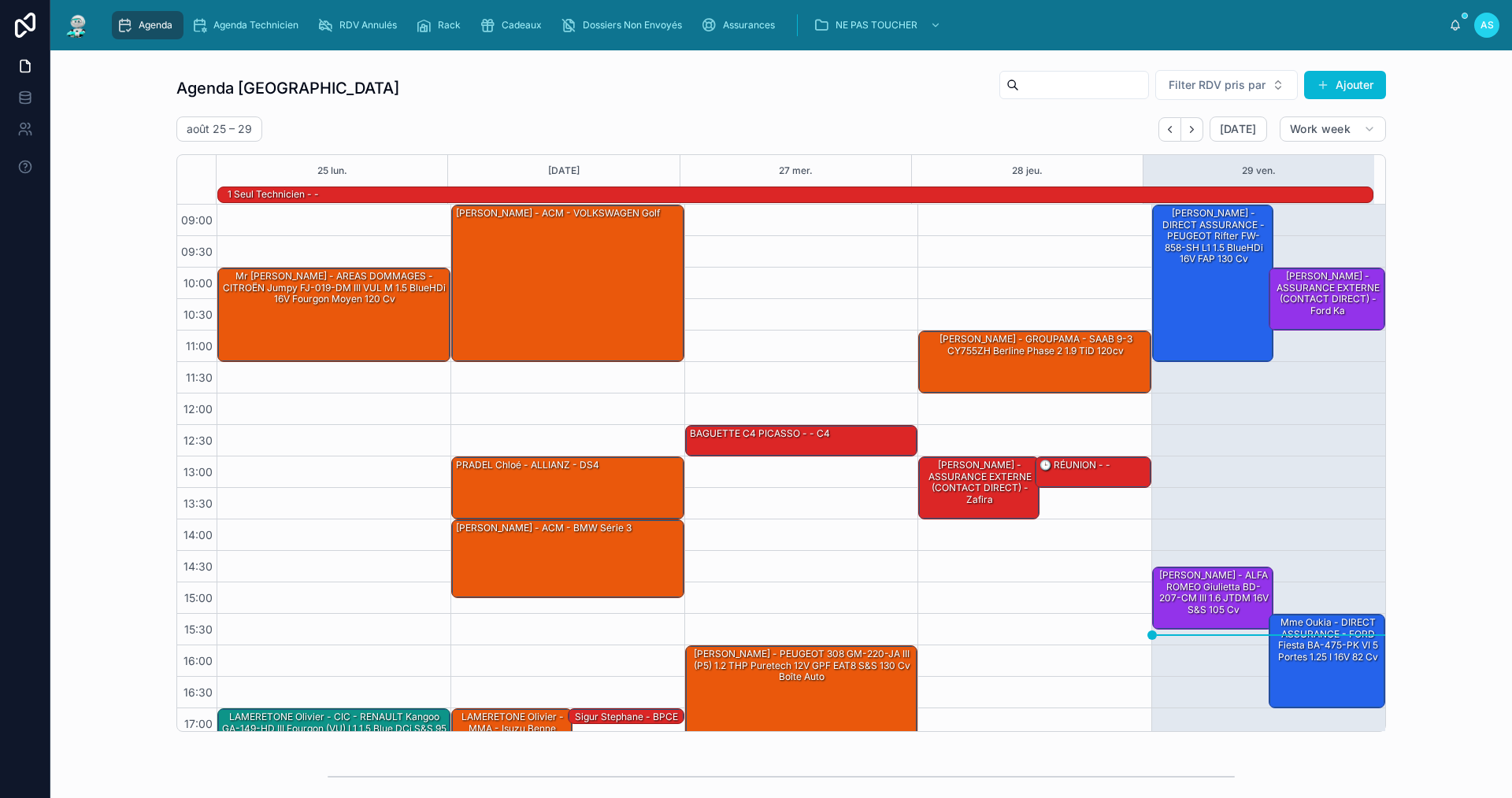
scroll to position [41, 0]
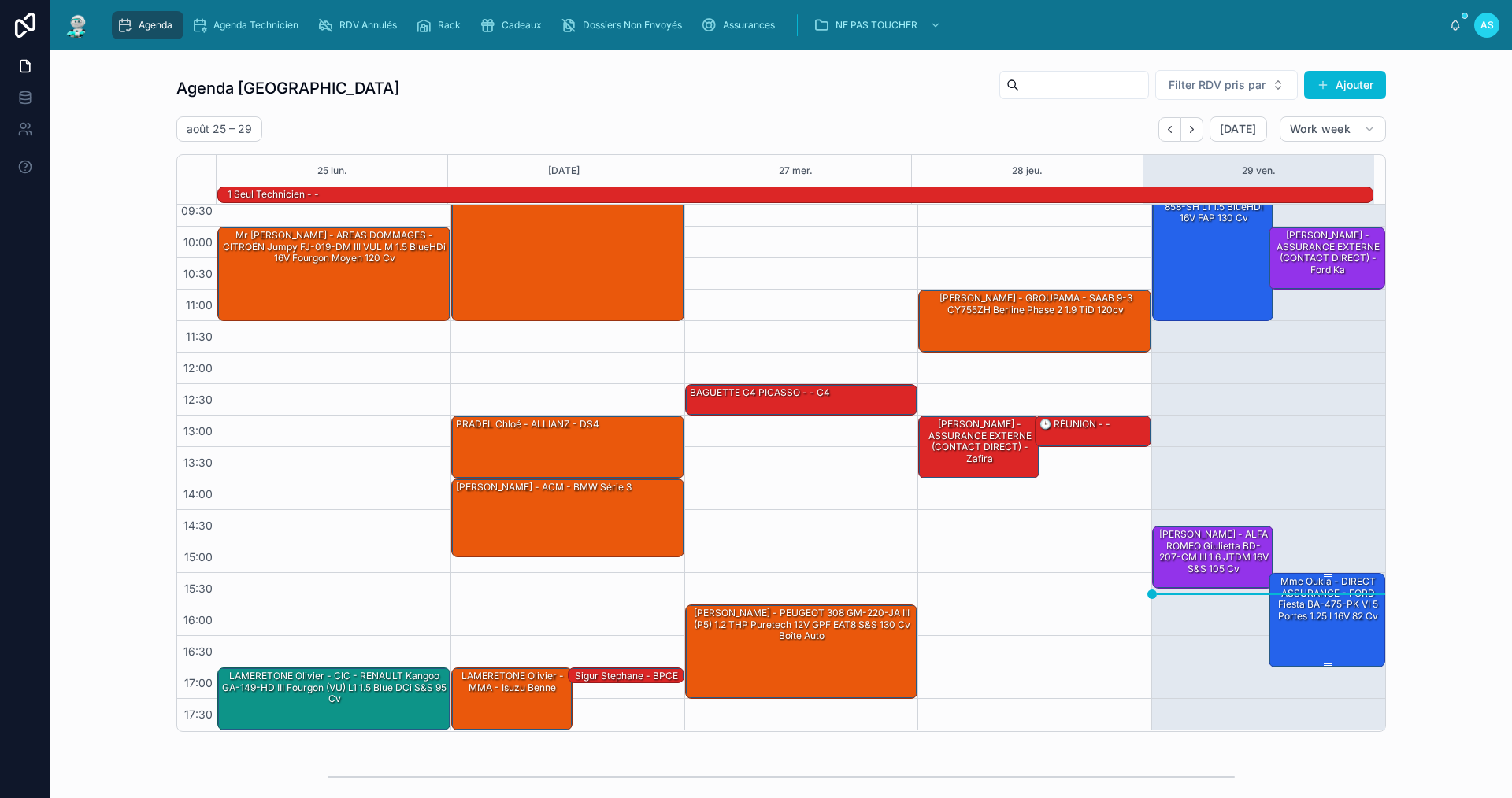
click at [1336, 609] on div "Mme Oukia - DIRECT ASSURANCE - FORD Fiesta BA-475-PK VI 5 portes 1.25 i 16V 82 …" at bounding box center [1328, 599] width 112 height 49
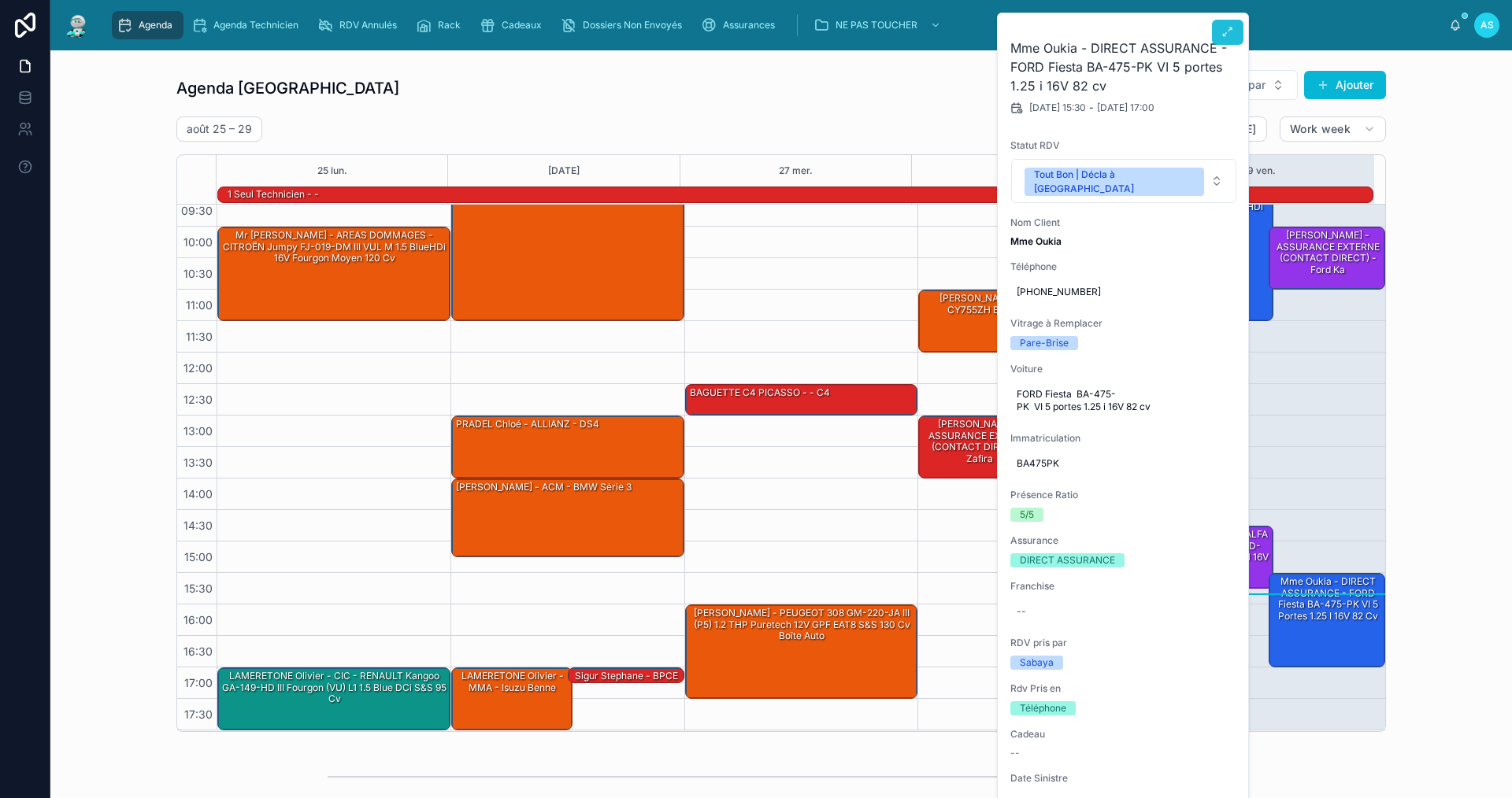
click at [1227, 26] on icon at bounding box center [1228, 33] width 13 height 13
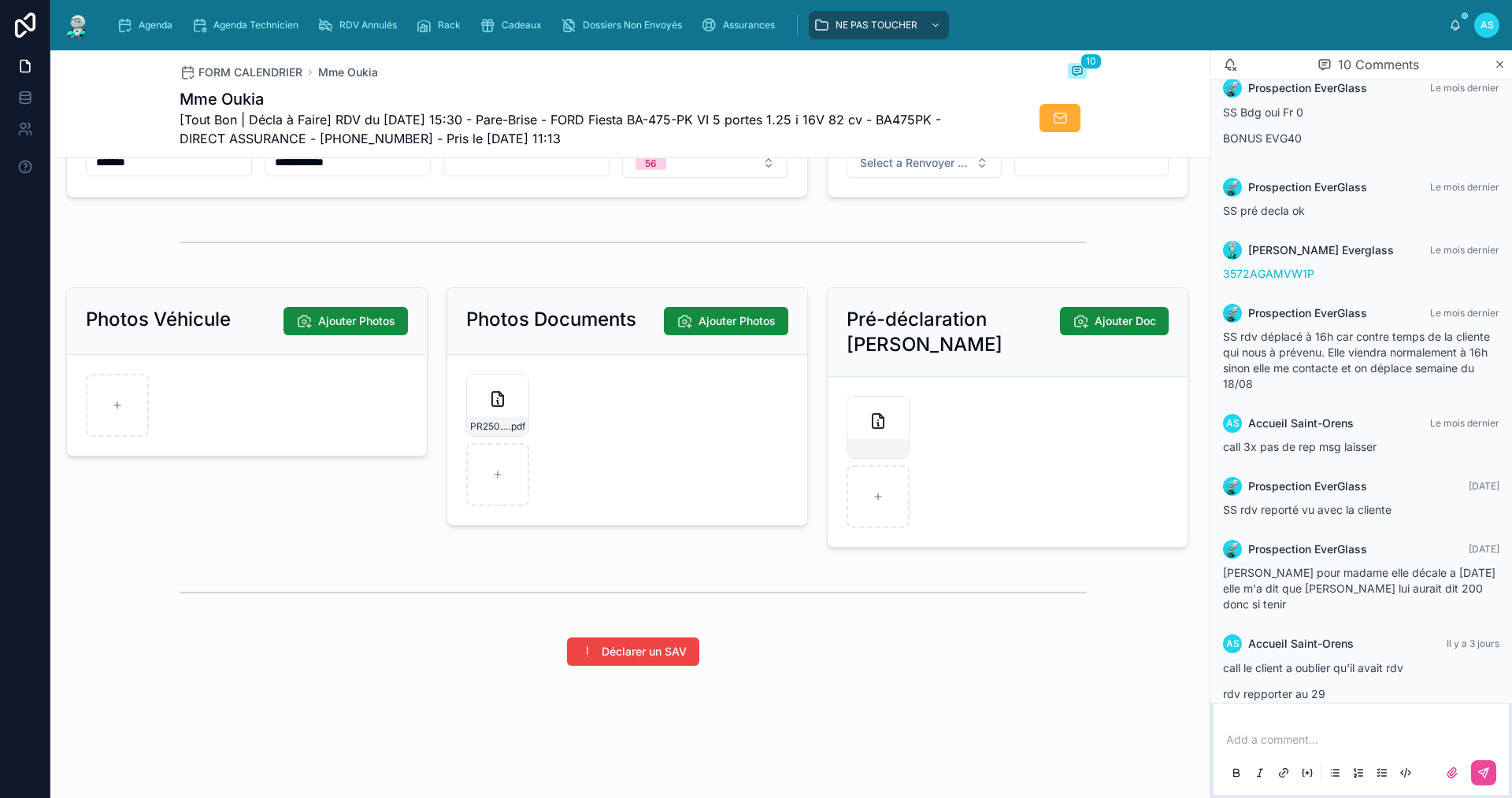
scroll to position [2042, 0]
click at [140, 33] on div "Agenda" at bounding box center [148, 25] width 62 height 25
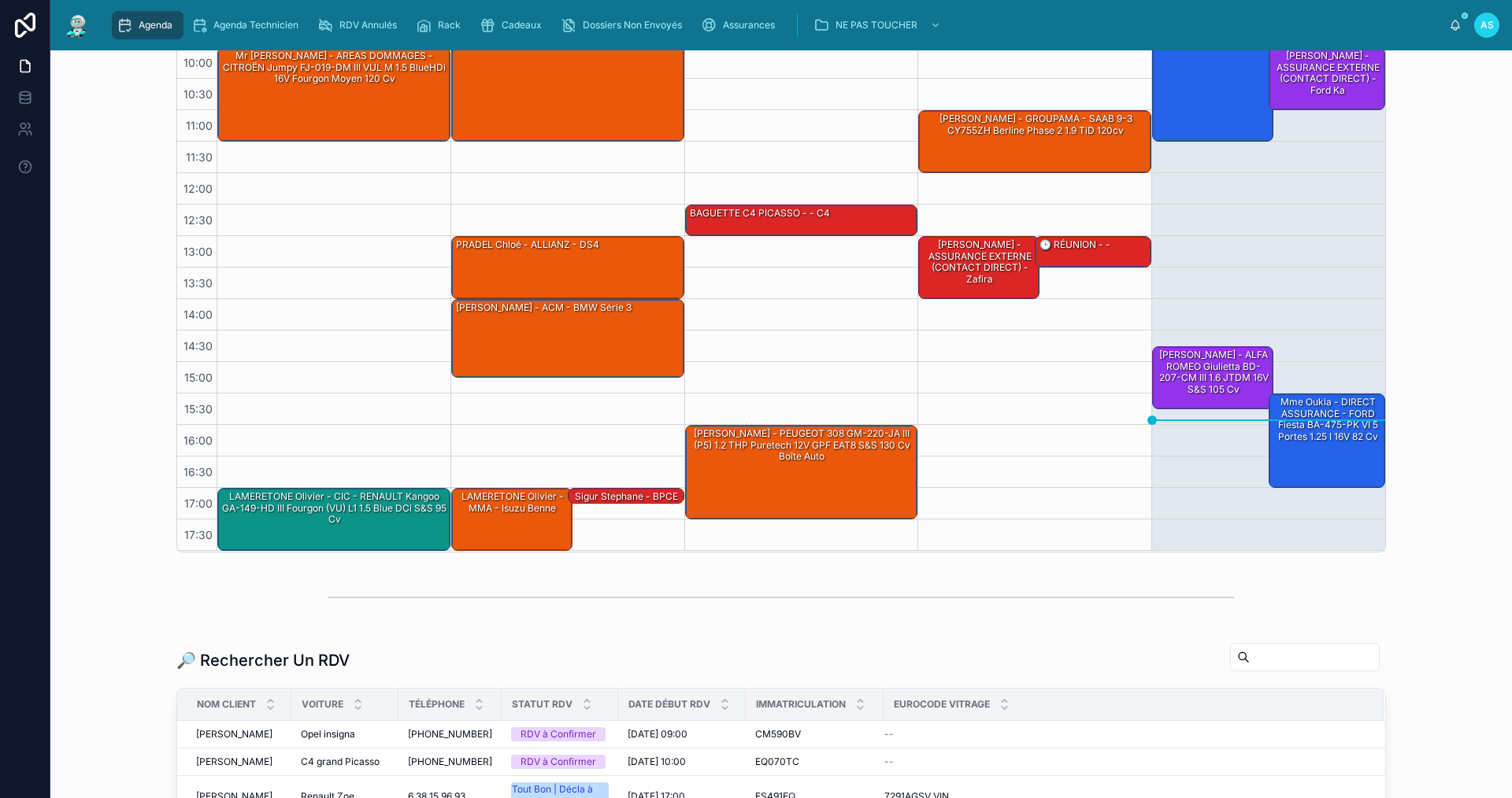
scroll to position [315, 0]
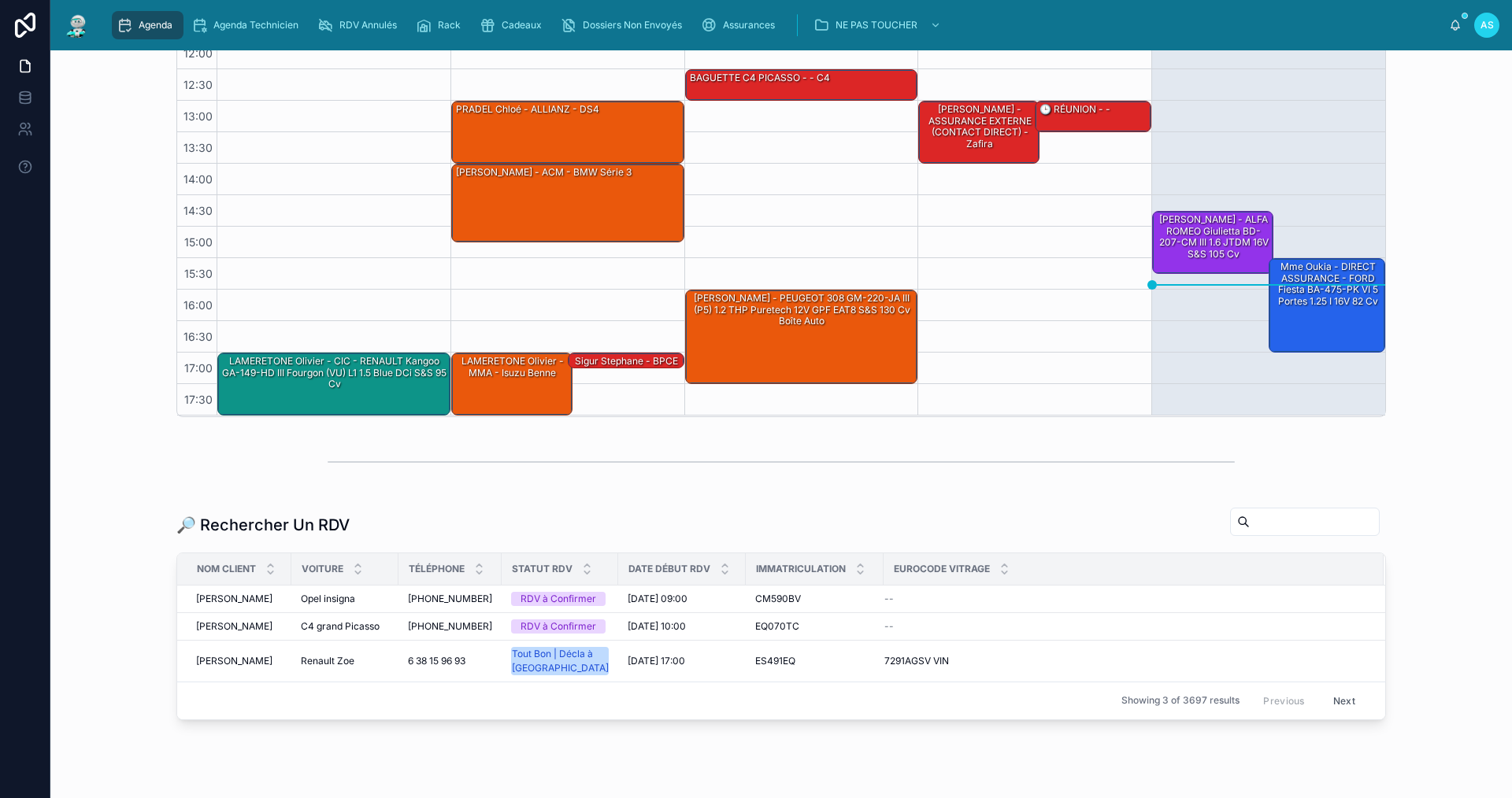
click at [1255, 526] on input "text" at bounding box center [1314, 522] width 129 height 22
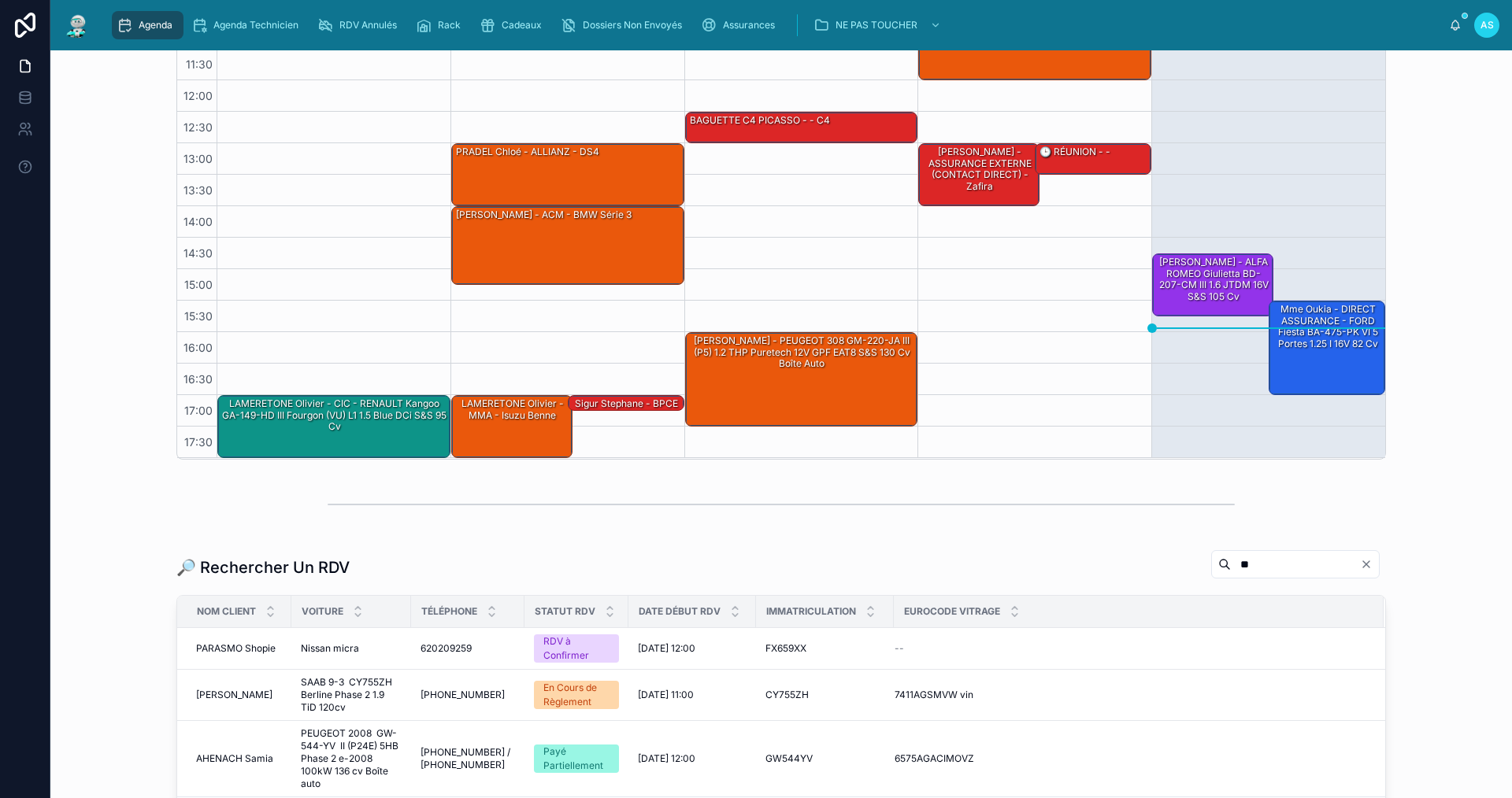
scroll to position [315, 0]
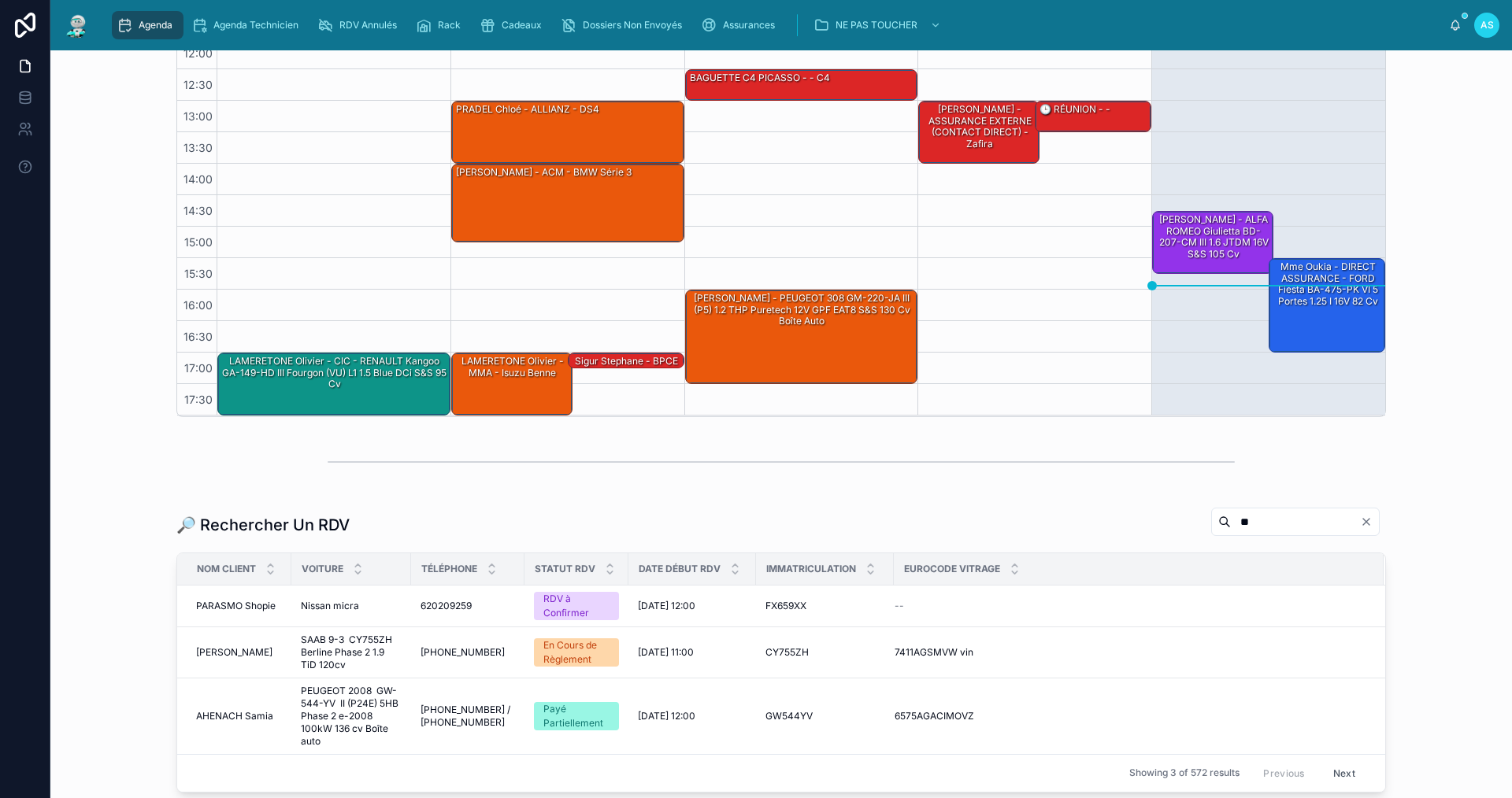
click at [1231, 525] on input "**" at bounding box center [1295, 522] width 129 height 22
type input "****"
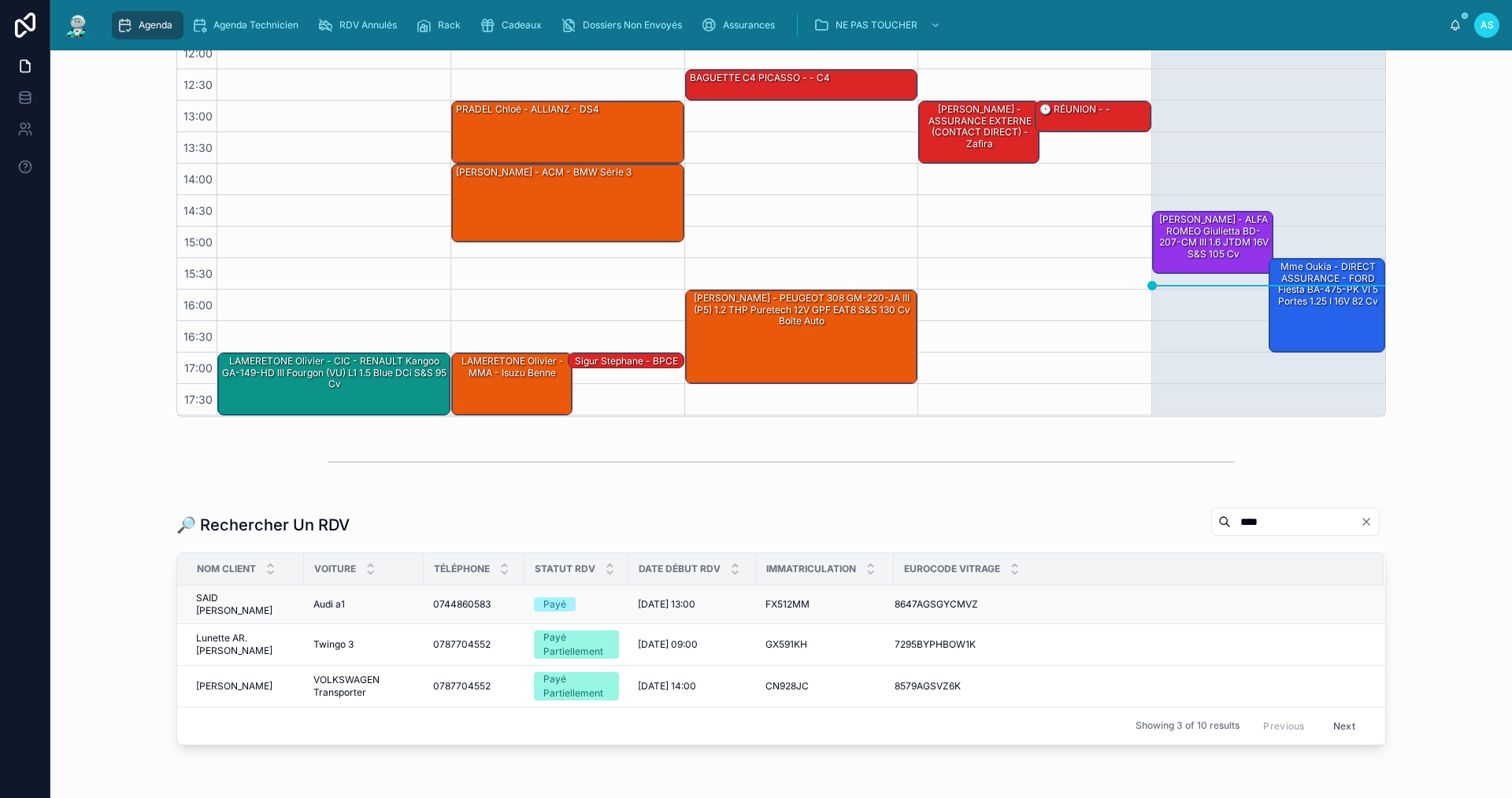
click at [461, 598] on span "0744860583" at bounding box center [462, 604] width 57 height 13
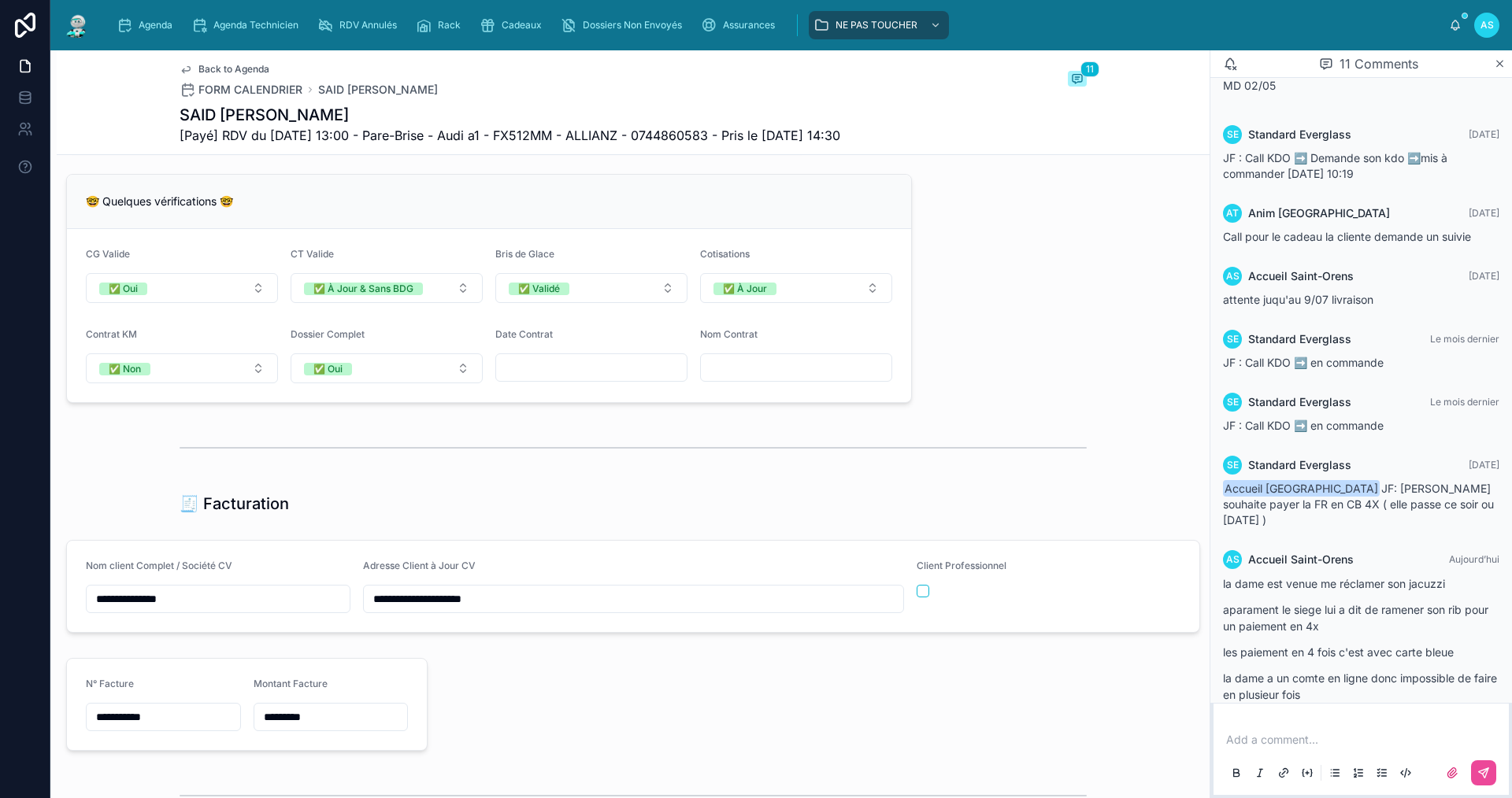
scroll to position [1575, 0]
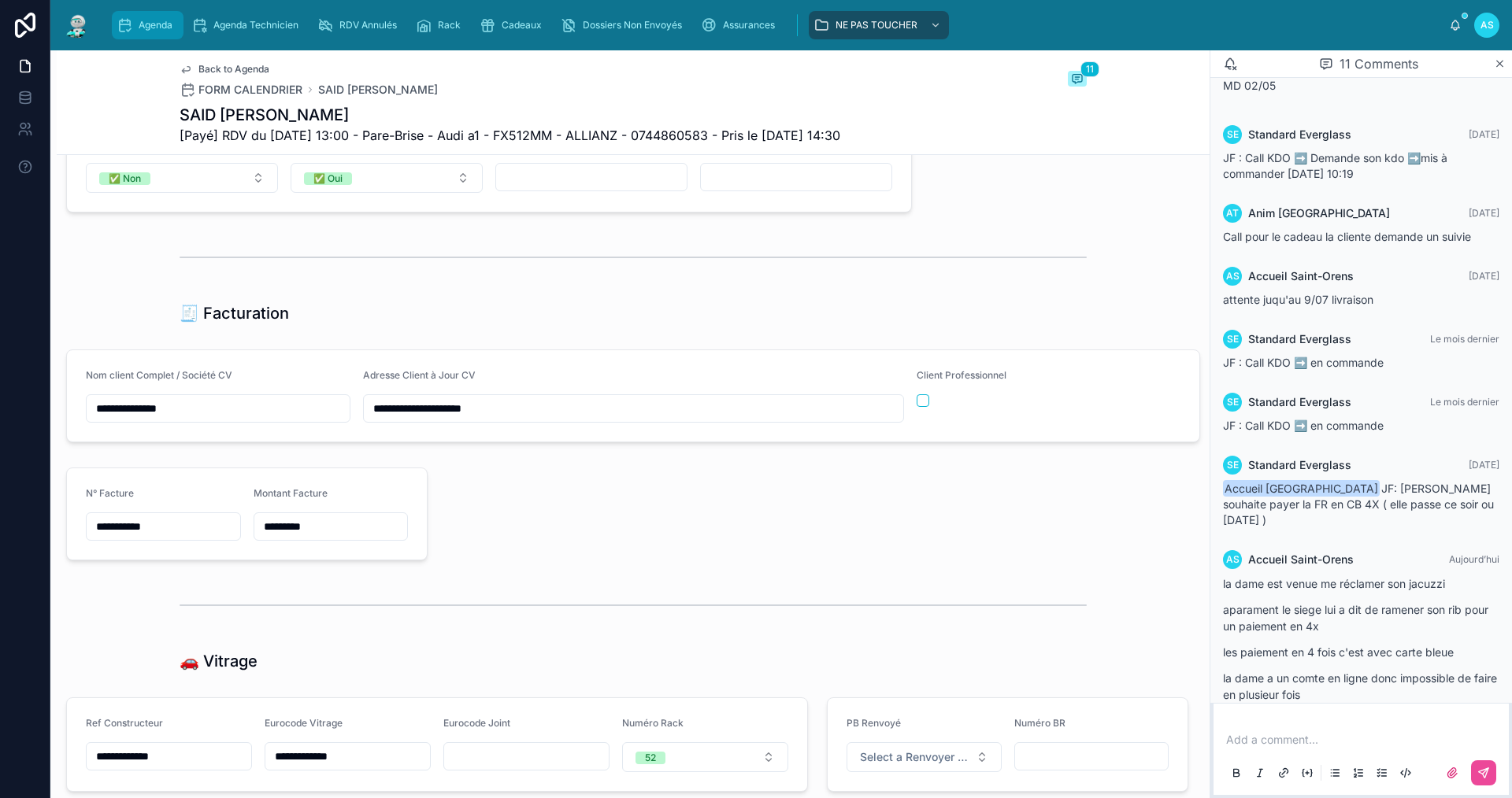
click at [167, 20] on span "Agenda" at bounding box center [156, 25] width 34 height 13
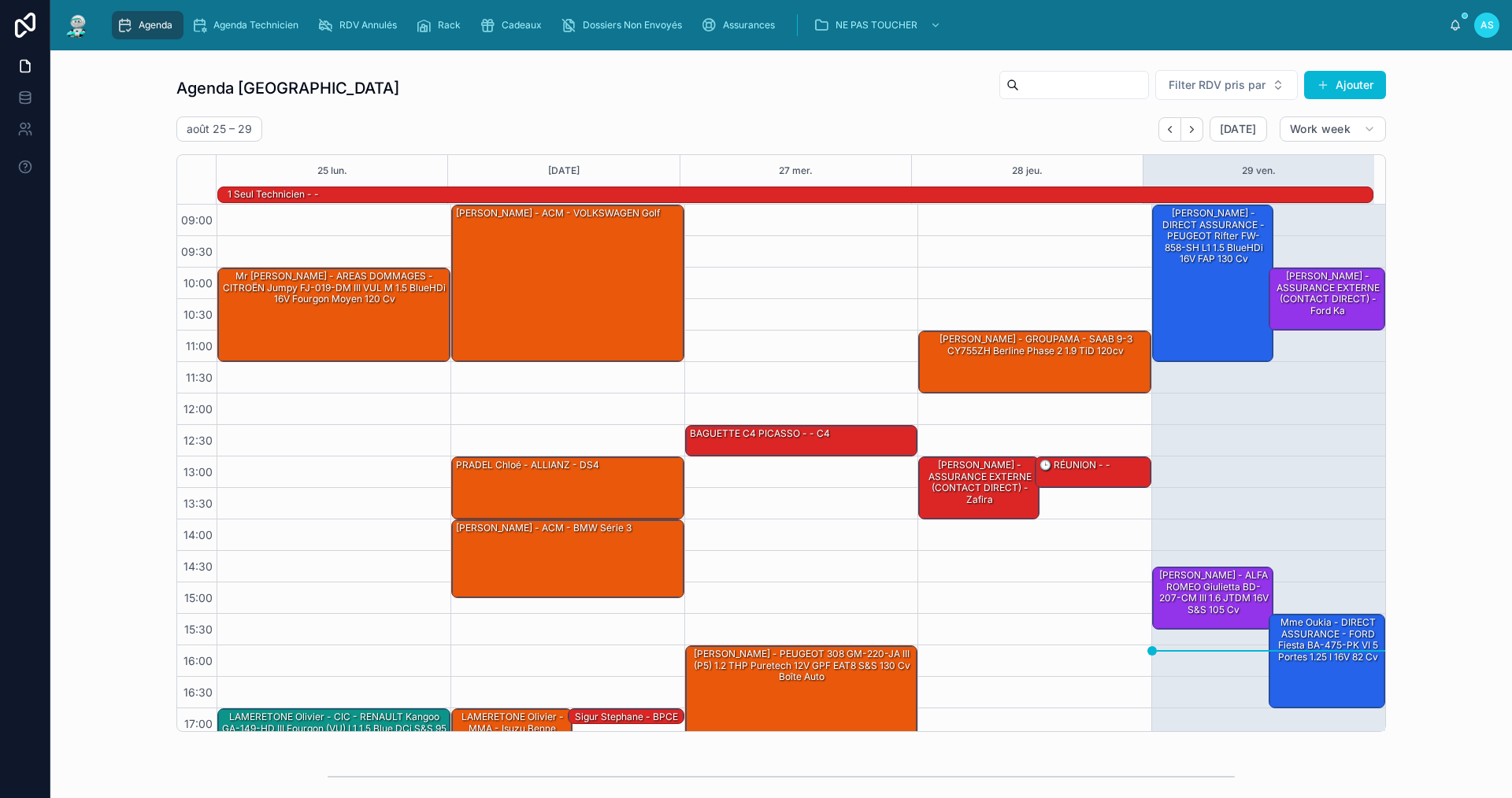
scroll to position [41, 0]
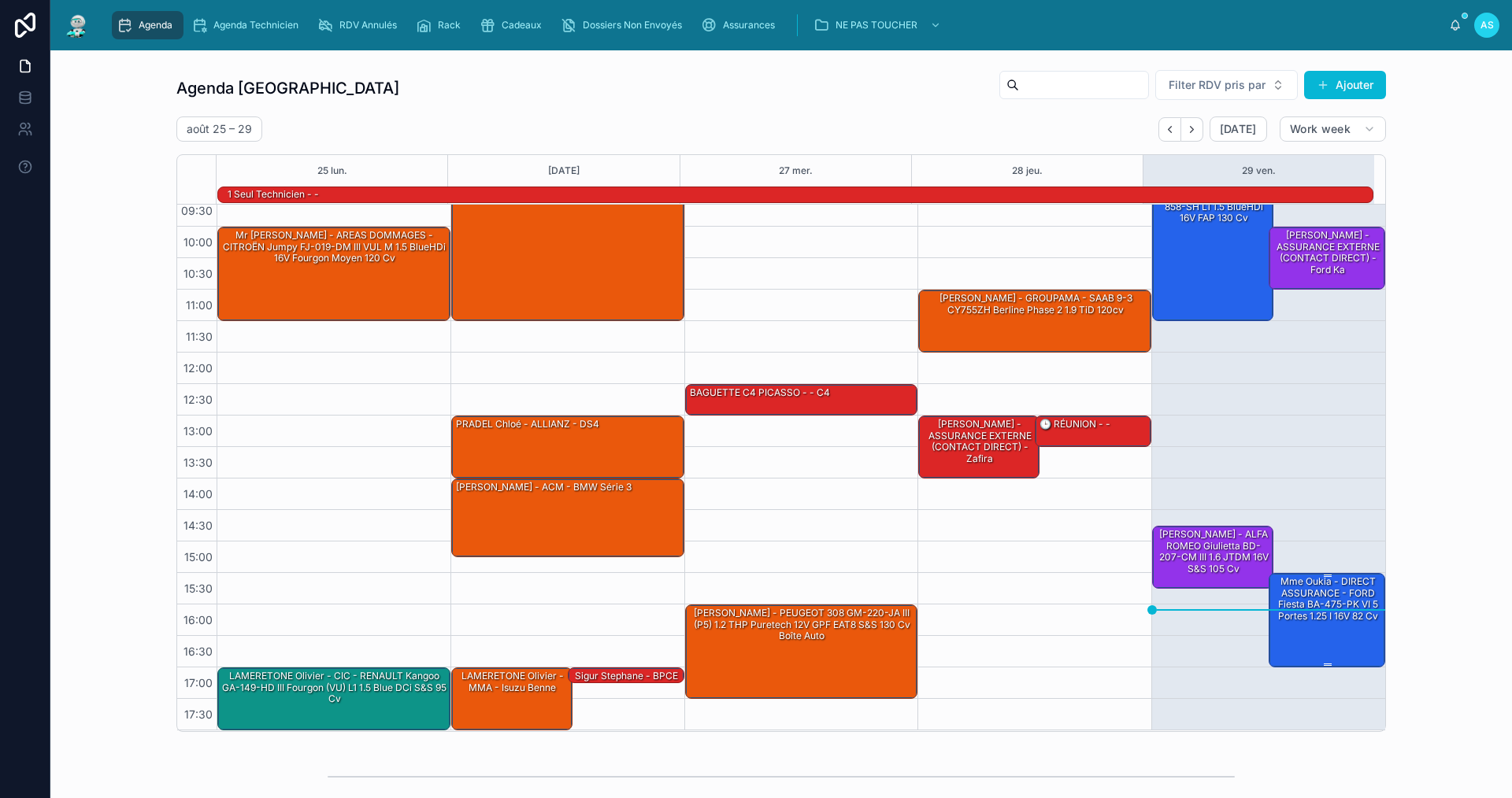
click at [1317, 631] on div "Mme Oukia - DIRECT ASSURANCE - FORD Fiesta BA-475-PK VI 5 portes 1.25 i 16V 82 …" at bounding box center [1328, 619] width 112 height 91
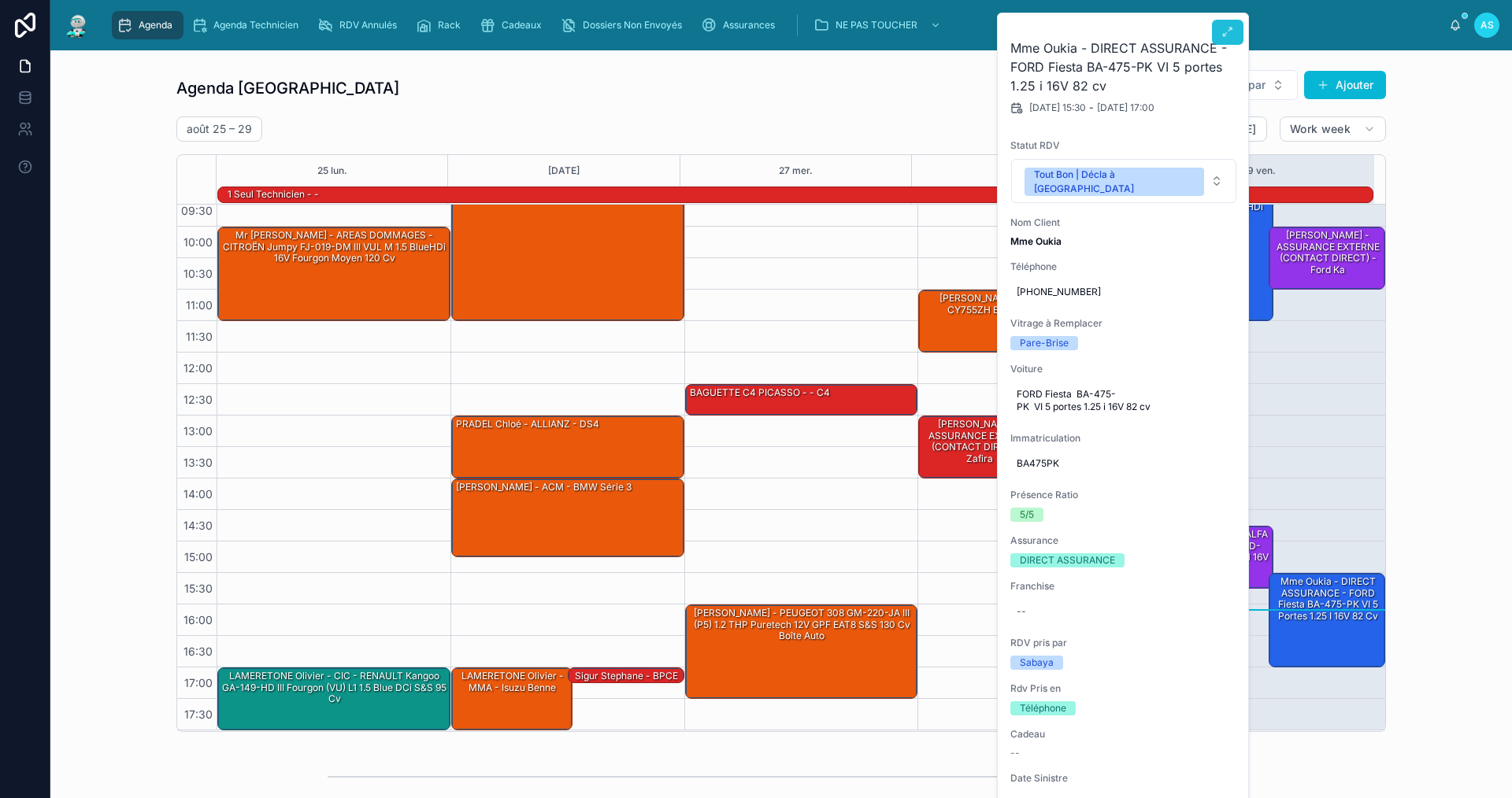
click at [1237, 36] on button at bounding box center [1228, 33] width 32 height 25
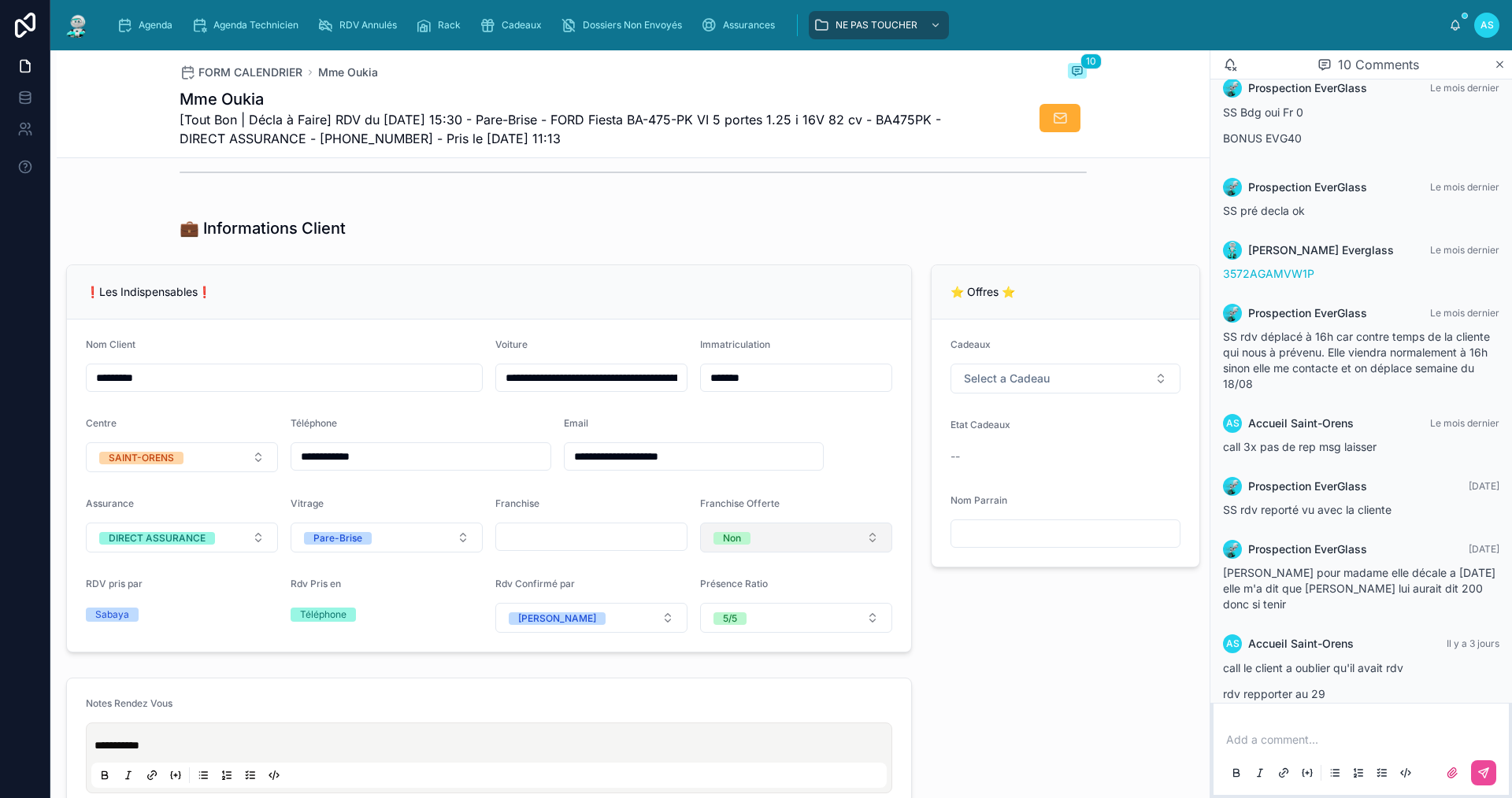
scroll to position [236, 0]
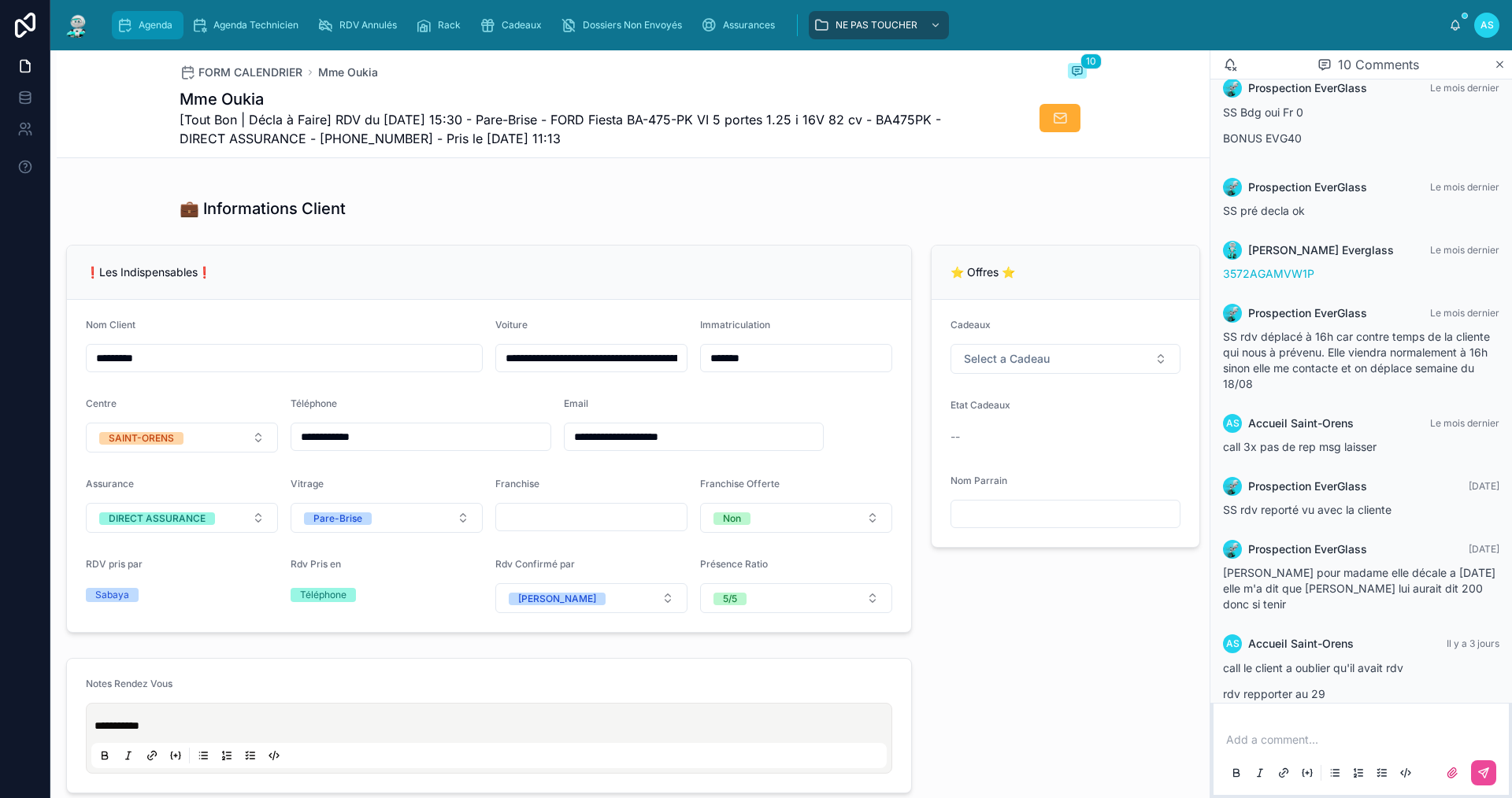
click at [140, 17] on div "Agenda" at bounding box center [148, 25] width 62 height 25
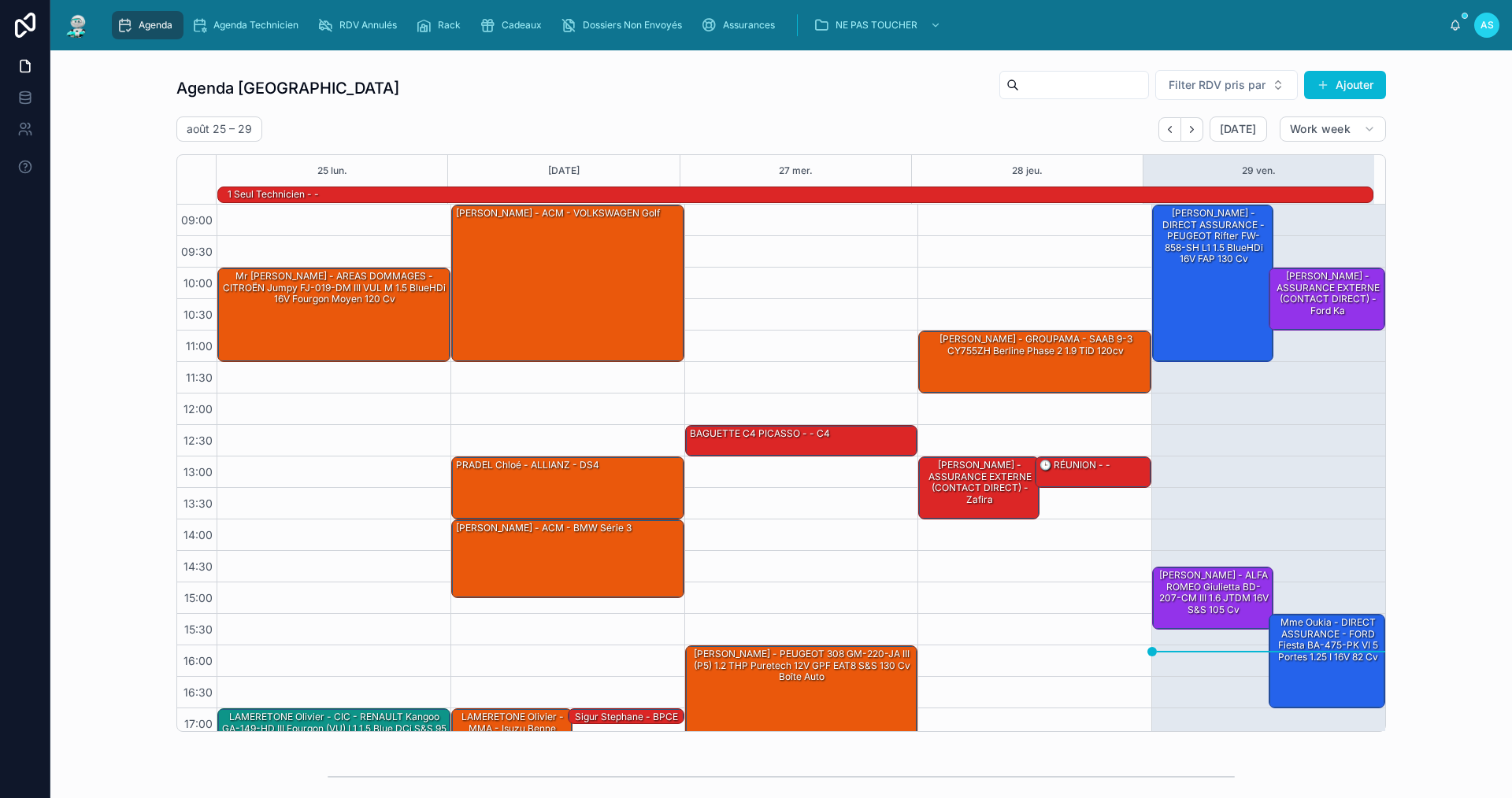
scroll to position [41, 0]
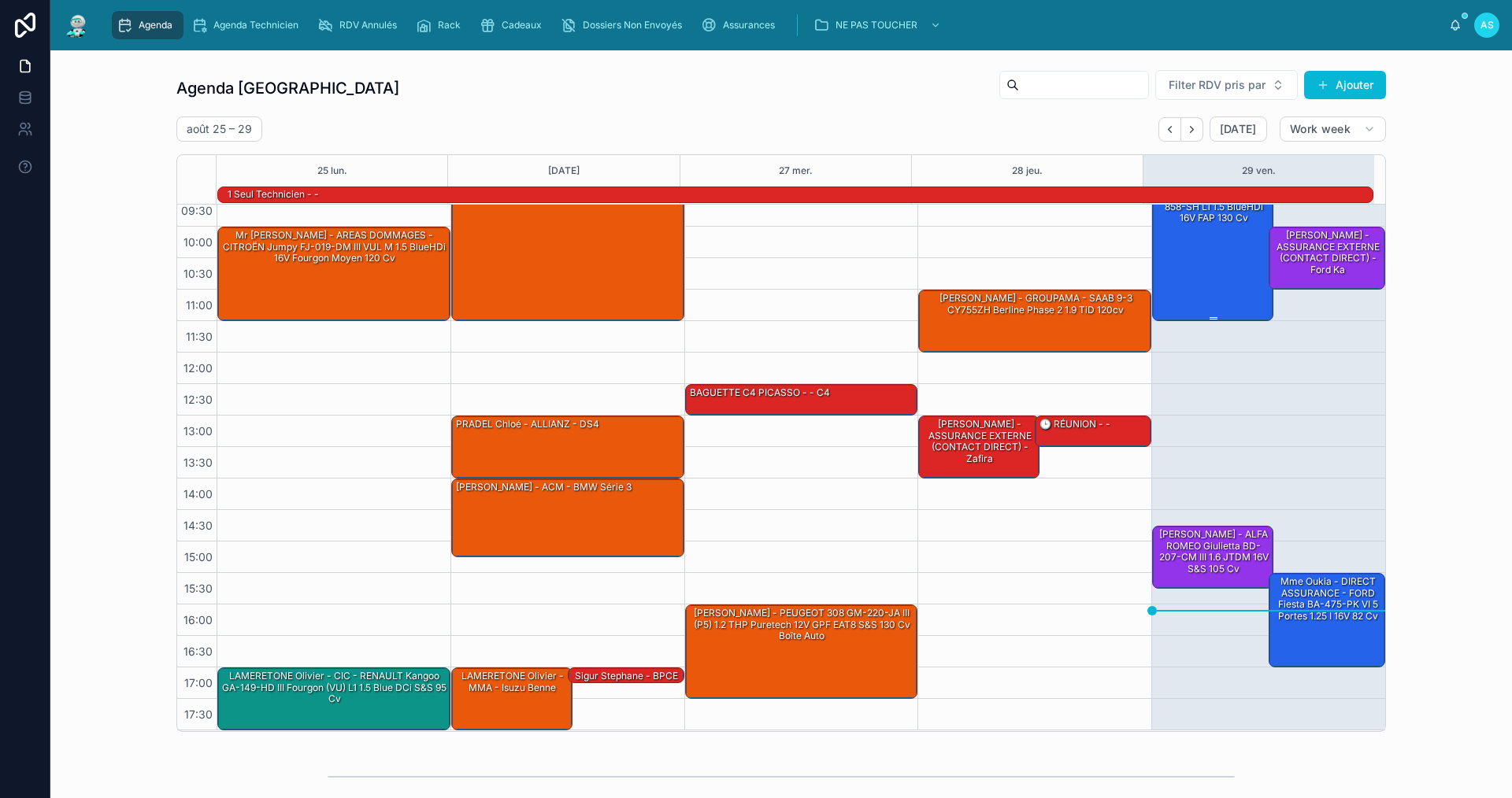
click at [1179, 243] on div "[PERSON_NAME] - DIRECT ASSURANCE - PEUGEOT Rifter FW-858-SH L1 1.5 BlueHDi 16V …" at bounding box center [1214, 241] width 117 height 154
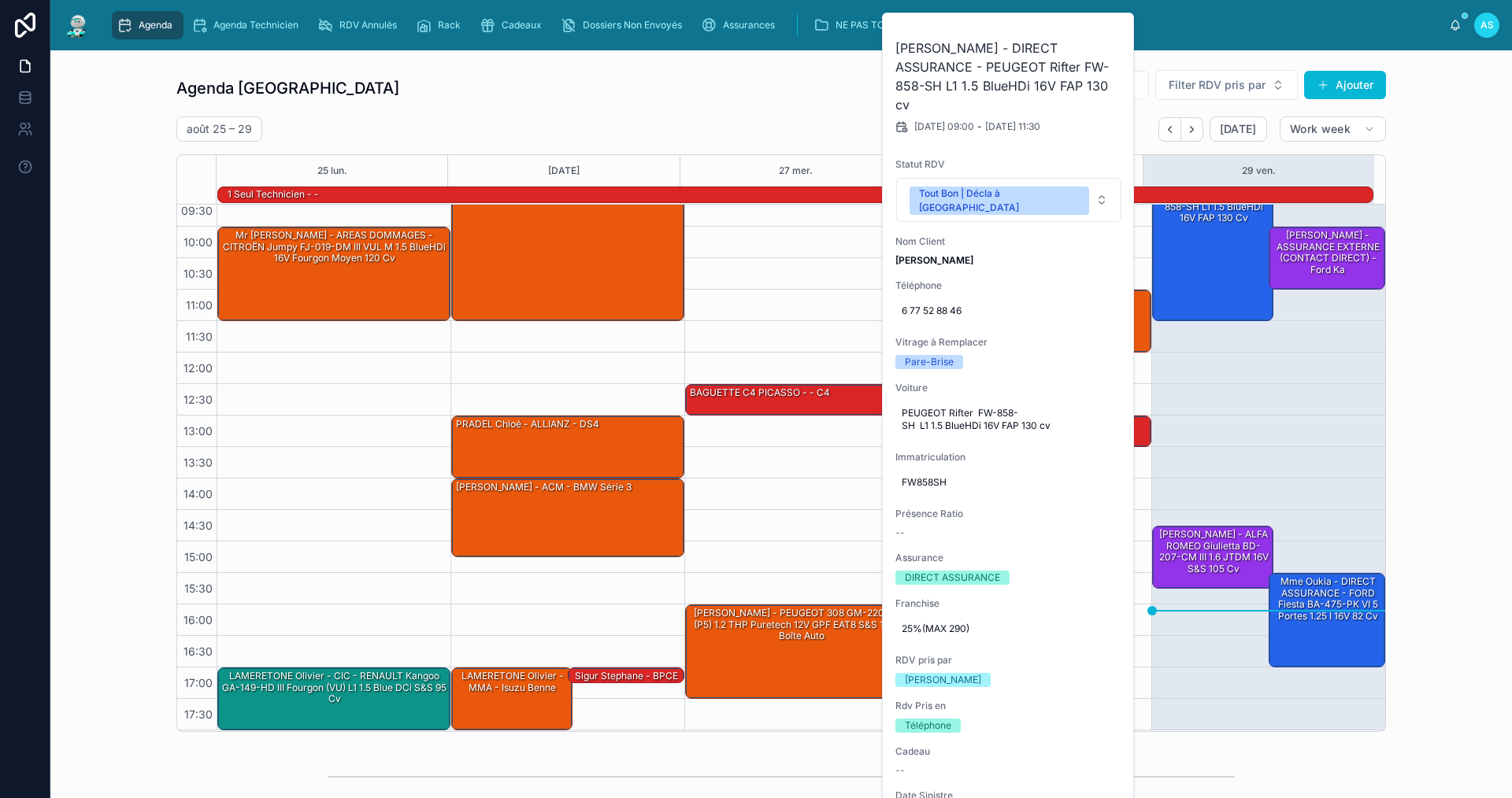
click at [0, 0] on button at bounding box center [0, 0] width 0 height 0
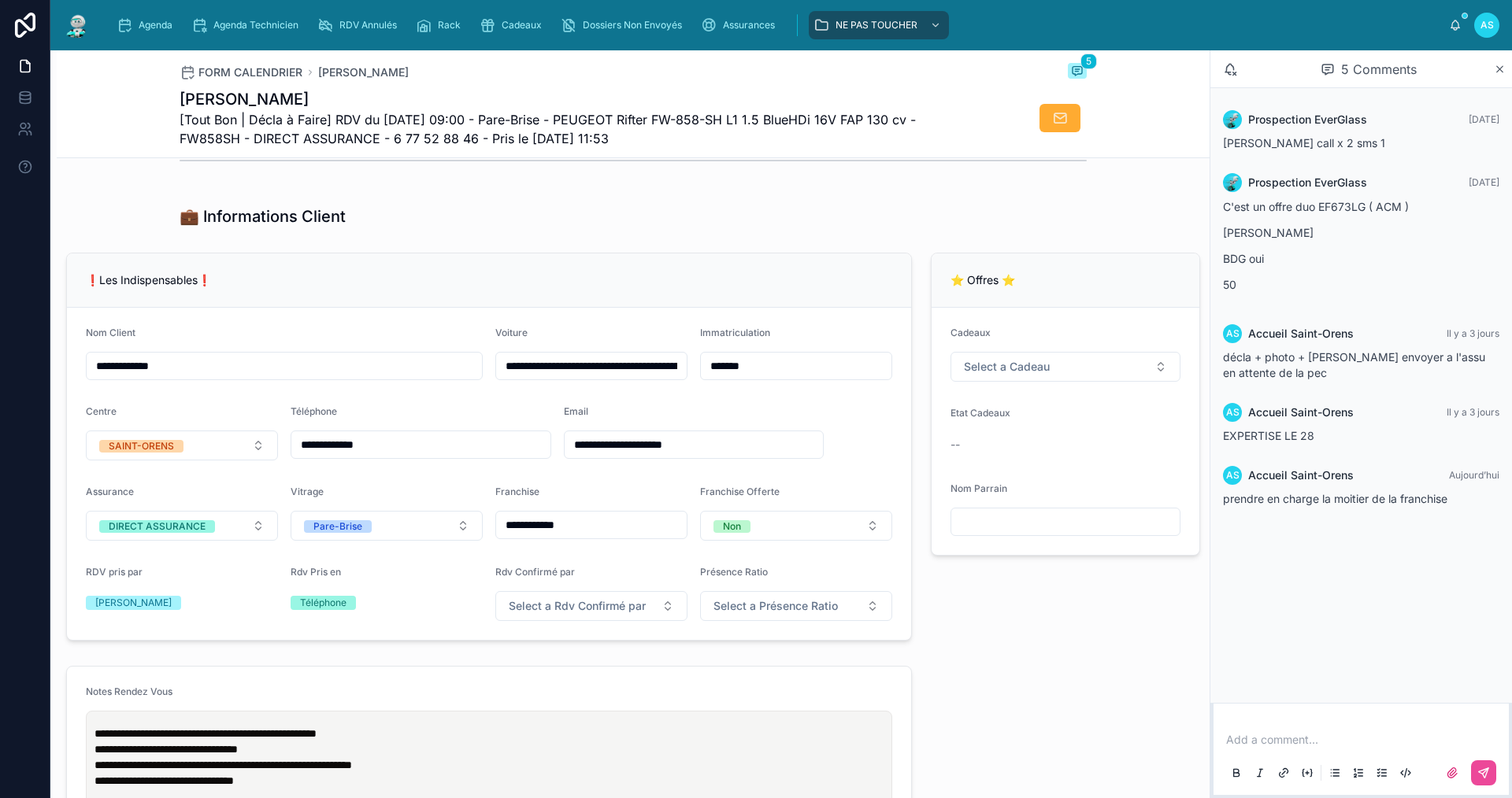
scroll to position [315, 0]
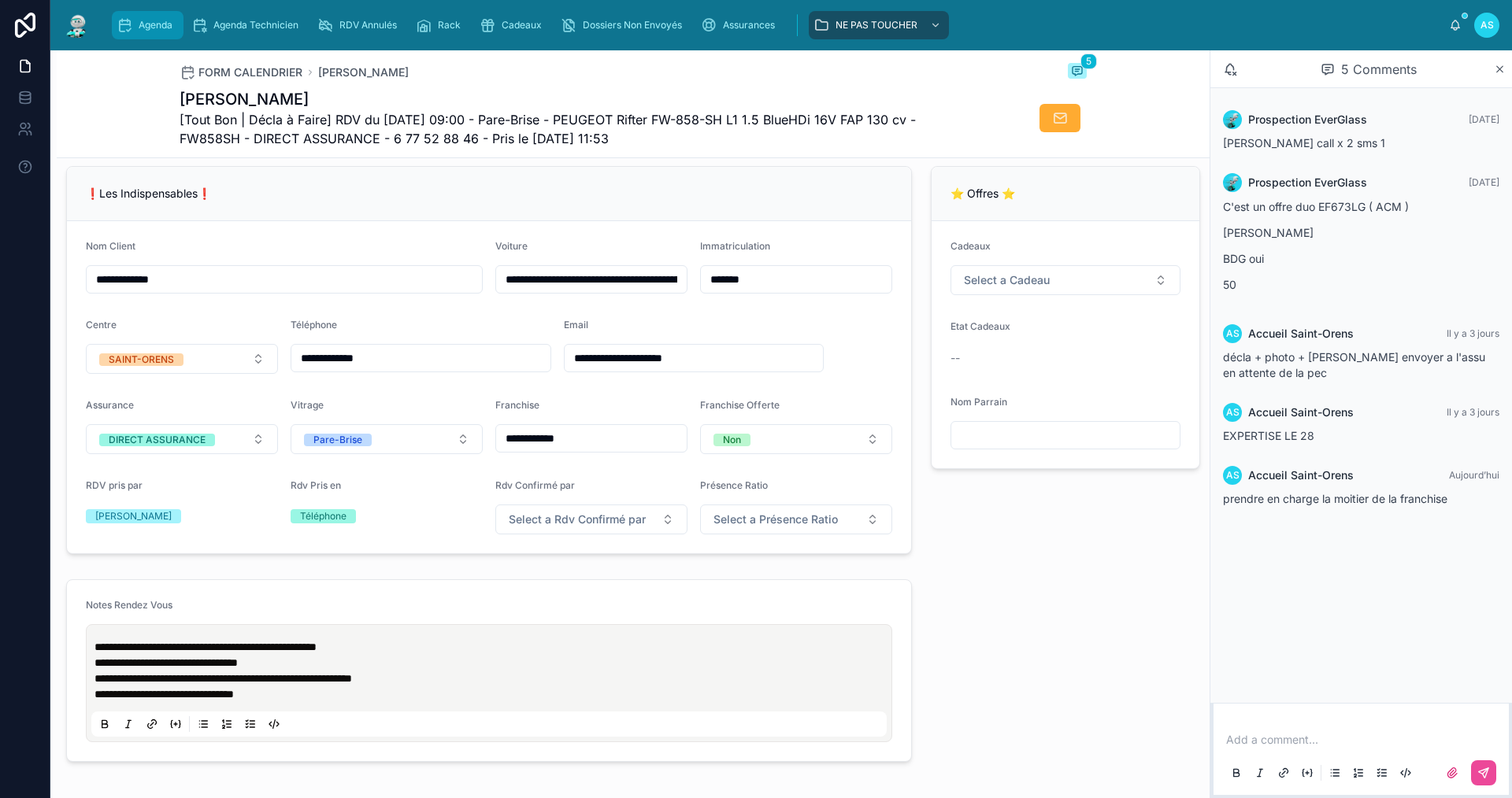
click at [148, 20] on span "Agenda" at bounding box center [156, 25] width 34 height 13
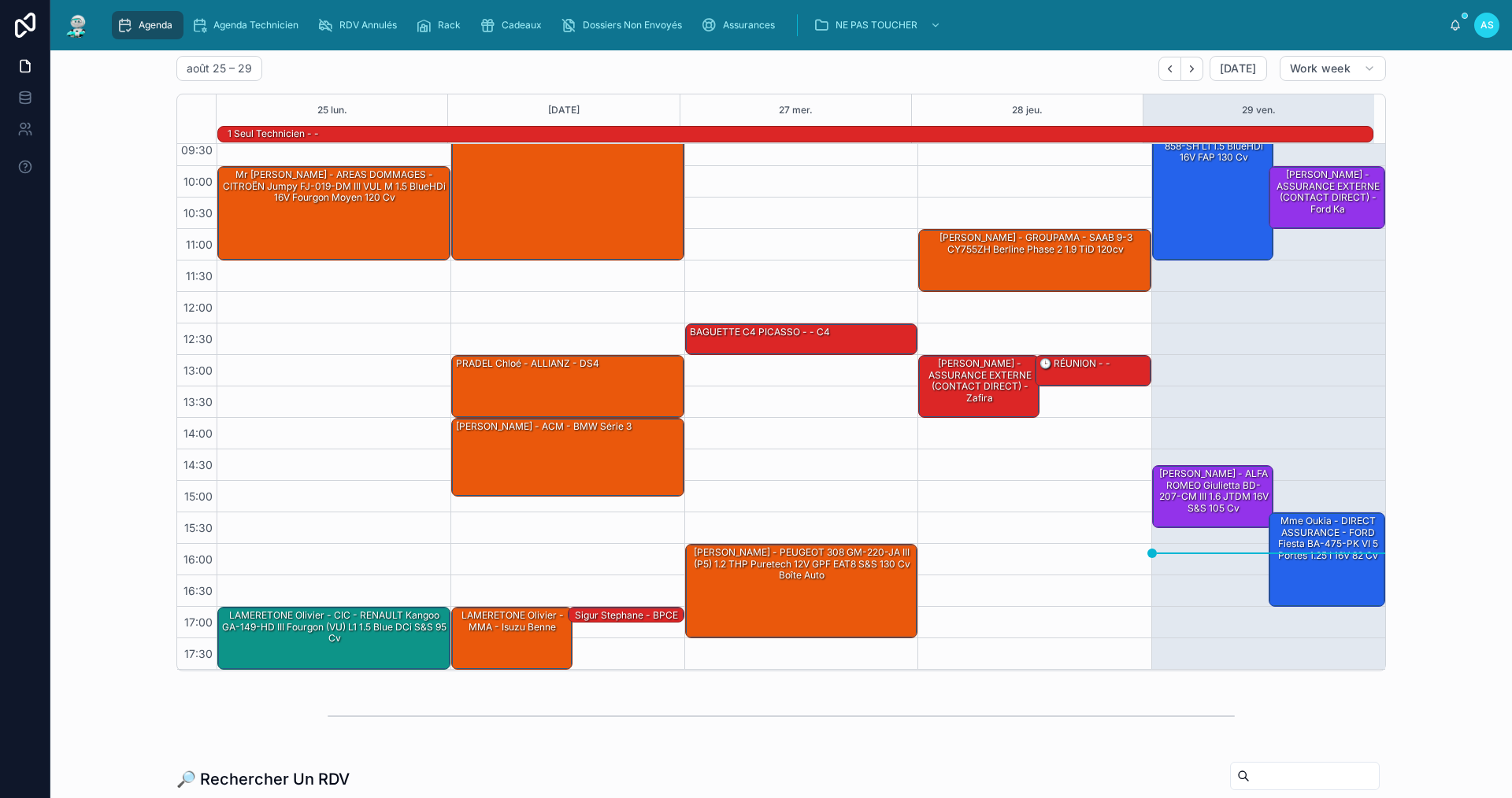
scroll to position [315, 0]
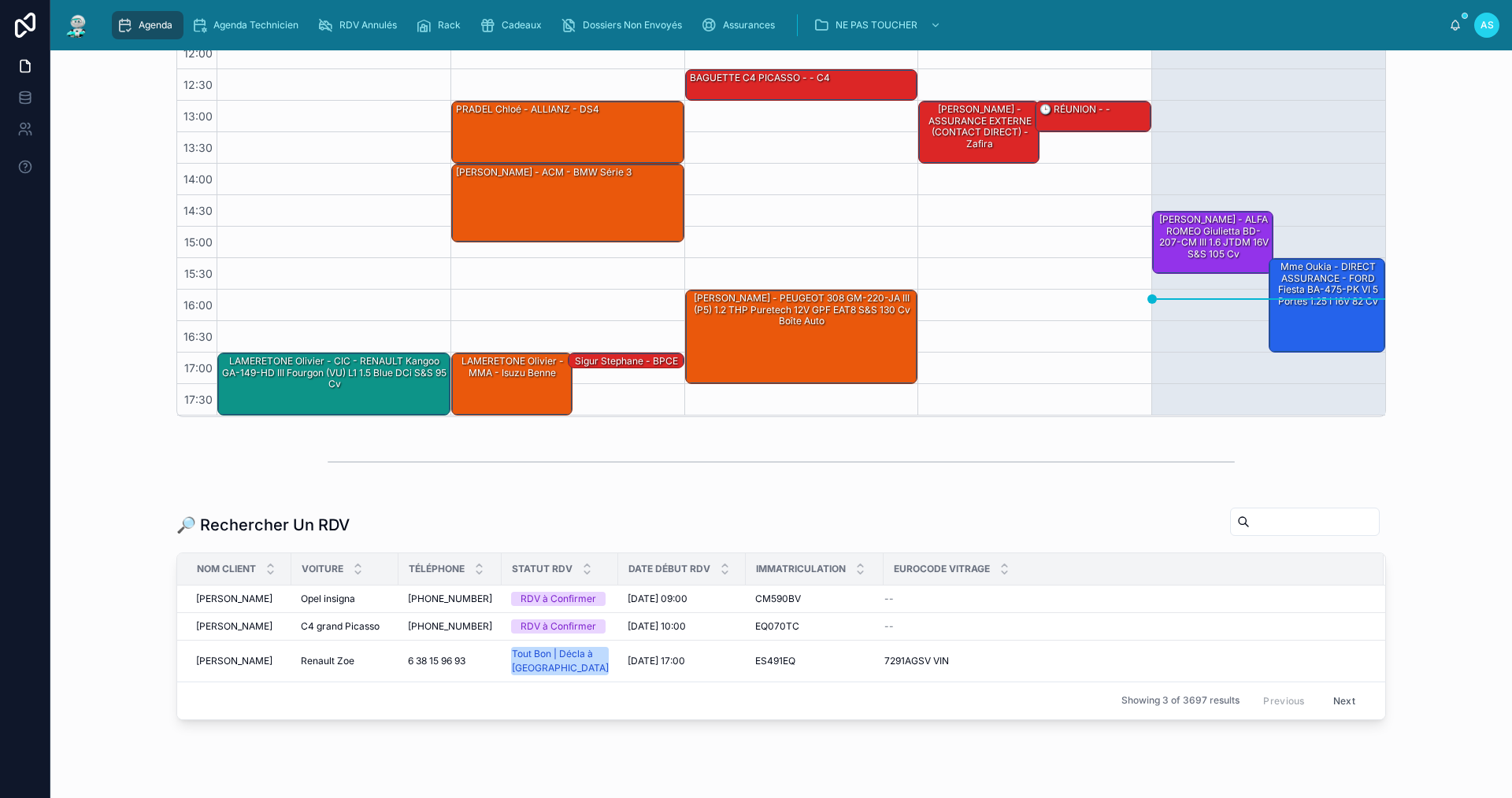
click at [1281, 524] on input "text" at bounding box center [1314, 522] width 129 height 22
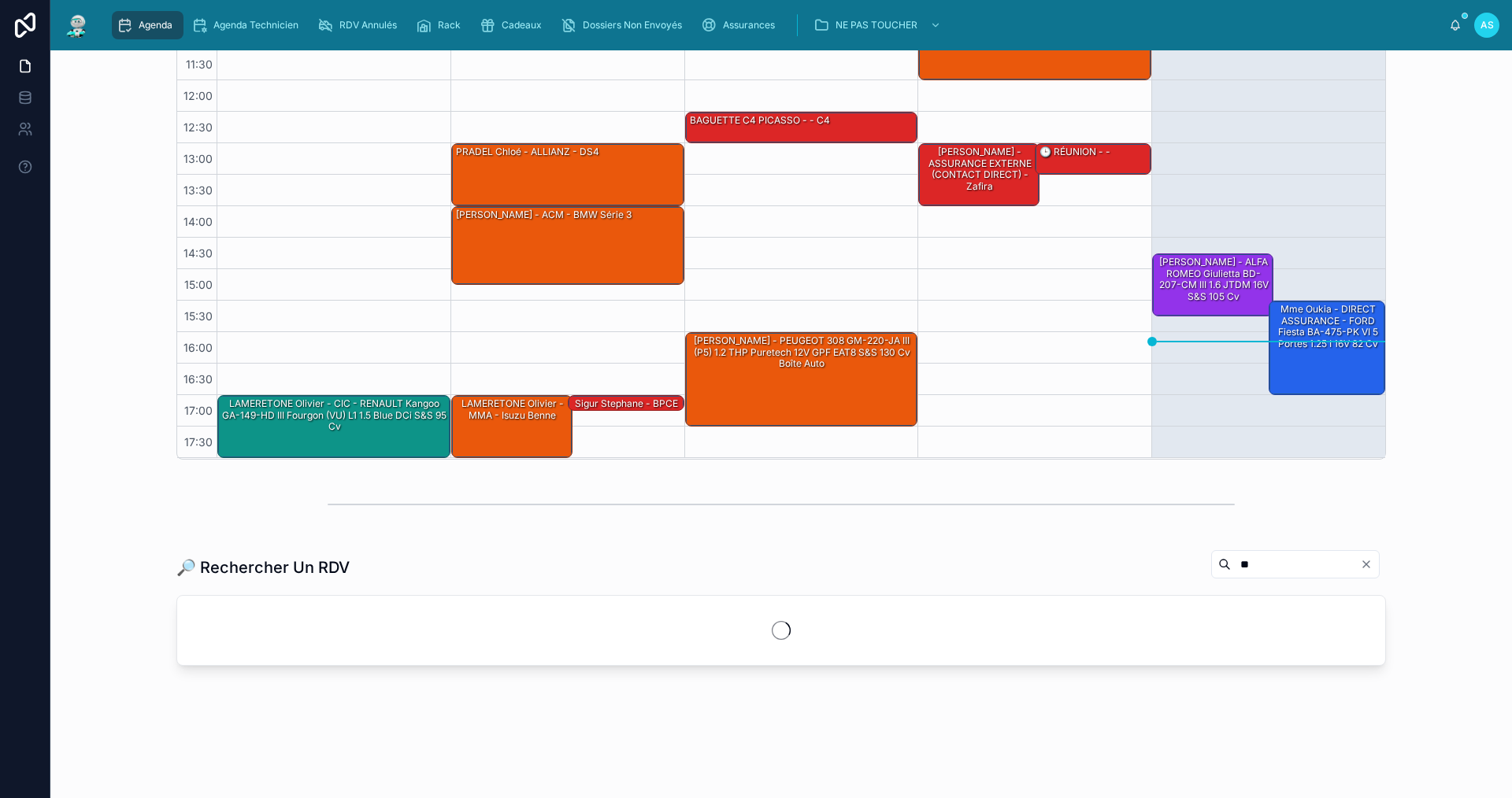
scroll to position [315, 0]
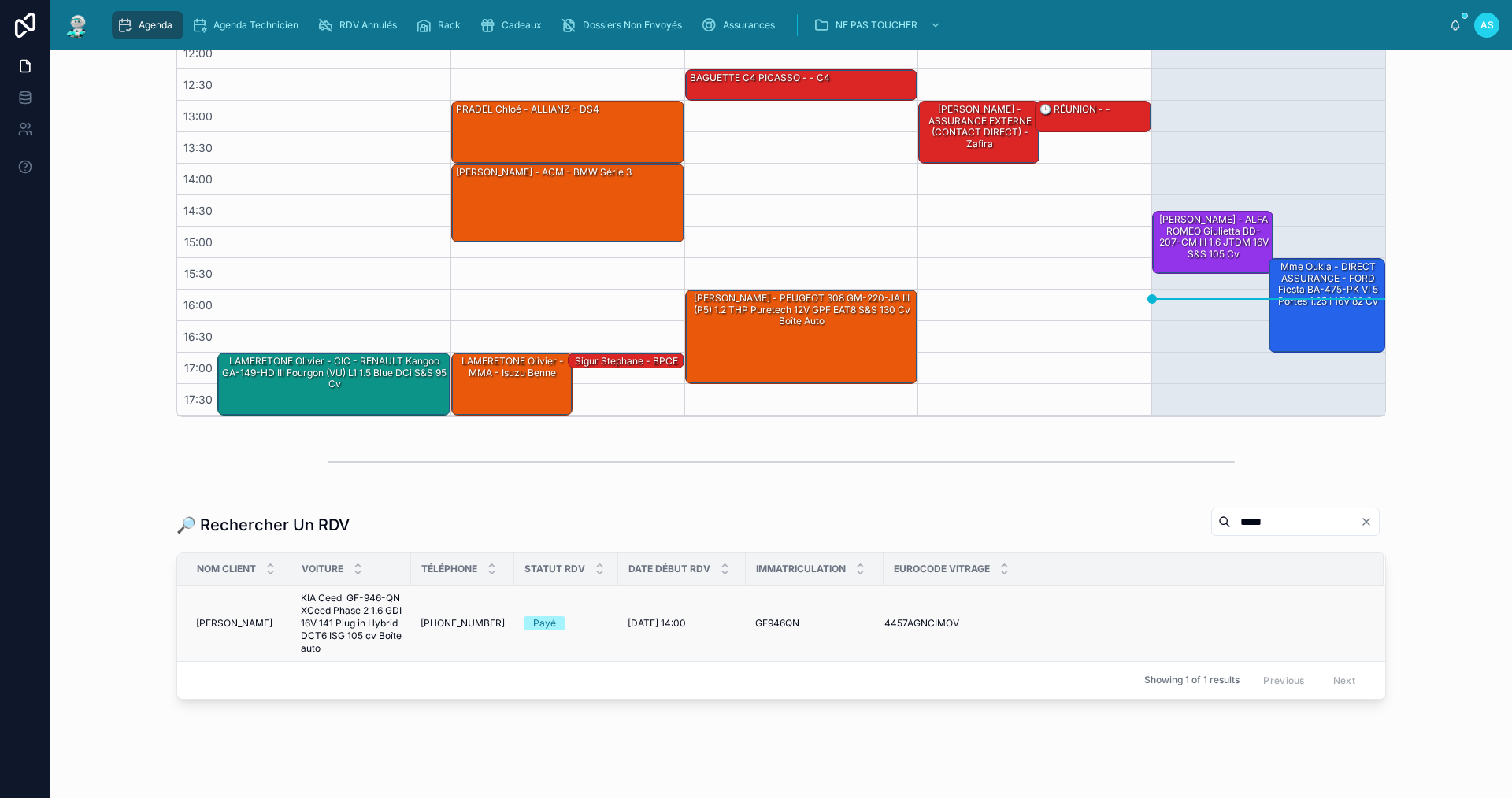
type input "*****"
click at [237, 623] on span "[PERSON_NAME]" at bounding box center [234, 623] width 76 height 13
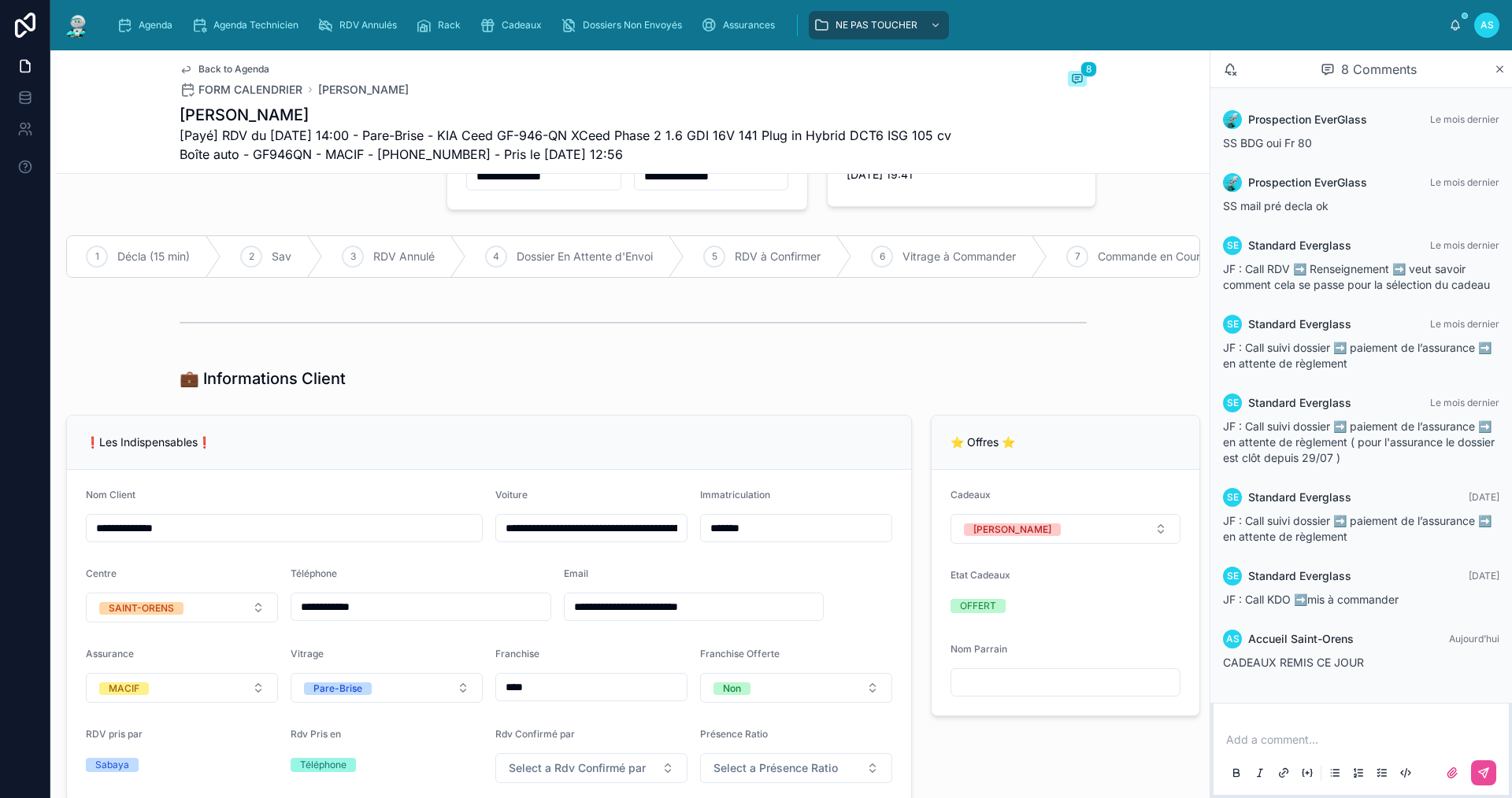
scroll to position [157, 0]
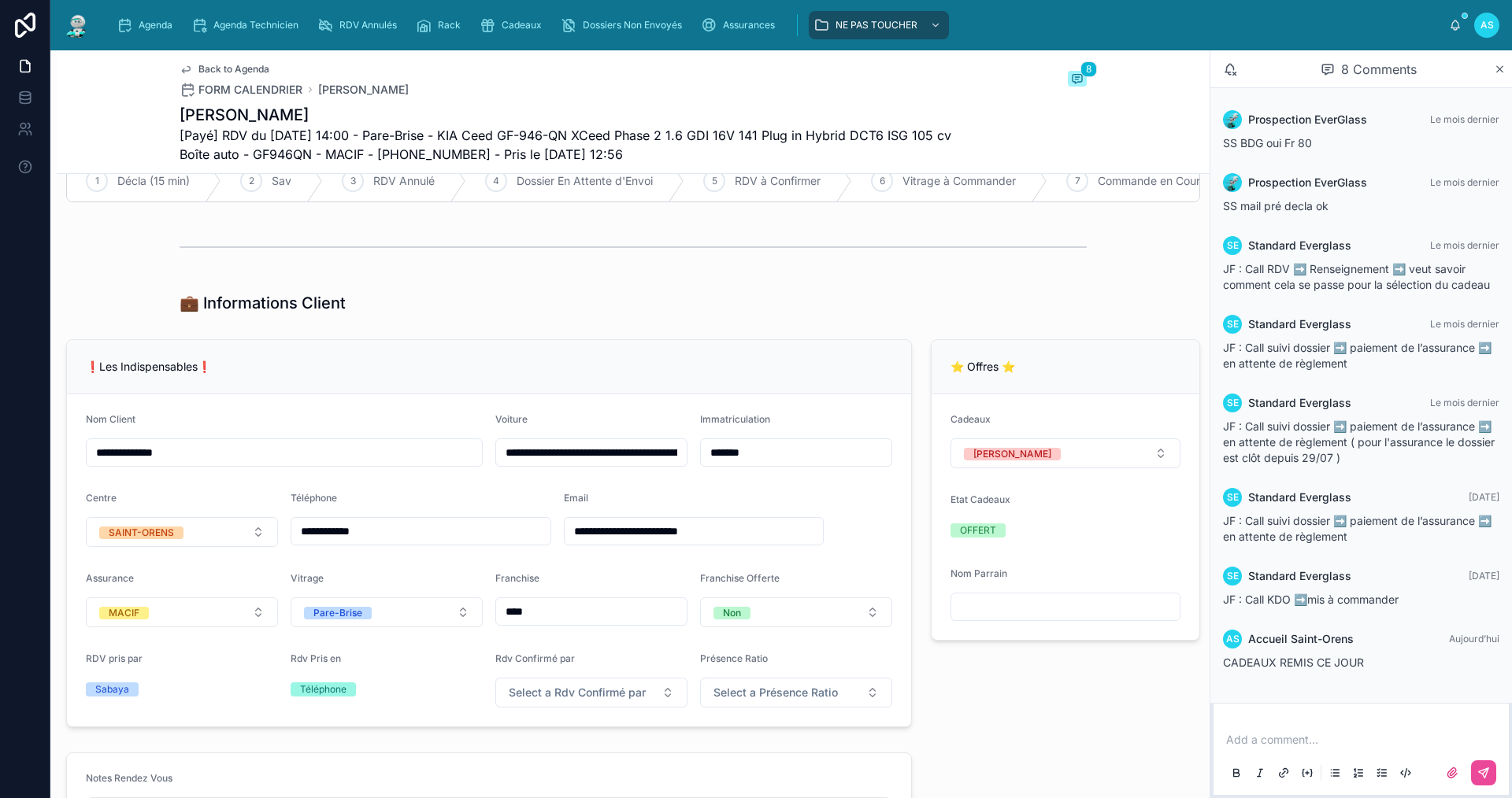
click at [1289, 754] on div "Add a comment..." at bounding box center [1361, 755] width 276 height 66
click at [1287, 742] on p at bounding box center [1364, 740] width 276 height 16
click at [1483, 769] on icon at bounding box center [1484, 773] width 13 height 13
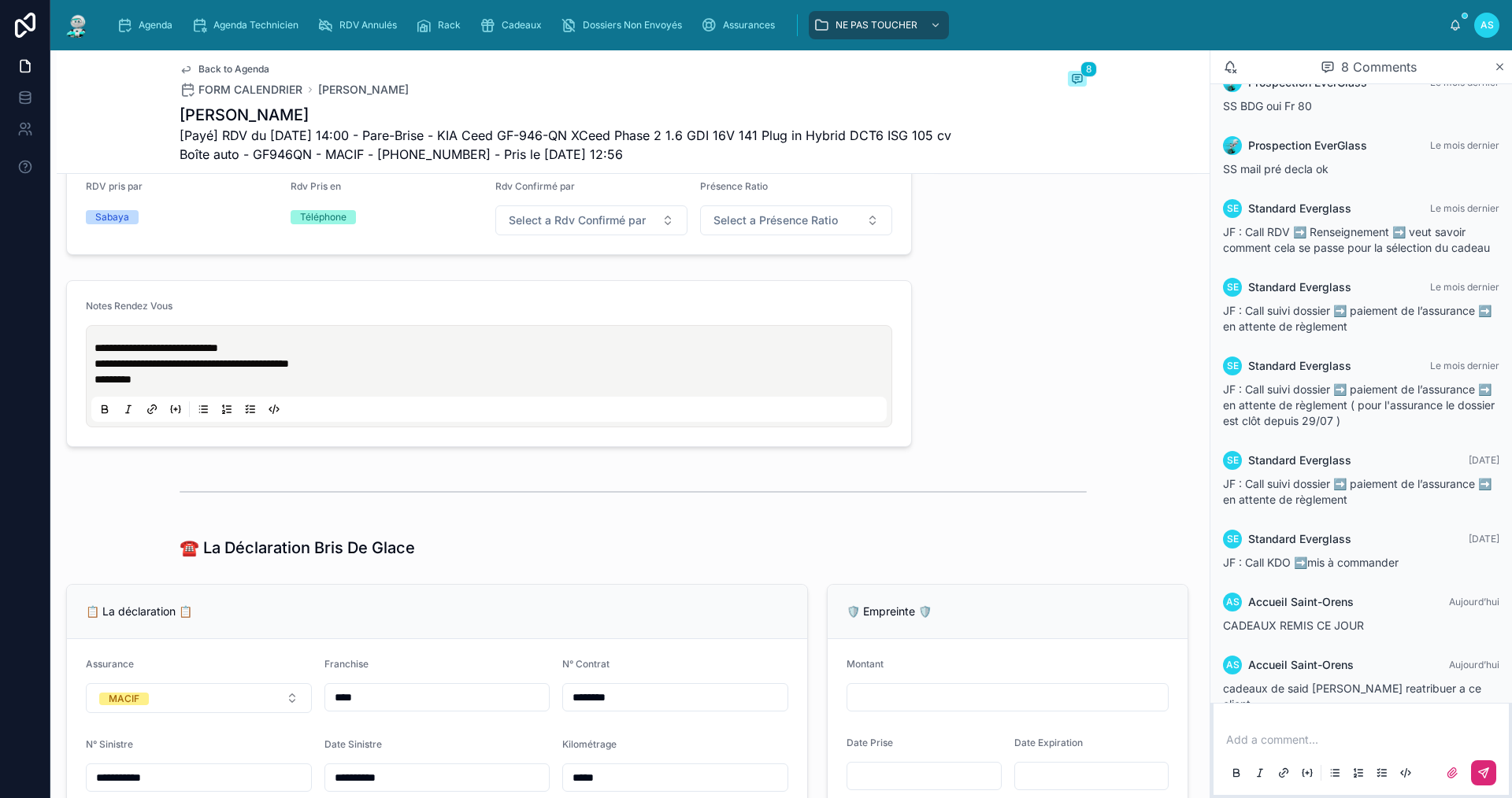
scroll to position [65, 0]
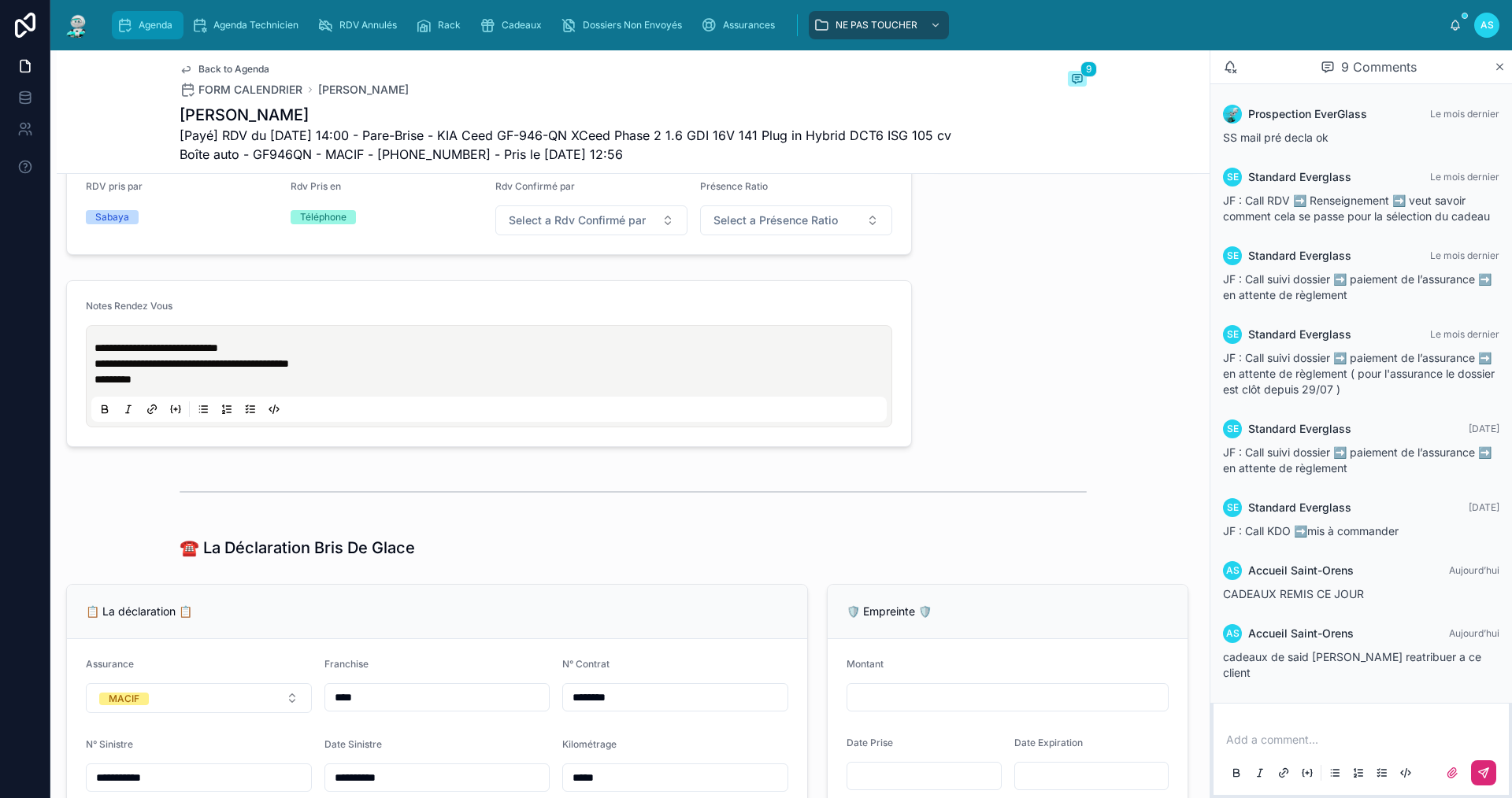
click at [140, 21] on span "Agenda" at bounding box center [156, 25] width 34 height 13
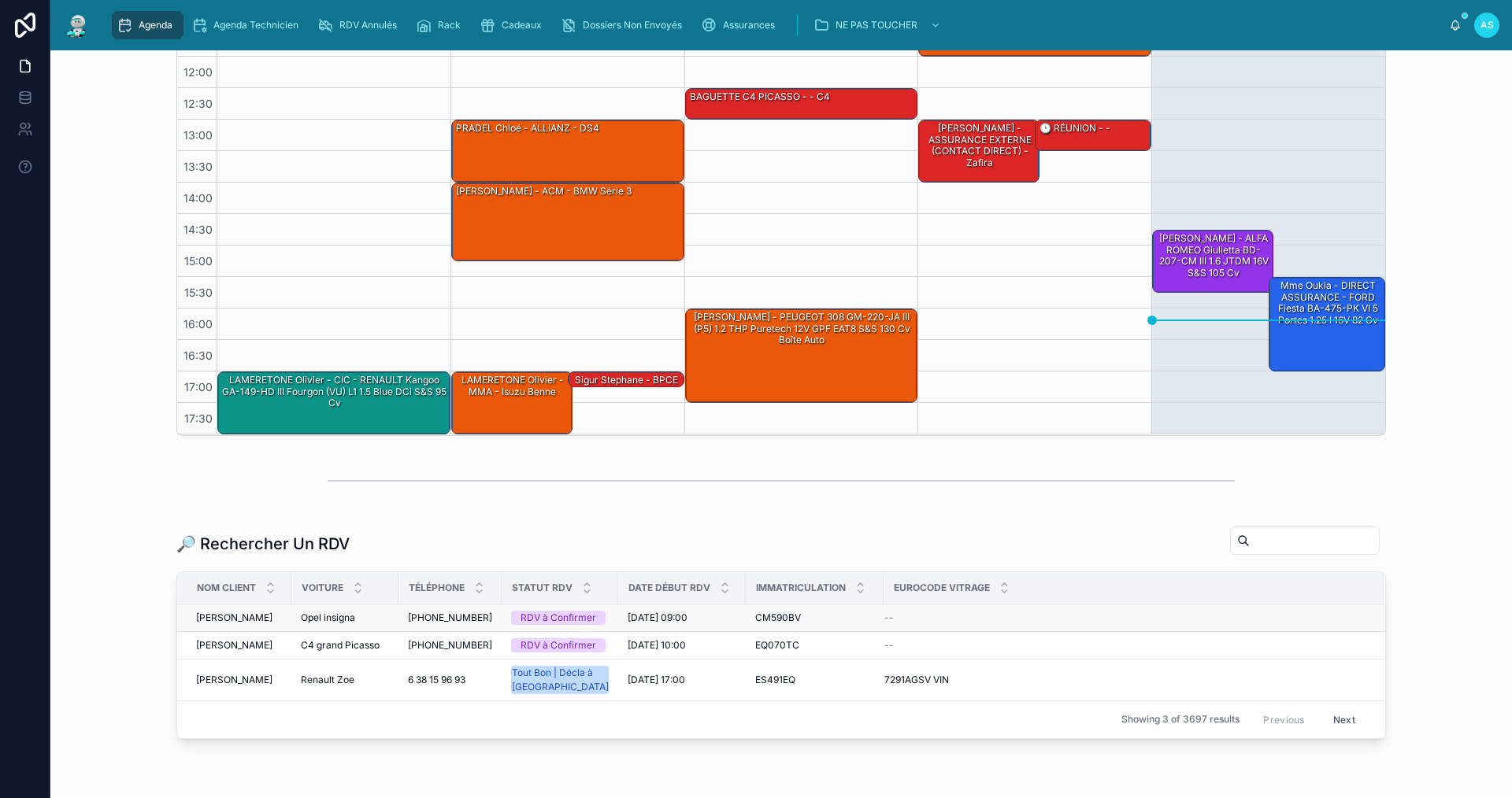
scroll to position [315, 0]
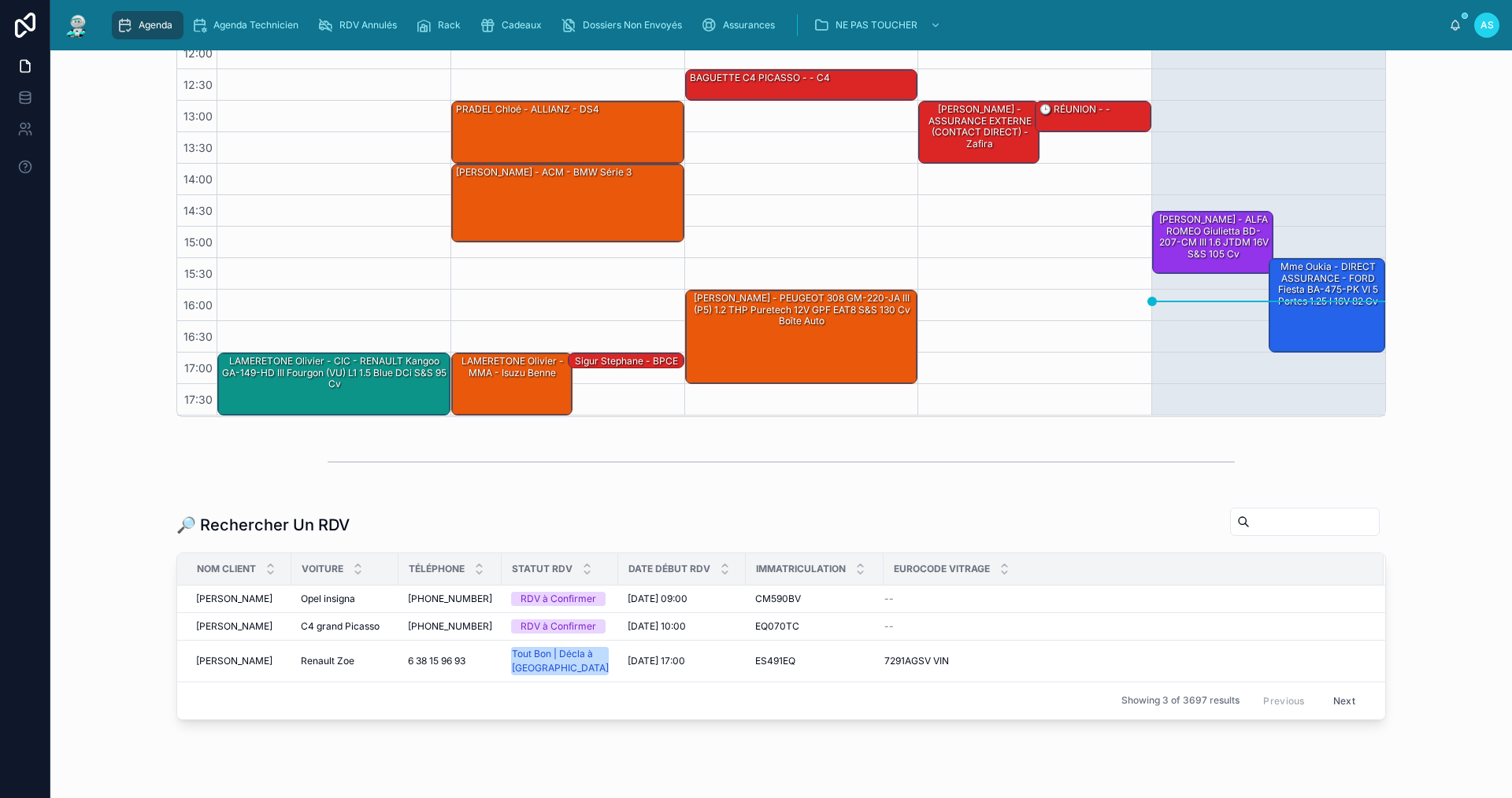
click at [1275, 524] on input "text" at bounding box center [1314, 522] width 129 height 22
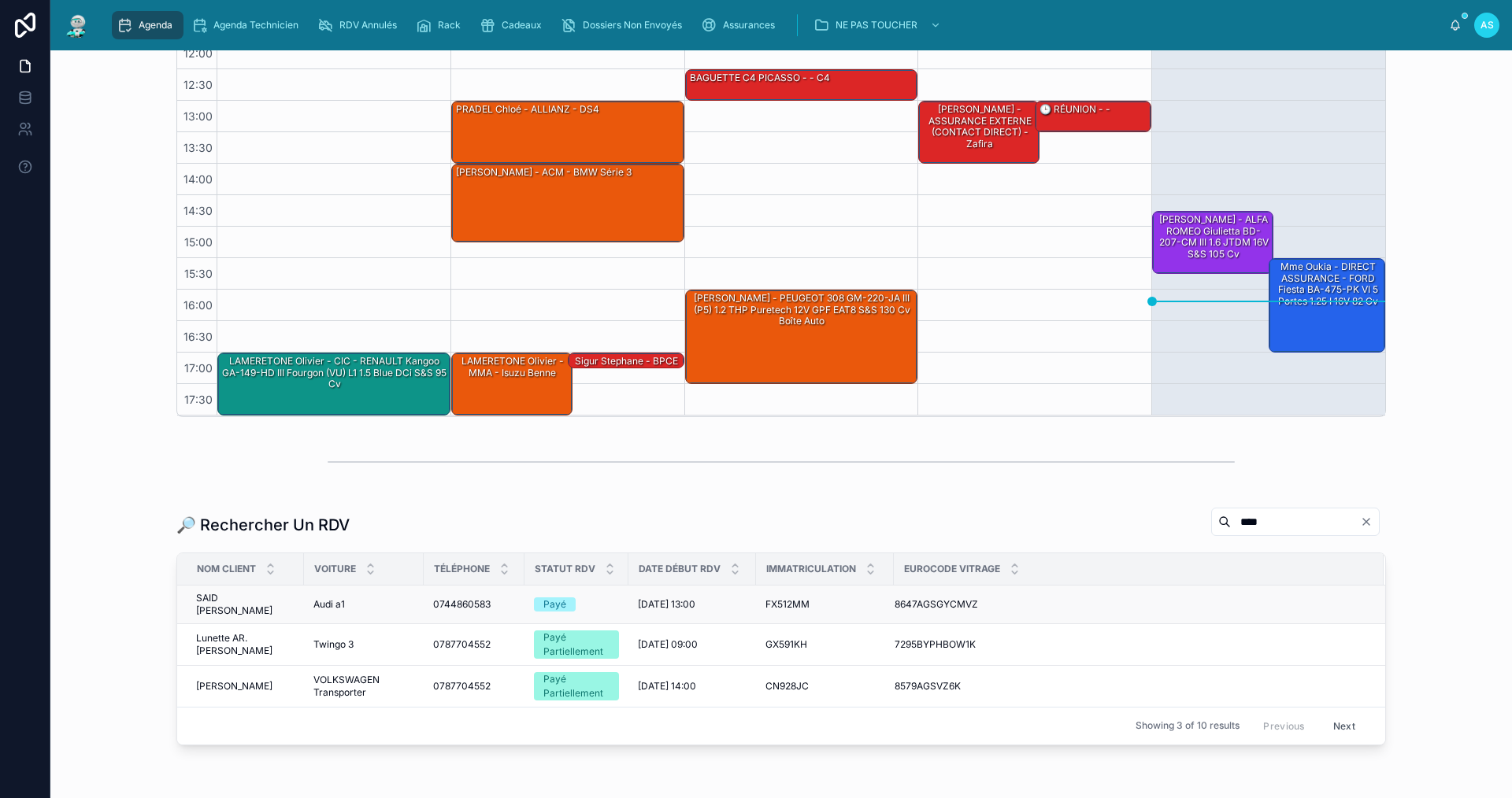
type input "****"
click at [233, 601] on span "SAID [PERSON_NAME]" at bounding box center [245, 604] width 98 height 25
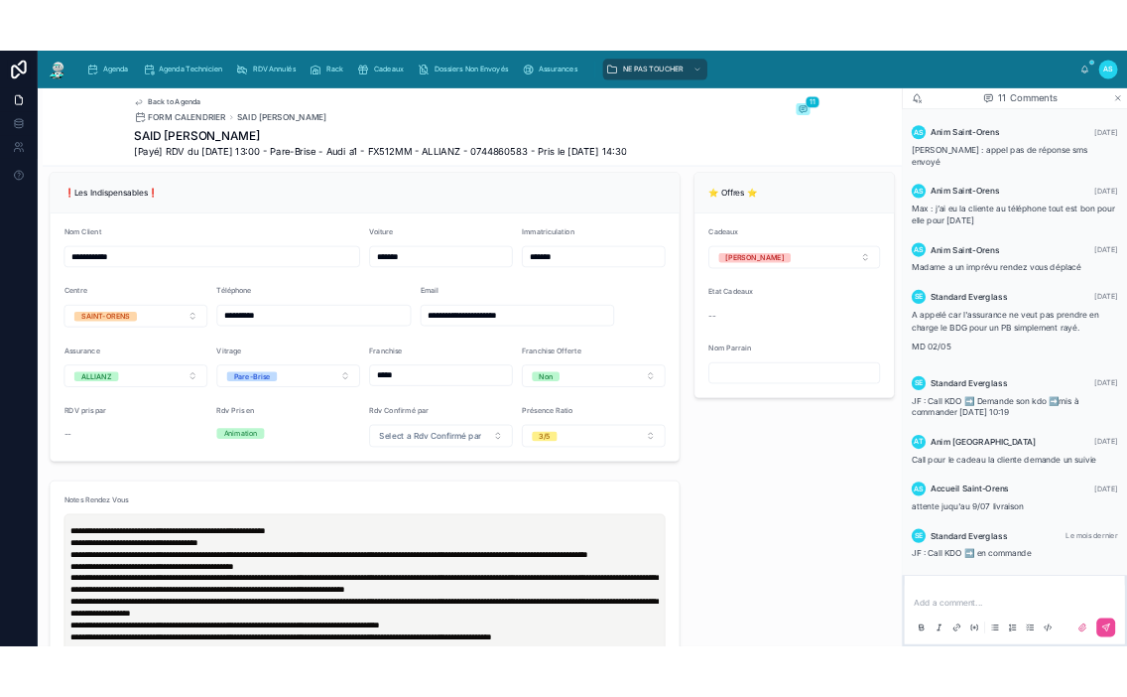
scroll to position [392, 0]
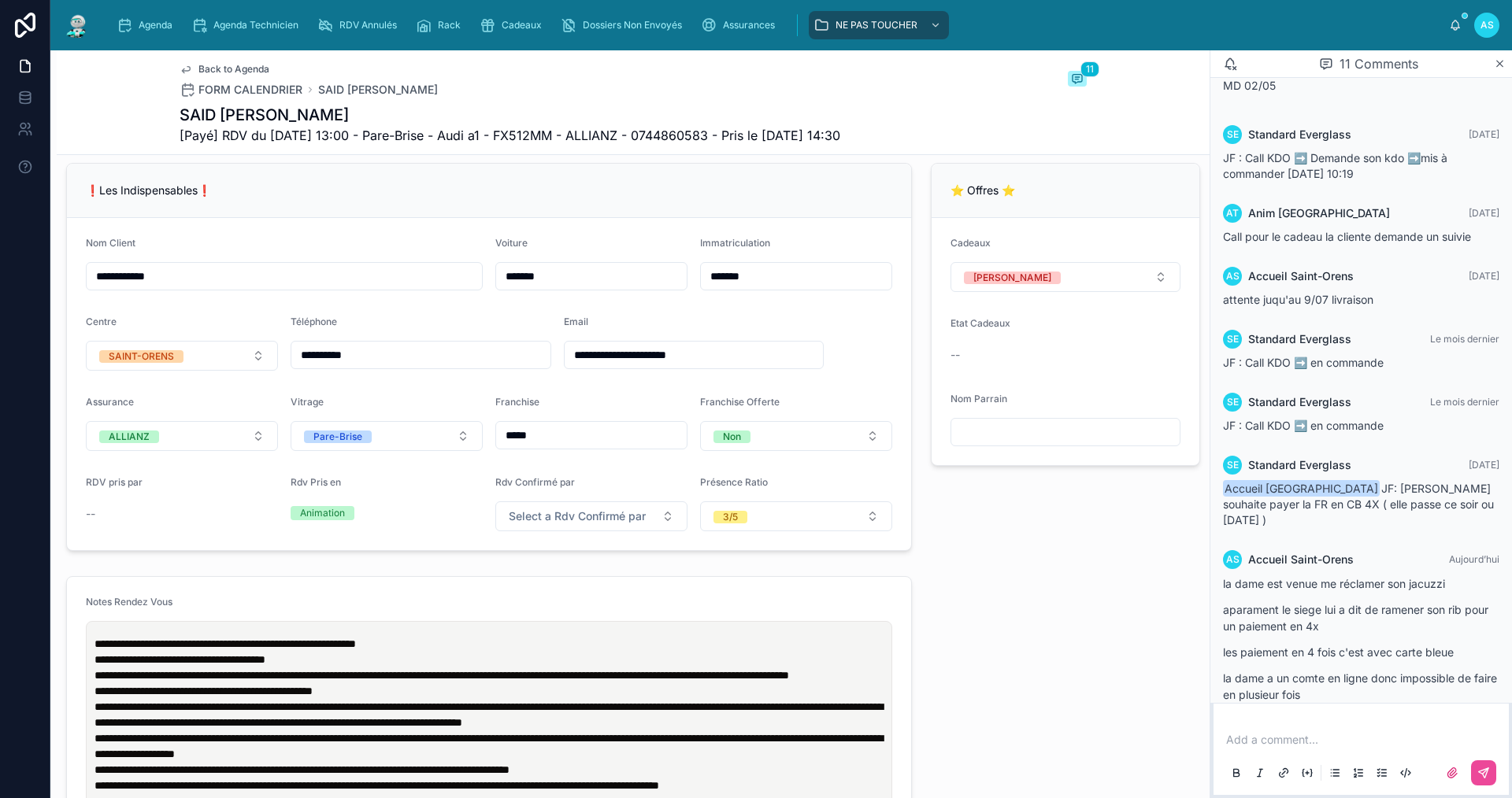
click at [1285, 741] on p at bounding box center [1364, 740] width 276 height 16
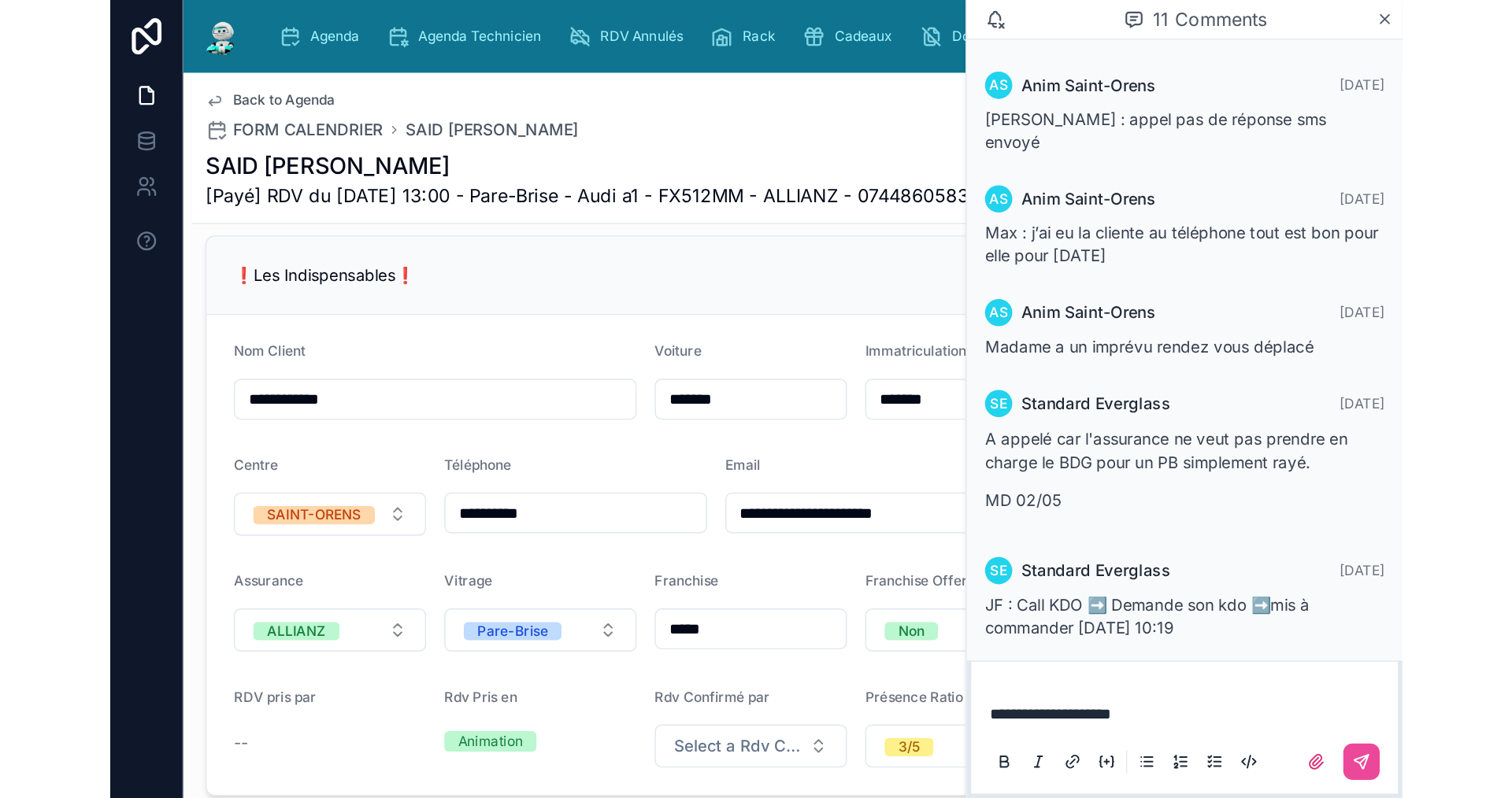
scroll to position [334, 0]
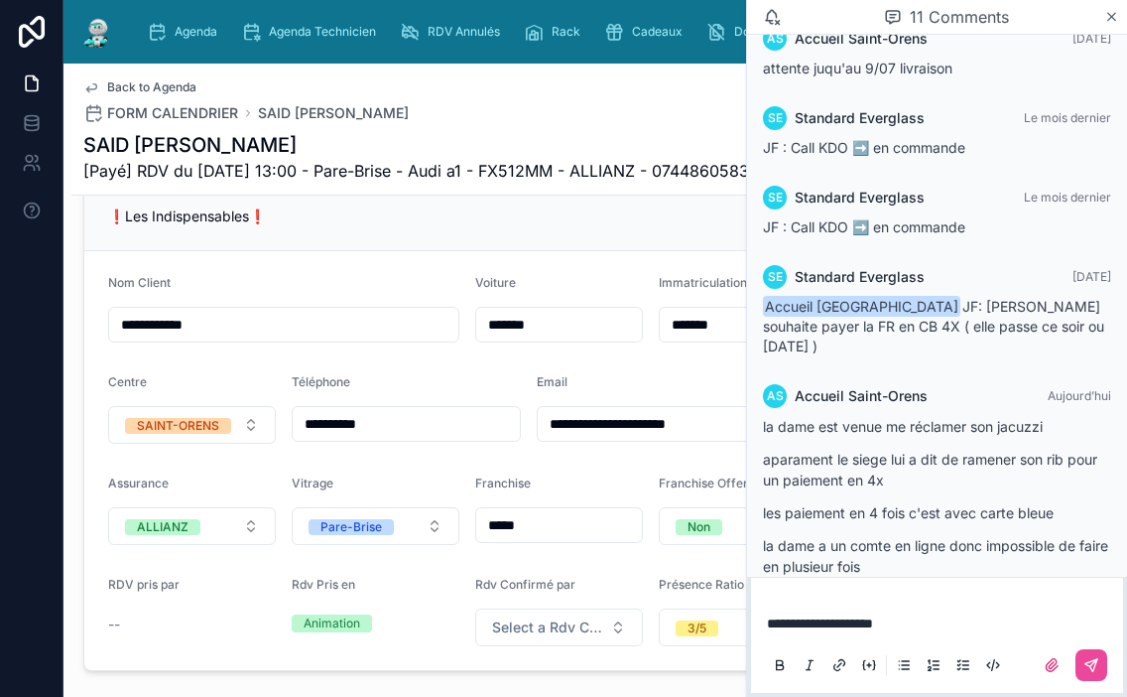
click at [940, 629] on p "**********" at bounding box center [941, 623] width 348 height 20
click at [1094, 667] on icon at bounding box center [1092, 665] width 16 height 16
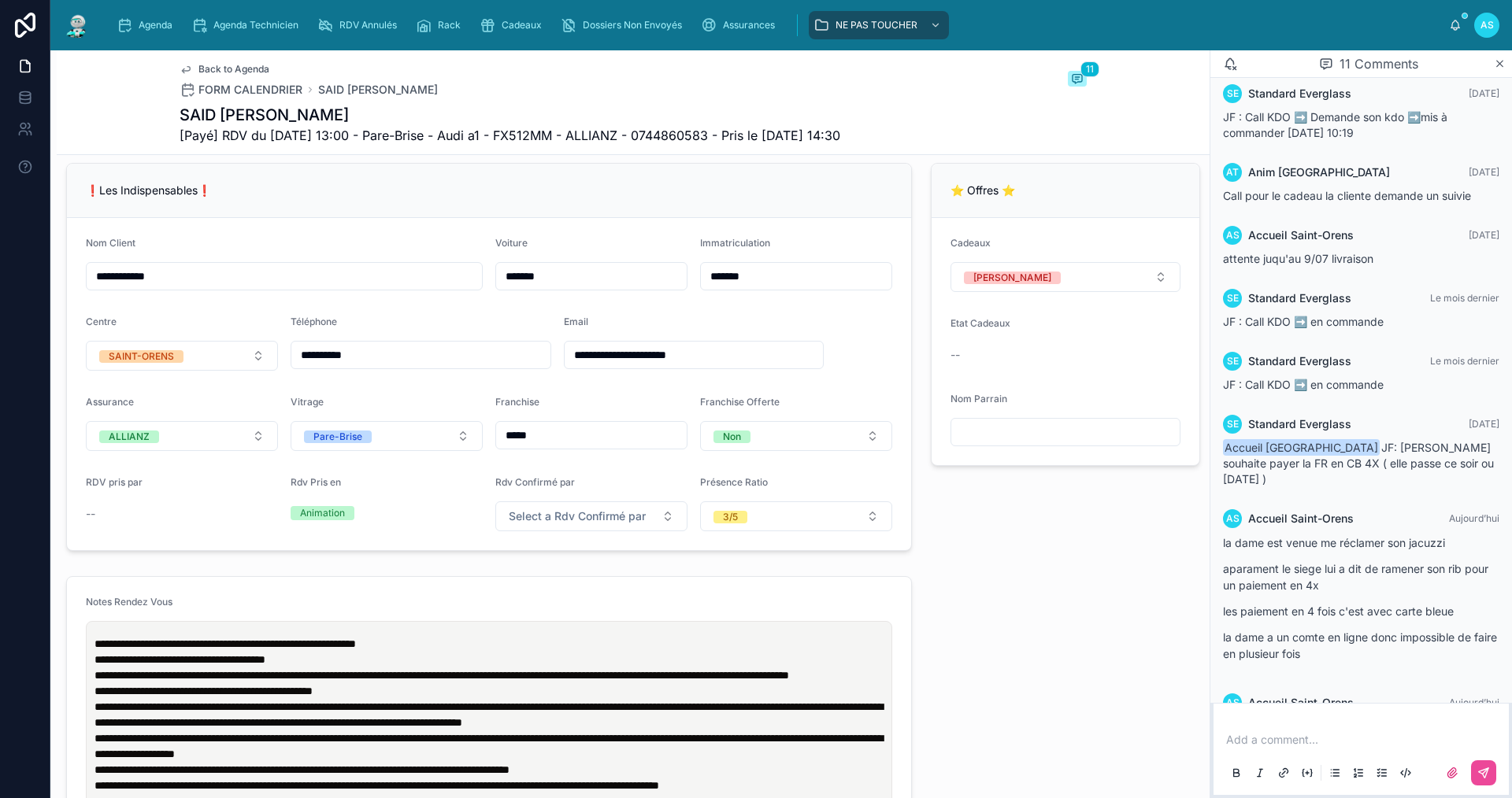
scroll to position [374, 0]
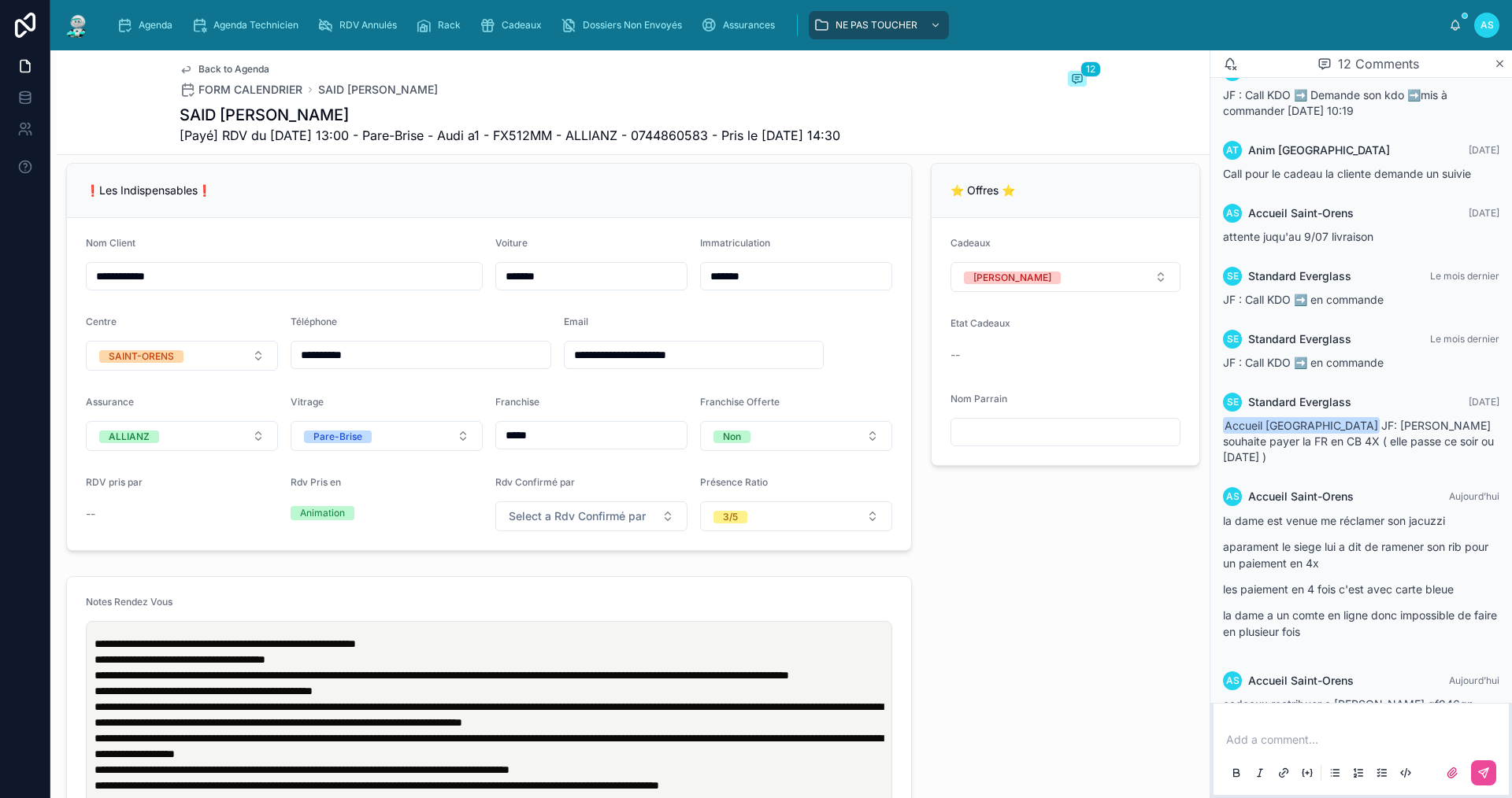
click at [474, 67] on div "Back to Agenda FORM CALENDRIER SAID Anissa 12" at bounding box center [633, 80] width 907 height 35
click at [128, 25] on icon "scrollable content" at bounding box center [125, 25] width 16 height 16
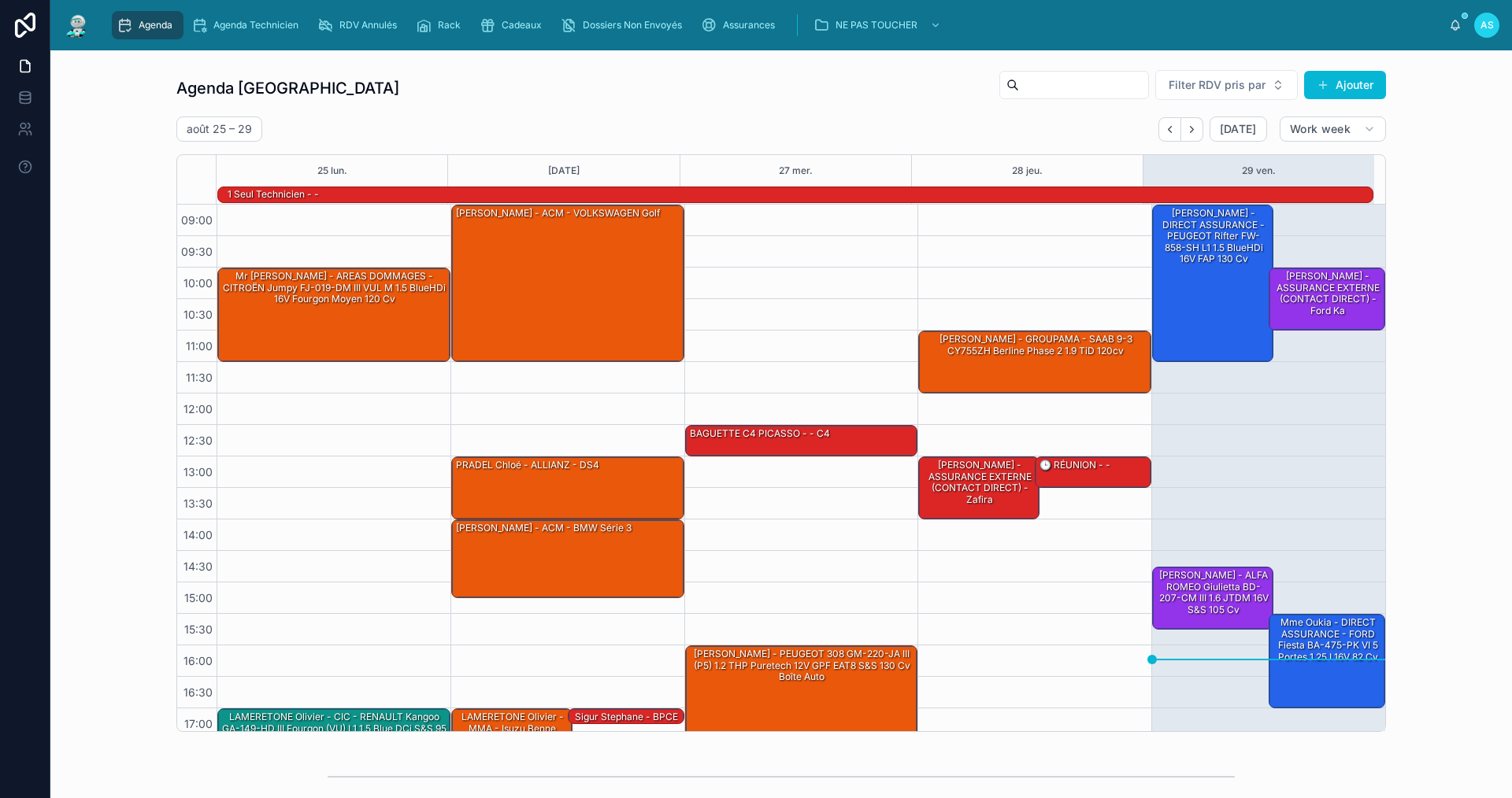
scroll to position [41, 0]
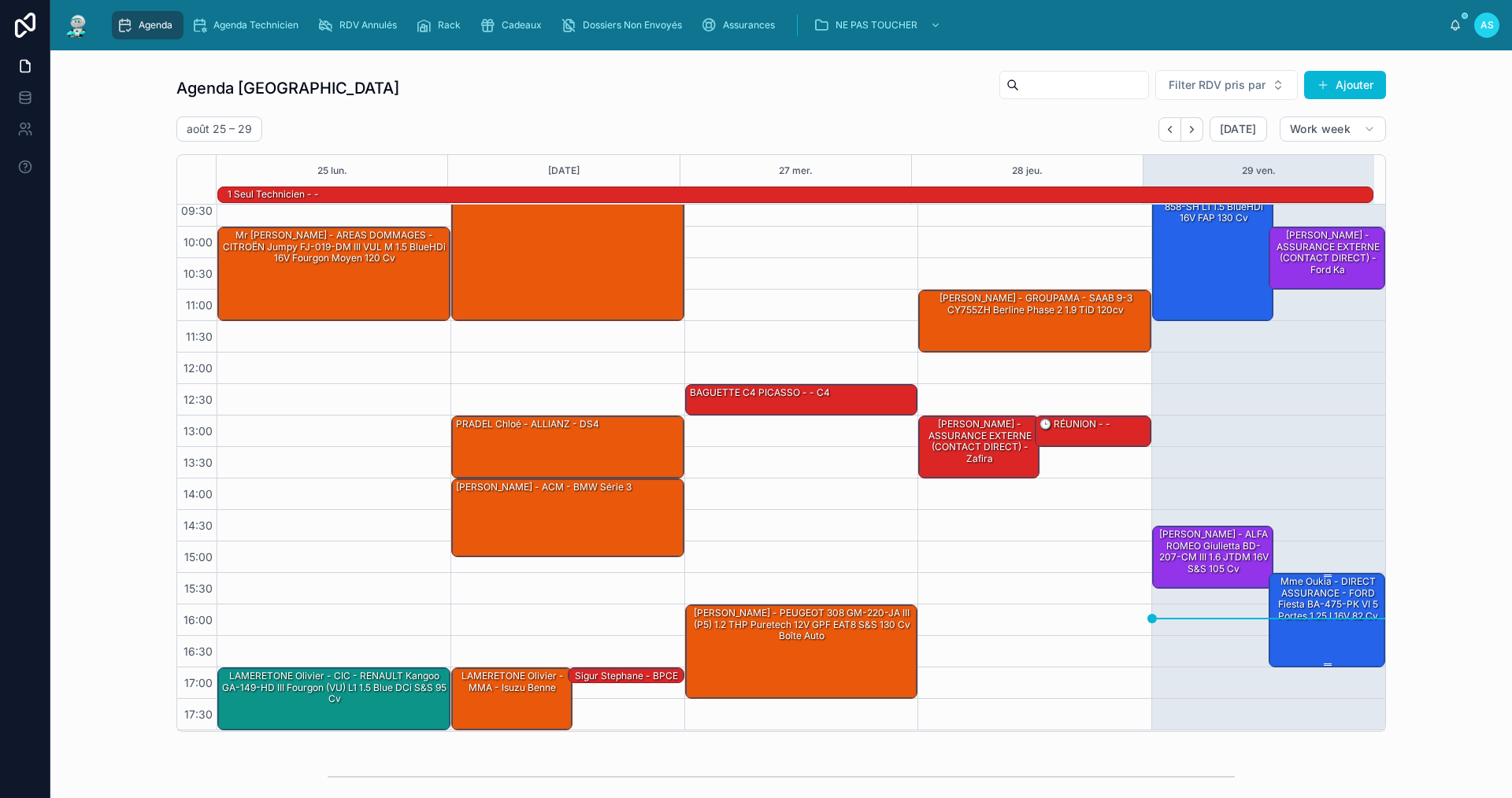
click at [1298, 583] on div "Mme Oukia - DIRECT ASSURANCE - FORD Fiesta BA-475-PK VI 5 portes 1.25 i 16V 82 …" at bounding box center [1328, 599] width 112 height 49
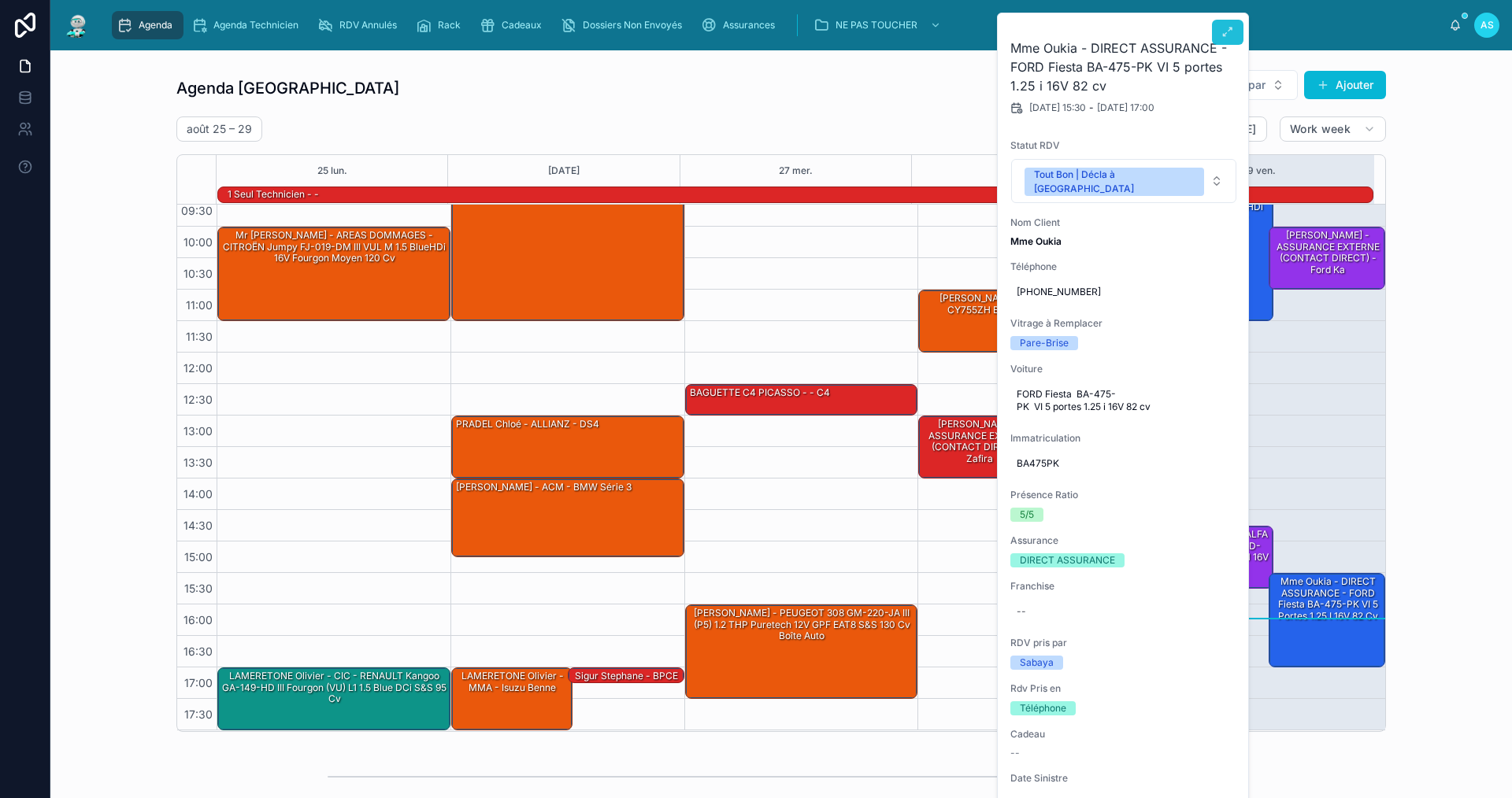
click at [1229, 29] on icon at bounding box center [1228, 33] width 13 height 13
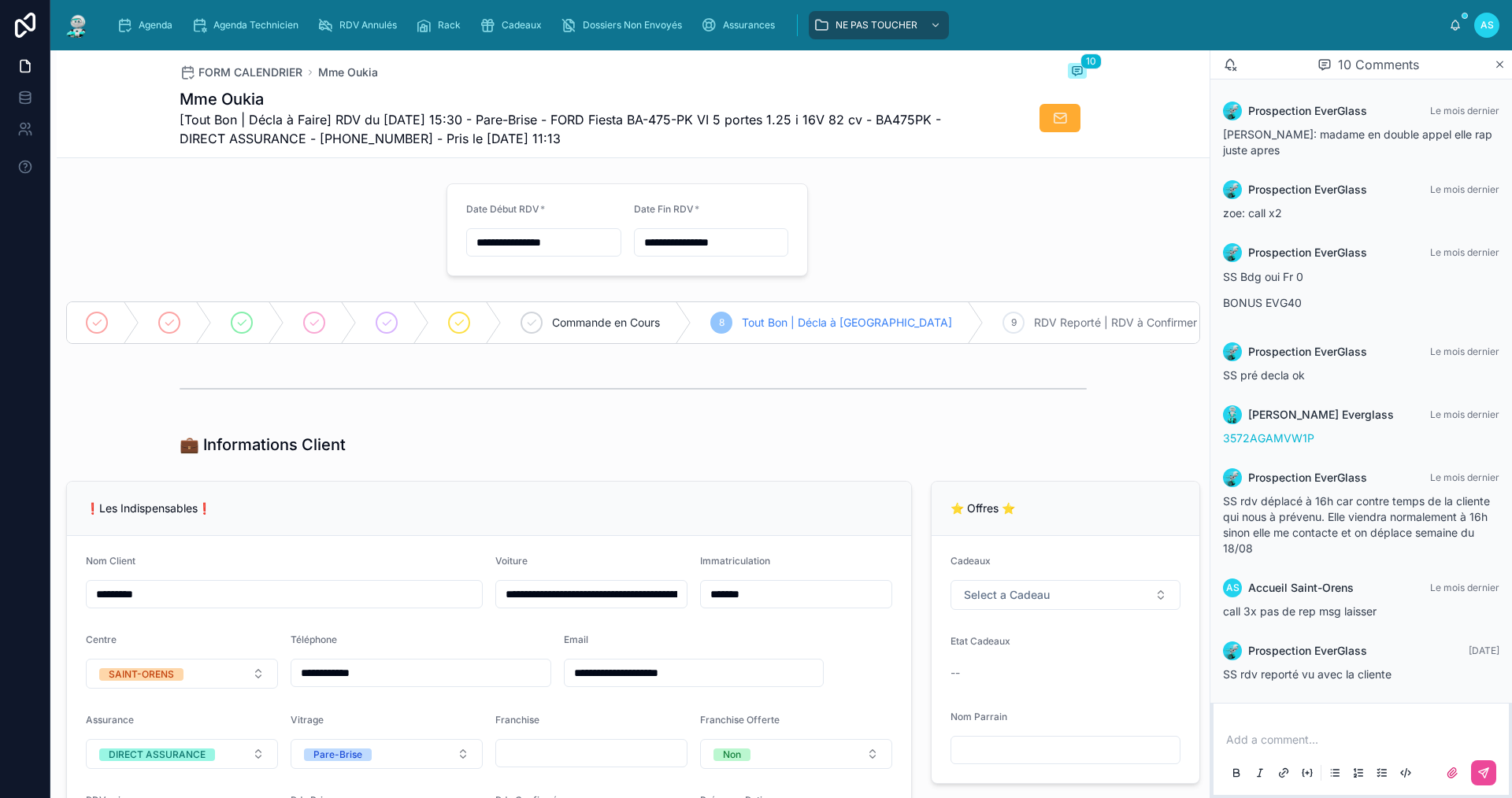
scroll to position [164, 0]
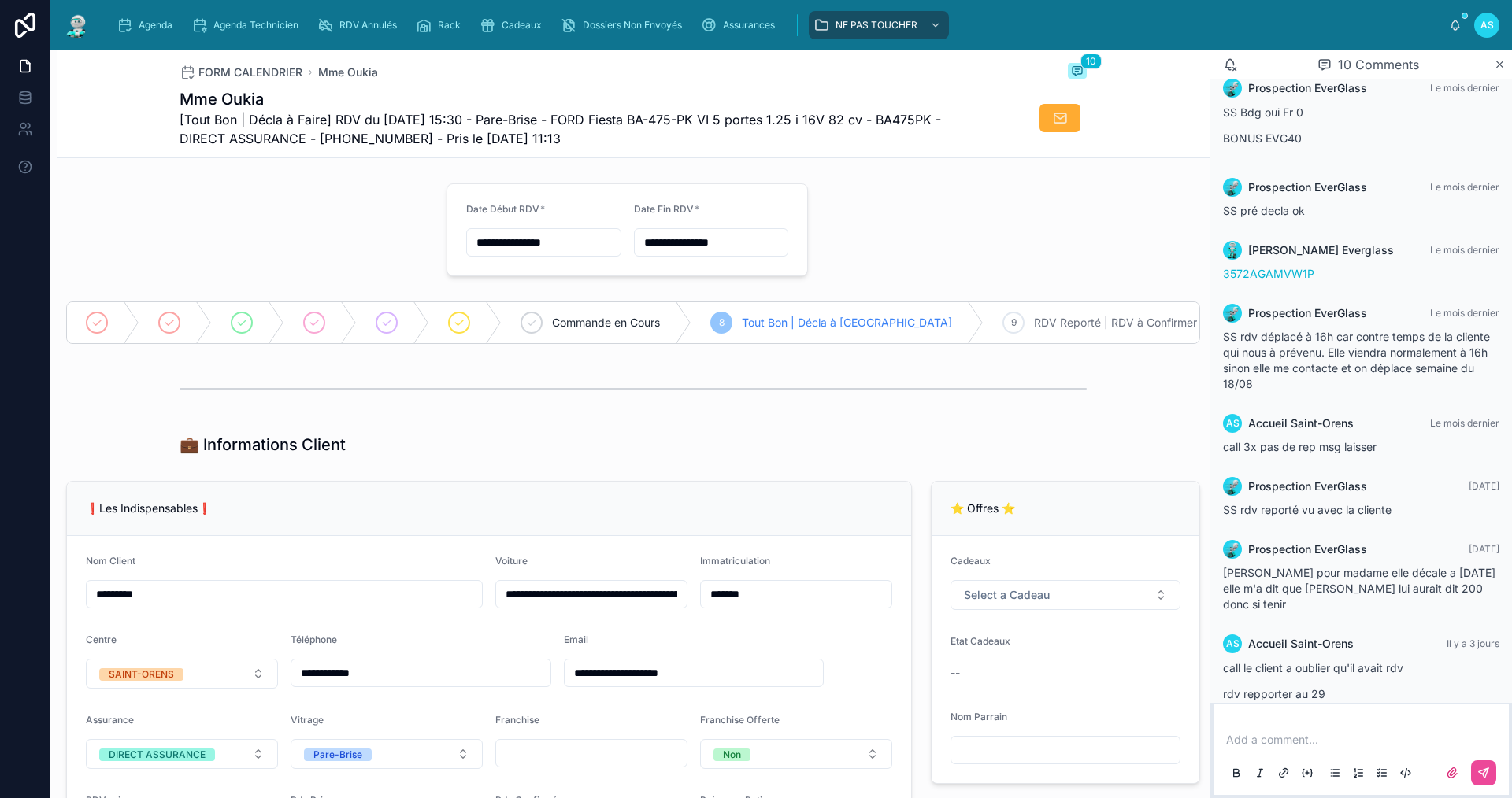
click at [1289, 727] on div "Add a comment..." at bounding box center [1361, 755] width 276 height 66
click at [1283, 737] on p at bounding box center [1364, 740] width 276 height 16
click at [1482, 771] on icon at bounding box center [1484, 773] width 13 height 13
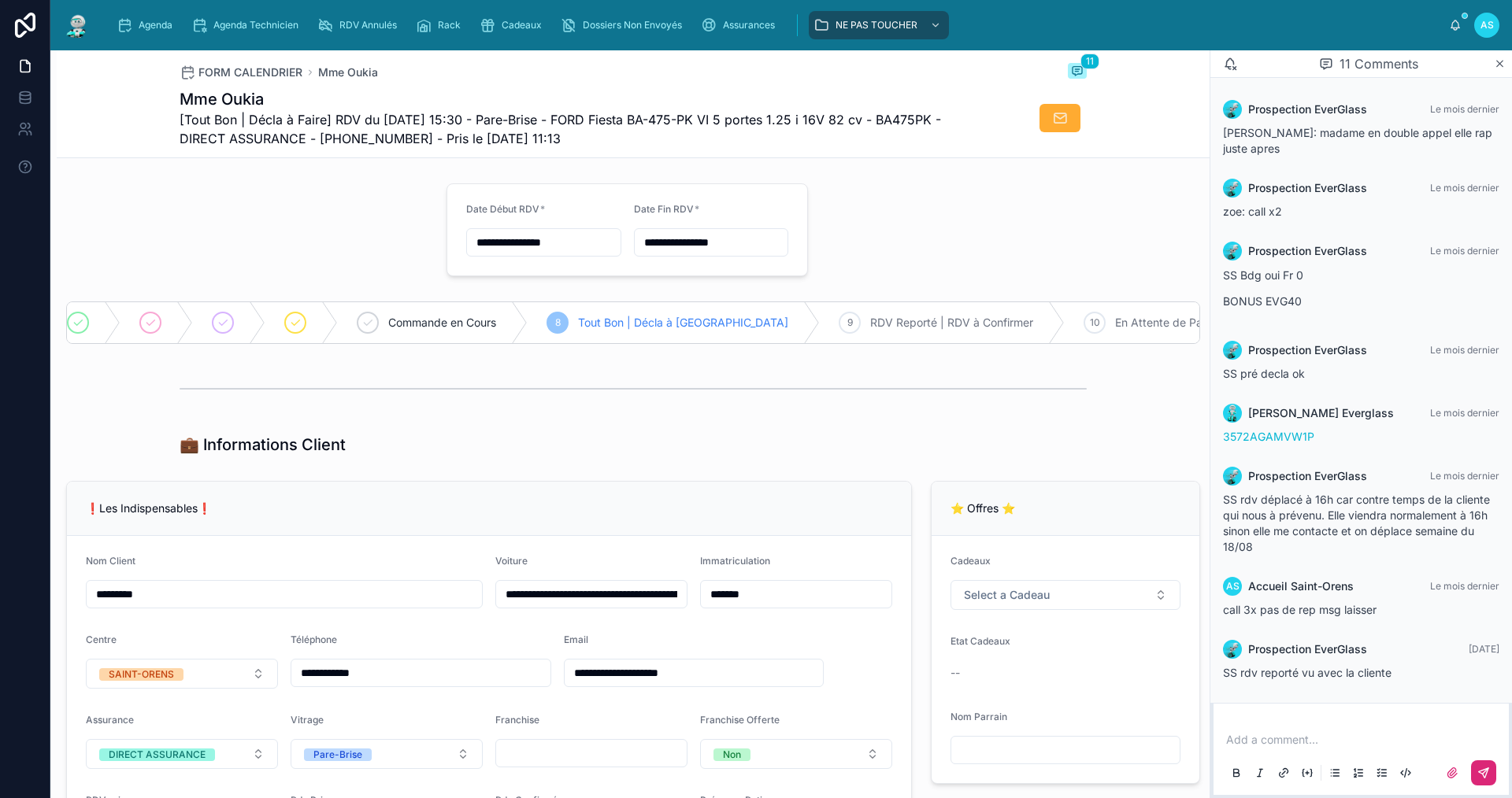
scroll to position [0, 0]
click at [244, 322] on icon at bounding box center [242, 323] width 13 height 13
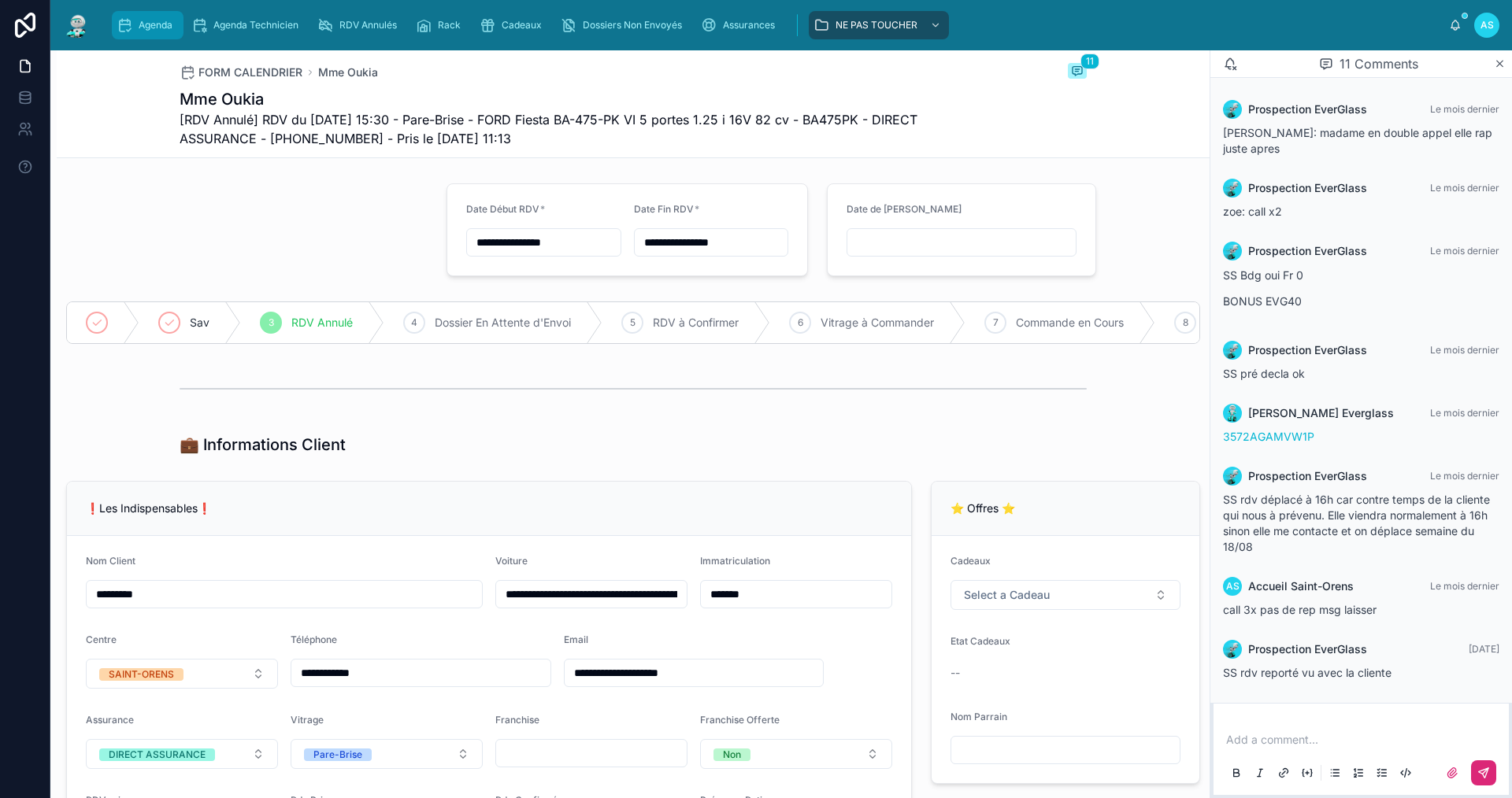
click at [148, 17] on div "Agenda" at bounding box center [148, 25] width 62 height 25
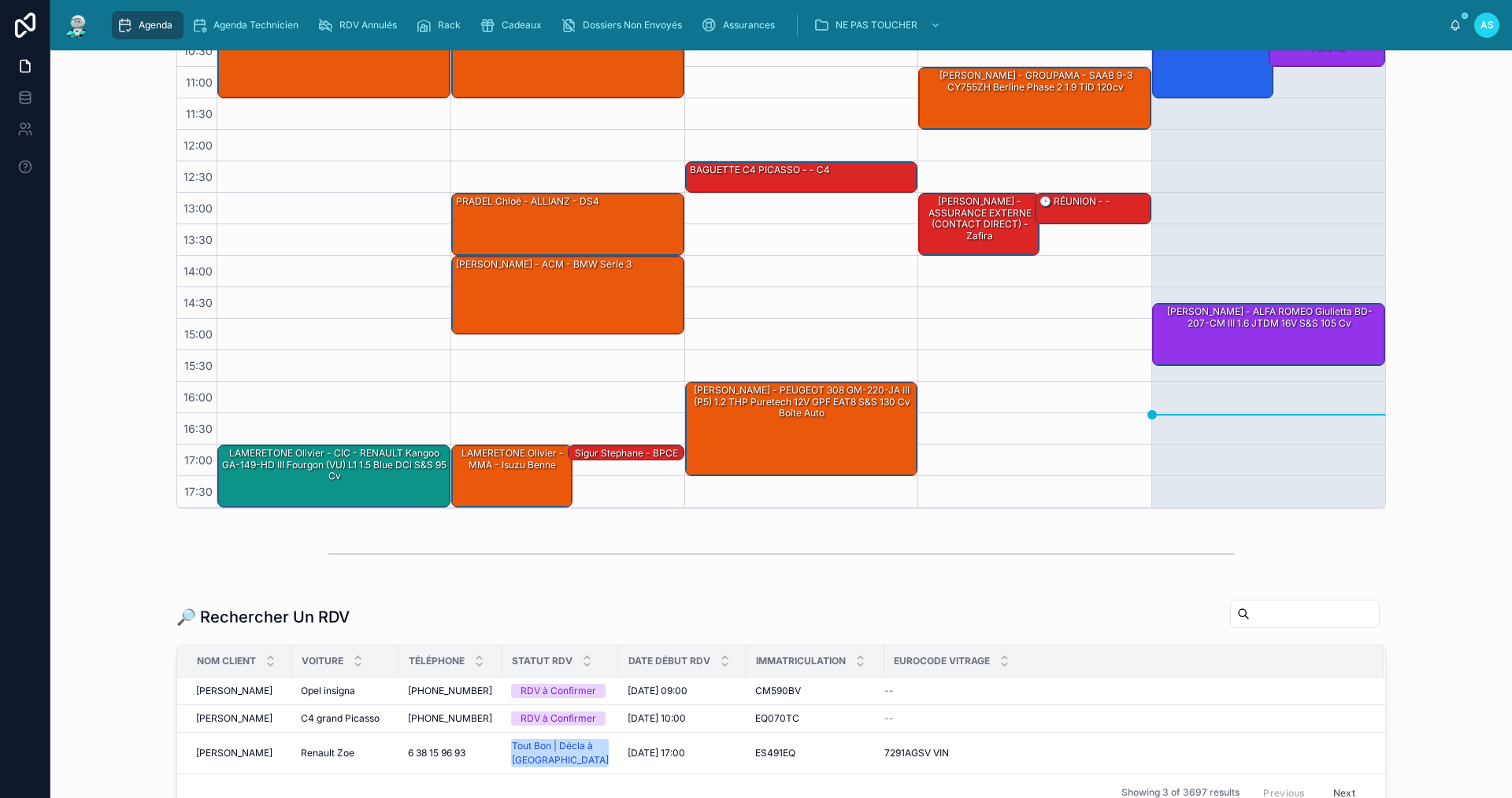
scroll to position [393, 0]
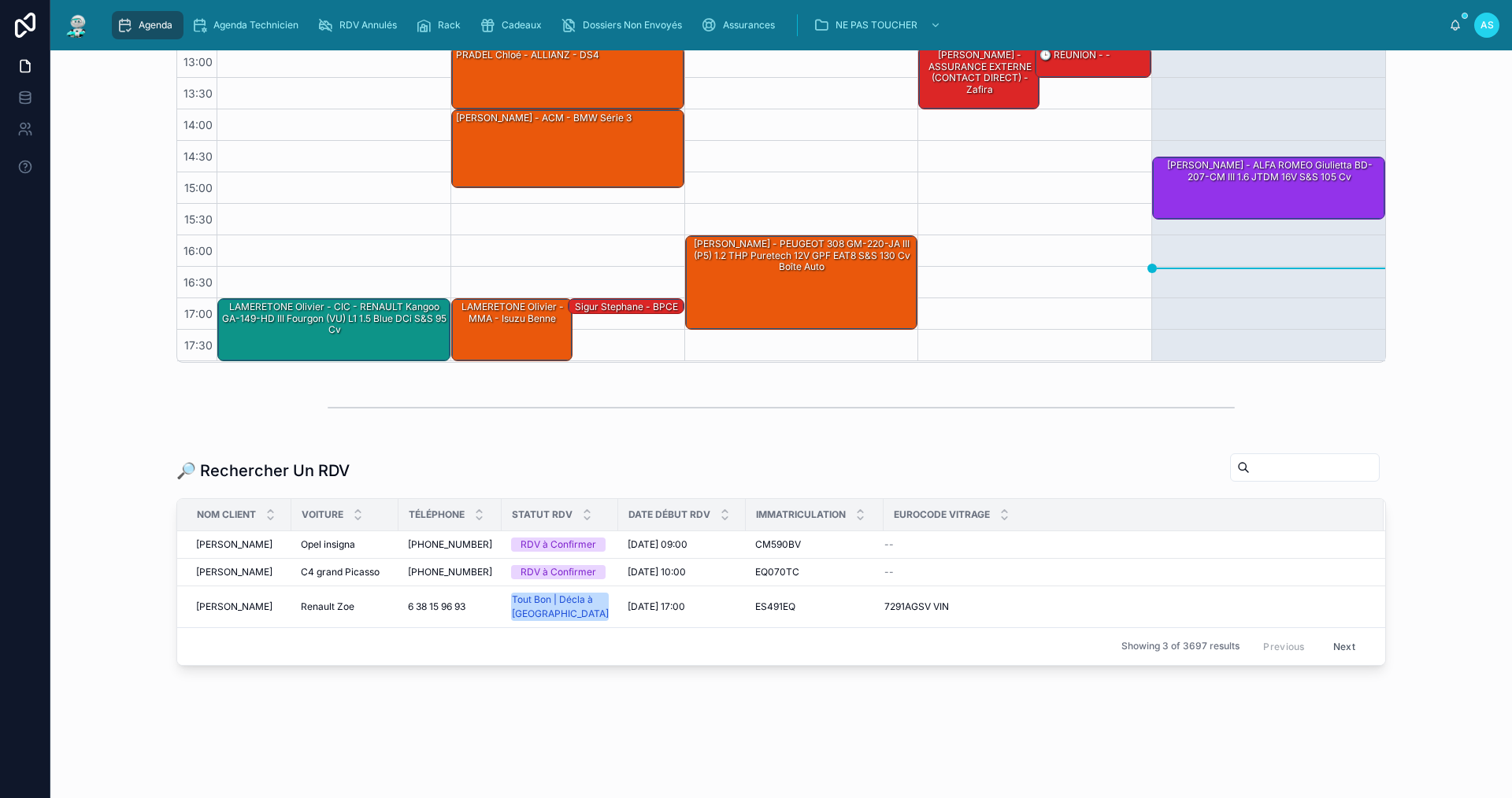
click at [1284, 457] on input "text" at bounding box center [1314, 468] width 129 height 22
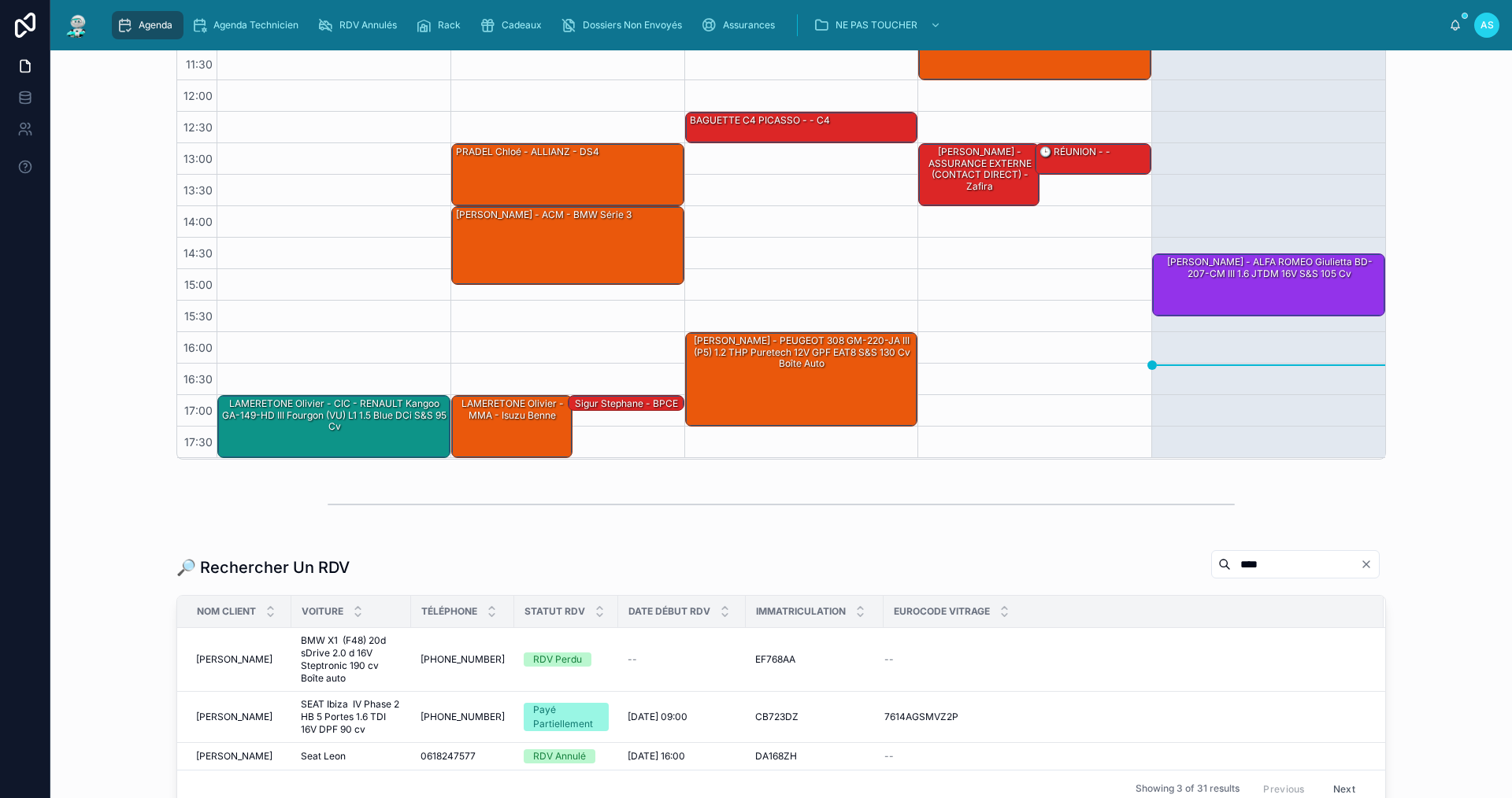
scroll to position [393, 0]
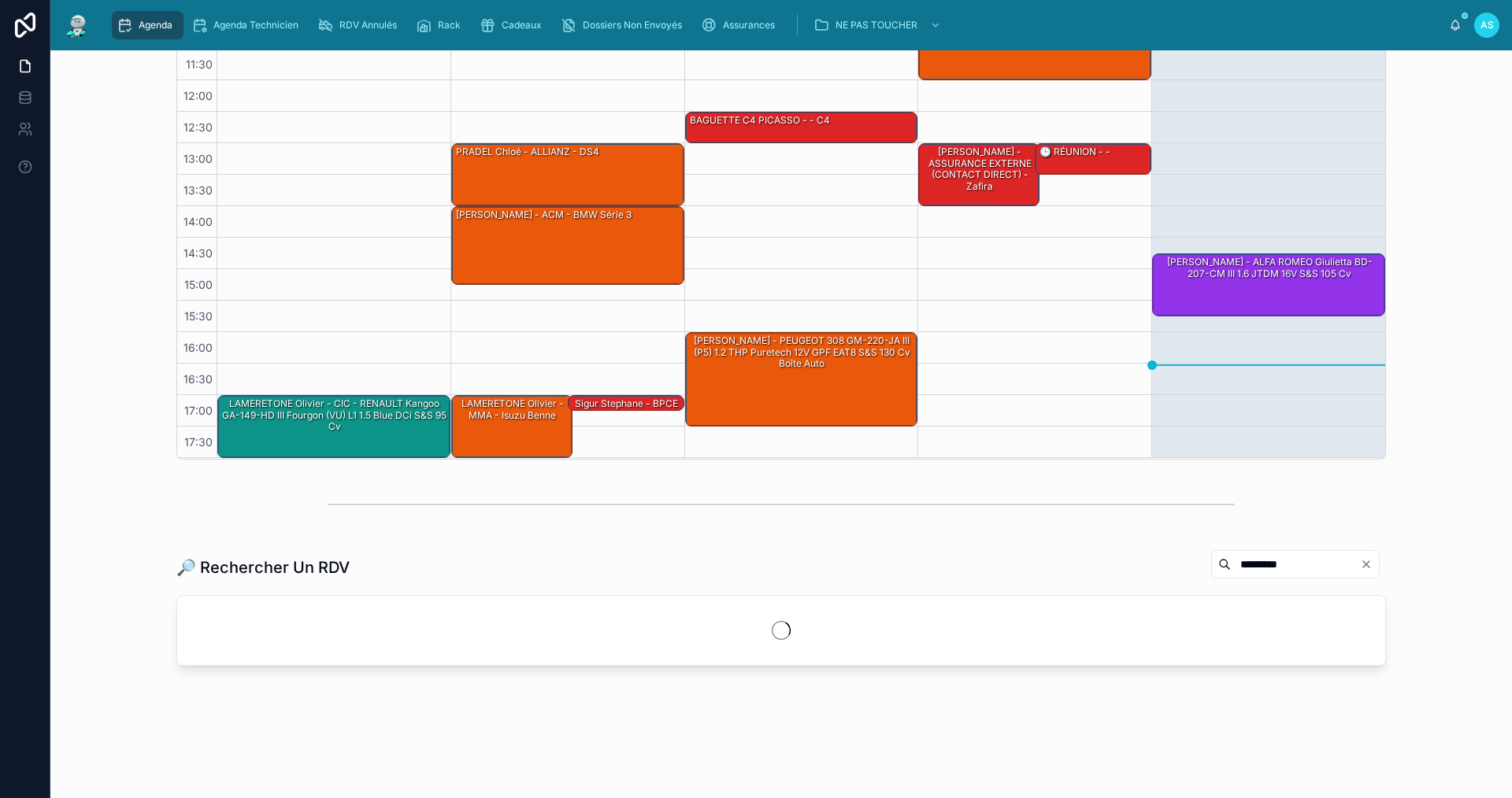
scroll to position [323, 0]
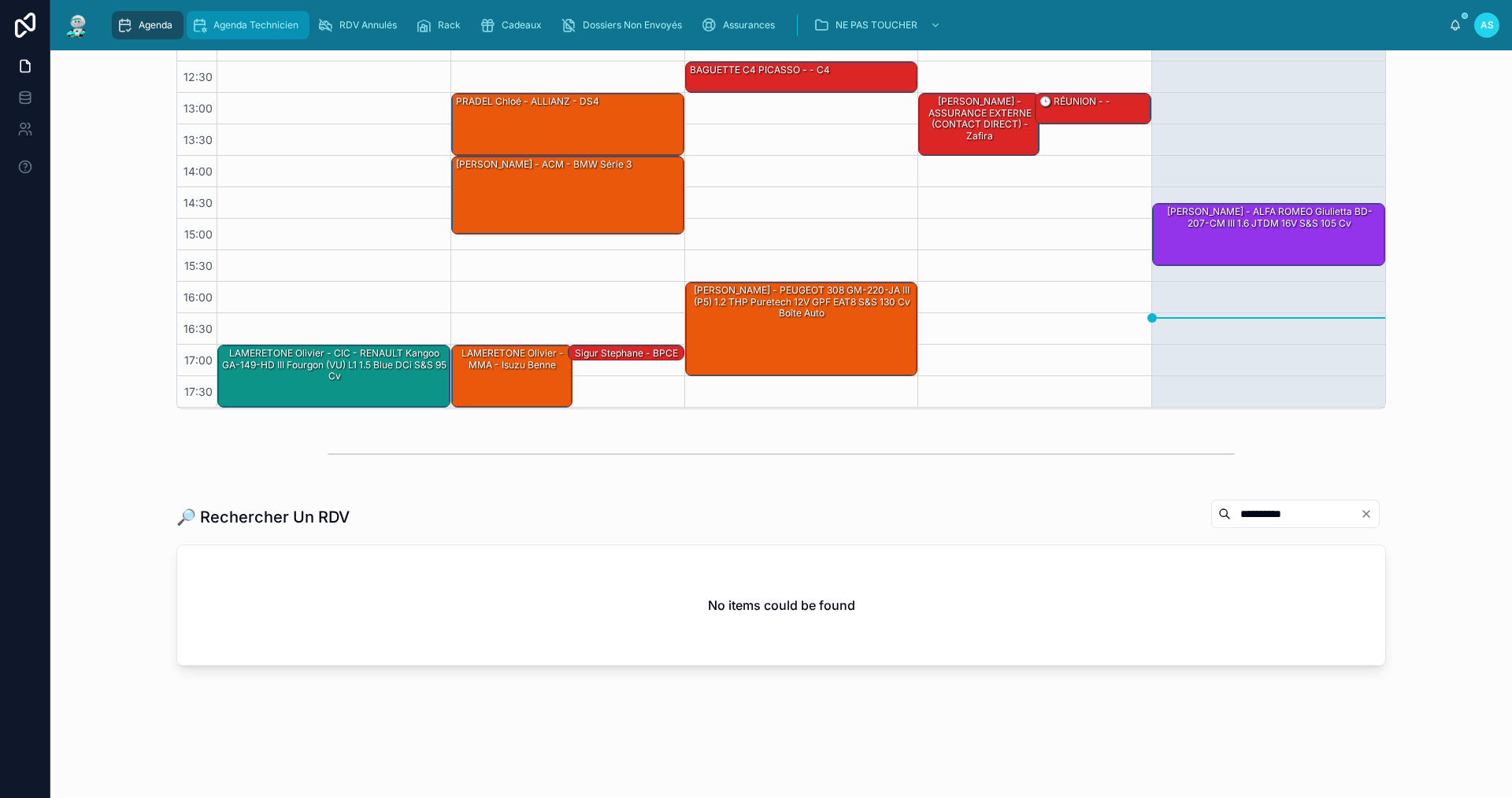
type input "**********"
click at [241, 17] on div "Agenda Technicien" at bounding box center [248, 25] width 113 height 25
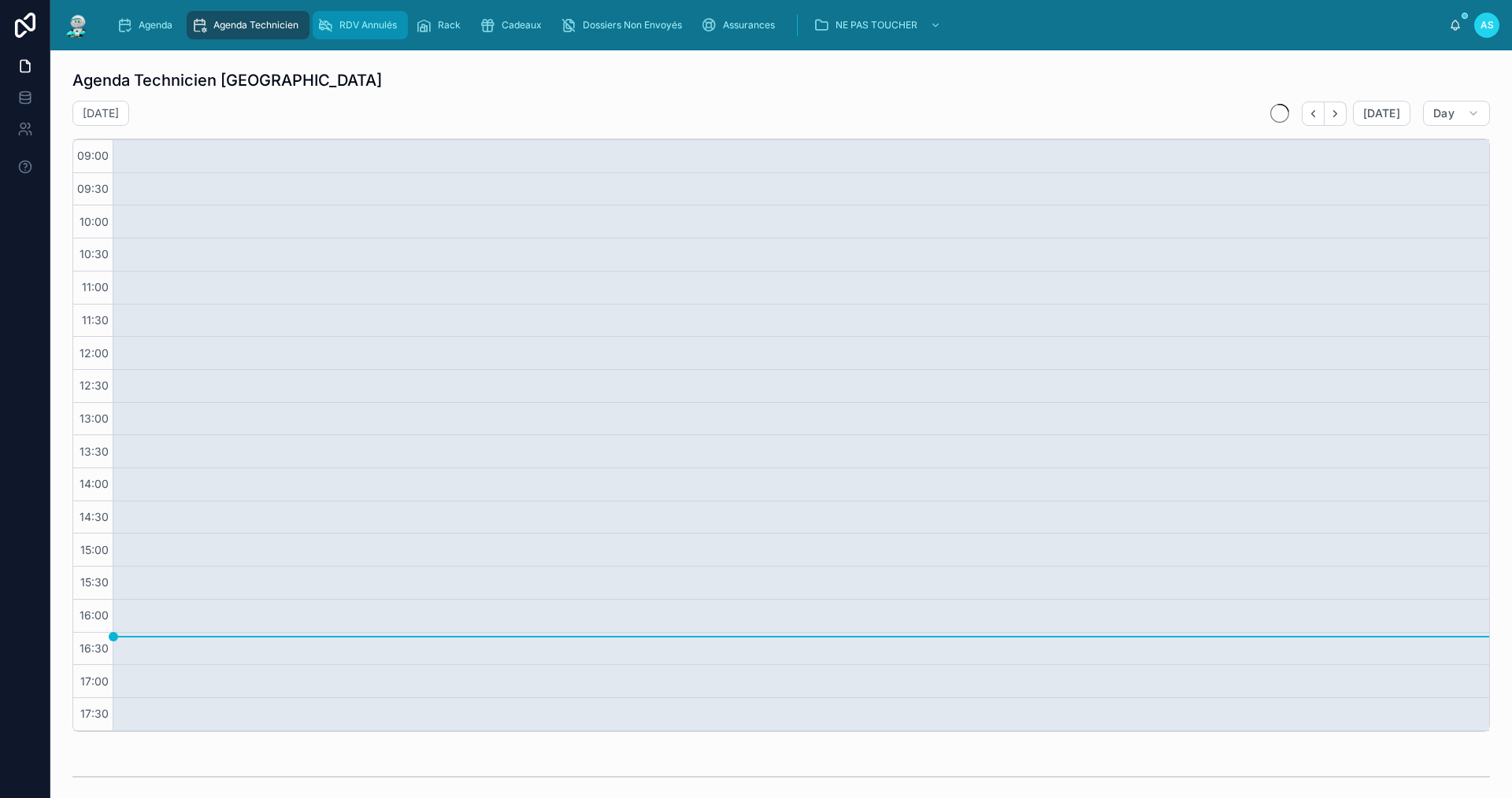
click at [356, 23] on span "RDV Annulés" at bounding box center [368, 25] width 57 height 13
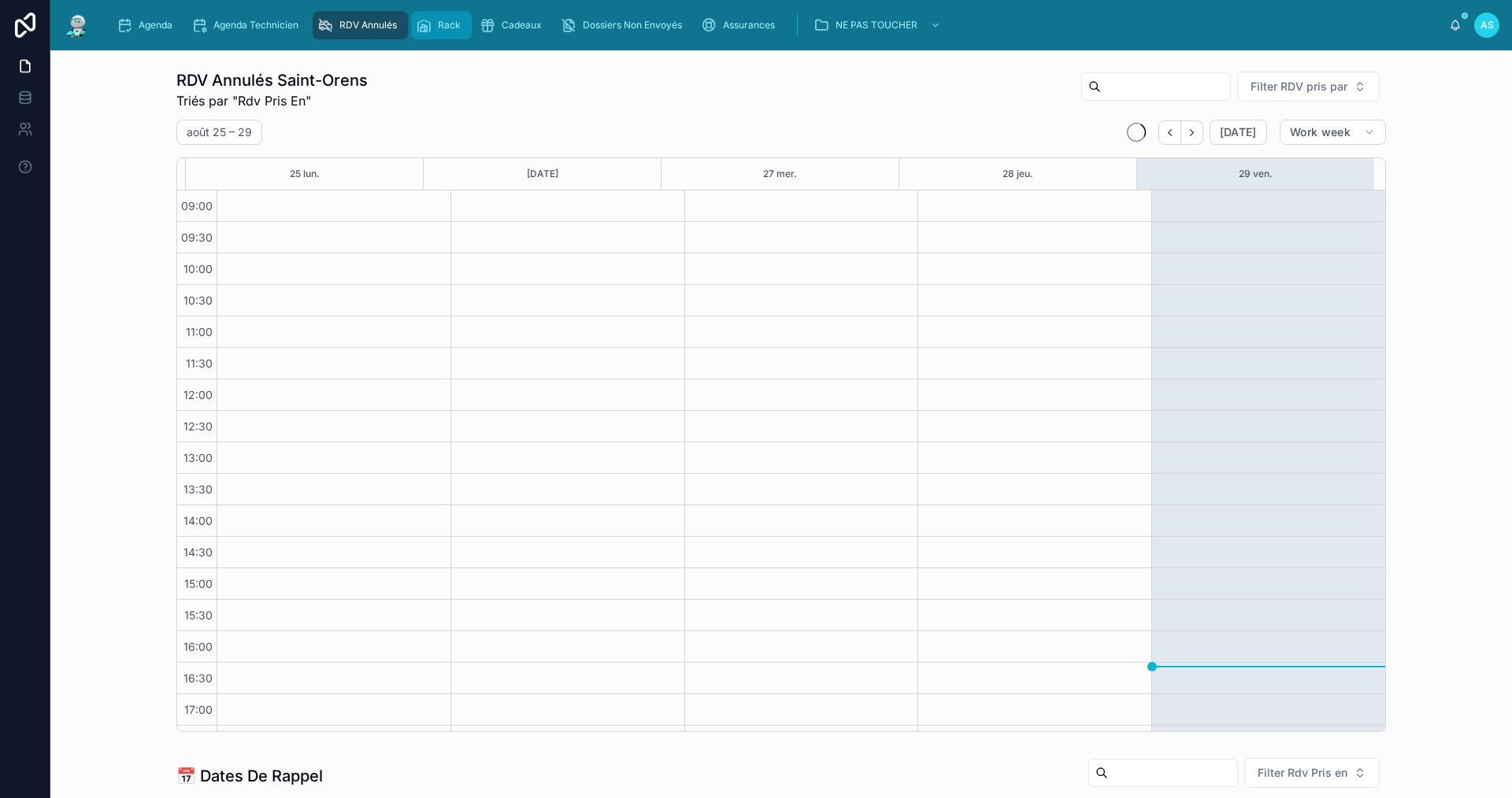
scroll to position [26, 0]
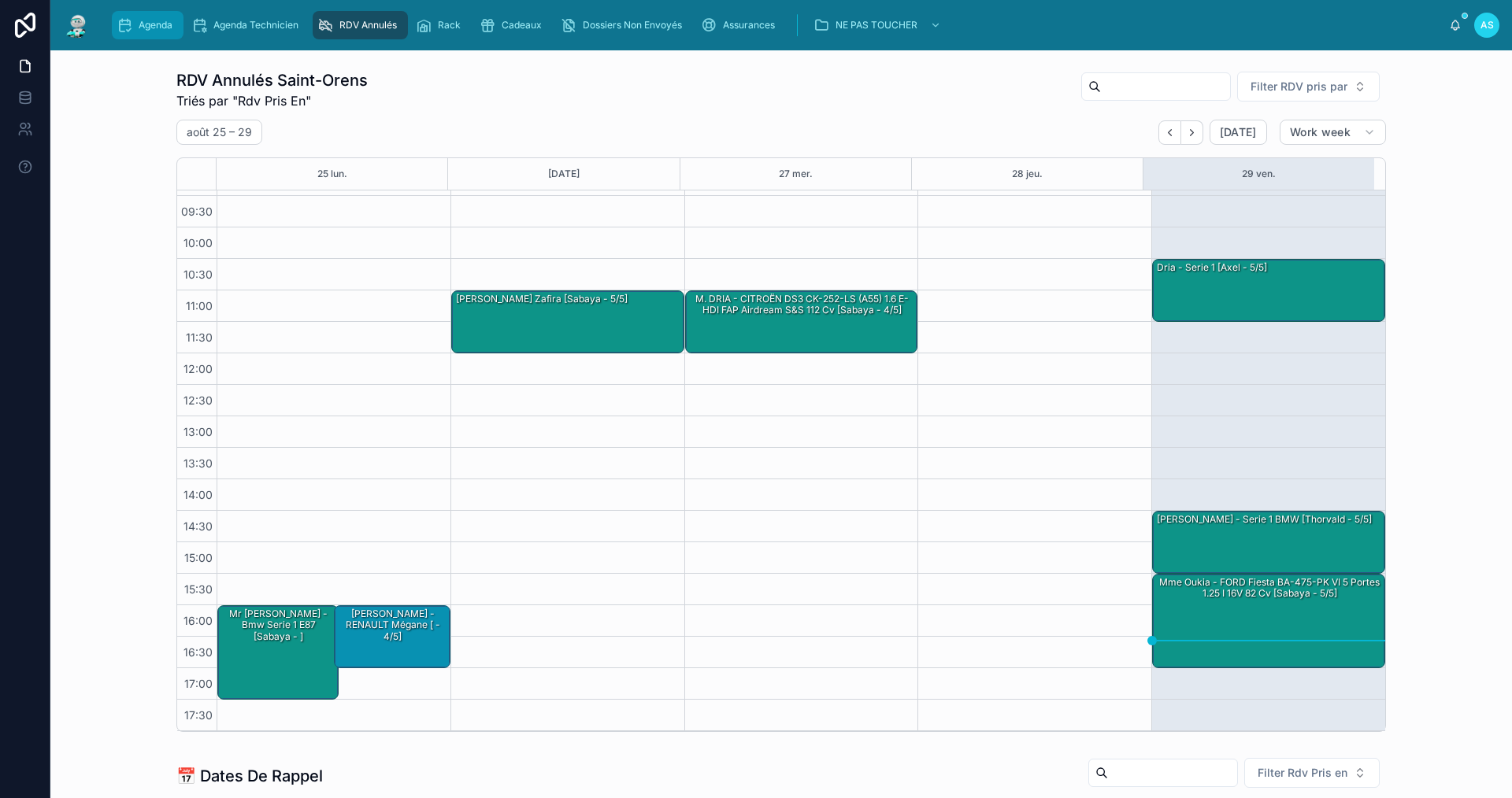
click at [157, 19] on span "Agenda" at bounding box center [156, 25] width 34 height 13
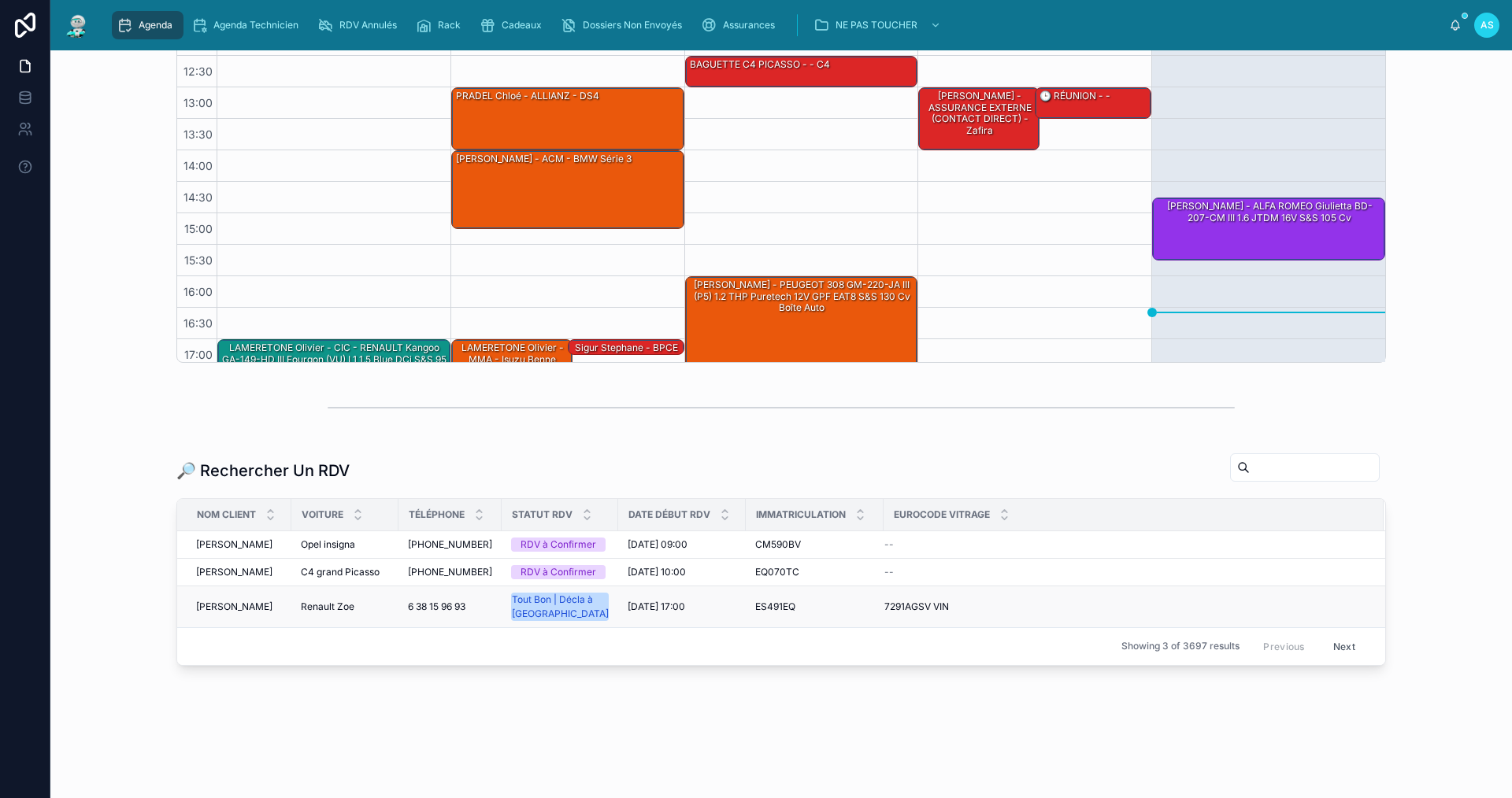
scroll to position [393, 0]
click at [1250, 457] on input "text" at bounding box center [1314, 468] width 129 height 22
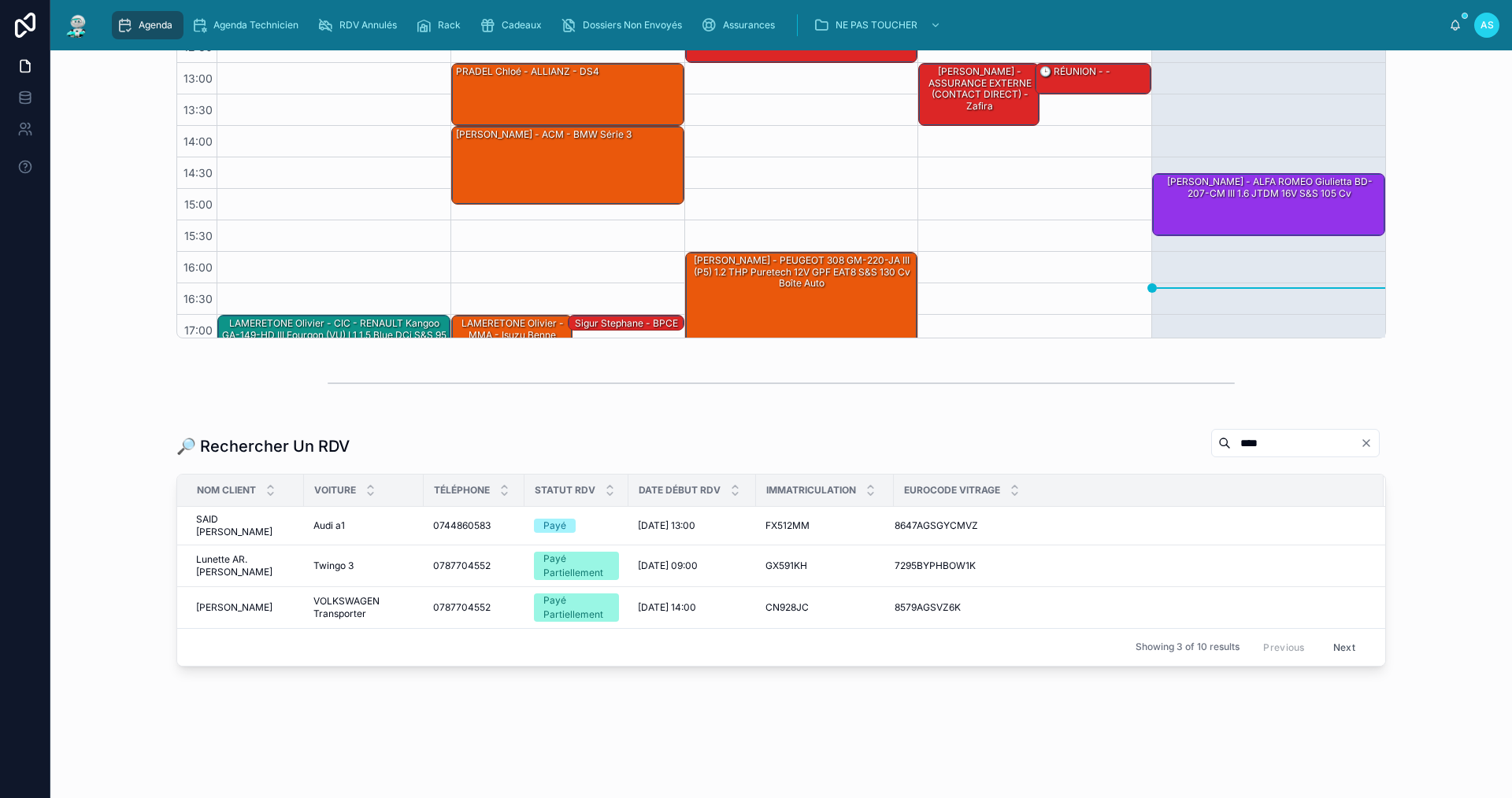
scroll to position [383, 0]
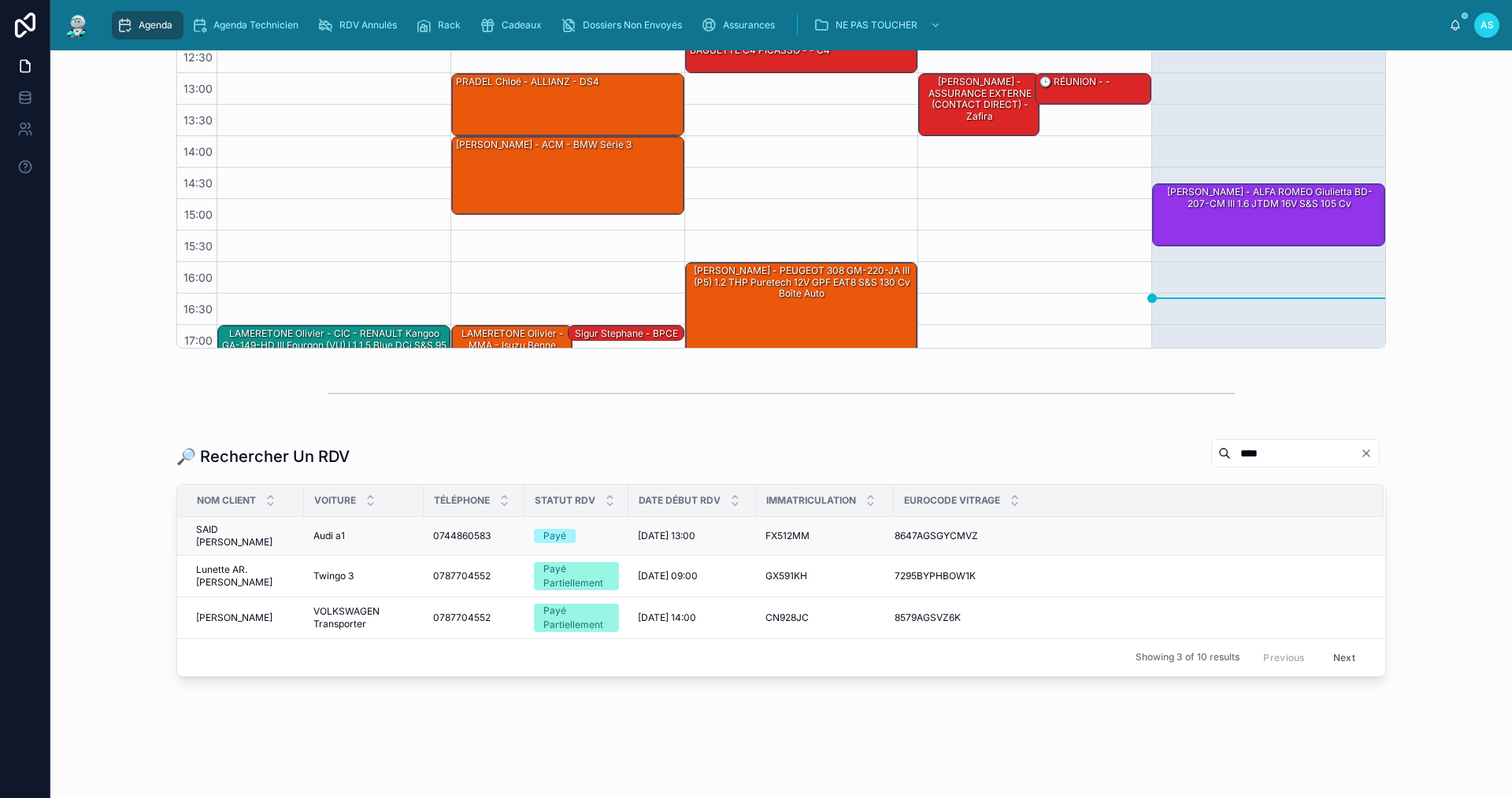
type input "****"
click at [318, 535] on span "Audi a1" at bounding box center [329, 536] width 32 height 13
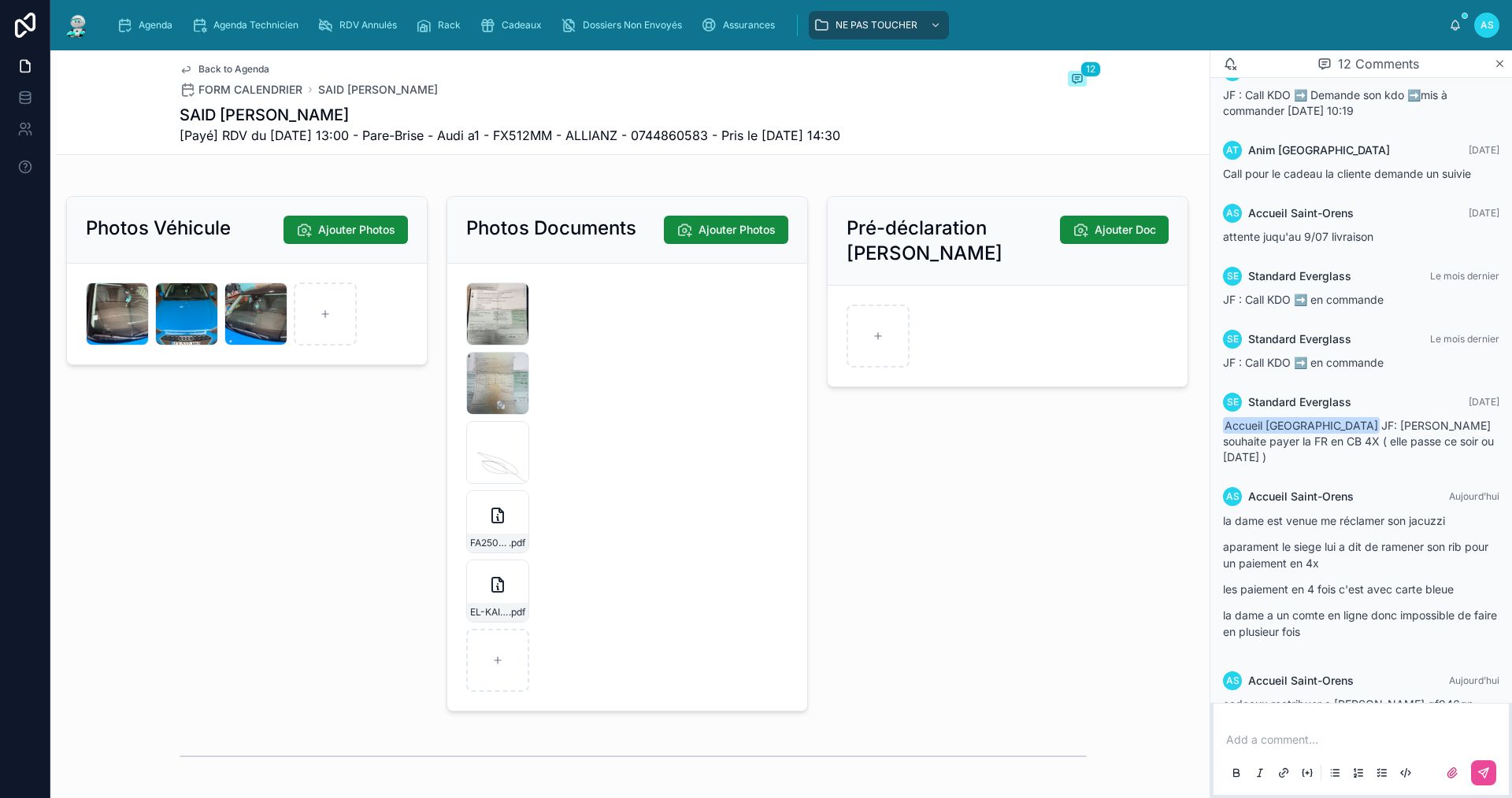
scroll to position [2283, 0]
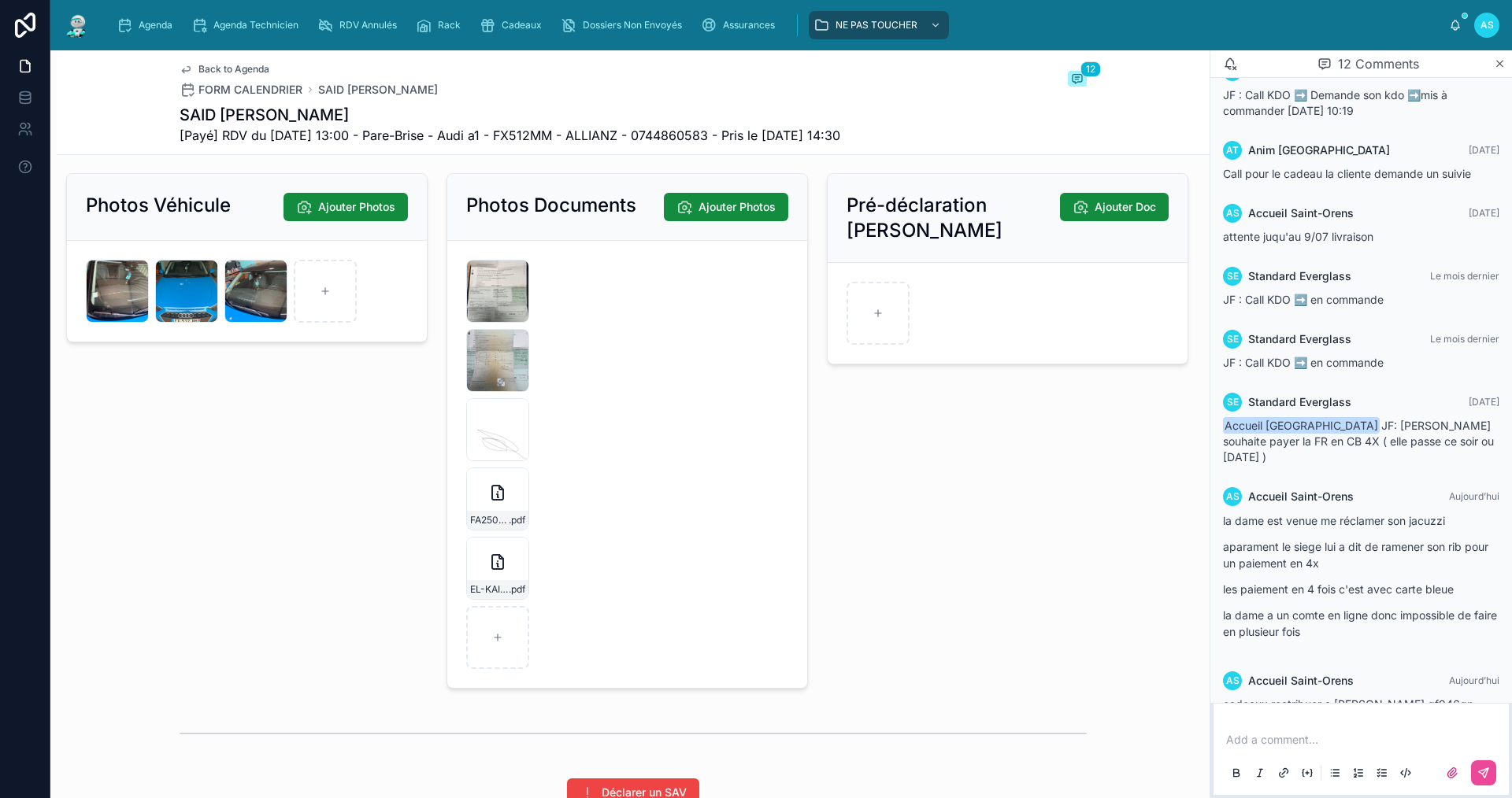
click at [1288, 735] on p at bounding box center [1364, 740] width 276 height 16
click at [1487, 768] on icon at bounding box center [1484, 773] width 13 height 13
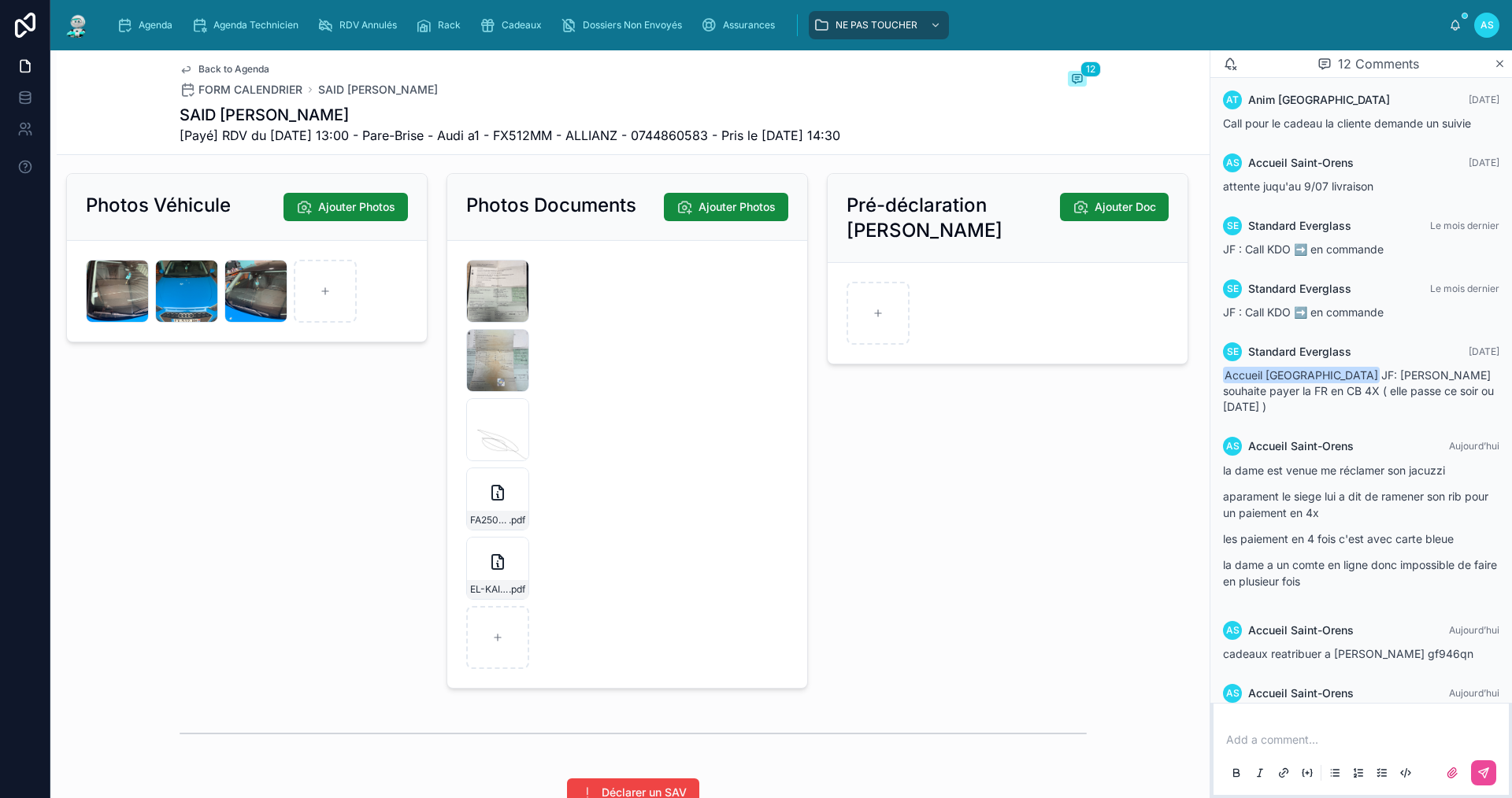
scroll to position [453, 0]
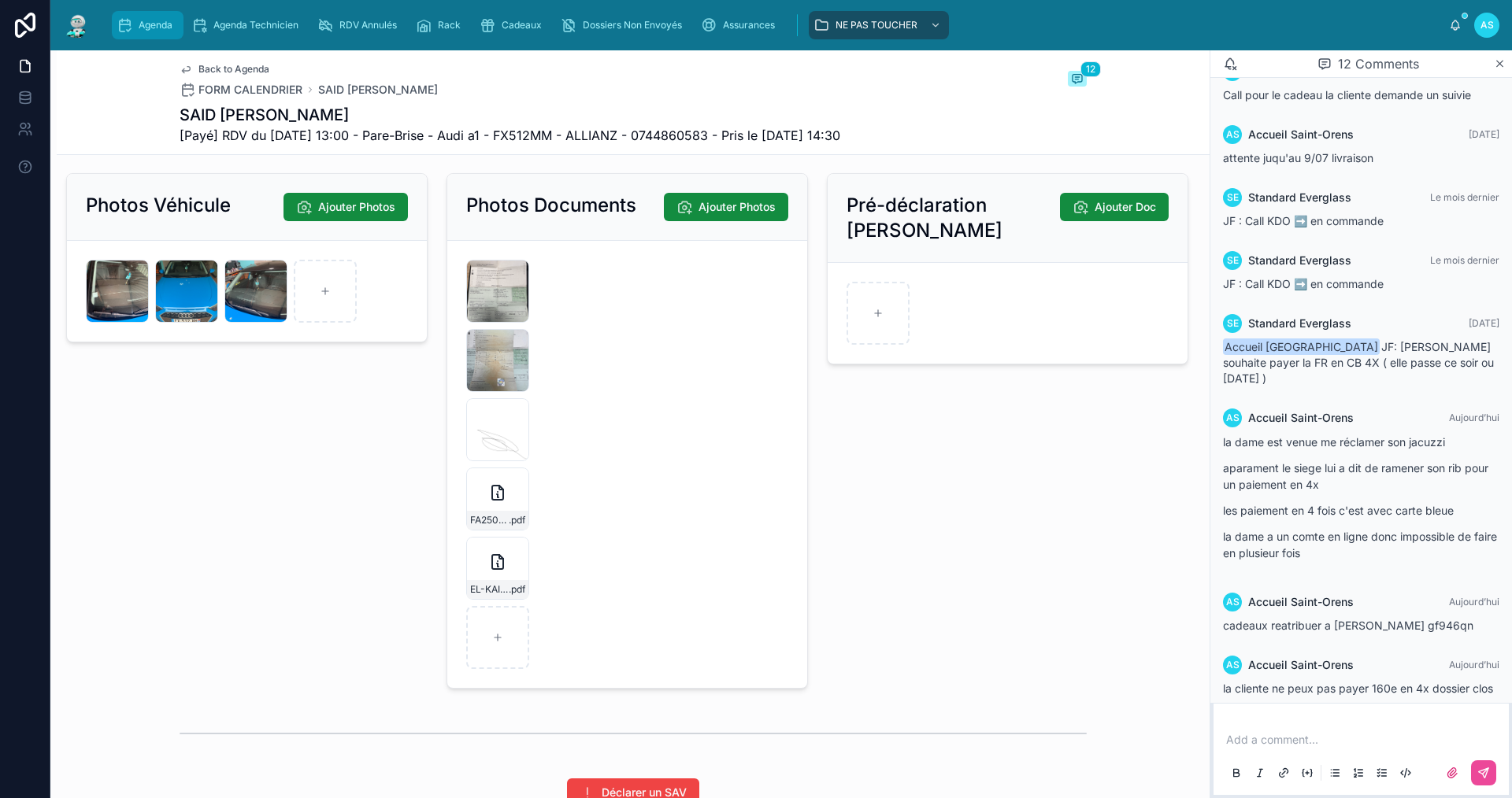
click at [156, 17] on div "Agenda" at bounding box center [148, 25] width 62 height 25
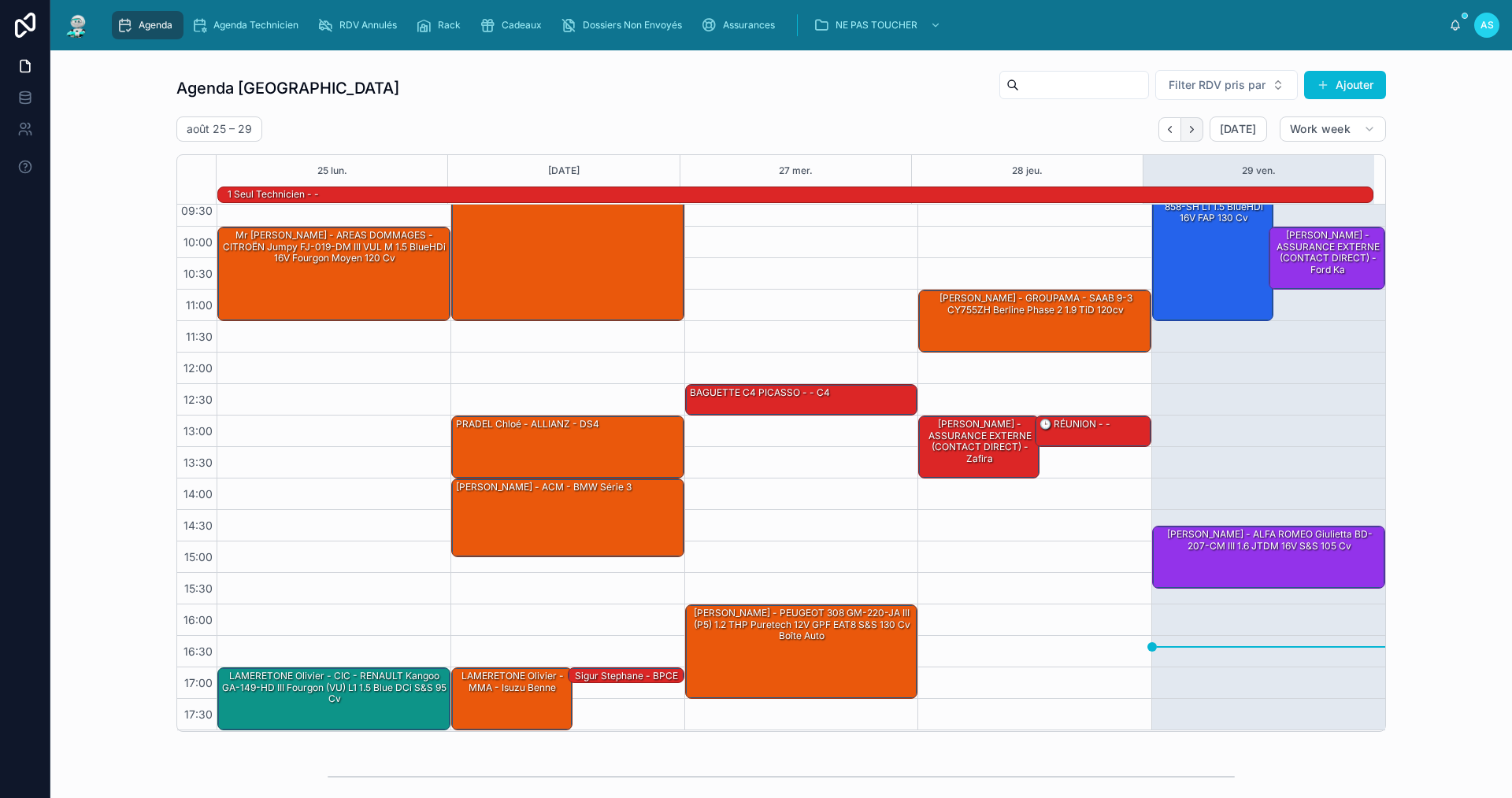
click at [1187, 124] on icon "Next" at bounding box center [1191, 129] width 12 height 12
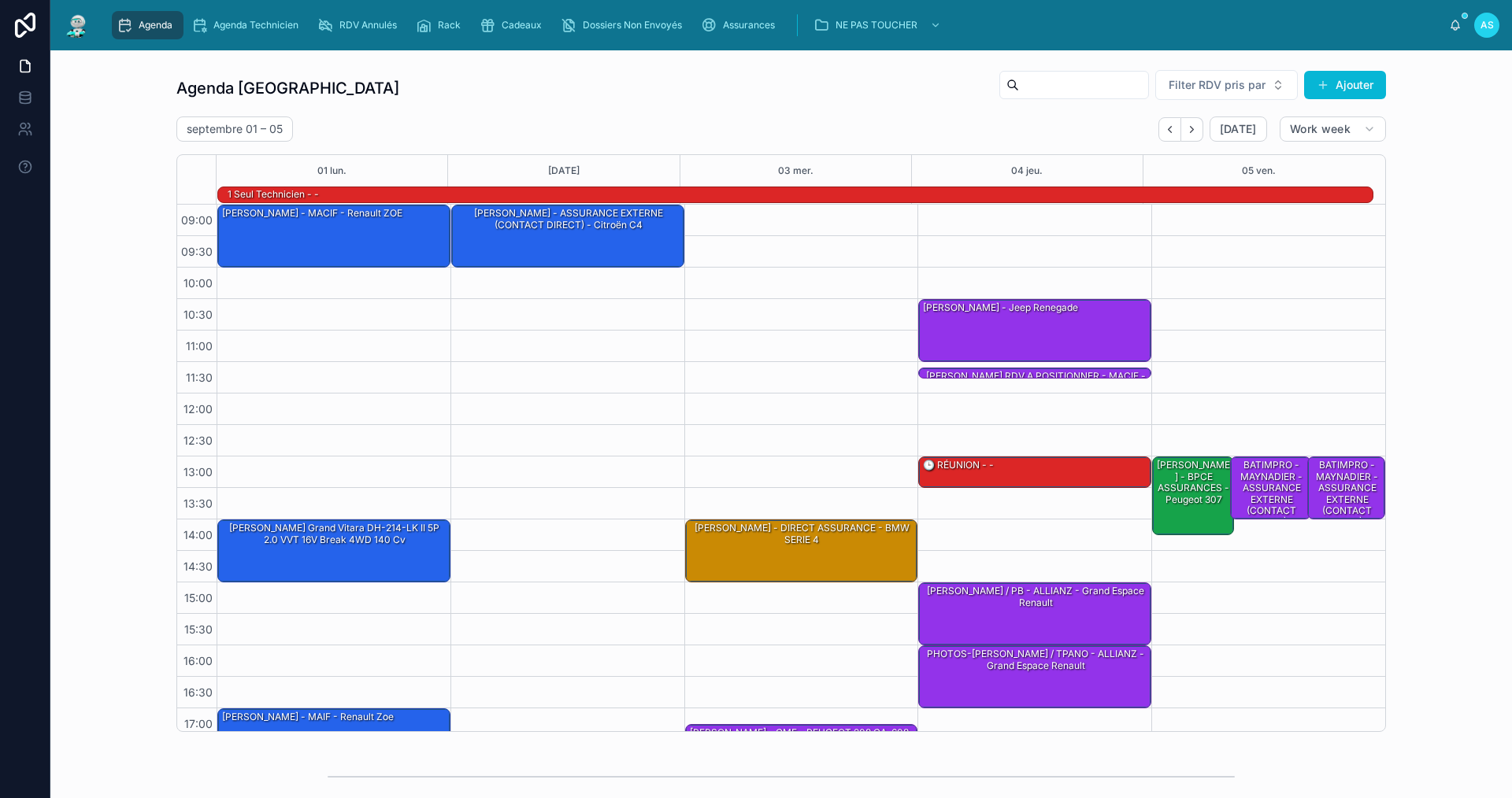
click at [1436, 631] on div "Agenda Saint-Orens Filter RDV pris par Ajouter [DATE] – [DATE] [DATE] Work week…" at bounding box center [781, 400] width 1437 height 675
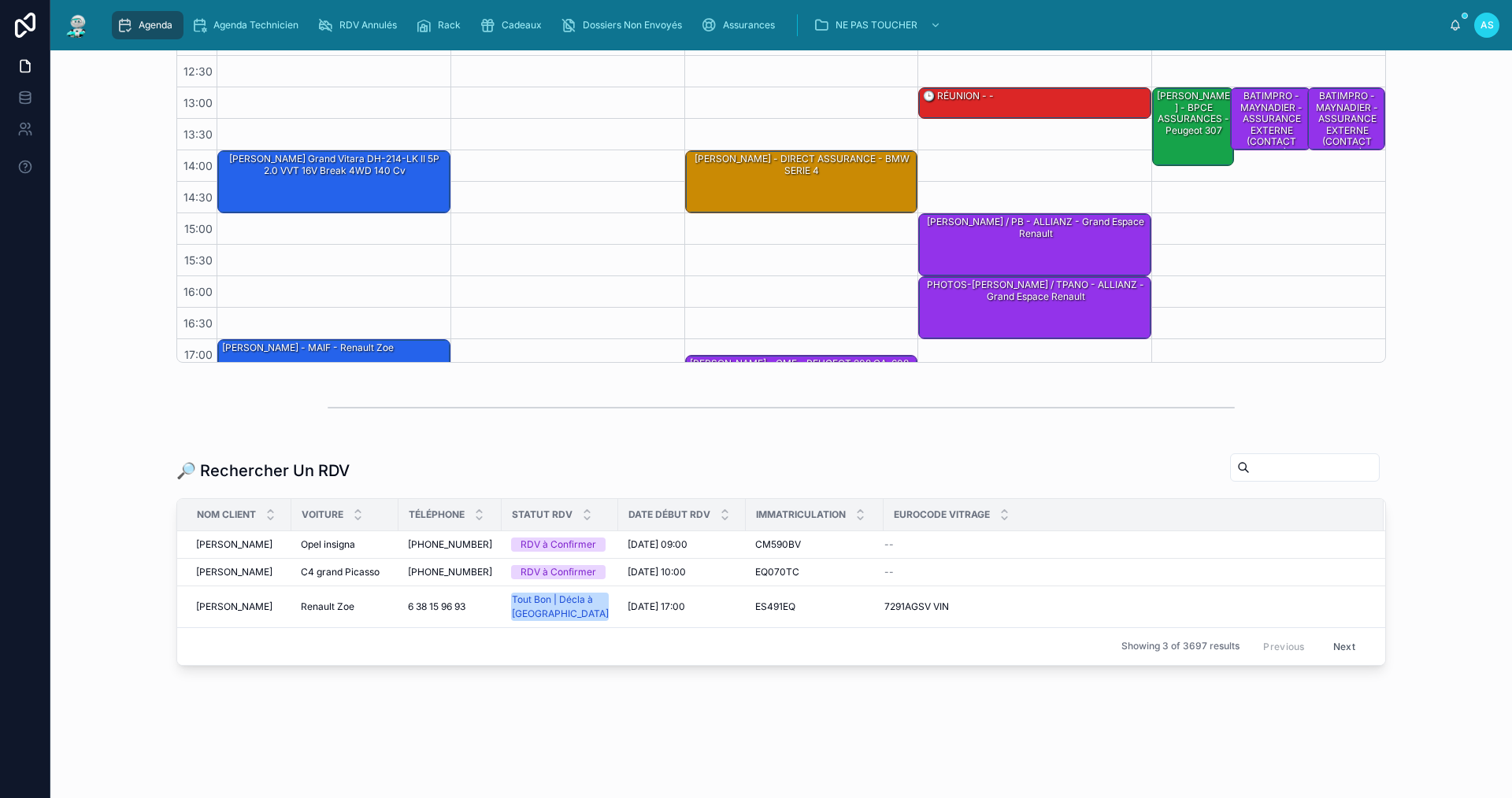
scroll to position [393, 0]
click at [457, 19] on span "Rack" at bounding box center [449, 25] width 23 height 13
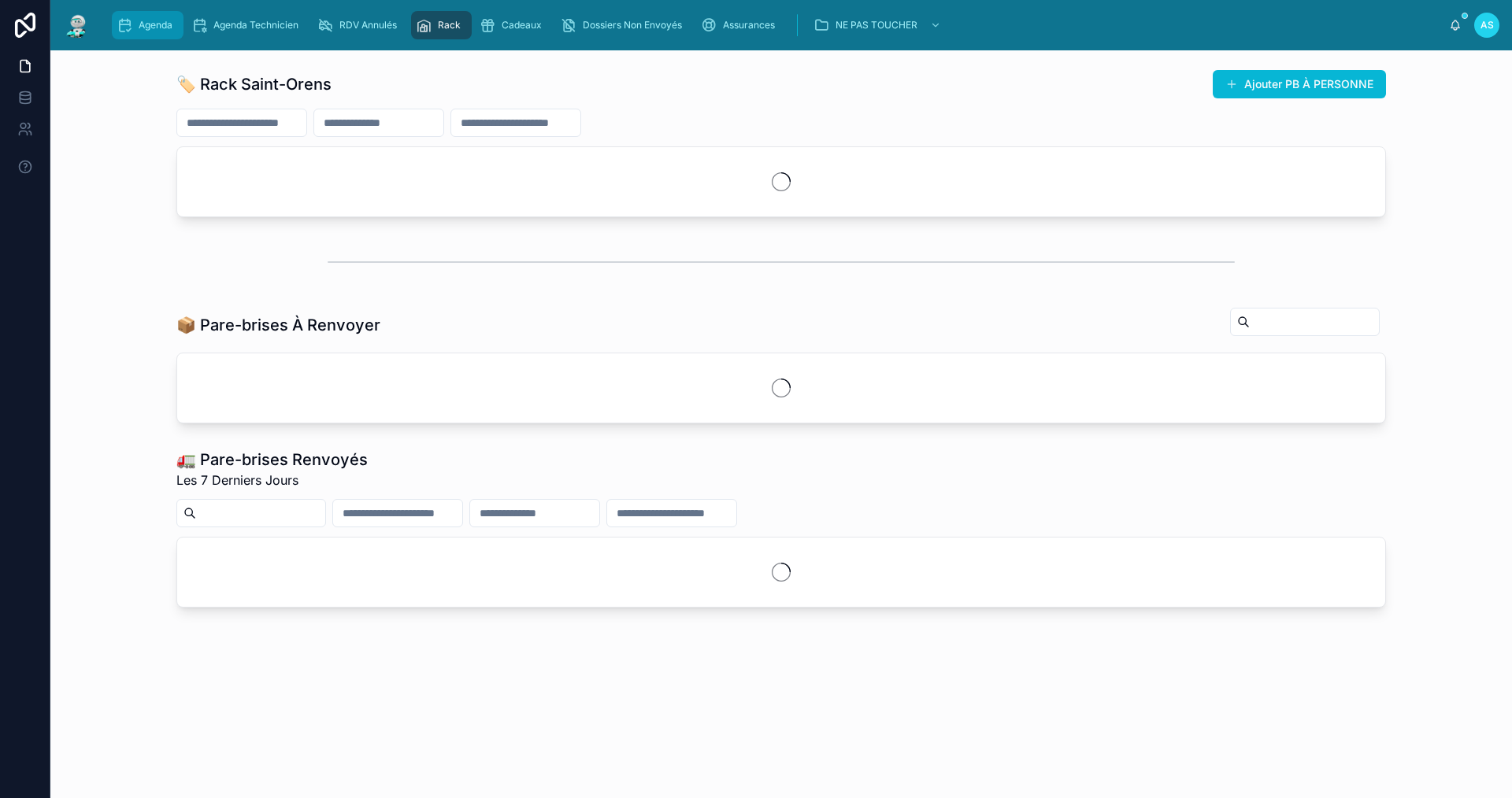
click at [156, 29] on span "Agenda" at bounding box center [156, 25] width 34 height 13
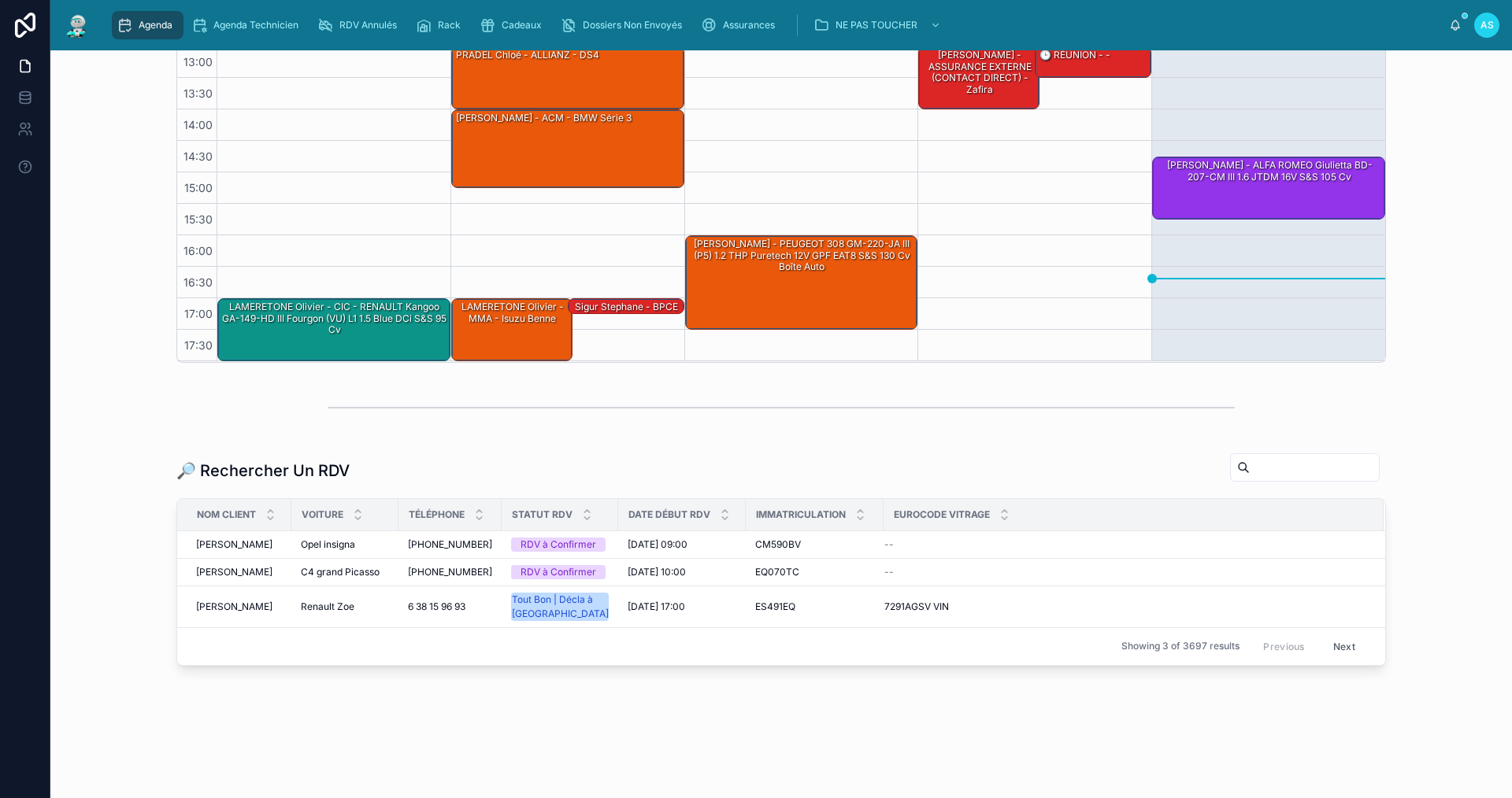
scroll to position [397, 0]
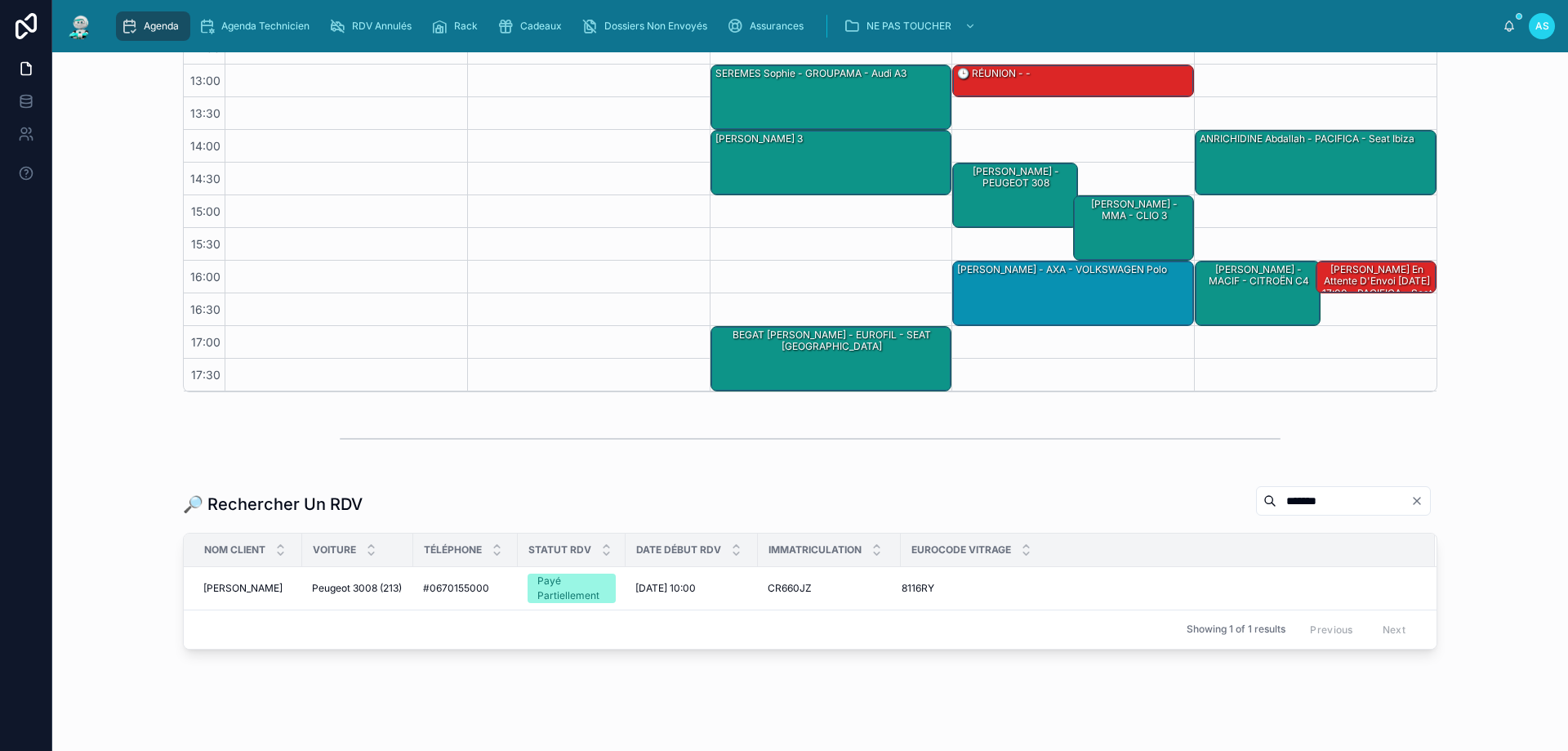
scroll to position [327, 0]
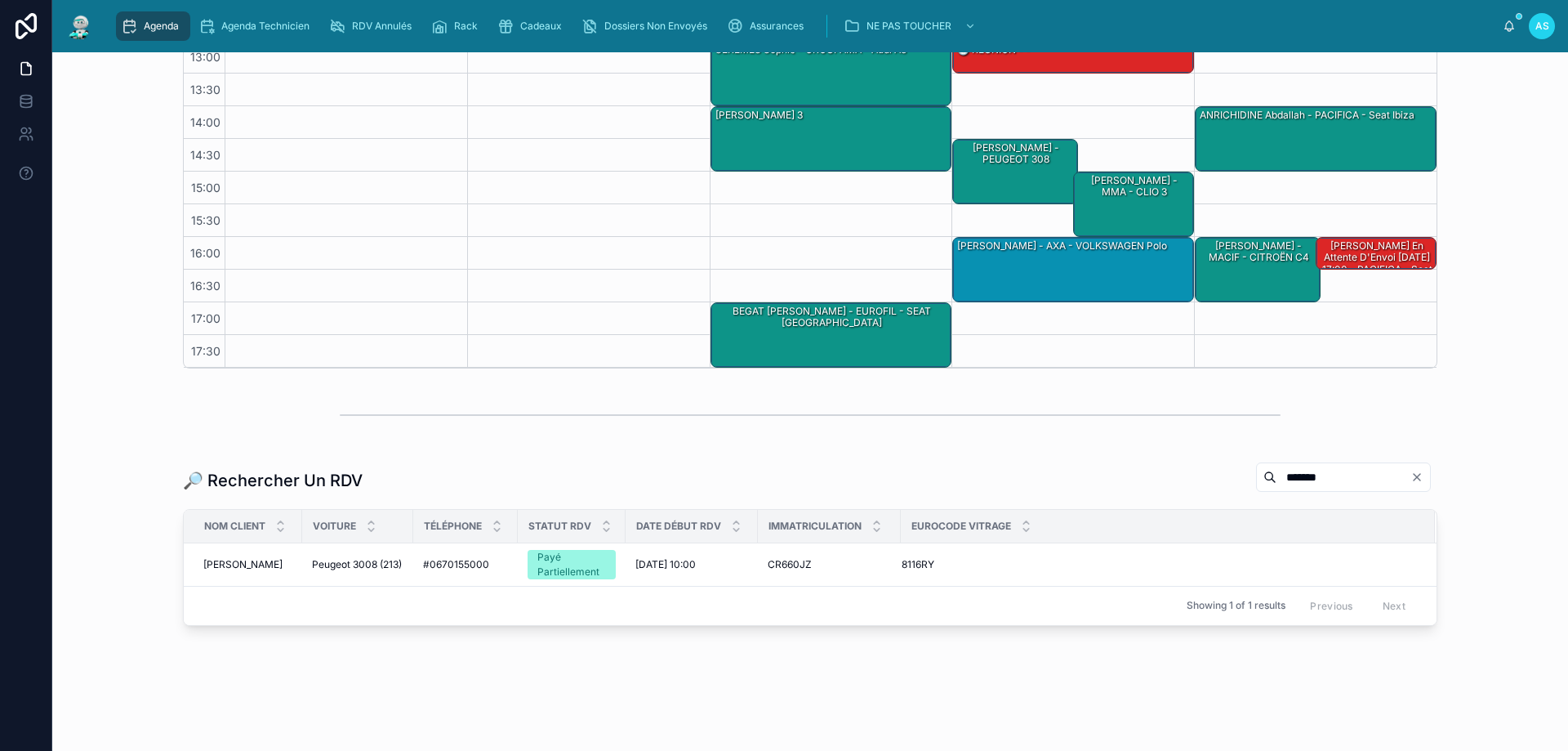
drag, startPoint x: 1412, startPoint y: 473, endPoint x: 1321, endPoint y: 478, distance: 91.1
click at [1412, 473] on icon "Clear" at bounding box center [1417, 478] width 13 height 13
click at [1321, 478] on input "text" at bounding box center [1363, 478] width 134 height 23
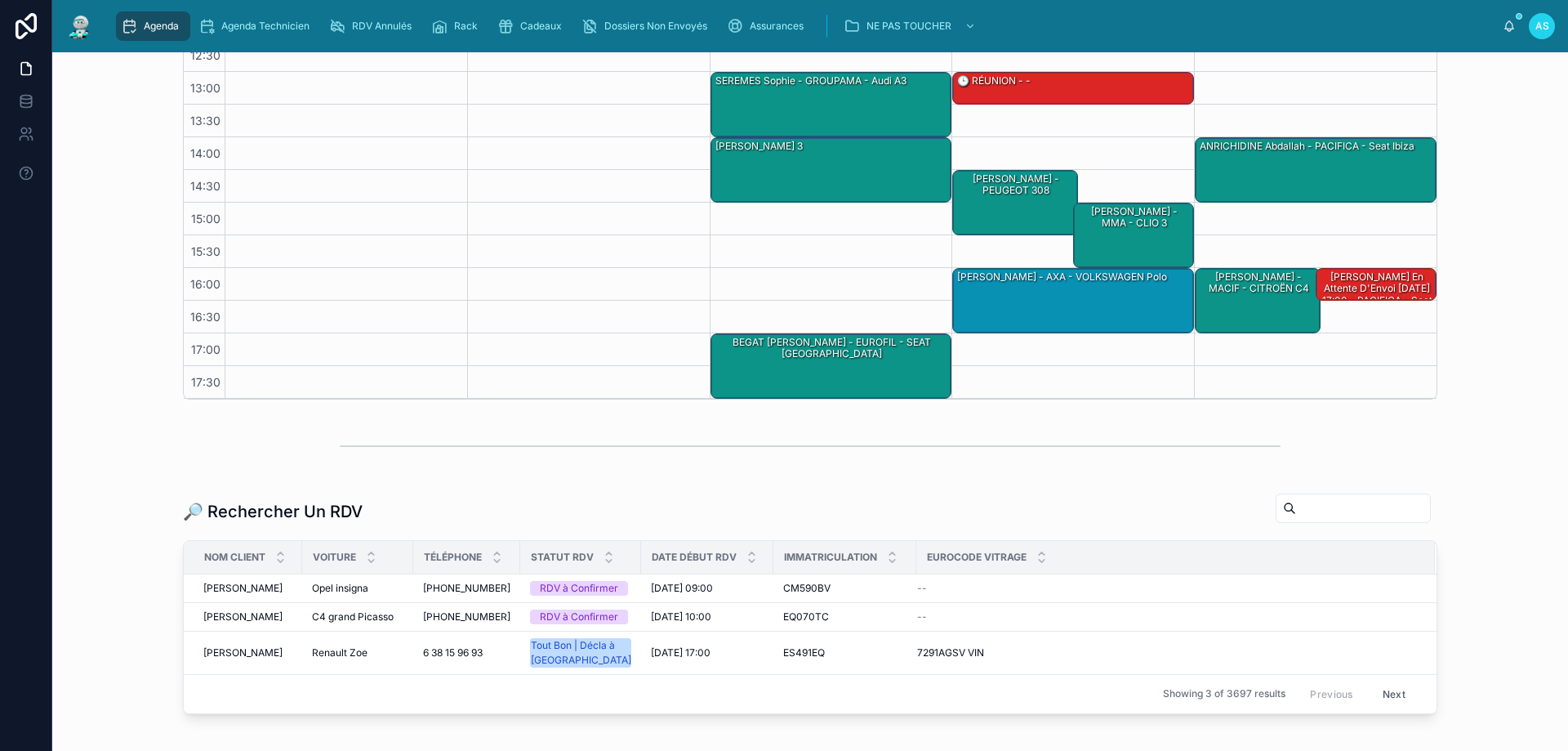
scroll to position [327, 0]
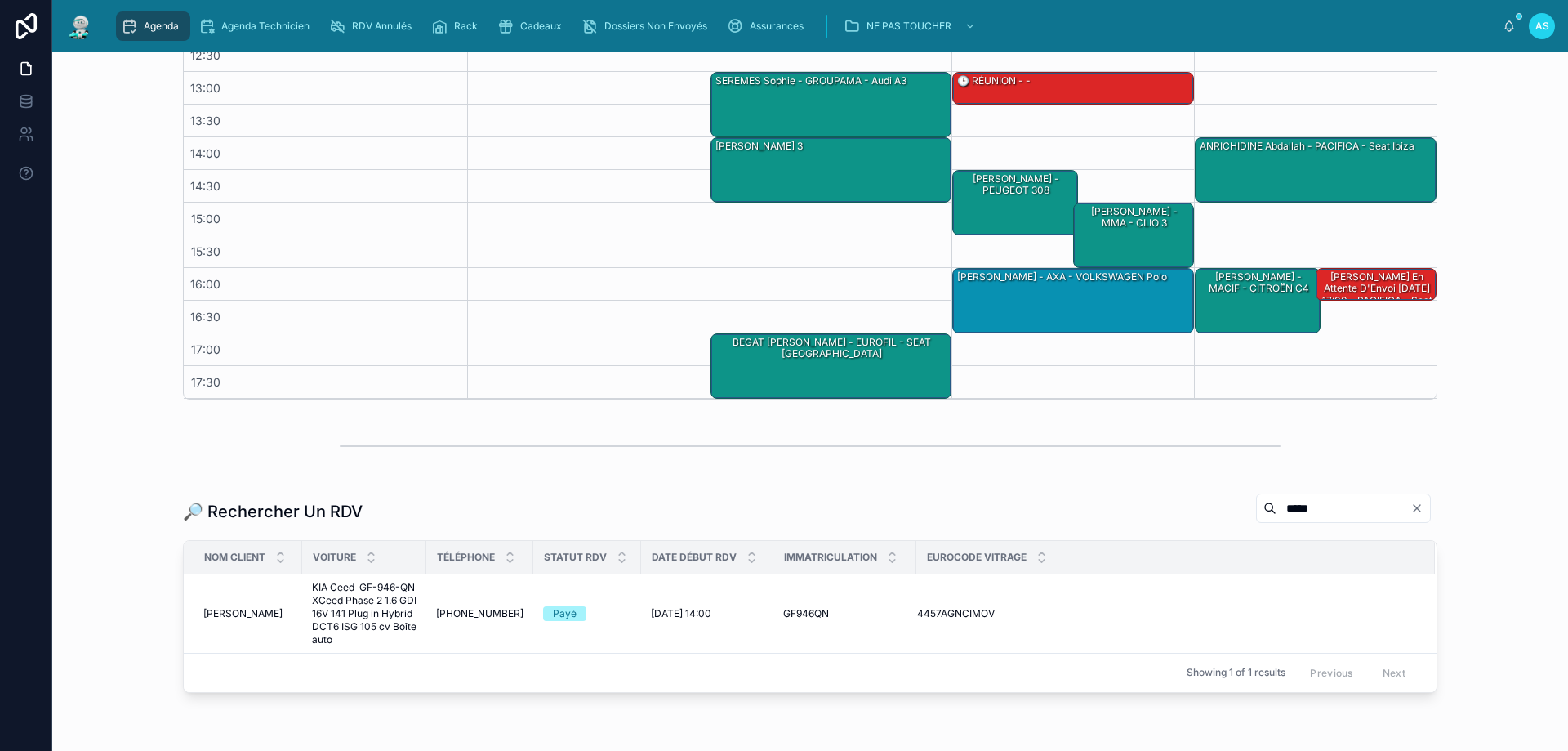
scroll to position [327, 0]
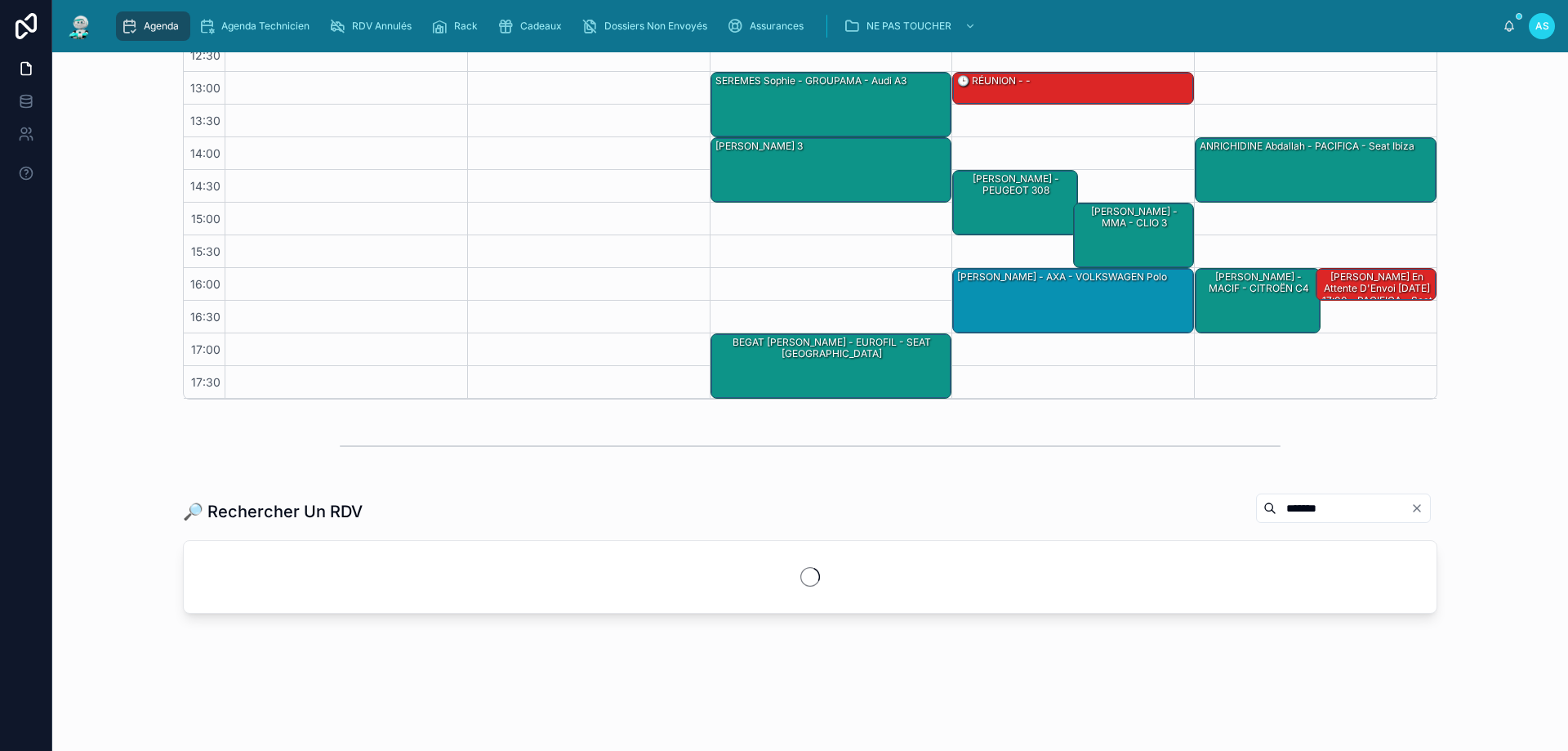
scroll to position [327, 0]
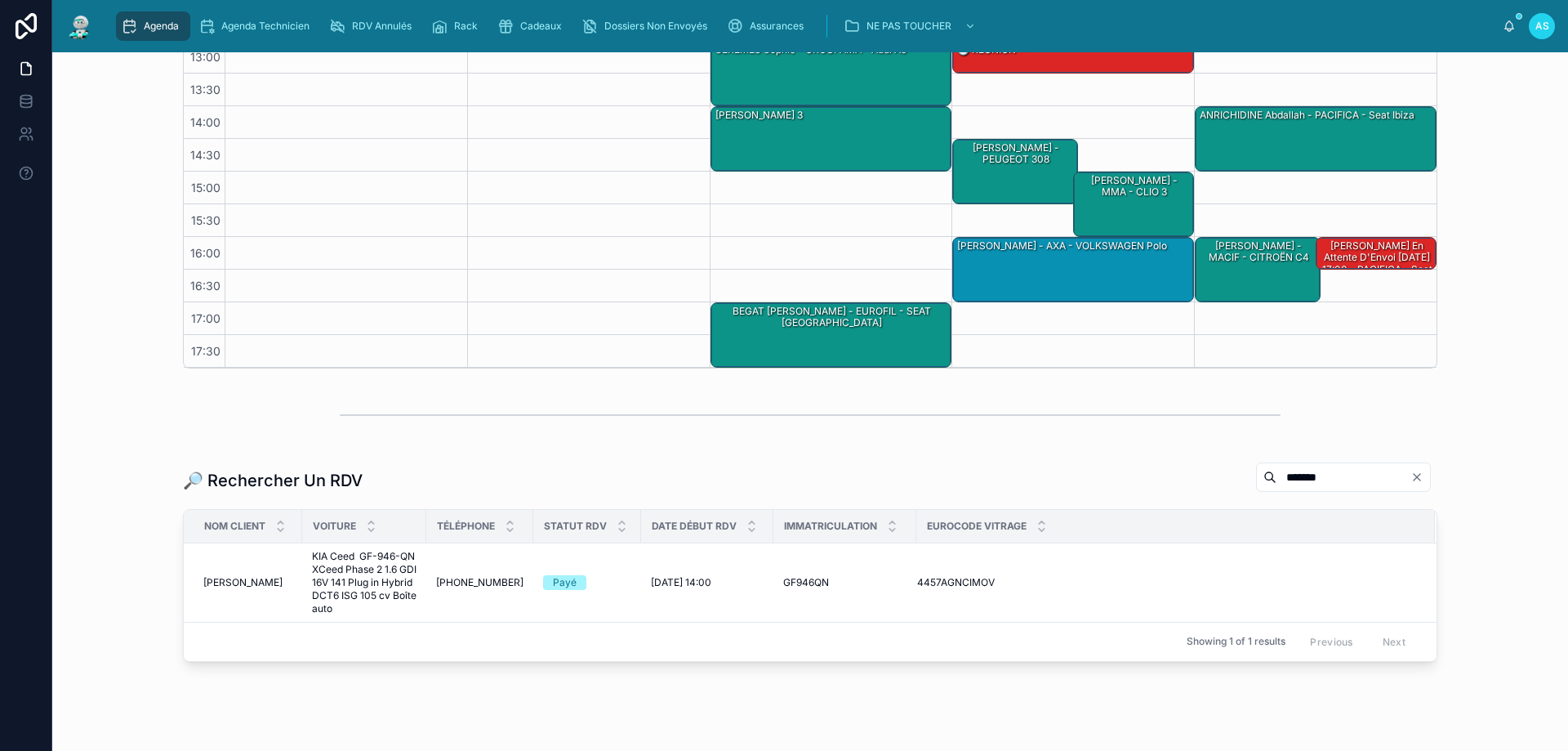
type input "*******"
